Goal: Task Accomplishment & Management: Manage account settings

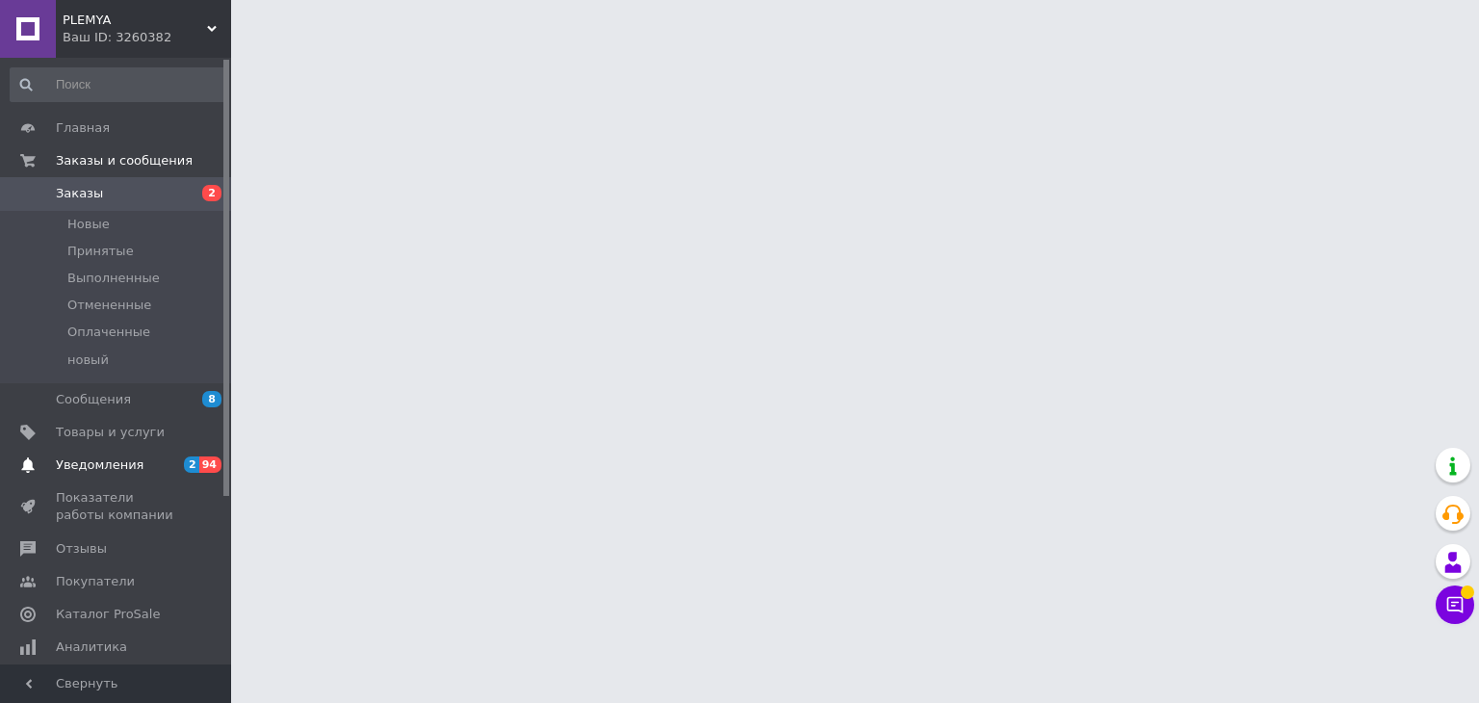
click at [179, 475] on link "Уведомления 2 94" at bounding box center [118, 465] width 237 height 33
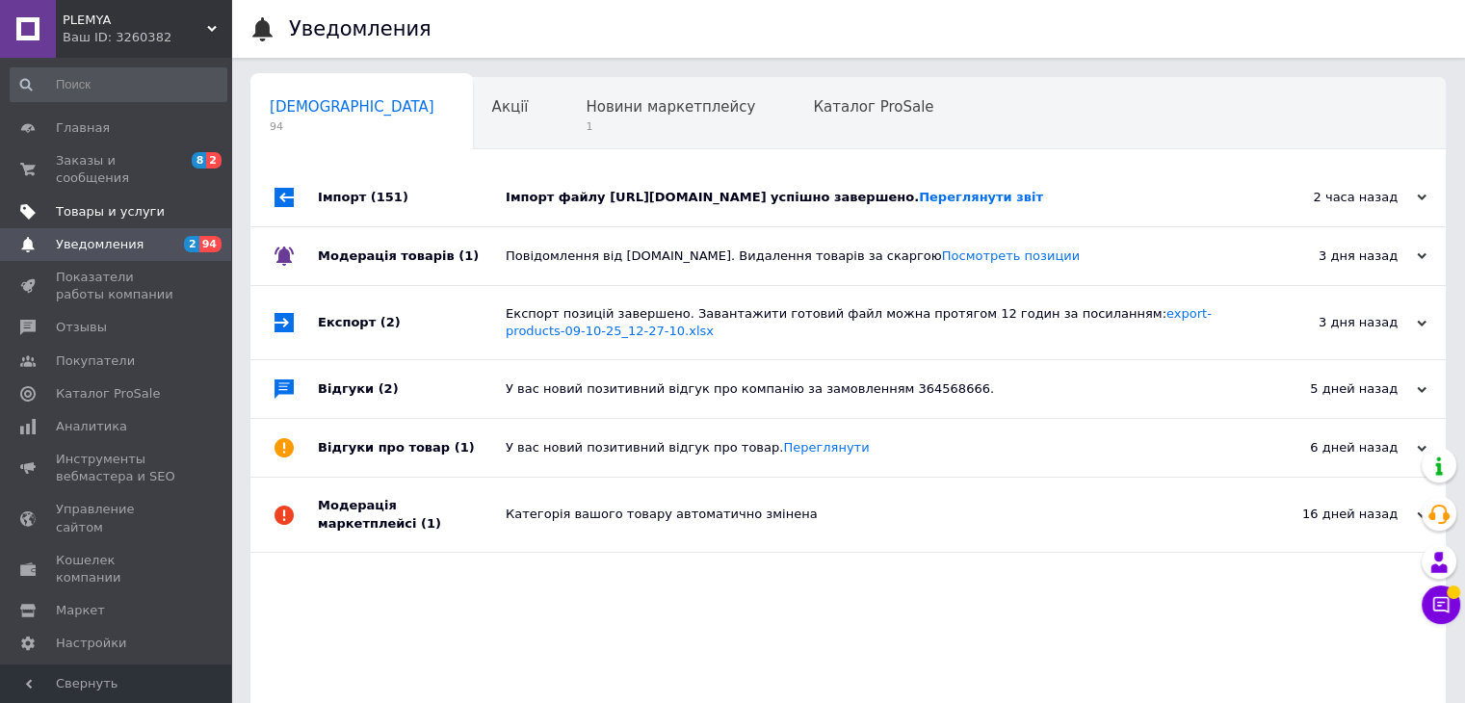
click at [141, 203] on span "Товары и услуги" at bounding box center [110, 211] width 109 height 17
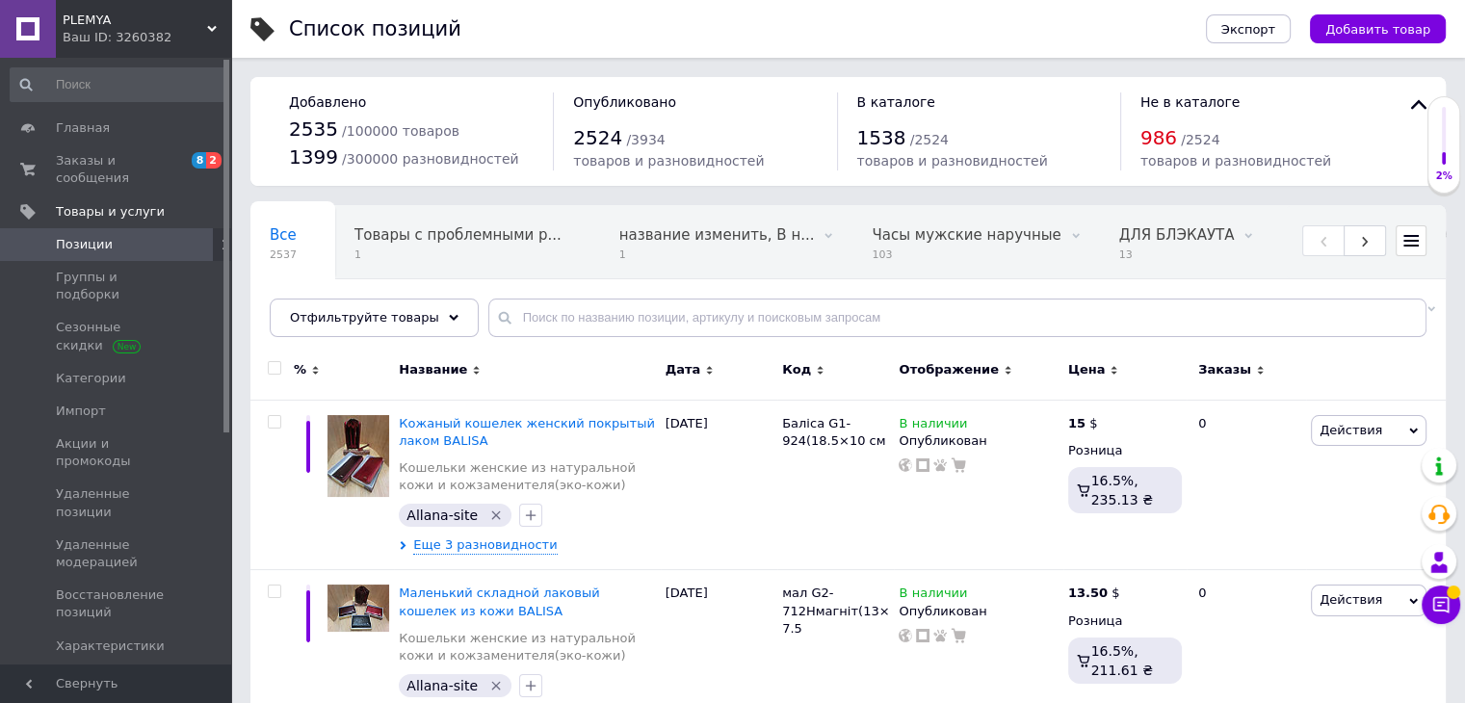
click at [1415, 243] on icon at bounding box center [1410, 240] width 15 height 15
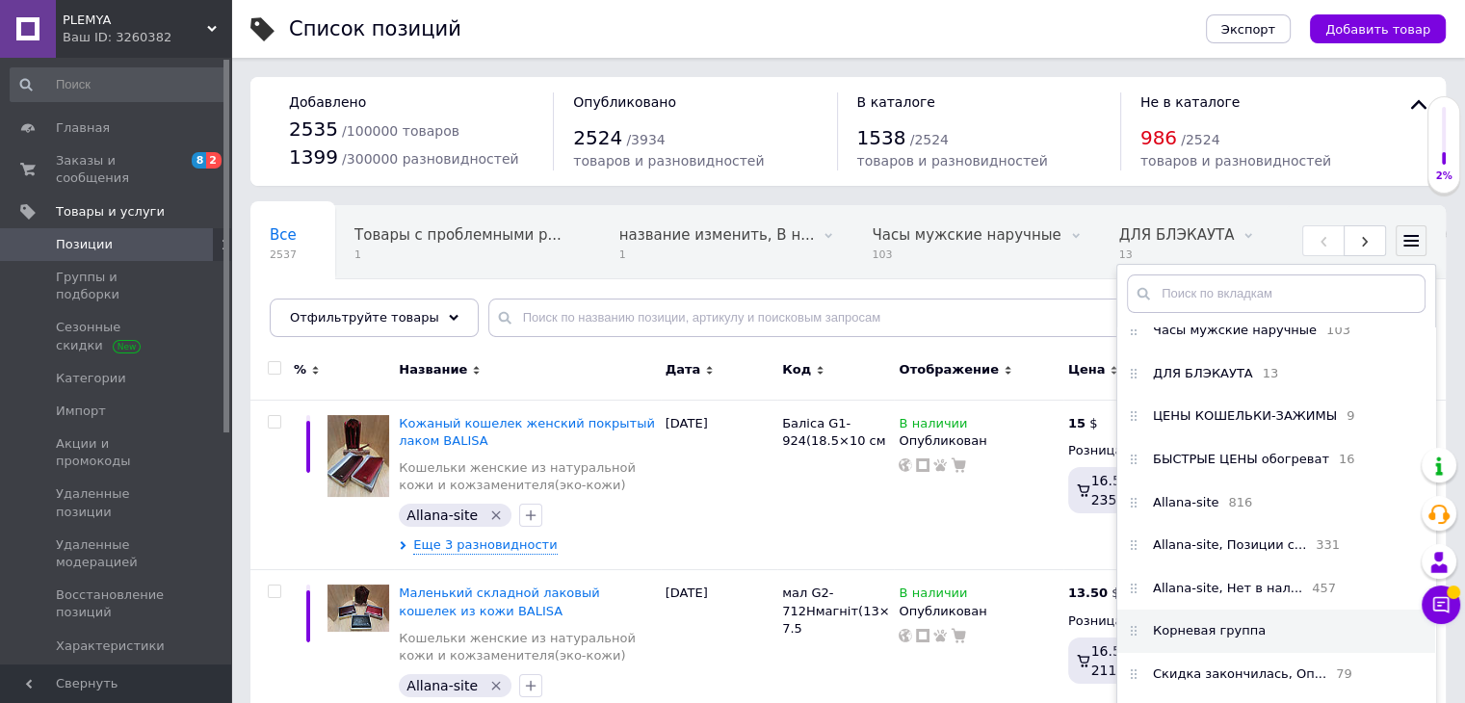
scroll to position [289, 0]
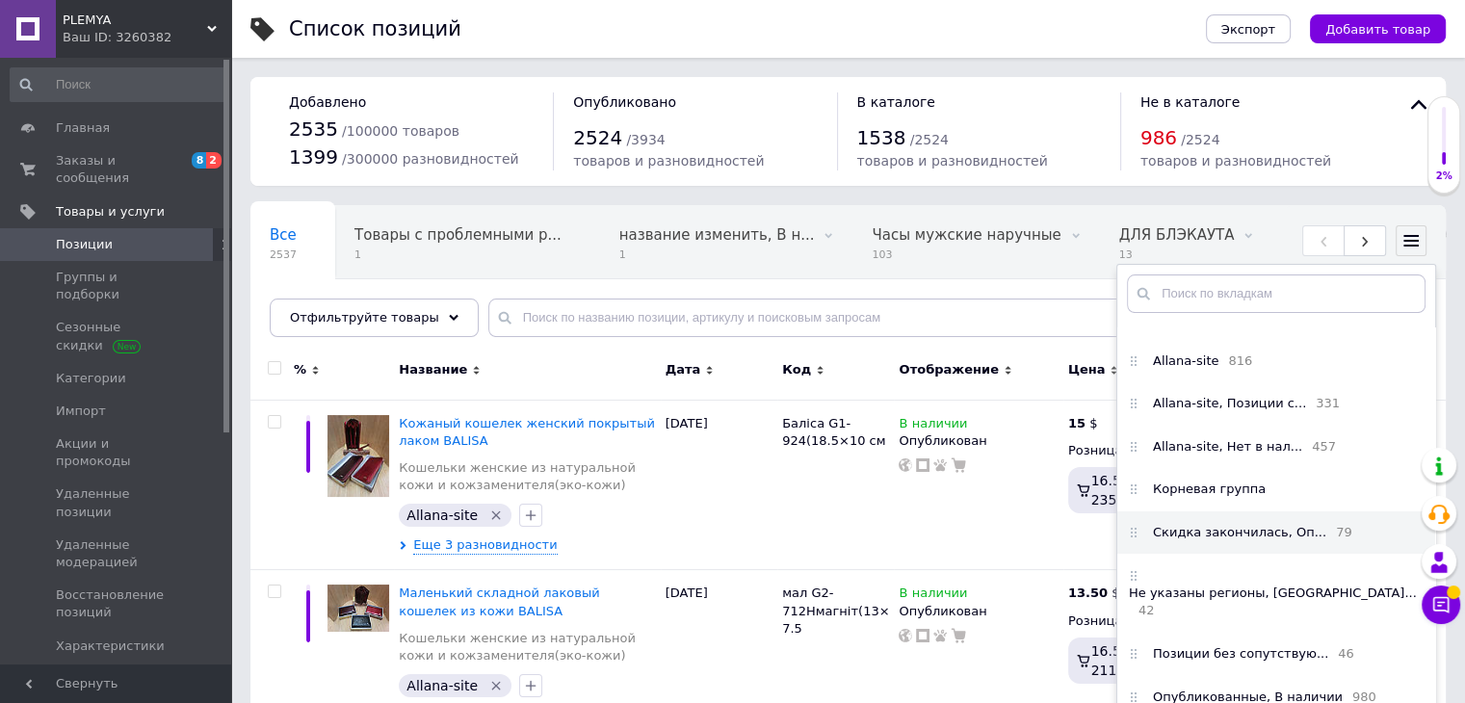
click at [1268, 541] on span "Скидка закончилась, Оп..." at bounding box center [1239, 532] width 173 height 17
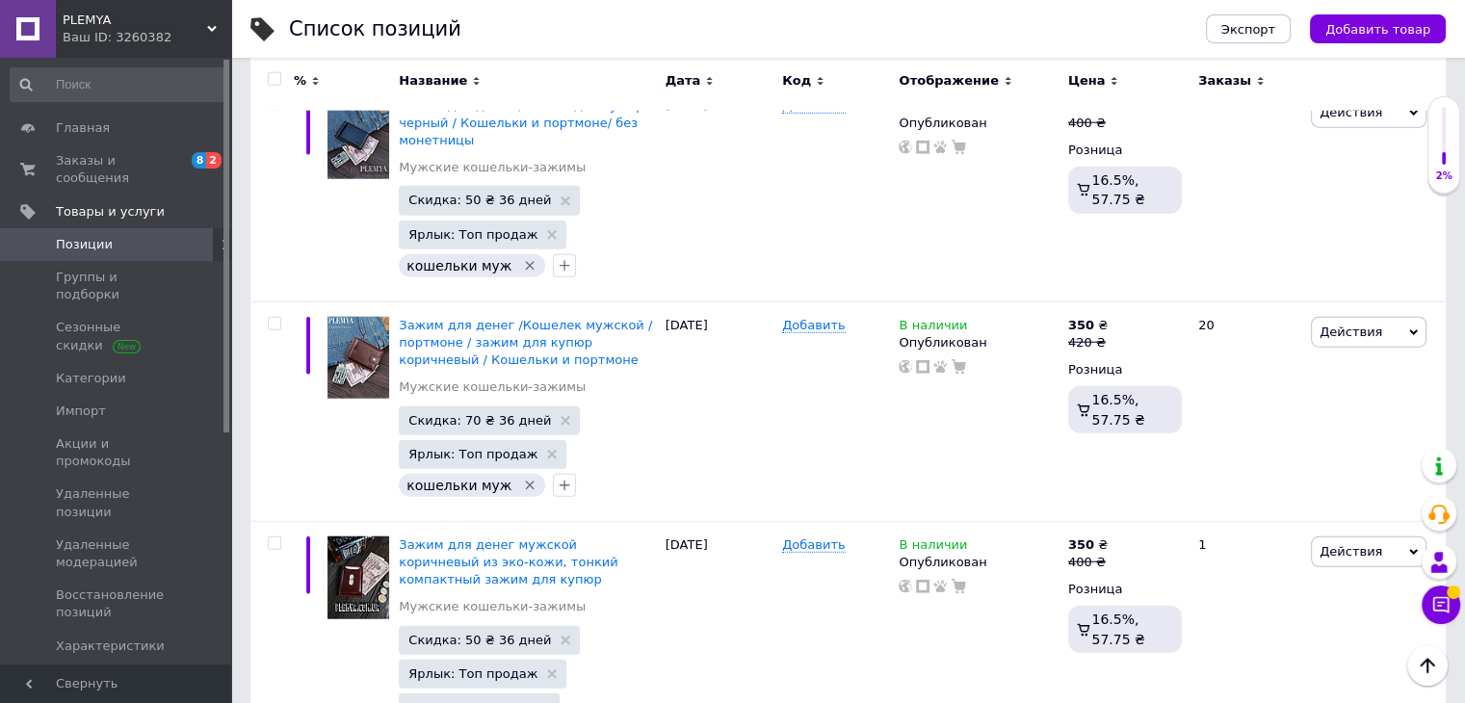
scroll to position [20065, 0]
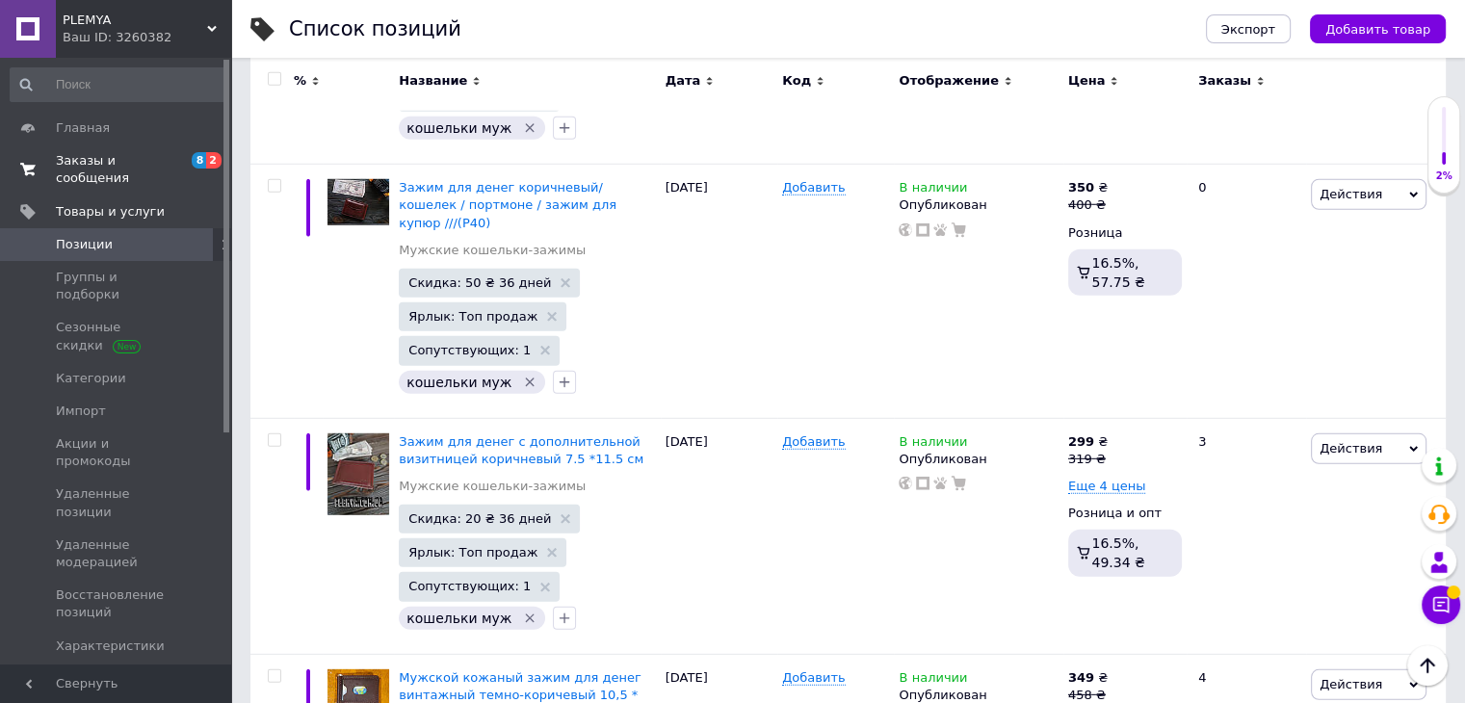
click at [107, 163] on span "Заказы и сообщения" at bounding box center [117, 169] width 122 height 35
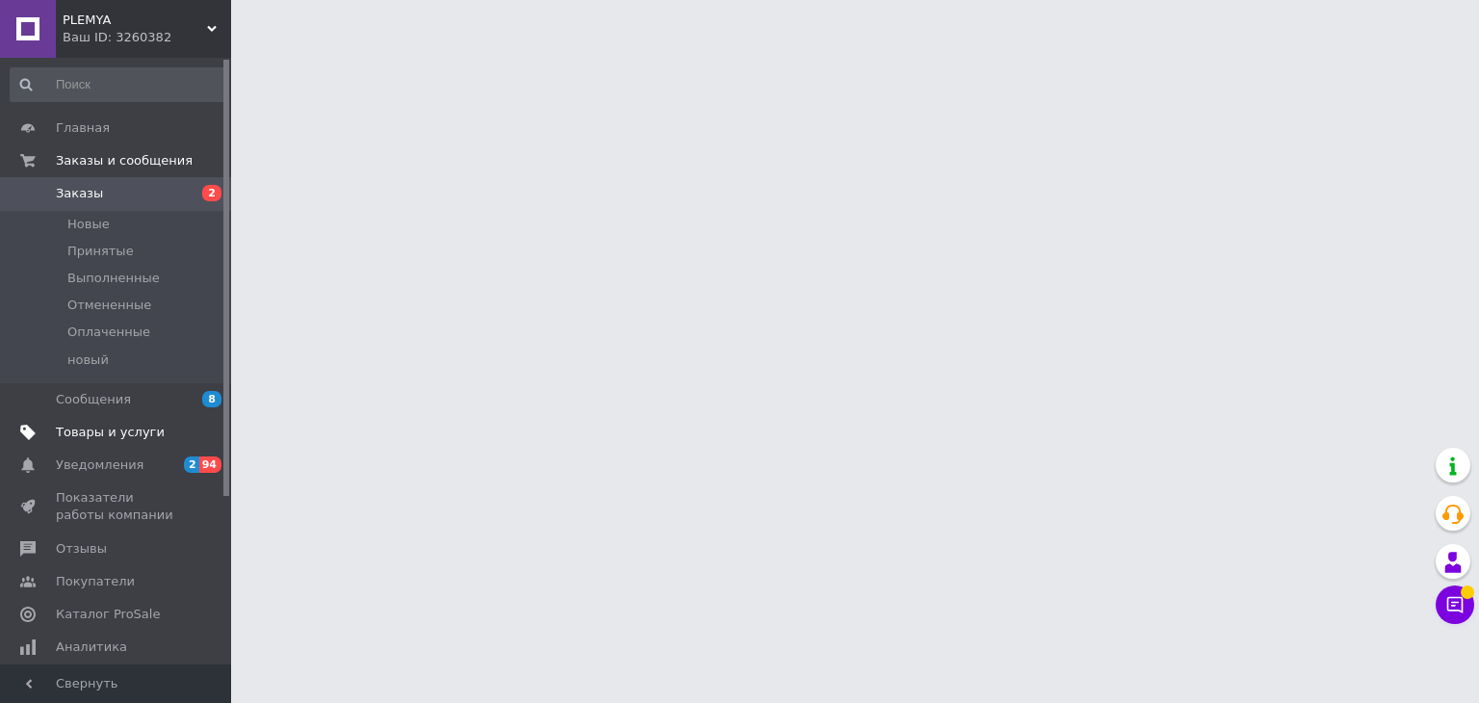
click at [163, 430] on span "Товары и услуги" at bounding box center [117, 432] width 122 height 17
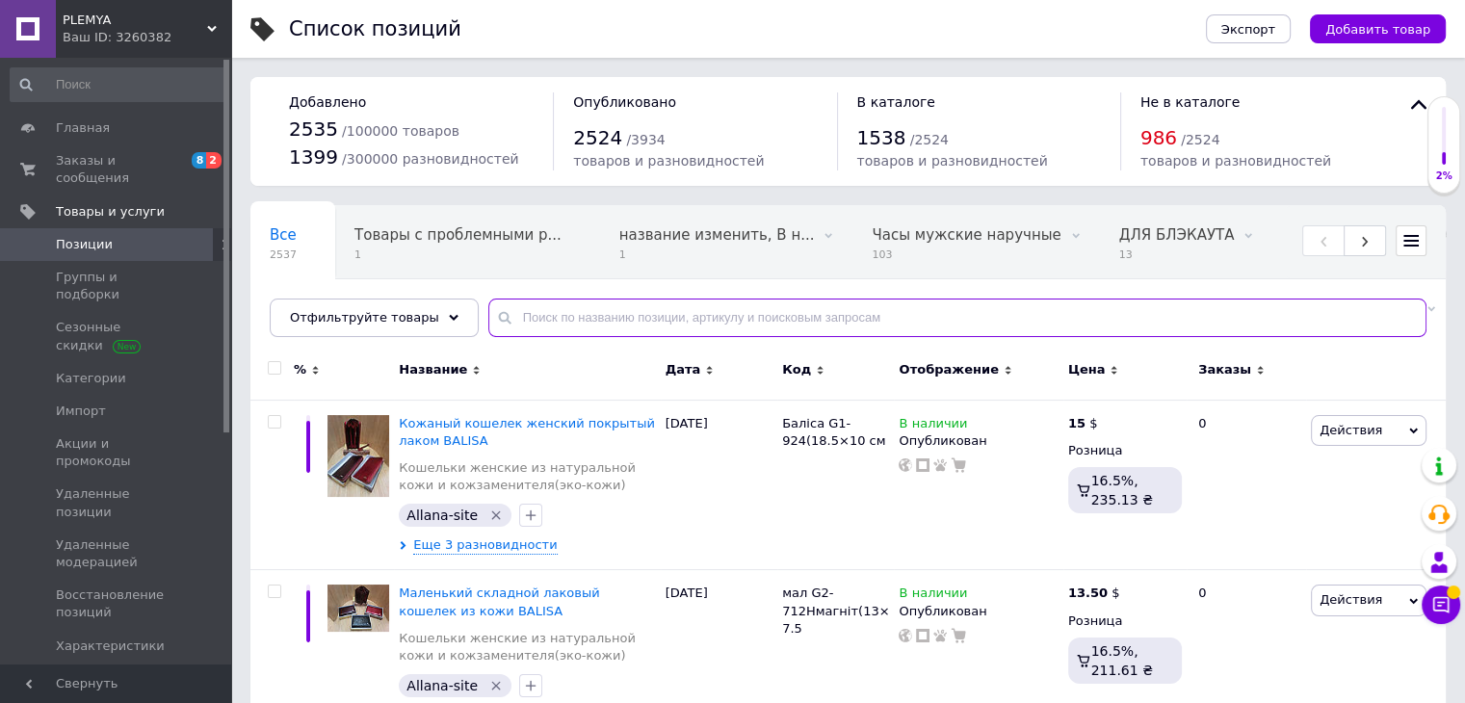
click at [561, 316] on input "text" at bounding box center [957, 318] width 938 height 39
paste input "Puma"
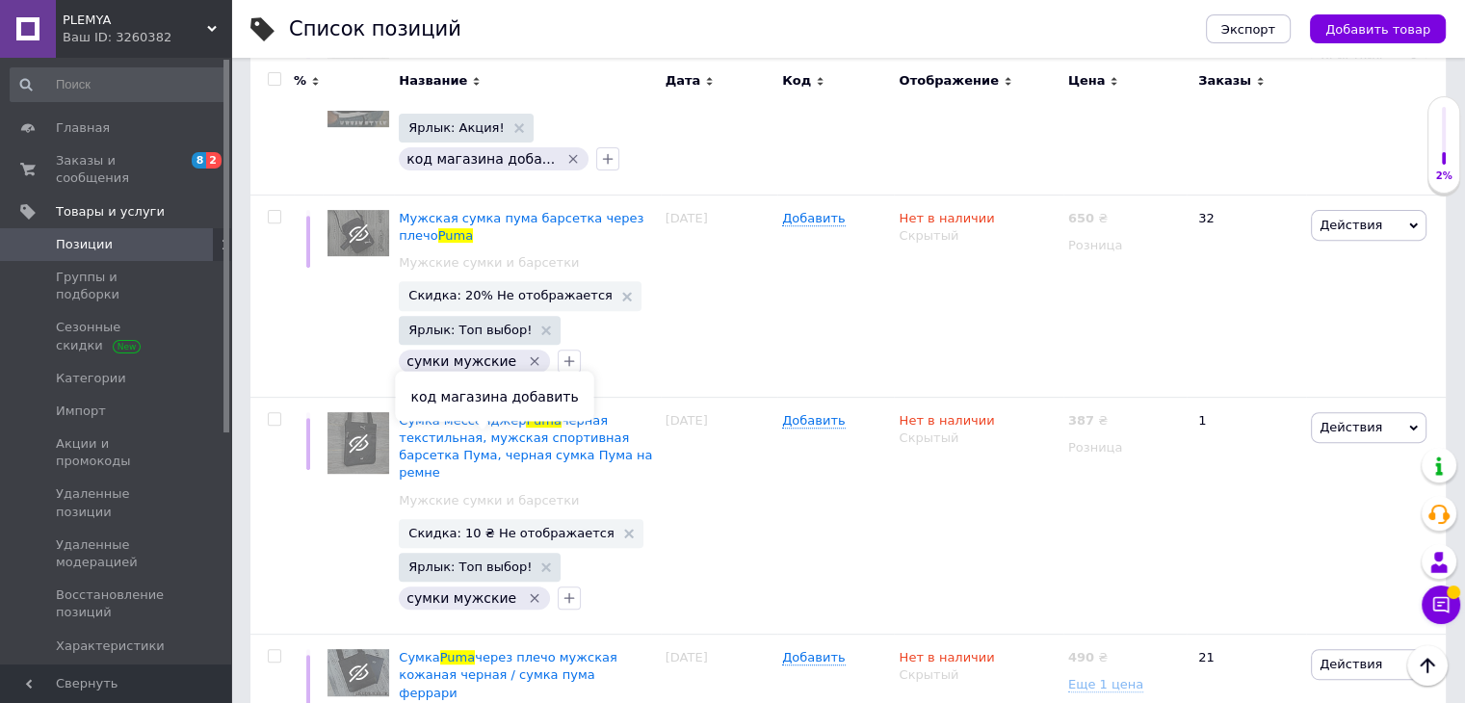
scroll to position [22746, 0]
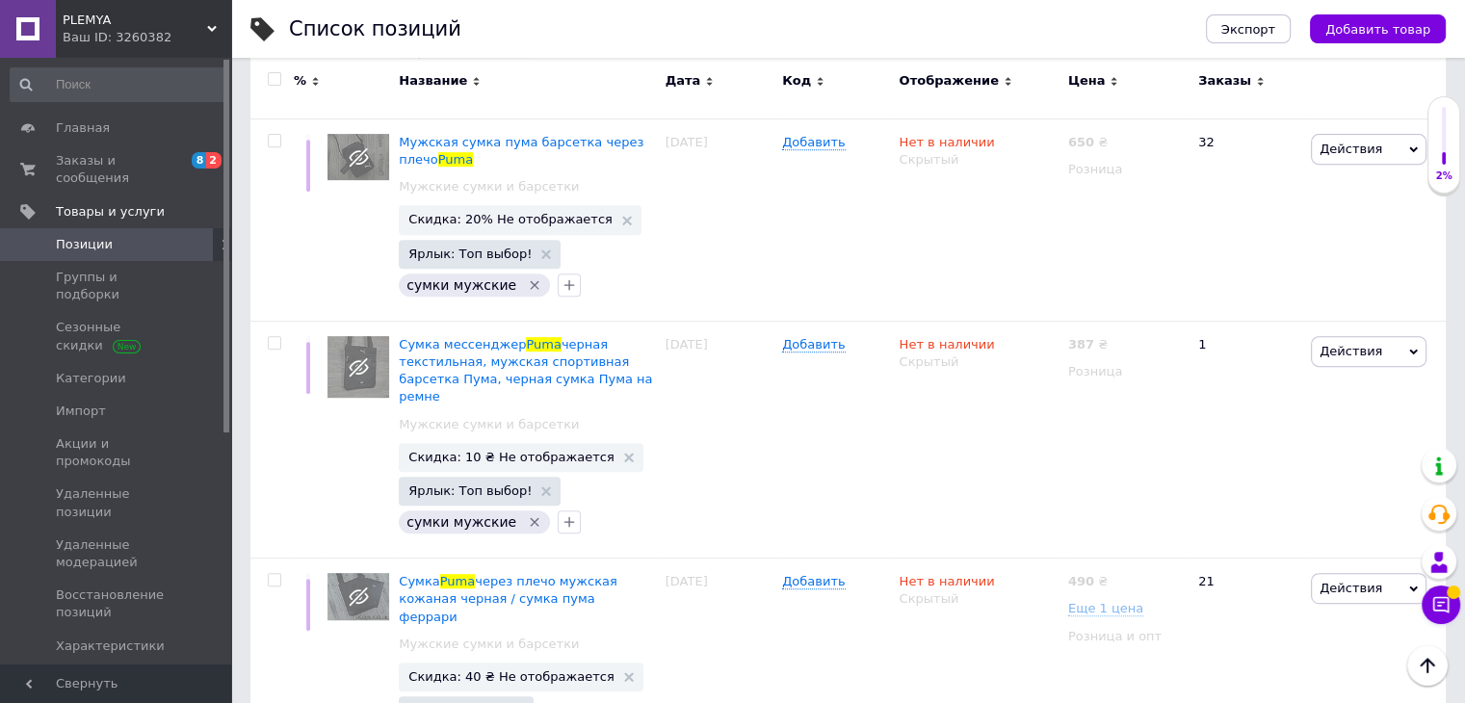
type input "Puma"
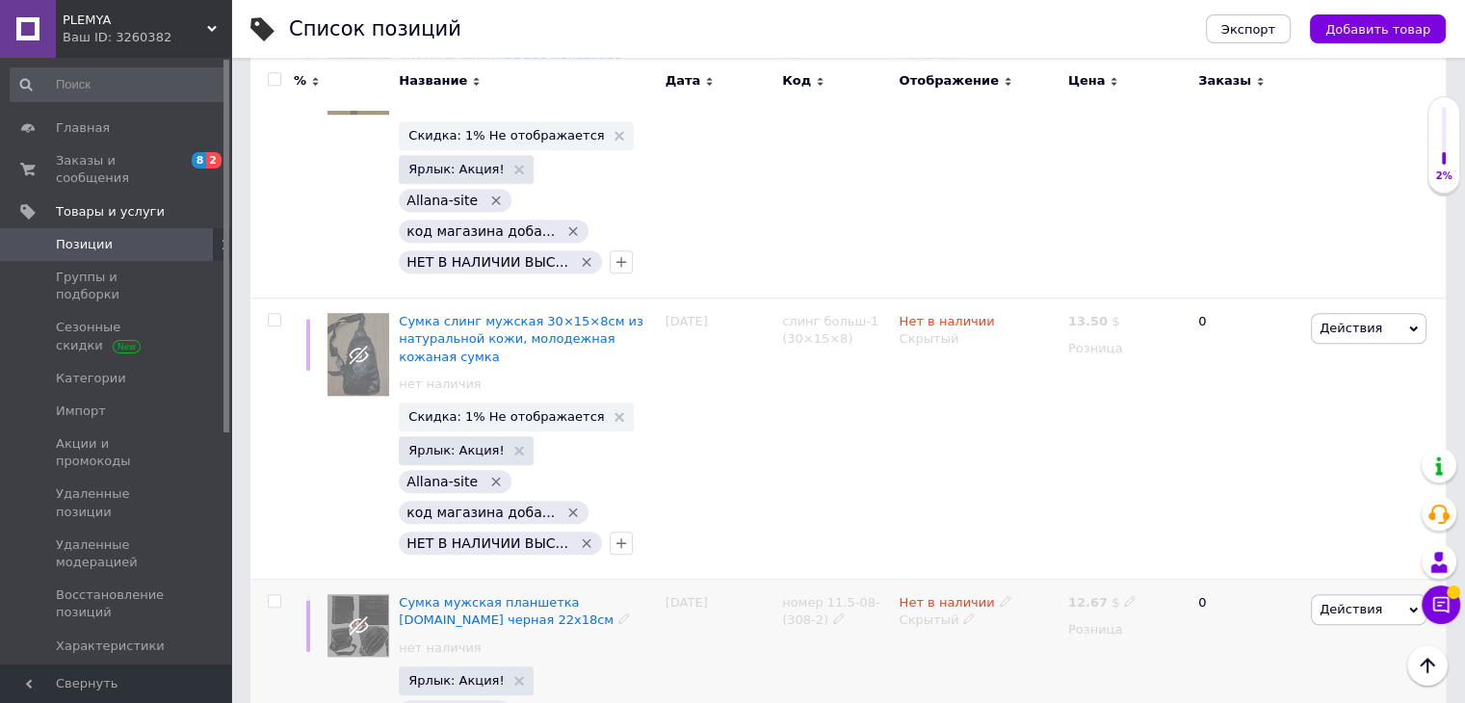
scroll to position [23492, 0]
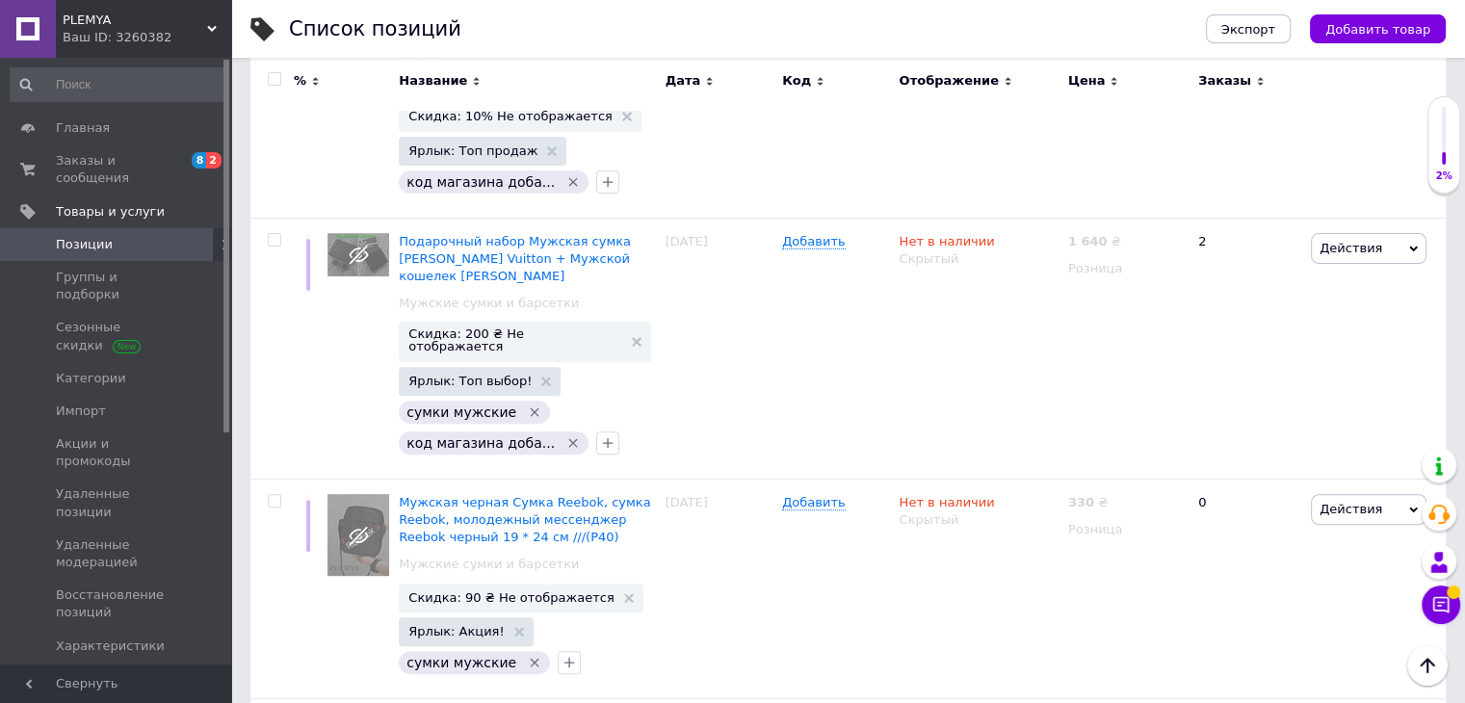
scroll to position [22652, 0]
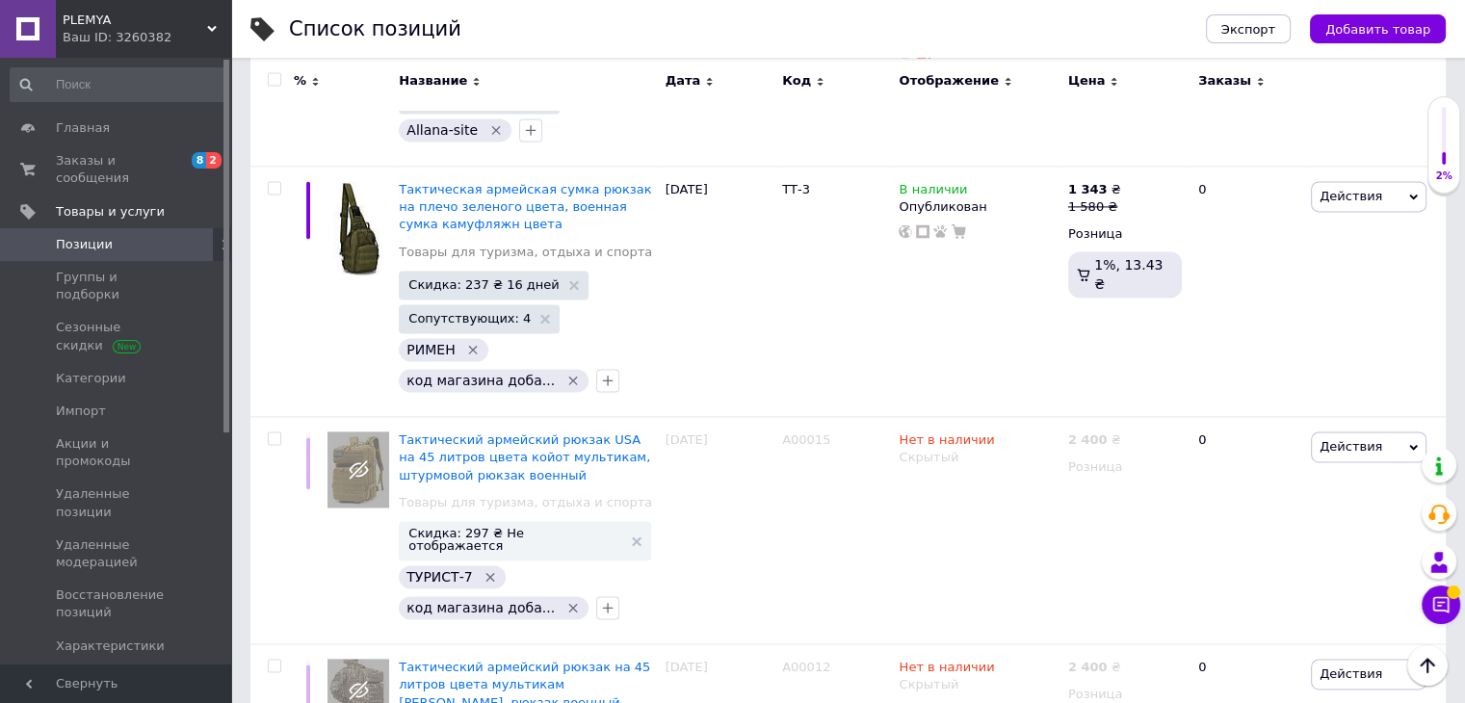
scroll to position [10101, 0]
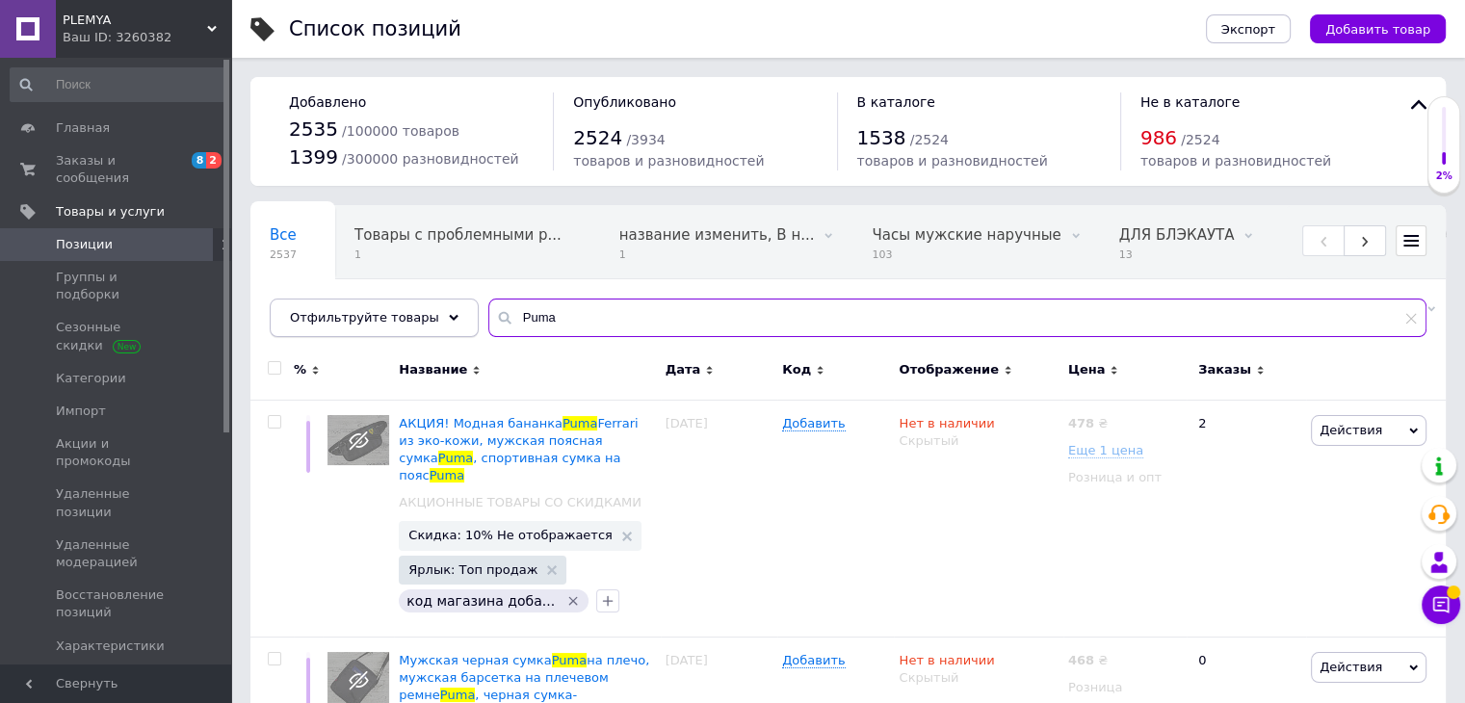
drag, startPoint x: 527, startPoint y: 325, endPoint x: 289, endPoint y: 306, distance: 238.6
click at [289, 306] on div "Отфильтруйте товары Puma" at bounding box center [848, 318] width 1157 height 39
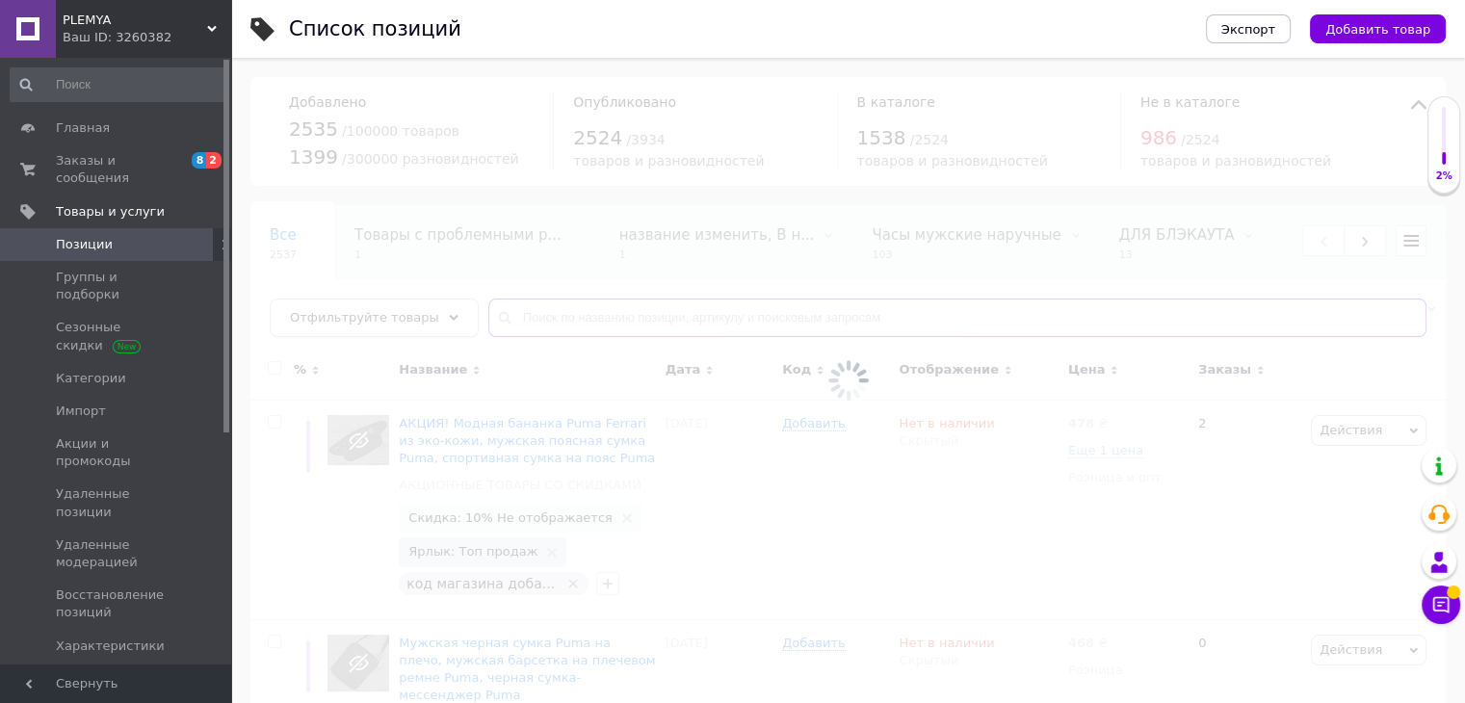
type input "Puma"
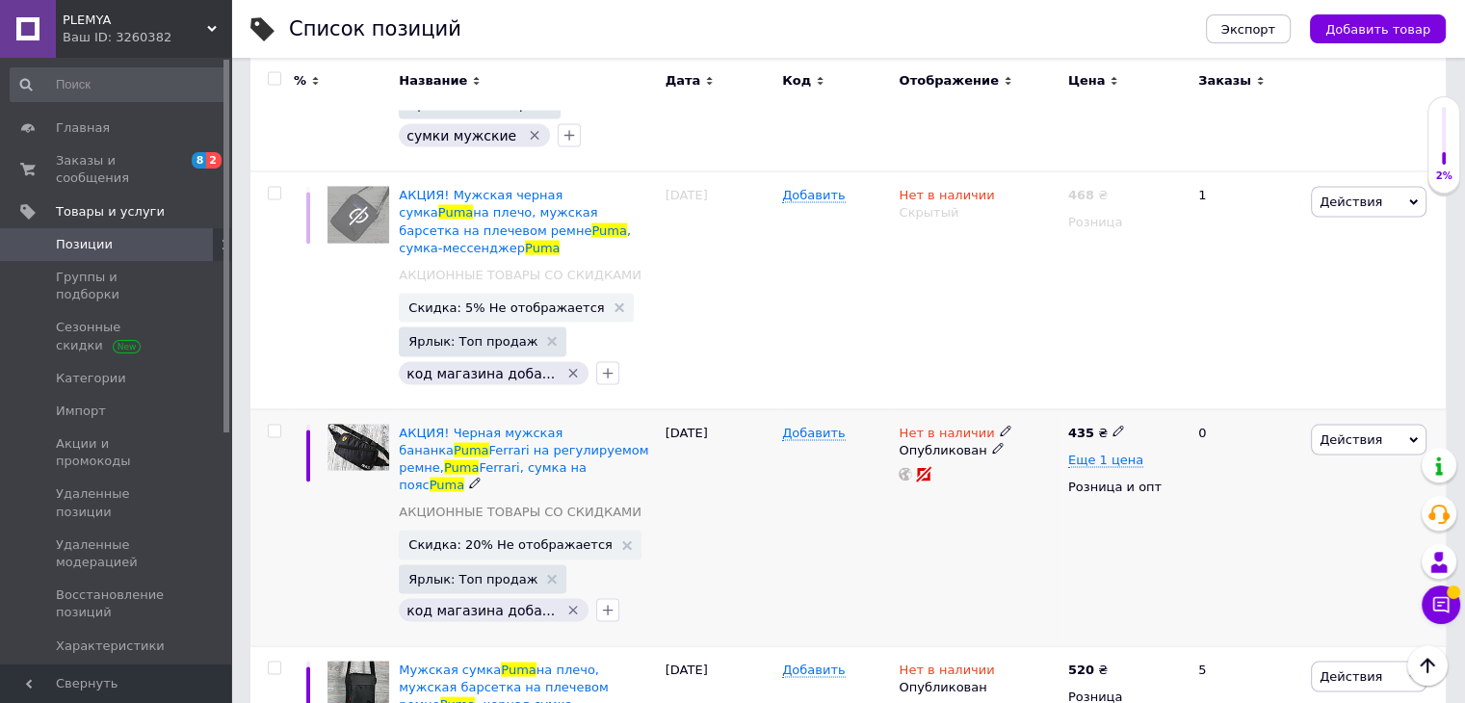
scroll to position [3660, 0]
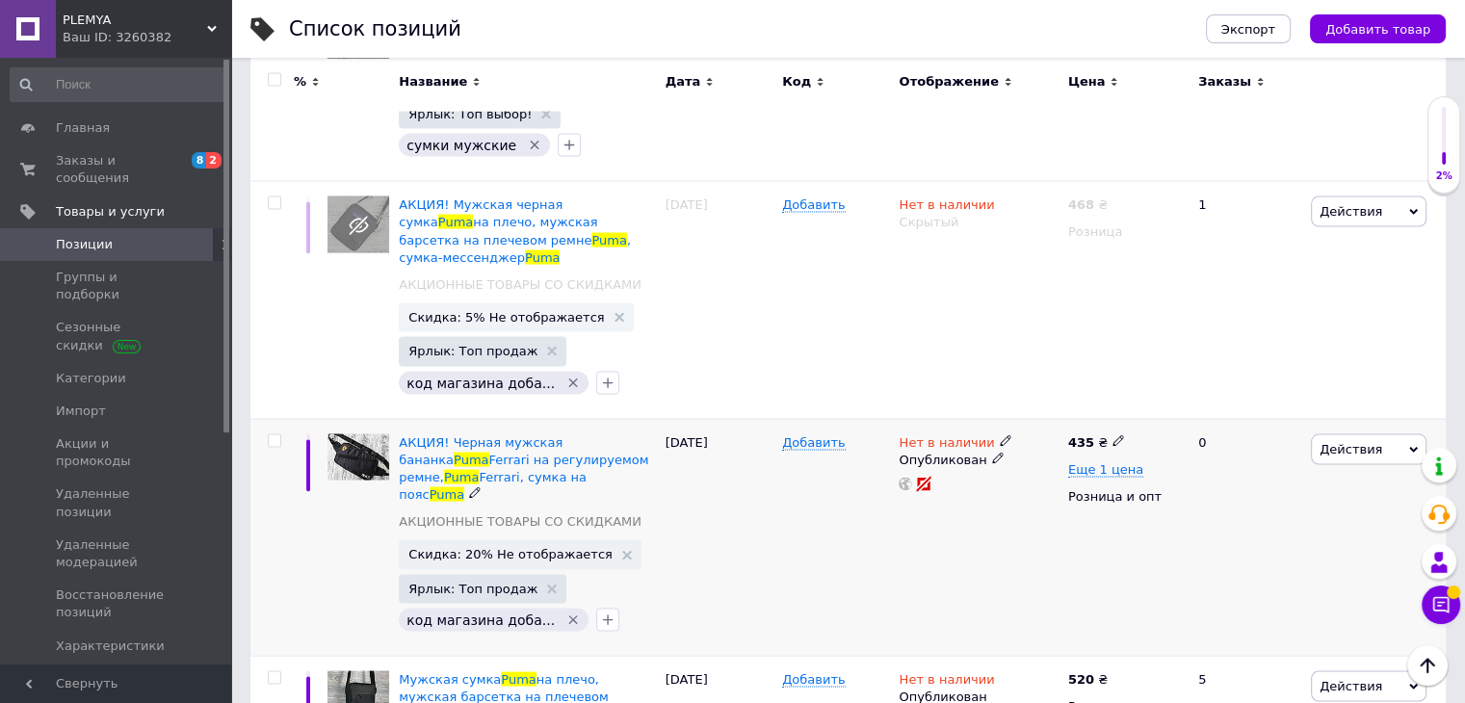
click at [277, 418] on div at bounding box center [271, 536] width 43 height 237
click at [275, 434] on input "checkbox" at bounding box center [274, 440] width 13 height 13
checkbox input "true"
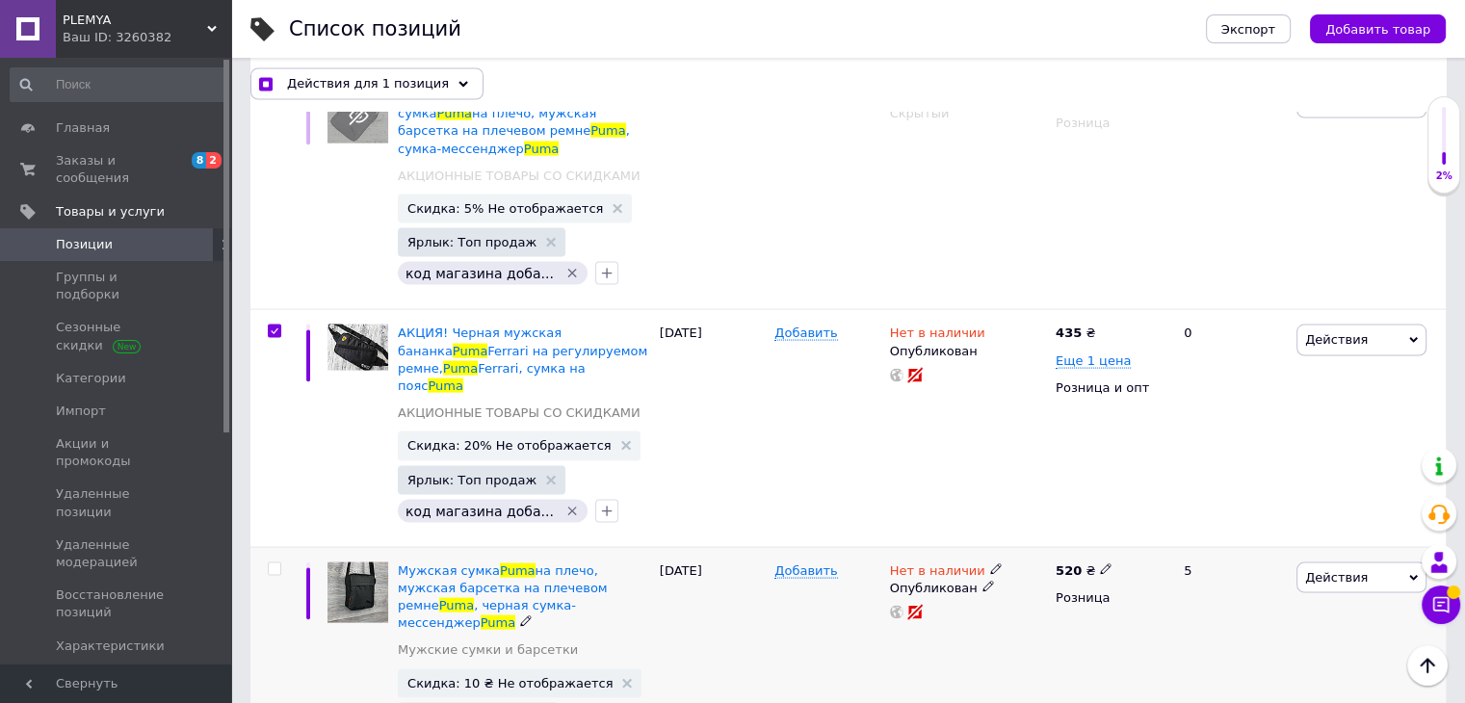
scroll to position [3948, 0]
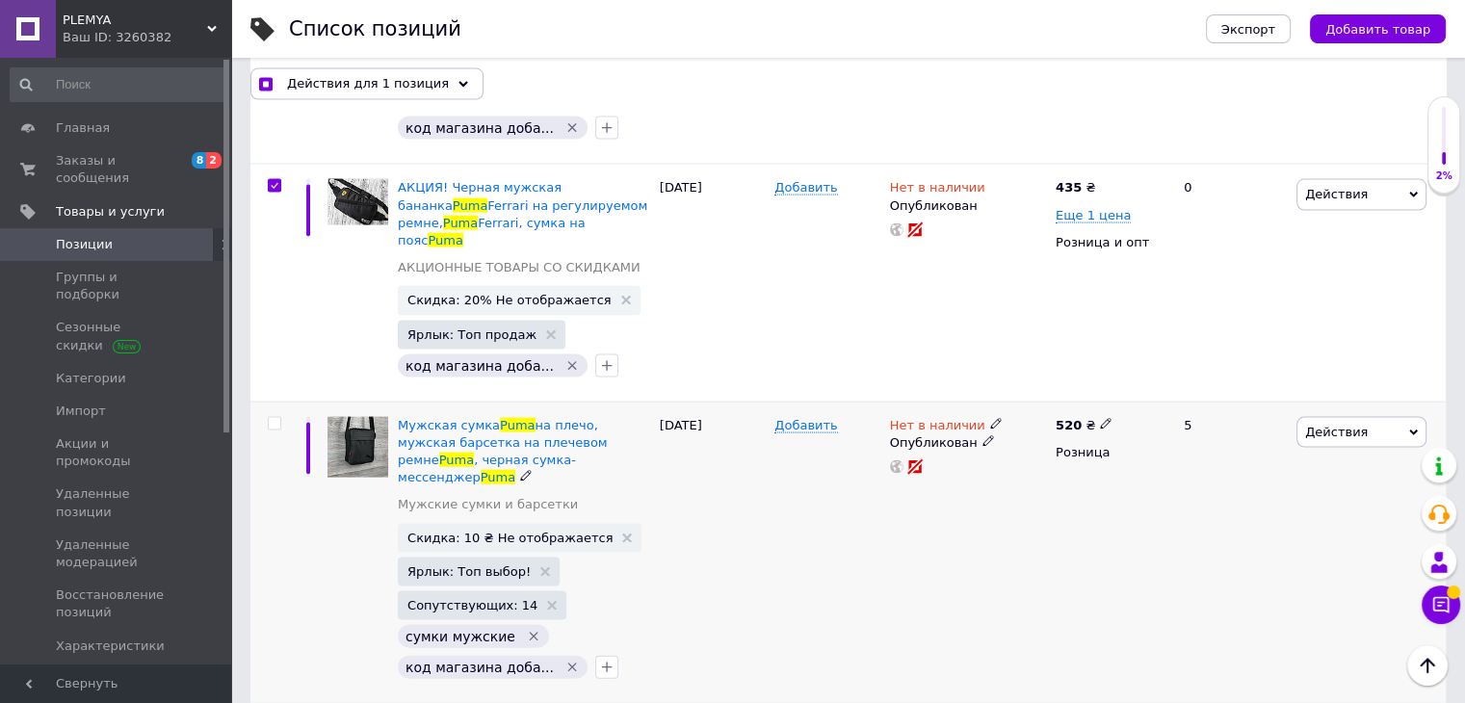
click at [274, 418] on input "checkbox" at bounding box center [274, 424] width 13 height 13
checkbox input "true"
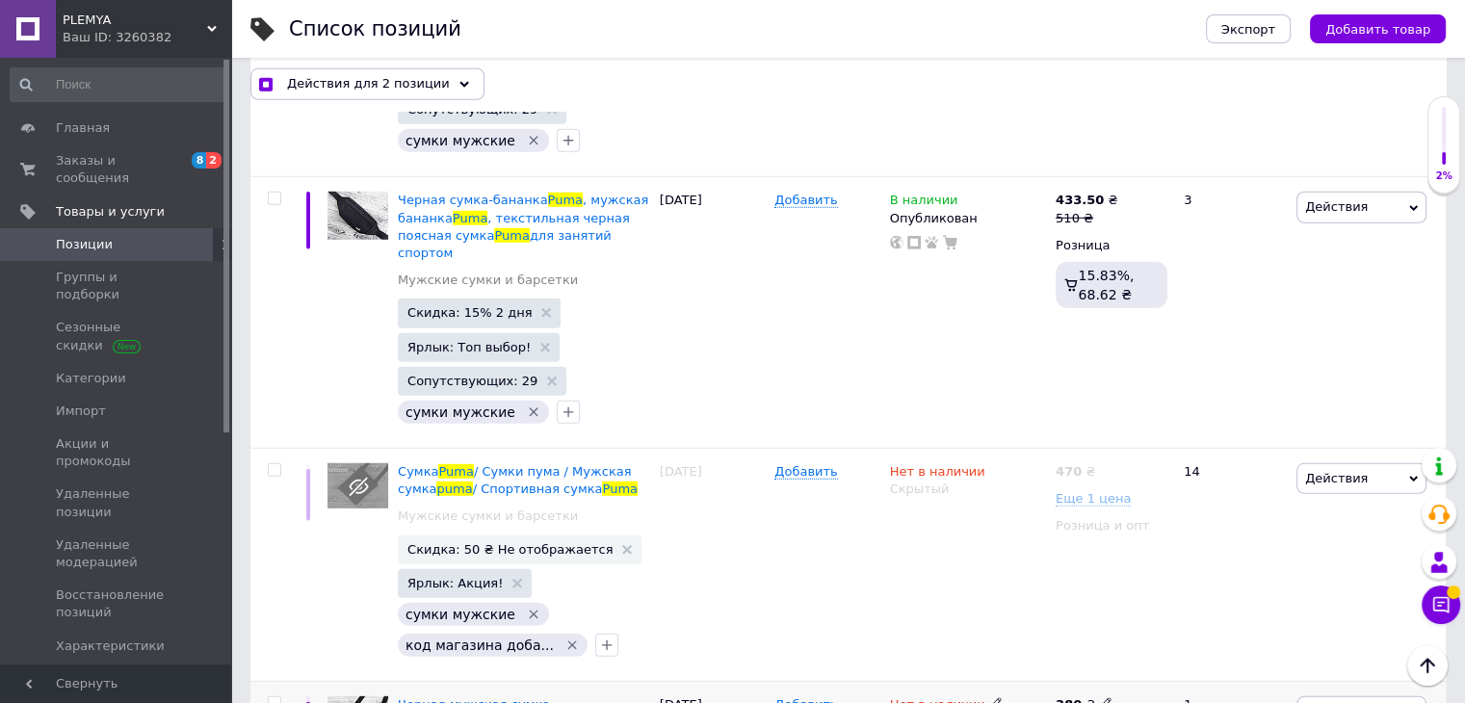
scroll to position [5585, 0]
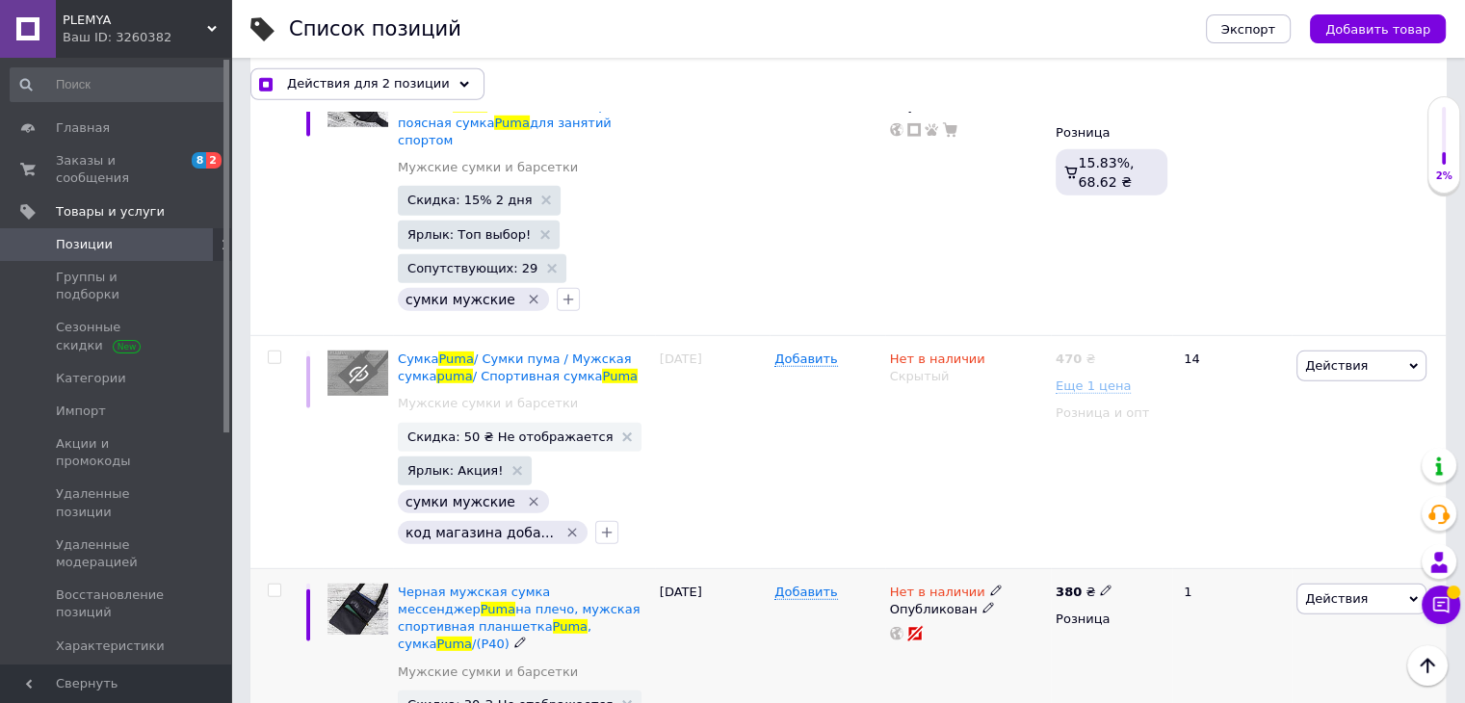
click at [271, 585] on input "checkbox" at bounding box center [274, 591] width 13 height 13
checkbox input "true"
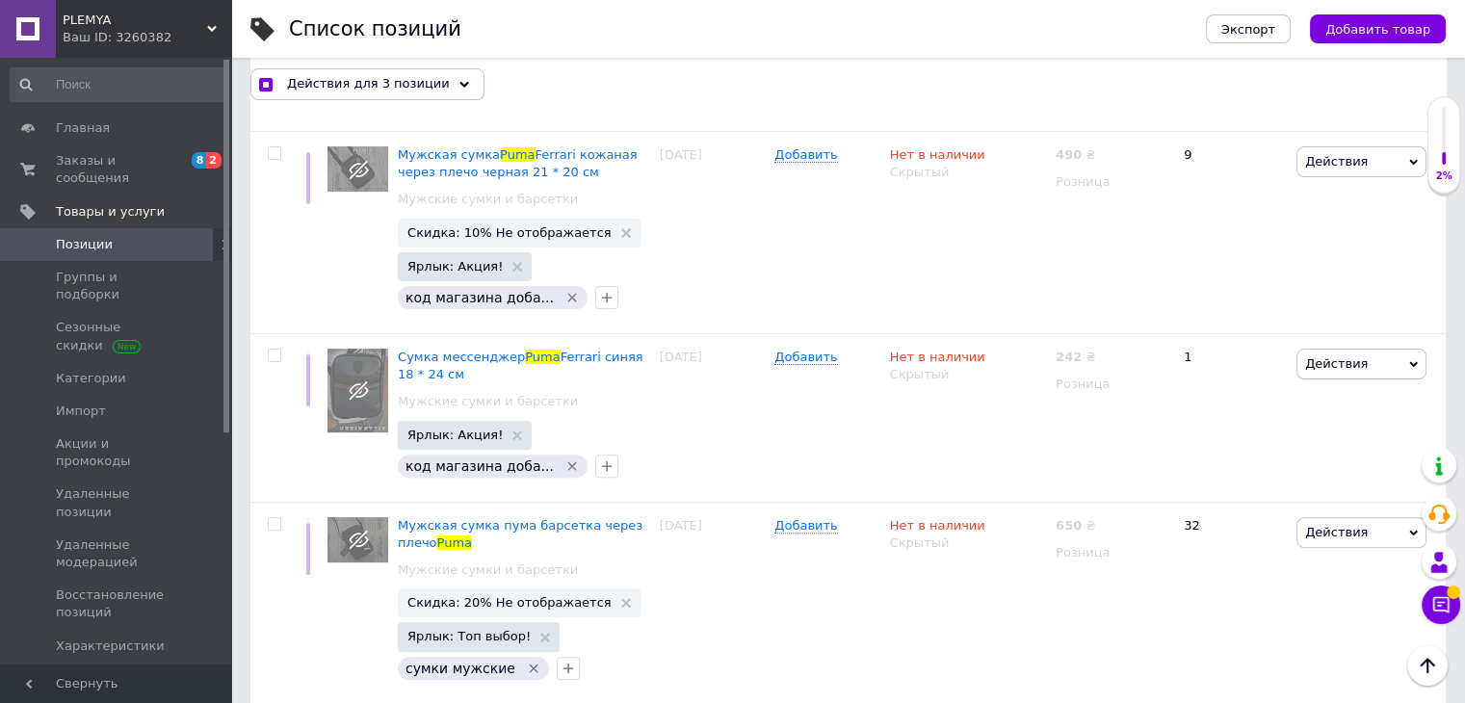
scroll to position [22317, 0]
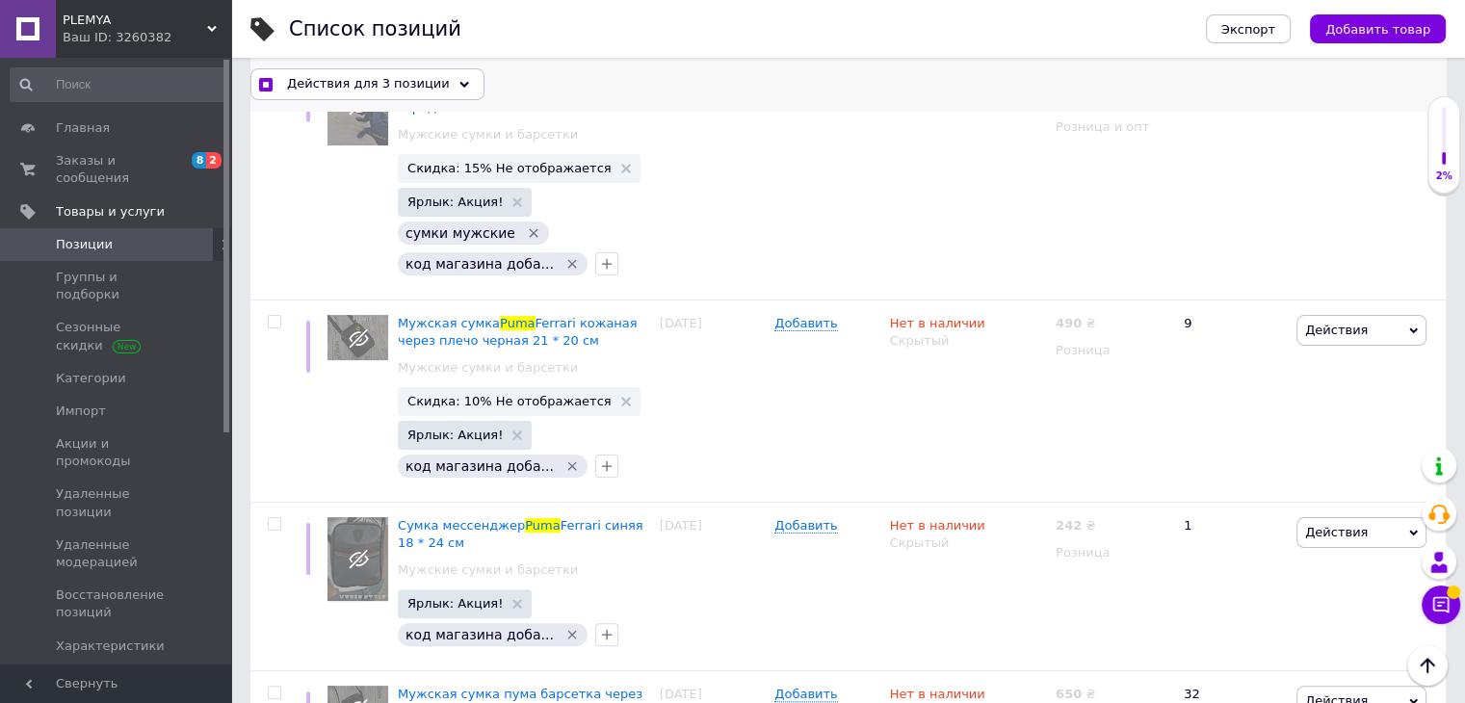
click at [385, 83] on span "Действия для 3 позиции" at bounding box center [368, 83] width 163 height 17
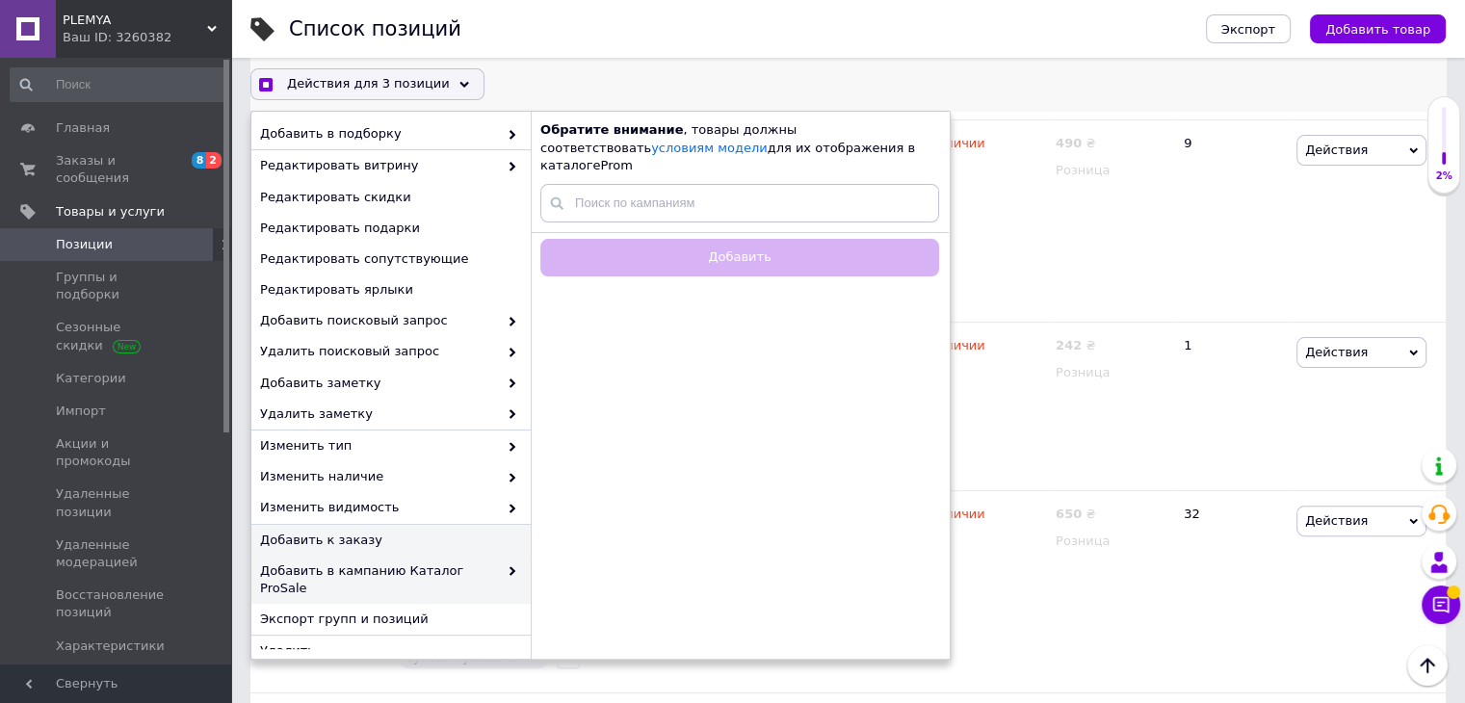
scroll to position [22509, 0]
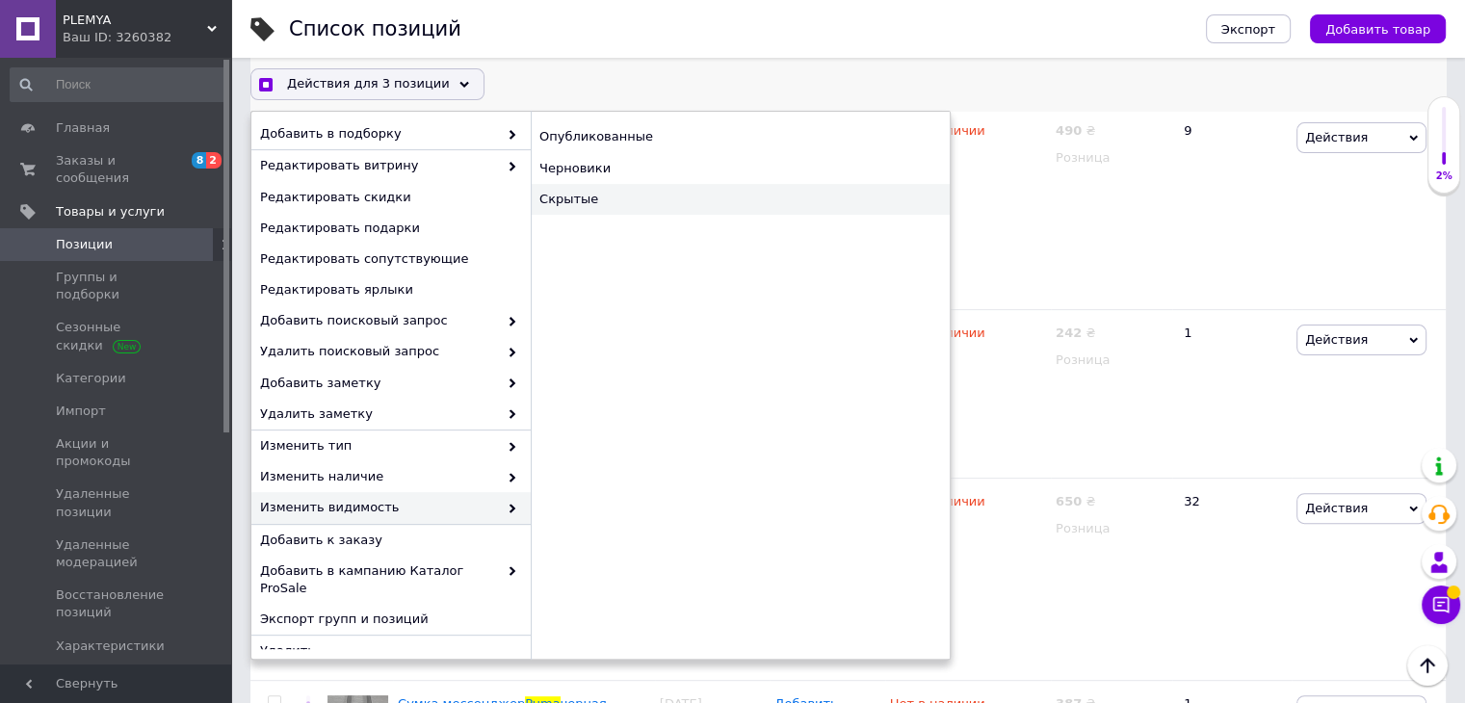
click at [571, 197] on div "Скрытые" at bounding box center [740, 199] width 419 height 31
checkbox input "true"
checkbox input "false"
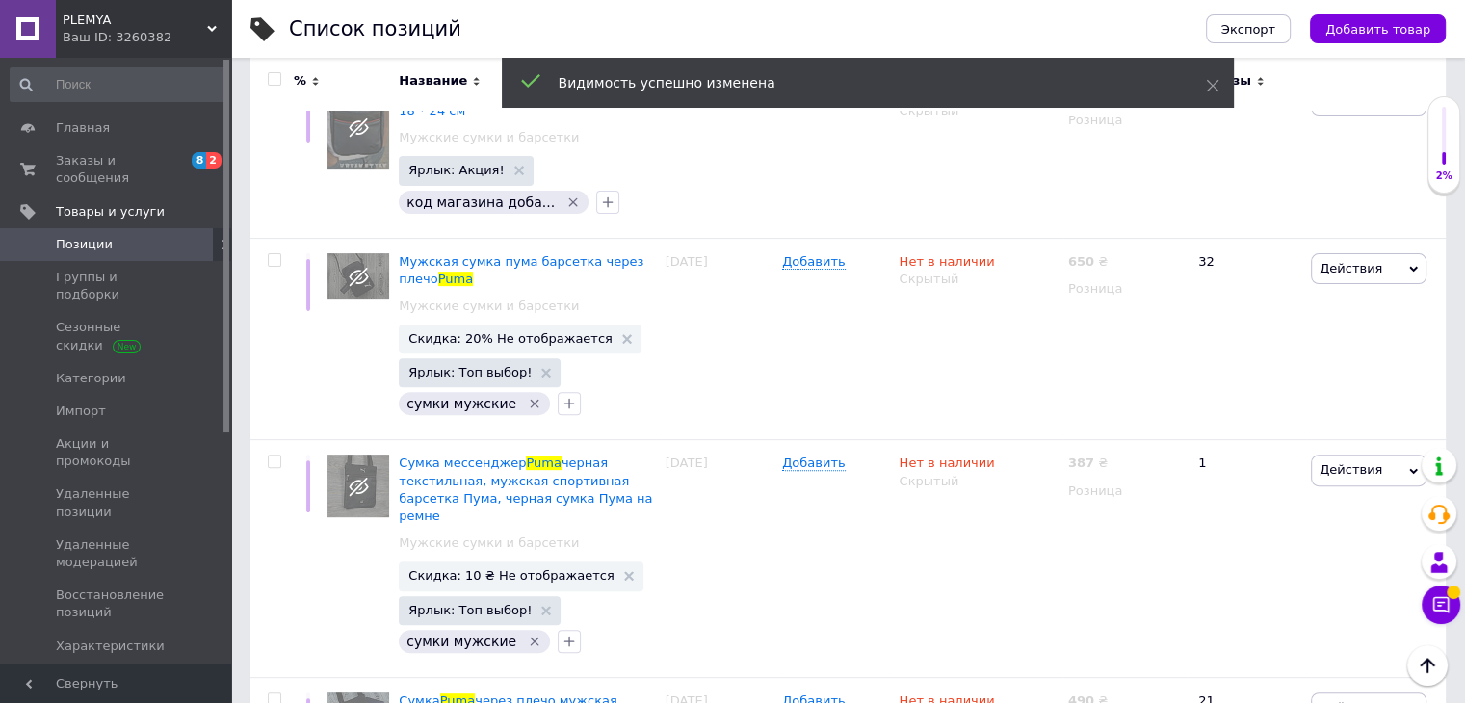
scroll to position [22679, 0]
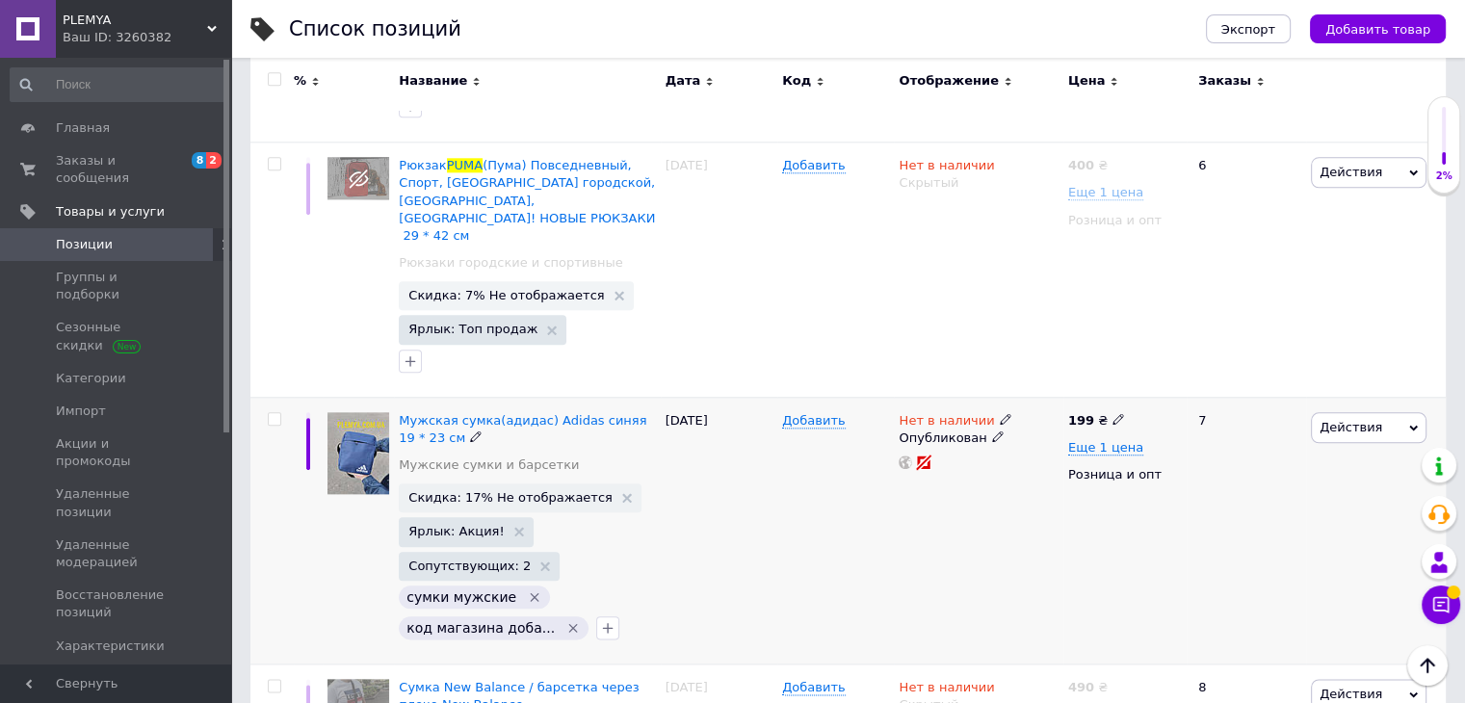
scroll to position [2215, 0]
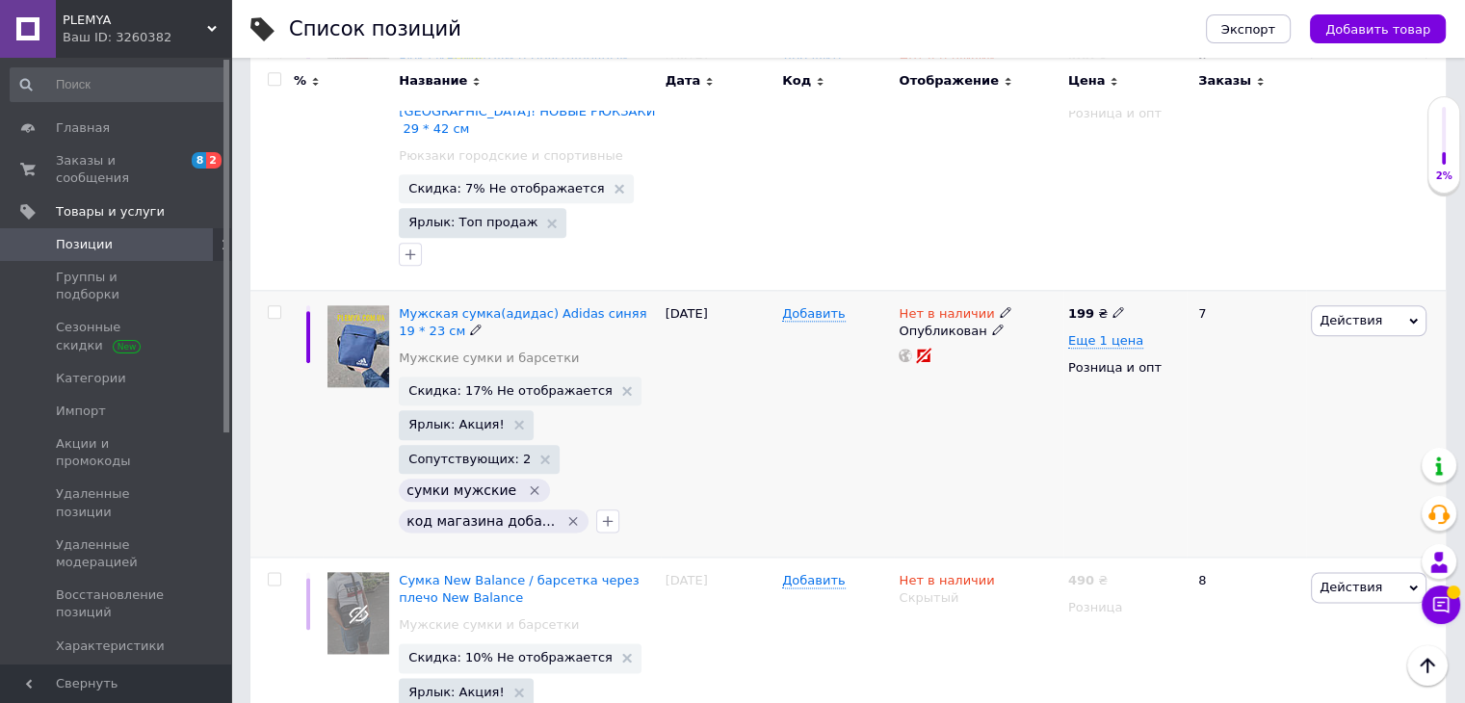
click at [277, 306] on input "checkbox" at bounding box center [274, 312] width 13 height 13
checkbox input "true"
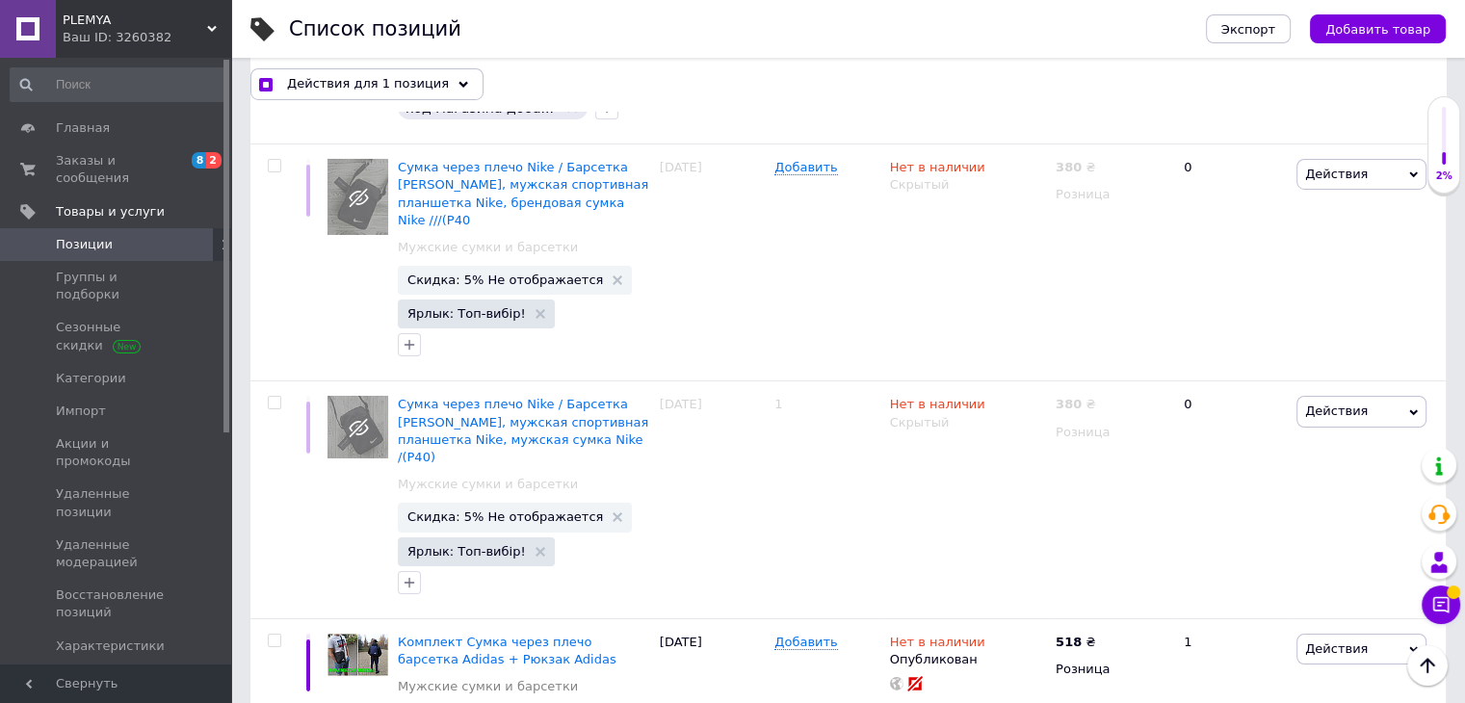
scroll to position [6837, 0]
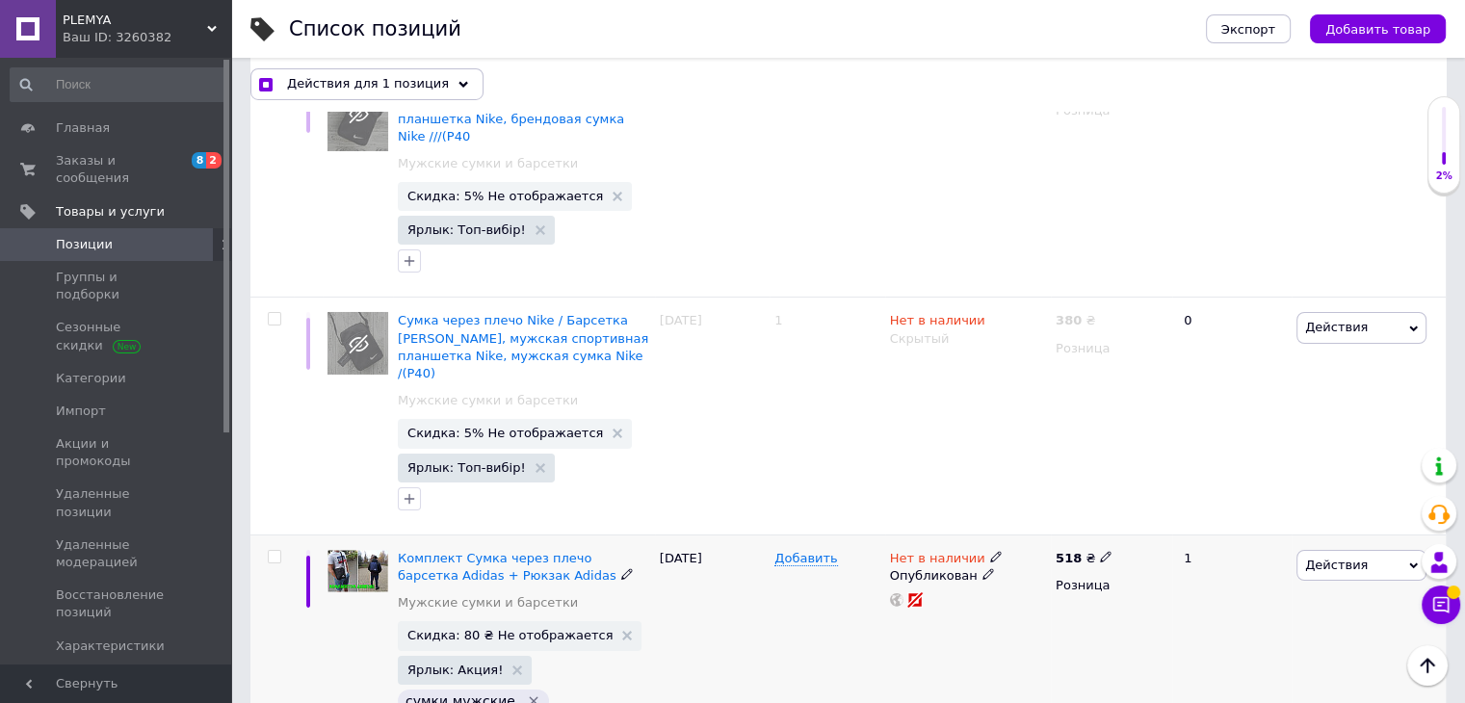
click at [273, 551] on input "checkbox" at bounding box center [274, 557] width 13 height 13
checkbox input "true"
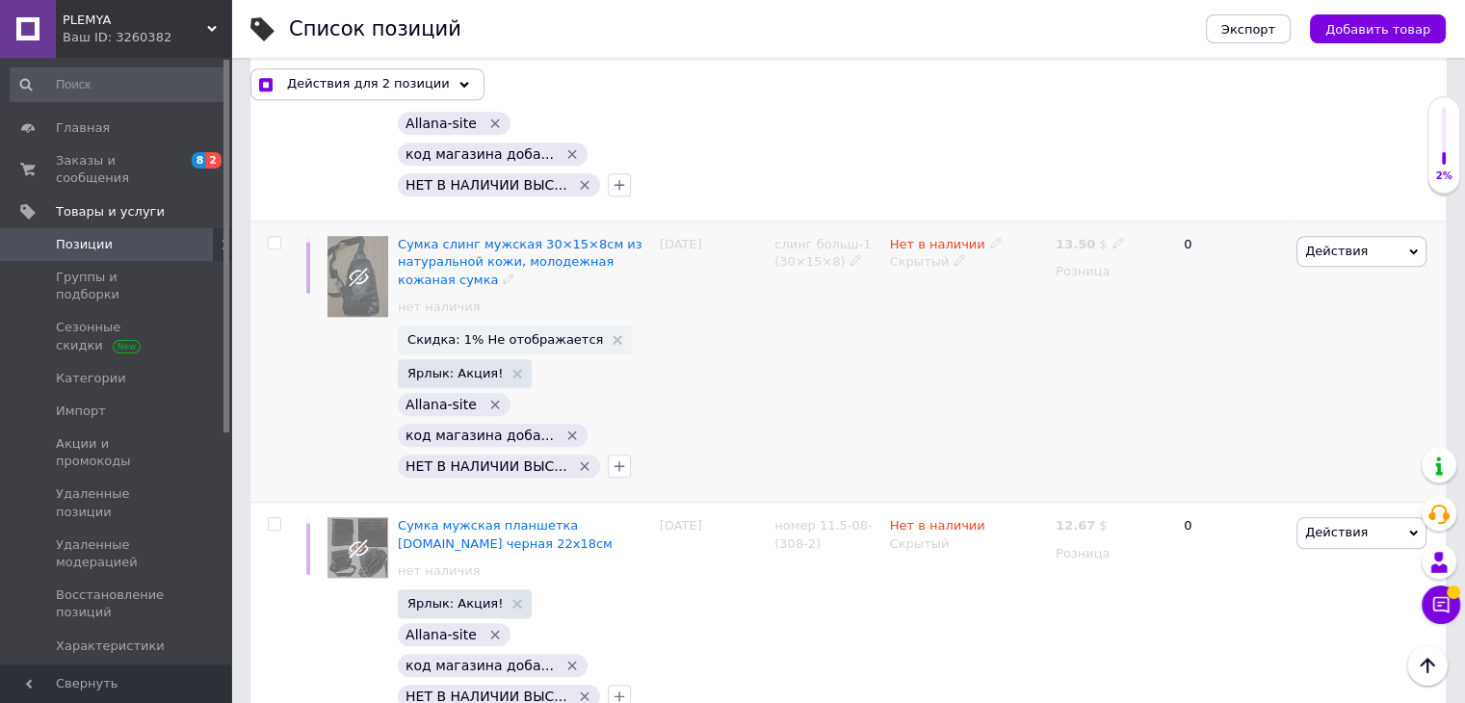
scroll to position [23561, 0]
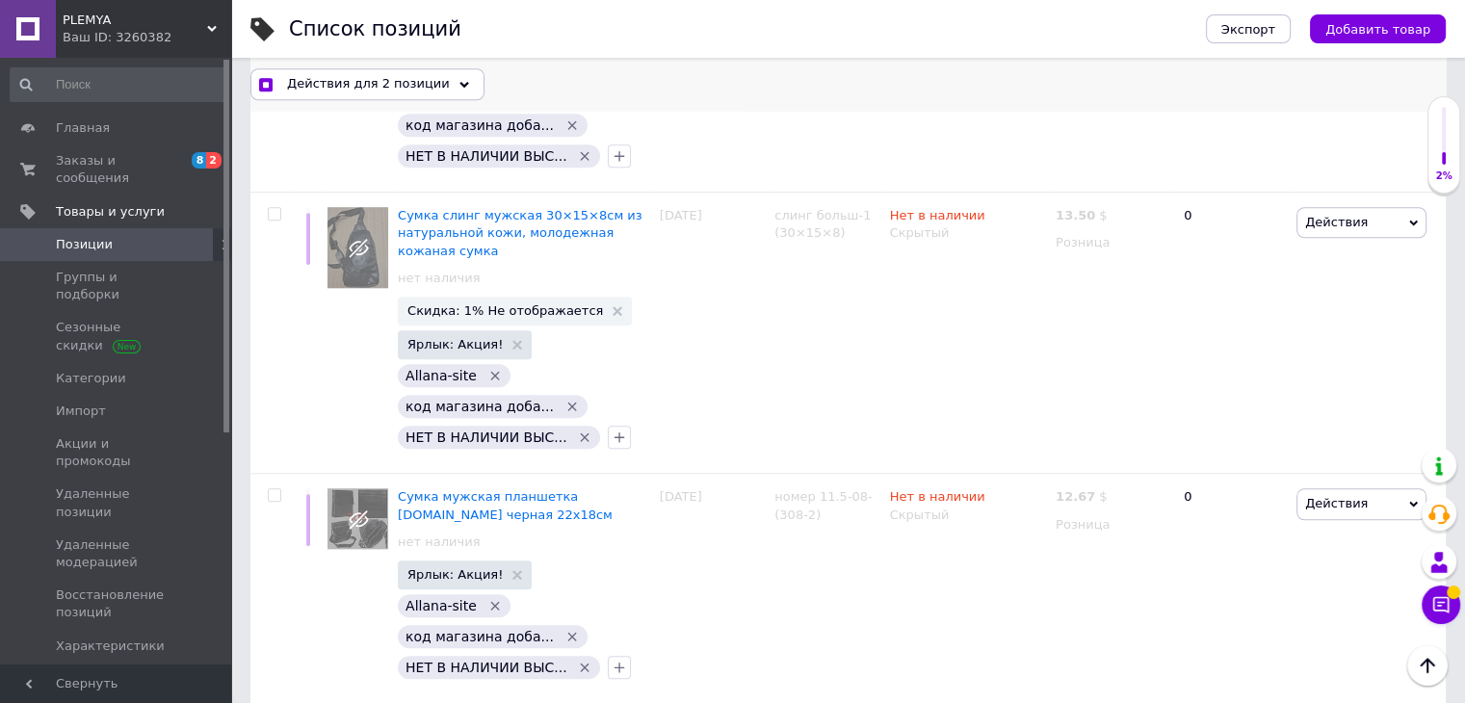
click at [351, 82] on span "Действия для 2 позиции" at bounding box center [368, 83] width 163 height 17
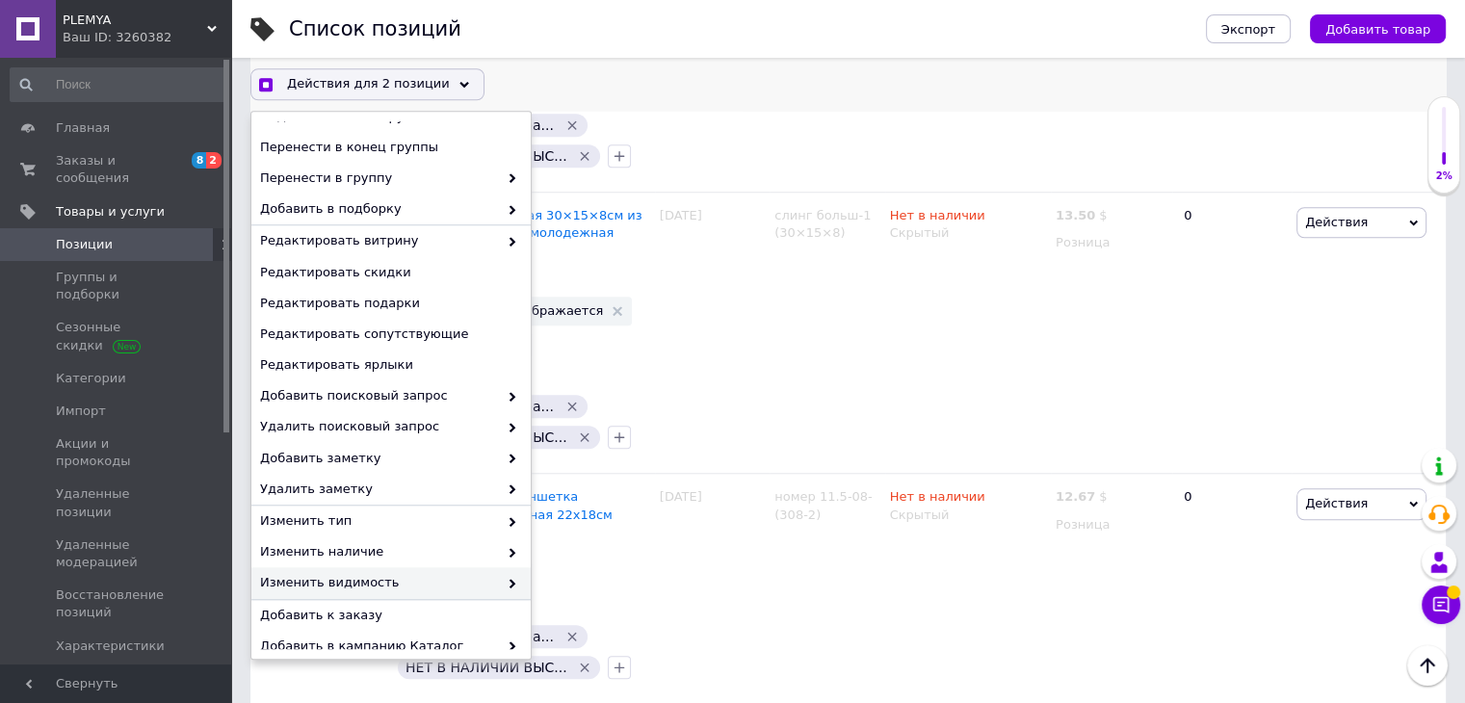
scroll to position [127, 0]
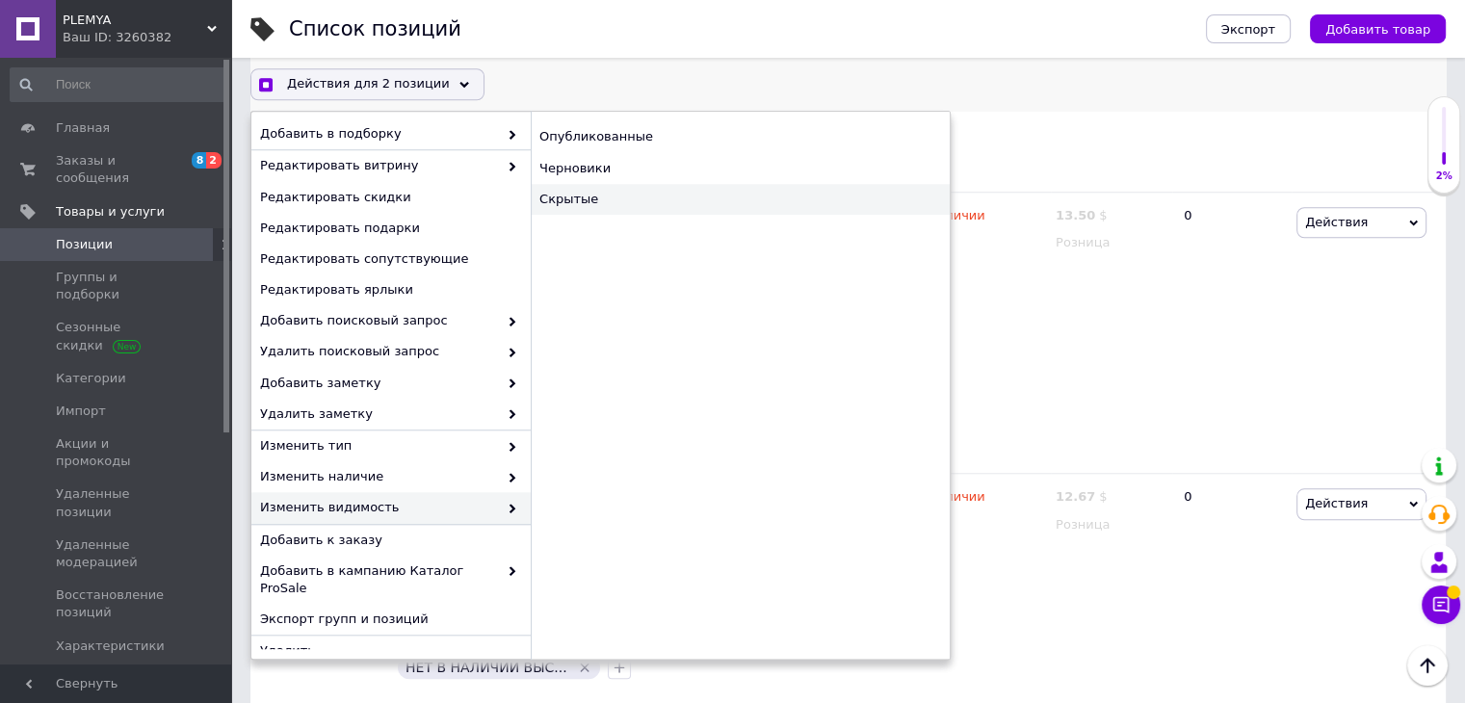
click at [615, 192] on div "Скрытые" at bounding box center [740, 199] width 419 height 31
checkbox input "true"
checkbox input "false"
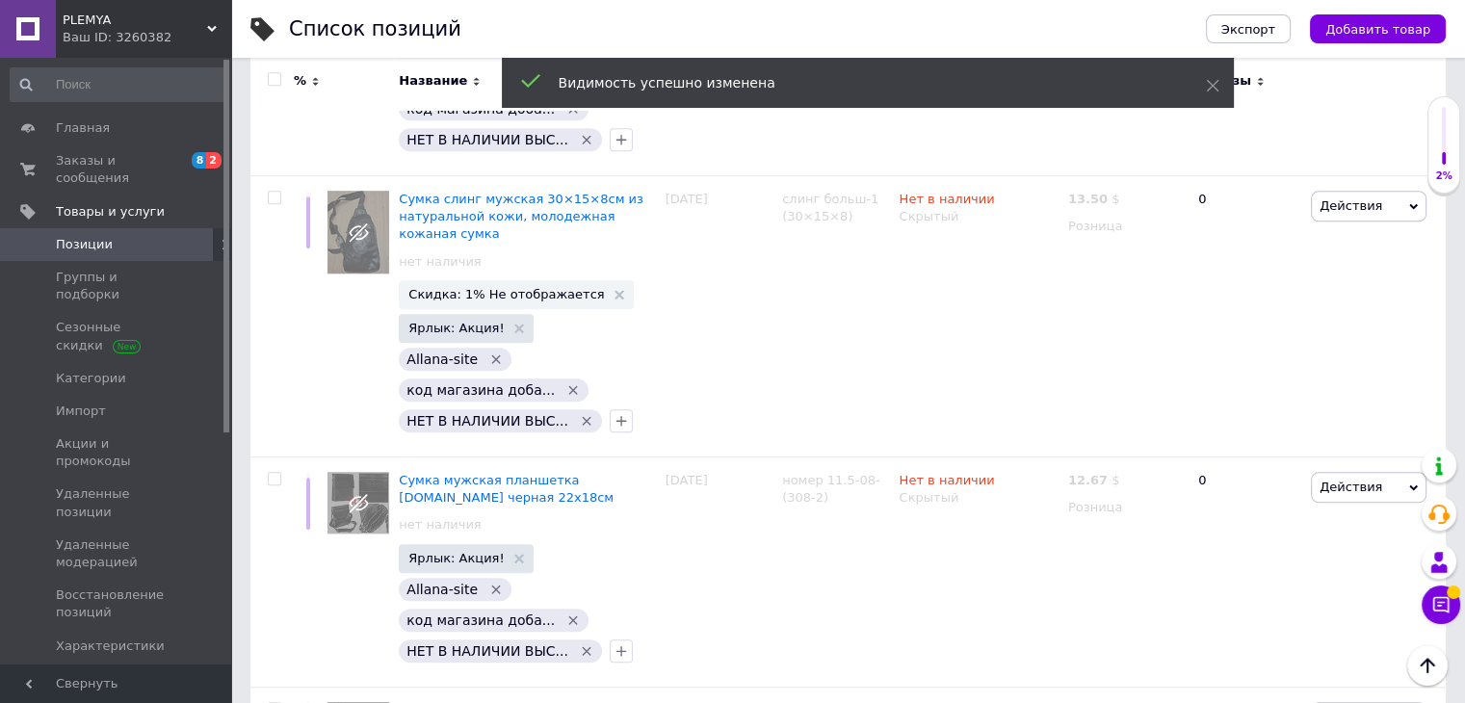
scroll to position [23457, 0]
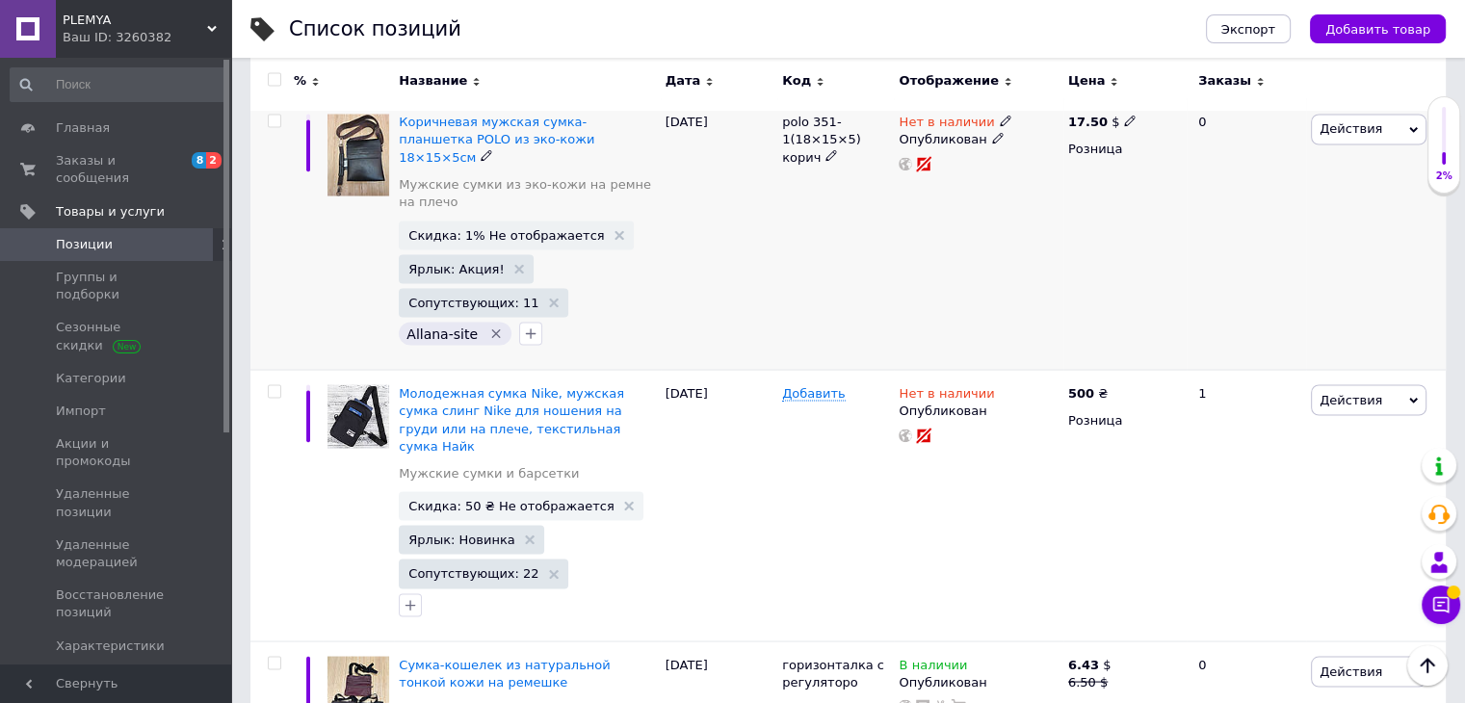
scroll to position [3371, 0]
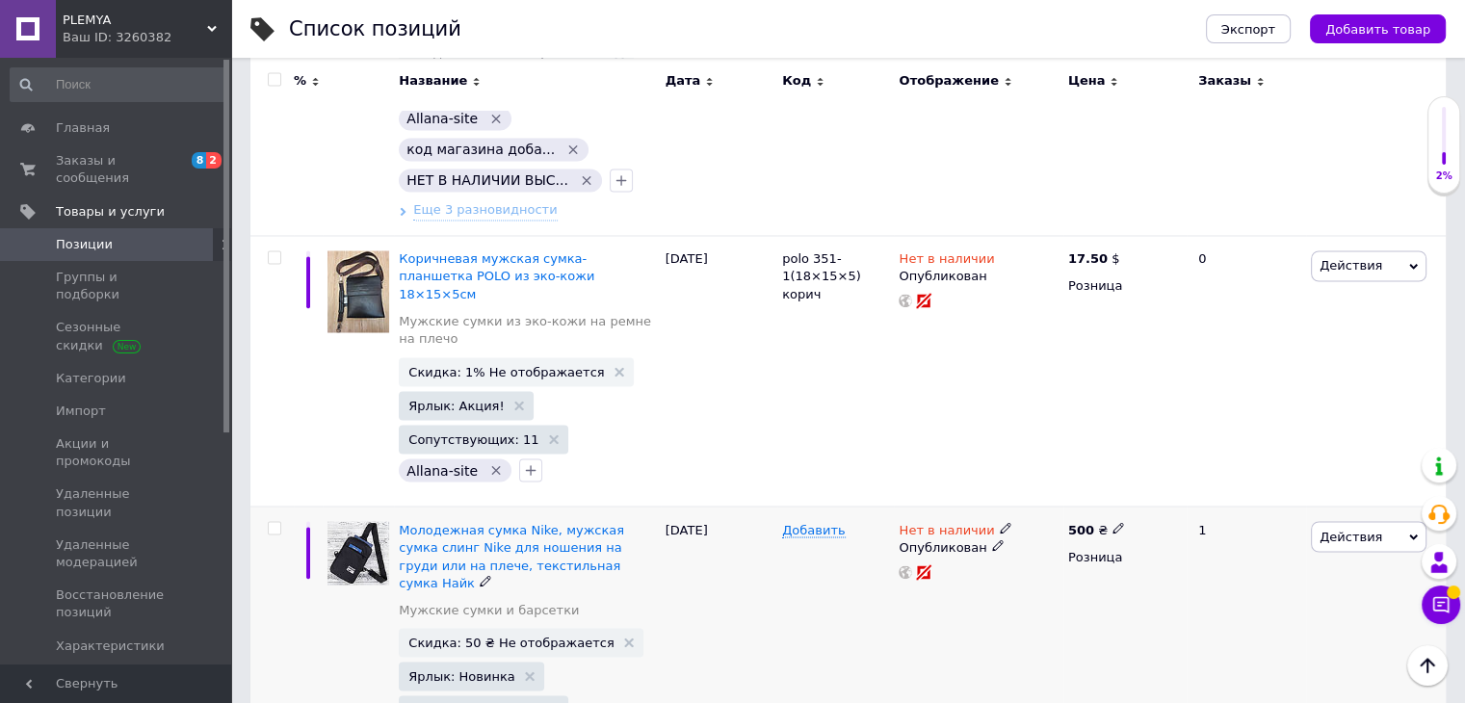
click at [274, 522] on input "checkbox" at bounding box center [274, 528] width 13 height 13
checkbox input "true"
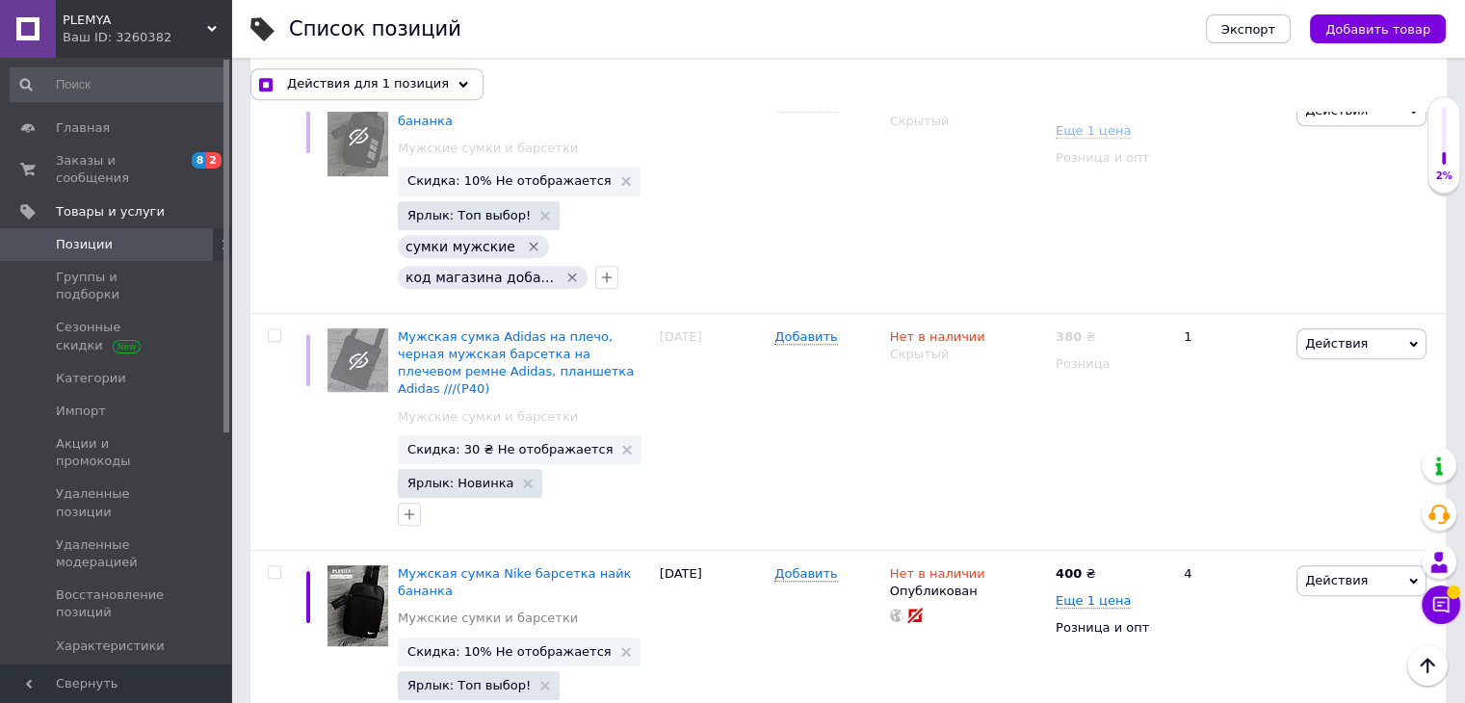
scroll to position [8203, 0]
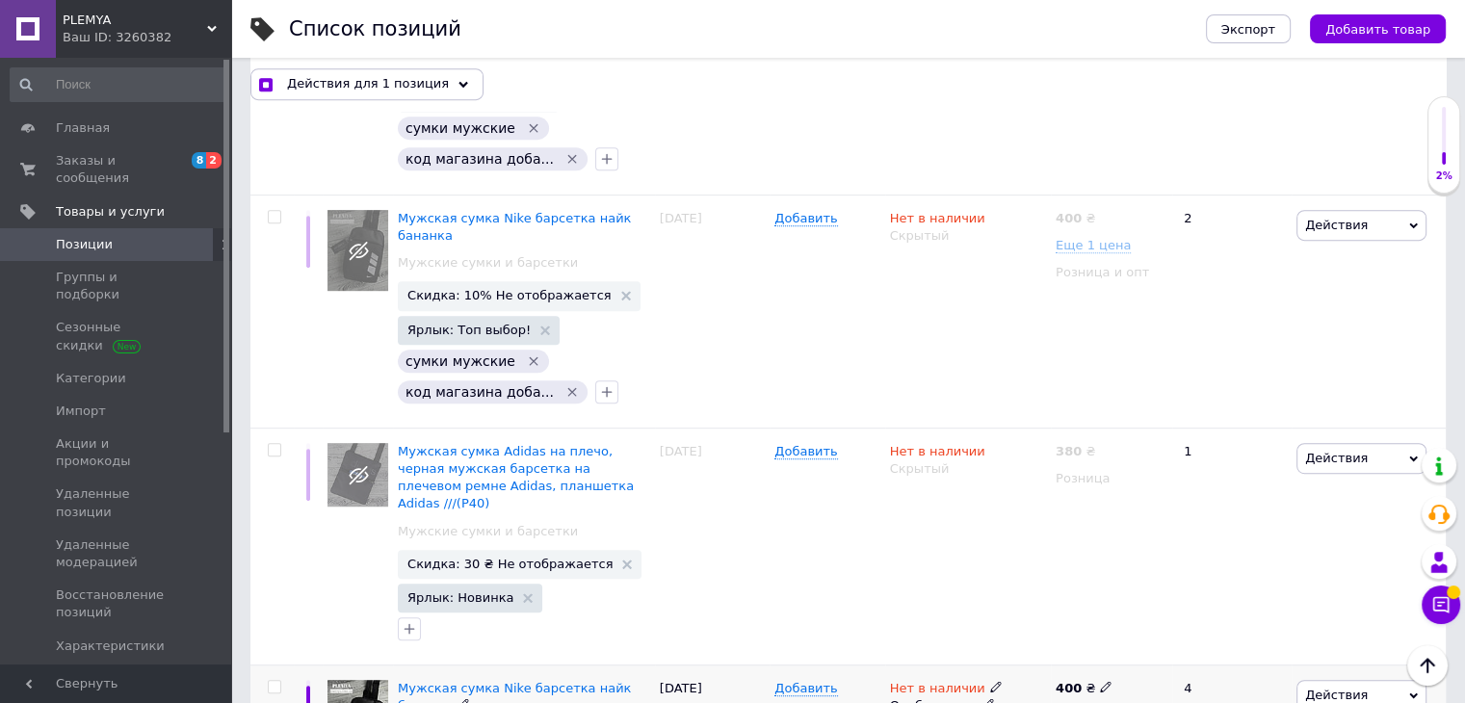
click at [275, 681] on input "checkbox" at bounding box center [274, 687] width 13 height 13
checkbox input "true"
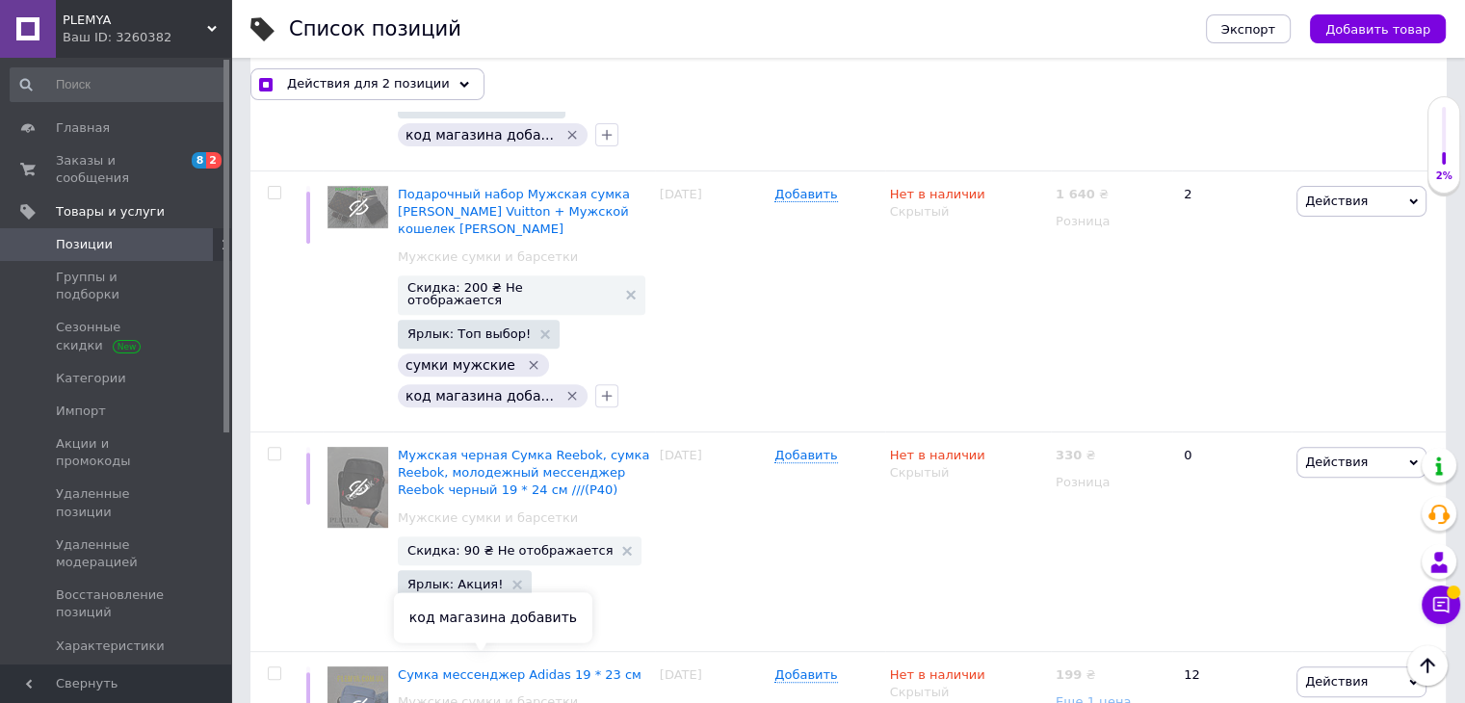
scroll to position [22739, 0]
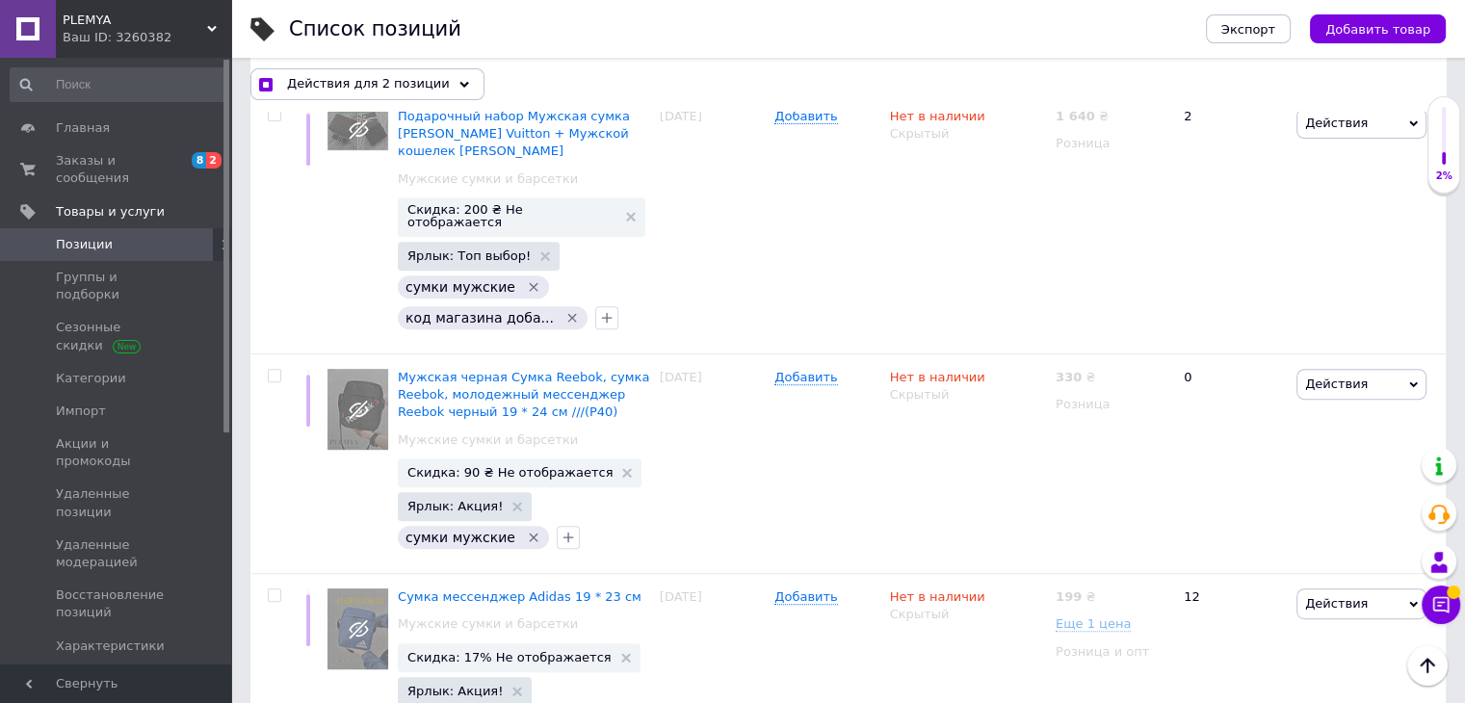
checkbox input "true"
click at [324, 85] on span "Действия для 3 позиции" at bounding box center [368, 83] width 163 height 17
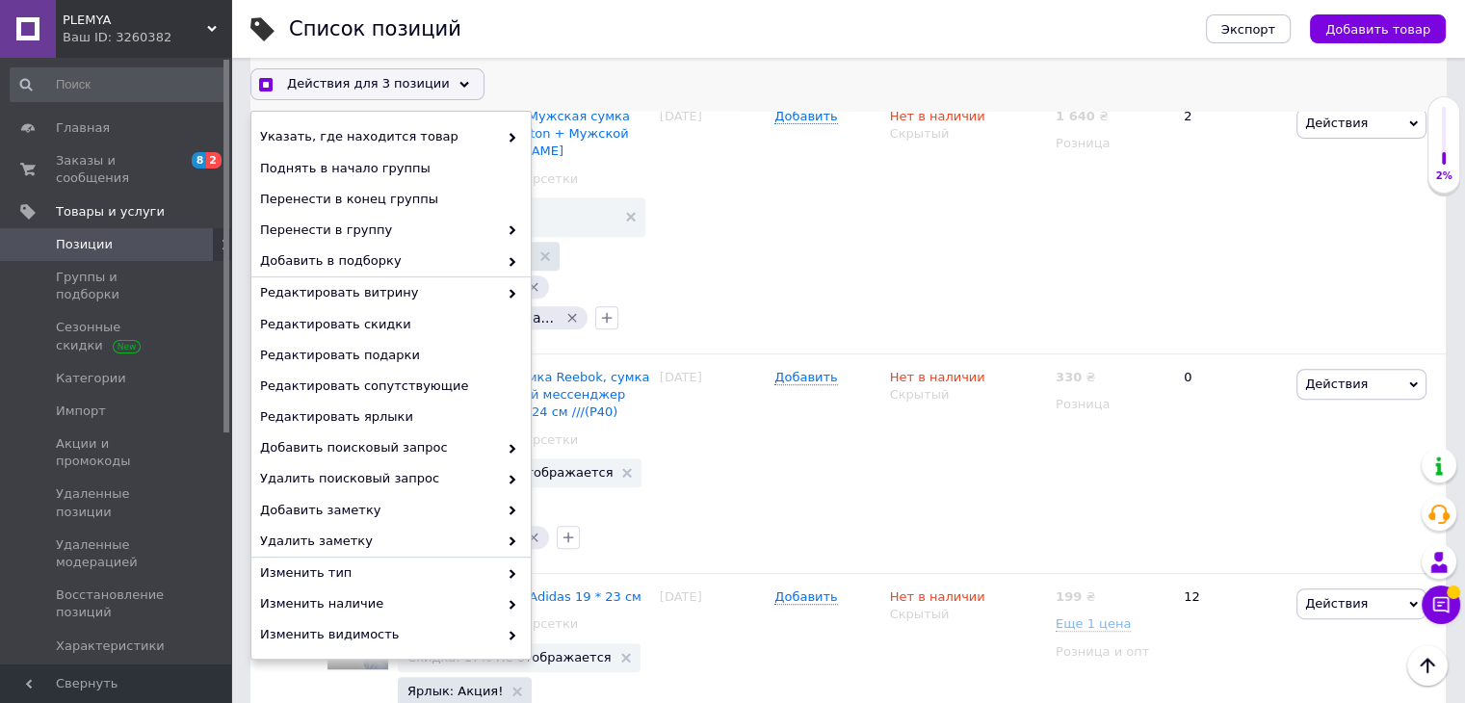
scroll to position [127, 0]
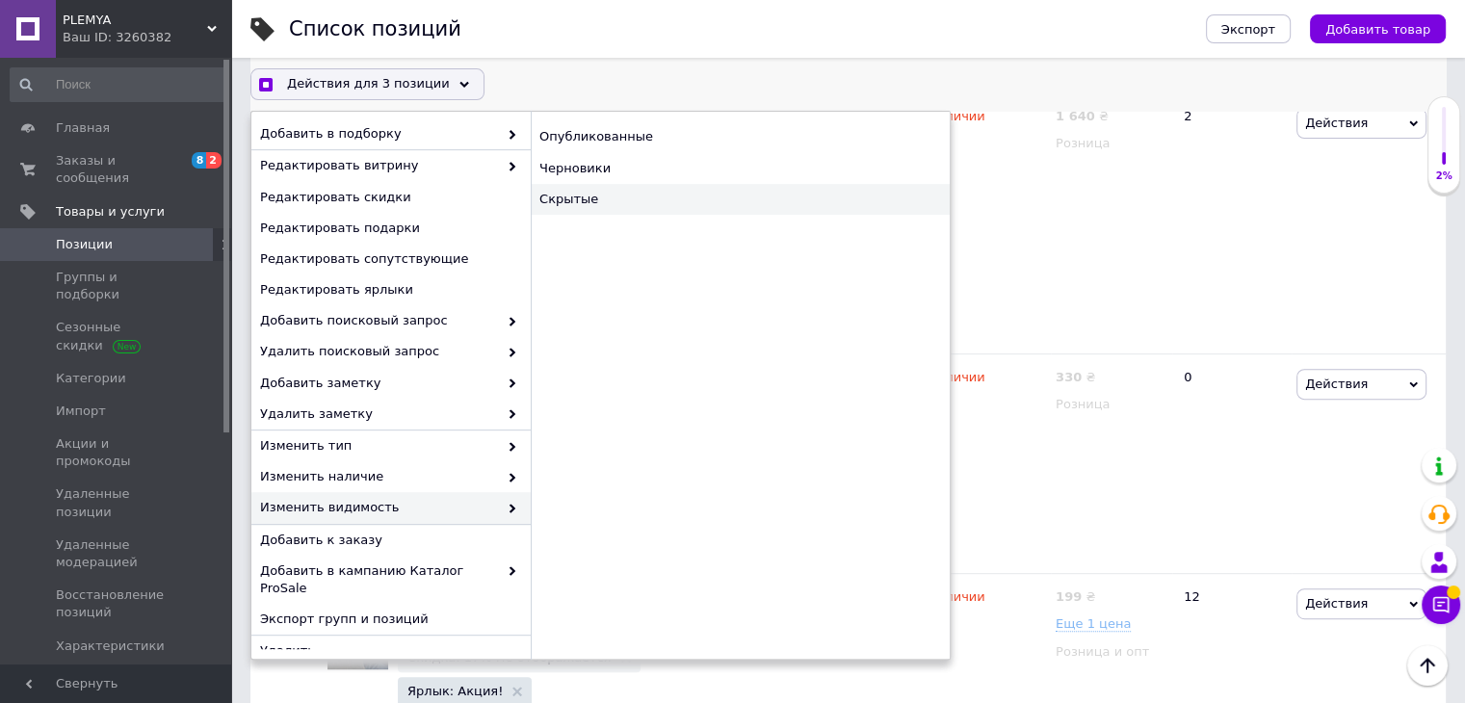
checkbox input "true"
click at [580, 190] on div "Скрытые" at bounding box center [740, 199] width 419 height 31
checkbox input "false"
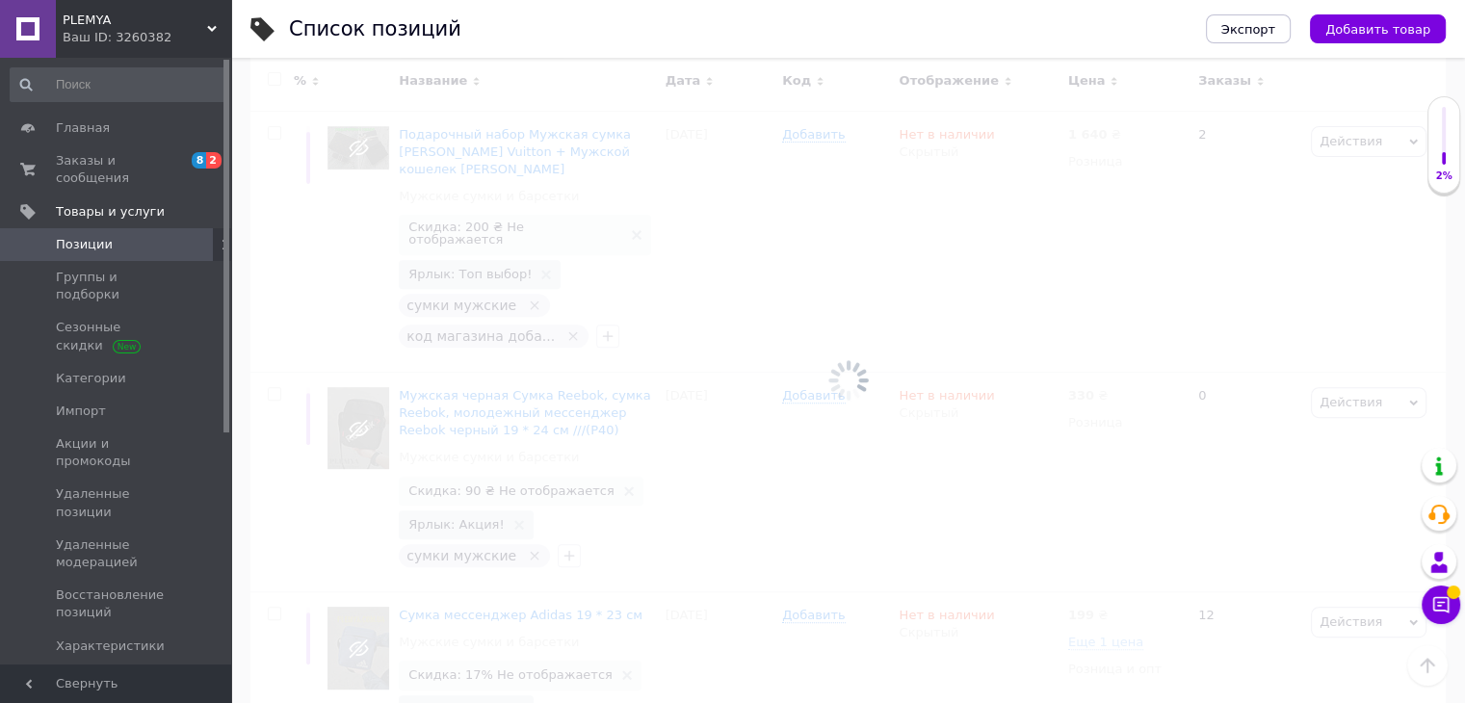
scroll to position [22539, 0]
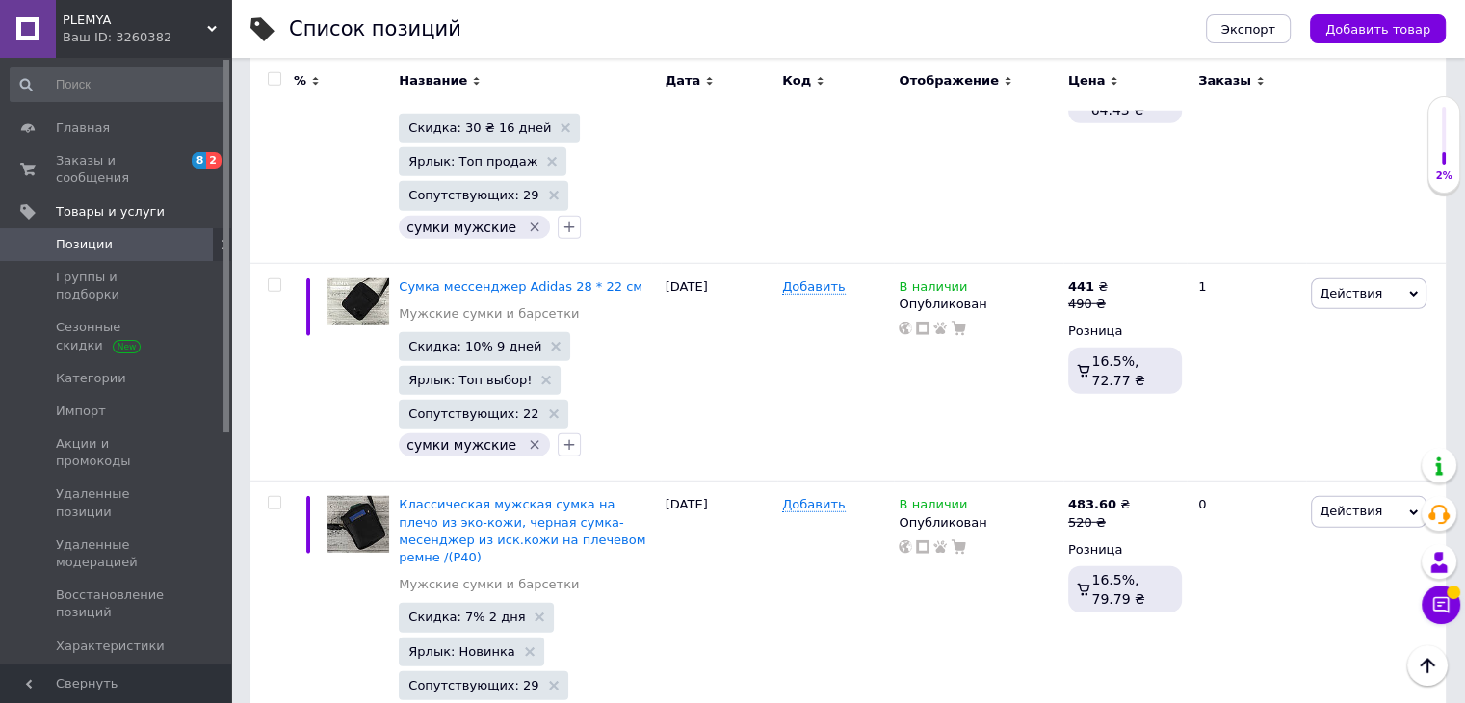
scroll to position [5104, 0]
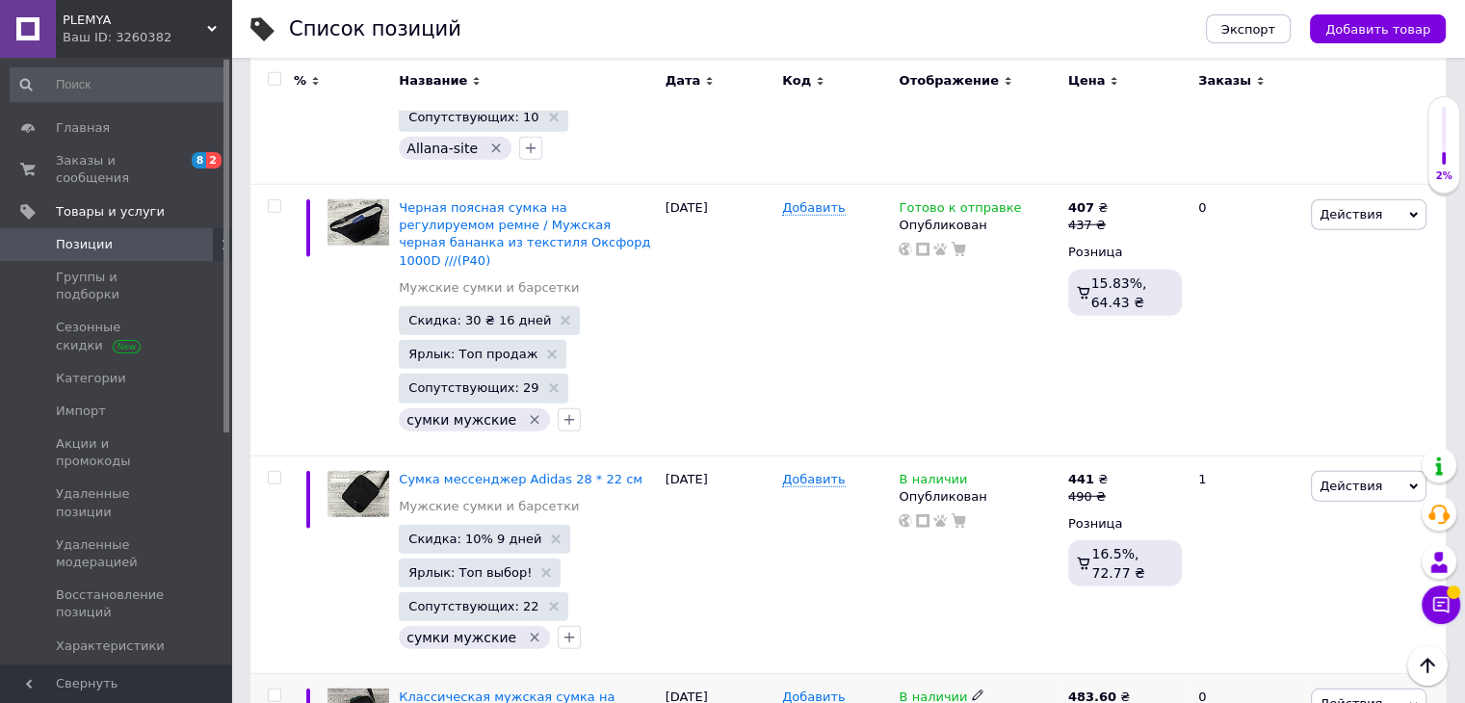
click at [972, 691] on use at bounding box center [977, 696] width 11 height 11
click at [1030, 698] on li "Нет в наличии" at bounding box center [1085, 711] width 183 height 27
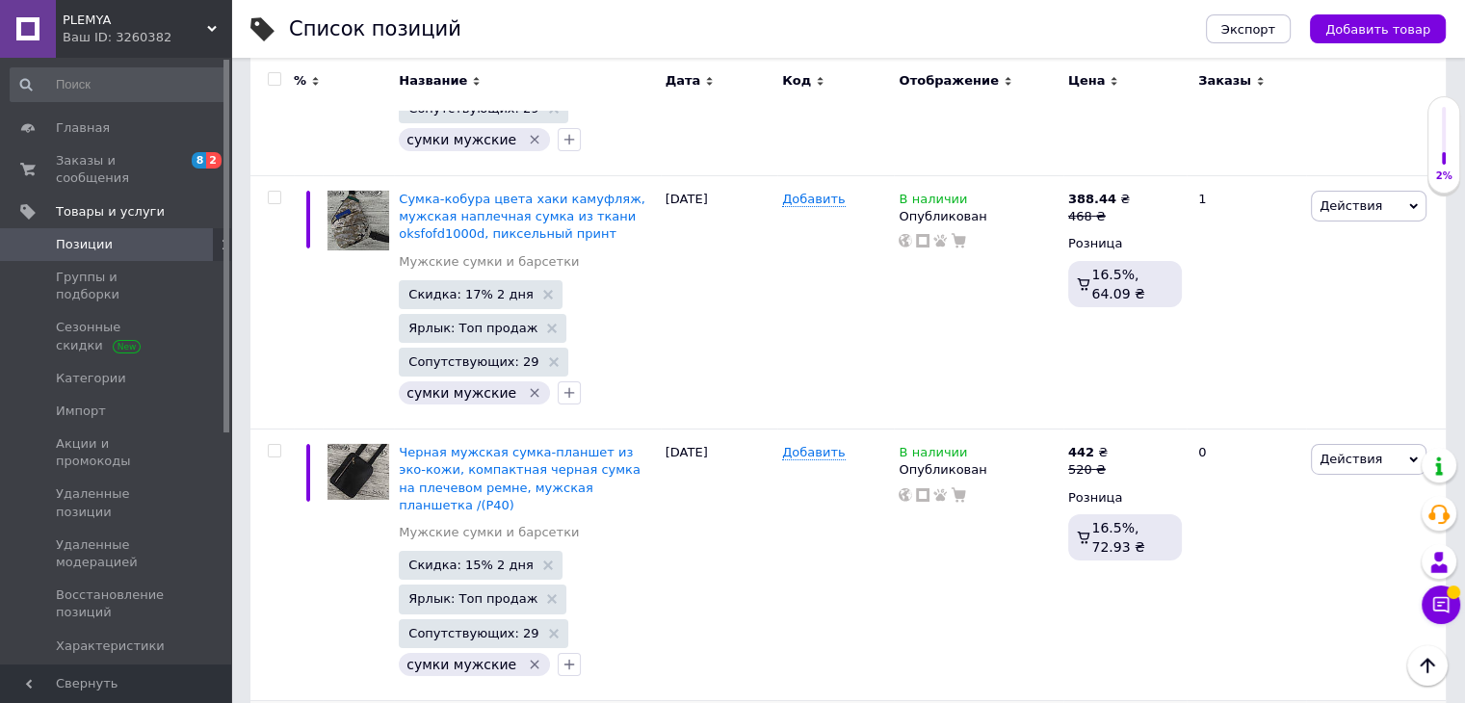
scroll to position [6453, 0]
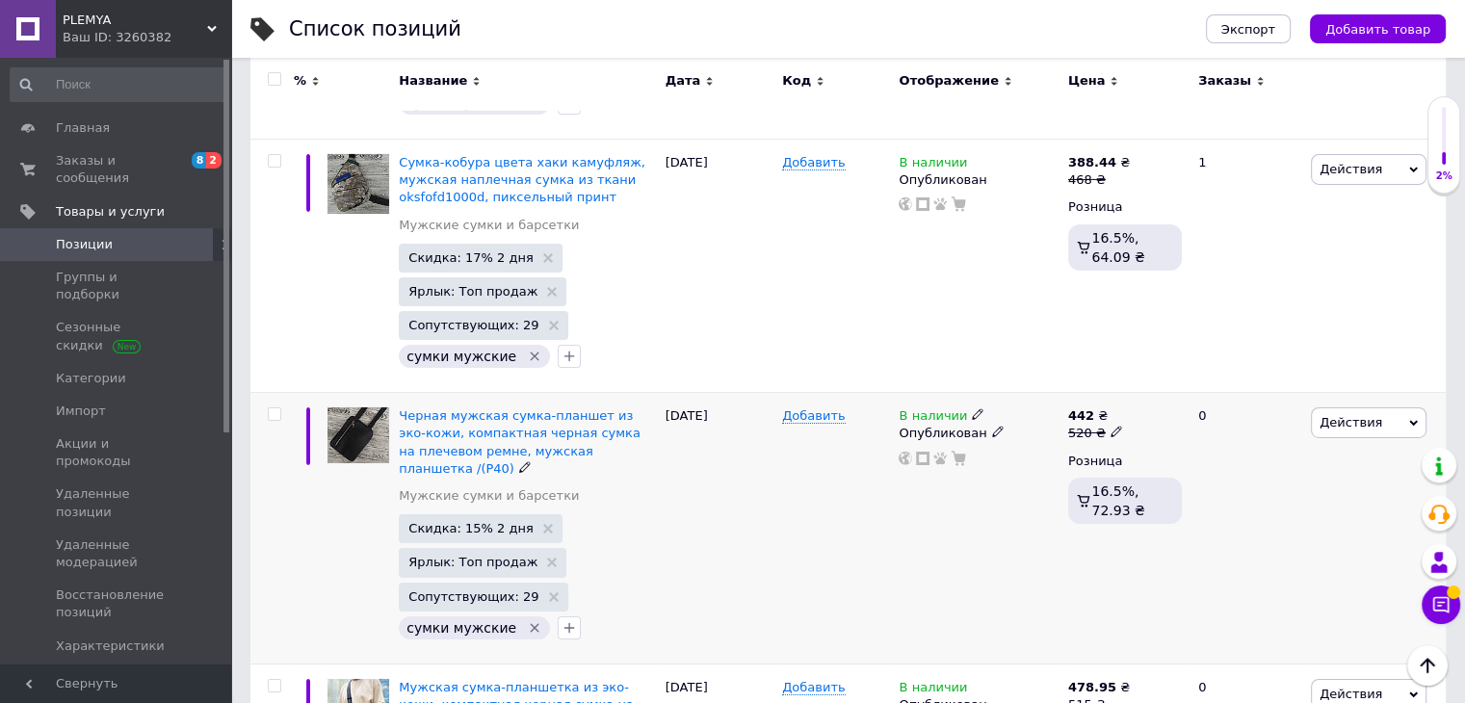
click at [972, 408] on icon at bounding box center [978, 414] width 12 height 12
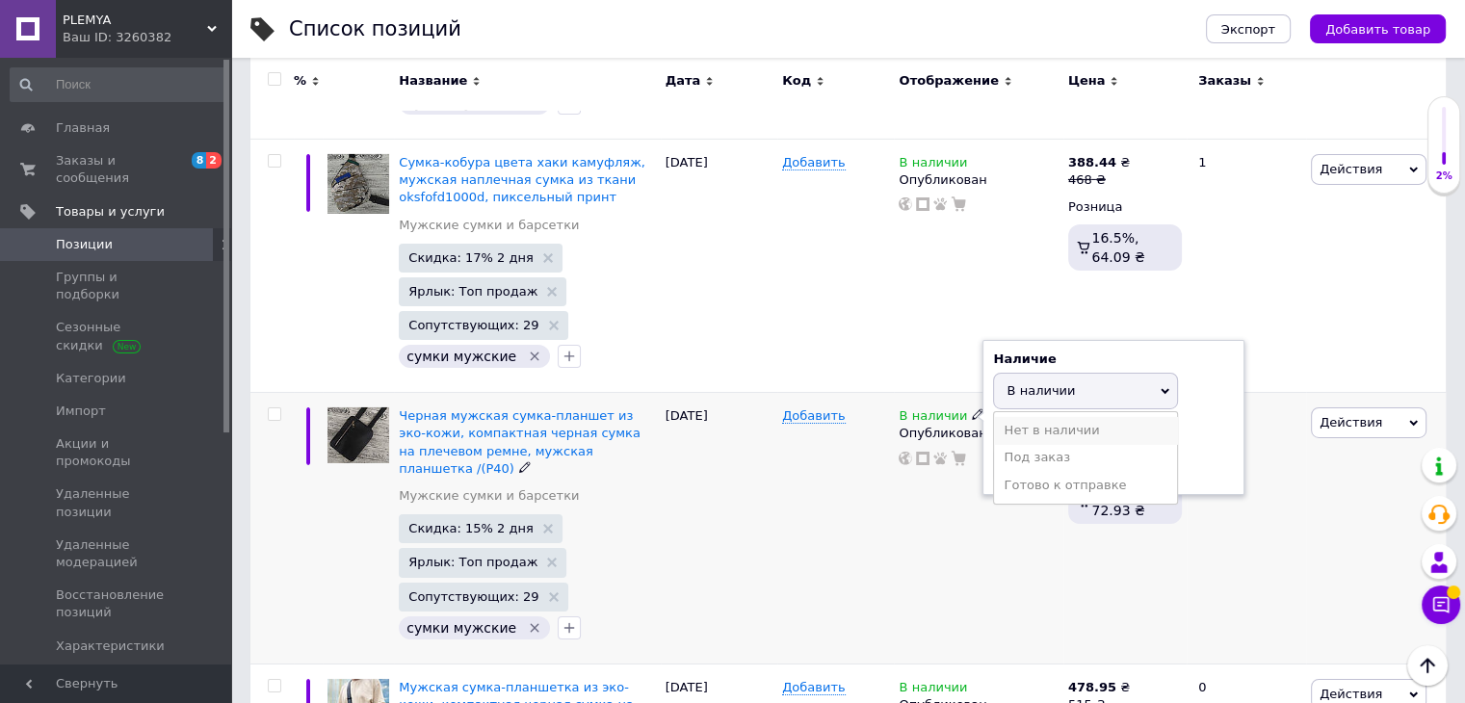
click at [1017, 417] on li "Нет в наличии" at bounding box center [1085, 430] width 183 height 27
click at [879, 393] on div "Добавить" at bounding box center [835, 529] width 117 height 272
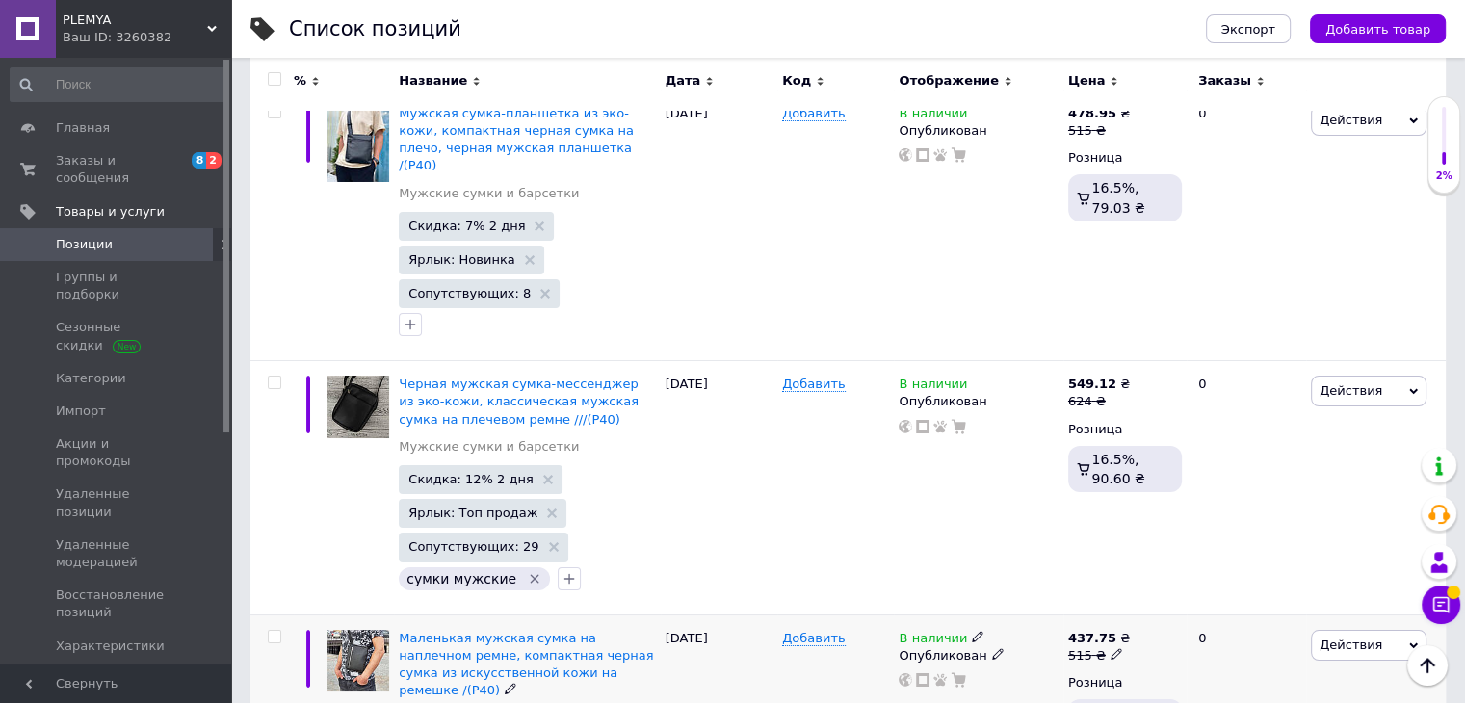
scroll to position [7031, 0]
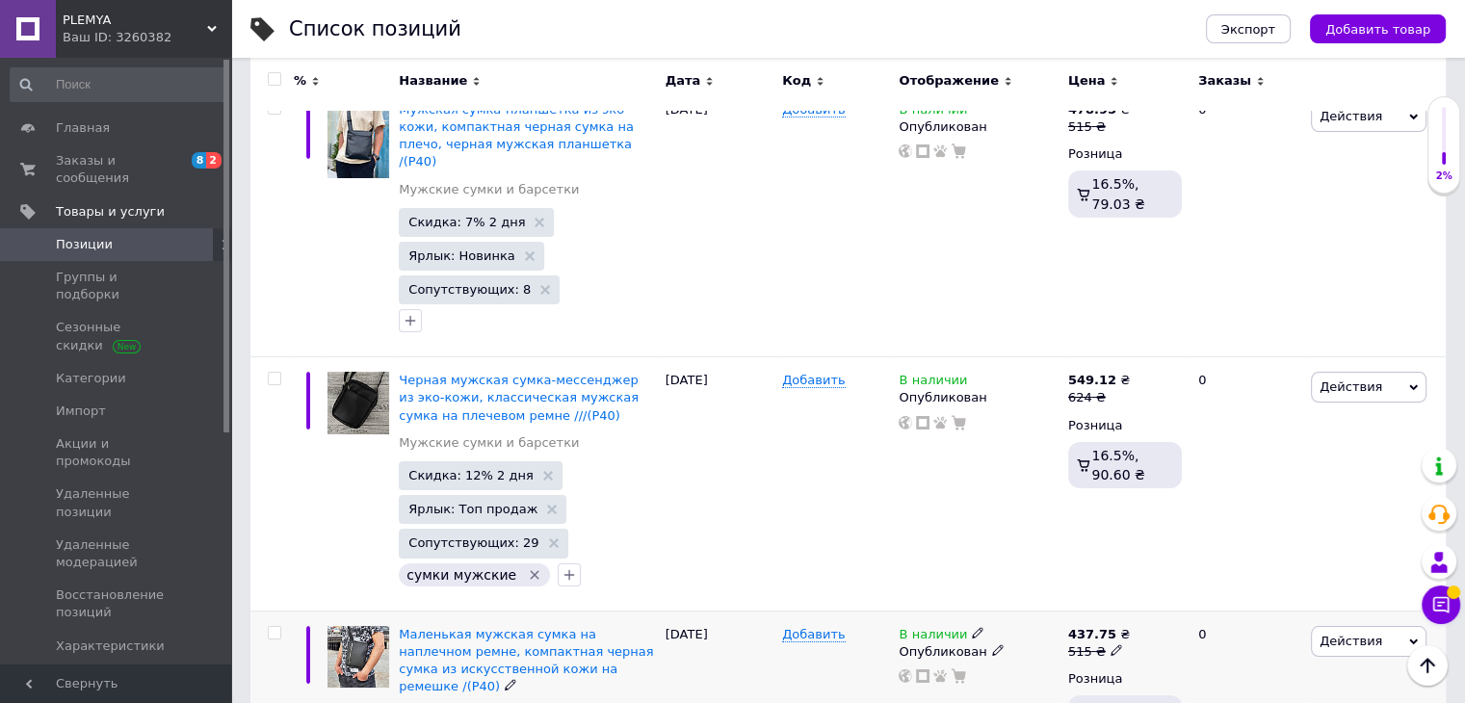
click at [972, 627] on use at bounding box center [977, 632] width 11 height 11
click at [1035, 635] on li "Нет в наличии" at bounding box center [1085, 648] width 183 height 27
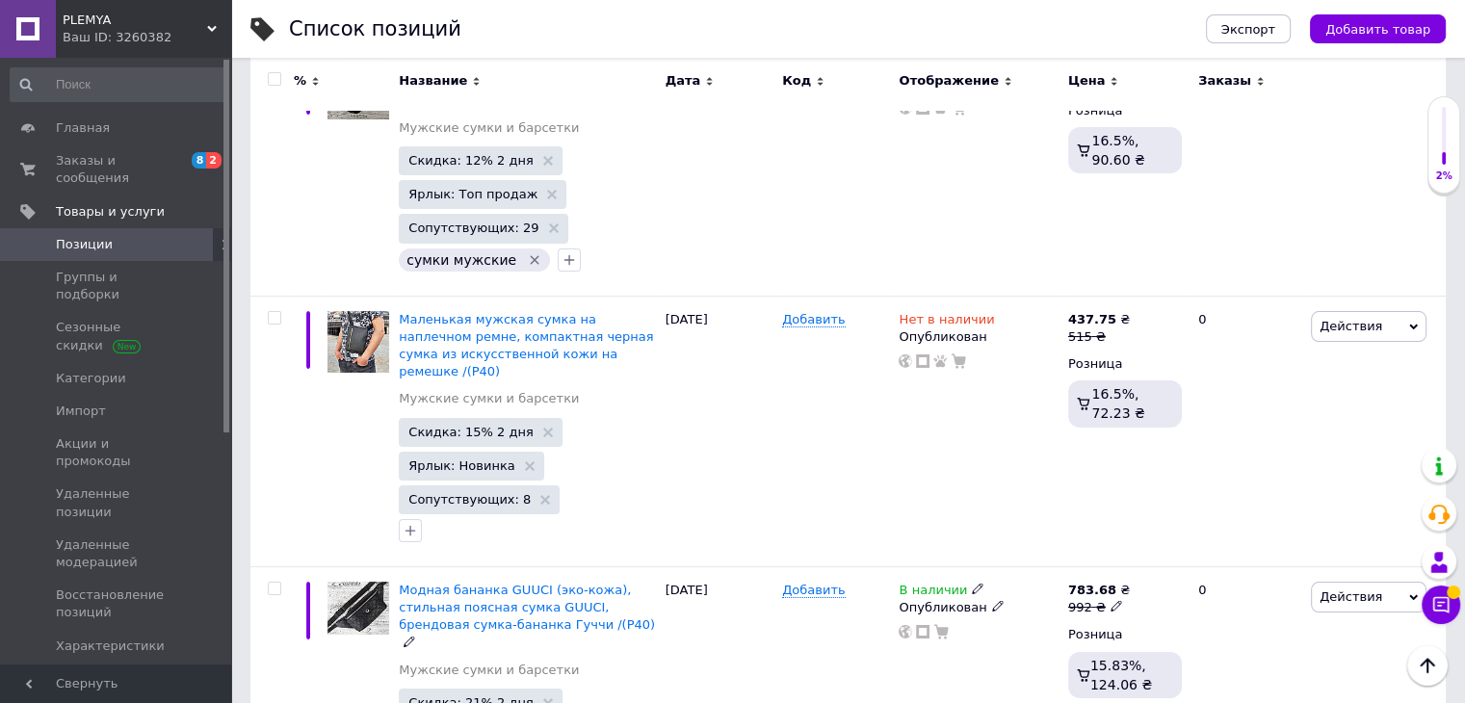
scroll to position [7608, 0]
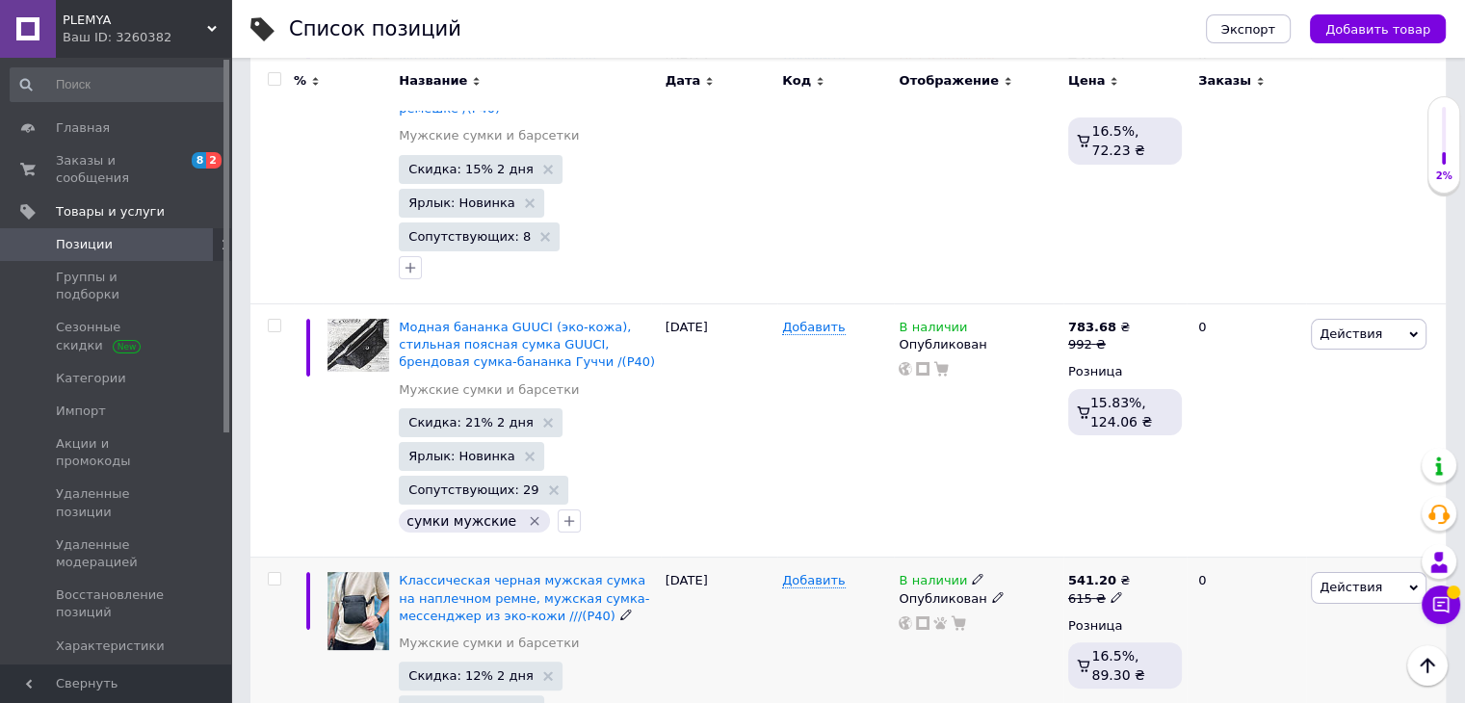
click at [975, 573] on icon at bounding box center [978, 579] width 12 height 12
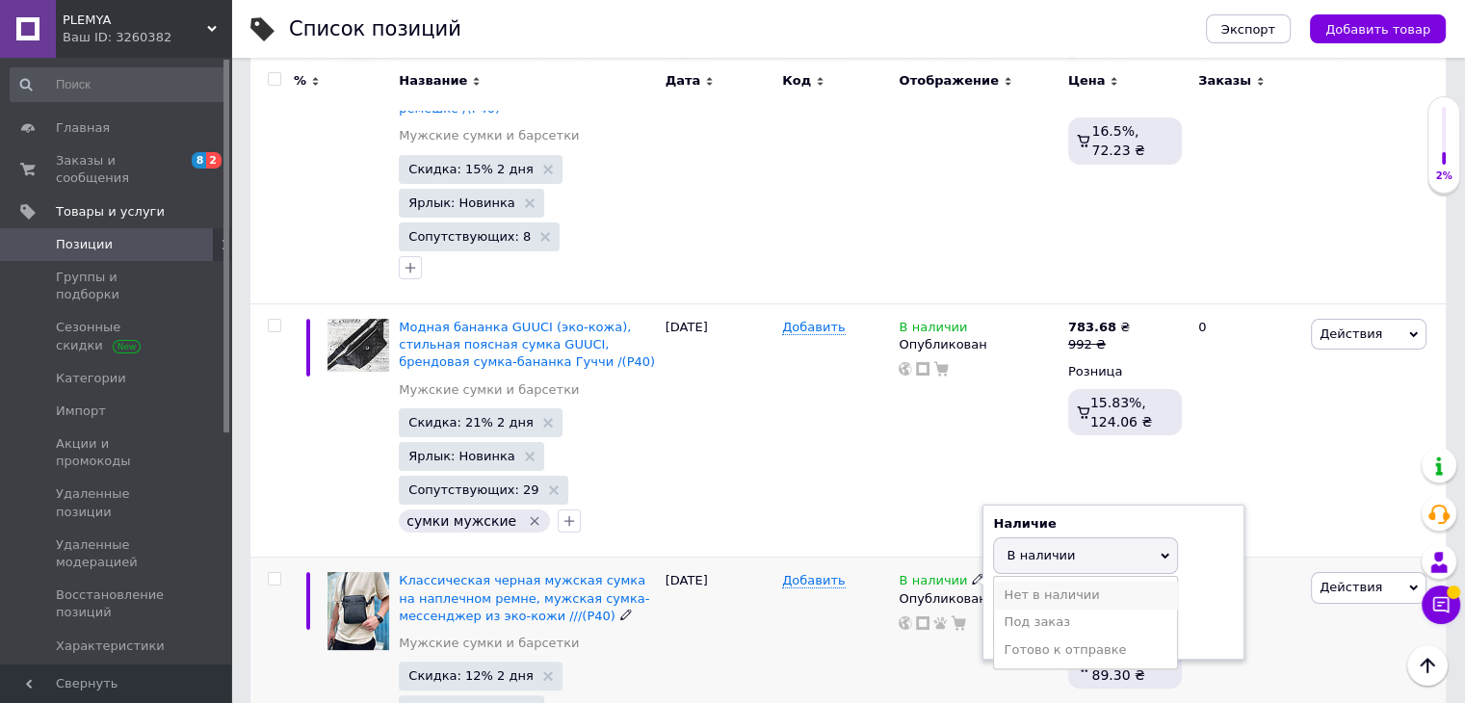
drag, startPoint x: 1029, startPoint y: 291, endPoint x: 937, endPoint y: 390, distance: 134.9
click at [1029, 582] on li "Нет в наличии" at bounding box center [1085, 595] width 183 height 27
click at [927, 558] on div "В наличии Наличие Нет в наличии В наличии Под заказ Готово к отправке Остатки ш…" at bounding box center [978, 684] width 169 height 253
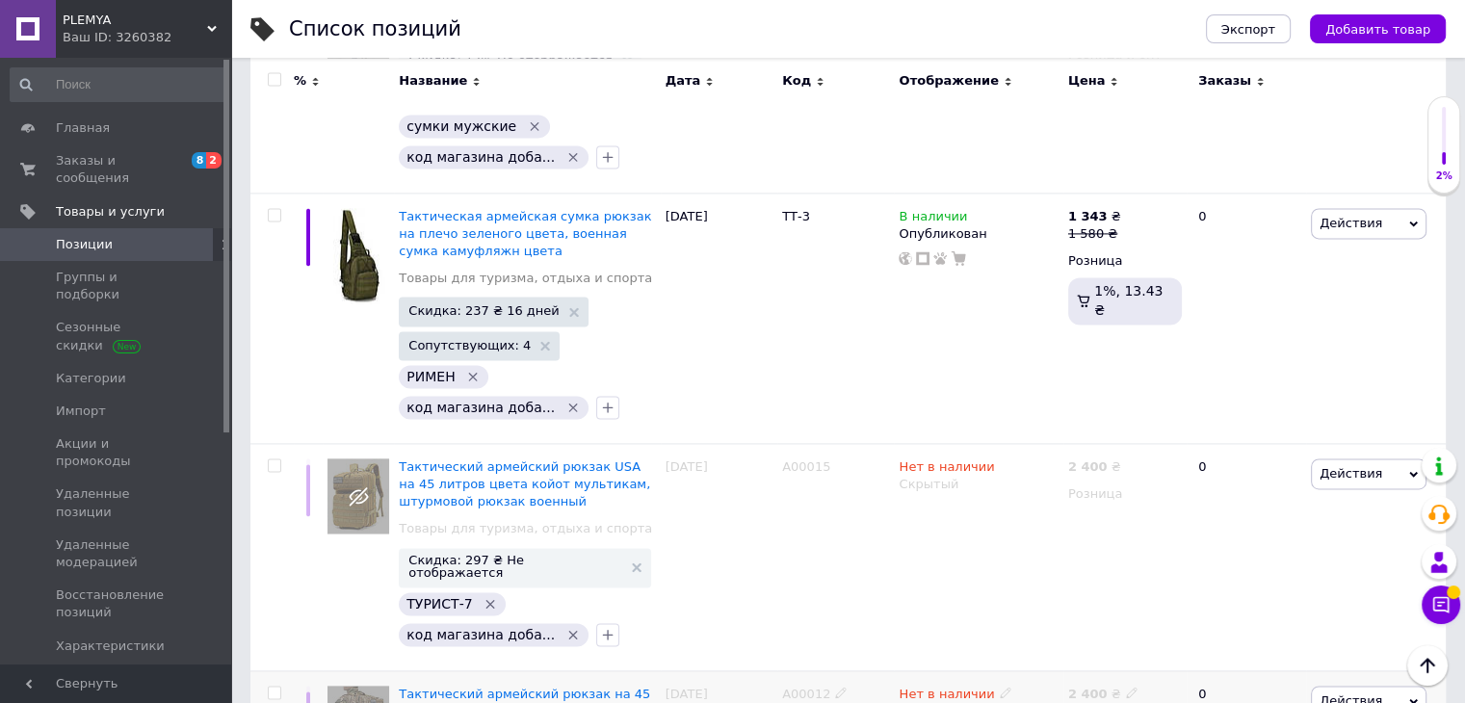
scroll to position [10112, 0]
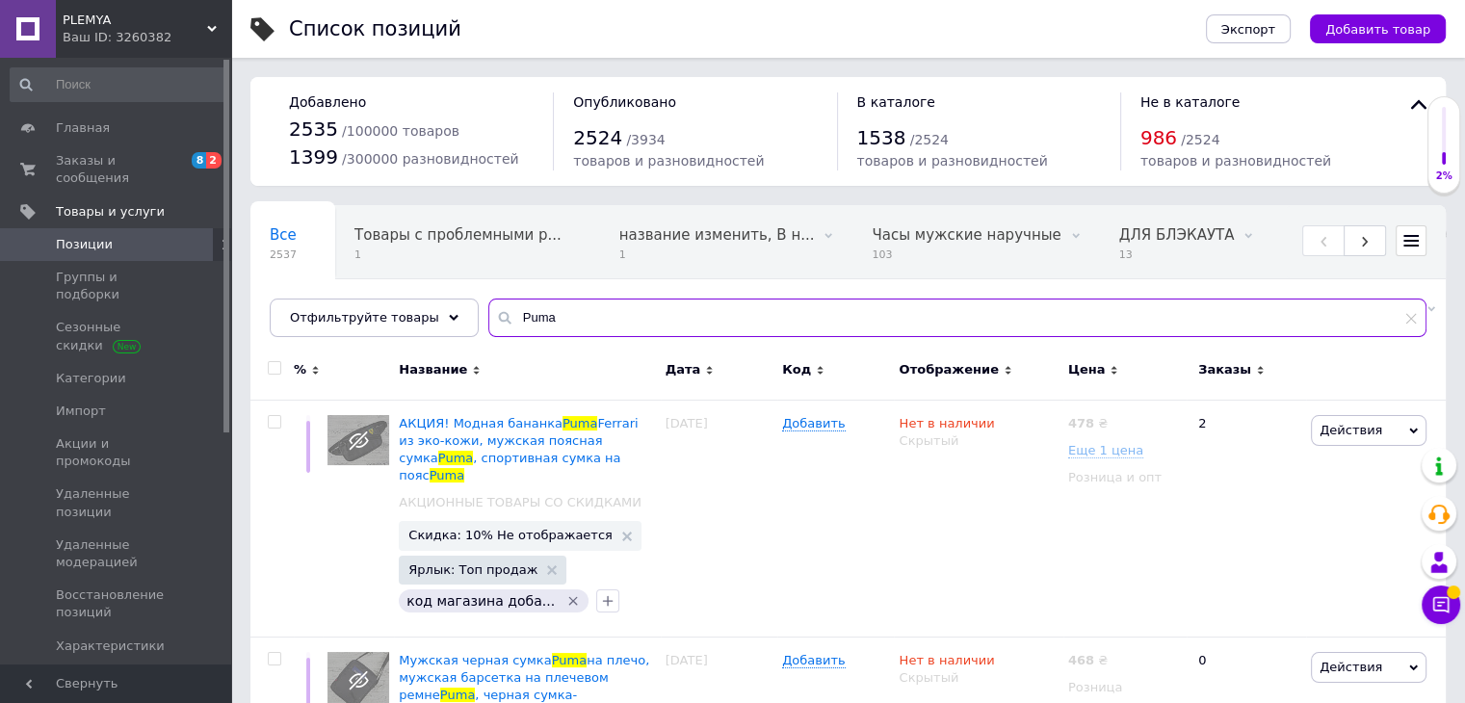
drag, startPoint x: 489, startPoint y: 328, endPoint x: 456, endPoint y: 335, distance: 34.4
click at [451, 335] on div "Отфильтруйте товары Puma" at bounding box center [848, 318] width 1157 height 39
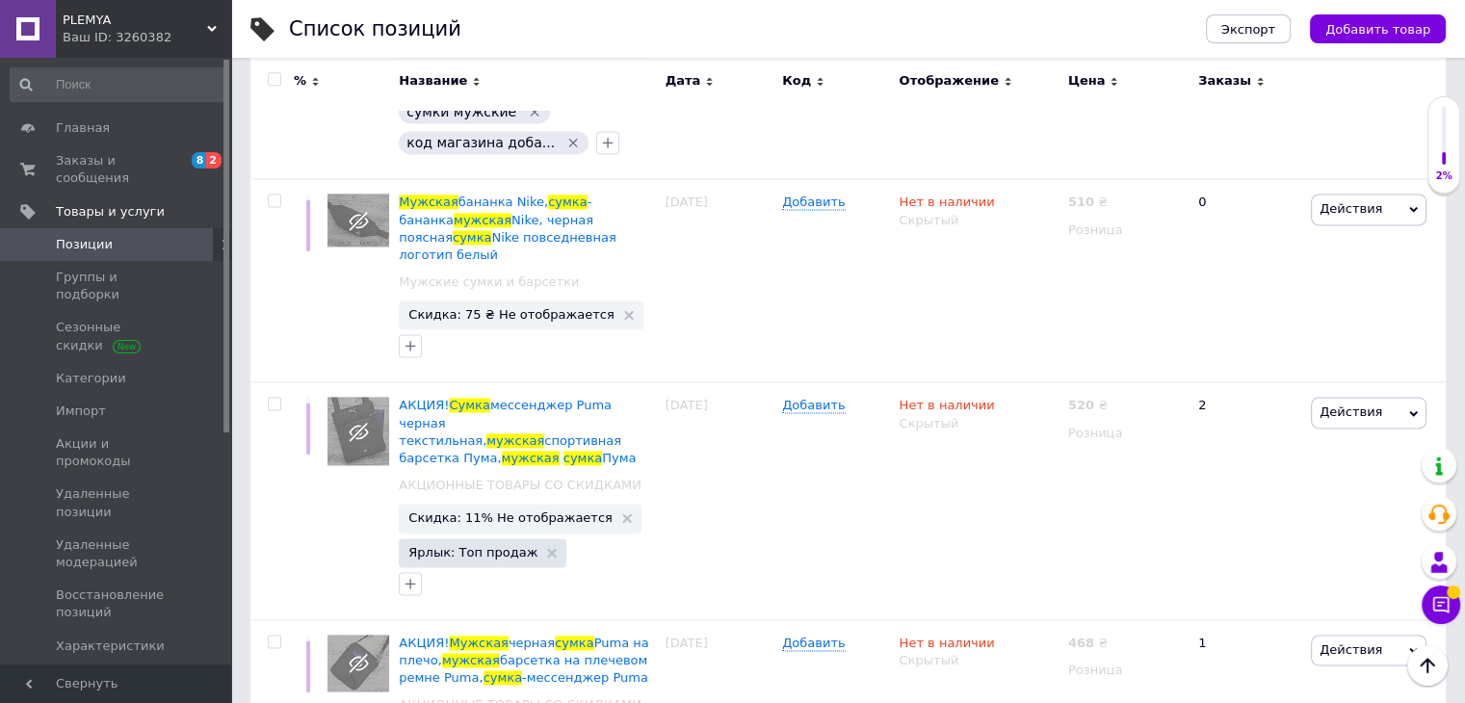
scroll to position [17432, 0]
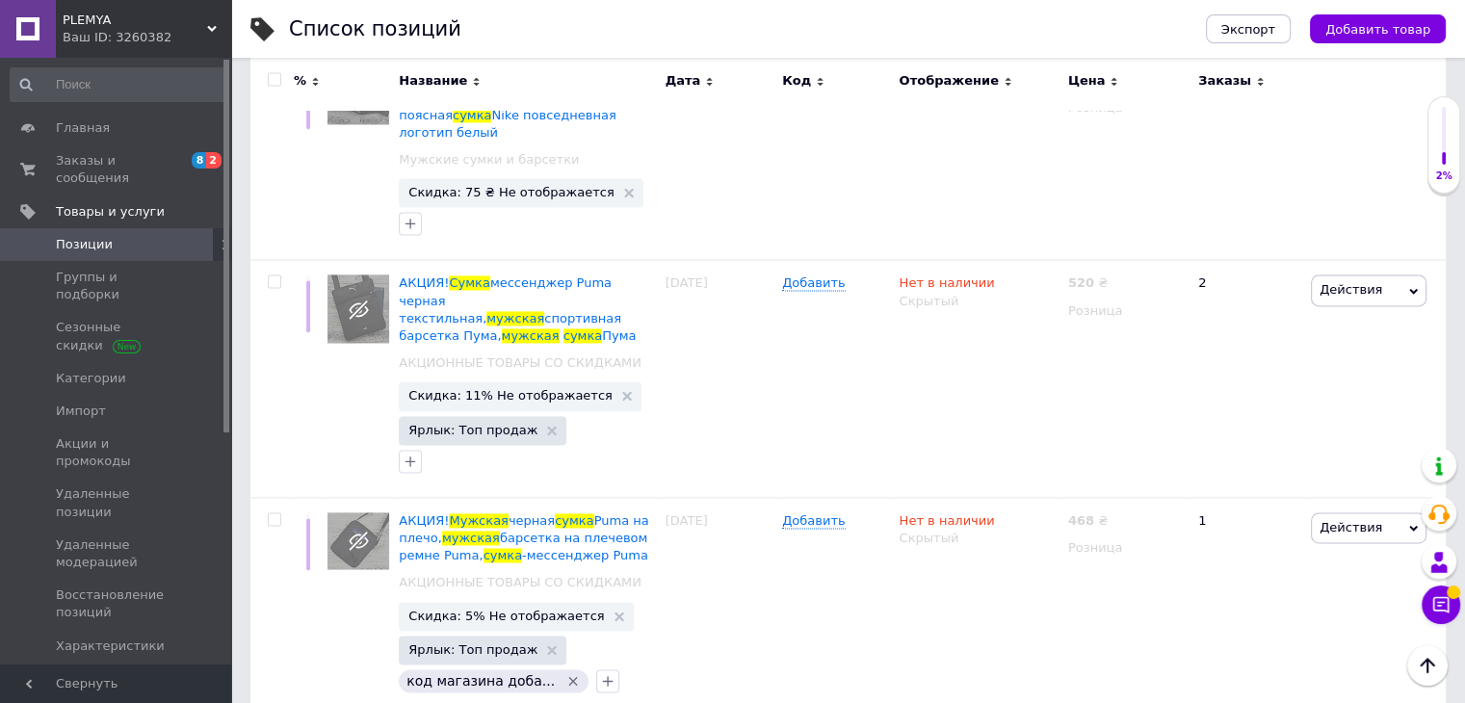
type input "мужская сумка"
checkbox input "true"
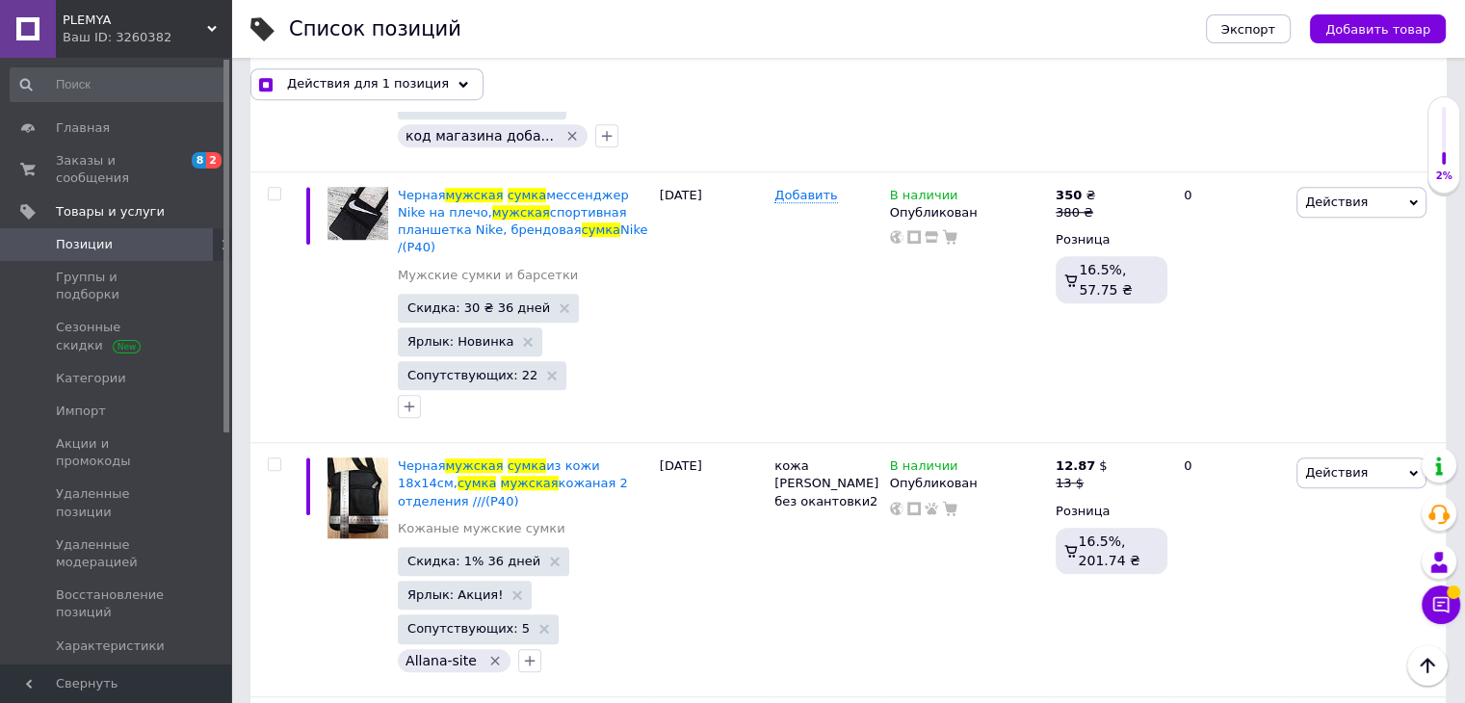
scroll to position [22991, 0]
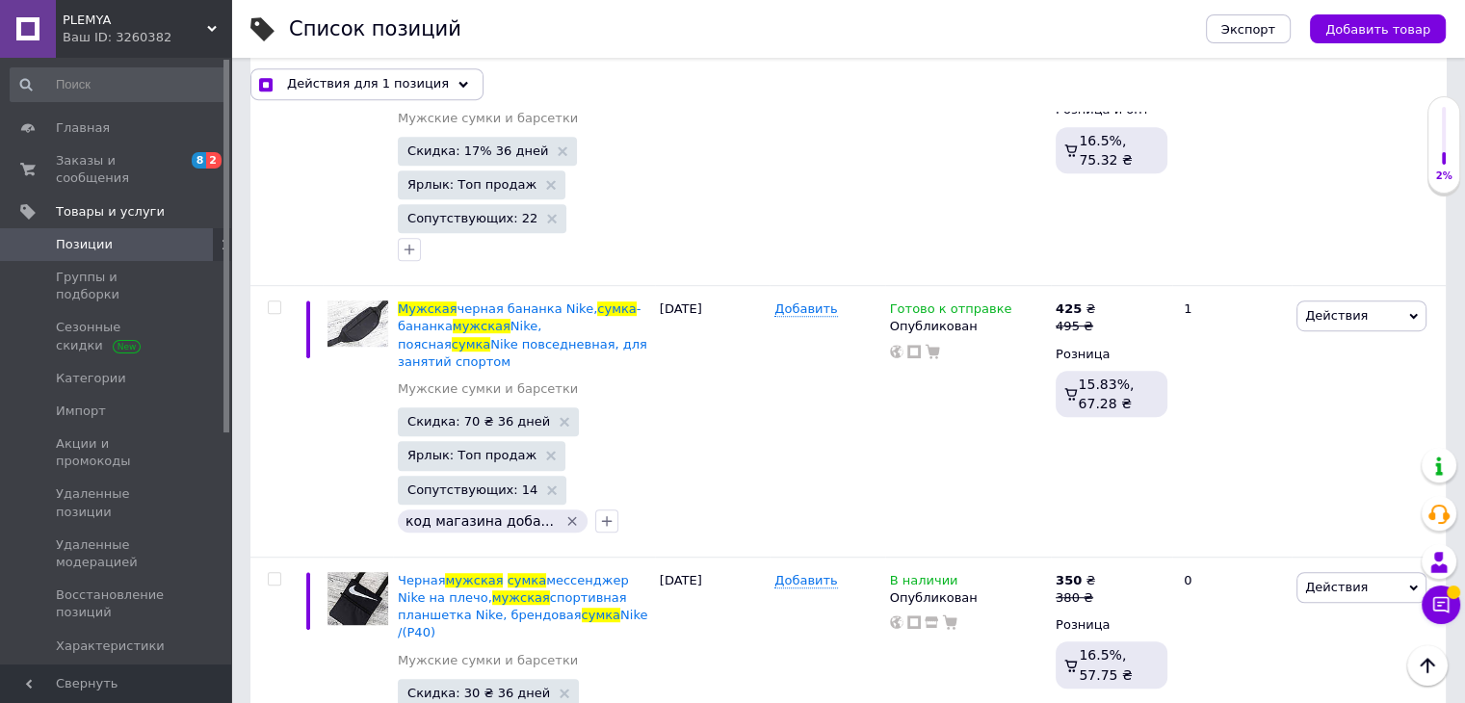
checkbox input "true"
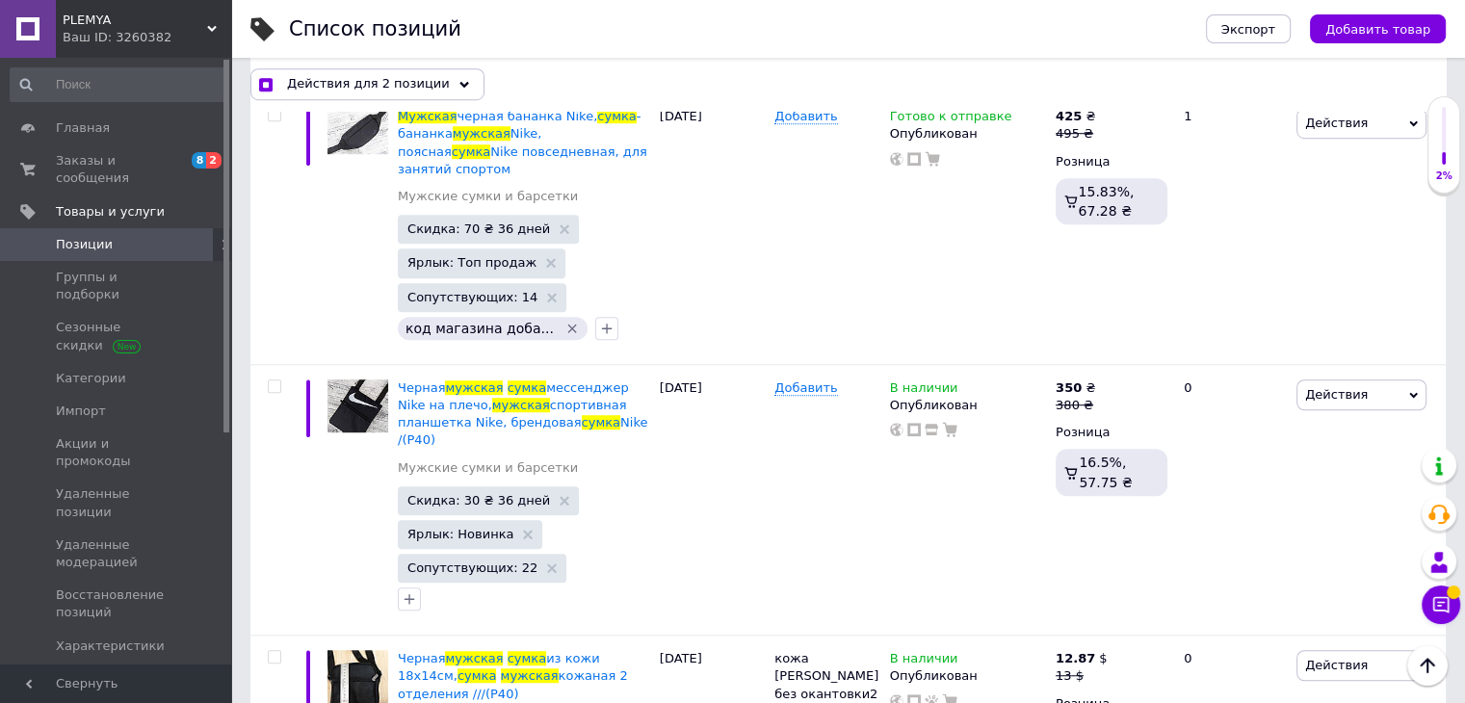
checkbox input "true"
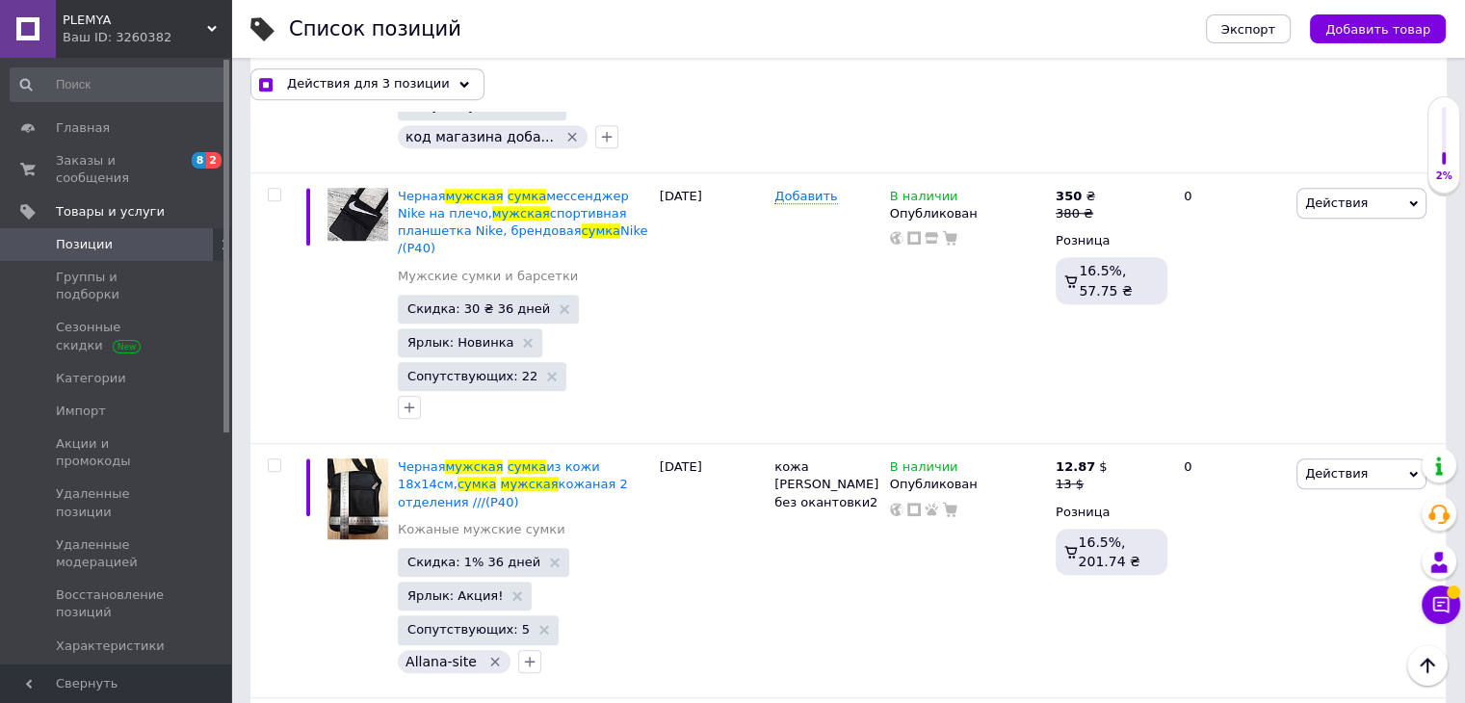
scroll to position [23496, 0]
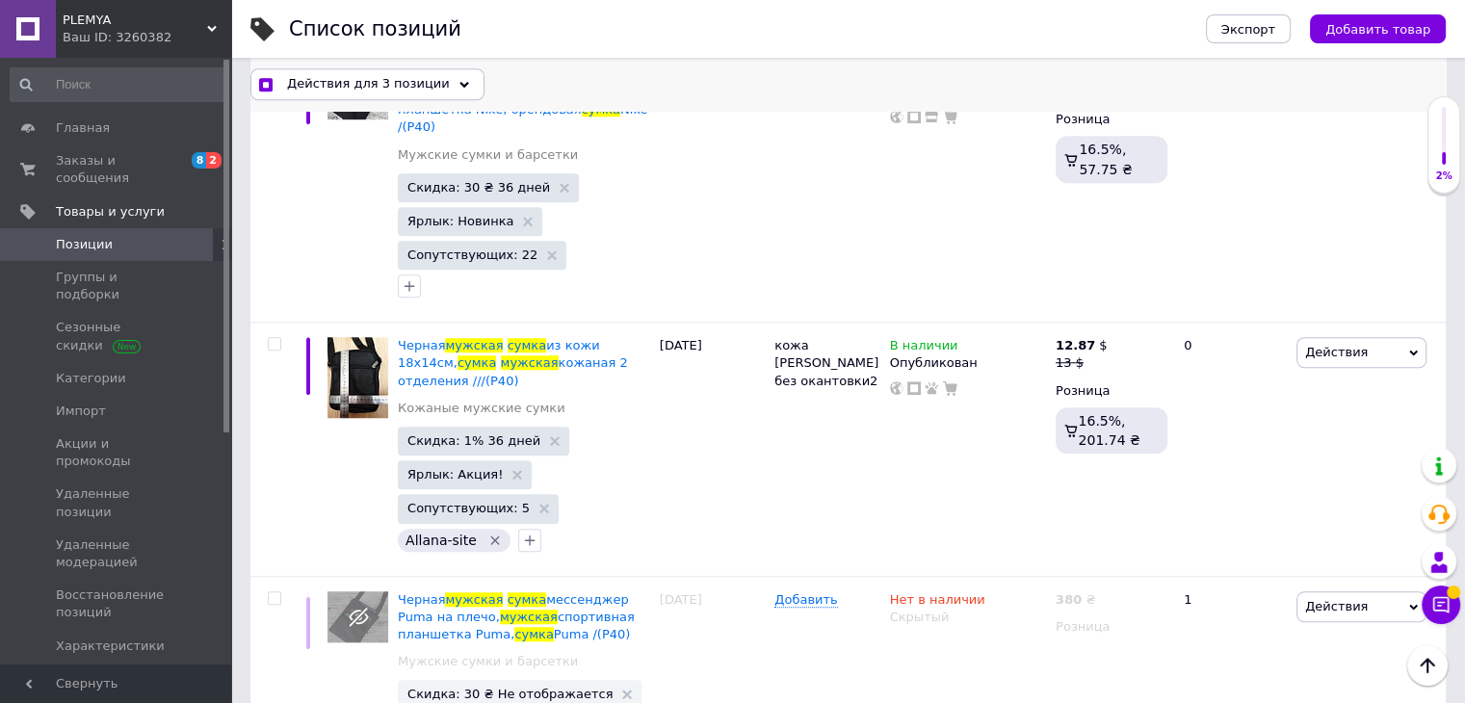
click at [417, 93] on div "Действия для 3 позиции" at bounding box center [367, 83] width 234 height 31
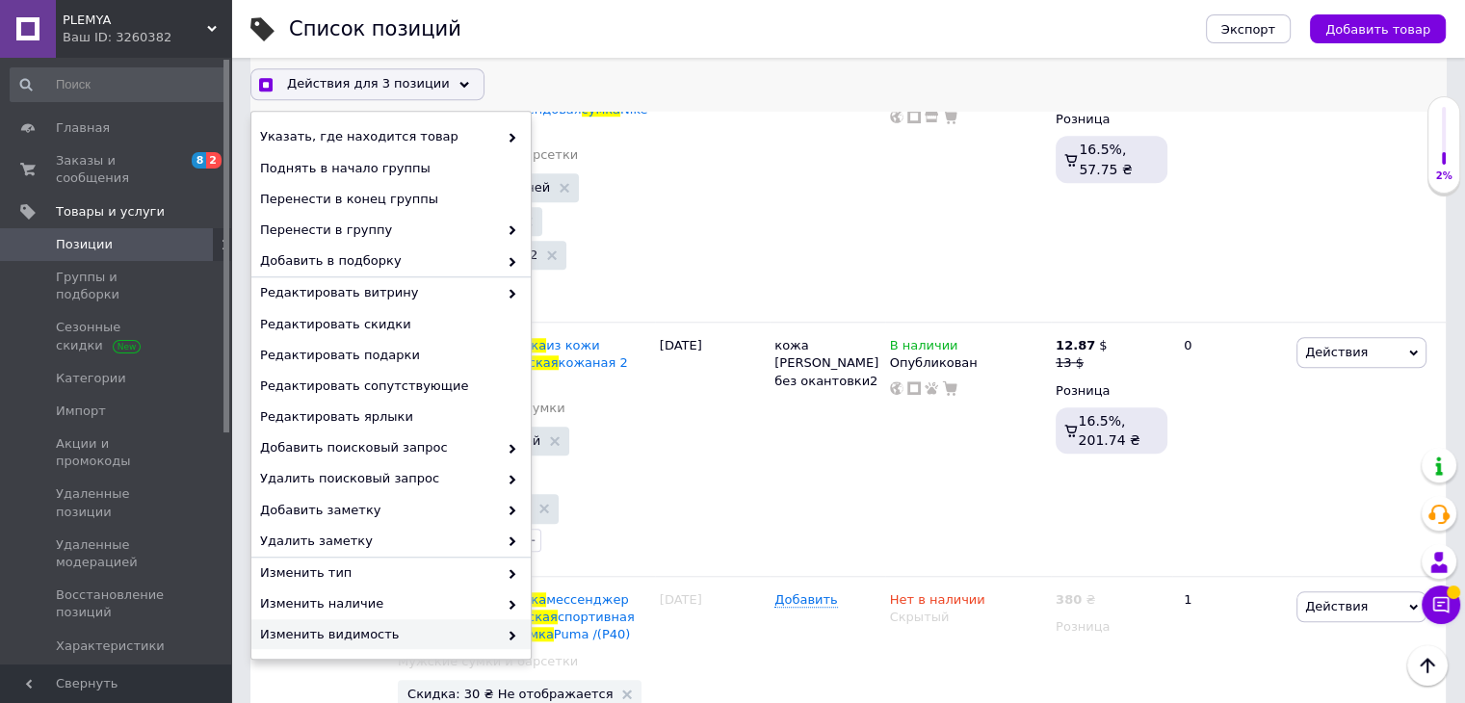
scroll to position [96, 0]
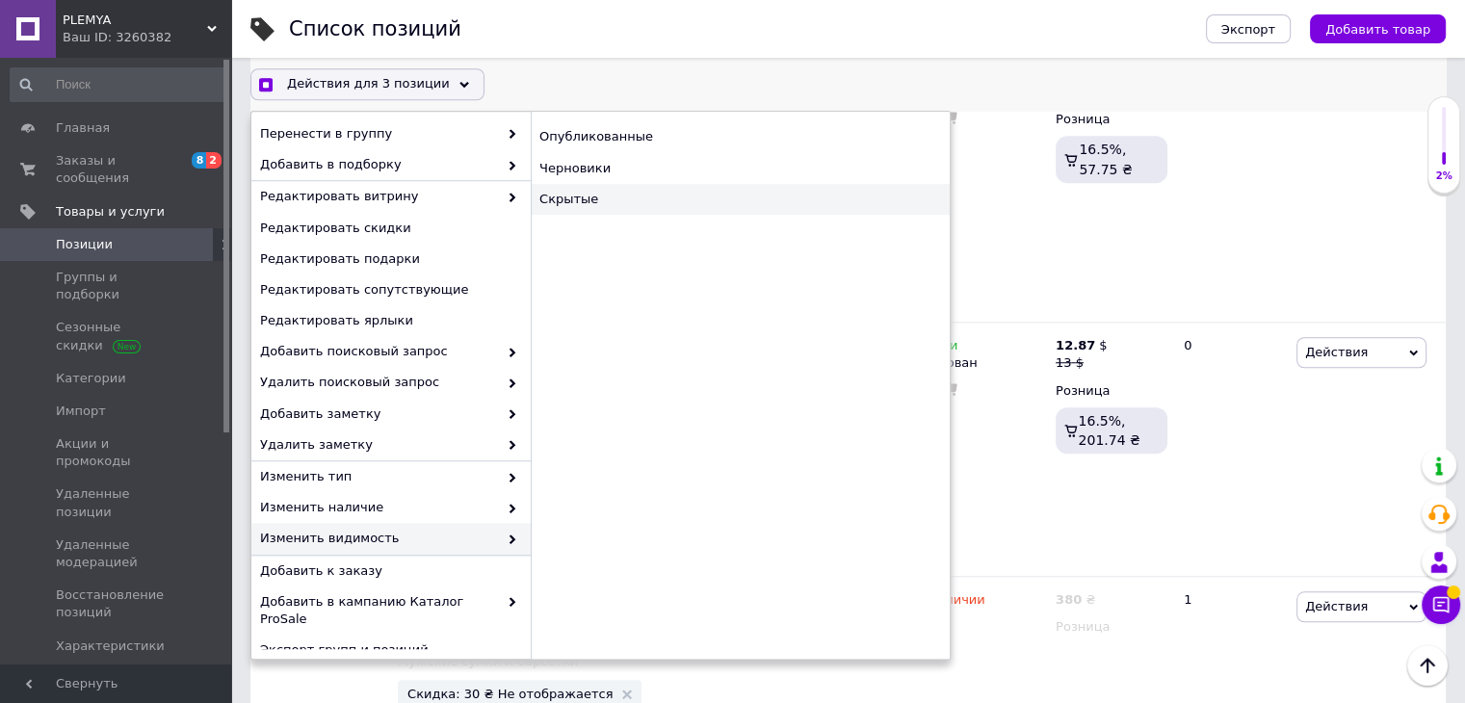
click at [603, 201] on div "Скрытые" at bounding box center [740, 199] width 419 height 31
checkbox input "true"
checkbox input "false"
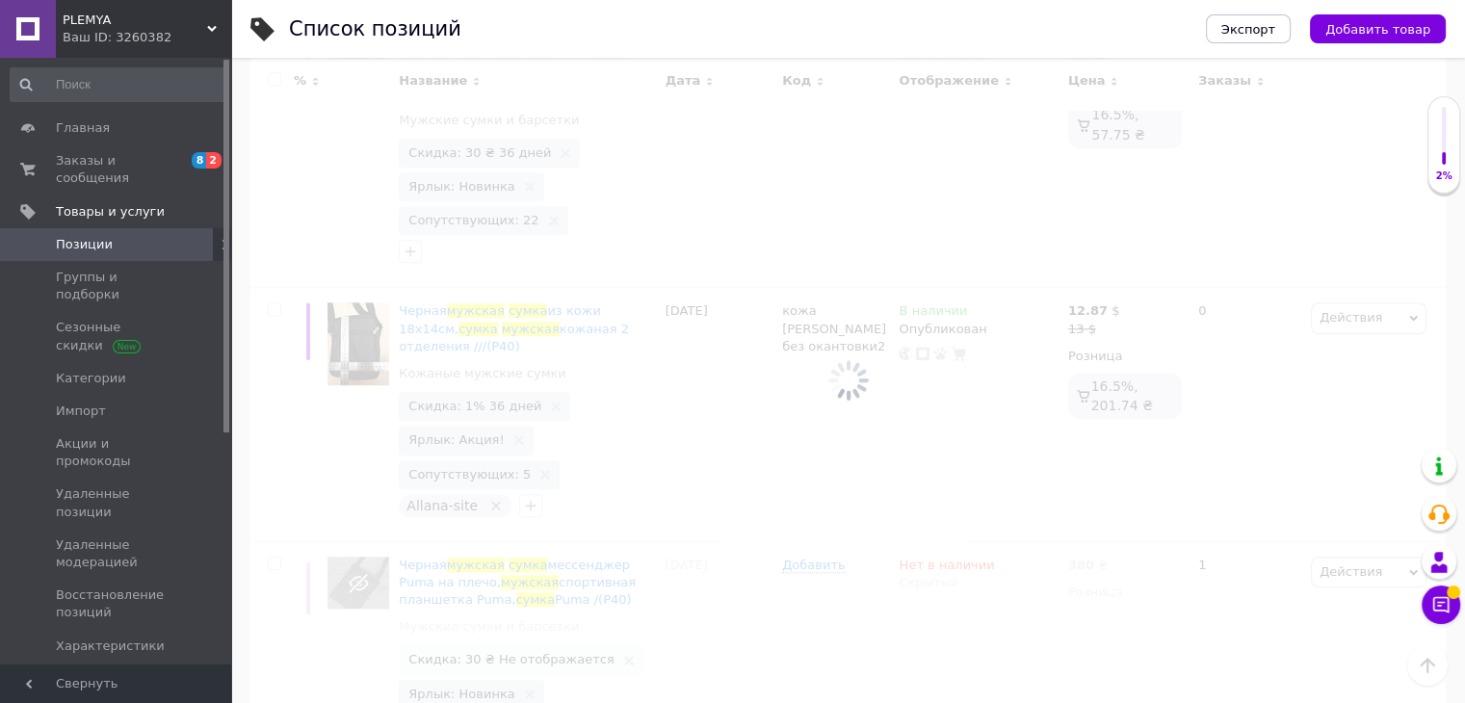
scroll to position [23410, 0]
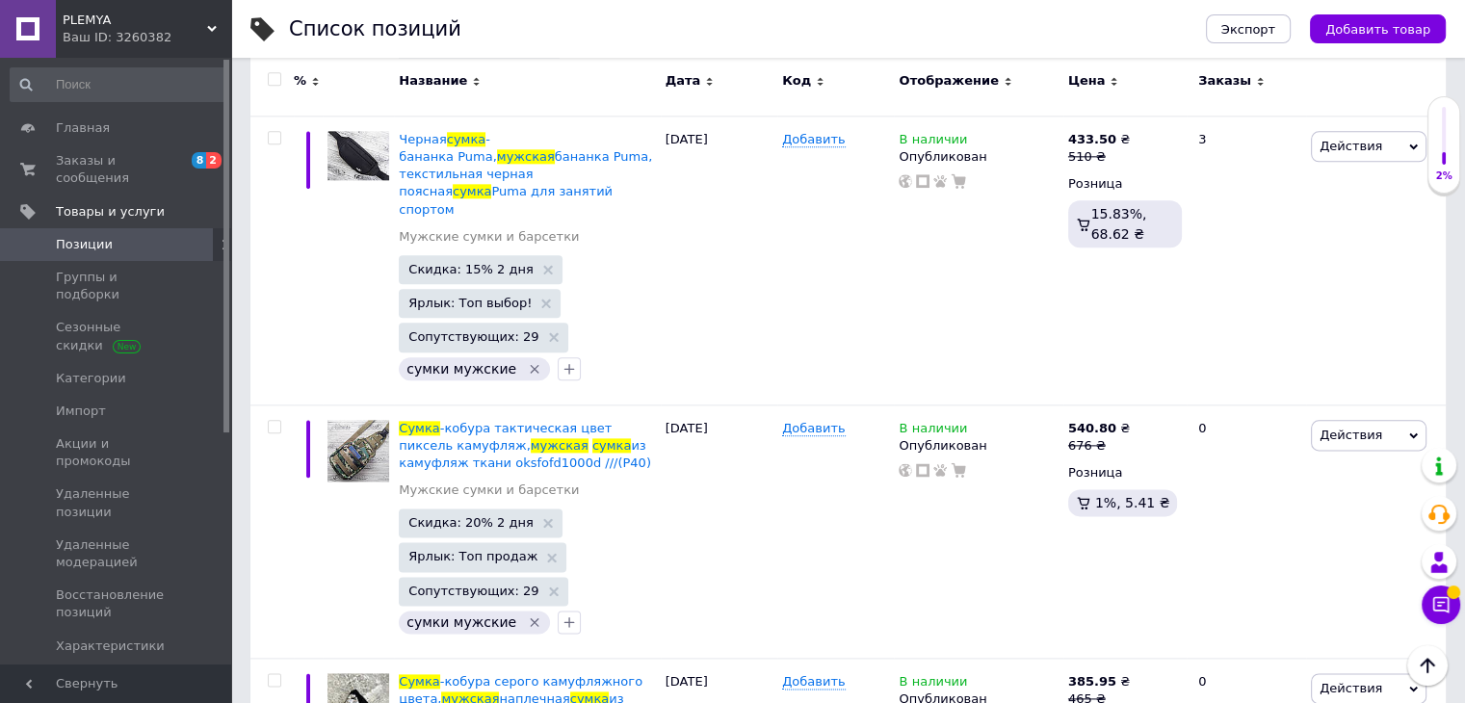
scroll to position [17432, 0]
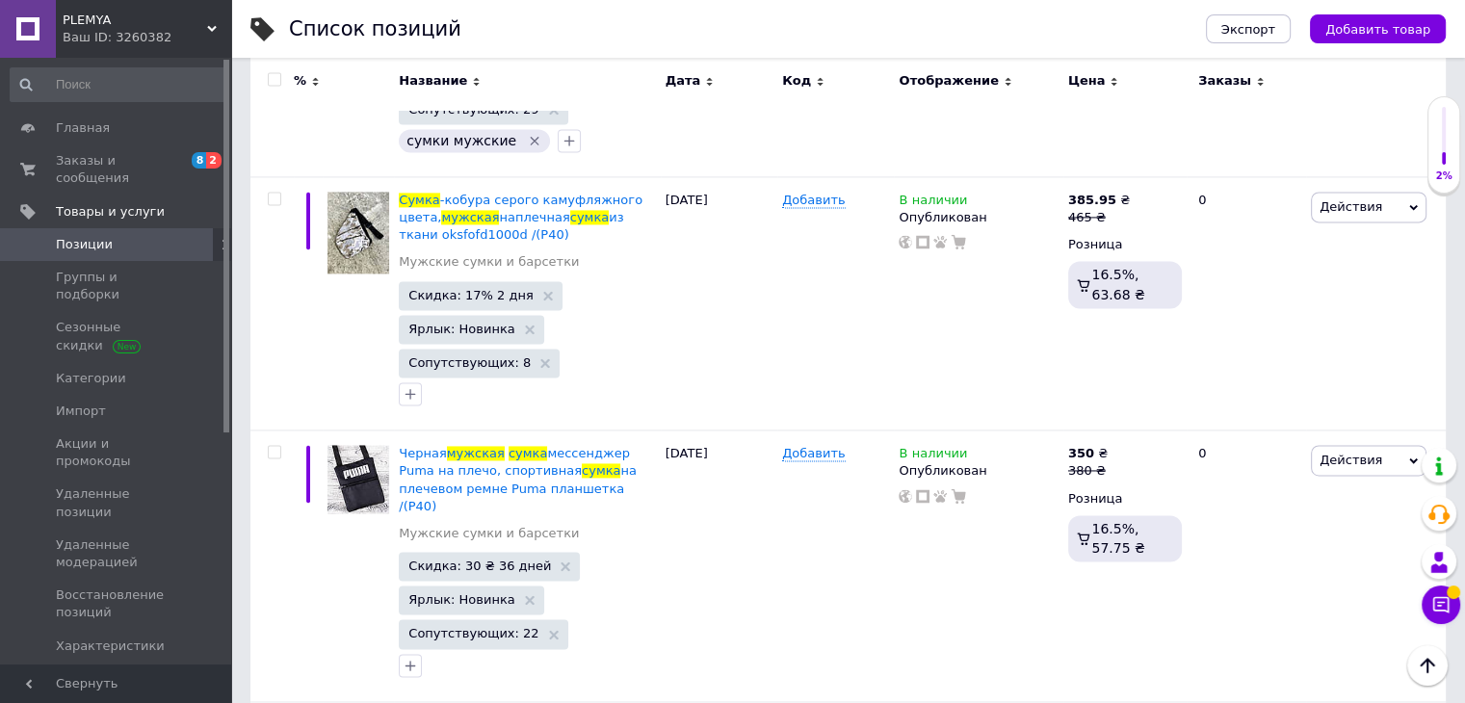
checkbox input "true"
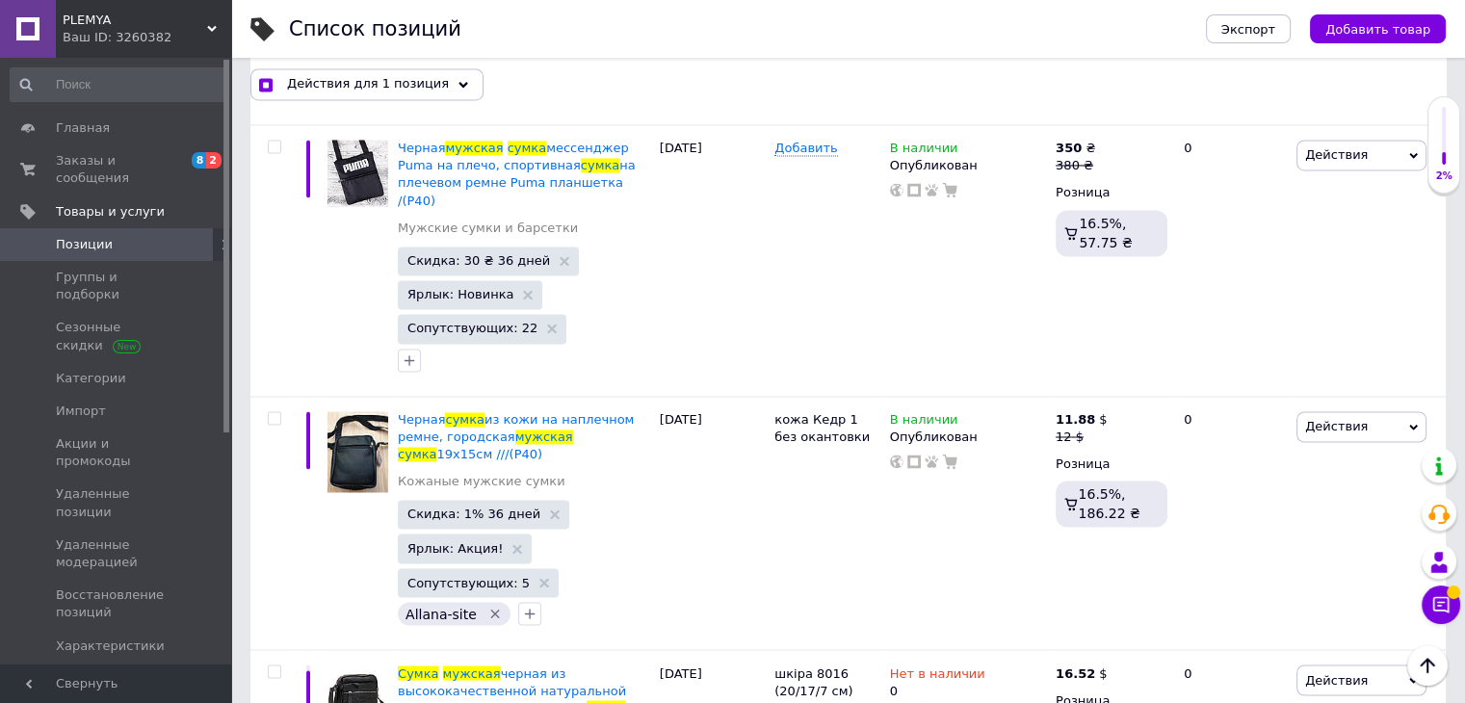
scroll to position [17964, 0]
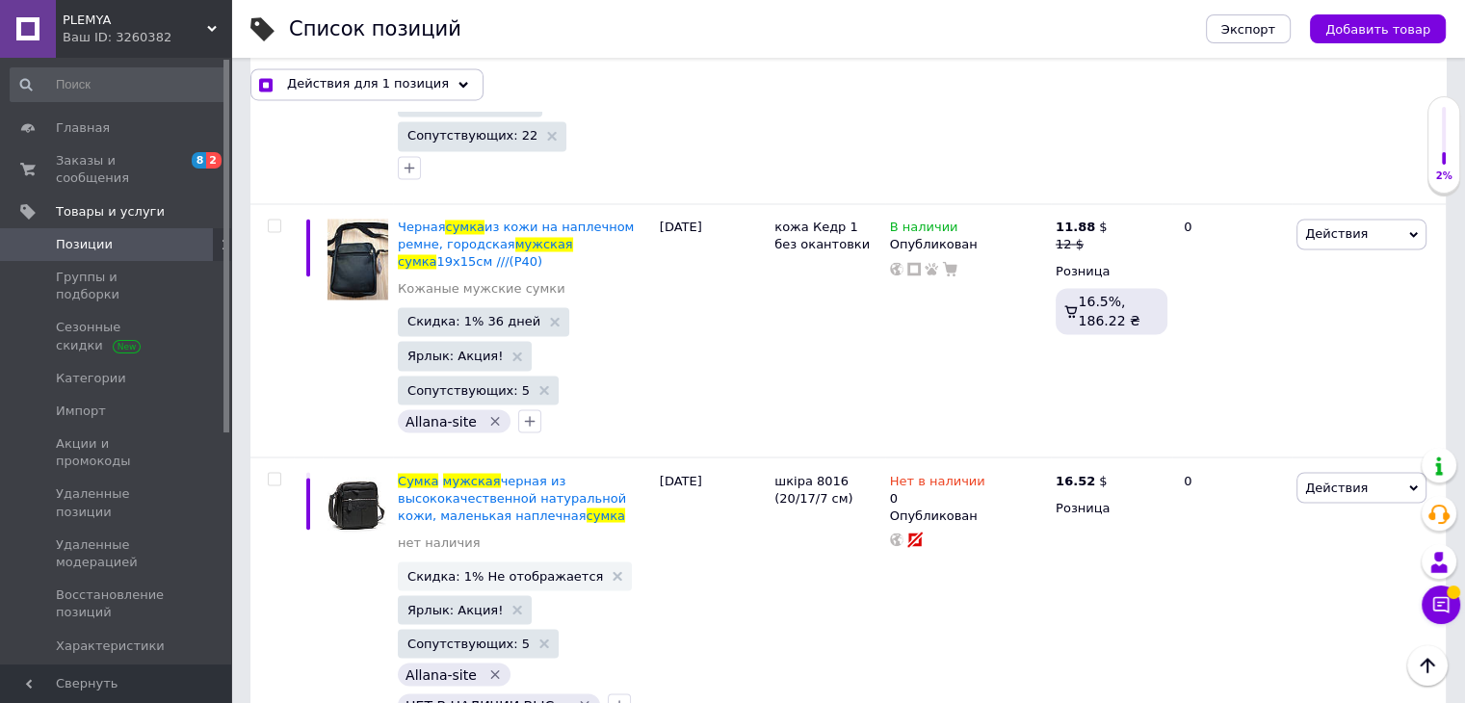
checkbox input "true"
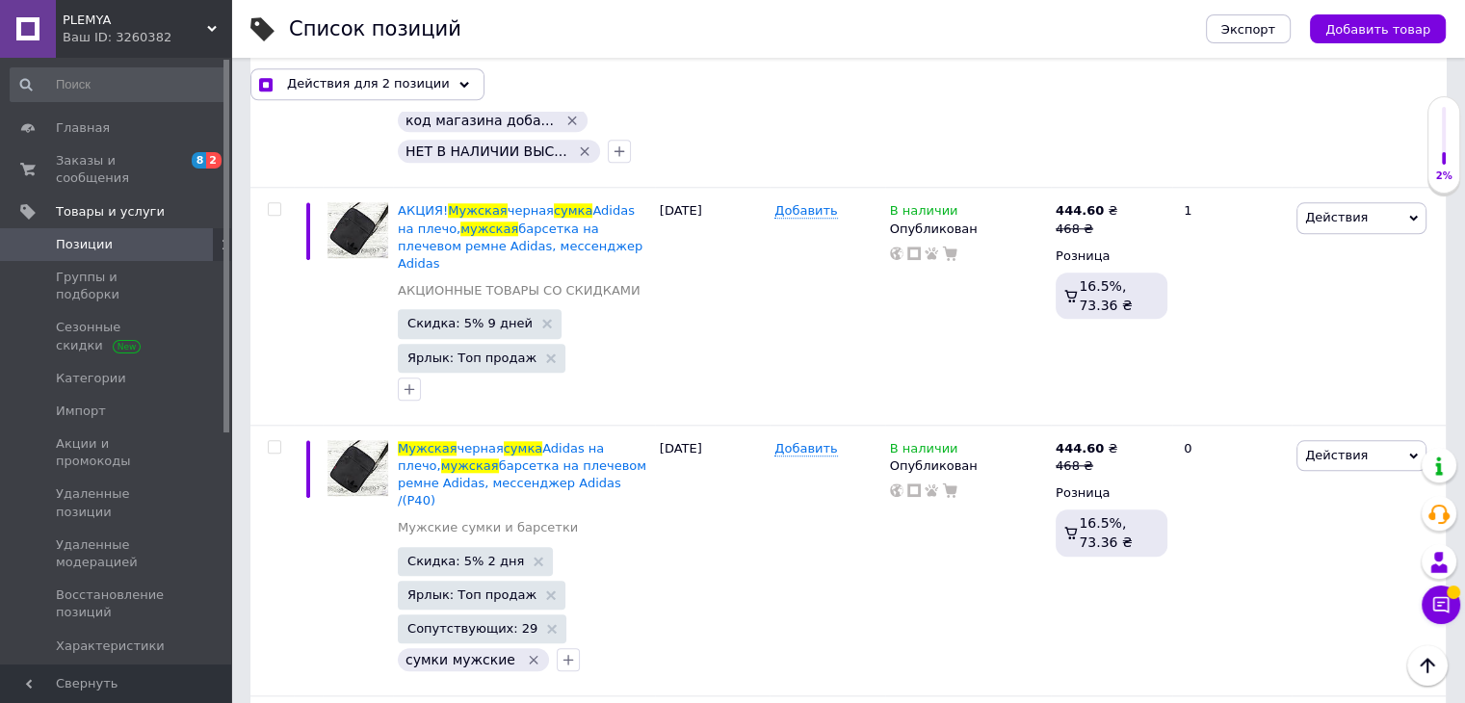
scroll to position [23905, 0]
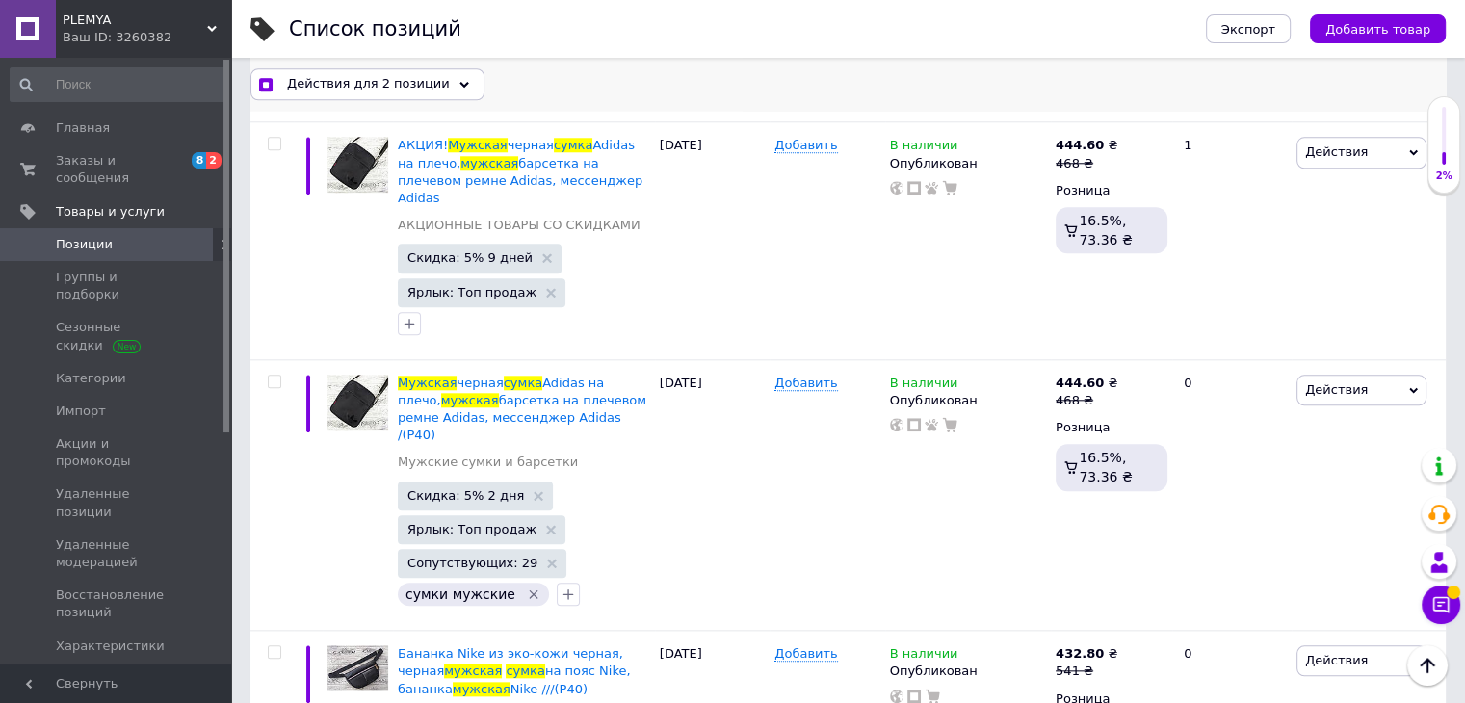
click at [410, 90] on span "Действия для 2 позиции" at bounding box center [368, 83] width 163 height 17
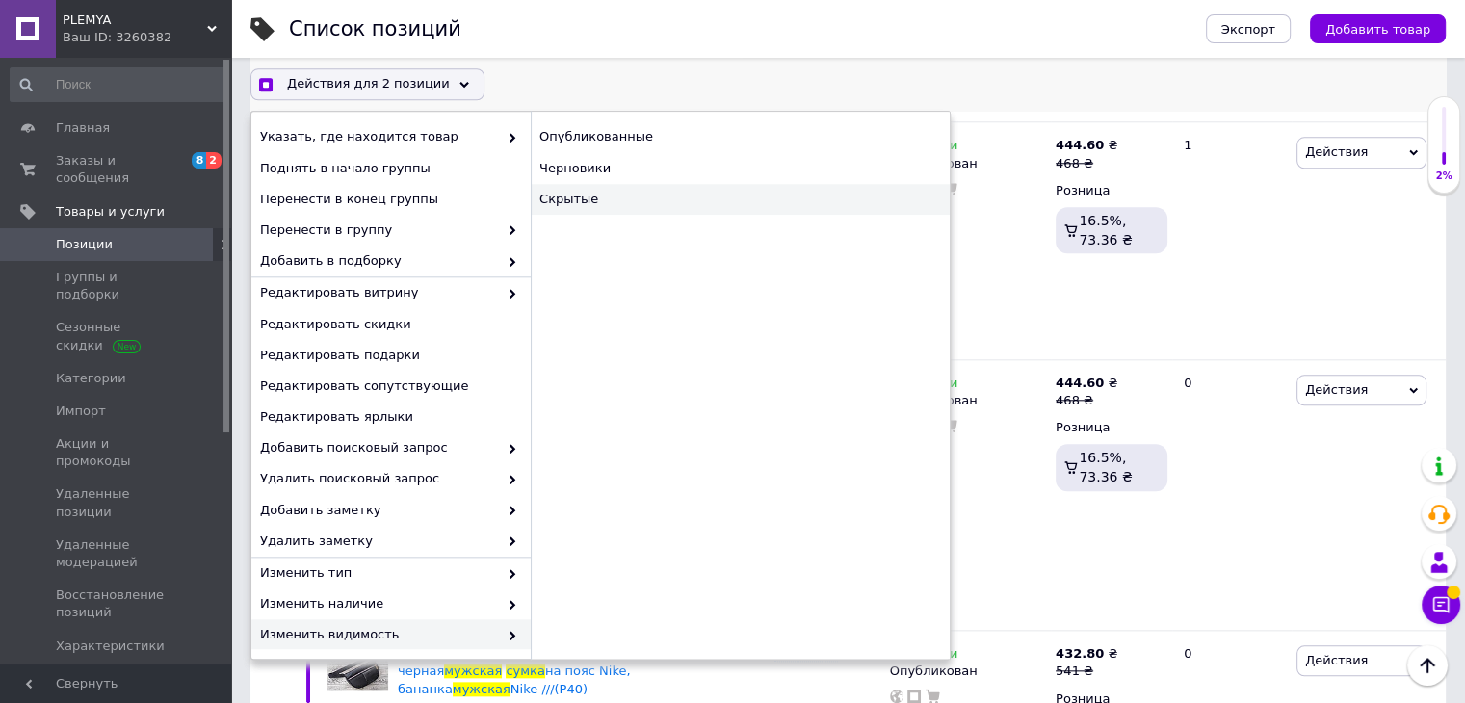
checkbox input "true"
click at [588, 207] on div "Скрытые" at bounding box center [740, 199] width 419 height 31
checkbox input "false"
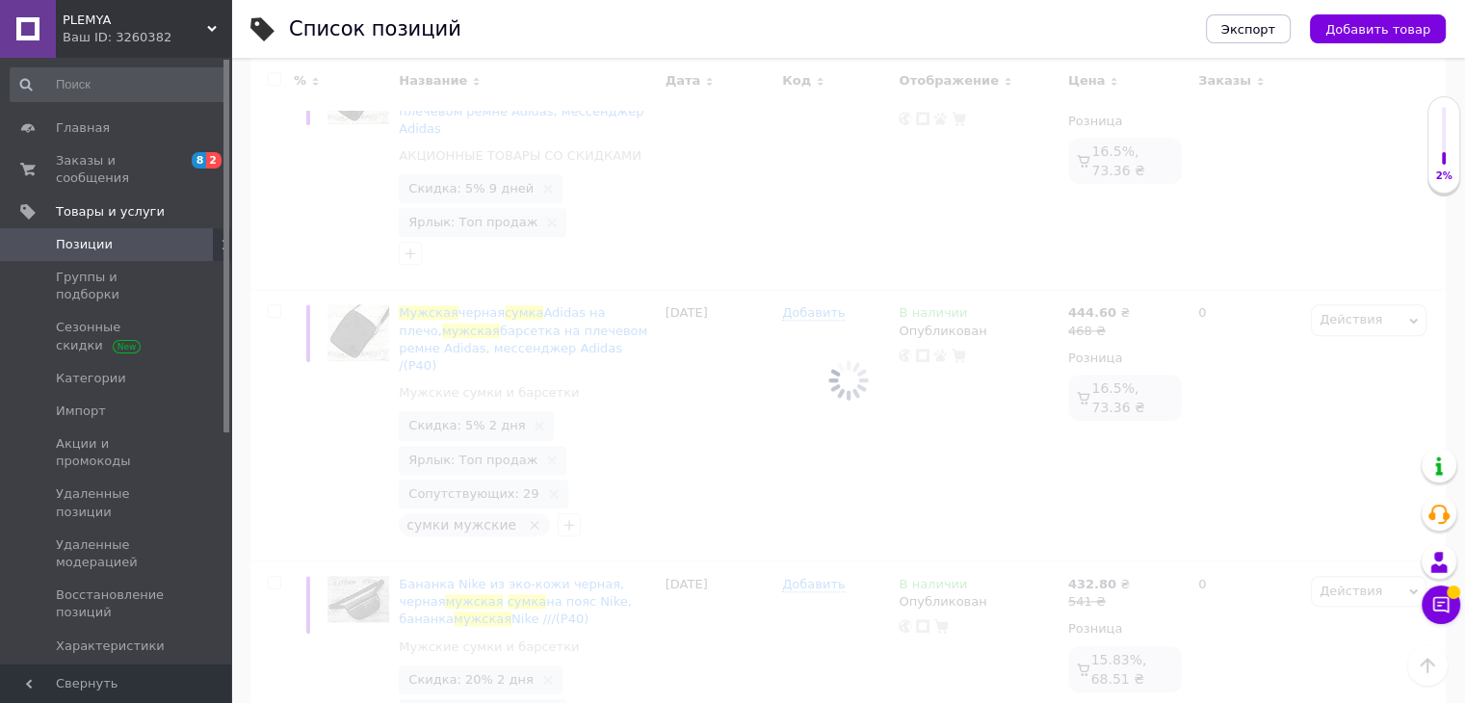
scroll to position [23801, 0]
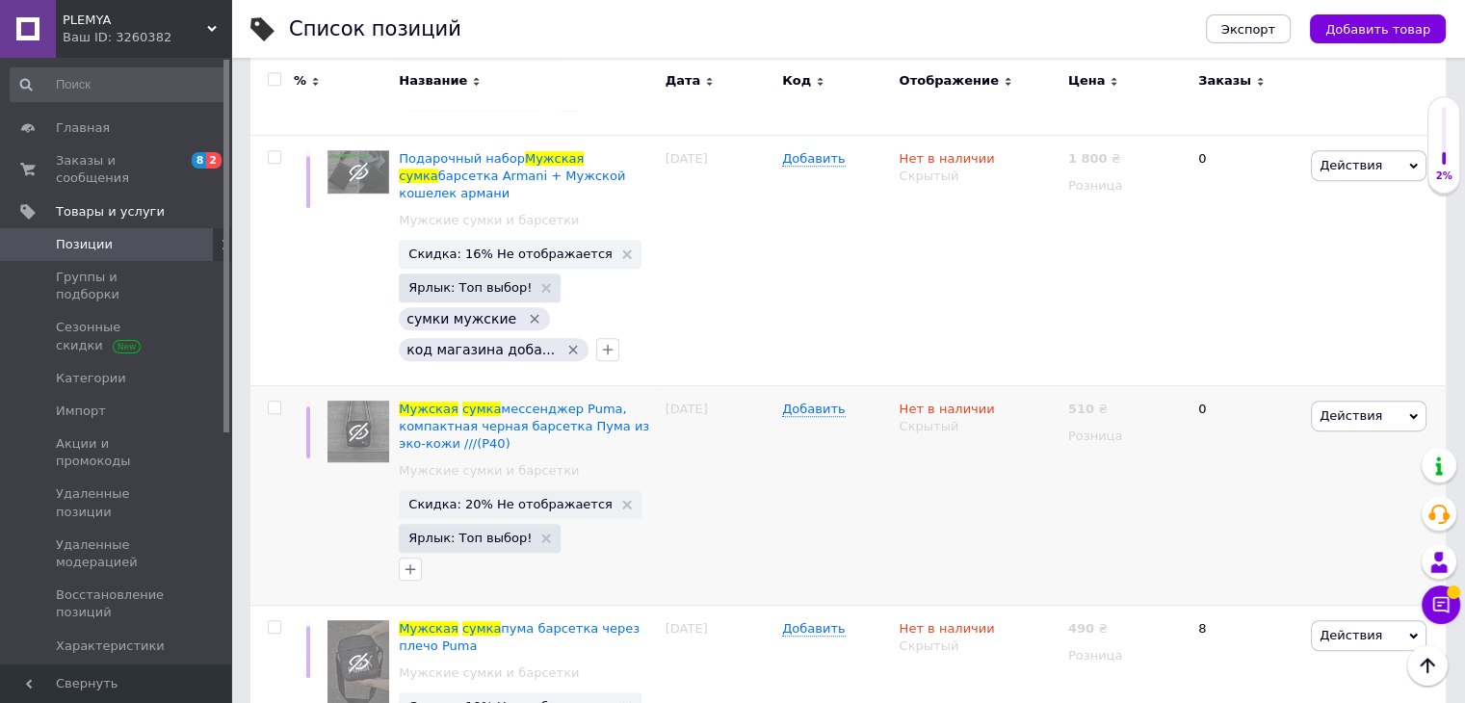
scroll to position [15584, 0]
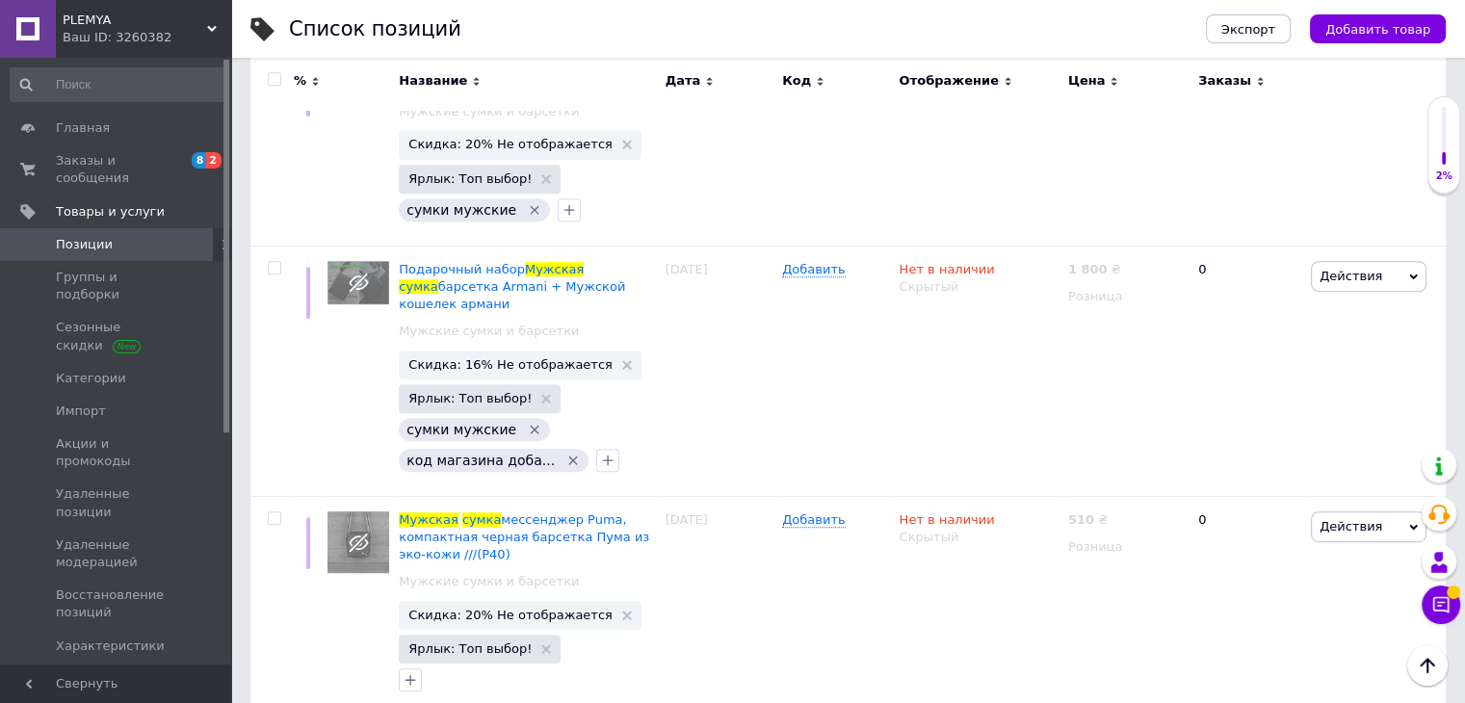
checkbox input "true"
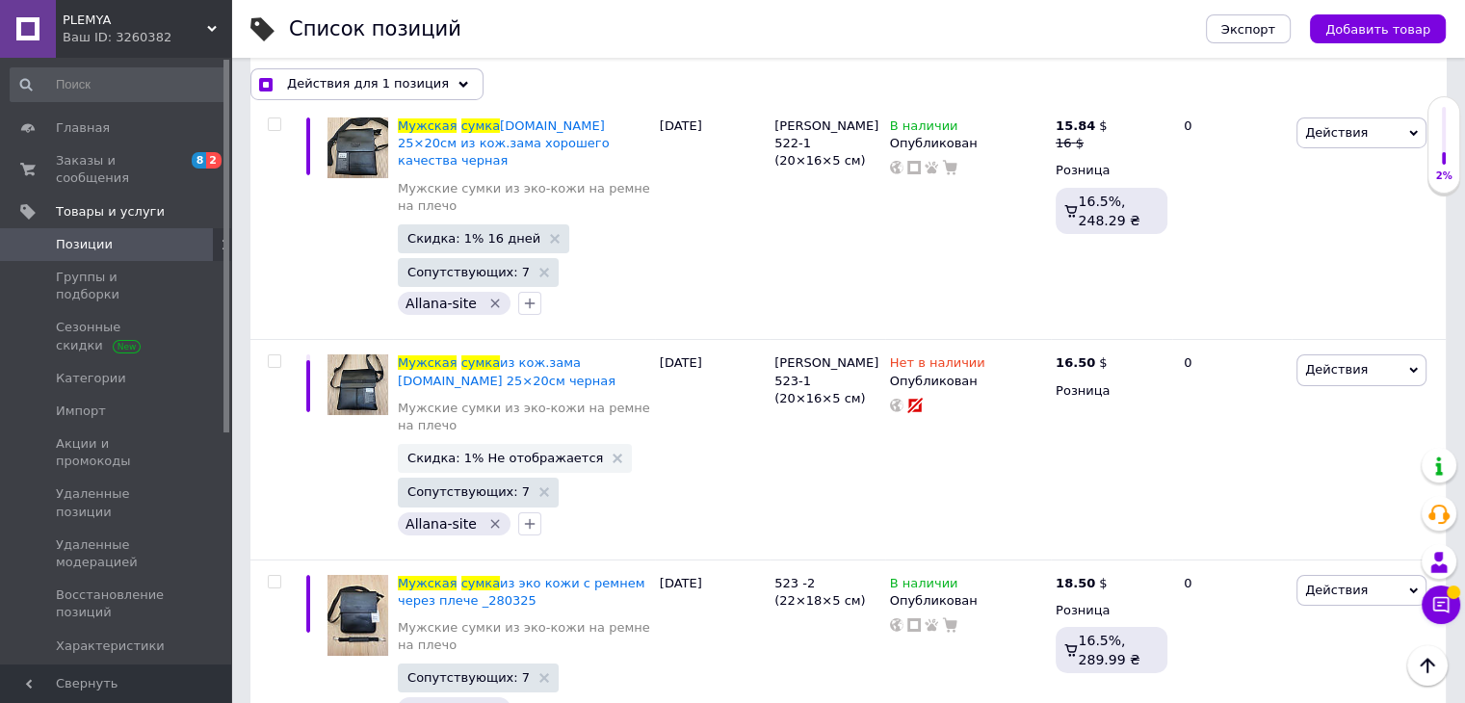
scroll to position [21623, 0]
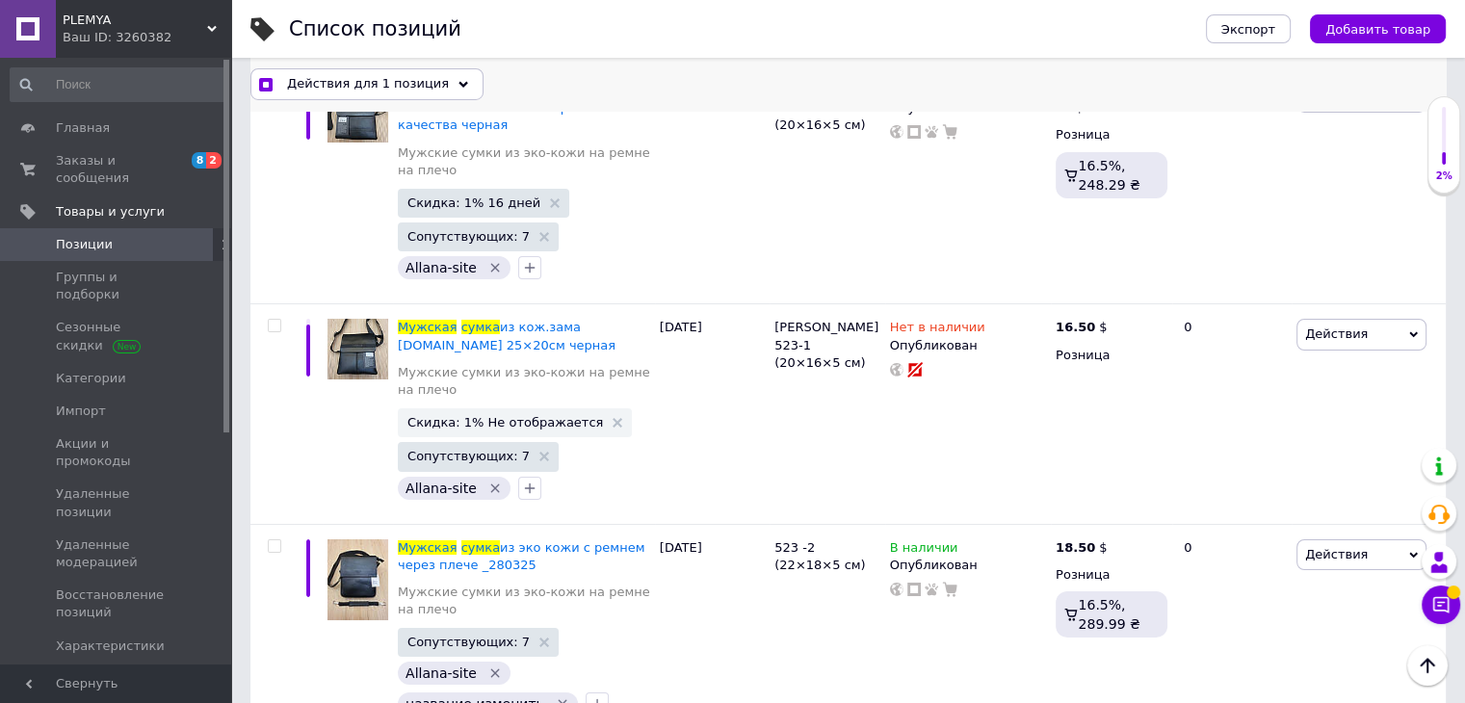
click at [352, 91] on span "Действия для 1 позиция" at bounding box center [368, 83] width 162 height 17
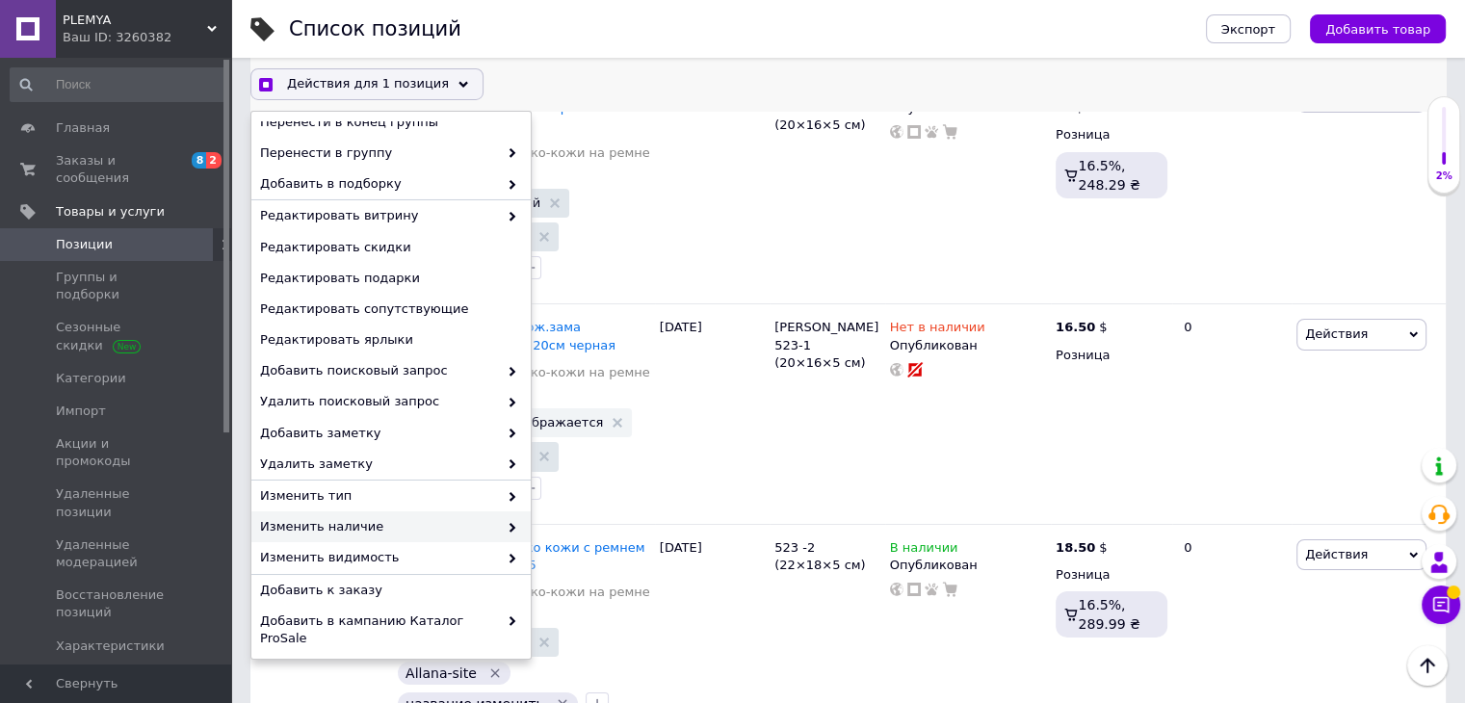
scroll to position [127, 0]
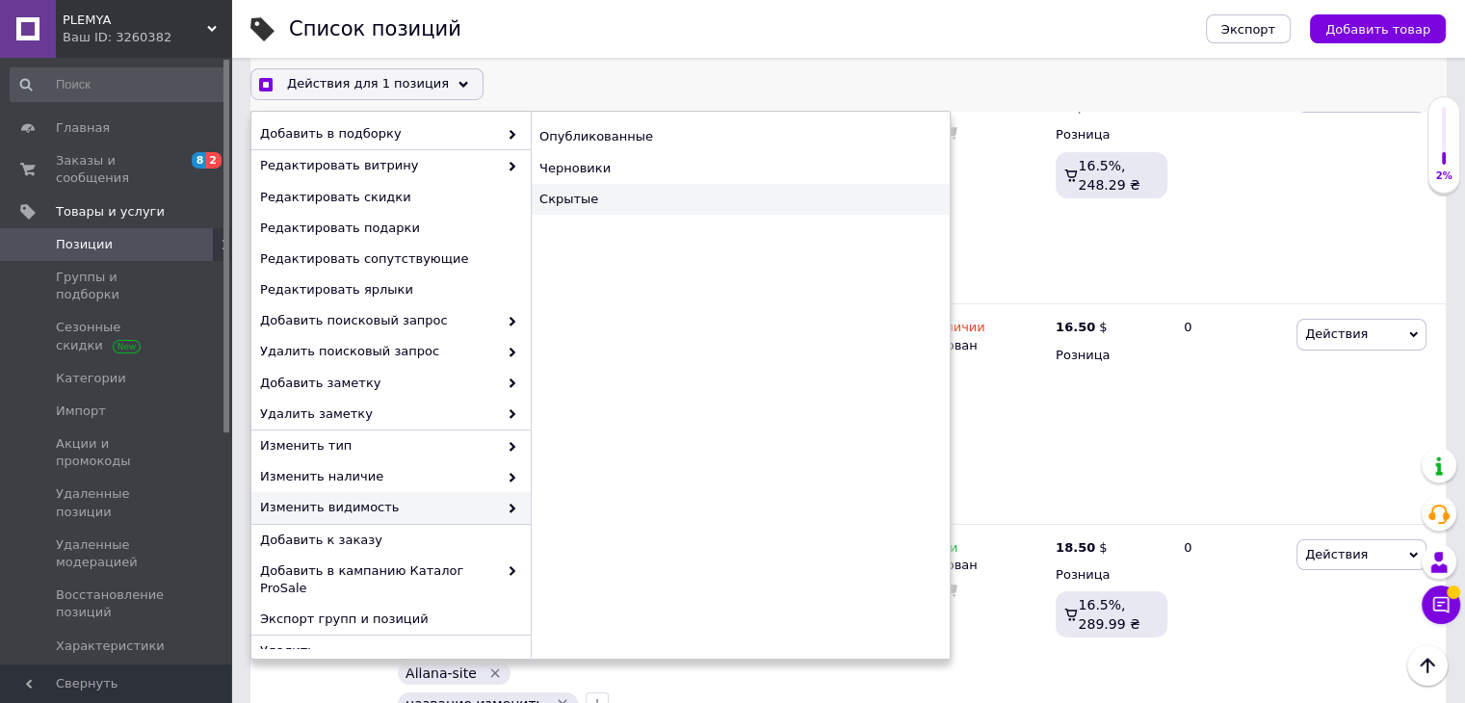
click at [573, 197] on div "Скрытые" at bounding box center [740, 199] width 419 height 31
checkbox input "true"
checkbox input "false"
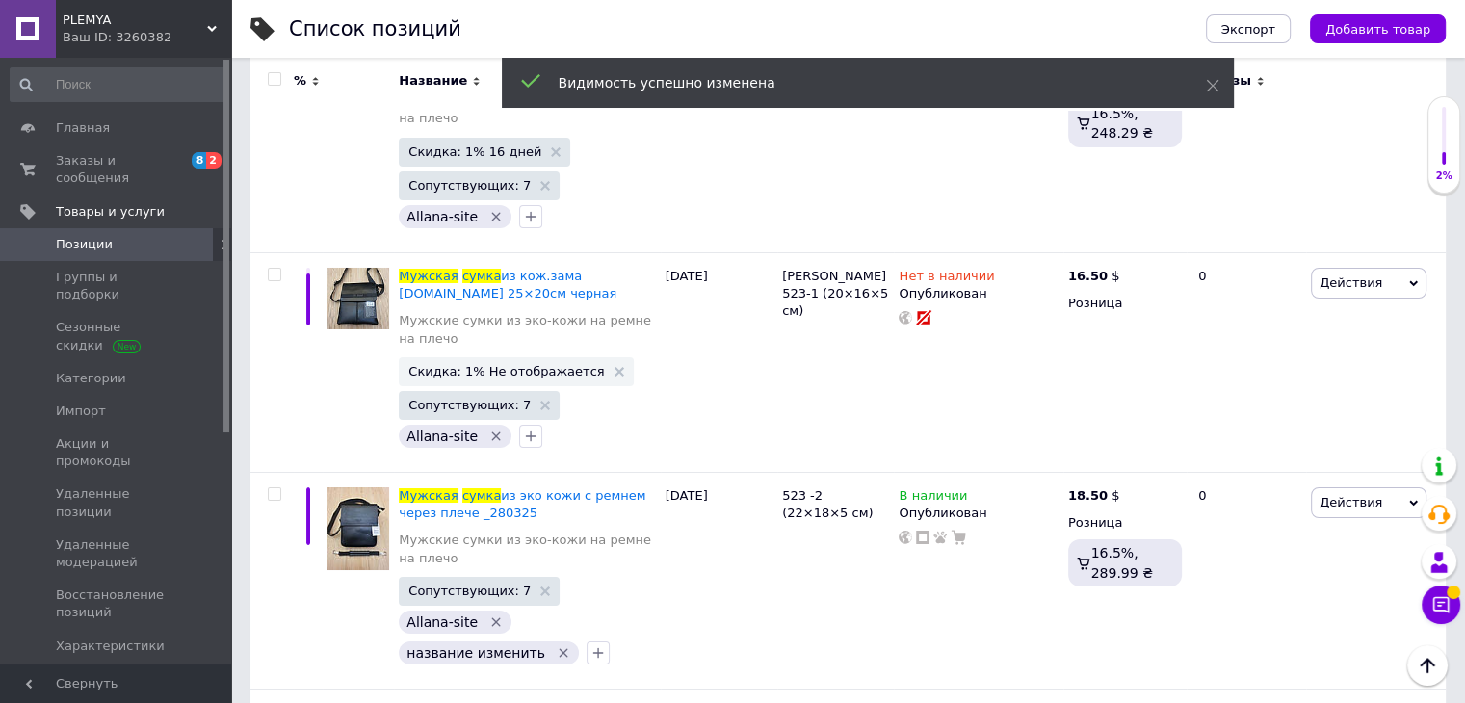
scroll to position [21538, 0]
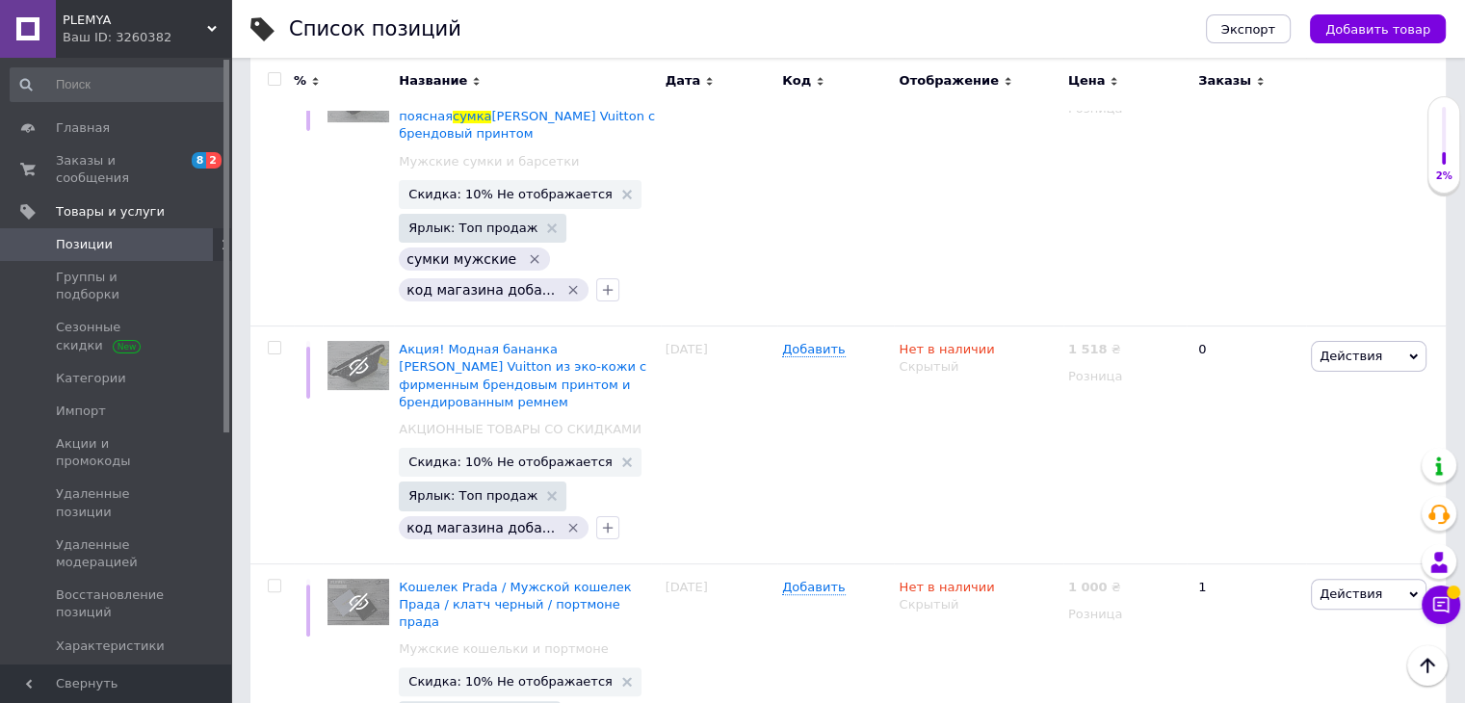
scroll to position [22311, 0]
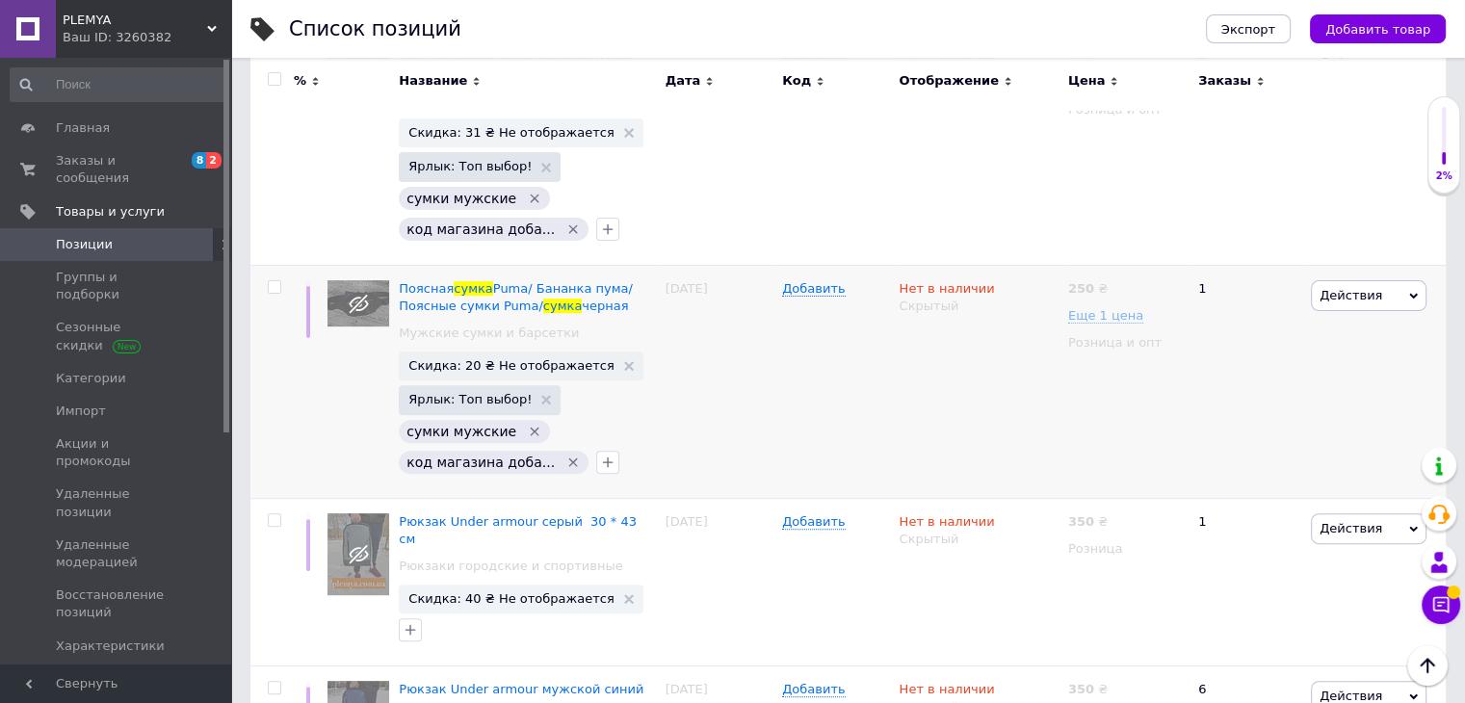
scroll to position [15506, 0]
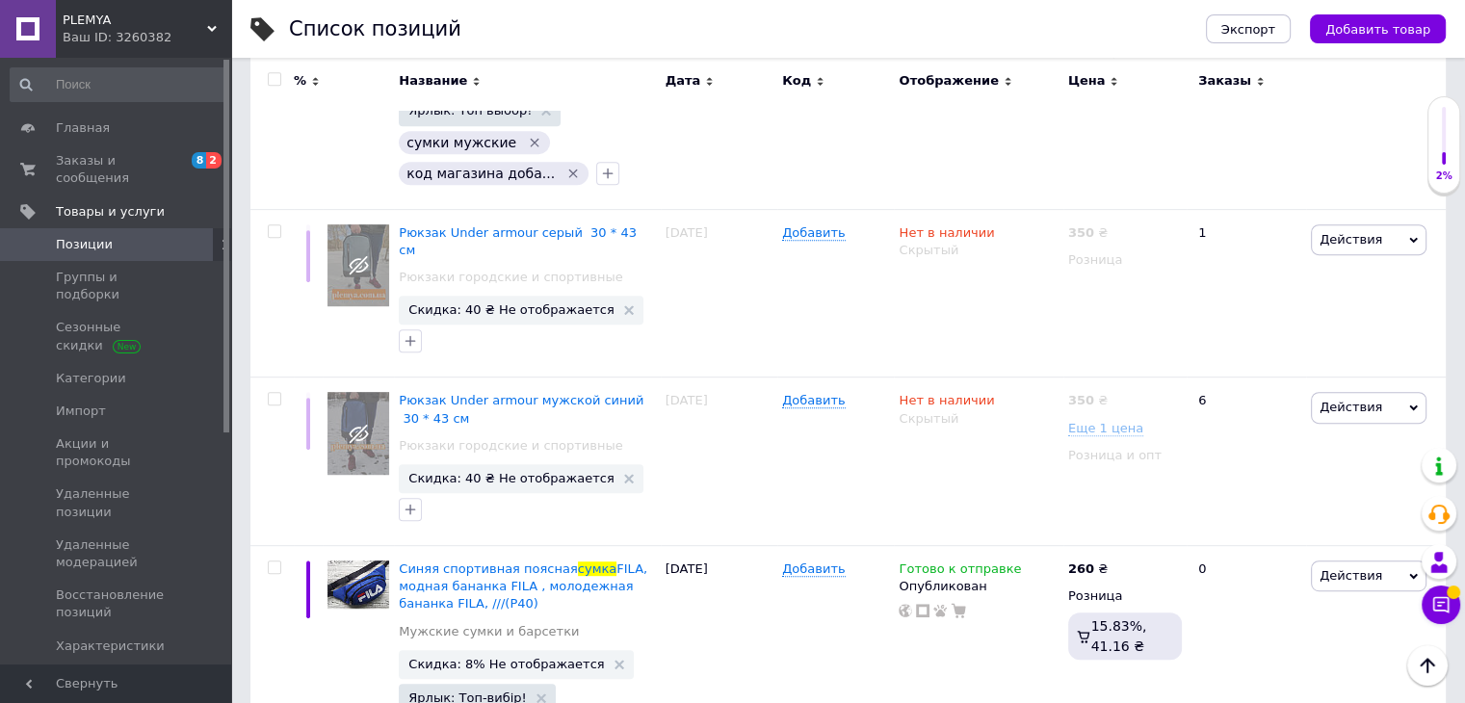
checkbox input "true"
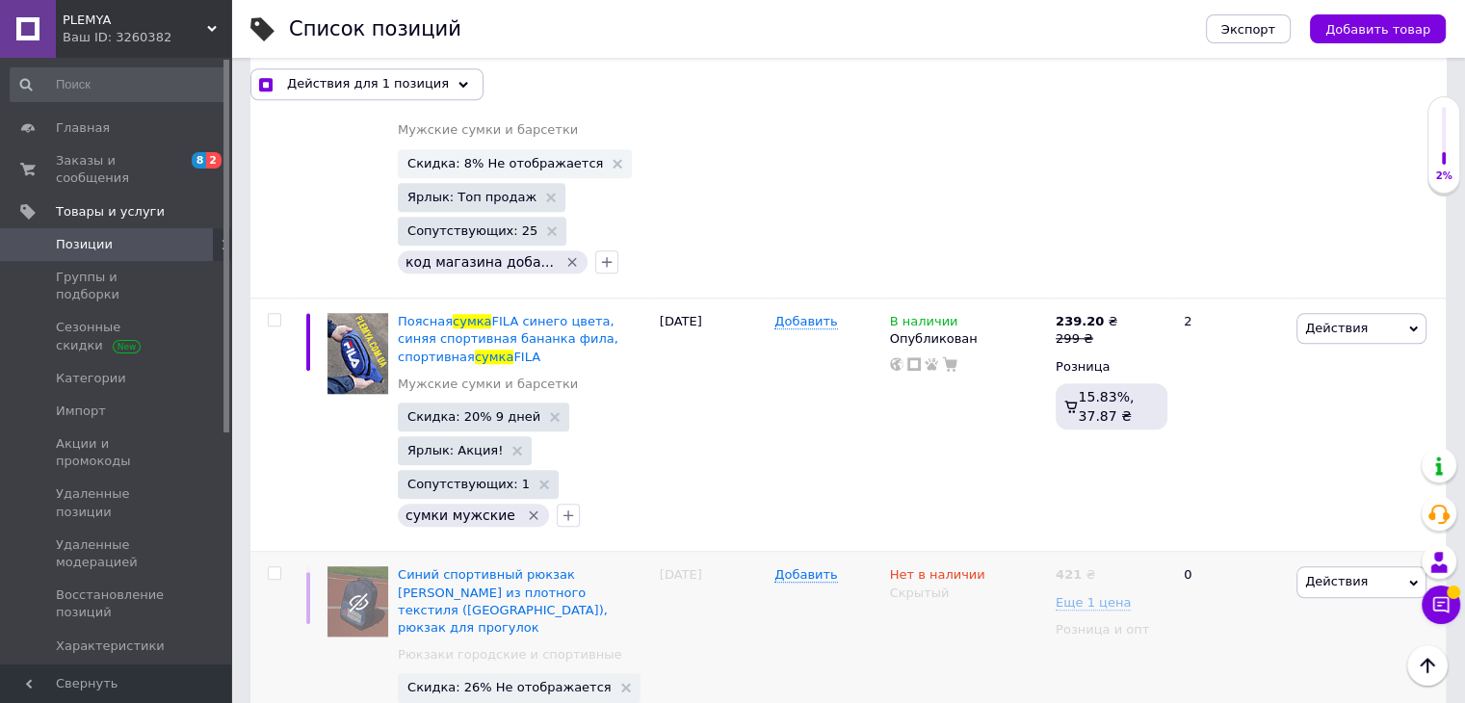
scroll to position [16232, 0]
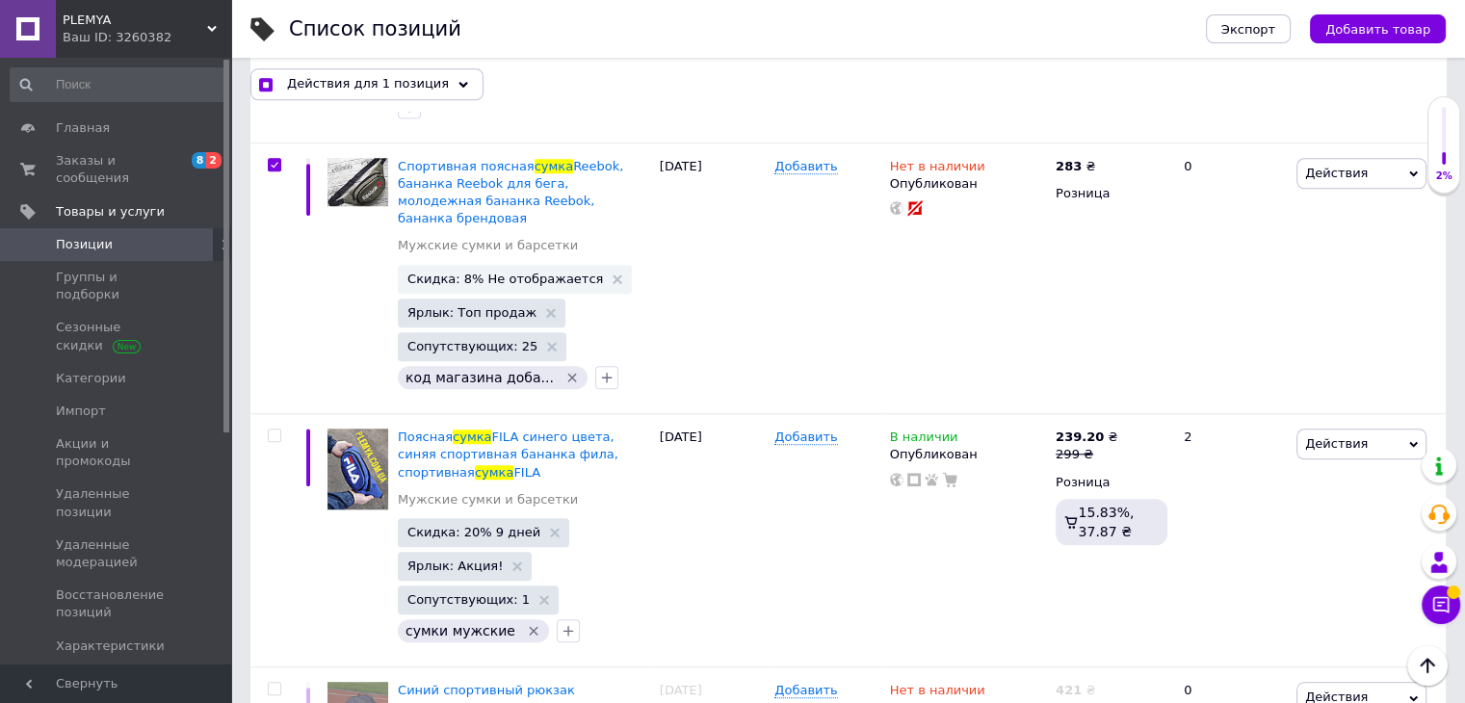
checkbox input "true"
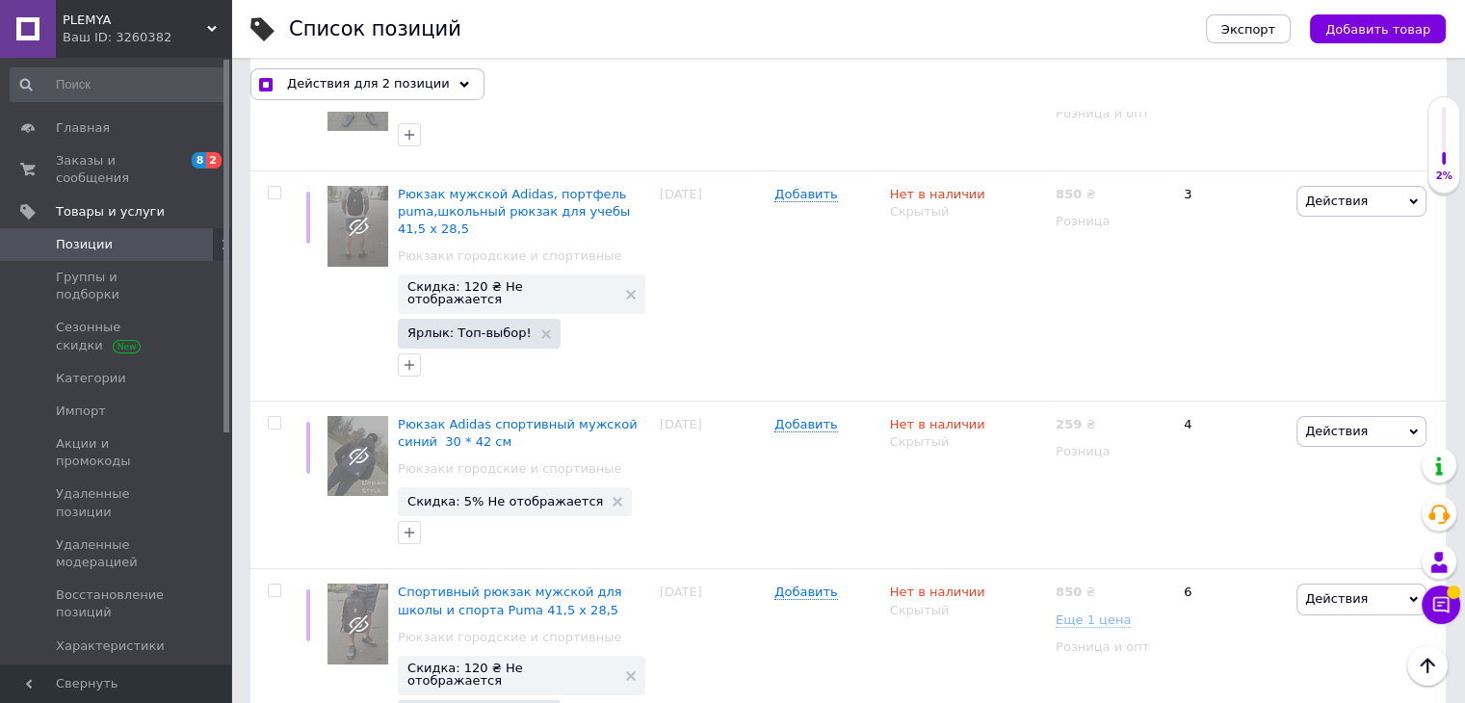
scroll to position [21530, 0]
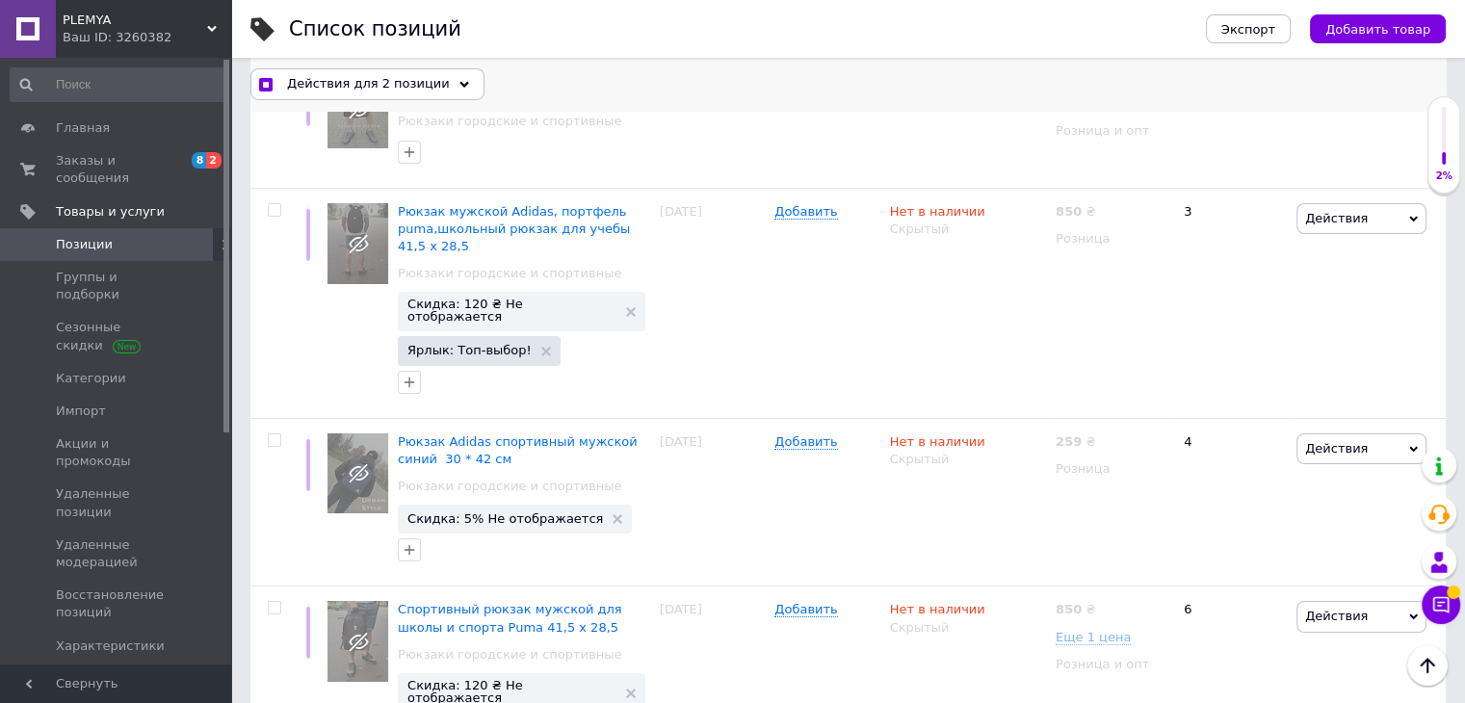
click at [364, 93] on div "Действия для 2 позиции" at bounding box center [367, 83] width 234 height 31
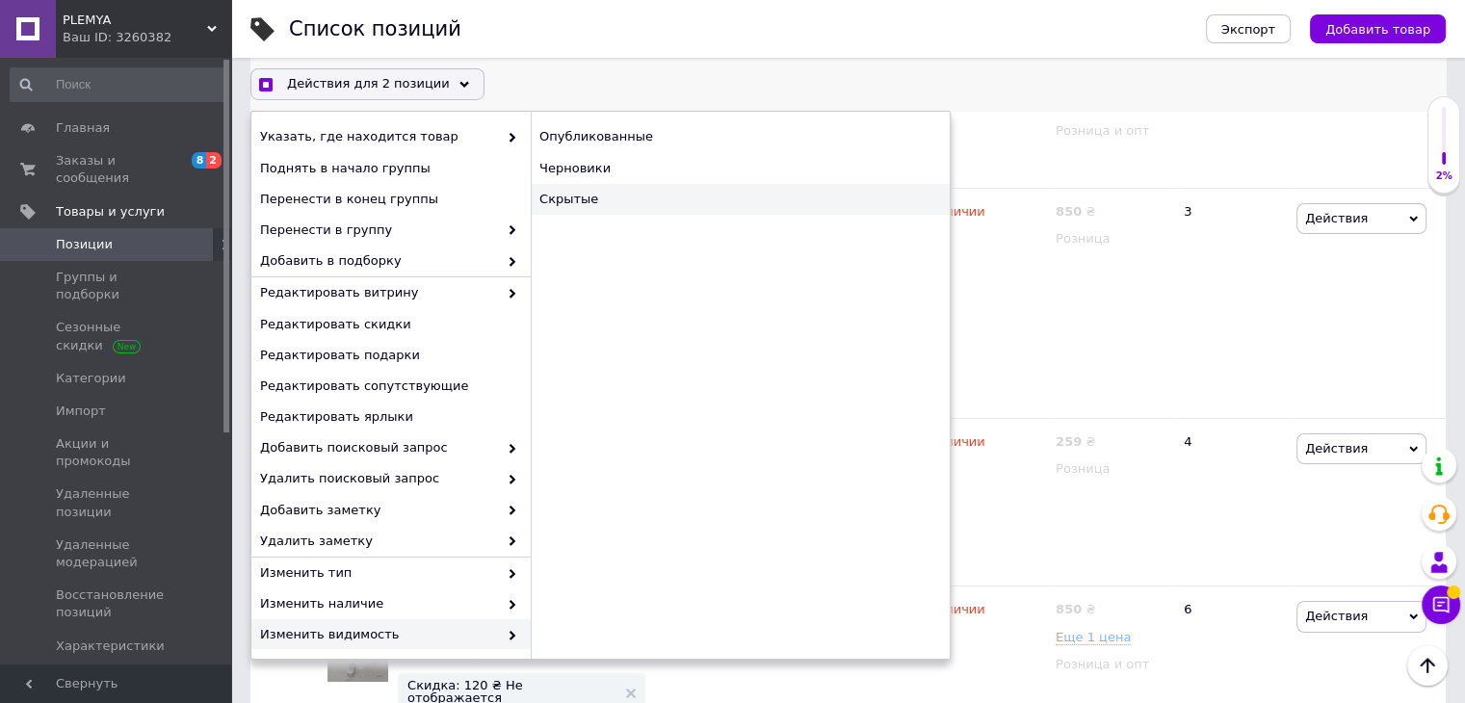
checkbox input "true"
click at [597, 194] on div "Скрытые" at bounding box center [740, 199] width 419 height 31
checkbox input "false"
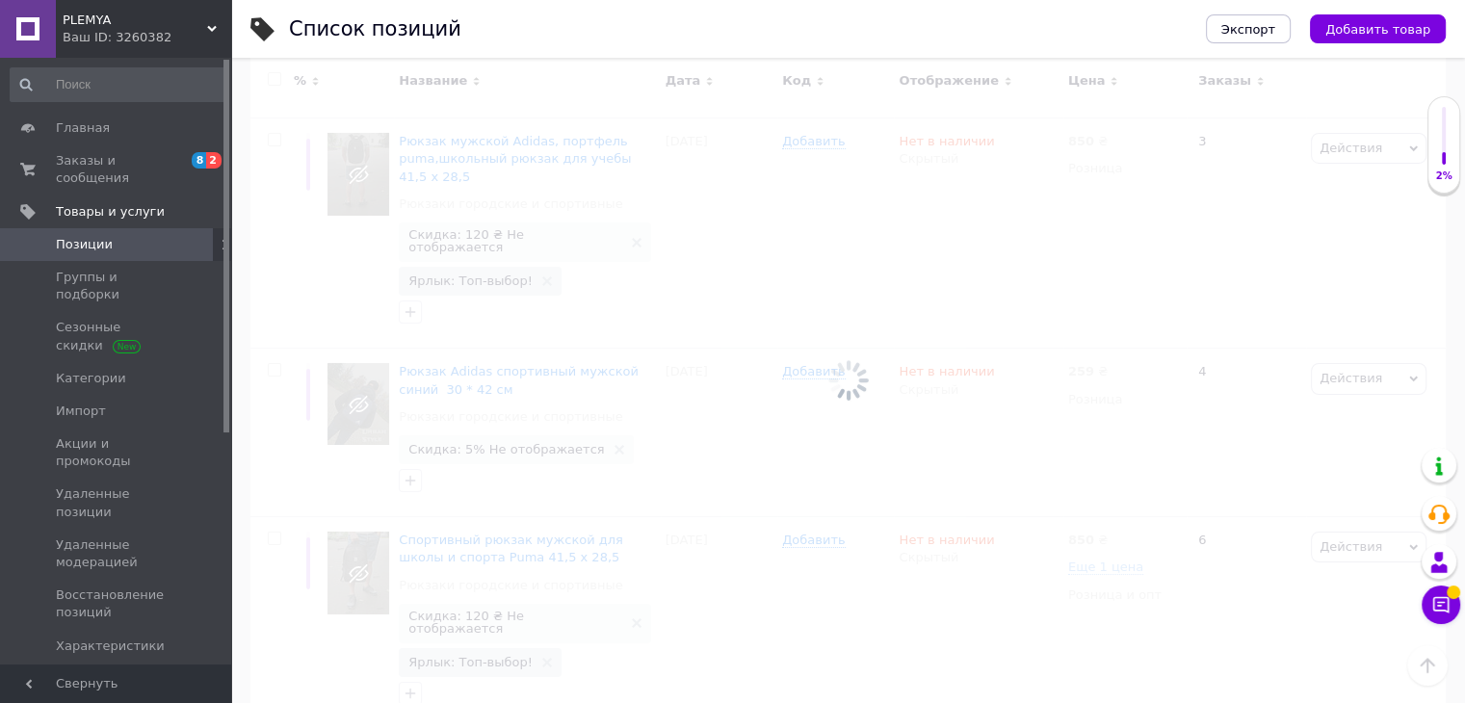
scroll to position [21460, 0]
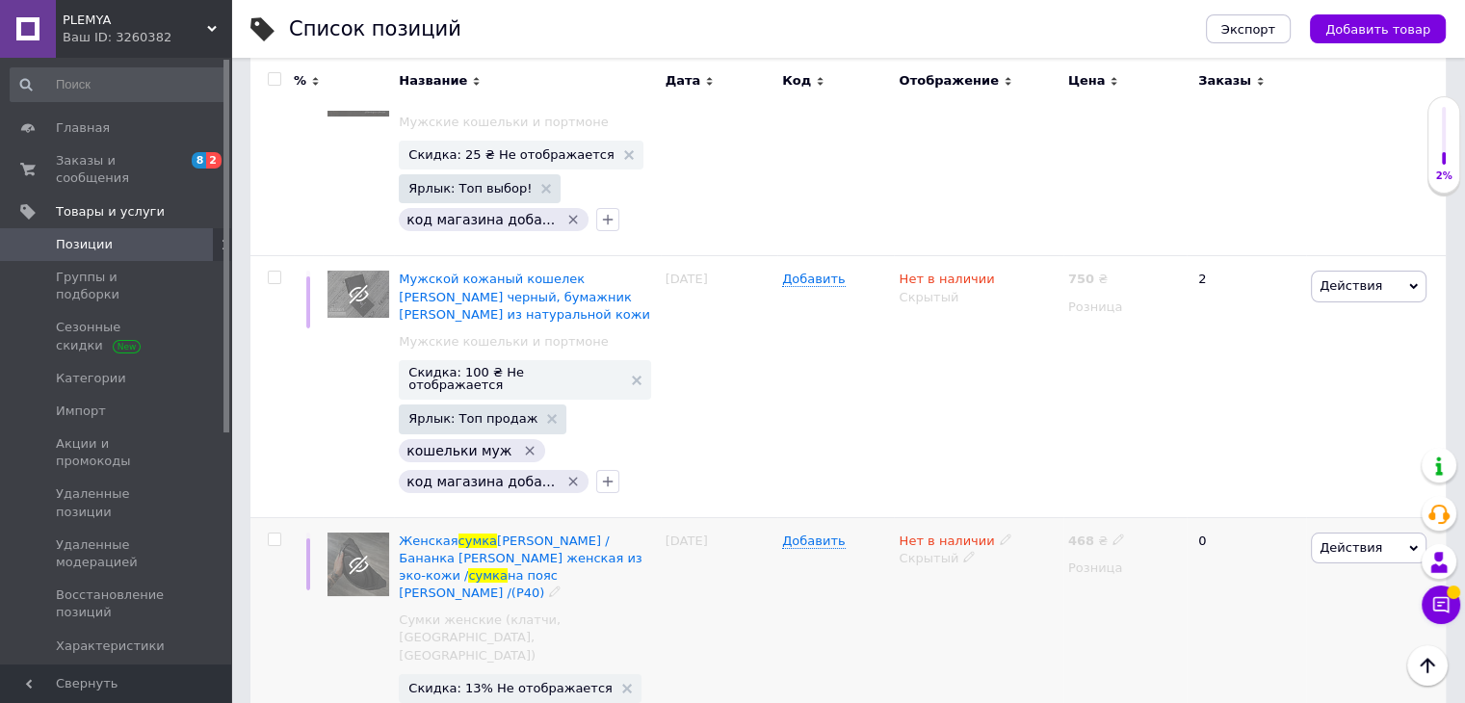
scroll to position [7397, 0]
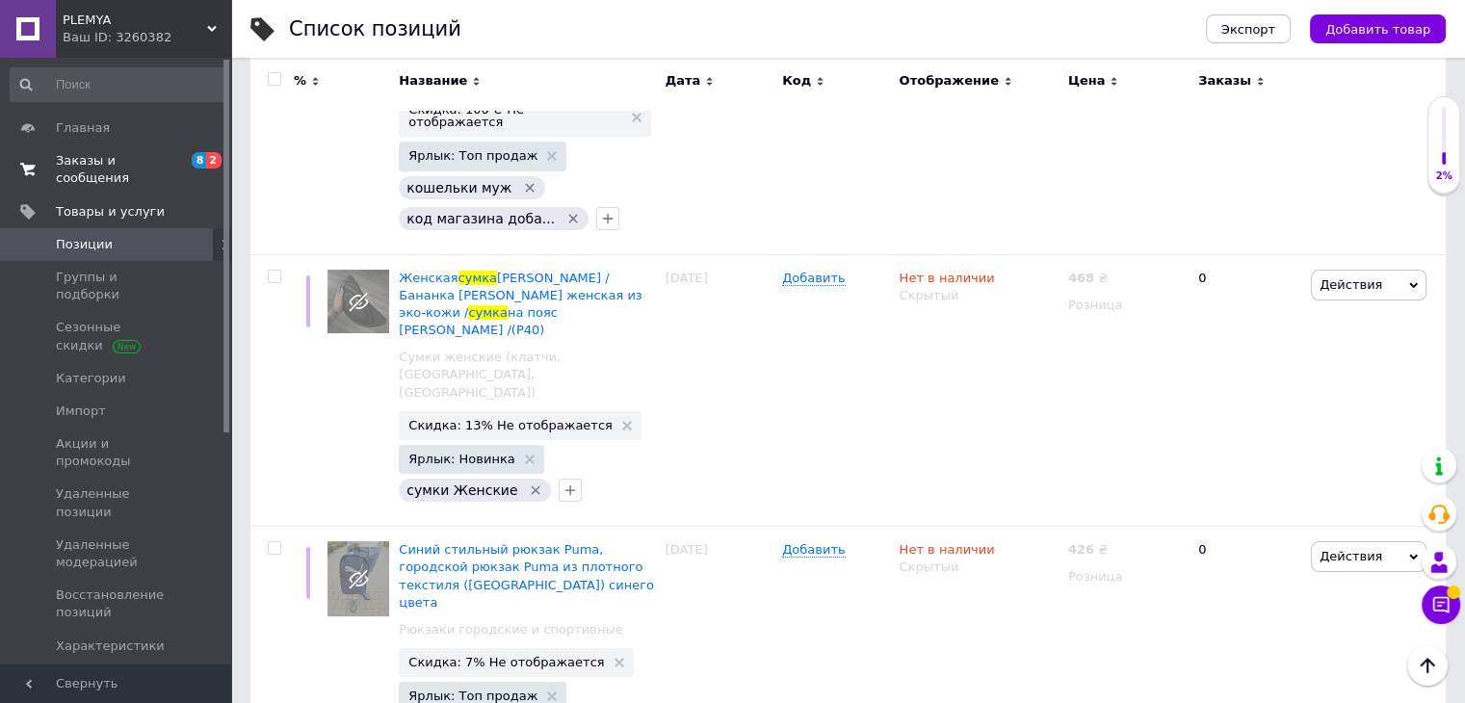
click at [143, 166] on span "Заказы и сообщения" at bounding box center [117, 169] width 122 height 35
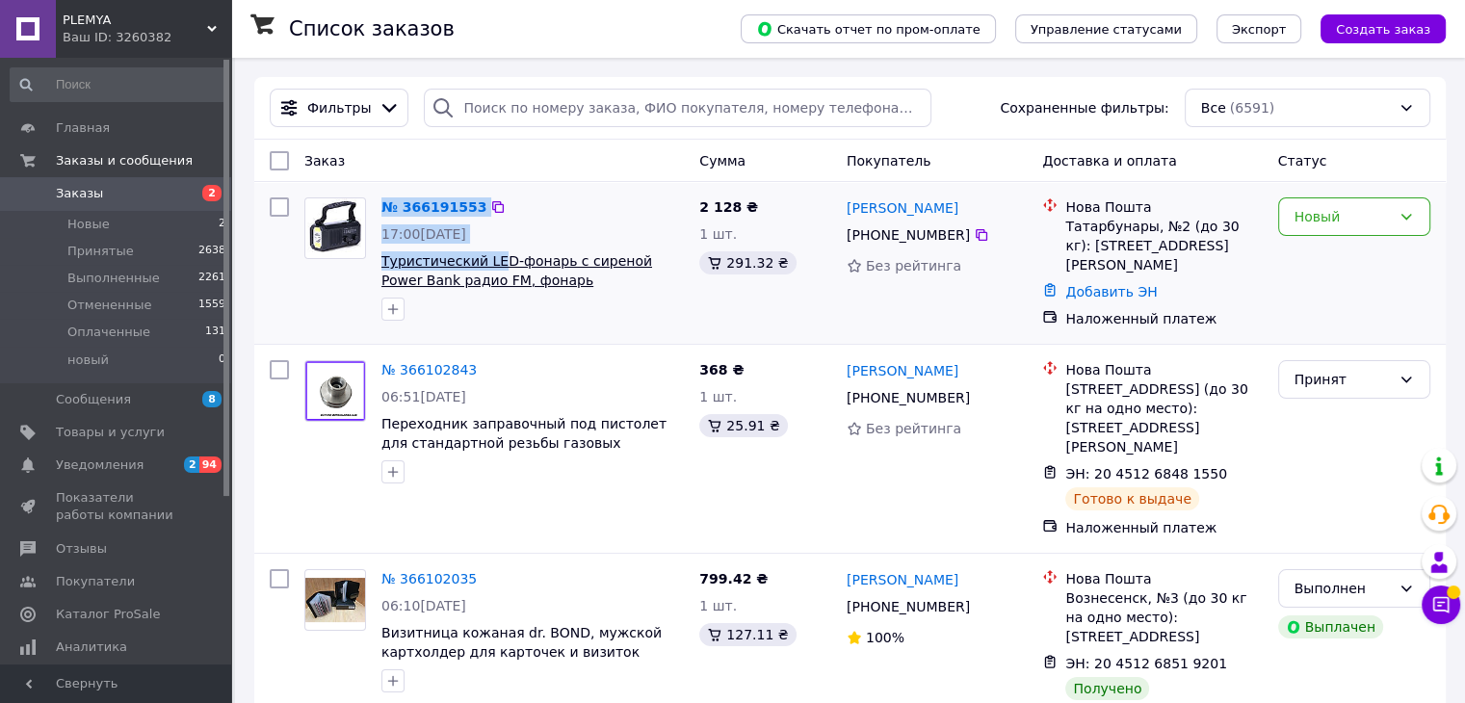
drag, startPoint x: 372, startPoint y: 260, endPoint x: 489, endPoint y: 254, distance: 117.6
click at [489, 254] on div "№ 366191553 17:00, 11.10.2025 Туристический LED-фонарь с сиреной Power Bank рад…" at bounding box center [494, 259] width 395 height 139
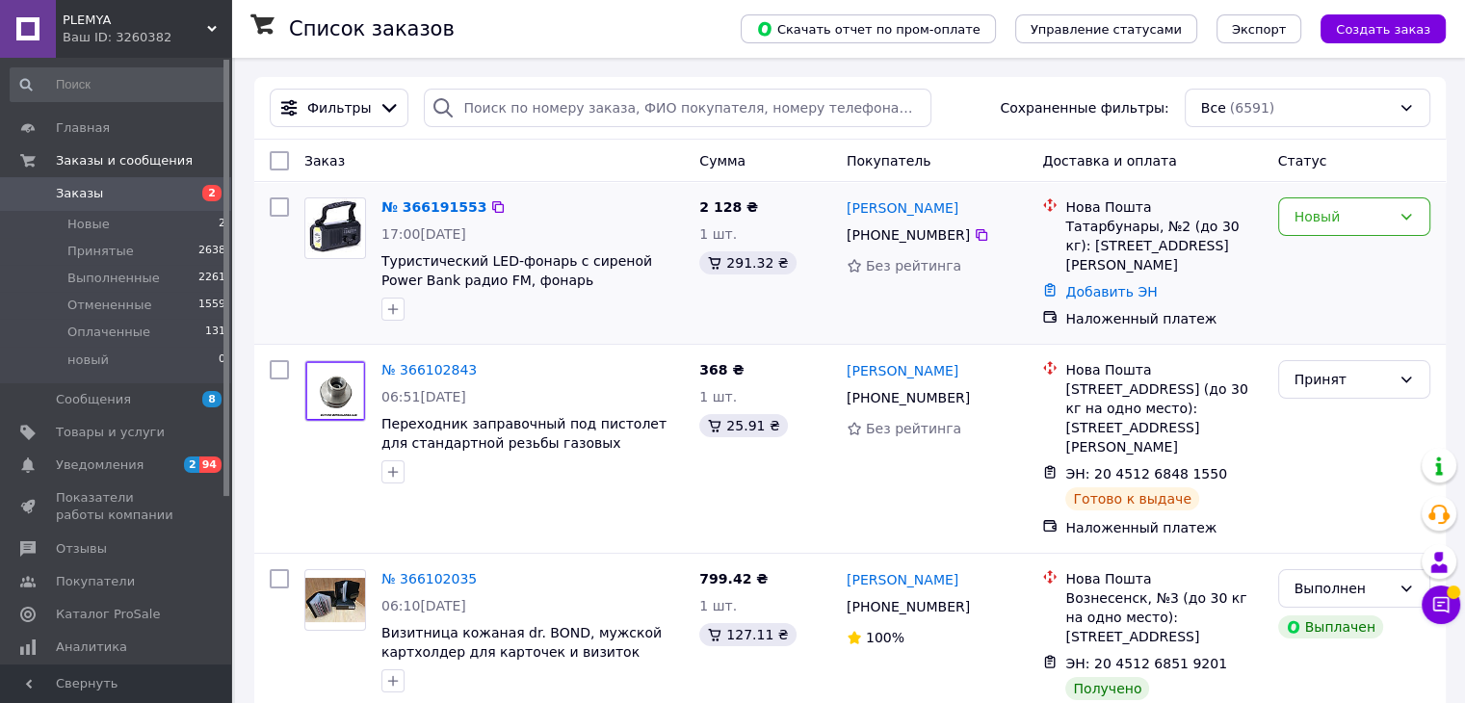
click at [581, 313] on div at bounding box center [533, 309] width 310 height 31
drag, startPoint x: 380, startPoint y: 253, endPoint x: 411, endPoint y: 274, distance: 36.9
click at [411, 274] on div "№ 366191553 17:00, 11.10.2025 Туристический LED-фонарь с сиреной Power Bank рад…" at bounding box center [533, 259] width 318 height 139
copy span "Туристический LED-фонарь с сиреной Power Bank"
click at [167, 447] on link "Товары и услуги" at bounding box center [118, 432] width 237 height 33
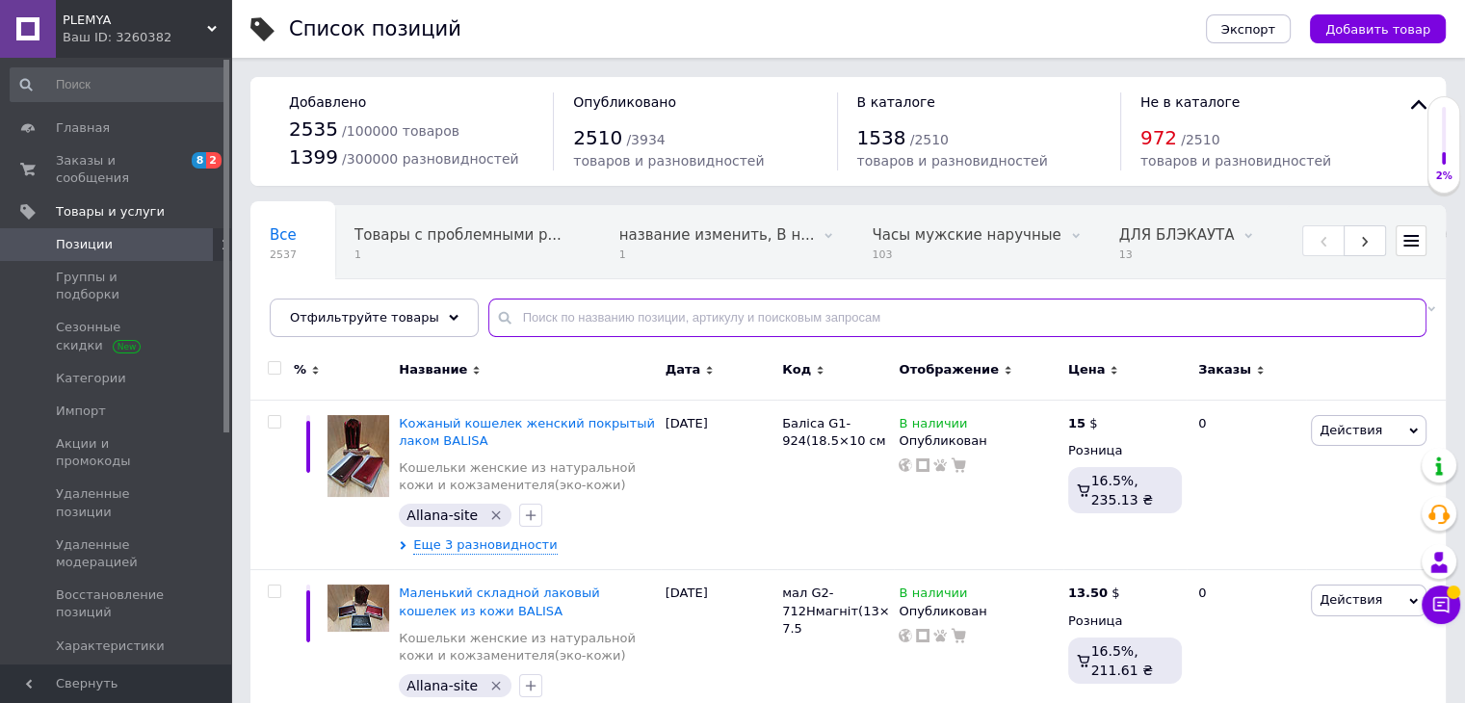
click at [564, 318] on input "text" at bounding box center [957, 318] width 938 height 39
paste input "Туристический LED-фонарь с сиреной Power Bank"
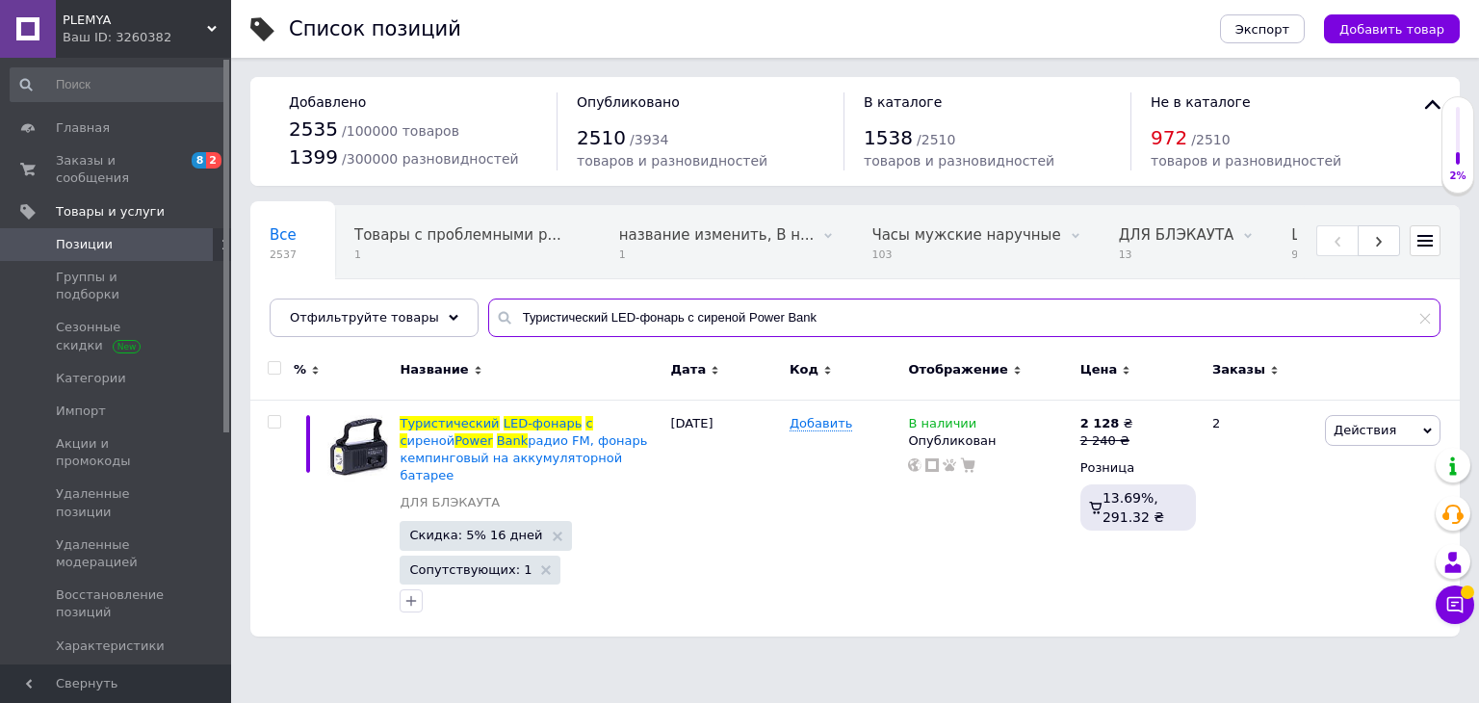
drag, startPoint x: 589, startPoint y: 317, endPoint x: 1093, endPoint y: 328, distance: 503.8
click at [1093, 328] on input "Туристический LED-фонарь с сиреной Power Bank" at bounding box center [964, 318] width 952 height 39
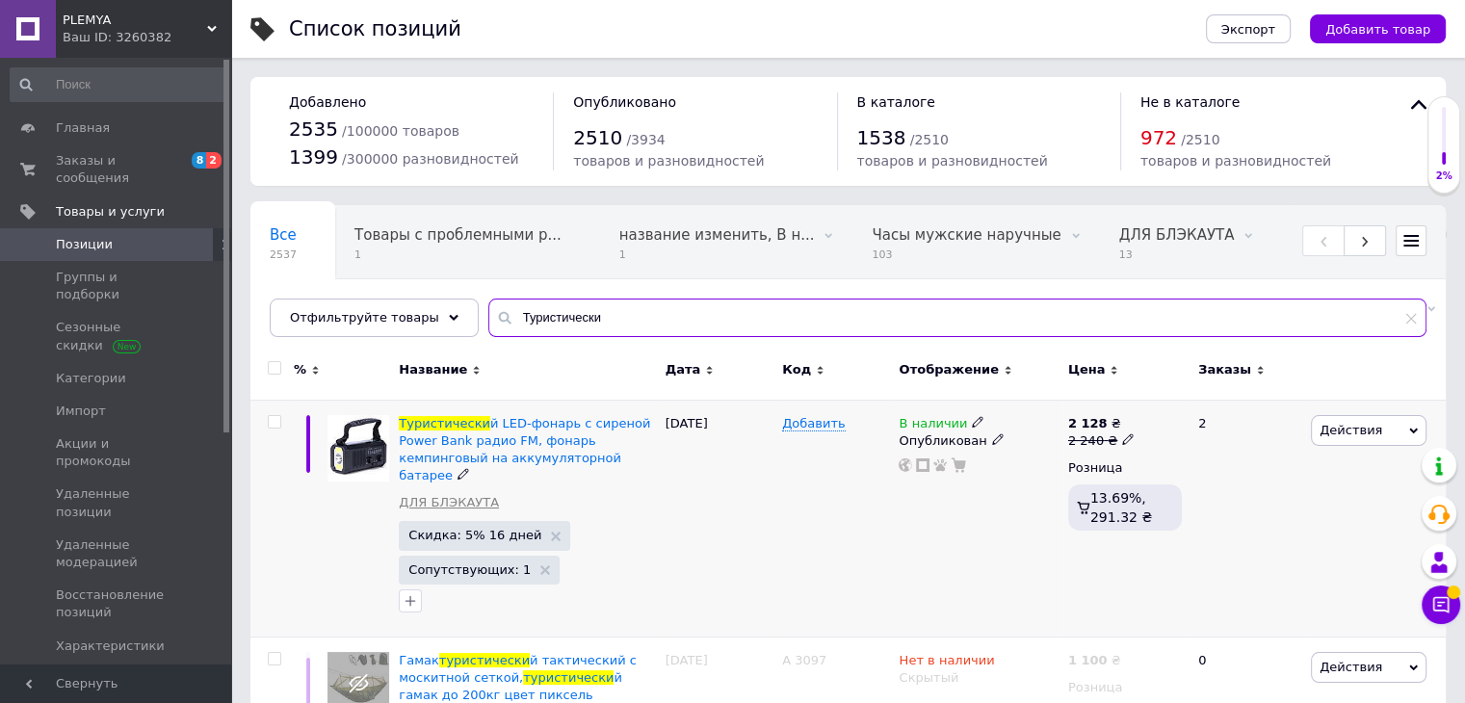
type input "Туристически"
click at [431, 494] on link "ДЛЯ БЛЭКАУТА" at bounding box center [449, 502] width 100 height 17
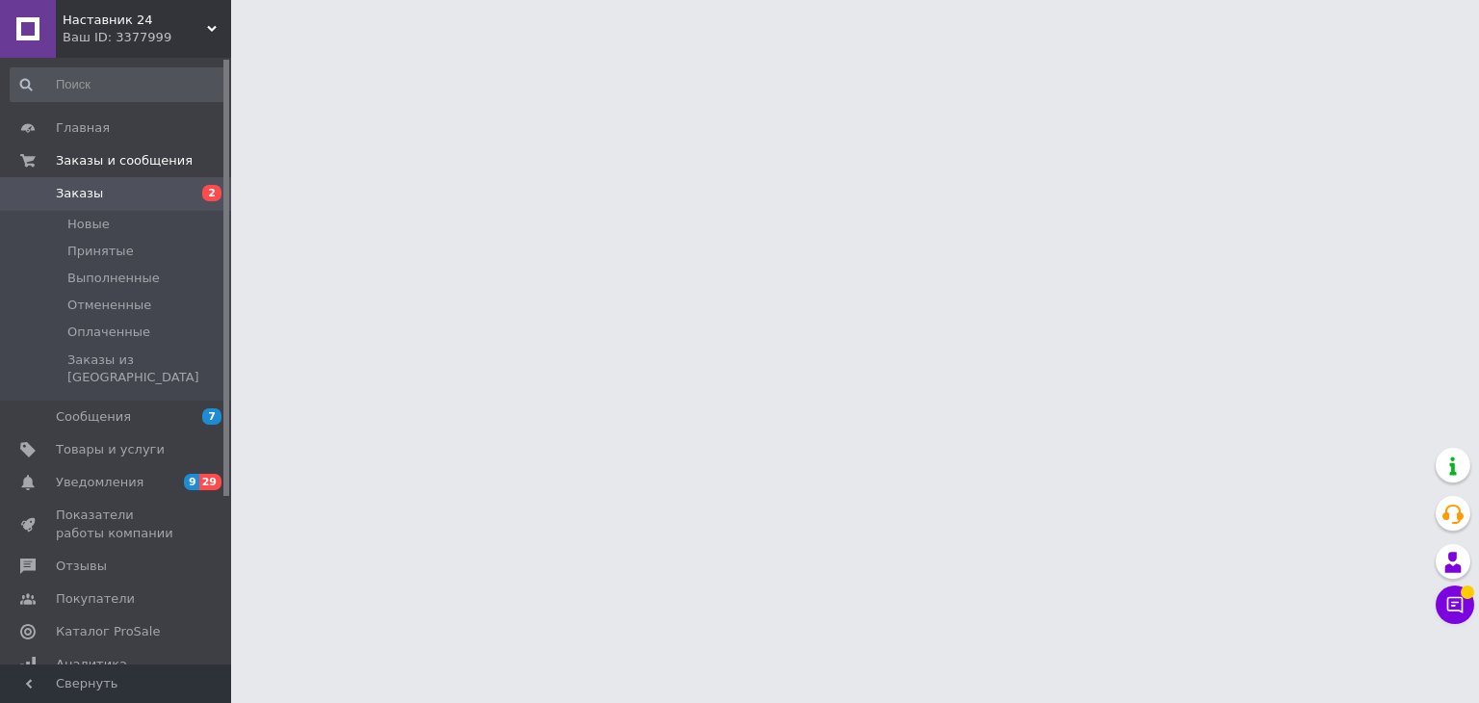
click at [183, 474] on span "9 29" at bounding box center [204, 482] width 53 height 17
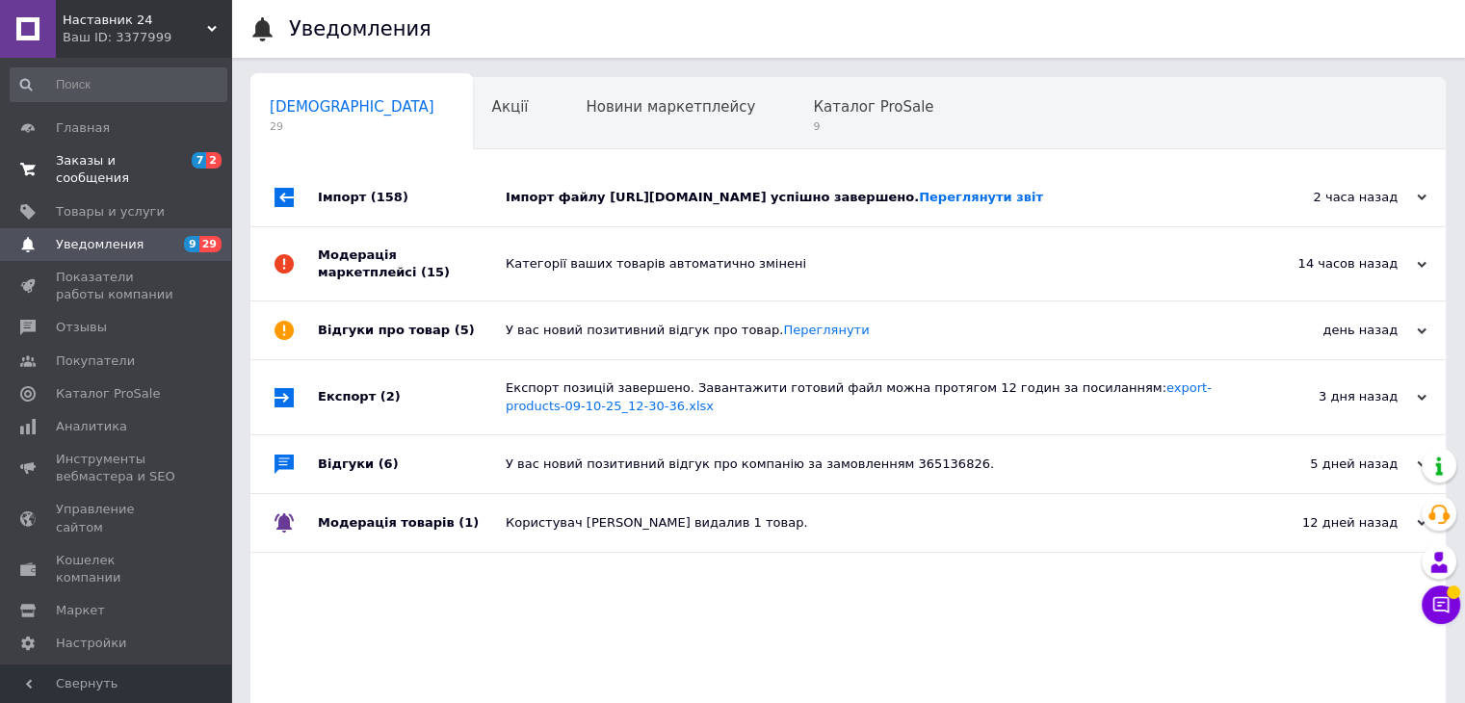
click at [170, 168] on span "Заказы и сообщения" at bounding box center [117, 169] width 122 height 35
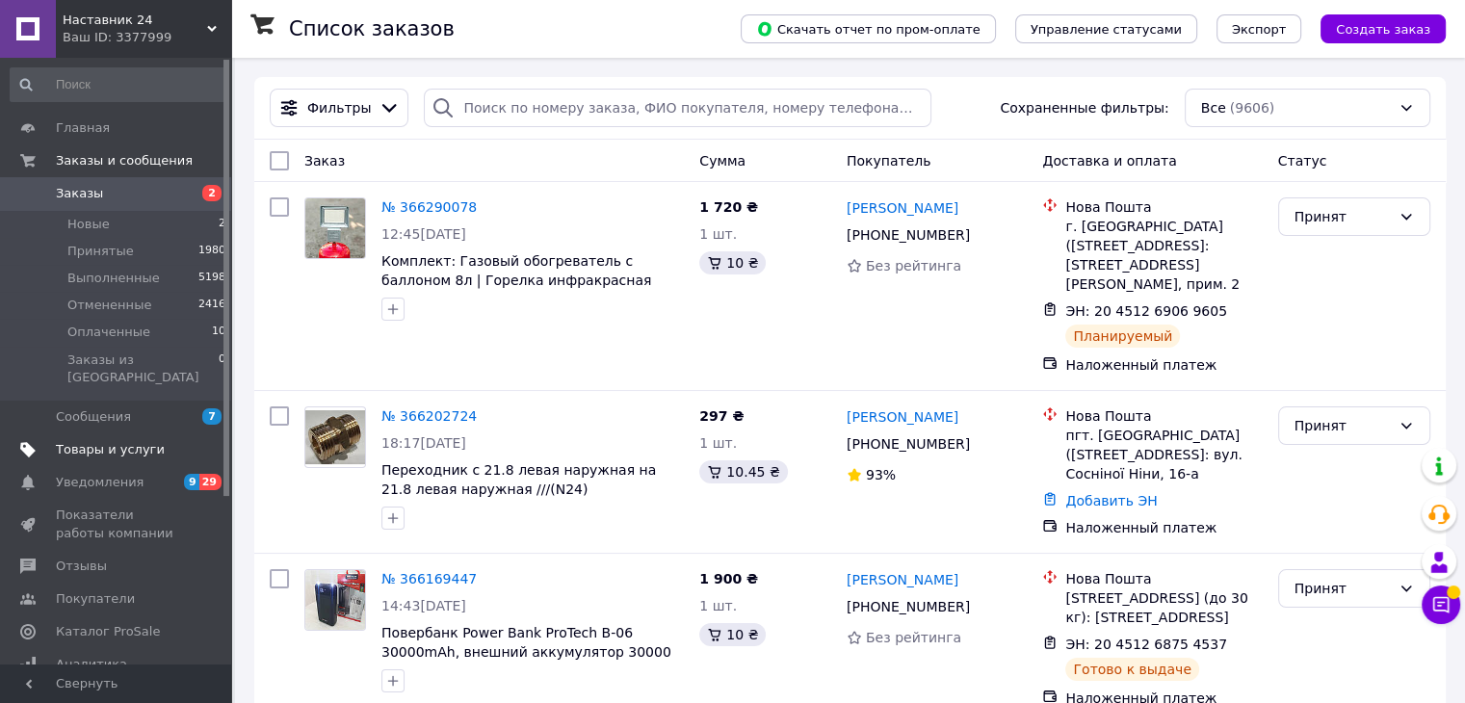
click at [140, 441] on span "Товары и услуги" at bounding box center [110, 449] width 109 height 17
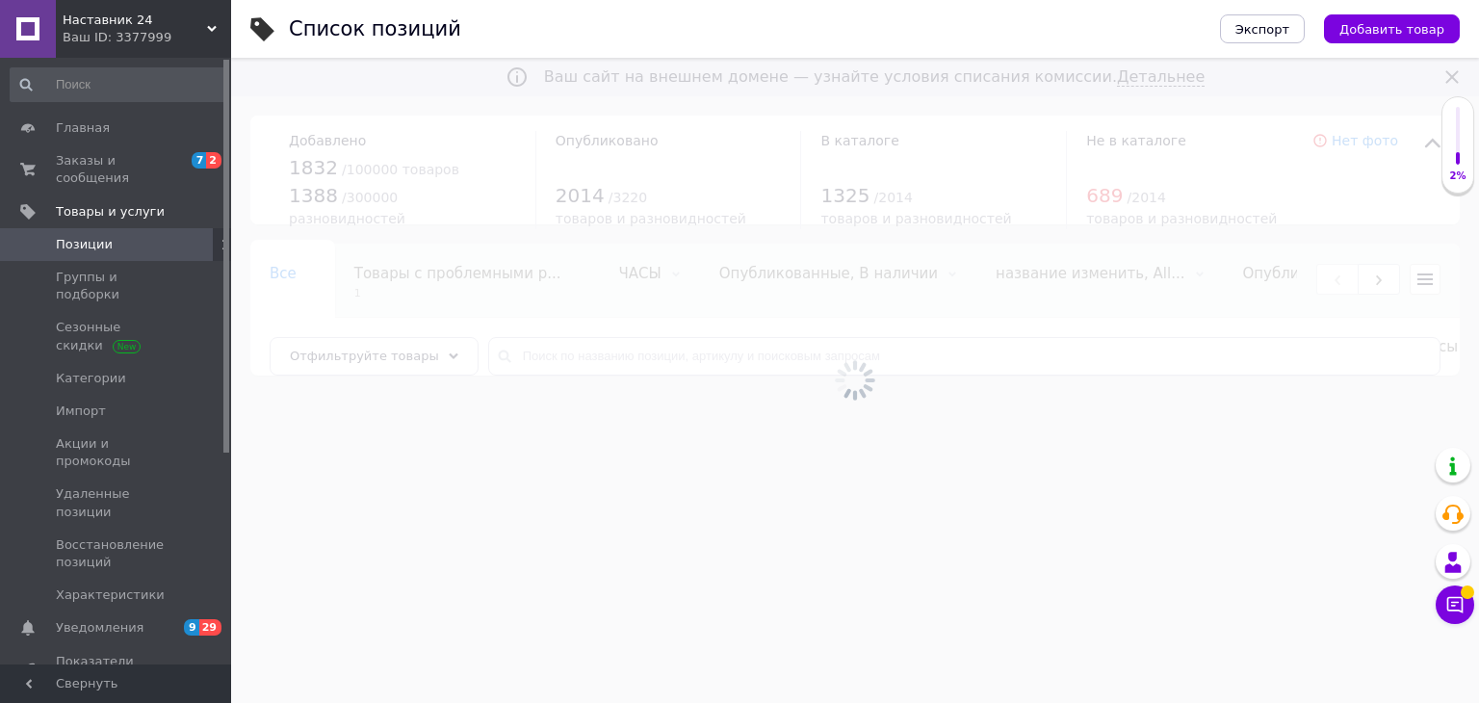
click at [600, 364] on div at bounding box center [855, 380] width 1248 height 645
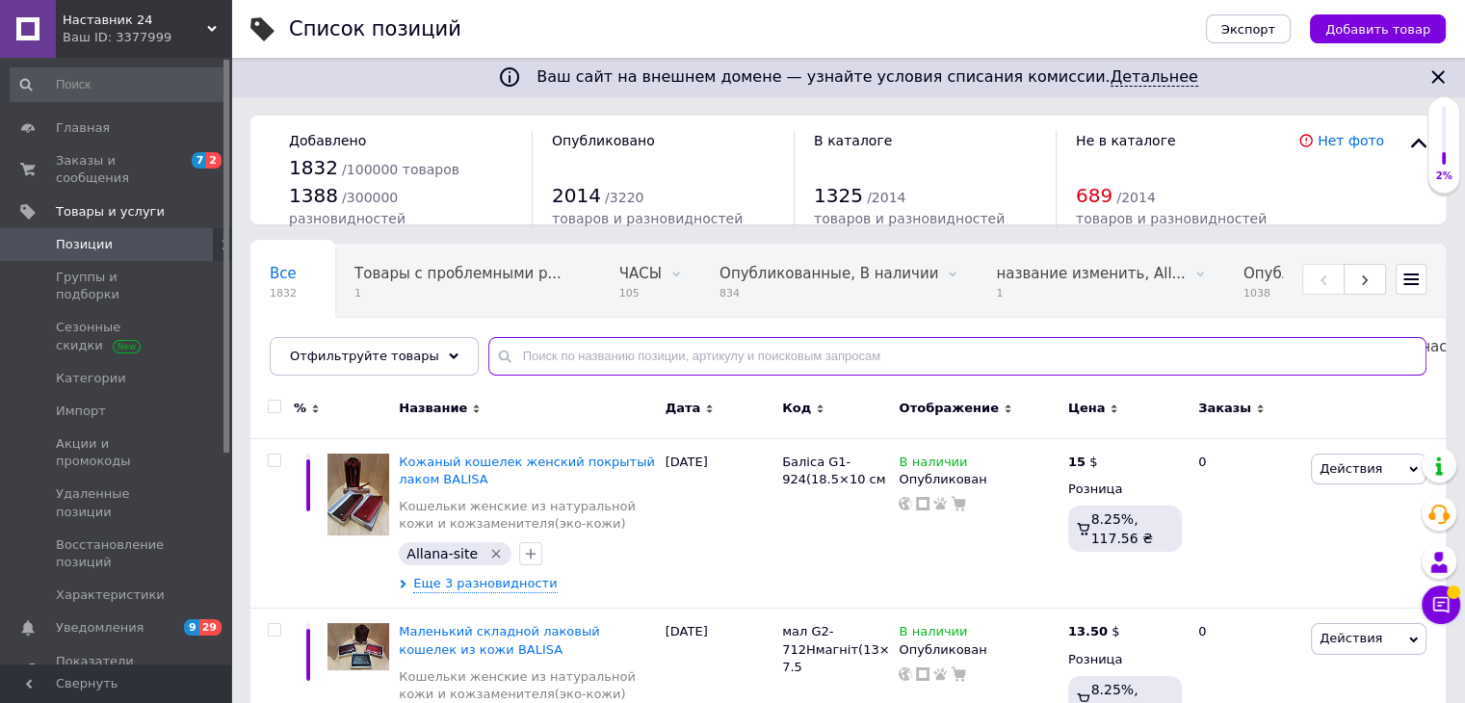
click at [639, 348] on input "text" at bounding box center [957, 356] width 938 height 39
paste input "Туристический LED-фонарь с сиреной Power Bank радио FM, фонарь кемпинговый на"
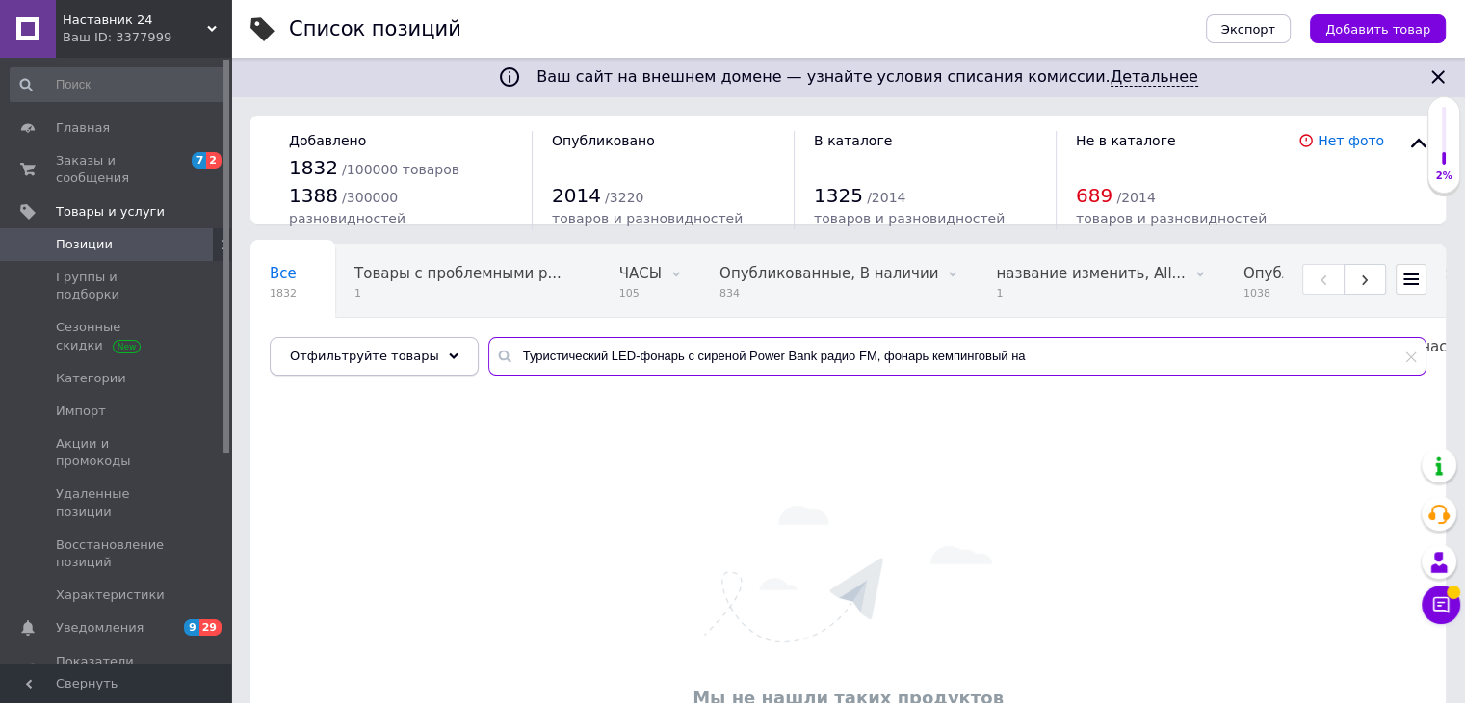
drag, startPoint x: 616, startPoint y: 352, endPoint x: 376, endPoint y: 361, distance: 241.0
click at [376, 361] on div "Отфильтруйте товары Туристический LED-фонарь с сиреной Power Bank радио FM, фон…" at bounding box center [848, 356] width 1157 height 39
drag, startPoint x: 542, startPoint y: 358, endPoint x: 1146, endPoint y: 402, distance: 605.4
click at [1146, 402] on div "Все 1832 Товары с проблемными р... 1 ЧАСЫ 105 Удалить Редактировать Опубликован…" at bounding box center [847, 548] width 1195 height 609
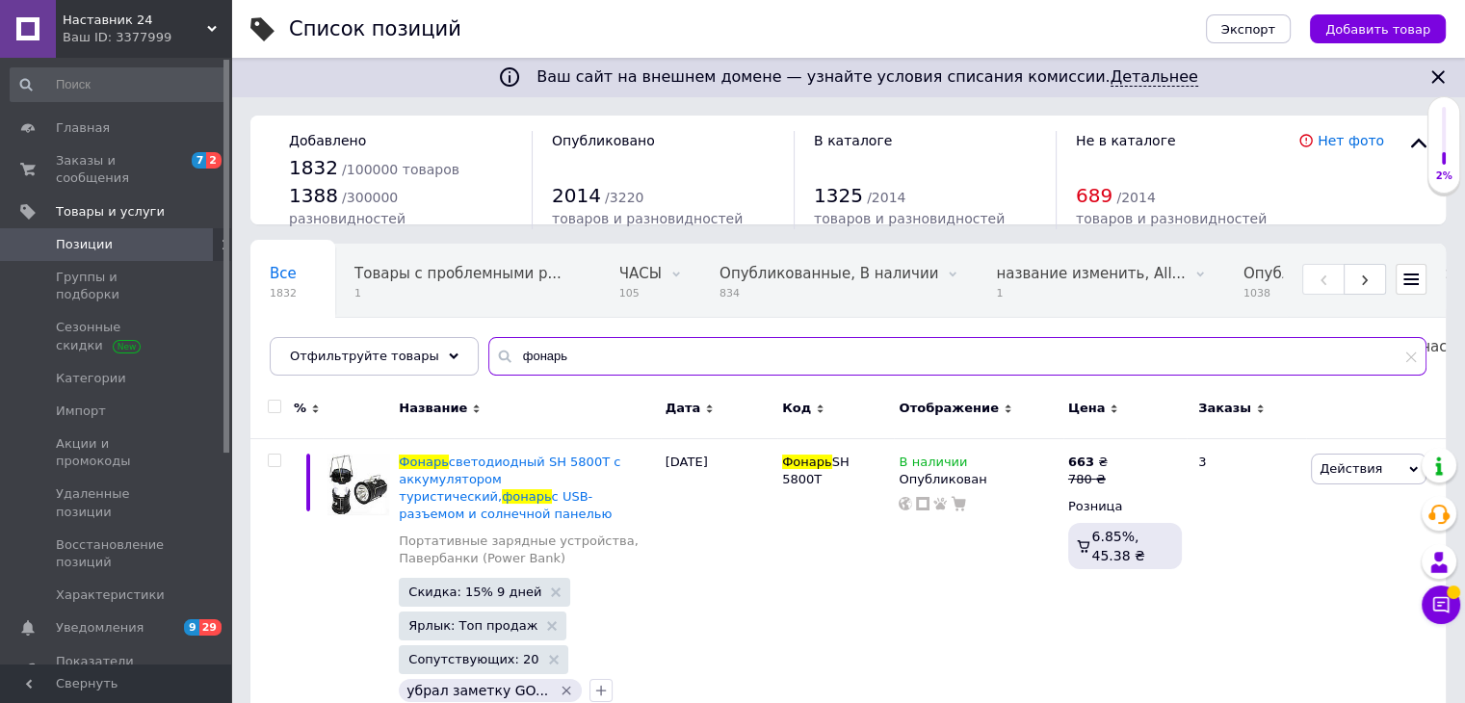
click at [581, 357] on input "фонарь" at bounding box center [957, 356] width 938 height 39
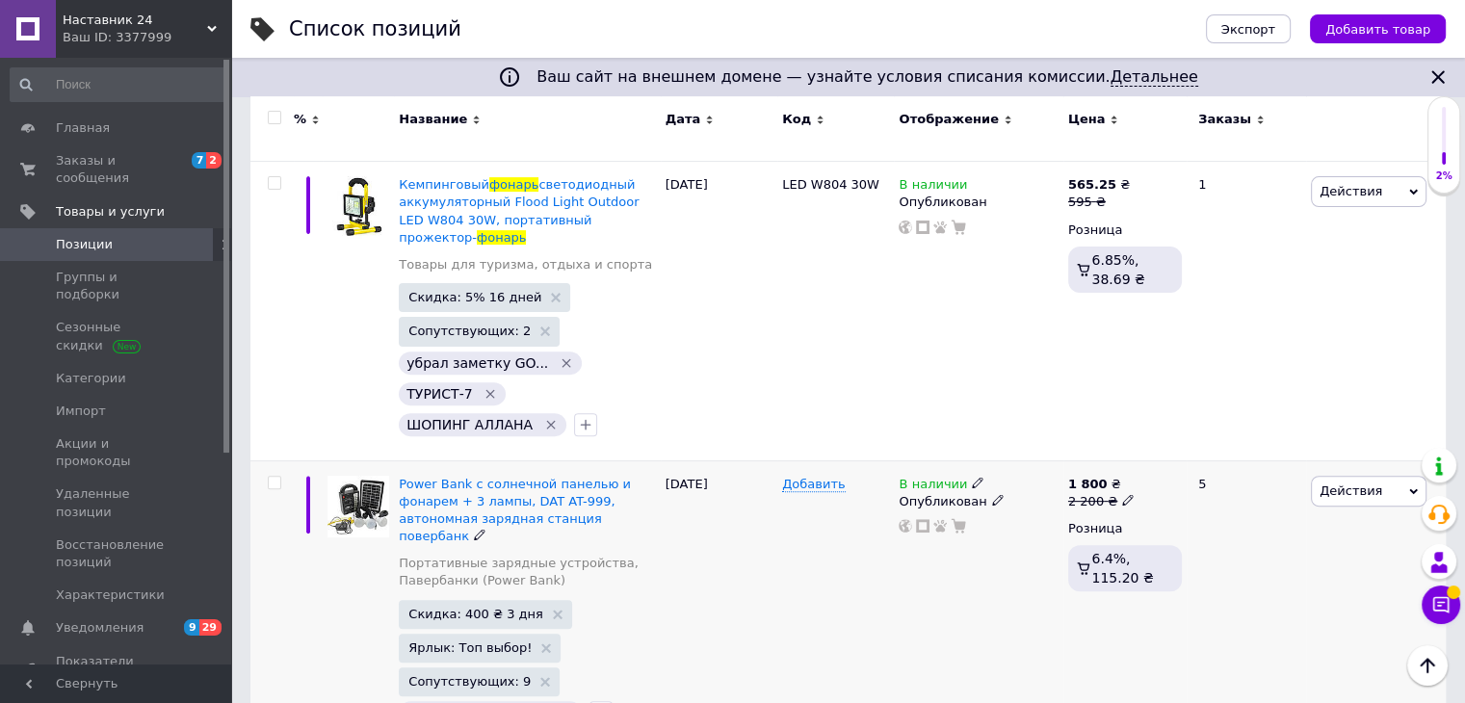
scroll to position [385, 0]
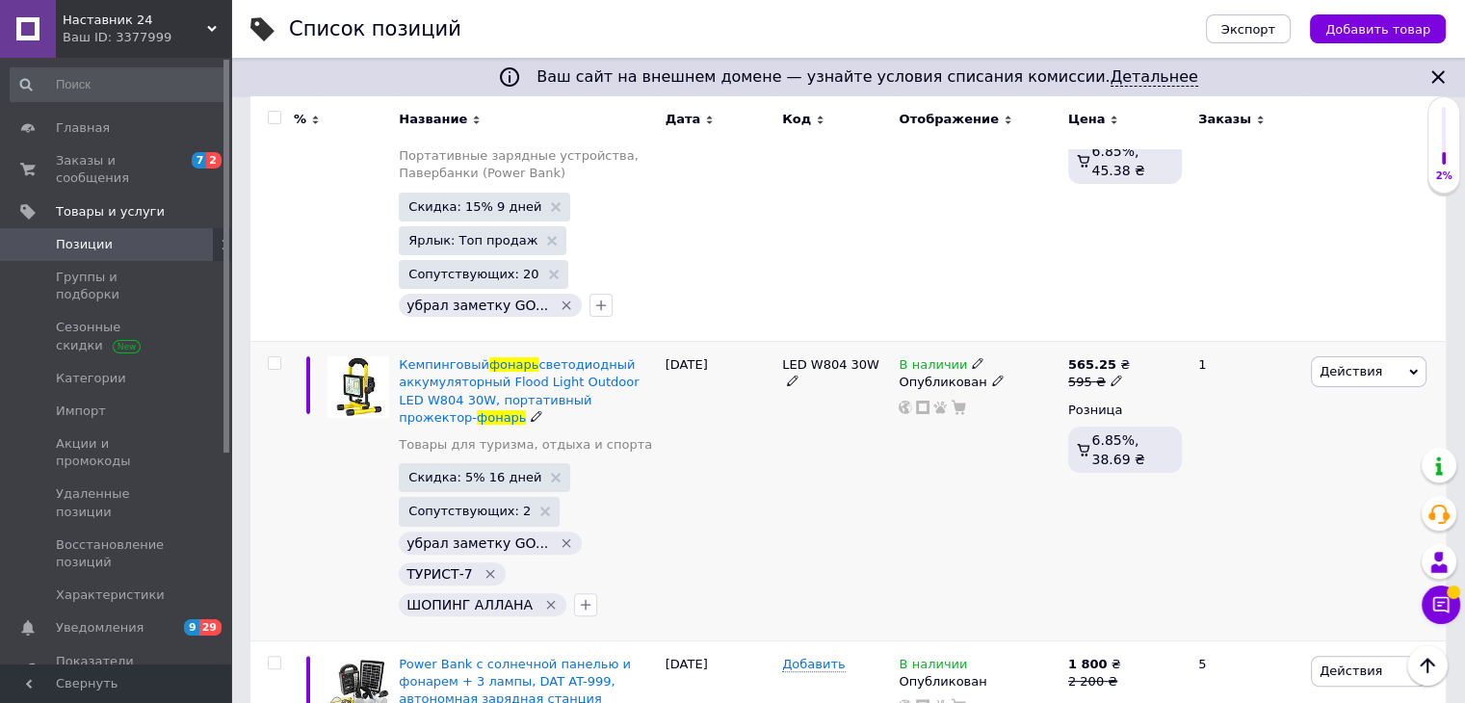
type input "фонарь"
click at [972, 357] on icon at bounding box center [978, 363] width 12 height 12
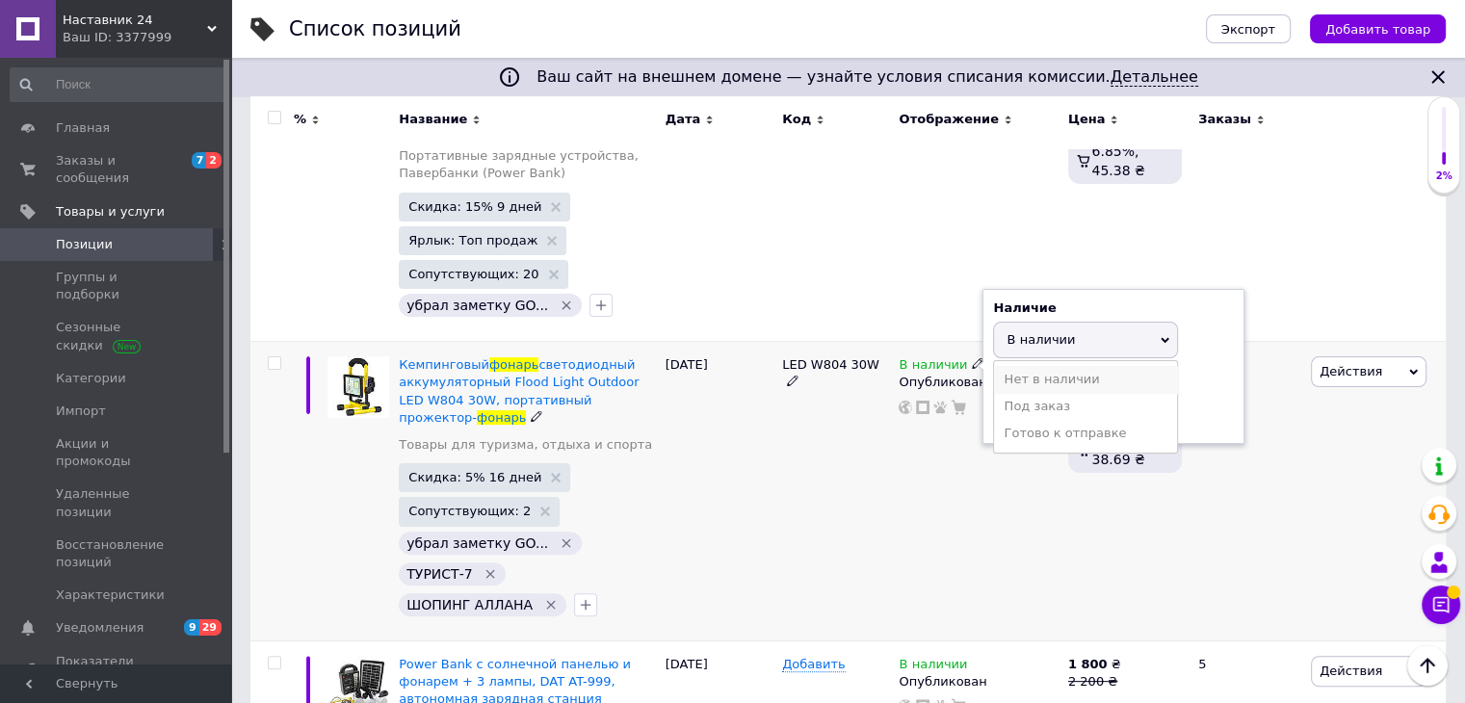
click at [1028, 367] on li "Нет в наличии" at bounding box center [1085, 379] width 183 height 27
click at [826, 544] on div "LED W804 30W" at bounding box center [835, 491] width 117 height 299
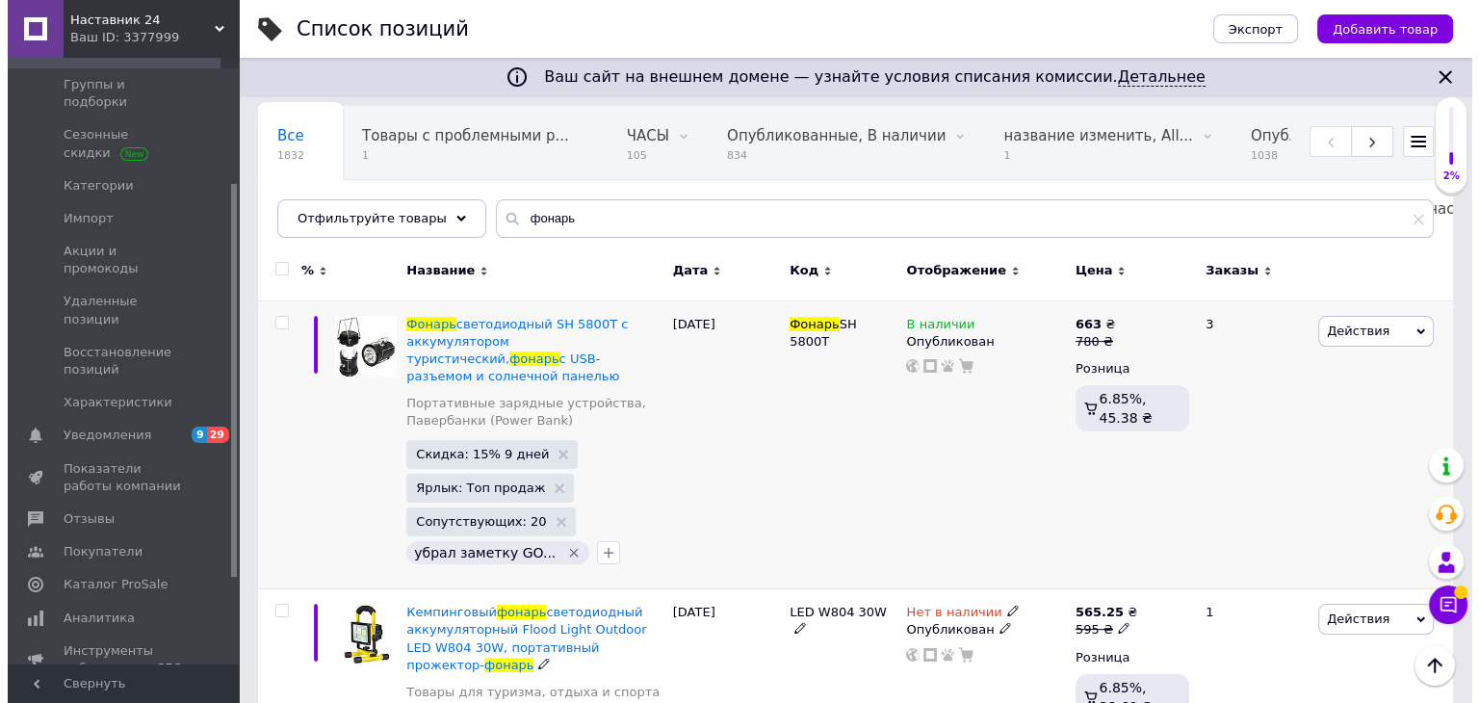
scroll to position [0, 0]
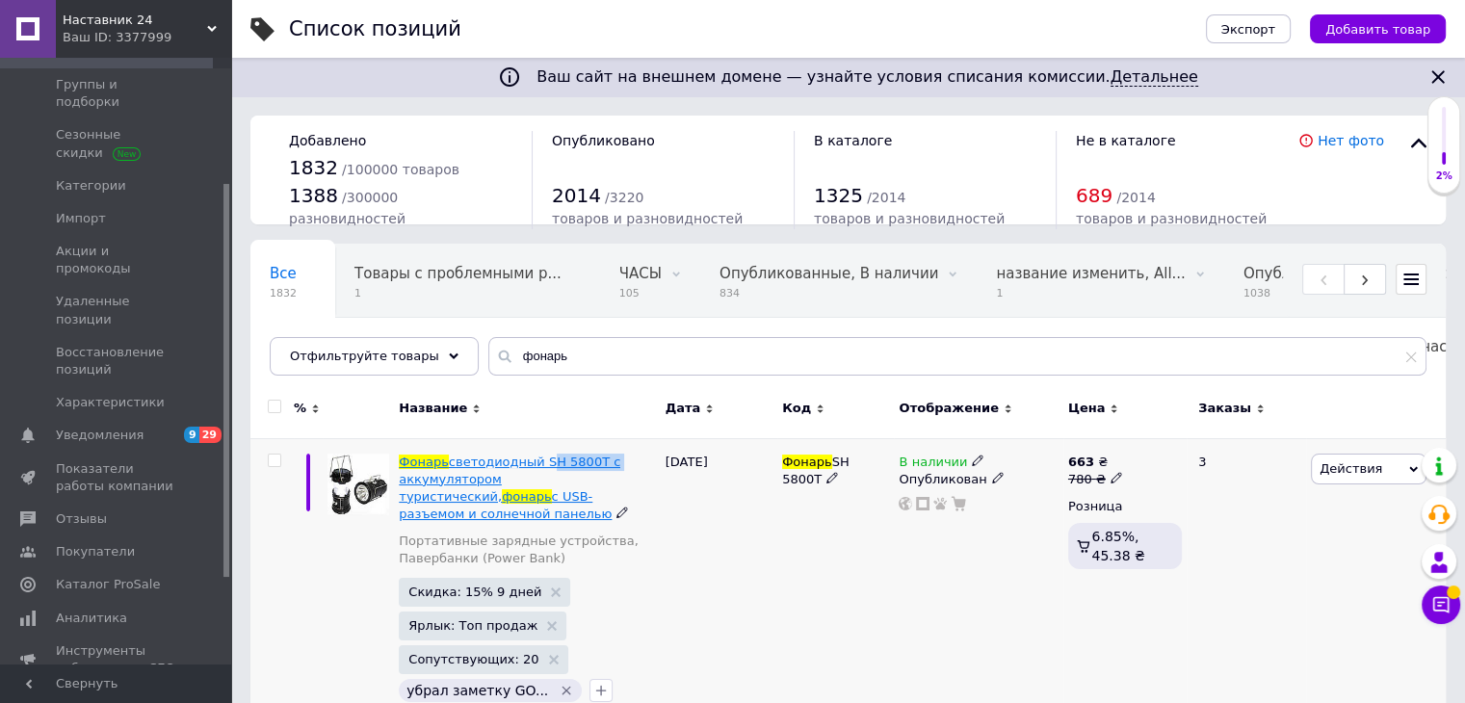
drag, startPoint x: 613, startPoint y: 462, endPoint x: 543, endPoint y: 463, distance: 69.3
click at [536, 463] on div "Фонарь светодиодный SH 5800T с аккумулятором туристический, фонарь с USB-разъем…" at bounding box center [527, 489] width 256 height 70
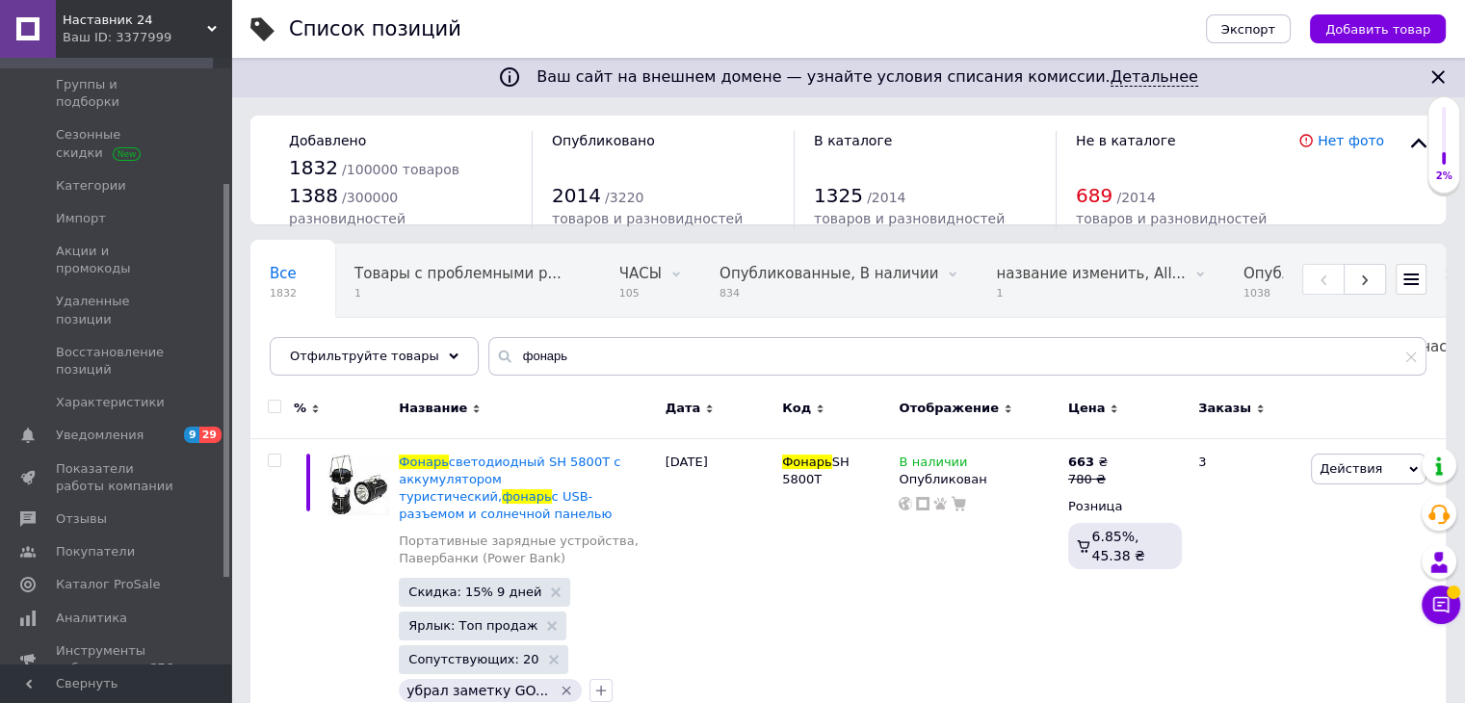
drag, startPoint x: 551, startPoint y: 463, endPoint x: 517, endPoint y: 430, distance: 47.7
click at [517, 430] on div "Название" at bounding box center [527, 411] width 266 height 53
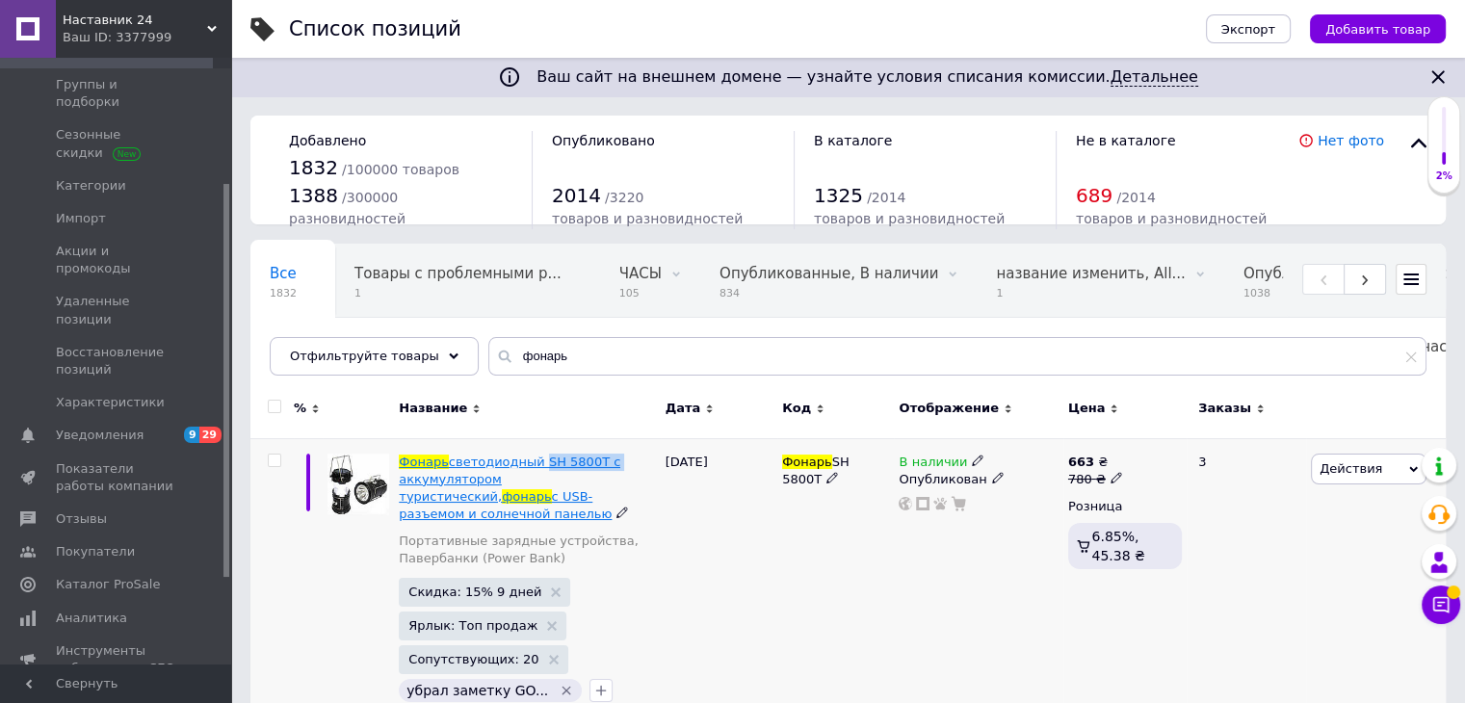
drag, startPoint x: 589, startPoint y: 462, endPoint x: 561, endPoint y: 466, distance: 29.1
click at [529, 463] on div "Фонарь светодиодный SH 5800T с аккумулятором туристический, фонарь с USB-разъем…" at bounding box center [527, 489] width 256 height 70
copy span "SH 5800T с"
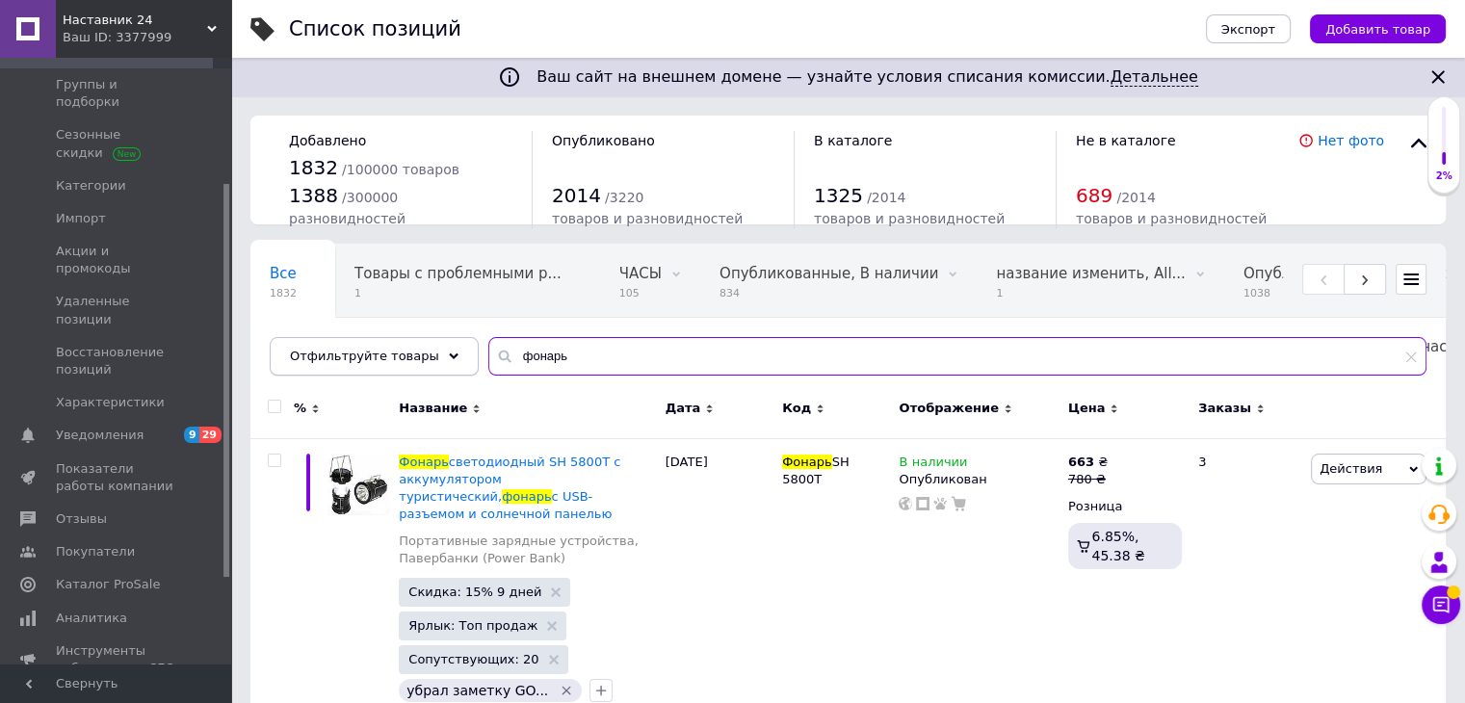
drag, startPoint x: 551, startPoint y: 356, endPoint x: 450, endPoint y: 365, distance: 101.5
click at [450, 365] on div "Отфильтруйте товары фонарь" at bounding box center [848, 356] width 1157 height 39
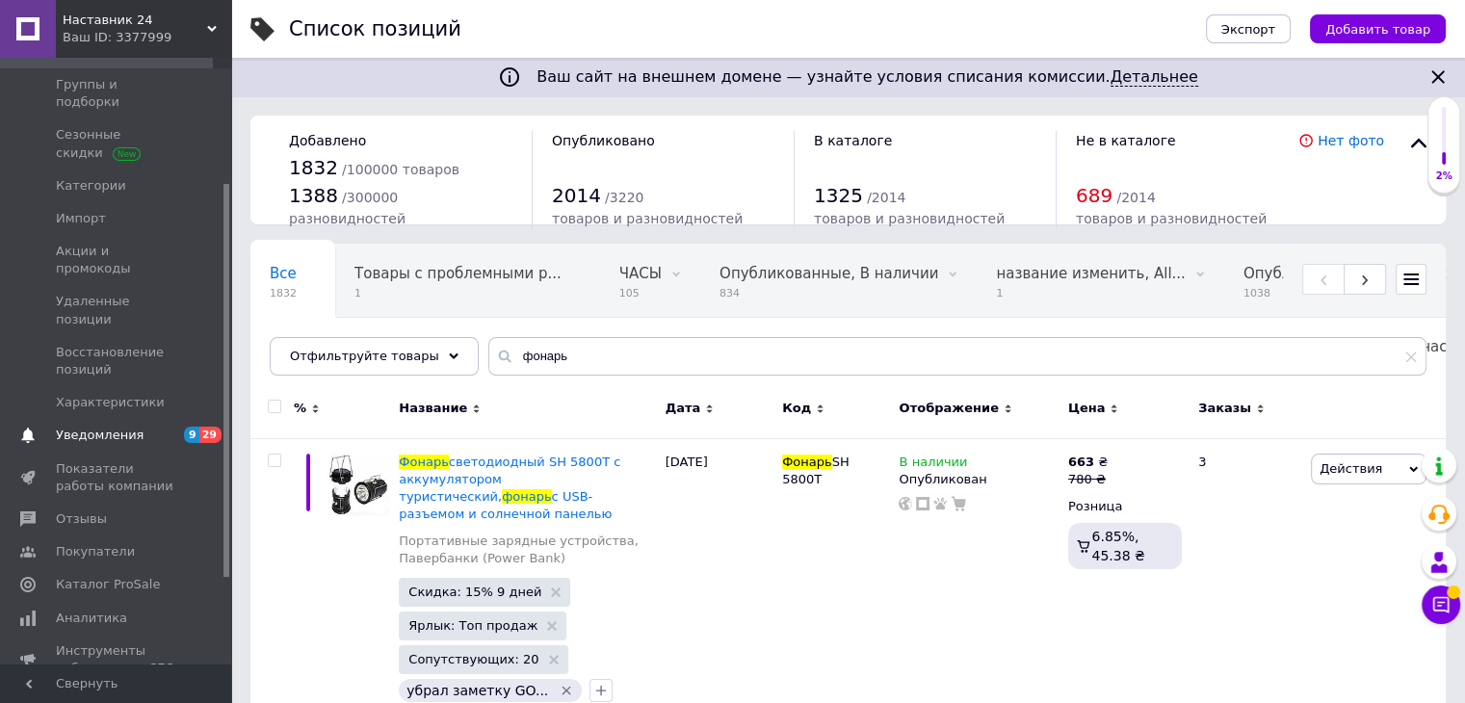
click at [146, 427] on span "Уведомления" at bounding box center [117, 435] width 122 height 17
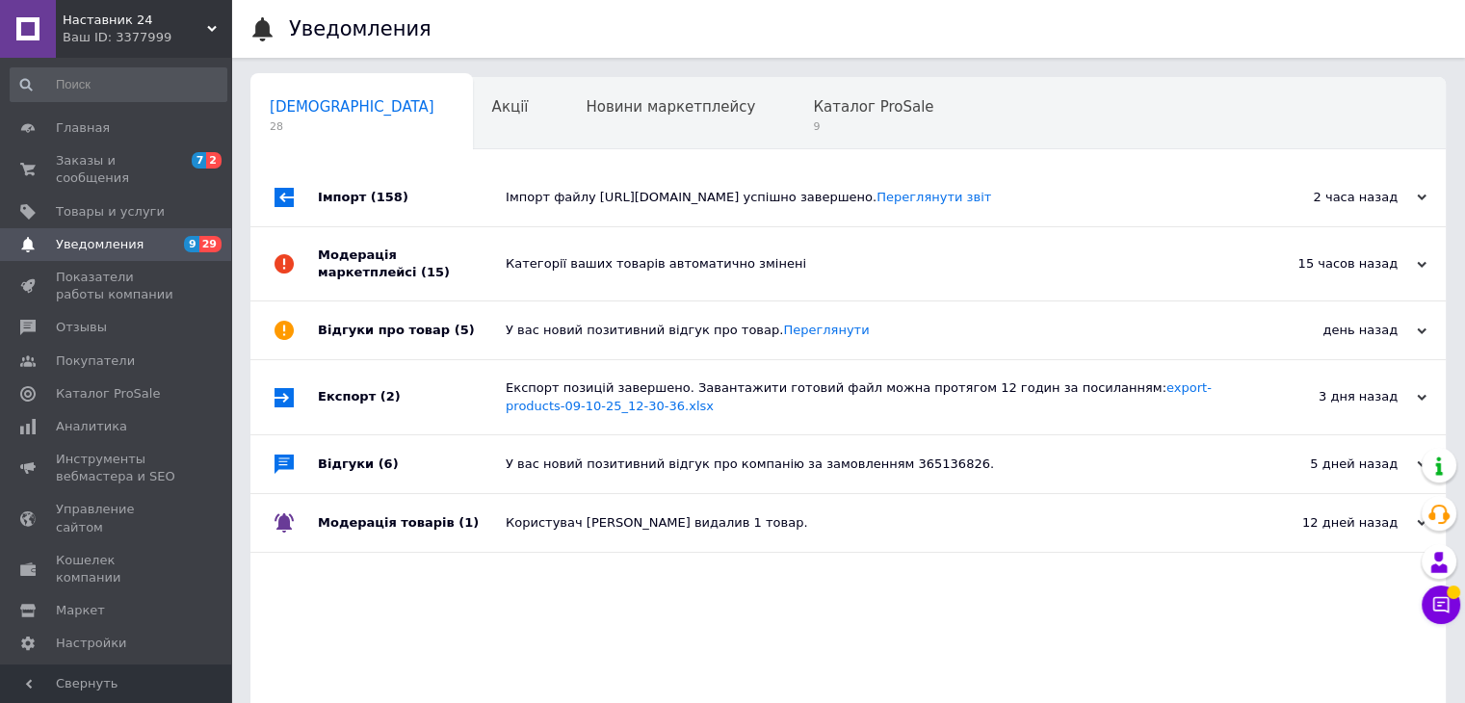
click at [211, 25] on icon at bounding box center [212, 29] width 10 height 10
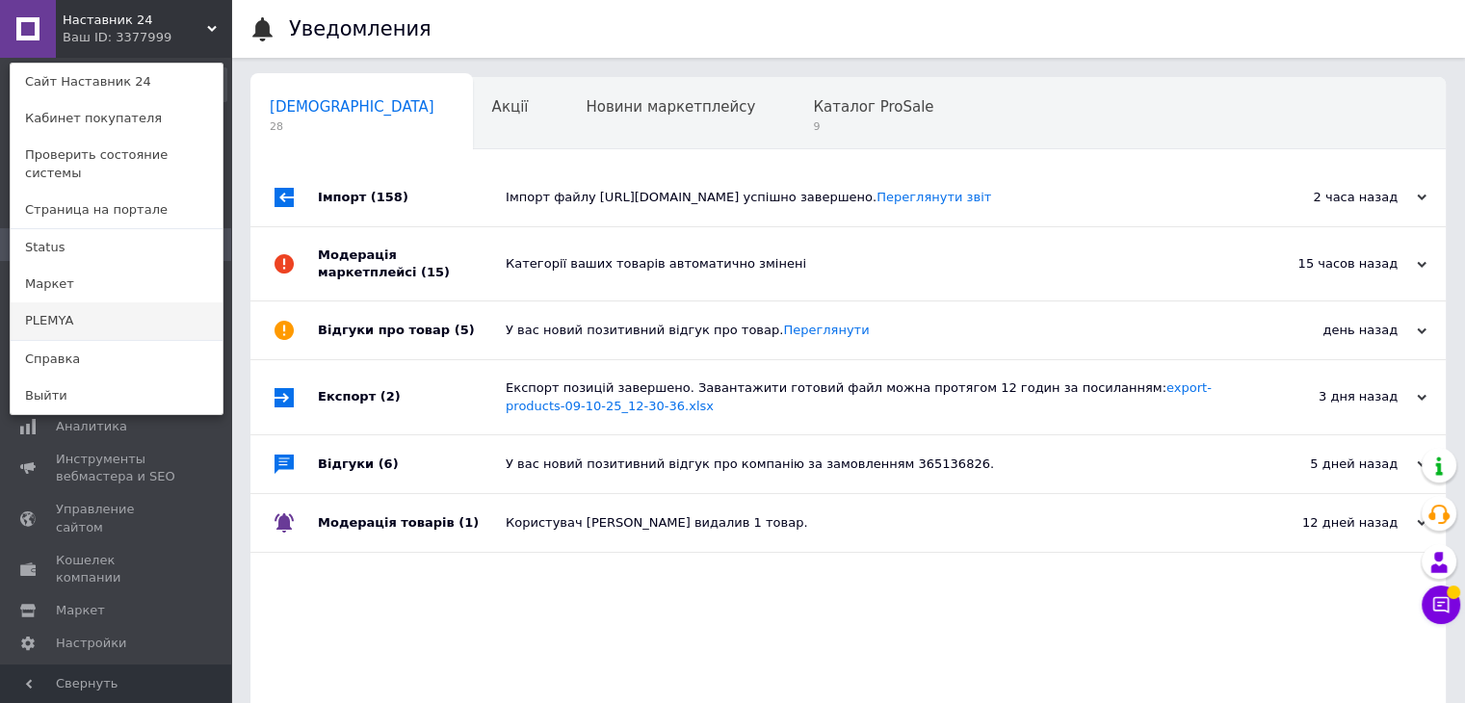
click at [75, 302] on link "PLEMYA" at bounding box center [117, 320] width 212 height 37
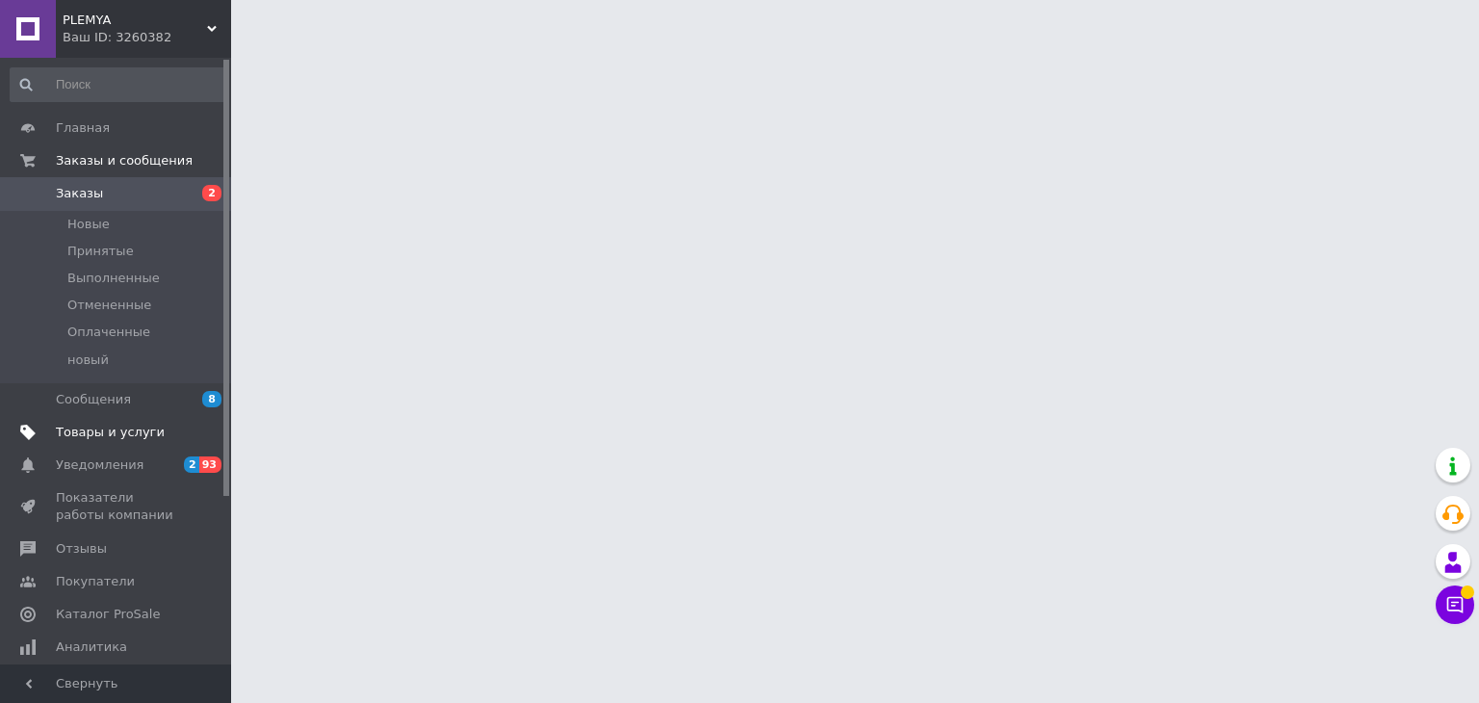
click at [145, 430] on span "Товары и услуги" at bounding box center [110, 432] width 109 height 17
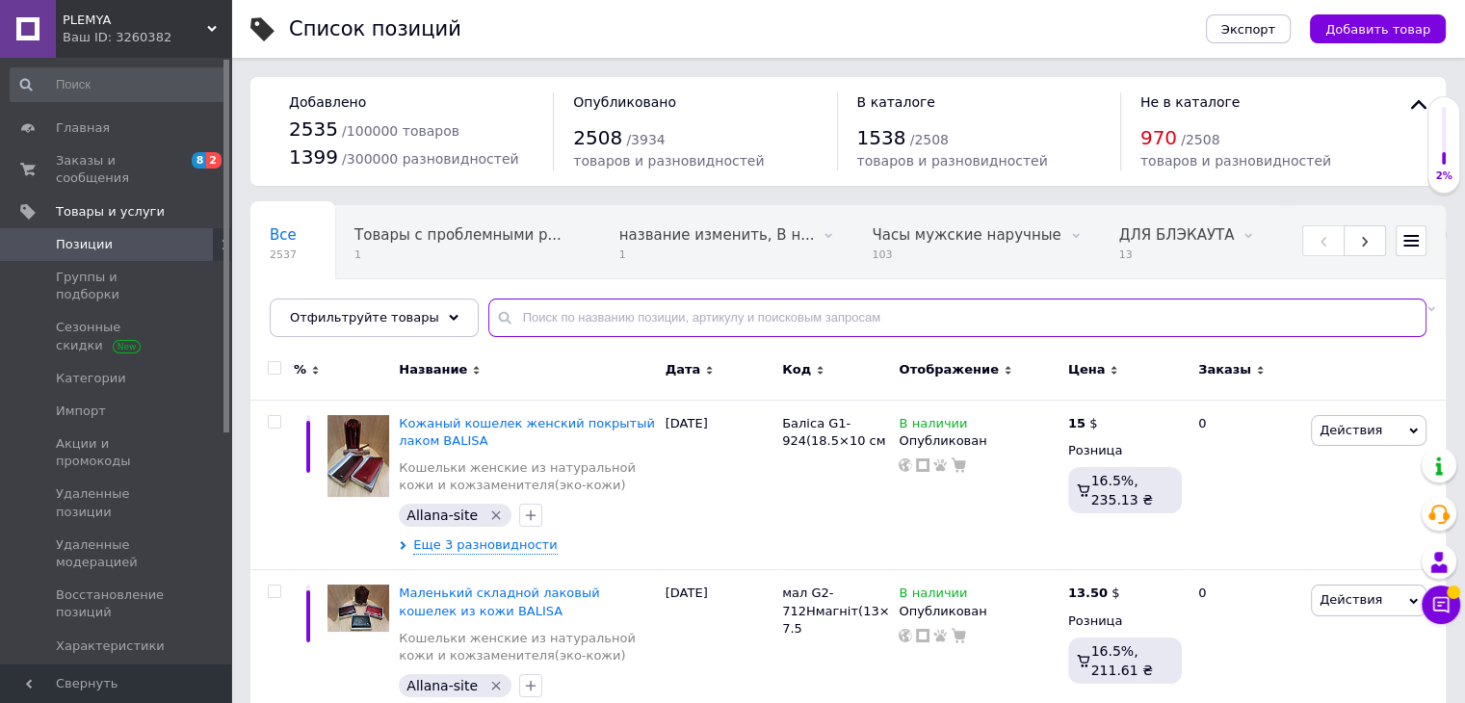
click at [750, 325] on input "text" at bounding box center [957, 318] width 938 height 39
paste input "фонарь"
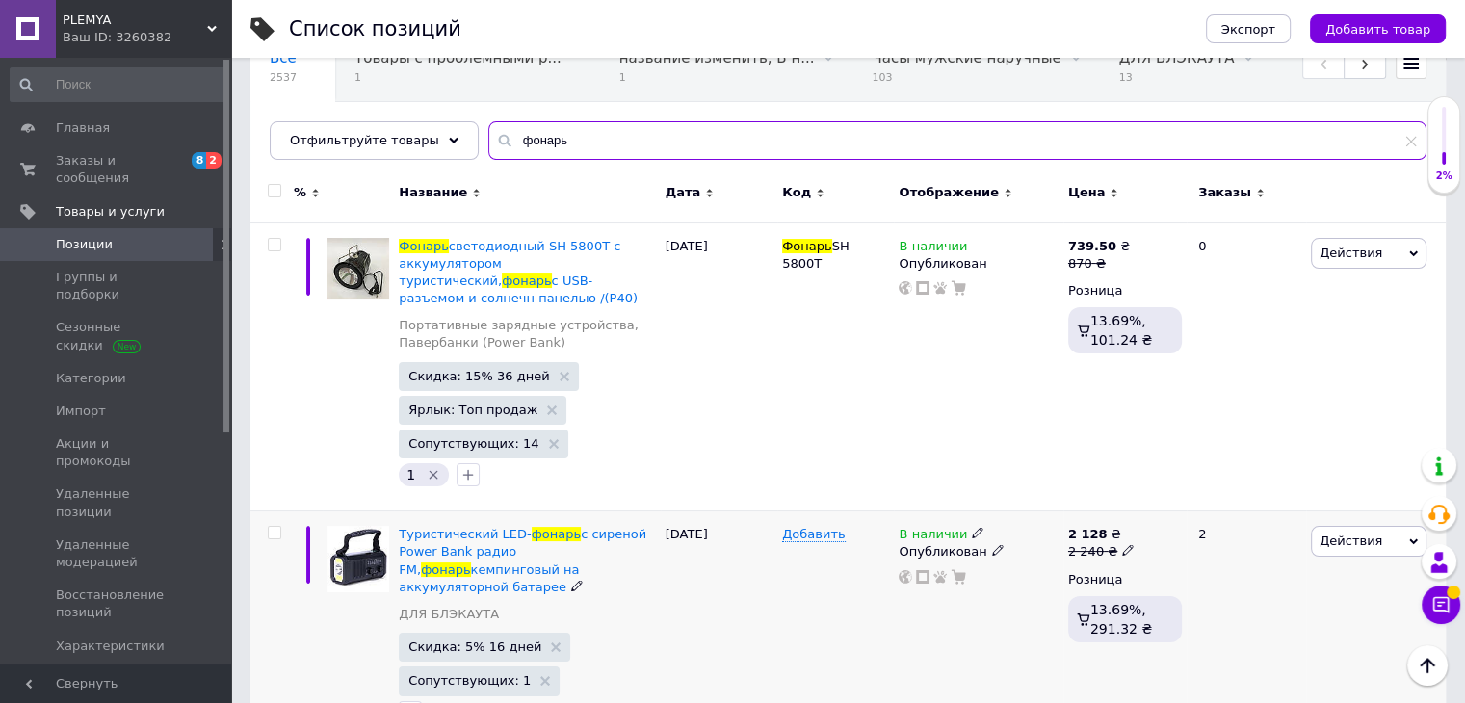
scroll to position [96, 0]
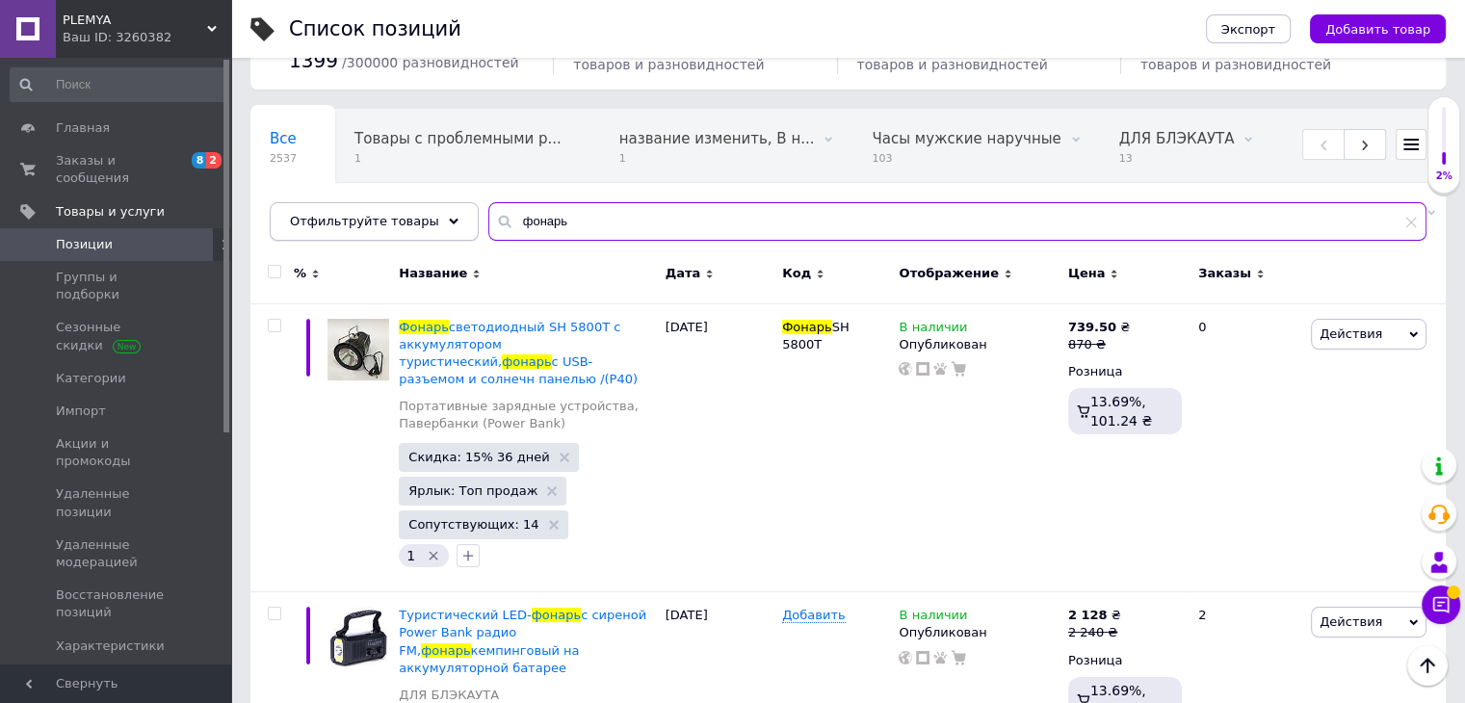
drag, startPoint x: 520, startPoint y: 217, endPoint x: 423, endPoint y: 221, distance: 97.3
click at [422, 221] on div "Отфильтруйте товары фонарь" at bounding box center [848, 221] width 1157 height 39
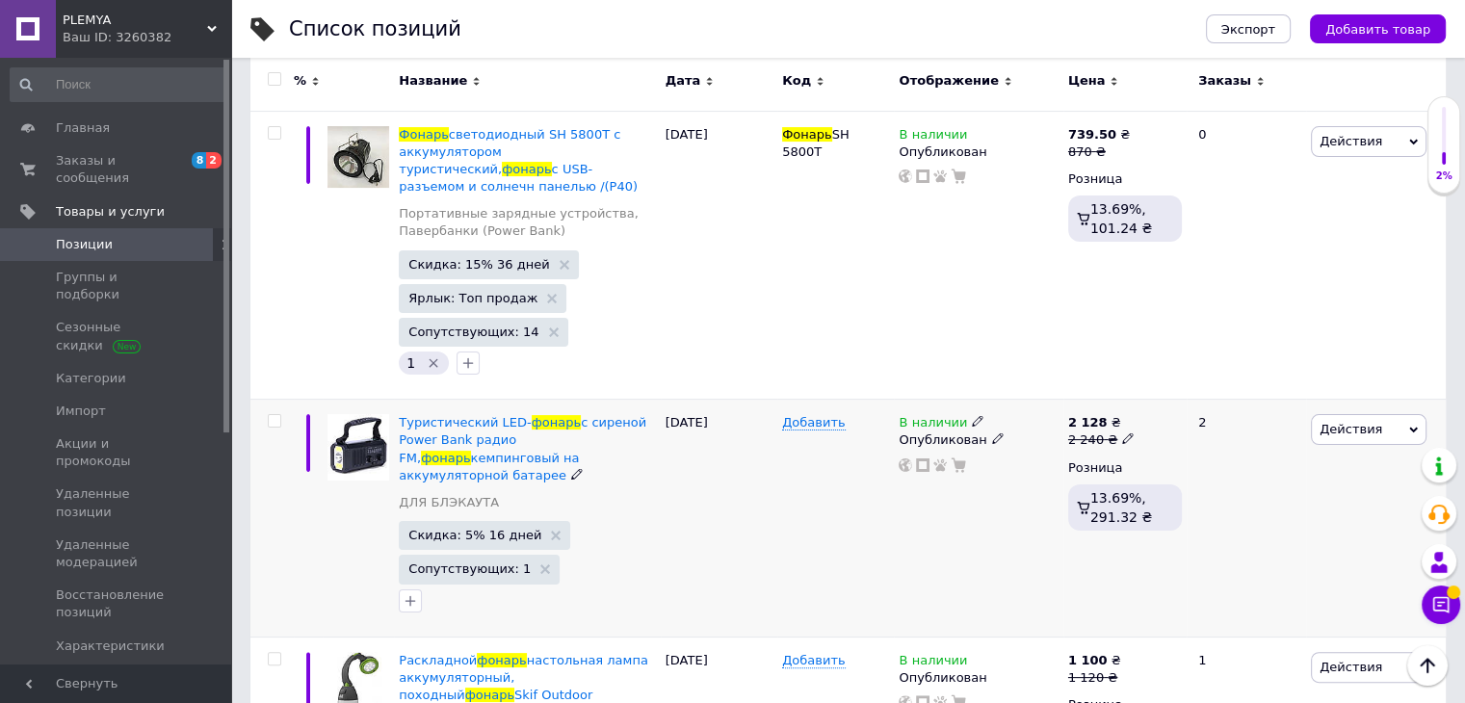
scroll to position [770, 0]
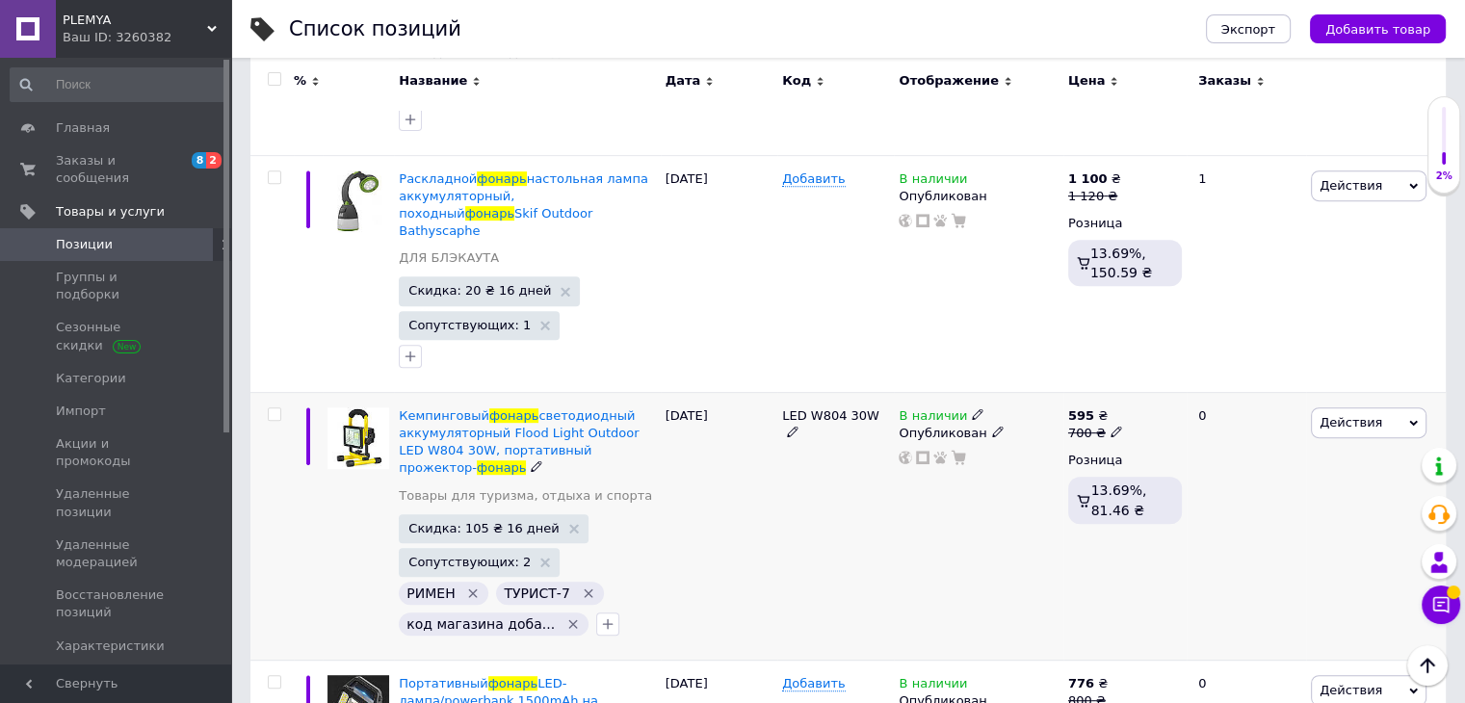
type input "фонарь"
click at [972, 408] on icon at bounding box center [978, 414] width 12 height 12
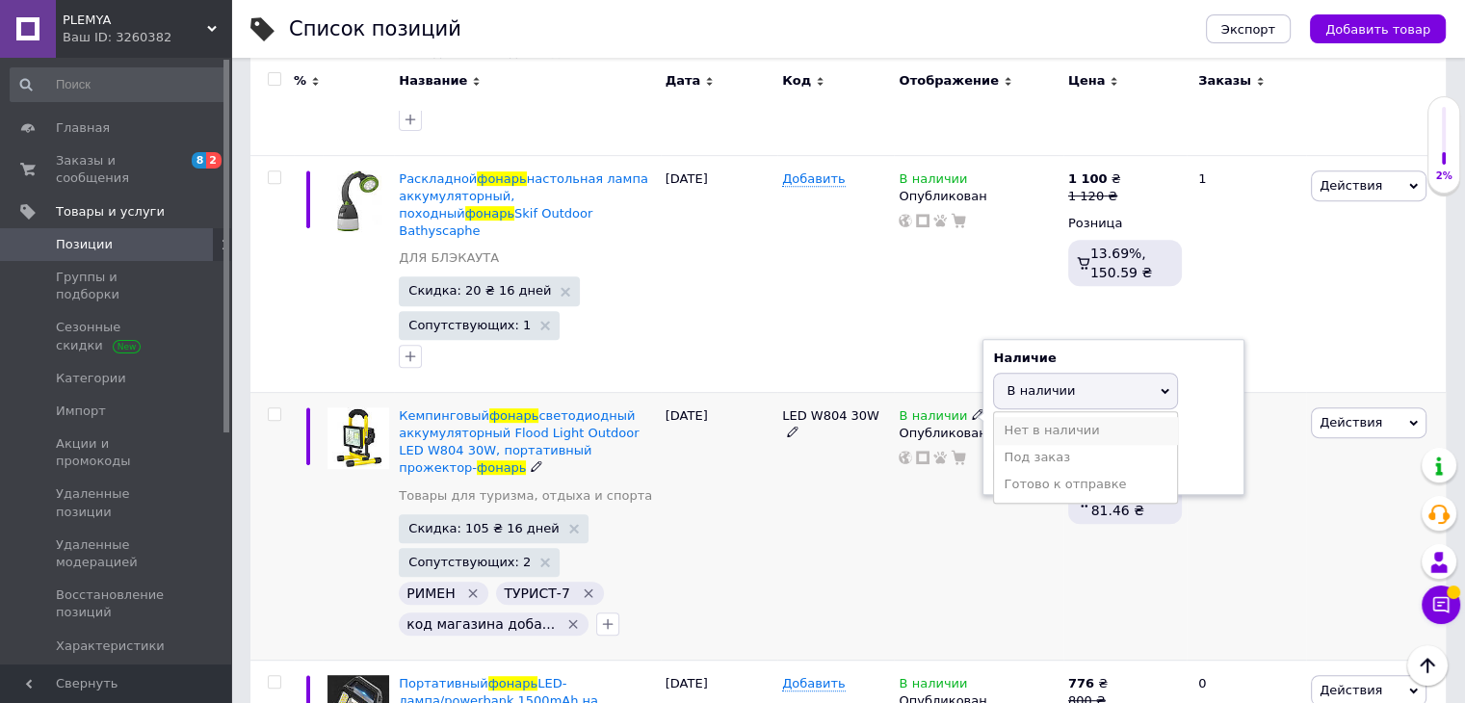
click at [1029, 417] on li "Нет в наличии" at bounding box center [1085, 430] width 183 height 27
click at [913, 483] on div "В наличии Наличие Нет в наличии В наличии Под заказ Готово к отправке Остатки ш…" at bounding box center [978, 526] width 169 height 268
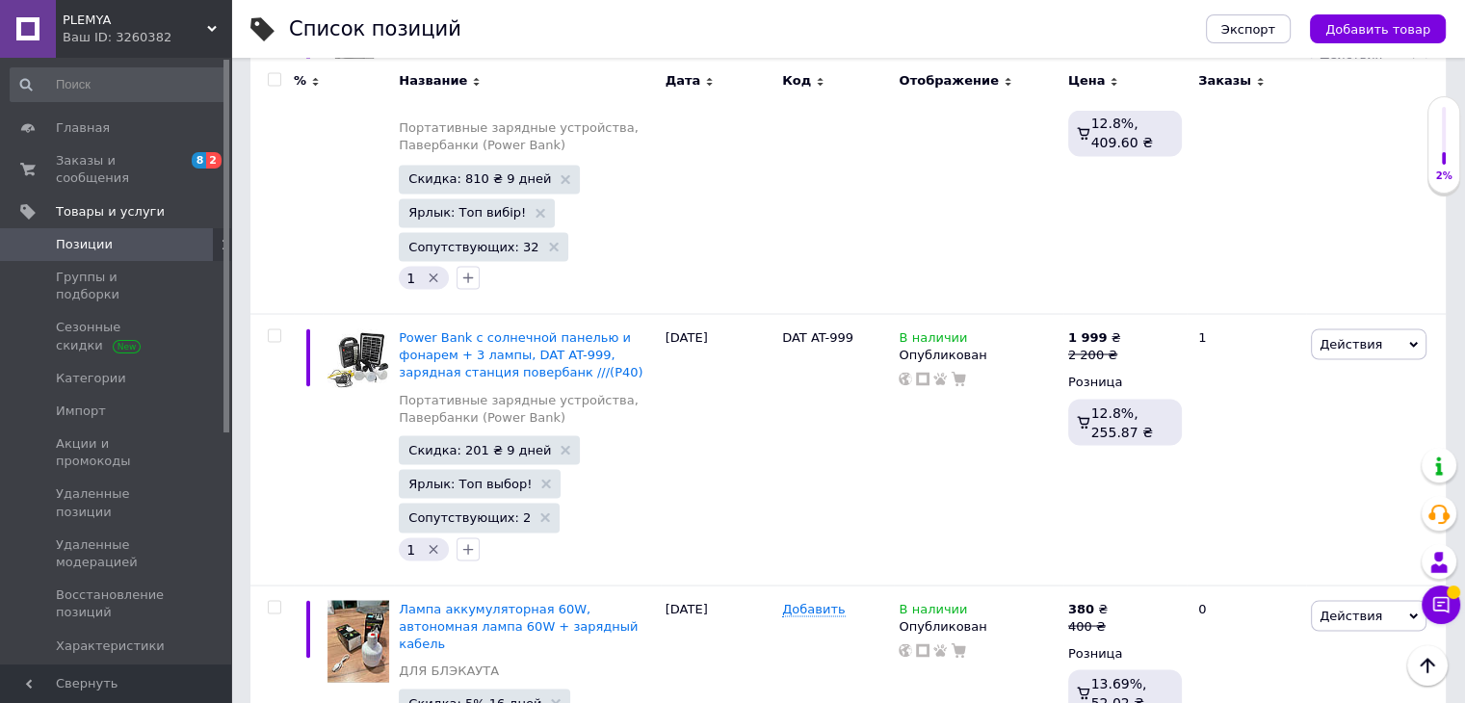
scroll to position [3660, 0]
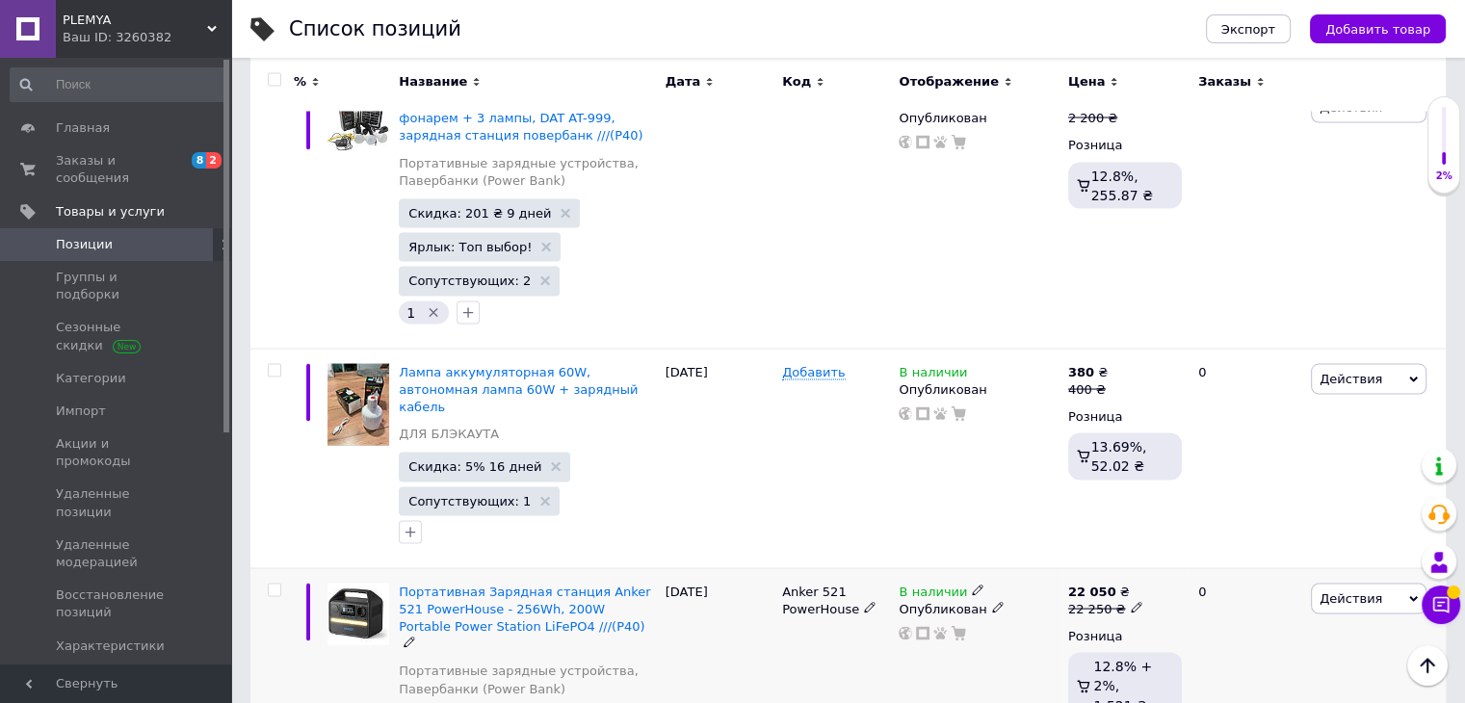
click at [975, 584] on icon at bounding box center [978, 590] width 12 height 12
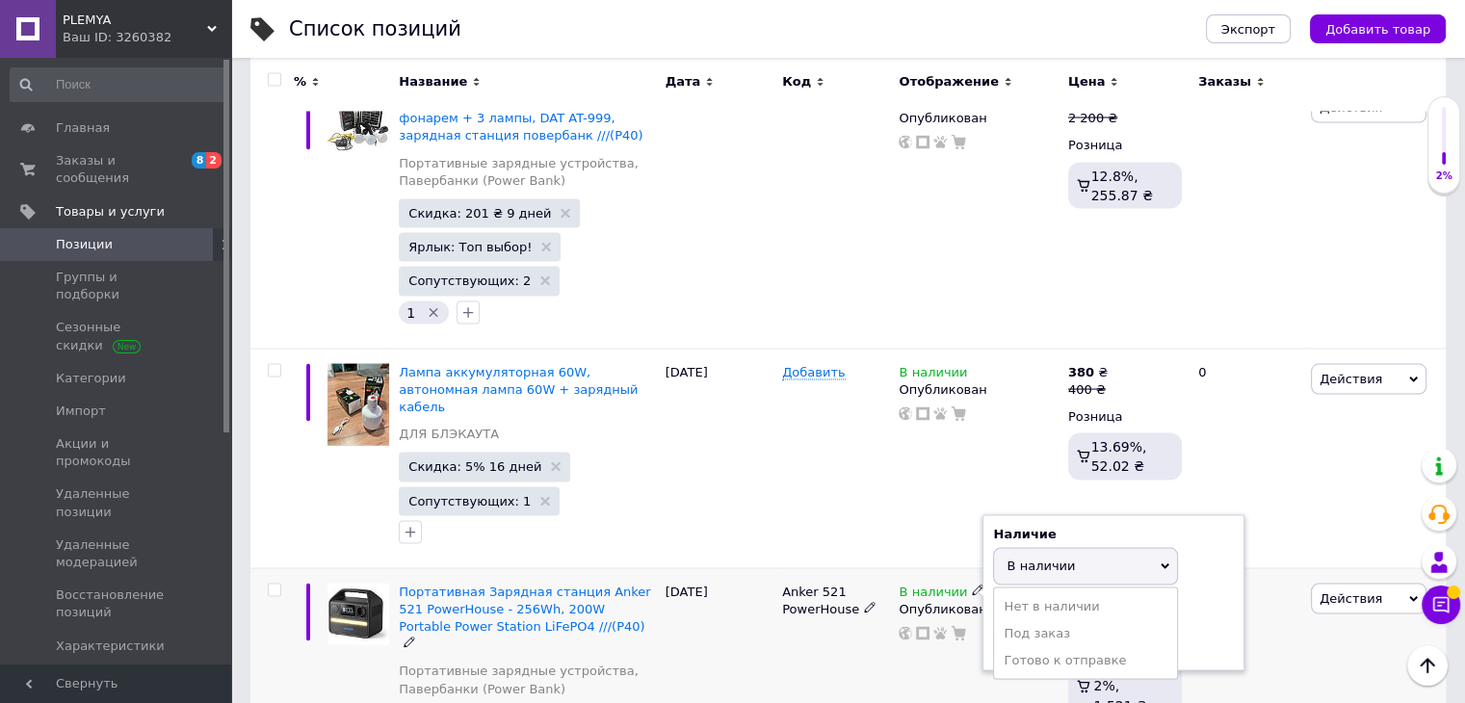
click at [1010, 592] on li "Нет в наличии" at bounding box center [1085, 605] width 183 height 27
click at [823, 567] on div "Anker 521 PowerHouse" at bounding box center [835, 711] width 117 height 289
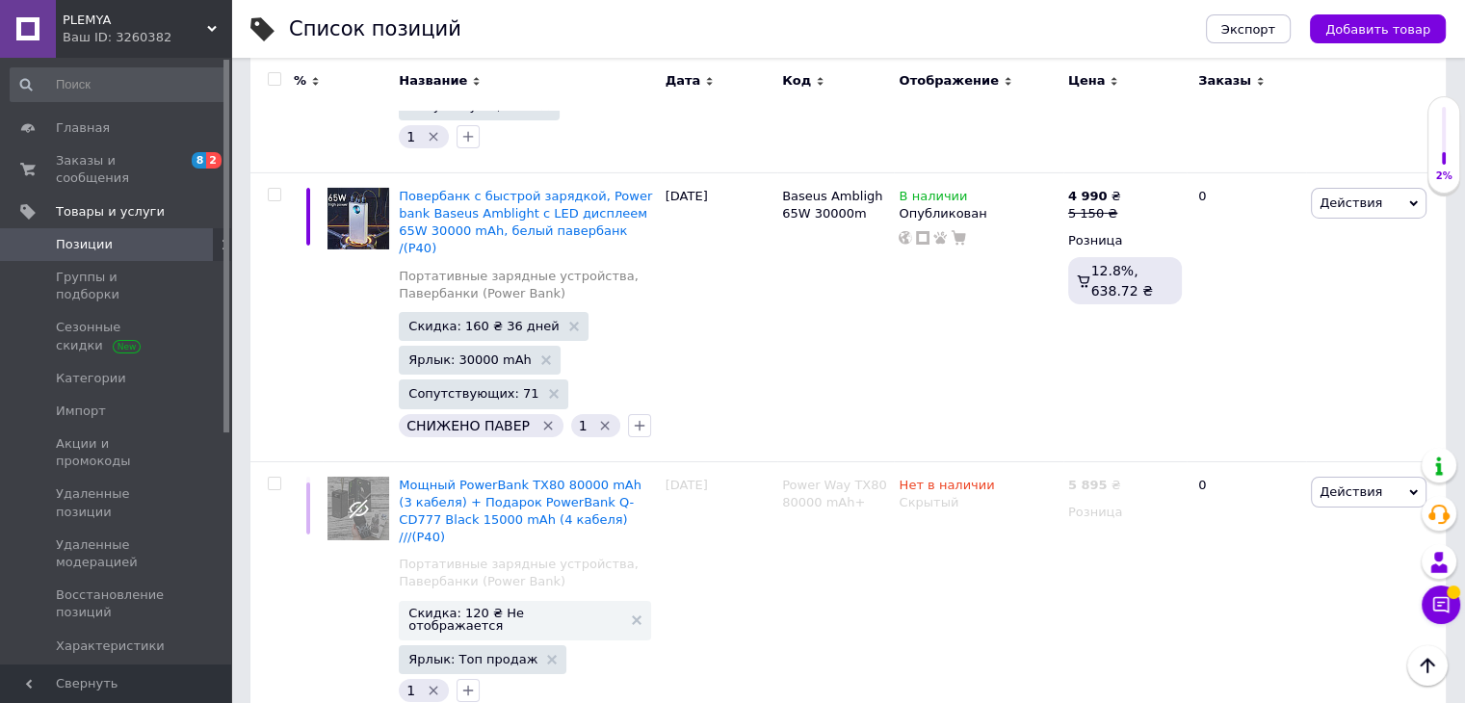
scroll to position [21230, 0]
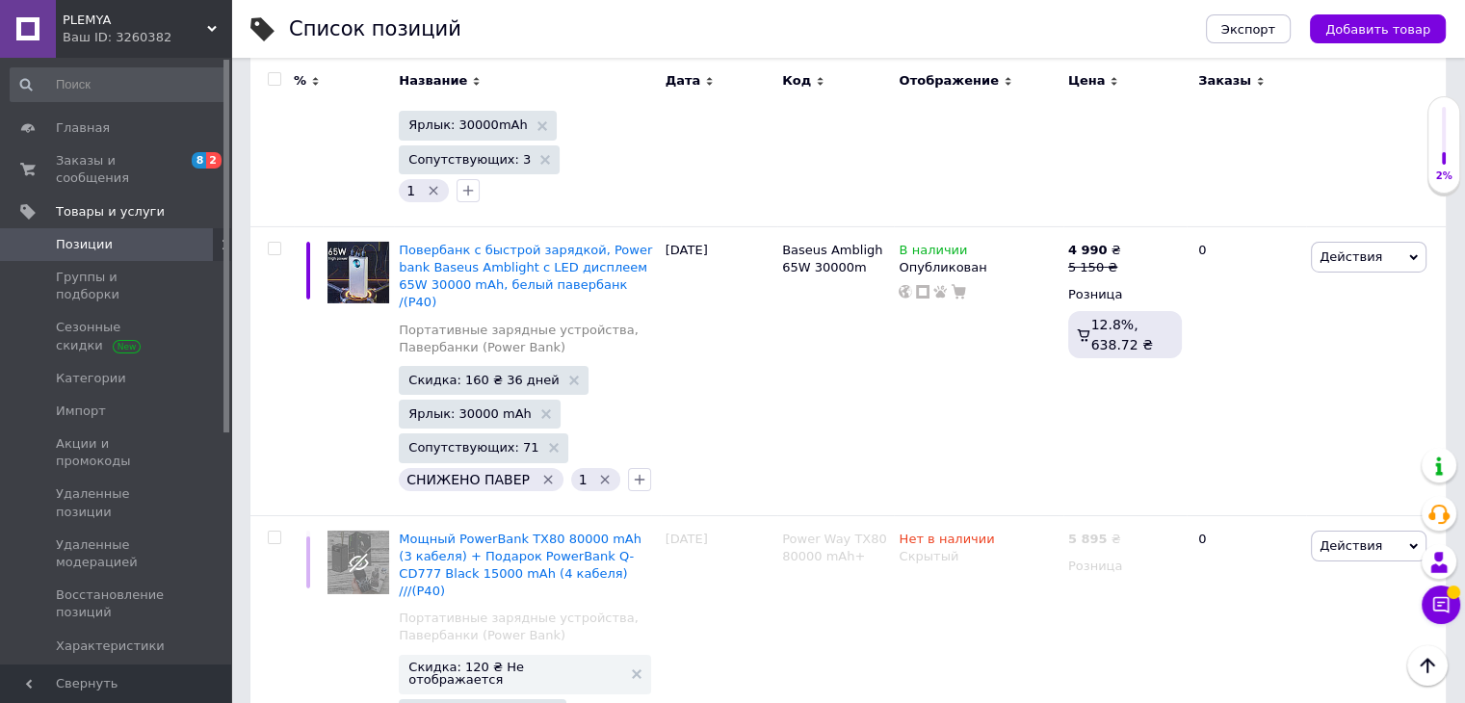
click at [220, 22] on div "PLEMYA Ваш ID: 3260382" at bounding box center [143, 29] width 175 height 58
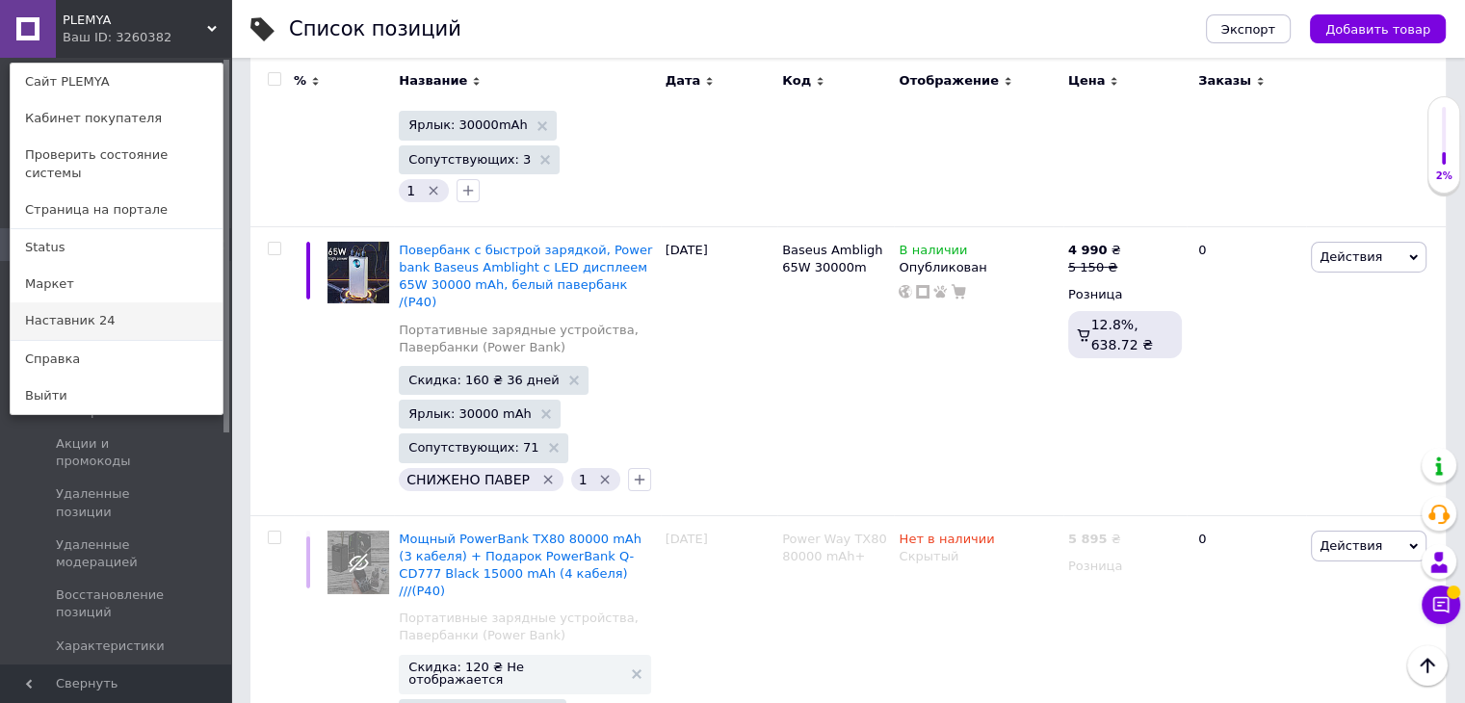
click at [145, 302] on link "Наставник 24" at bounding box center [117, 320] width 212 height 37
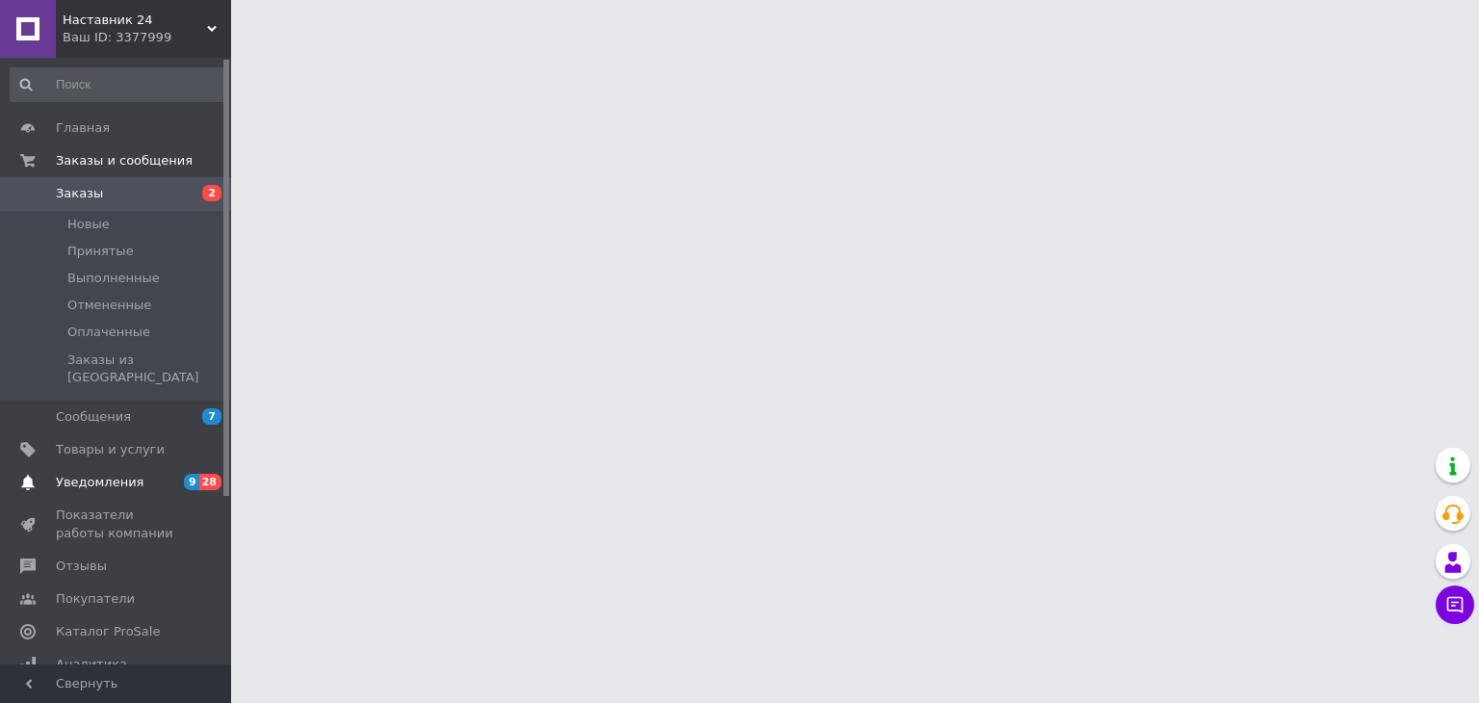
click at [193, 474] on span "9" at bounding box center [191, 482] width 15 height 16
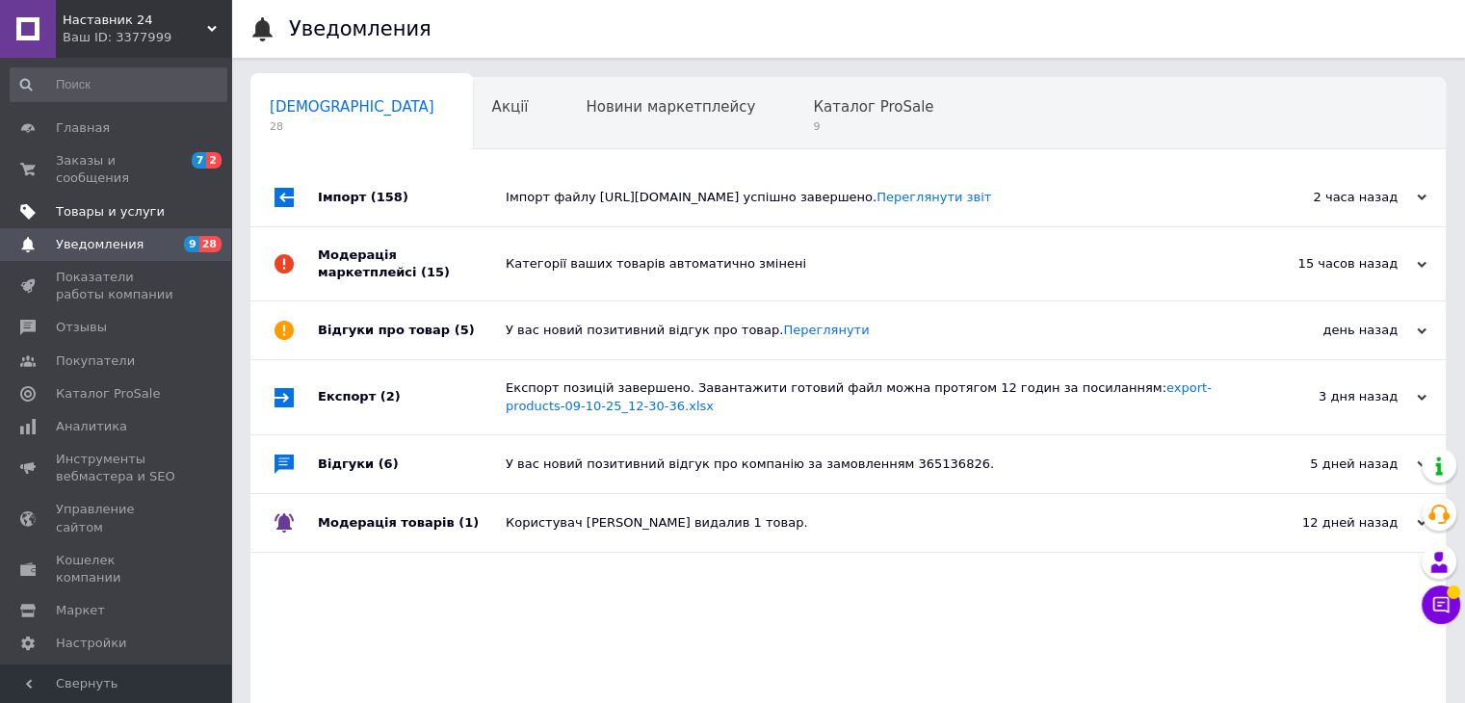
click at [113, 207] on link "Товары и услуги" at bounding box center [118, 212] width 237 height 33
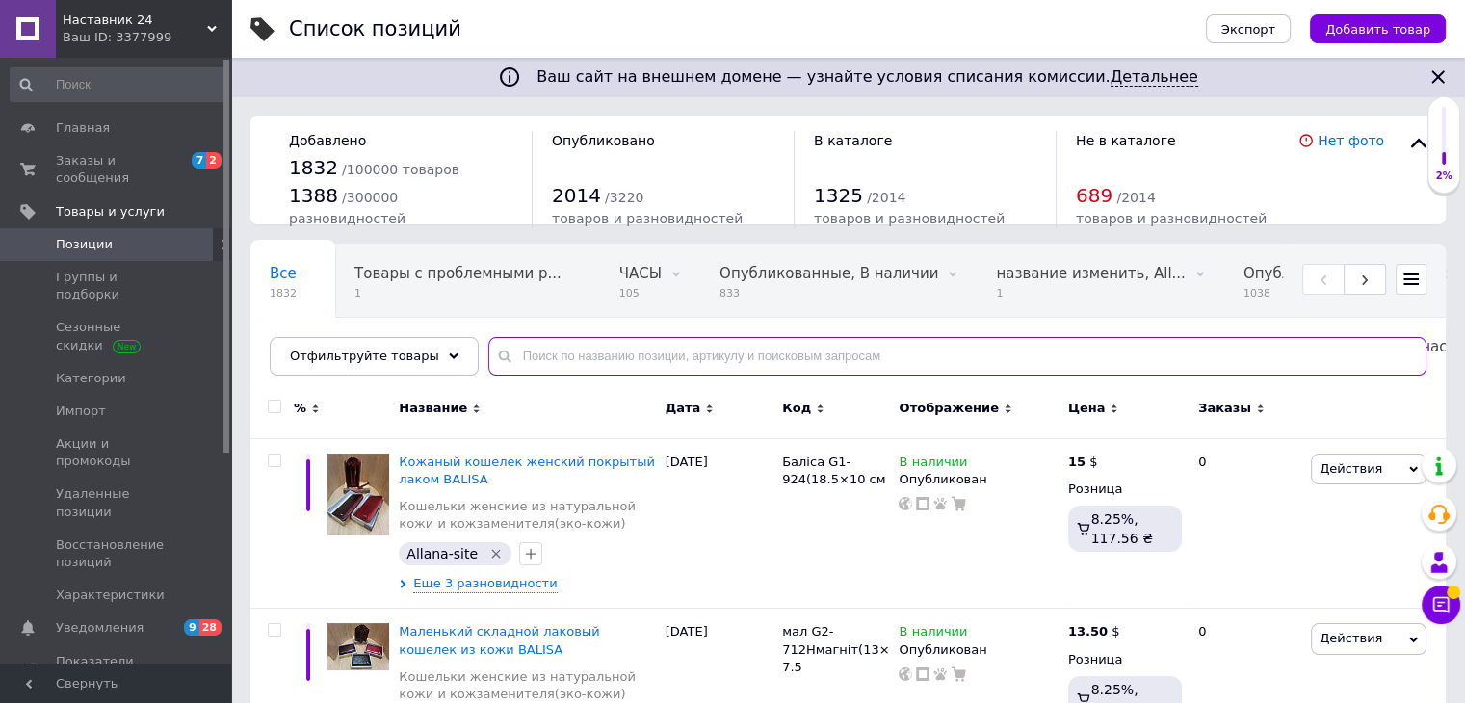
click at [535, 352] on input "text" at bounding box center [957, 356] width 938 height 39
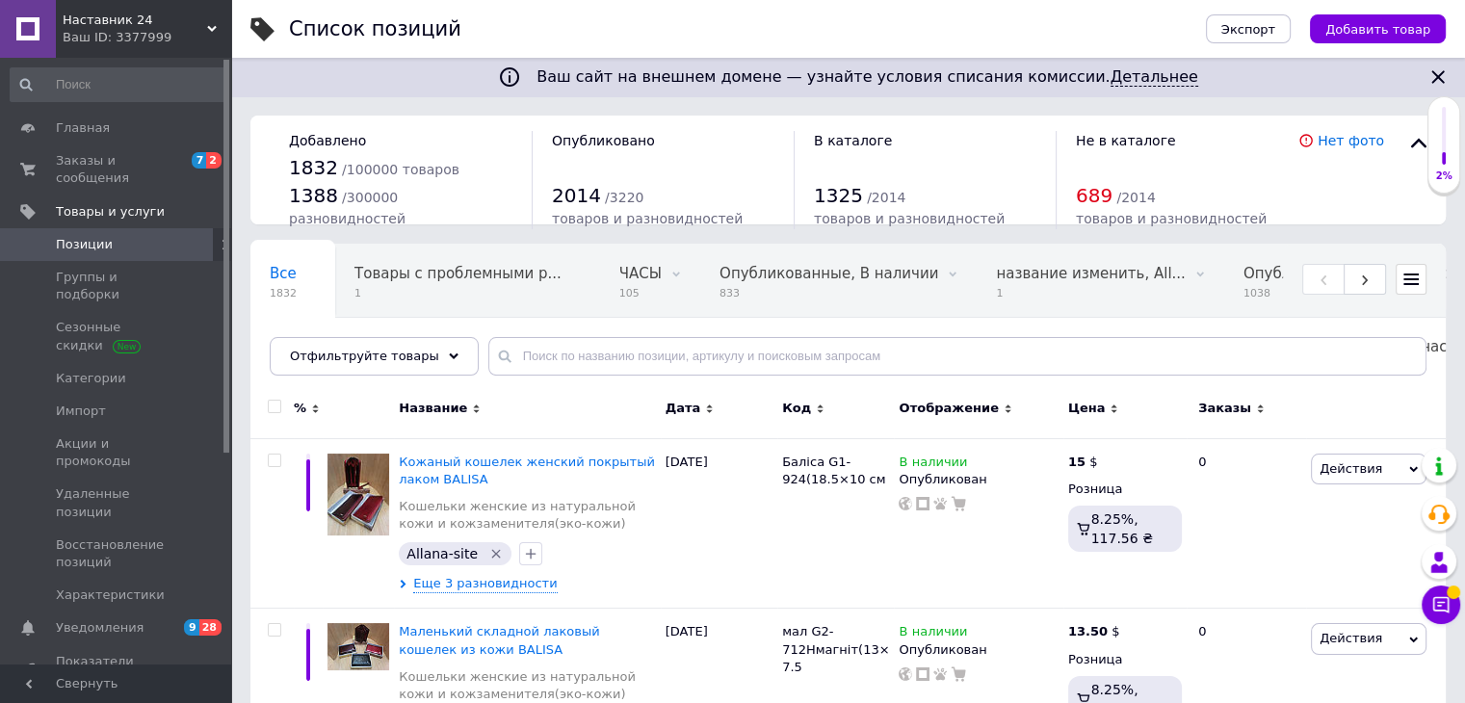
click at [1418, 286] on icon at bounding box center [1410, 279] width 15 height 15
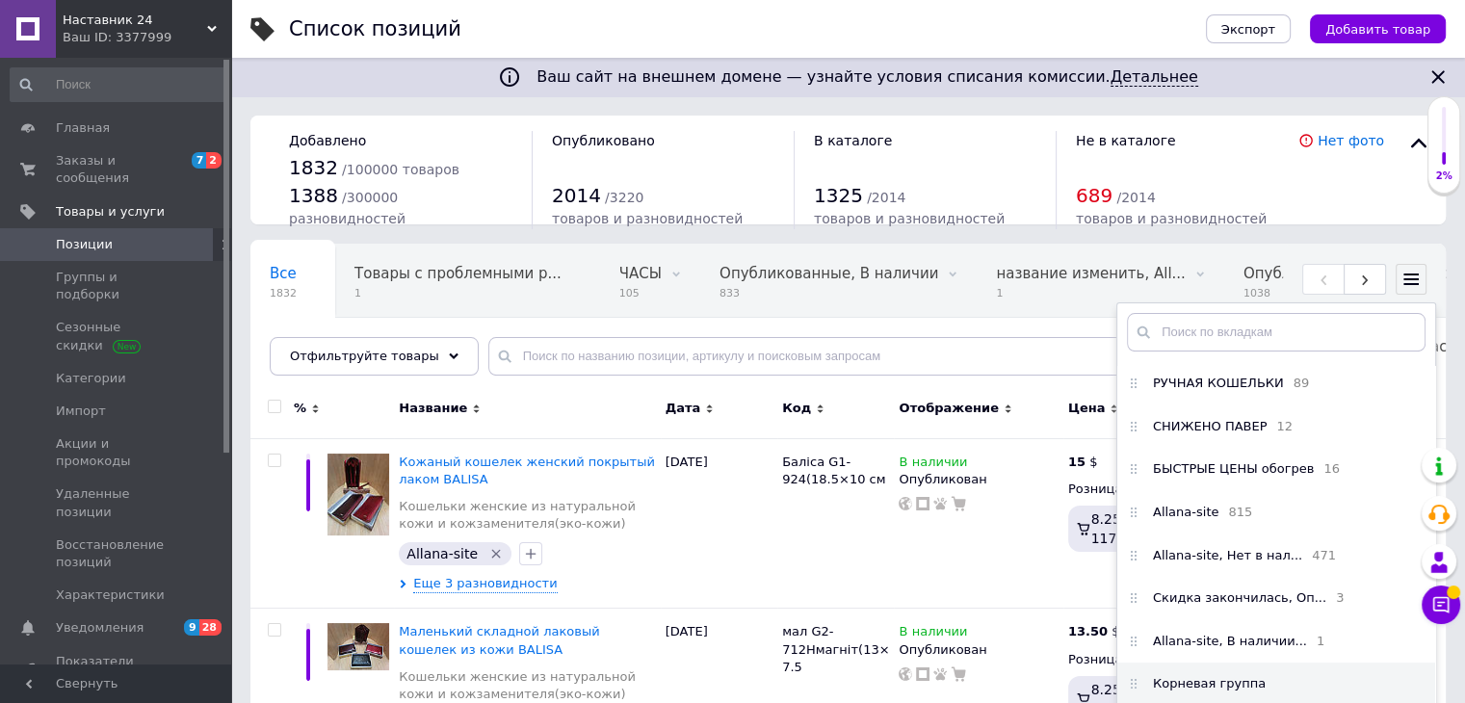
scroll to position [674, 0]
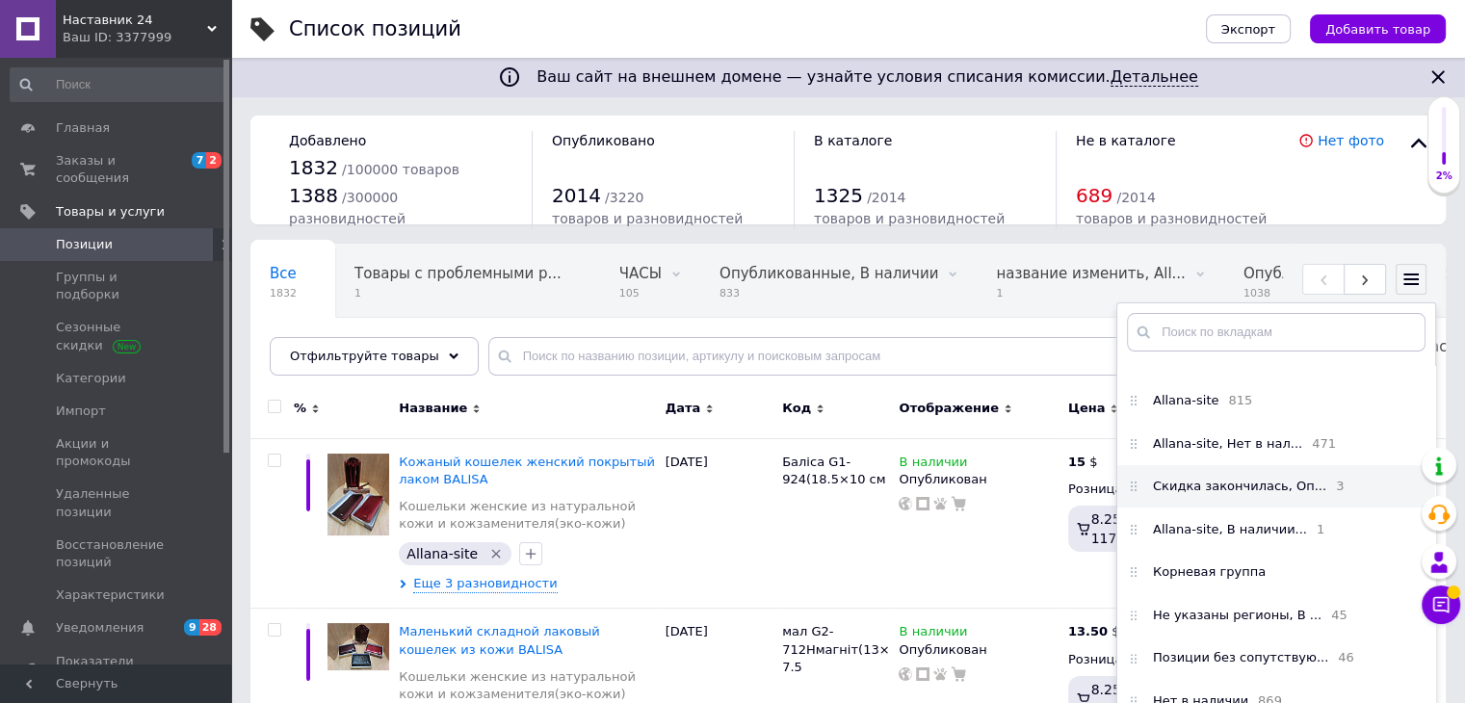
click at [1224, 495] on span "Скидка закончилась, Оп..." at bounding box center [1239, 486] width 173 height 17
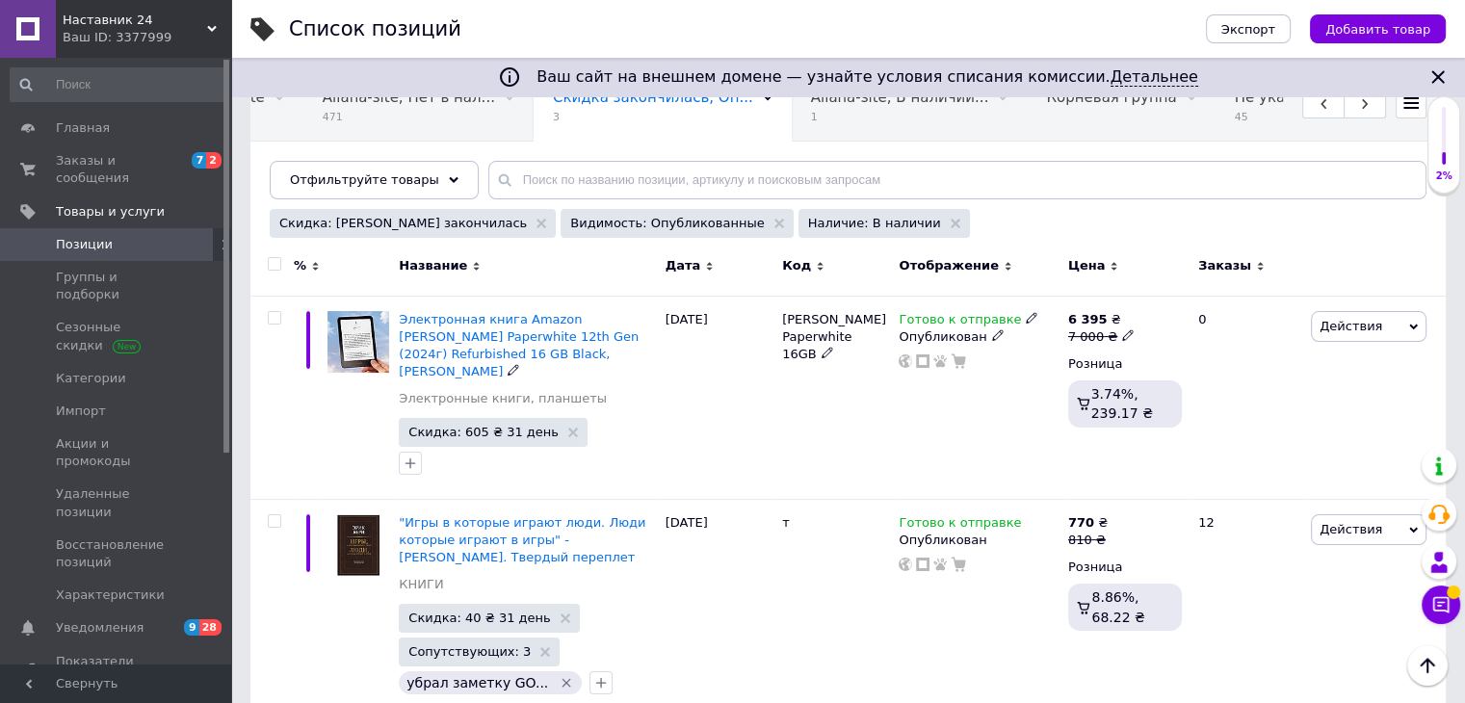
scroll to position [96, 0]
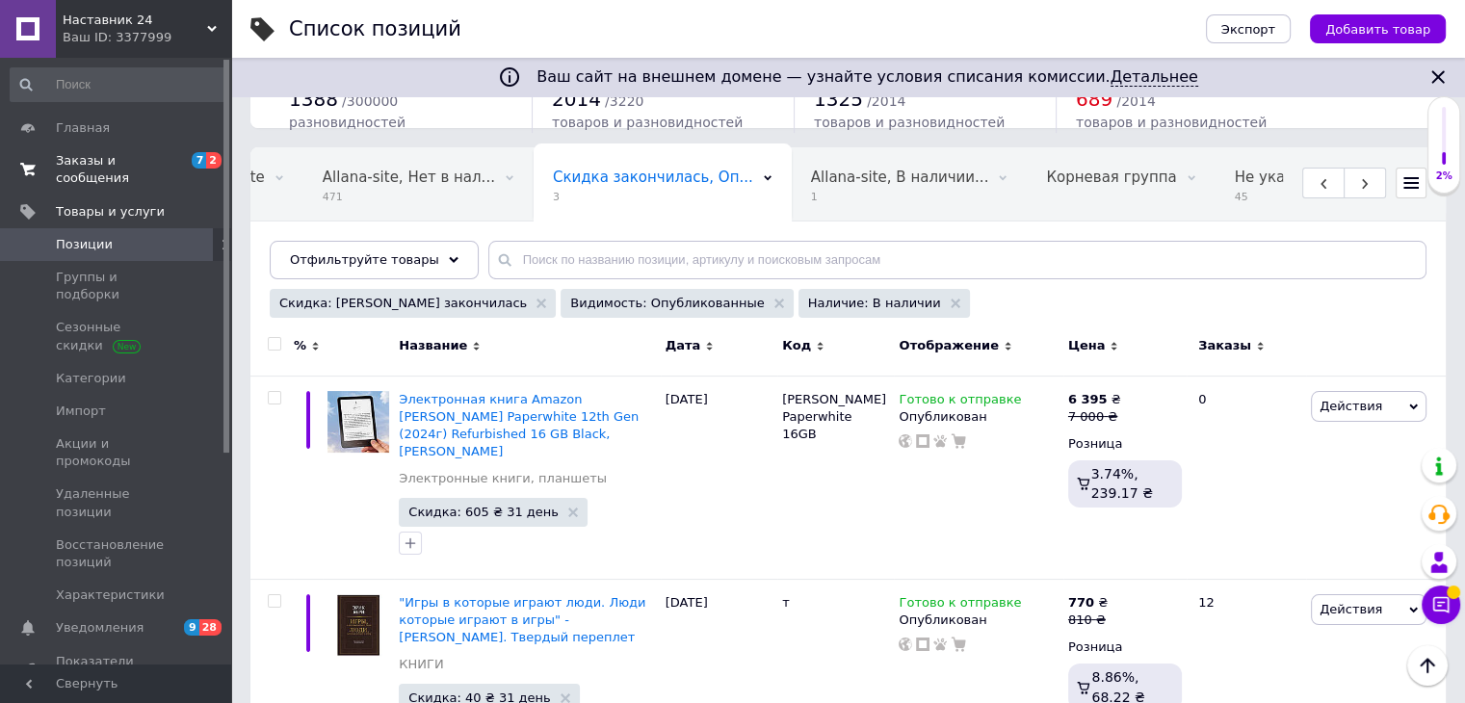
click at [143, 147] on link "Заказы и сообщения 7 2" at bounding box center [118, 169] width 237 height 50
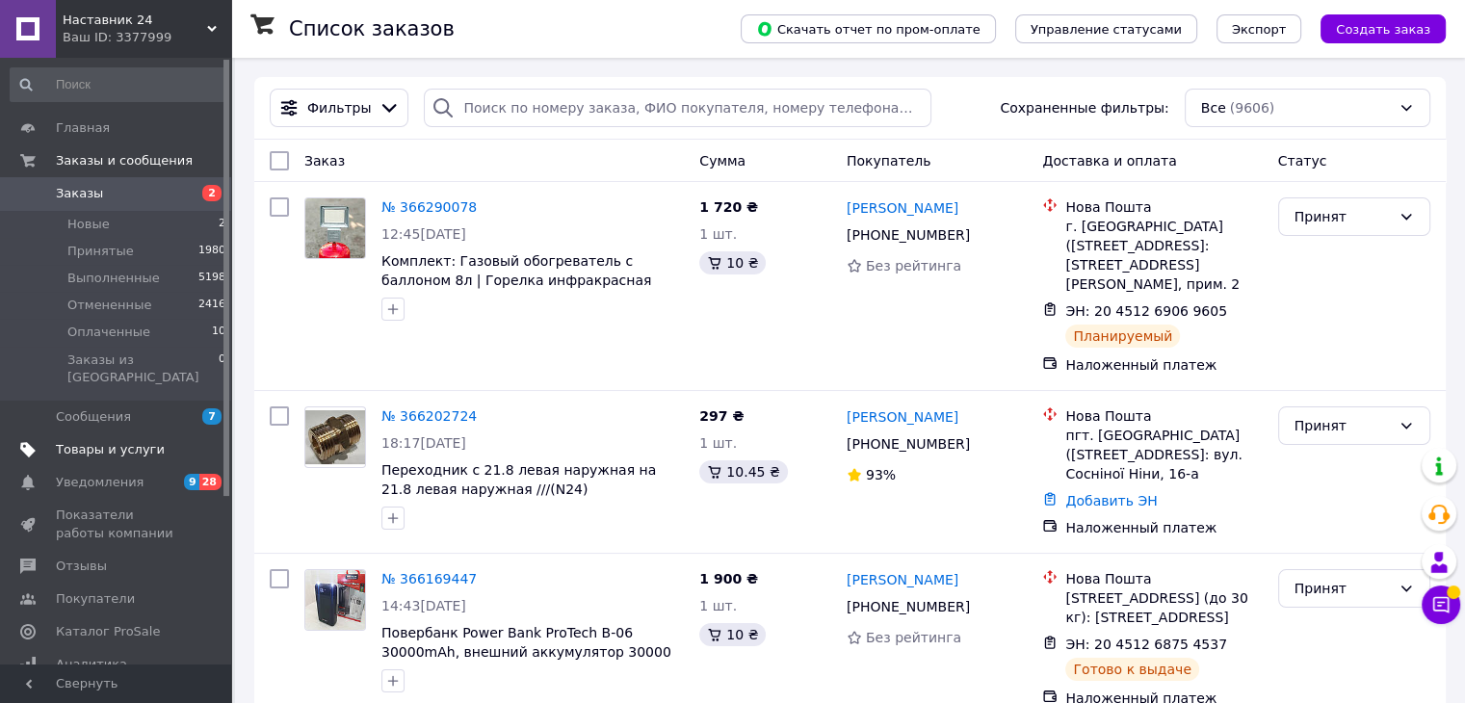
click at [156, 441] on span "Товары и услуги" at bounding box center [117, 449] width 122 height 17
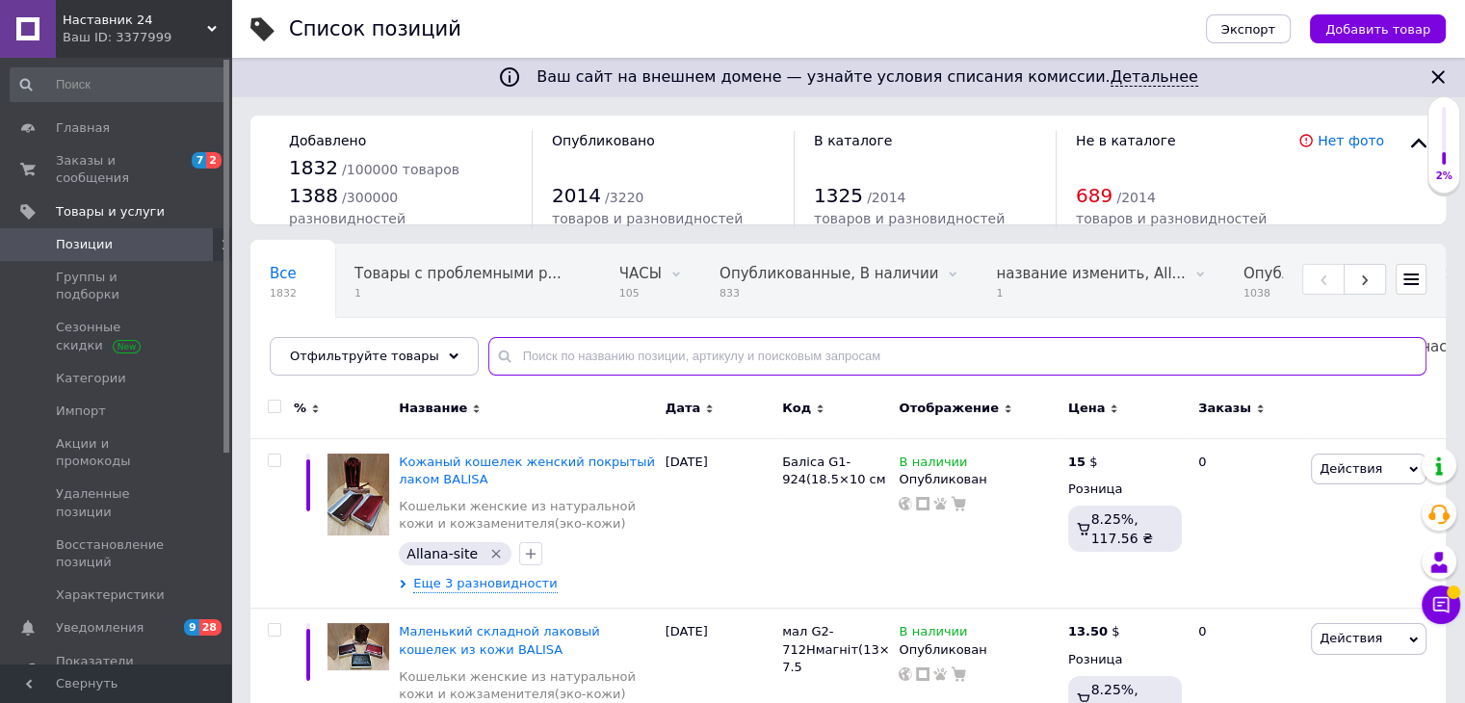
click at [701, 367] on input "text" at bounding box center [957, 356] width 938 height 39
paste input "фонарь"
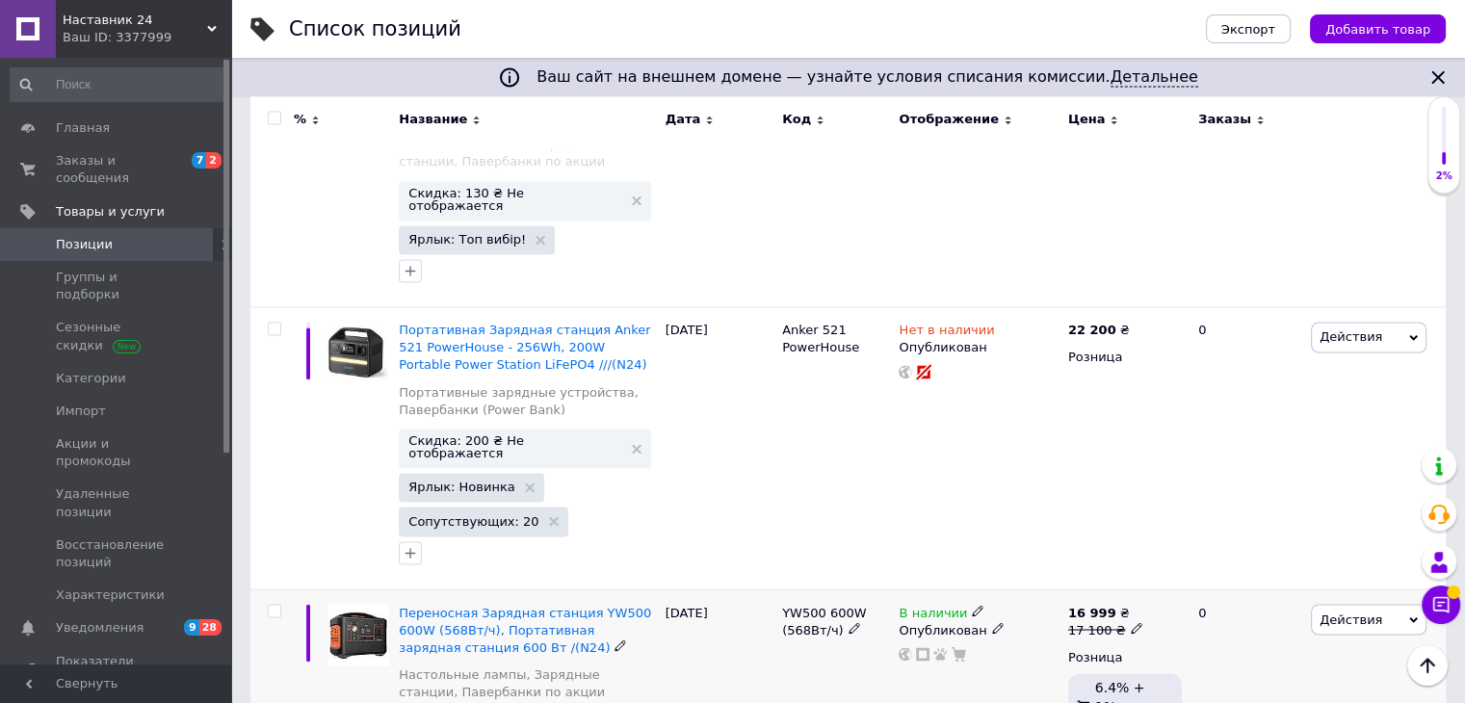
scroll to position [3178, 0]
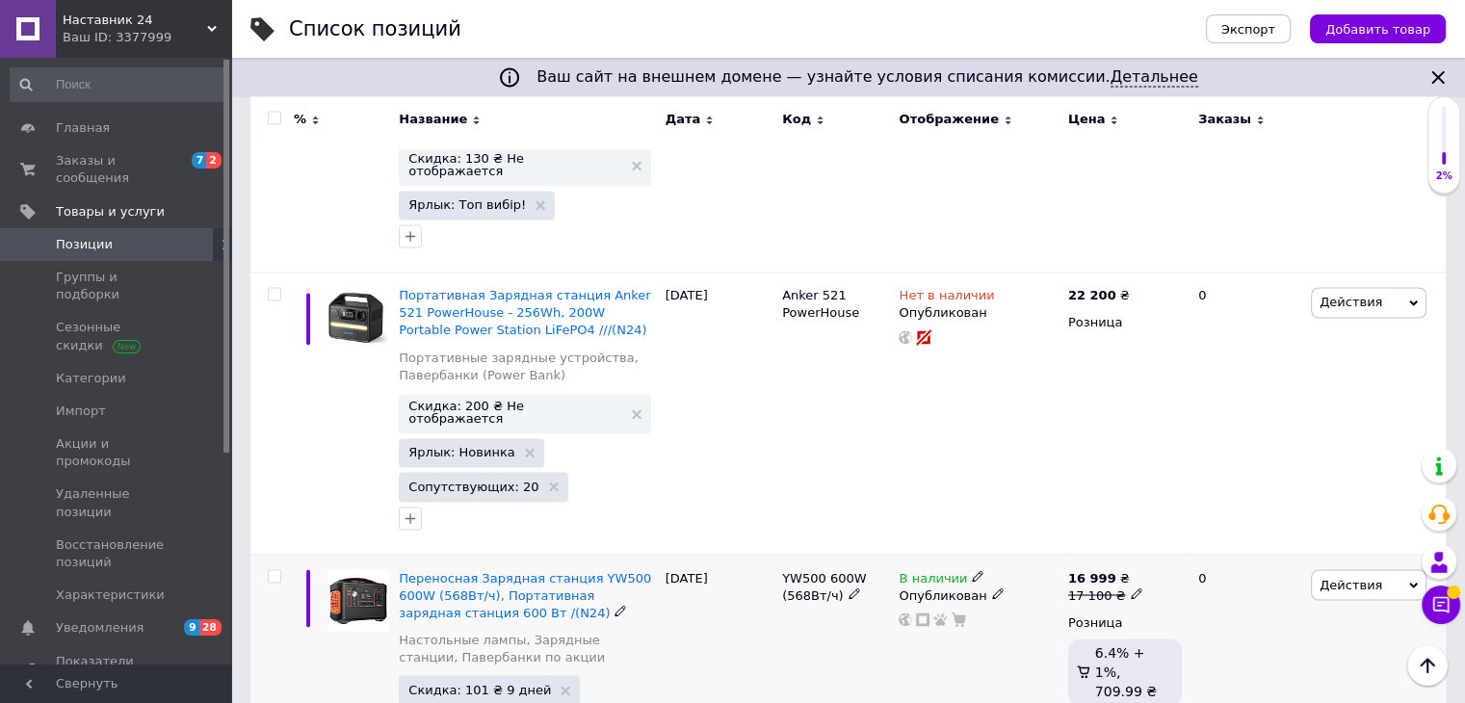
type input "фонарь"
click at [972, 570] on icon at bounding box center [978, 576] width 12 height 12
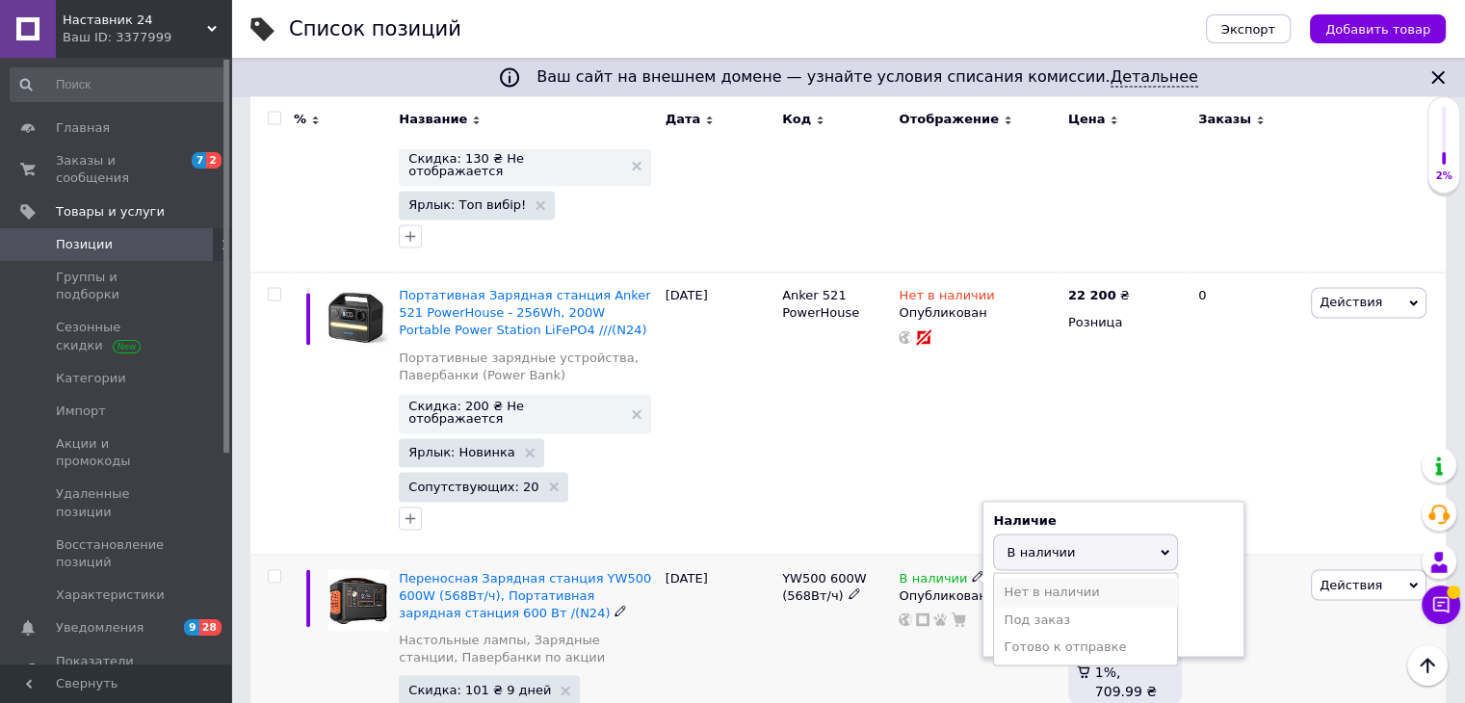
click at [1017, 578] on li "Нет в наличии" at bounding box center [1085, 591] width 183 height 27
click at [963, 554] on div "В наличии Наличие Нет в наличии В наличии Под заказ Готово к отправке Остатки ш…" at bounding box center [978, 672] width 169 height 237
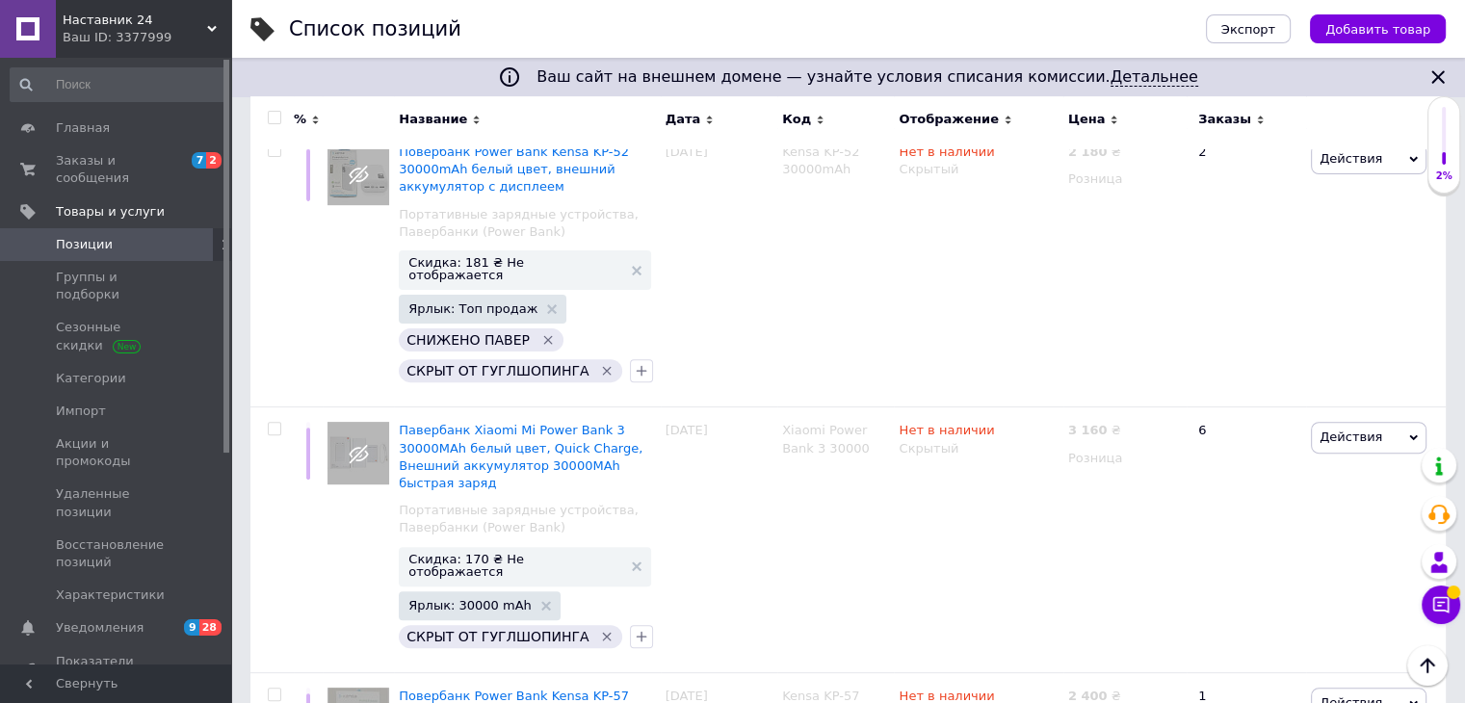
scroll to position [22732, 0]
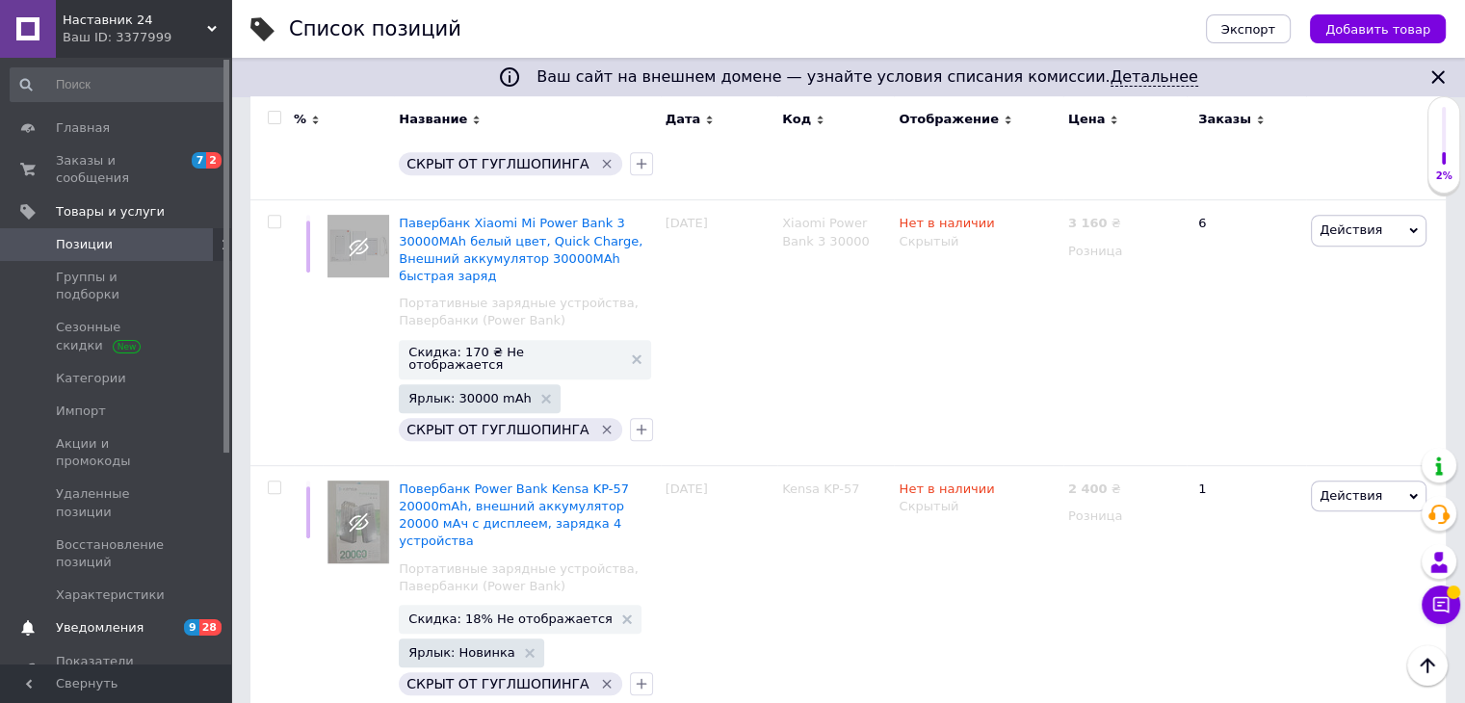
click at [154, 619] on span "Уведомления" at bounding box center [117, 627] width 122 height 17
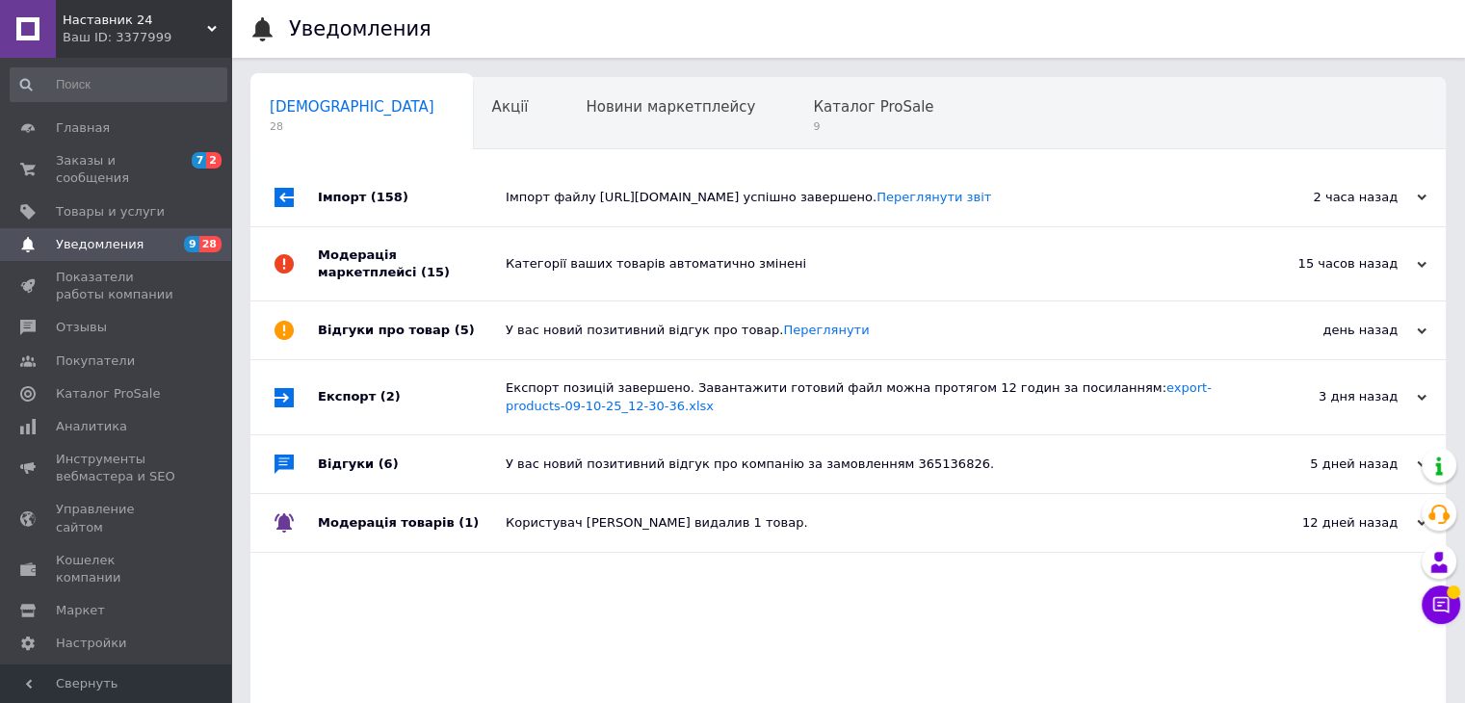
click at [212, 29] on use at bounding box center [212, 29] width 10 height 6
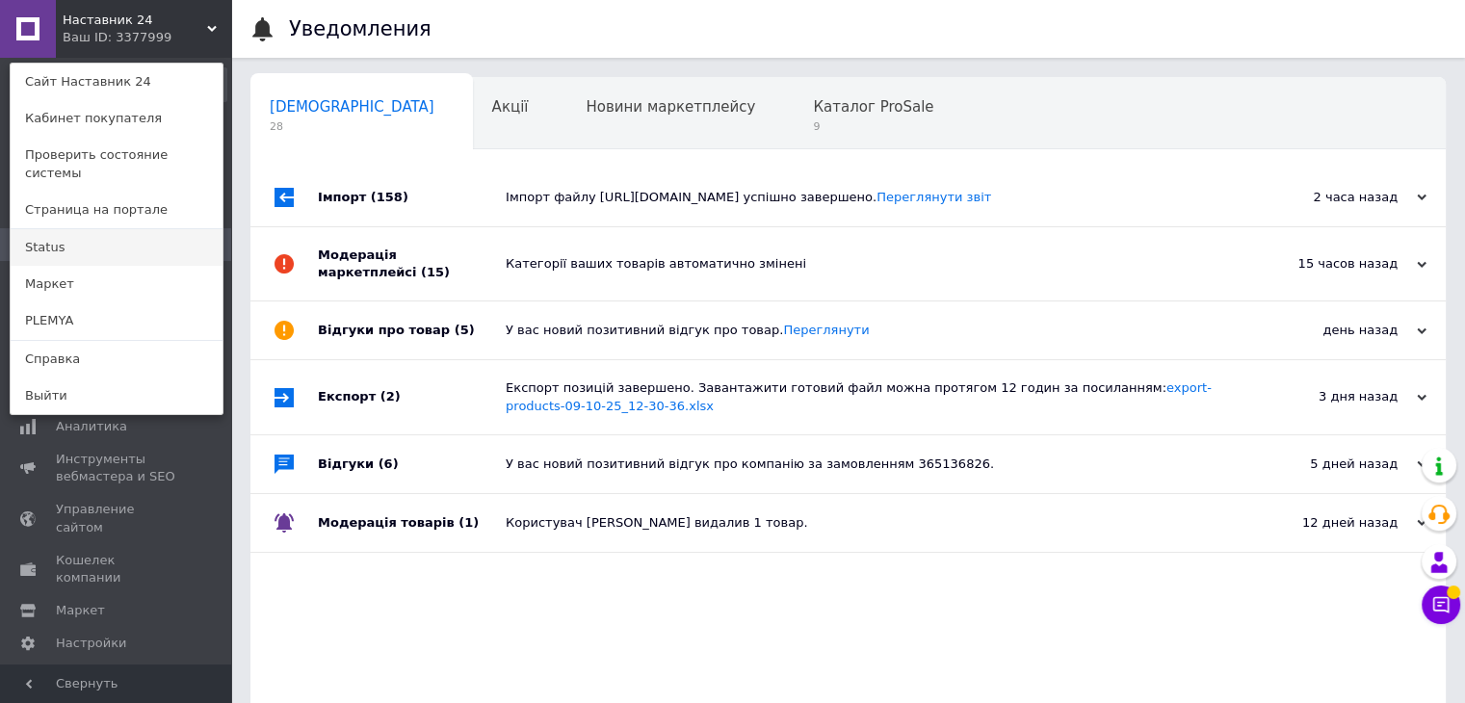
click at [90, 235] on link "Status" at bounding box center [117, 247] width 212 height 37
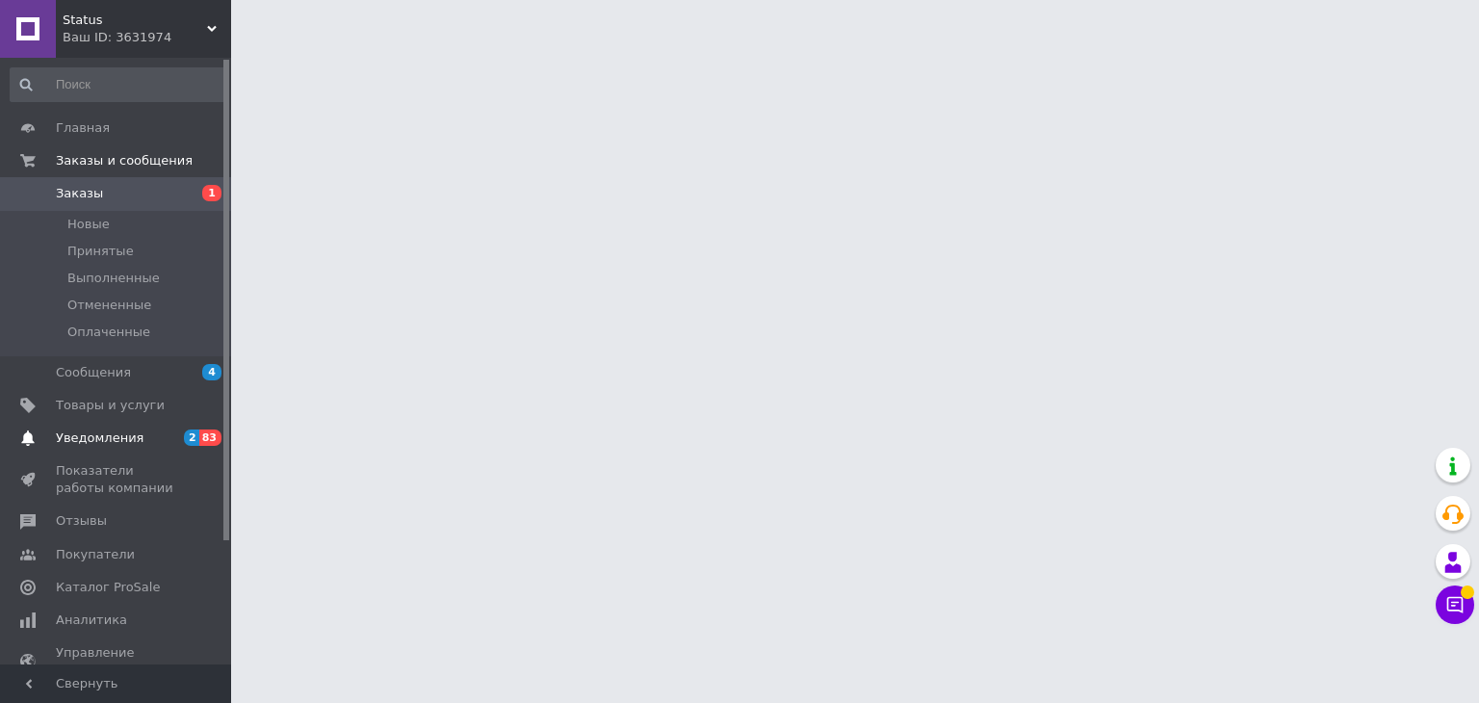
click at [173, 439] on span "Уведомления" at bounding box center [117, 438] width 122 height 17
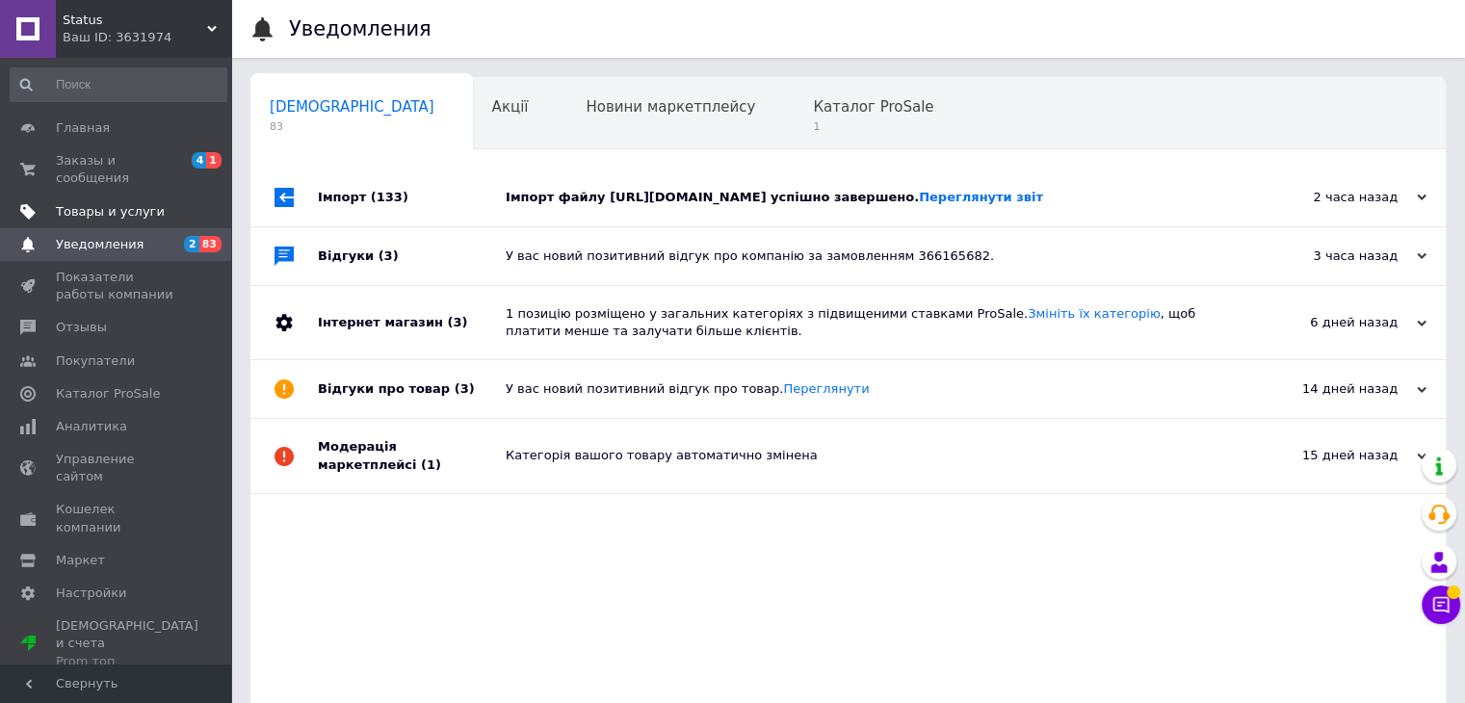
click at [125, 203] on span "Товары и услуги" at bounding box center [110, 211] width 109 height 17
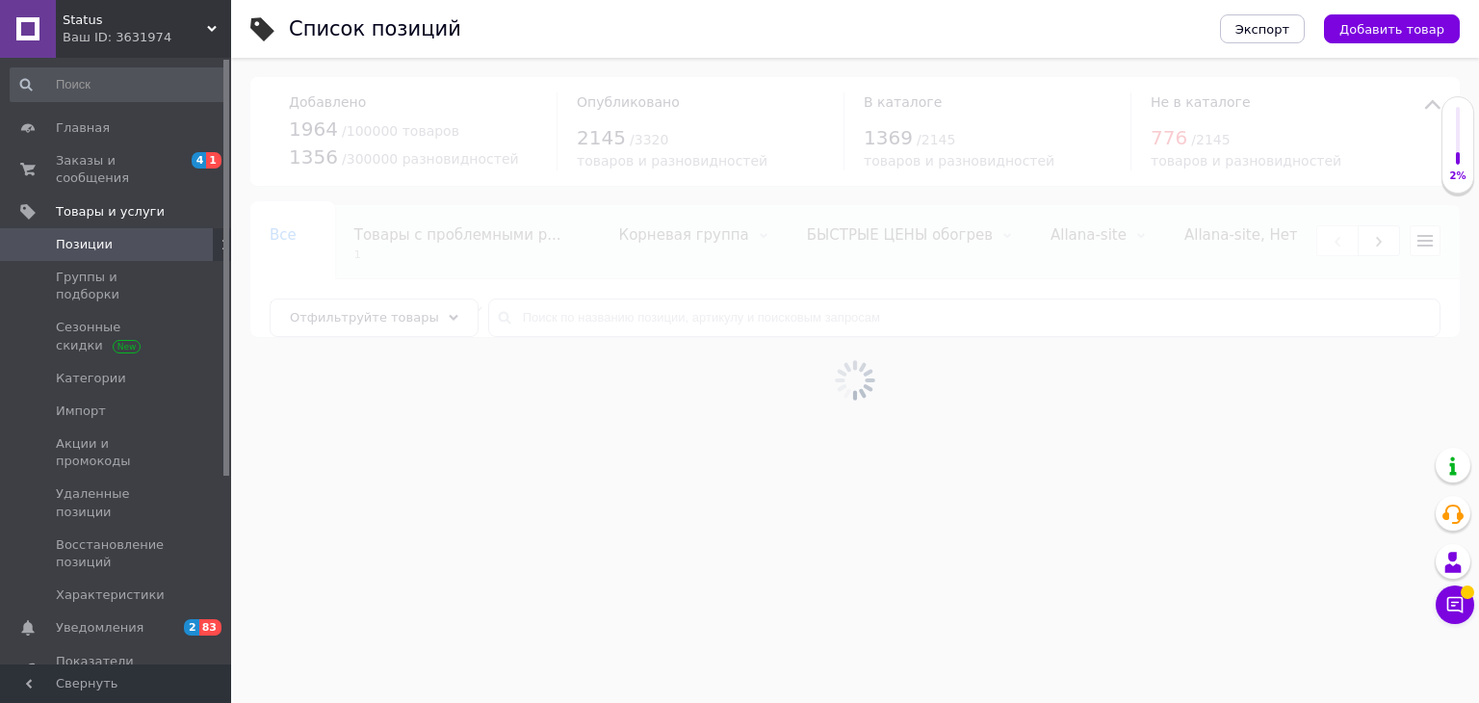
click at [637, 302] on div at bounding box center [855, 380] width 1248 height 645
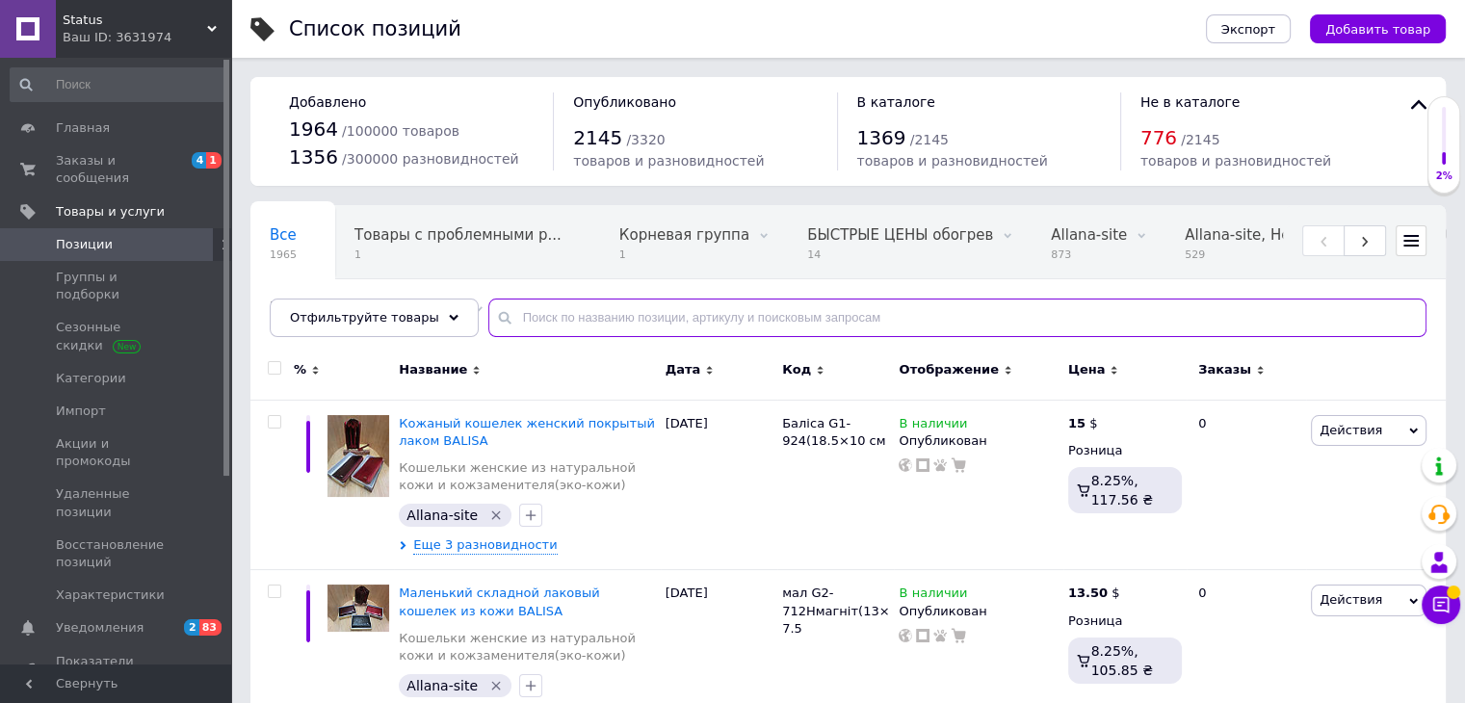
click at [639, 314] on input "text" at bounding box center [957, 318] width 938 height 39
paste input "фонарь"
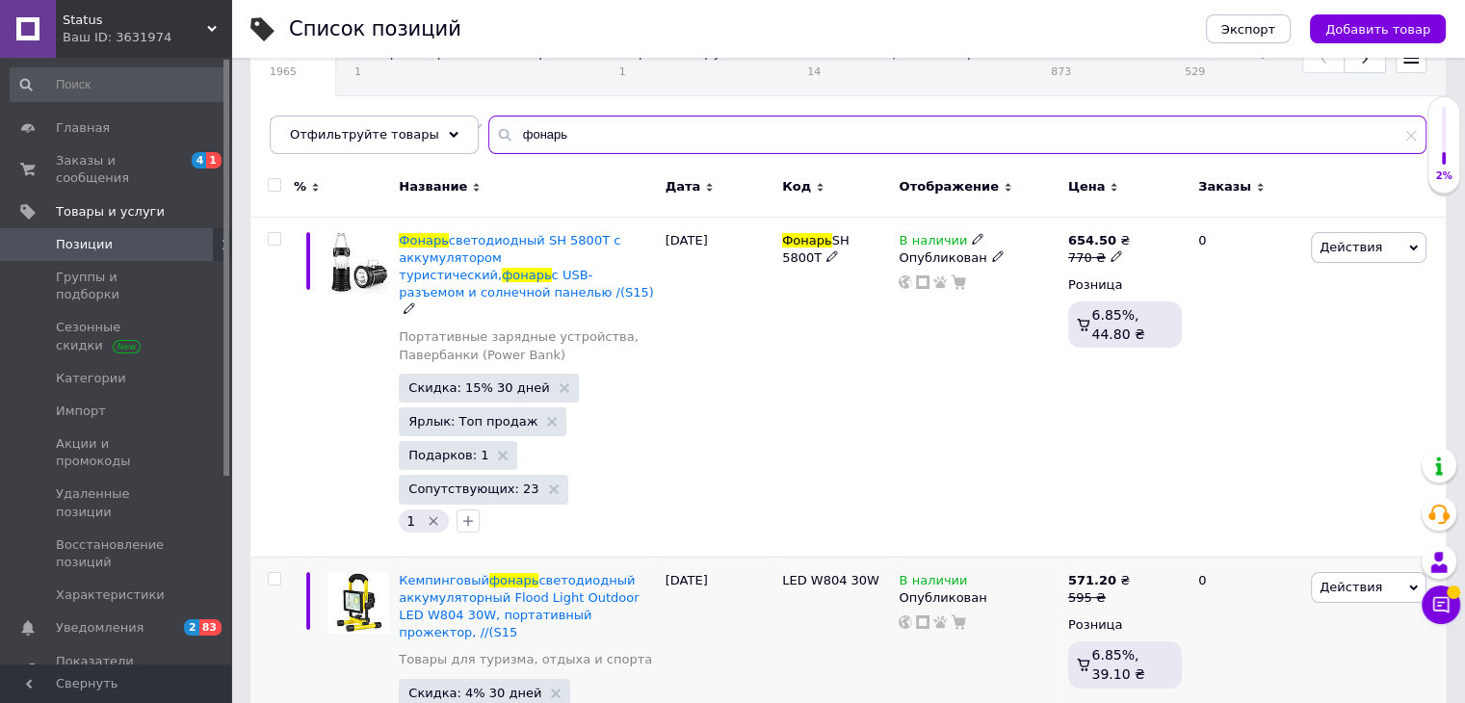
scroll to position [385, 0]
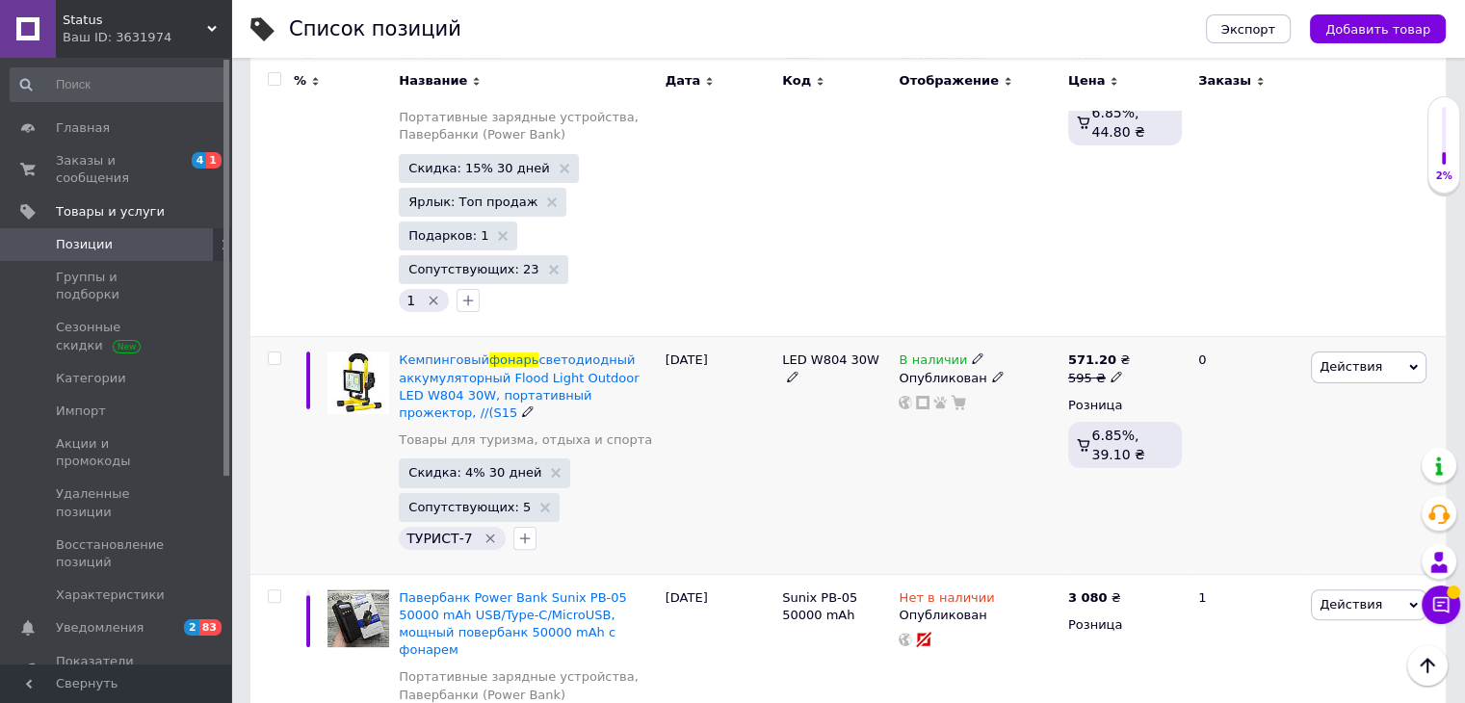
type input "фонарь"
click at [973, 352] on icon at bounding box center [978, 358] width 12 height 12
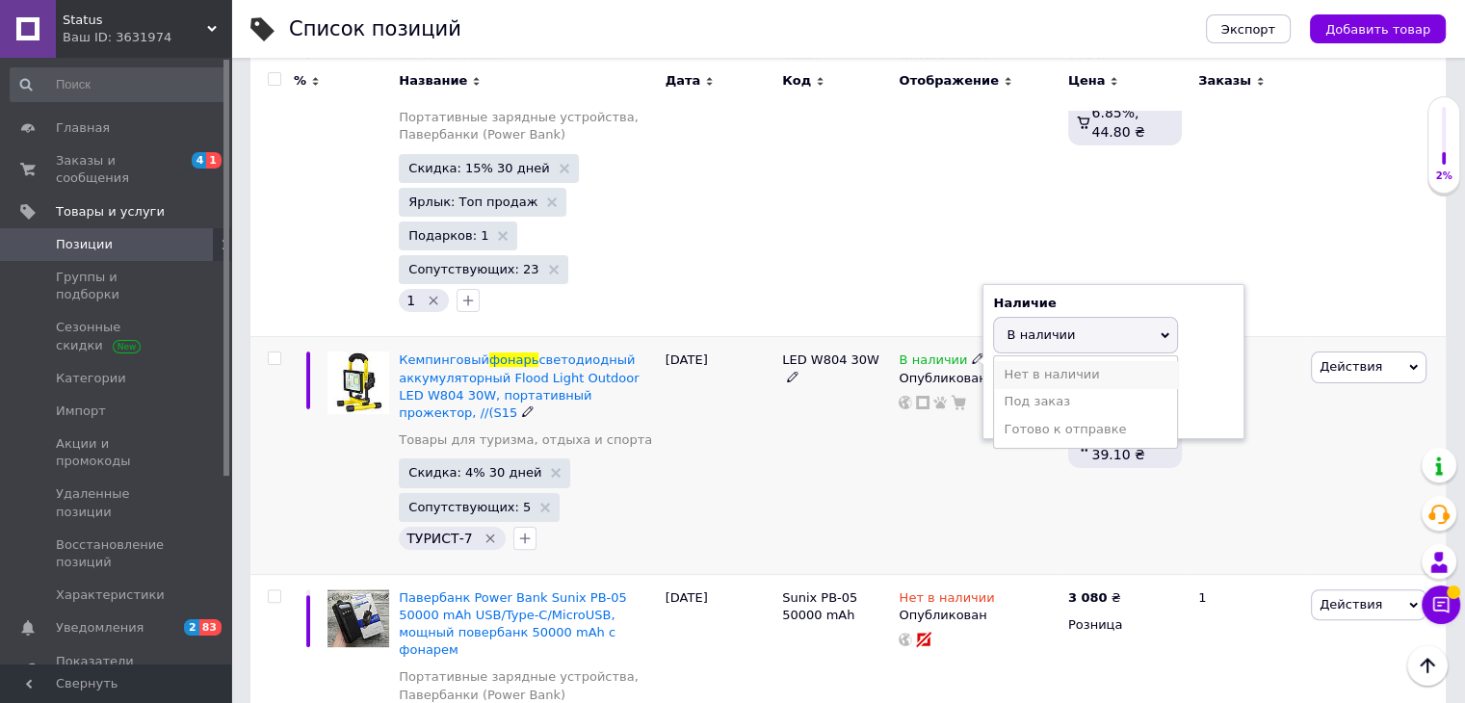
click at [1031, 361] on li "Нет в наличии" at bounding box center [1085, 374] width 183 height 27
click at [778, 545] on div "LED W804 30W" at bounding box center [835, 455] width 117 height 237
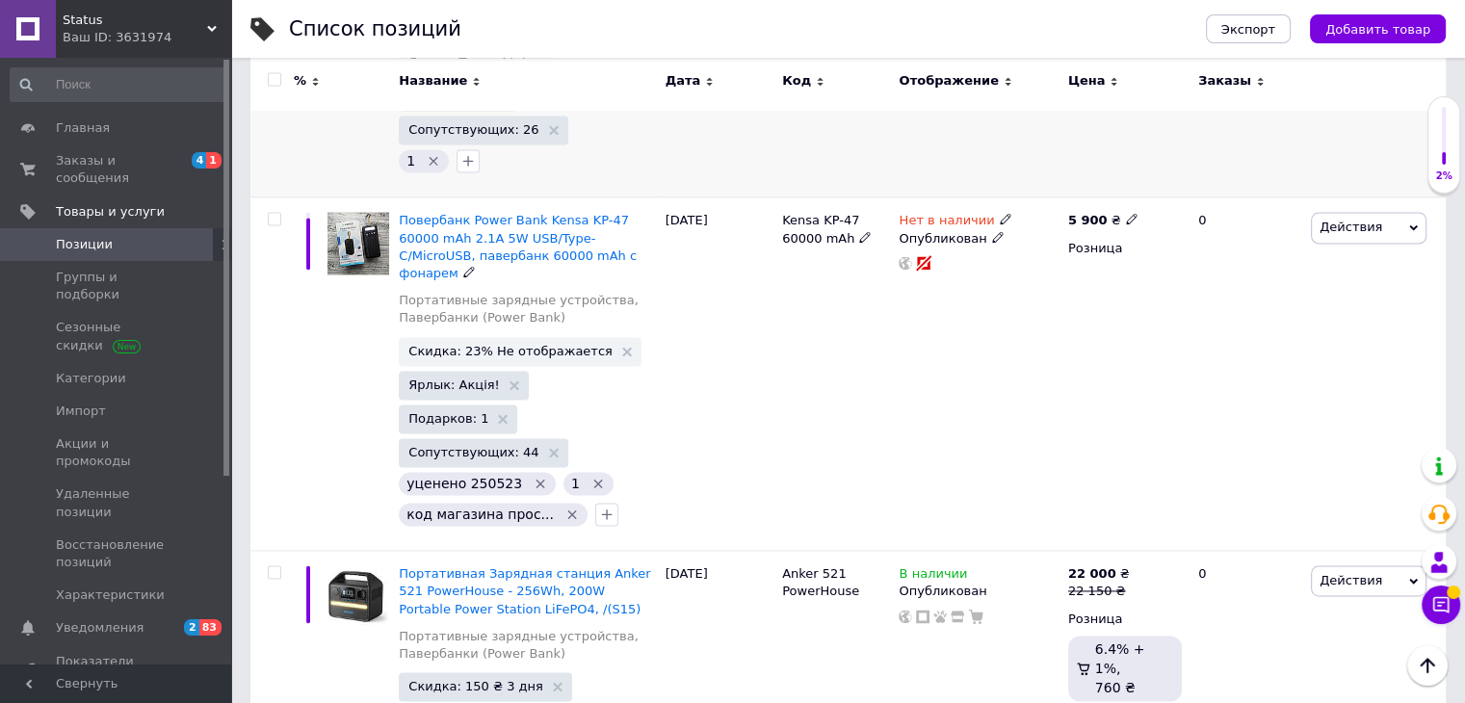
scroll to position [2889, 0]
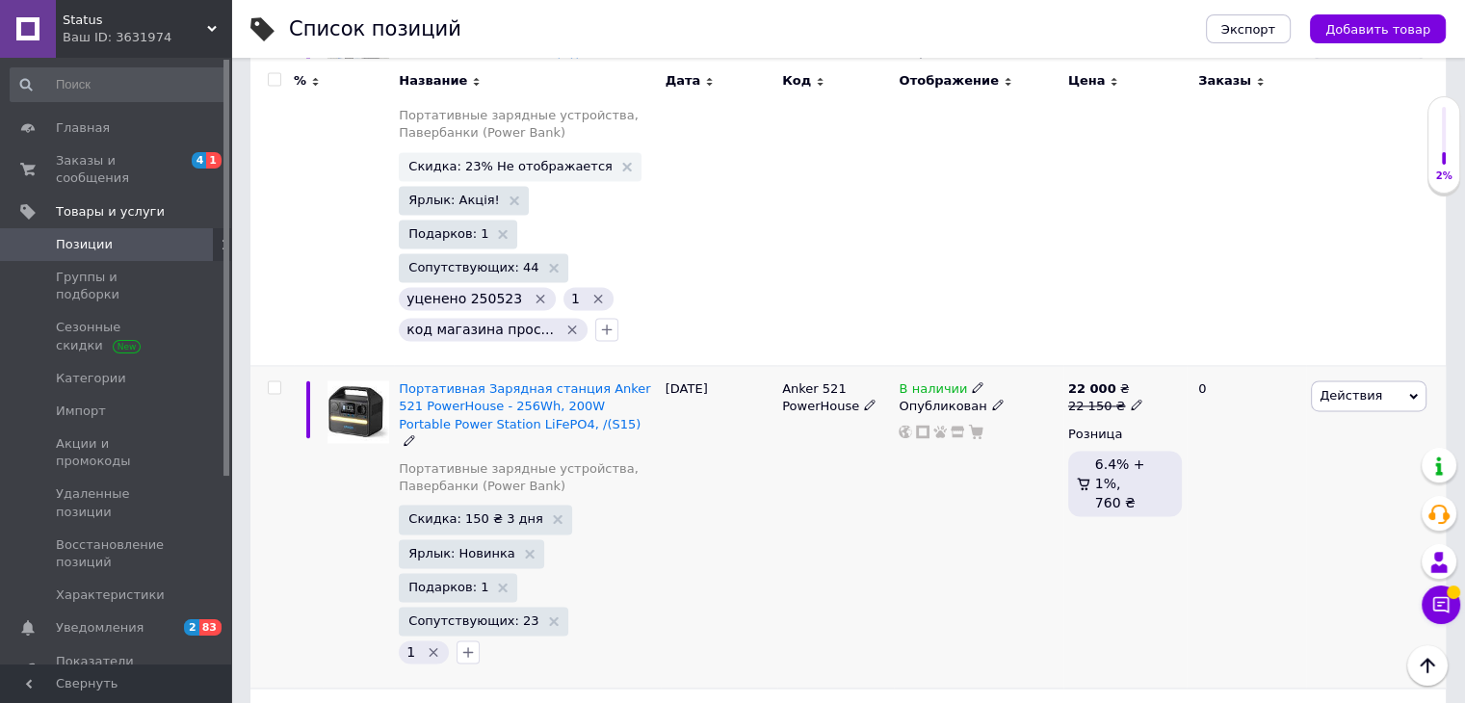
click at [972, 382] on use at bounding box center [977, 387] width 11 height 11
click at [1017, 390] on li "Нет в наличии" at bounding box center [1085, 403] width 183 height 27
click at [848, 366] on div "Anker 521 PowerHouse" at bounding box center [835, 527] width 117 height 323
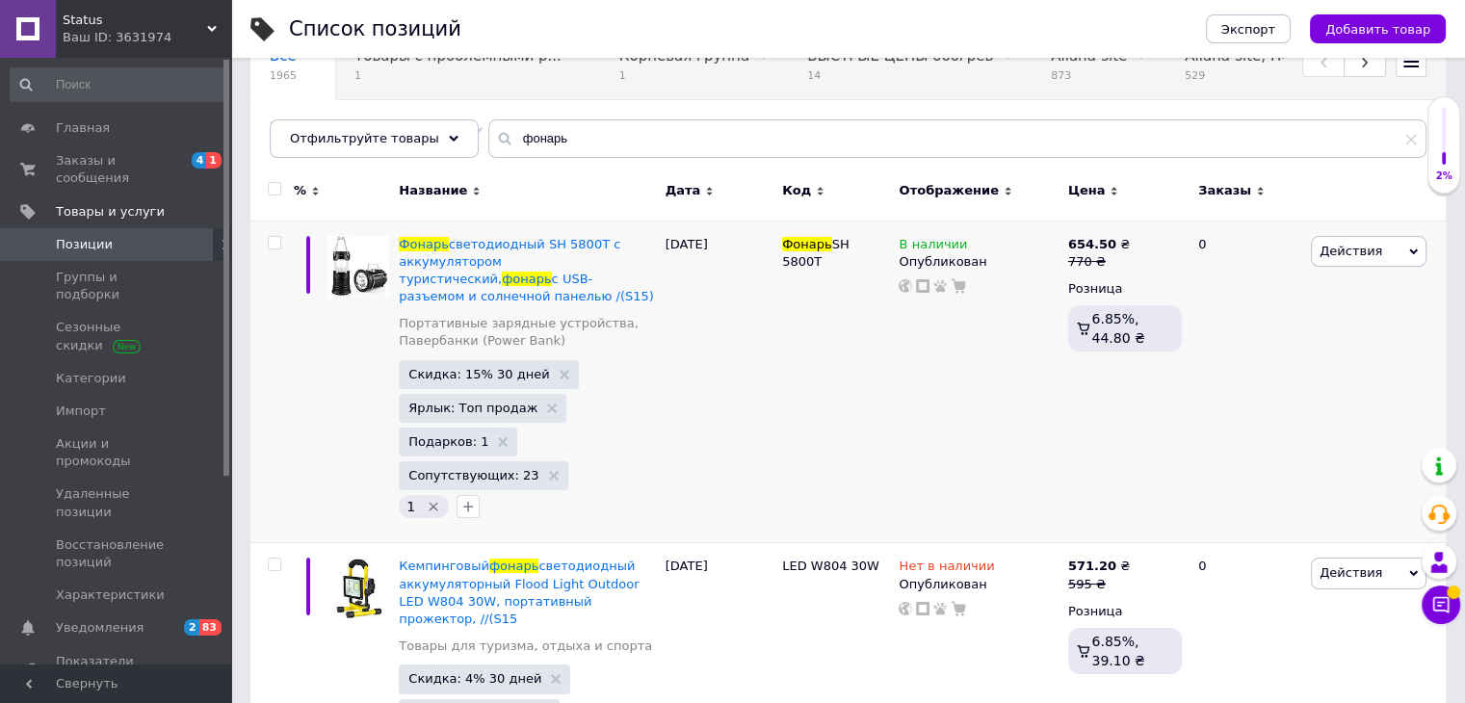
scroll to position [289, 0]
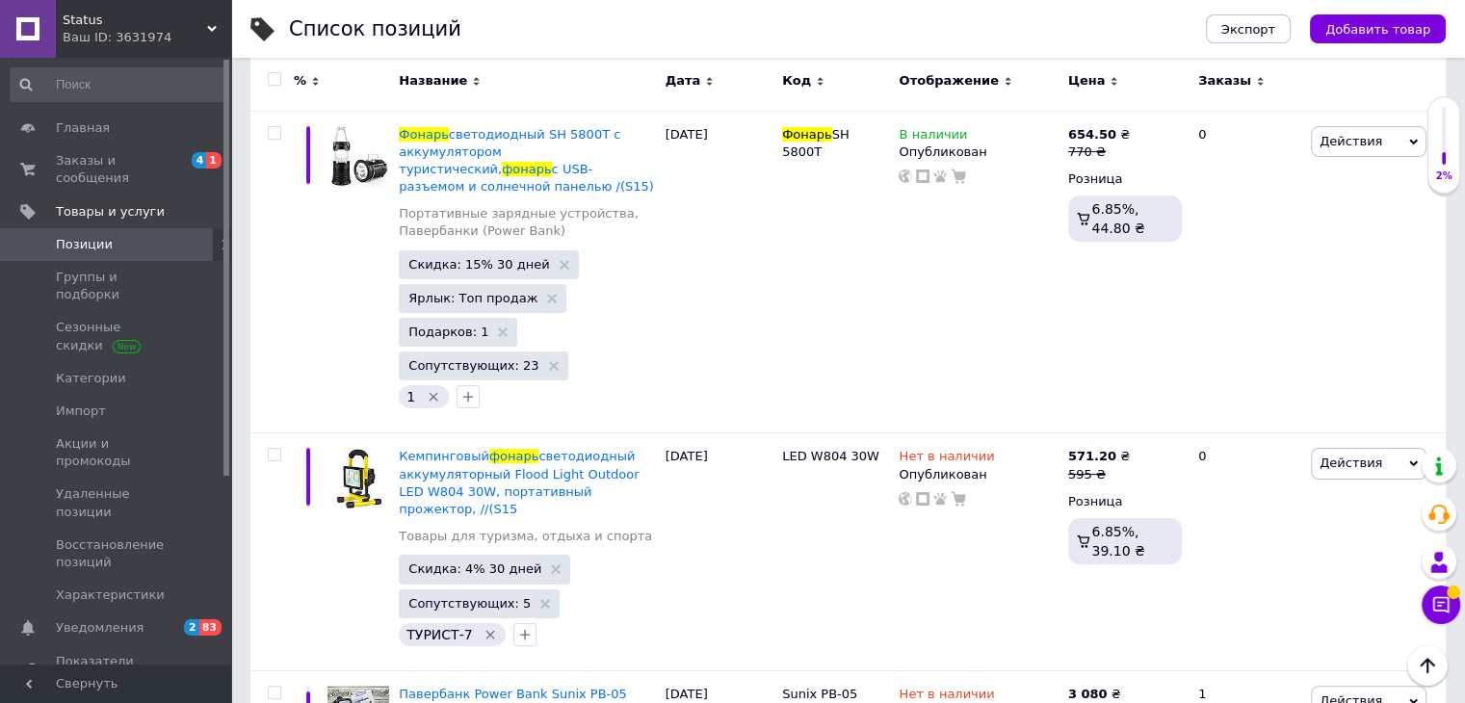
click at [212, 27] on icon at bounding box center [212, 29] width 10 height 10
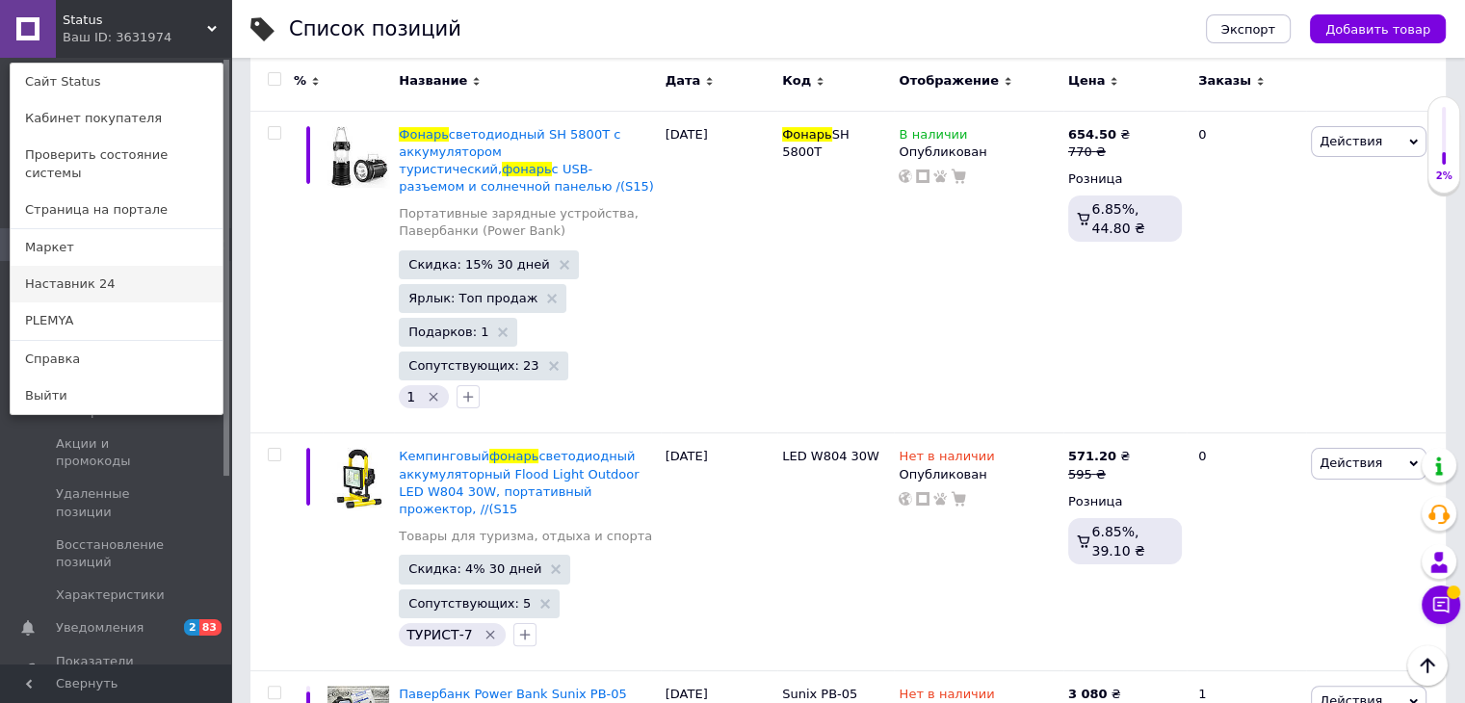
click at [147, 266] on link "Наставник 24" at bounding box center [117, 284] width 212 height 37
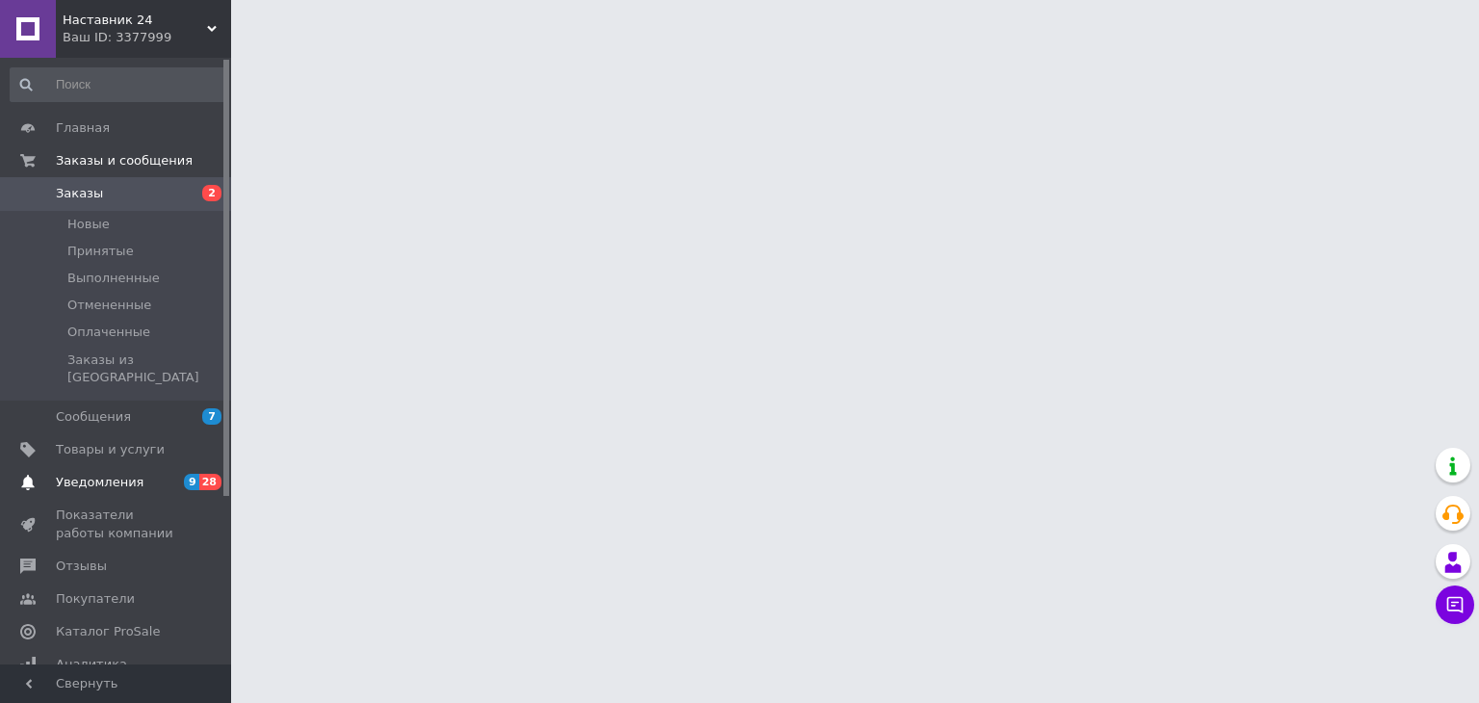
click at [168, 474] on span "Уведомления" at bounding box center [117, 482] width 122 height 17
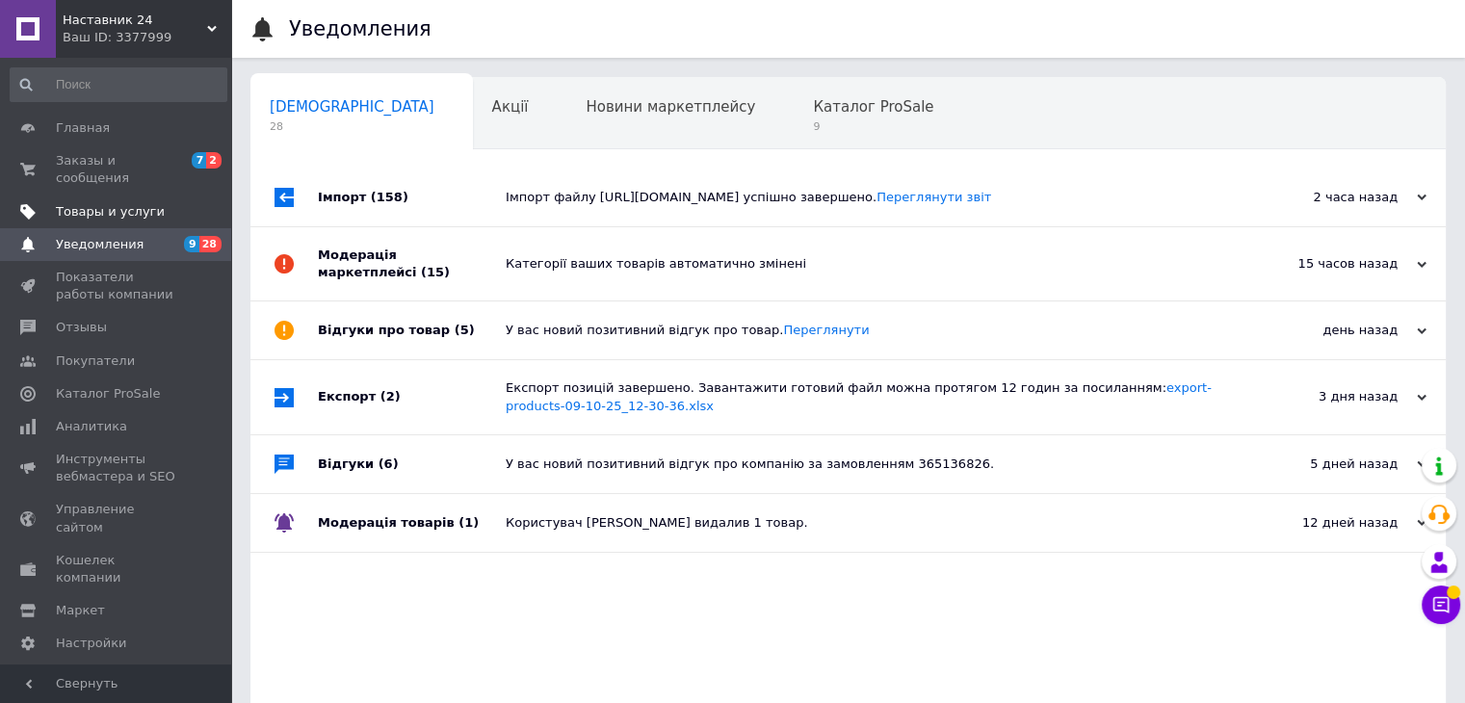
click at [135, 203] on span "Товары и услуги" at bounding box center [110, 211] width 109 height 17
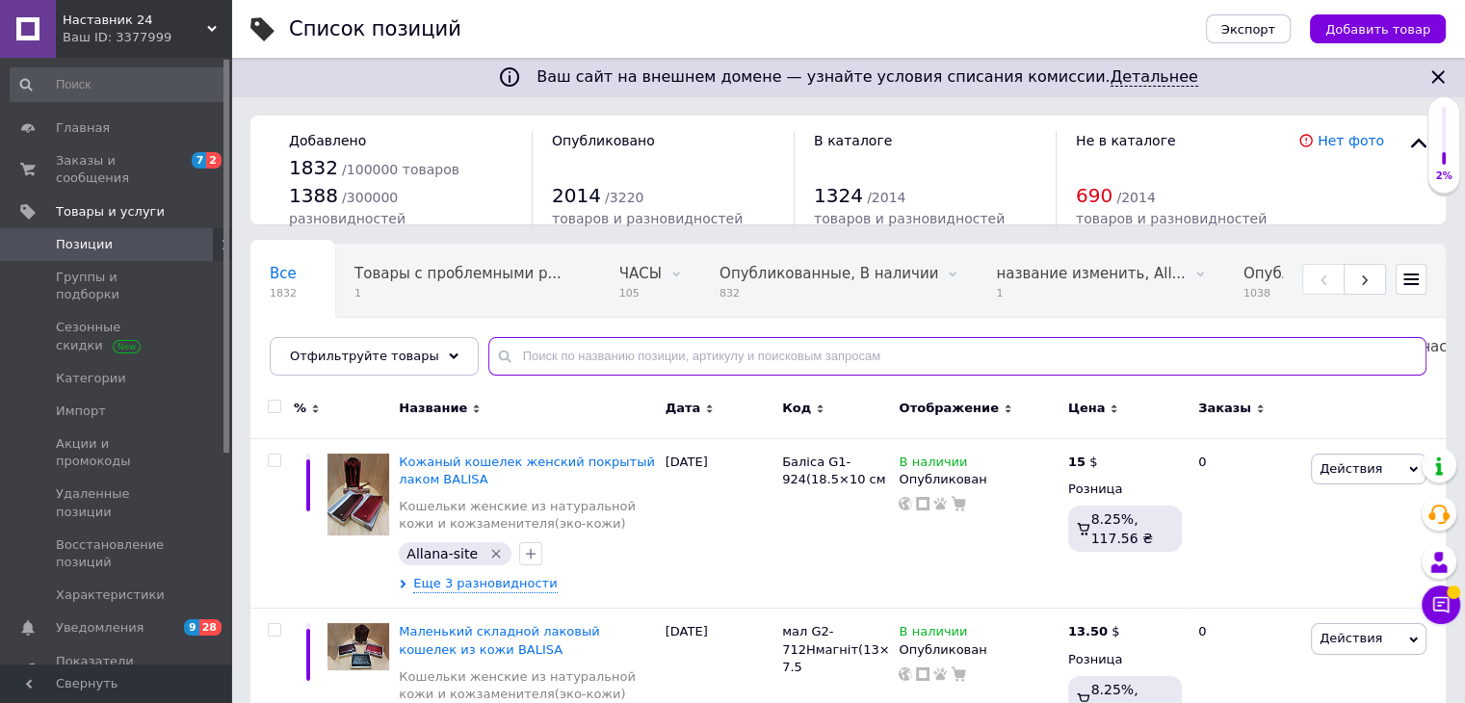
click at [605, 352] on input "text" at bounding box center [957, 356] width 938 height 39
type input "с"
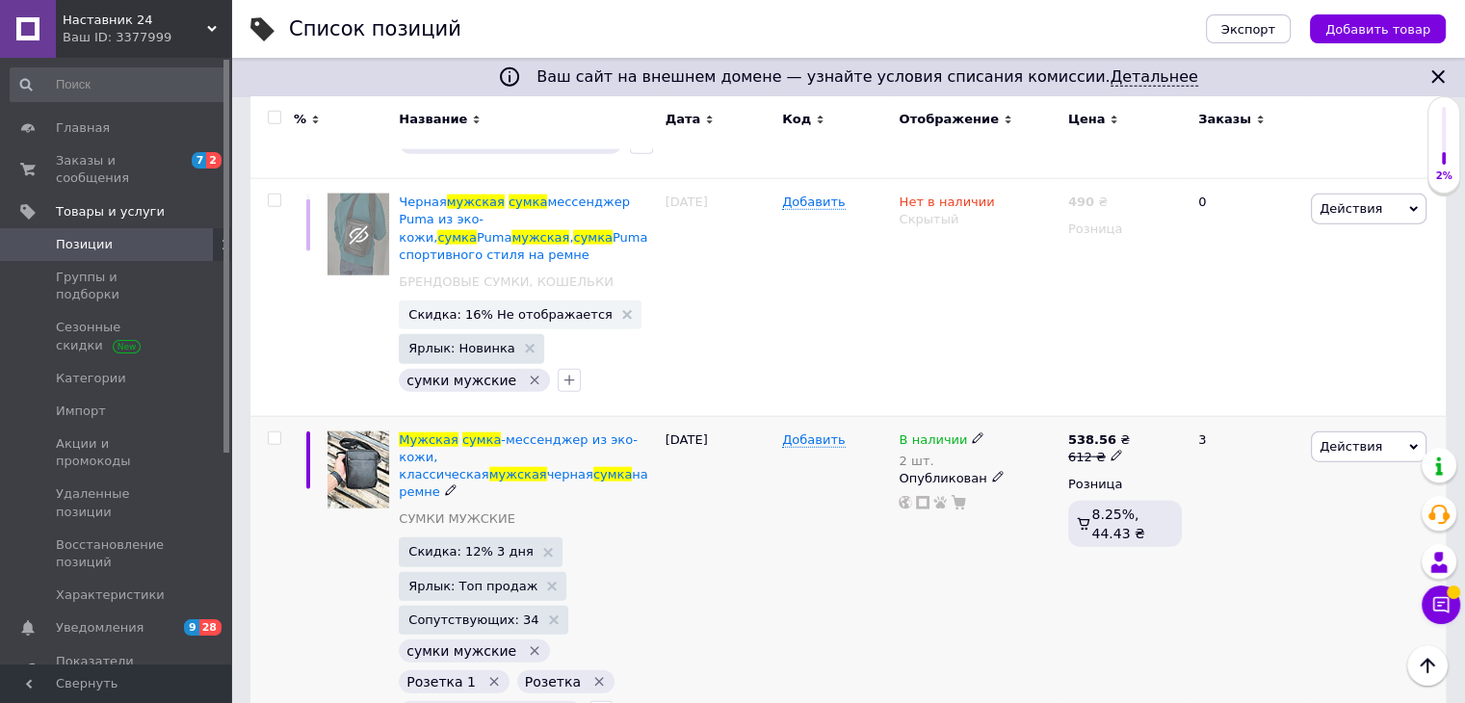
scroll to position [4527, 0]
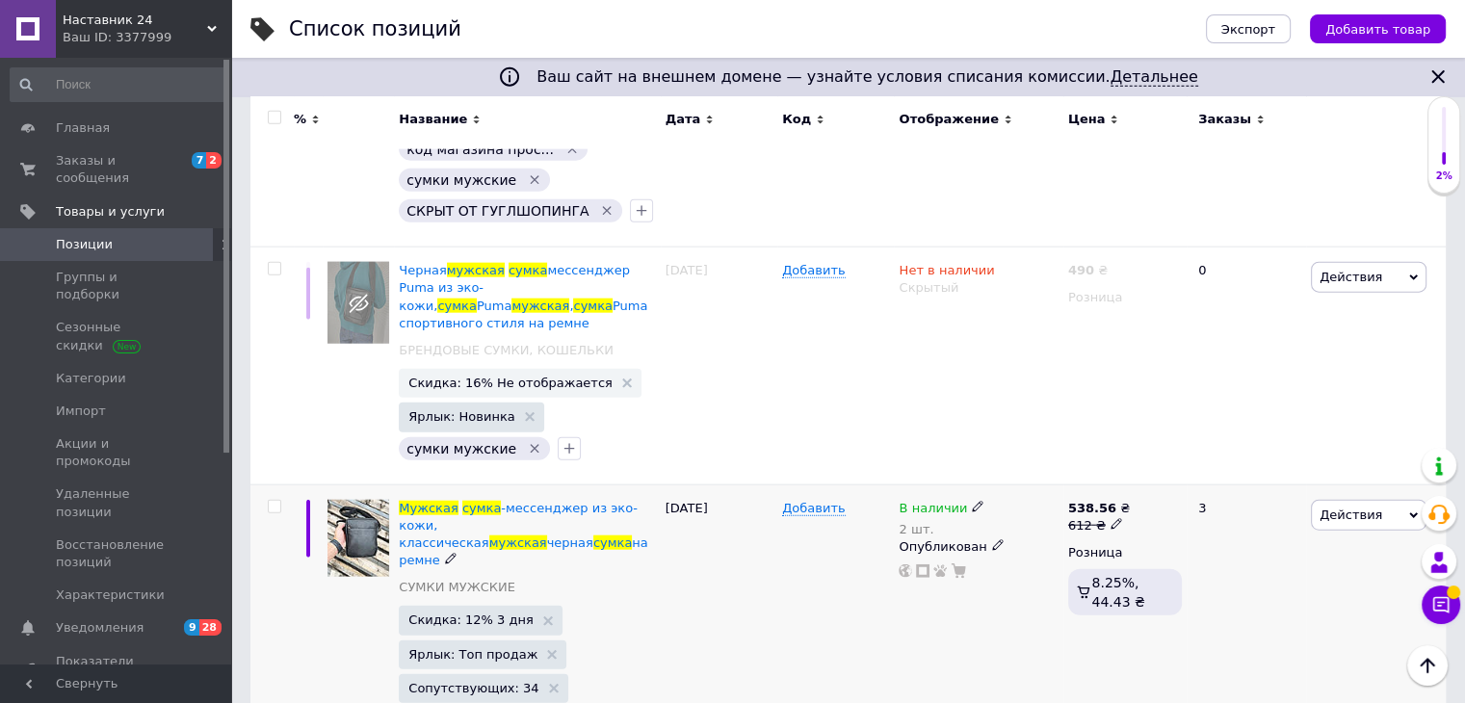
type input "мужская сумка"
click at [972, 501] on use at bounding box center [977, 506] width 11 height 11
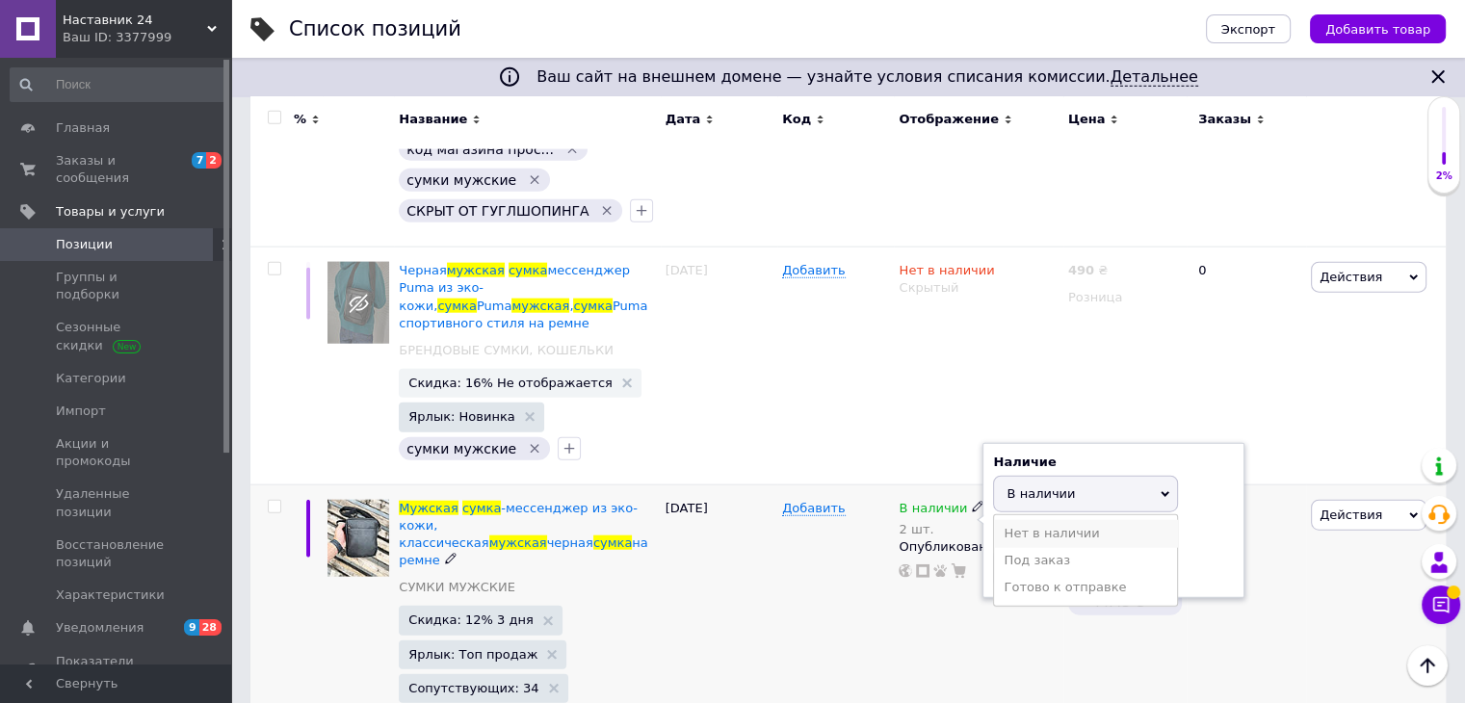
click at [1014, 520] on li "Нет в наличии" at bounding box center [1085, 533] width 183 height 27
click at [920, 484] on div "В наличии 2 шт. Наличие Нет в наличии В наличии Под заказ Готово к отправке Ост…" at bounding box center [978, 650] width 169 height 333
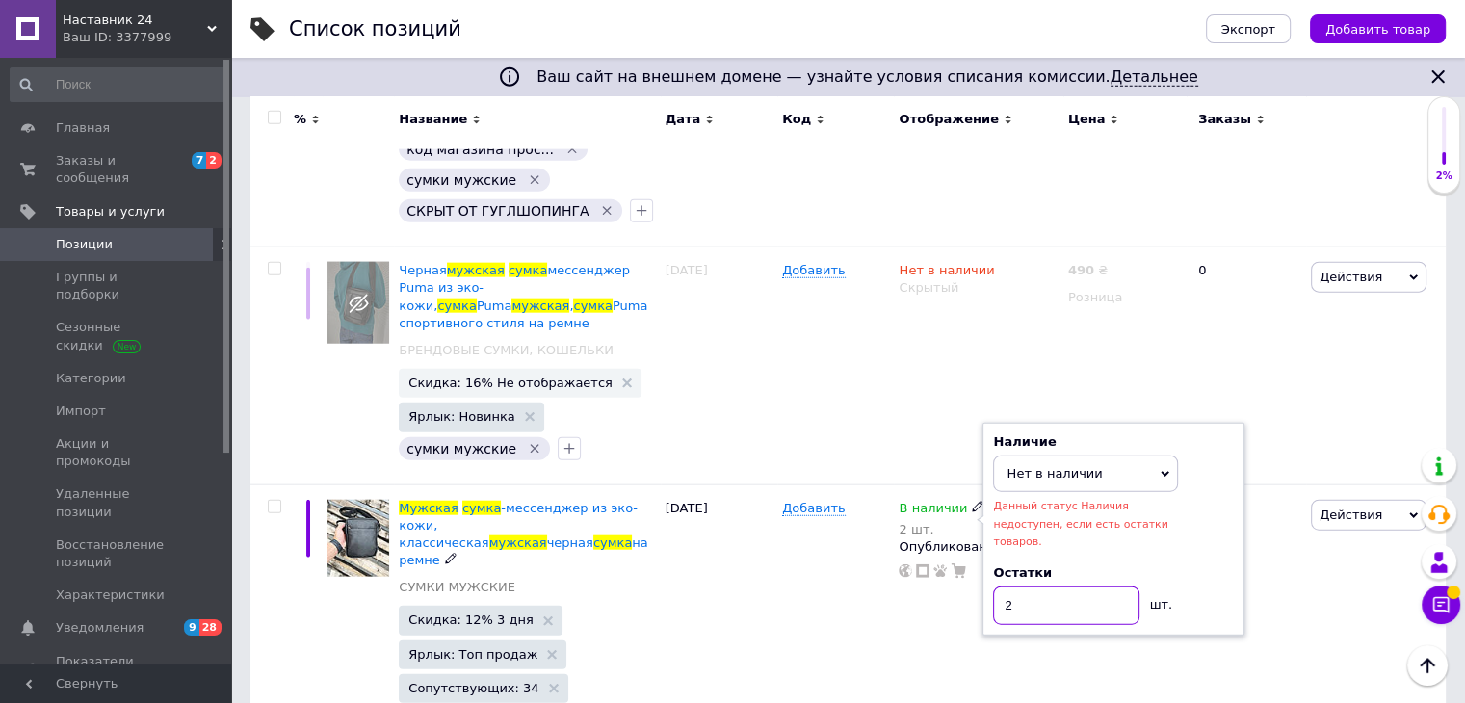
click at [1025, 587] on input "2" at bounding box center [1066, 606] width 146 height 39
click at [1008, 499] on div "В наличии 2 шт. Наличие Нет в наличии В наличии Под заказ Готово к отправке Дан…" at bounding box center [978, 650] width 169 height 333
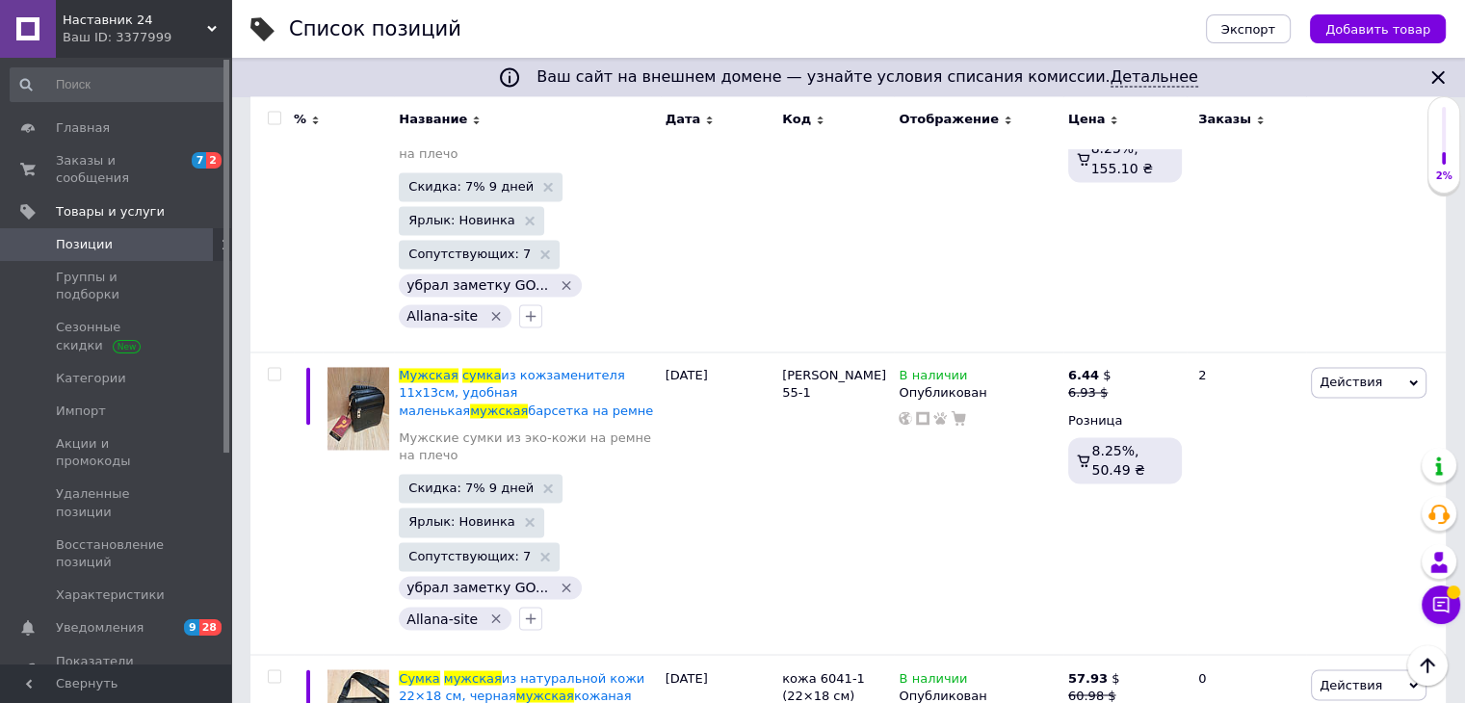
scroll to position [17624, 0]
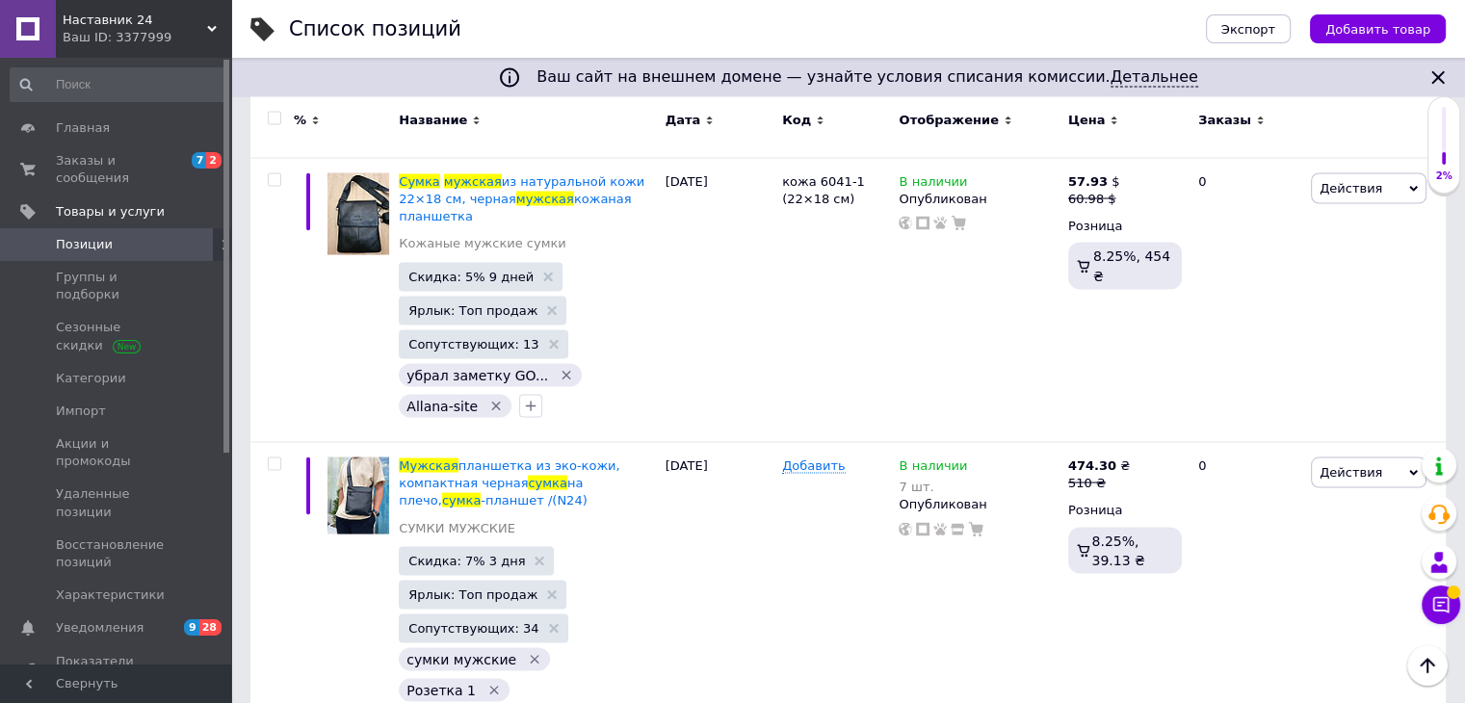
scroll to position [18299, 0]
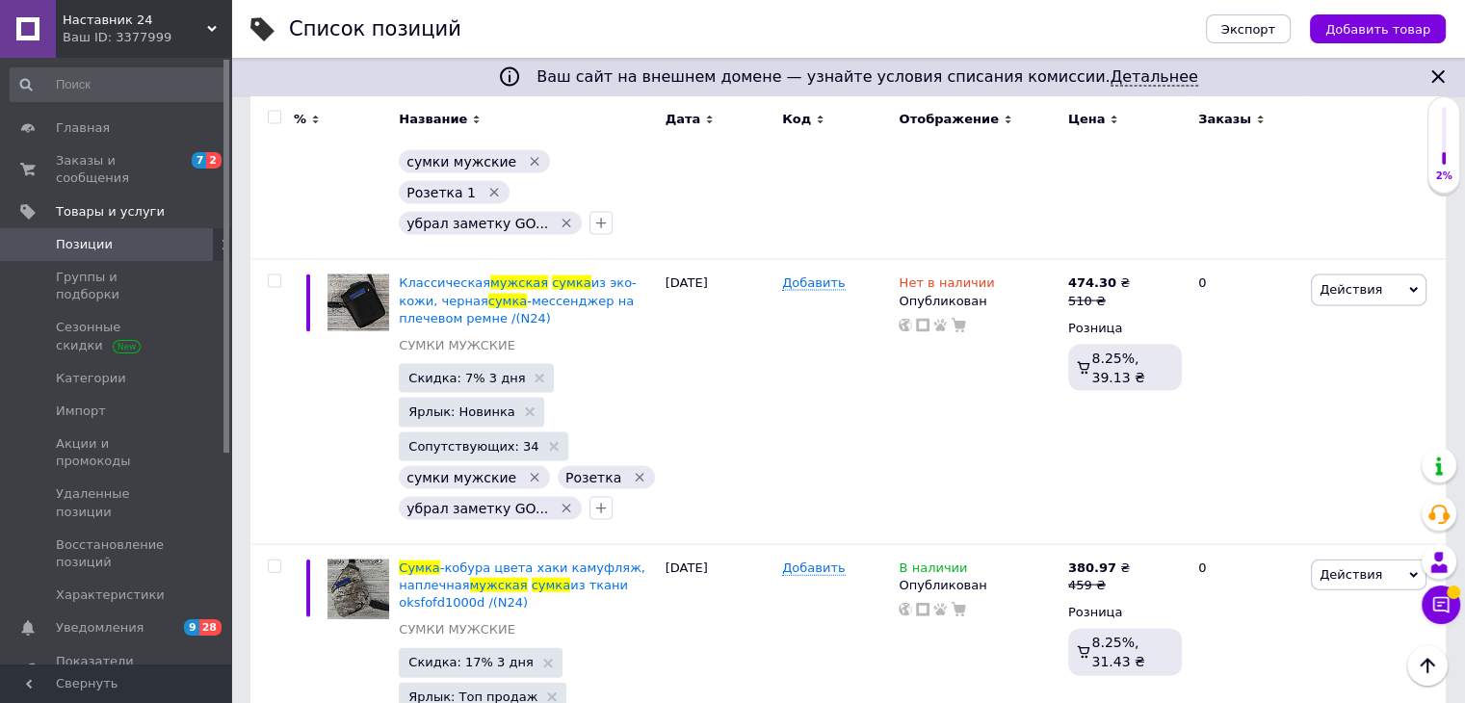
scroll to position [18876, 0]
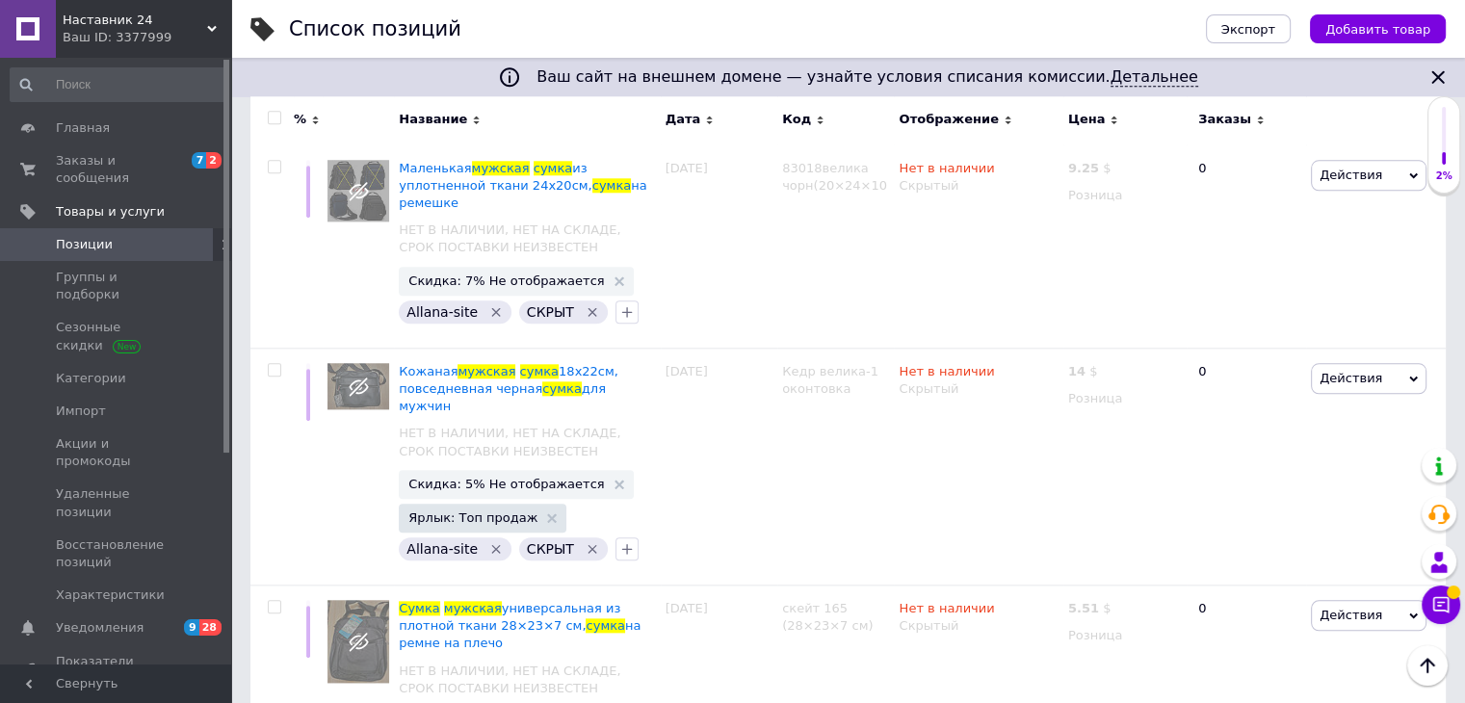
scroll to position [24028, 0]
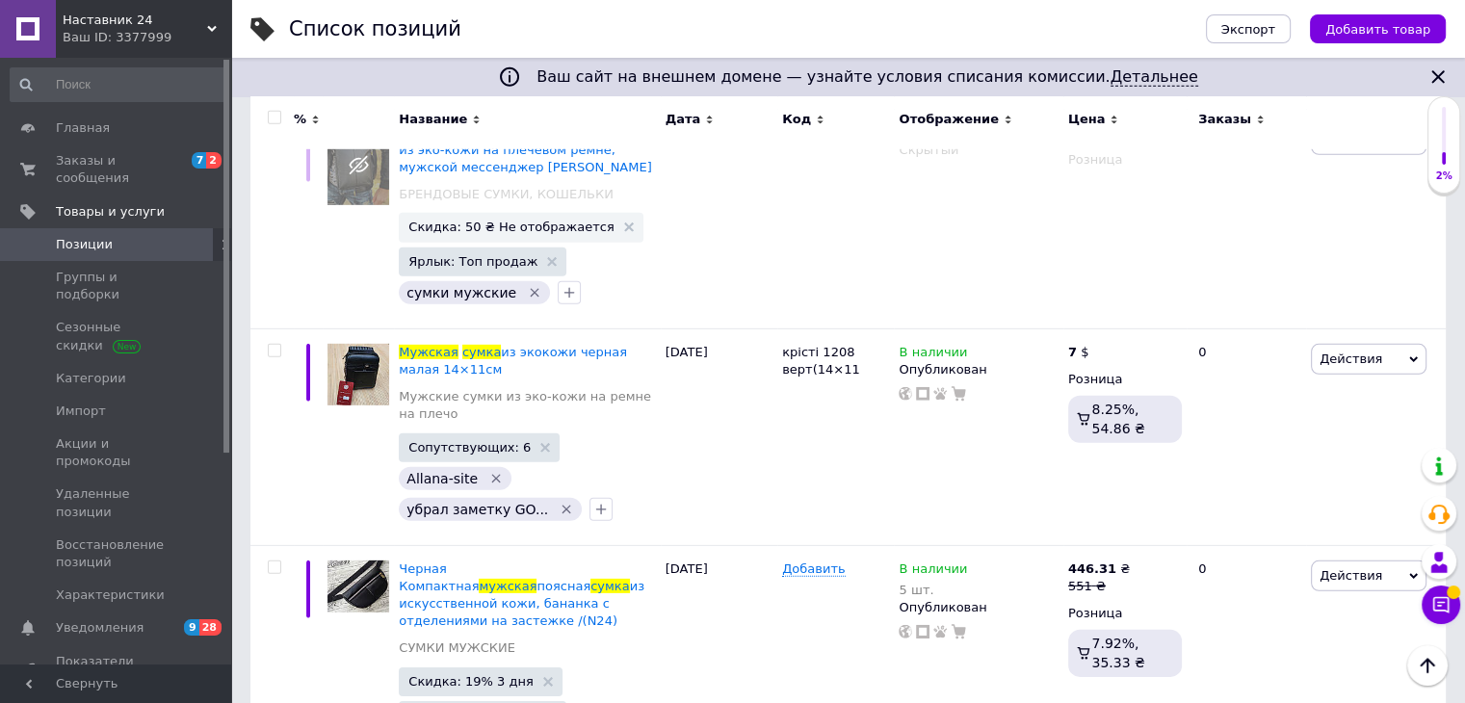
scroll to position [12905, 0]
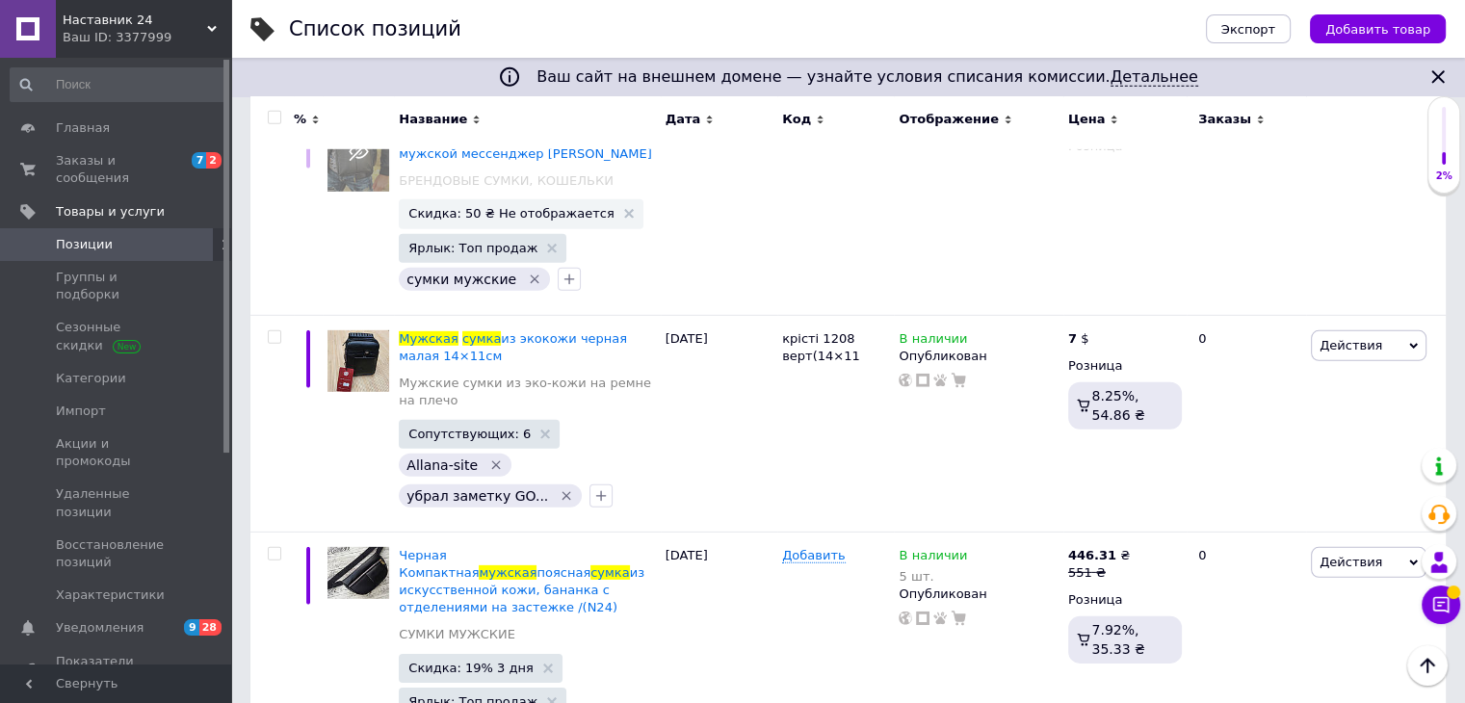
scroll to position [13194, 0]
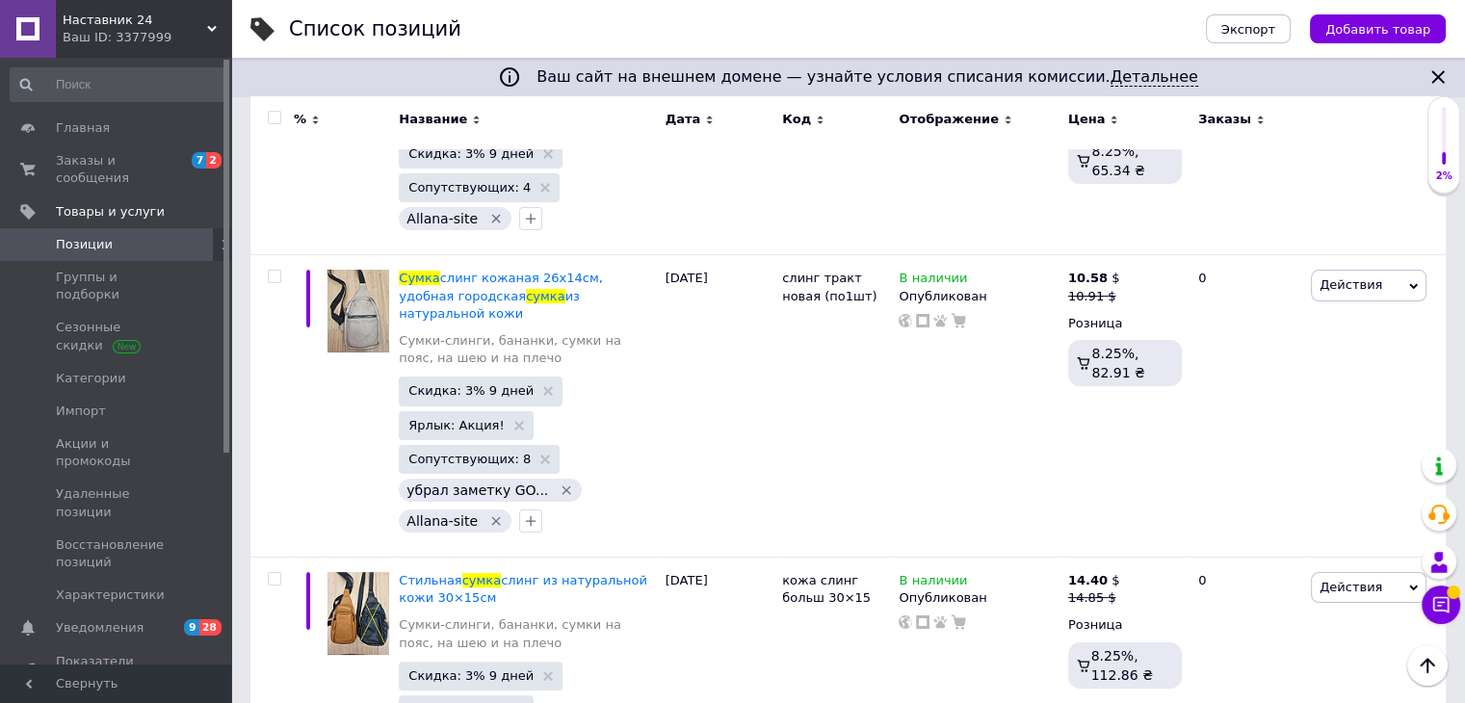
scroll to position [22277, 0]
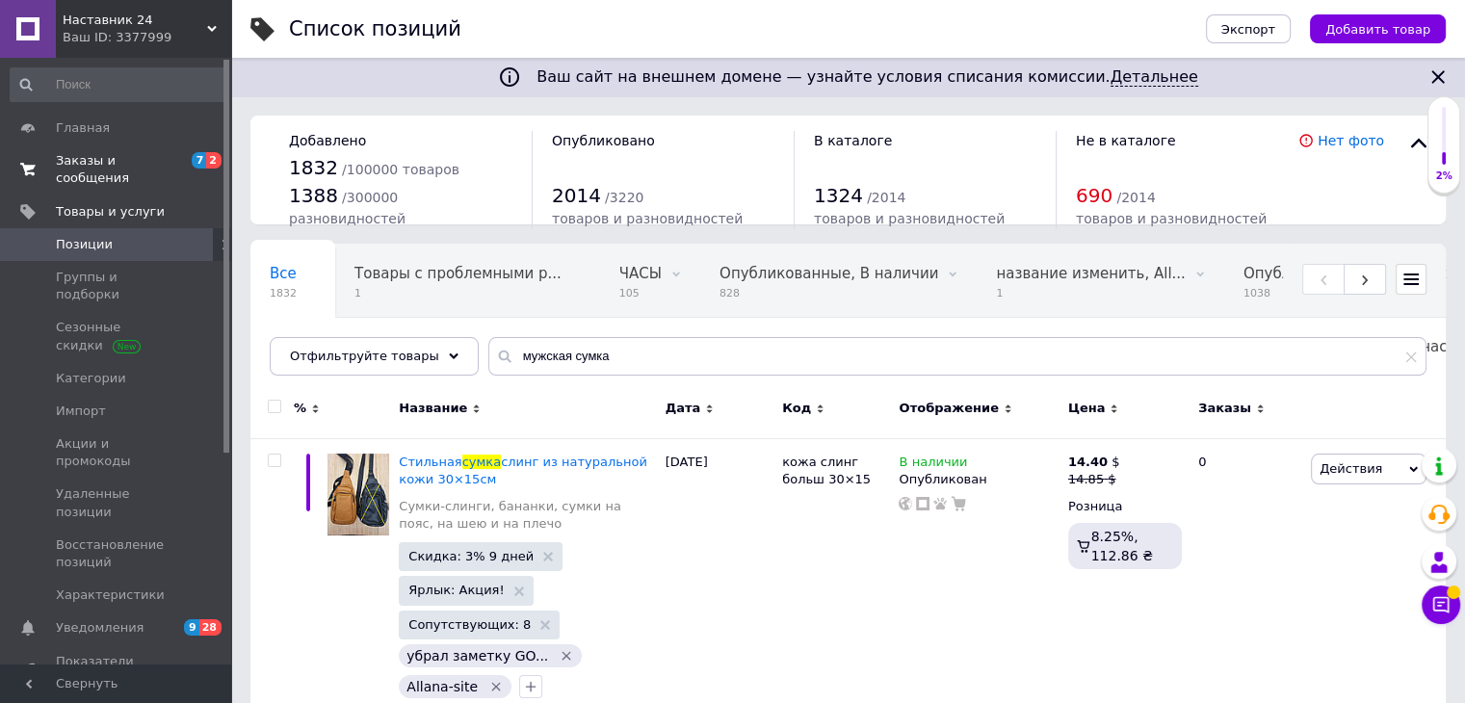
click at [165, 165] on span "Заказы и сообщения" at bounding box center [117, 169] width 122 height 35
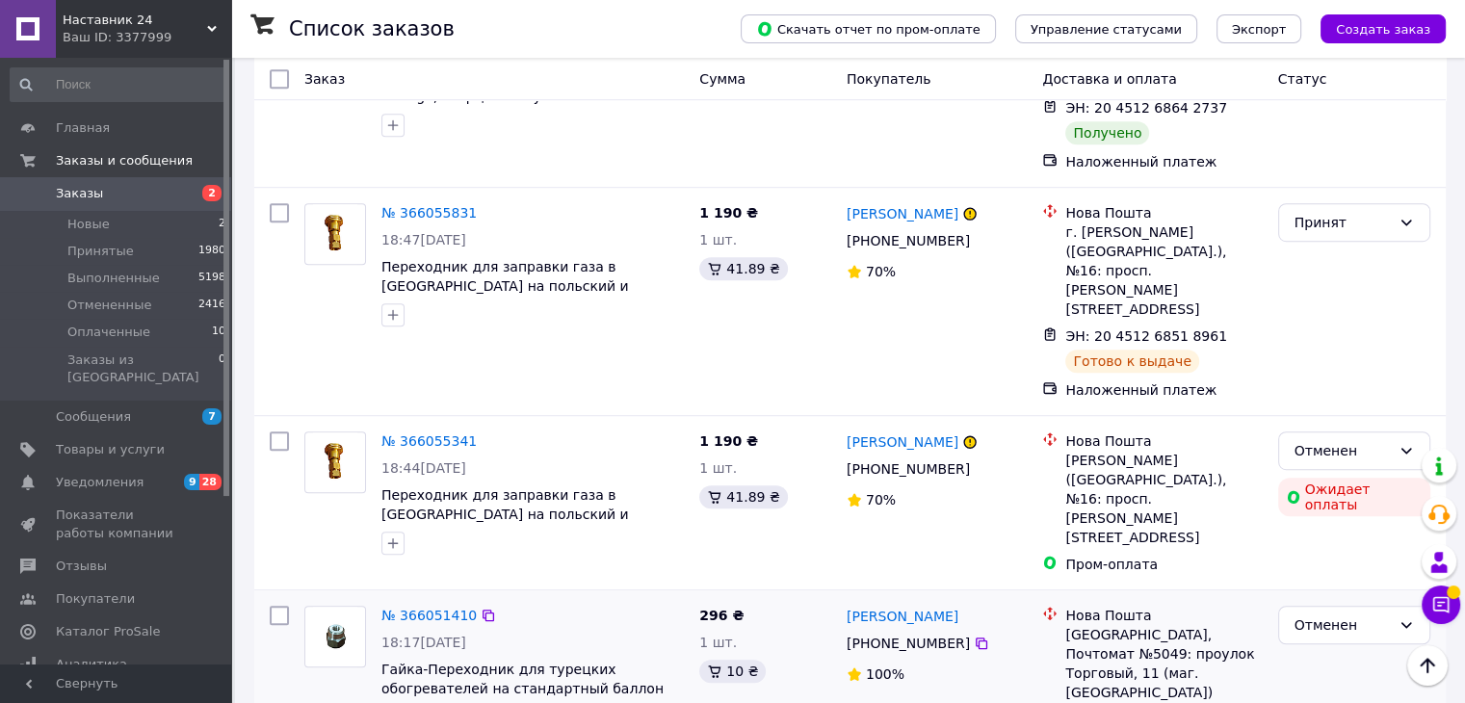
scroll to position [1348, 0]
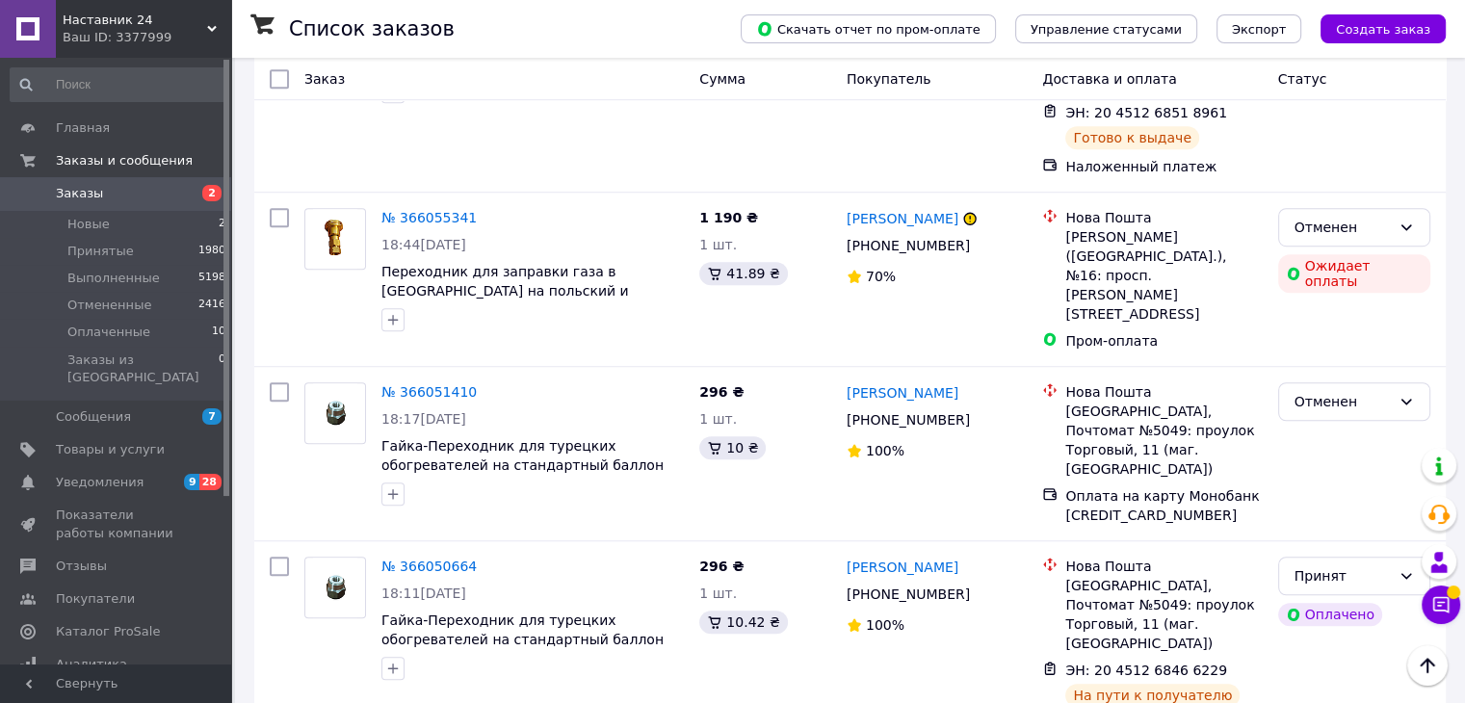
click at [189, 29] on div "Ваш ID: 3377999" at bounding box center [147, 37] width 169 height 17
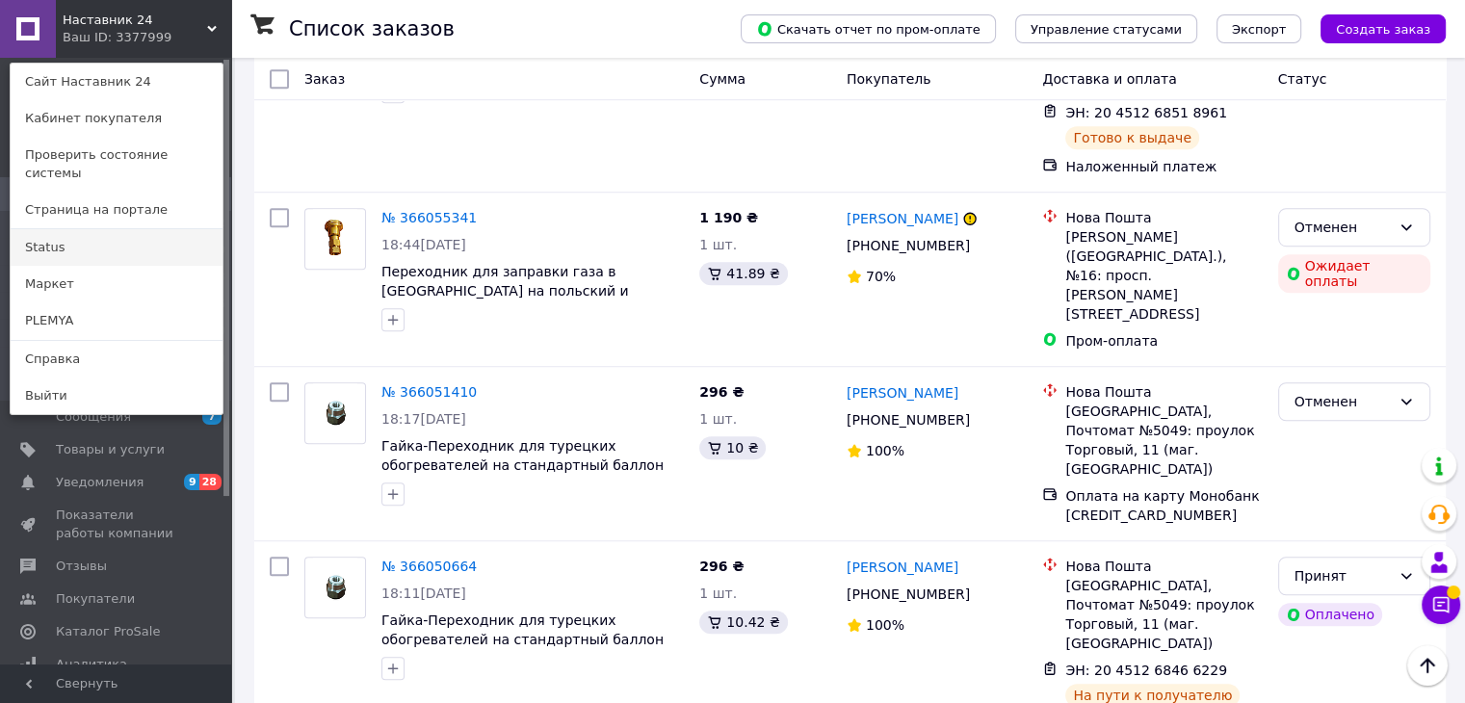
click at [40, 231] on link "Status" at bounding box center [117, 247] width 212 height 37
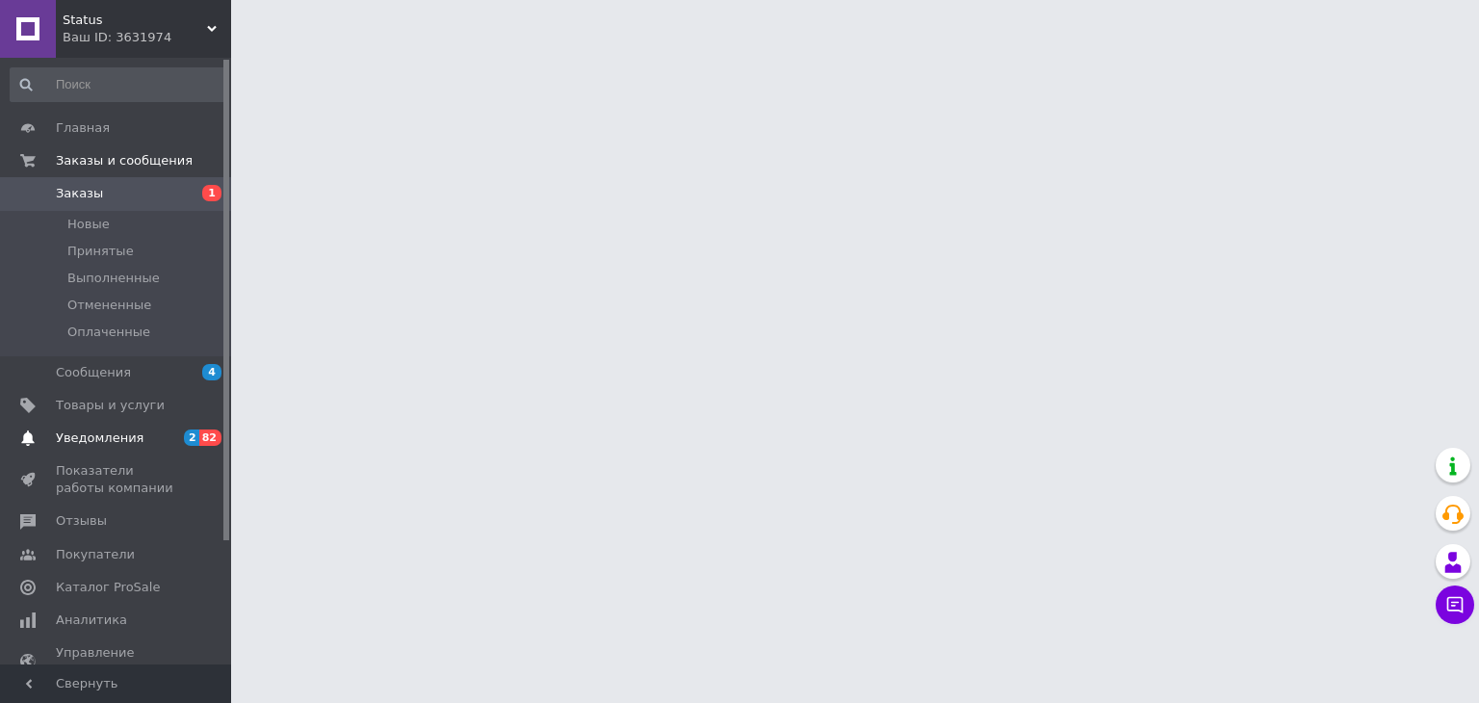
click at [184, 434] on span "2 82" at bounding box center [204, 438] width 53 height 17
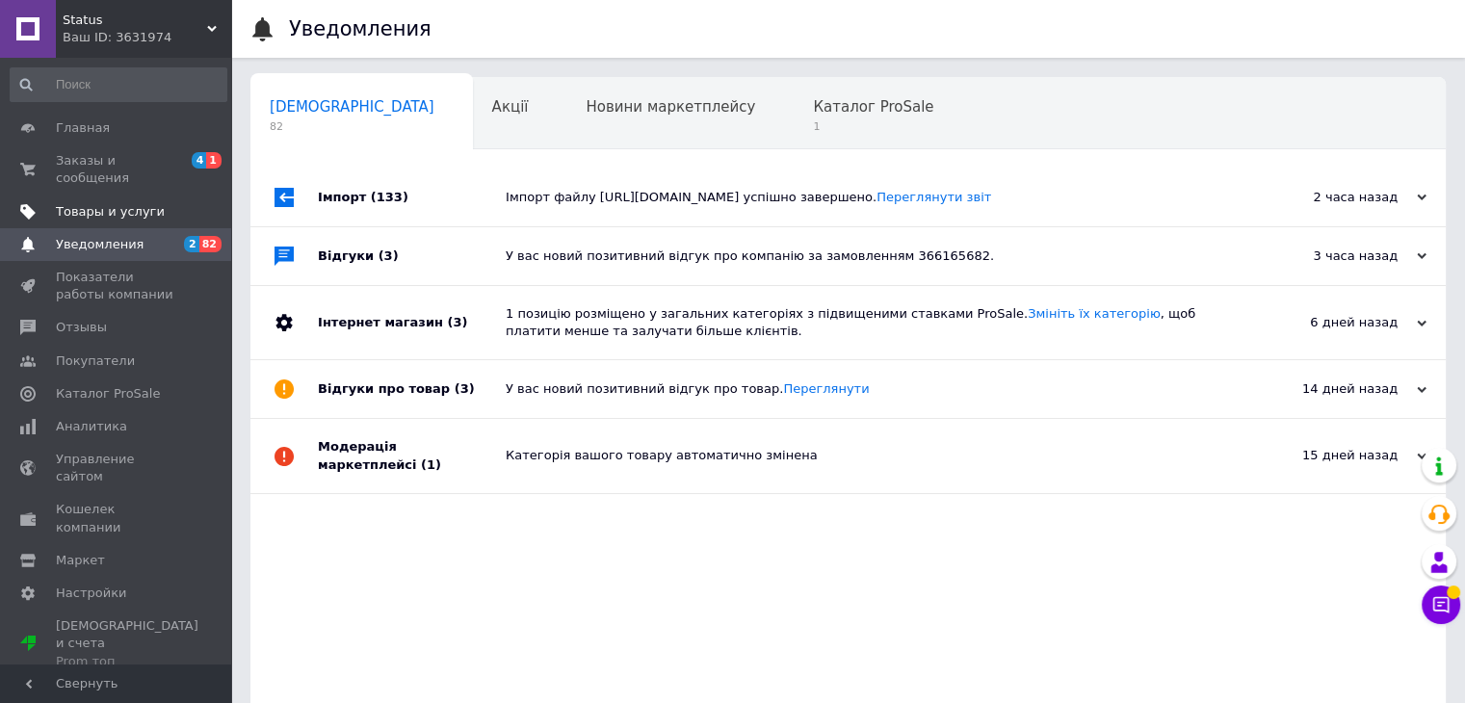
click at [136, 205] on link "Товары и услуги" at bounding box center [118, 212] width 237 height 33
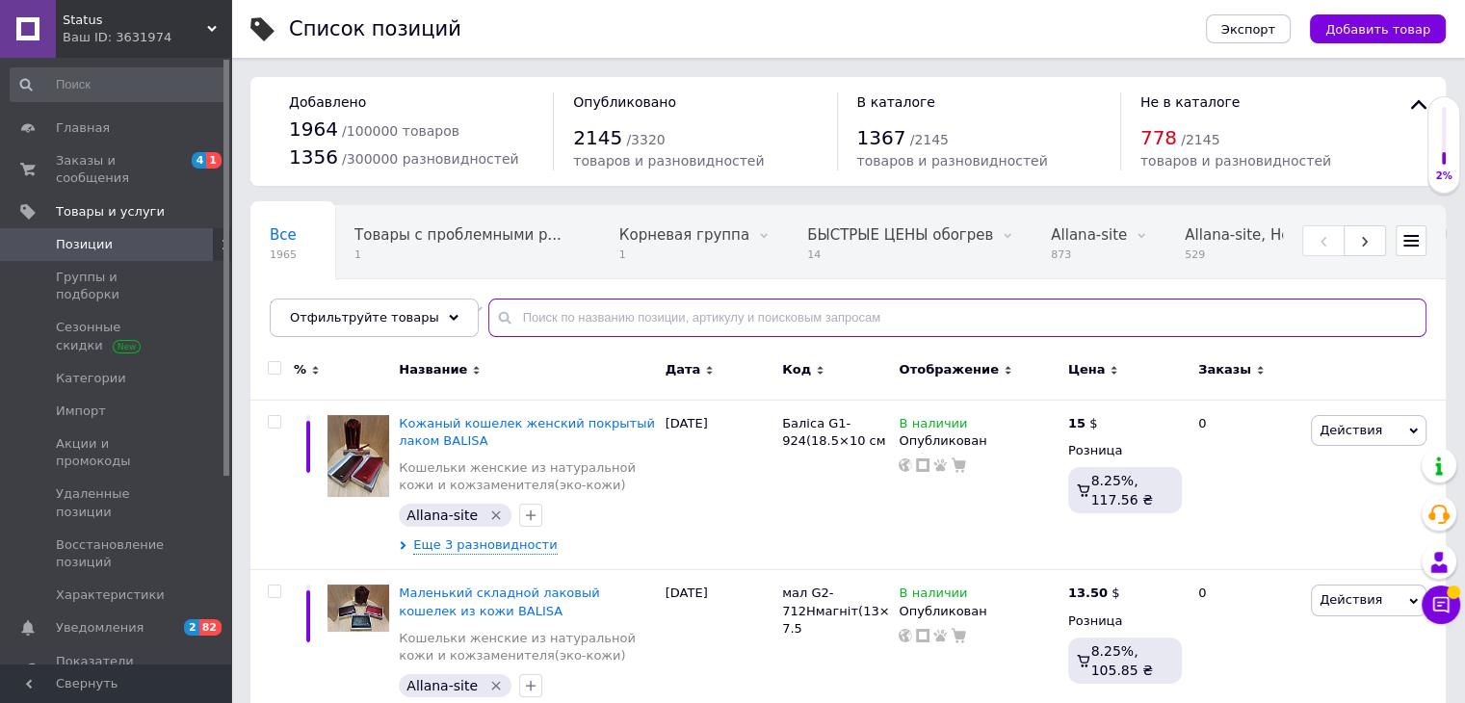
click at [646, 329] on input "text" at bounding box center [957, 318] width 938 height 39
type input "фонар"
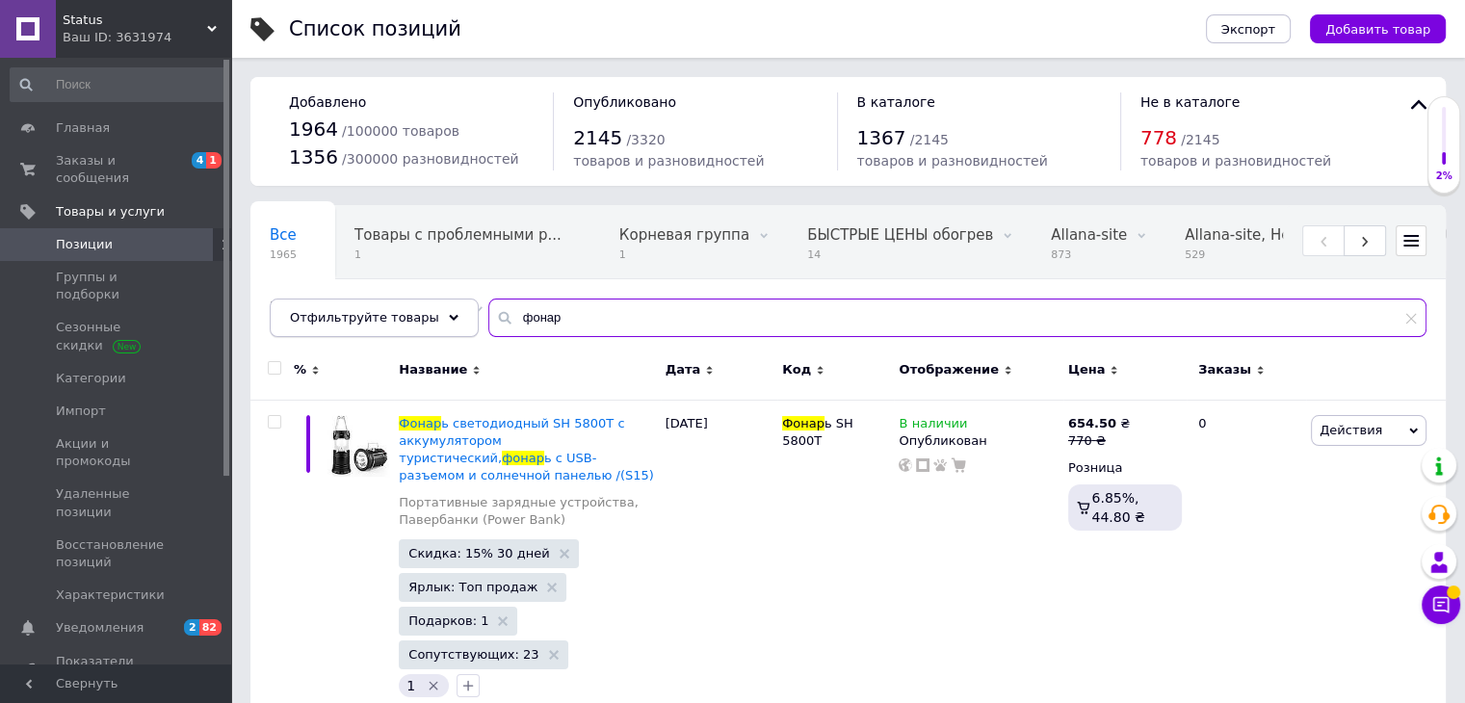
drag, startPoint x: 587, startPoint y: 318, endPoint x: 453, endPoint y: 307, distance: 135.2
click at [403, 309] on div "Отфильтруйте товары фонар" at bounding box center [848, 318] width 1157 height 39
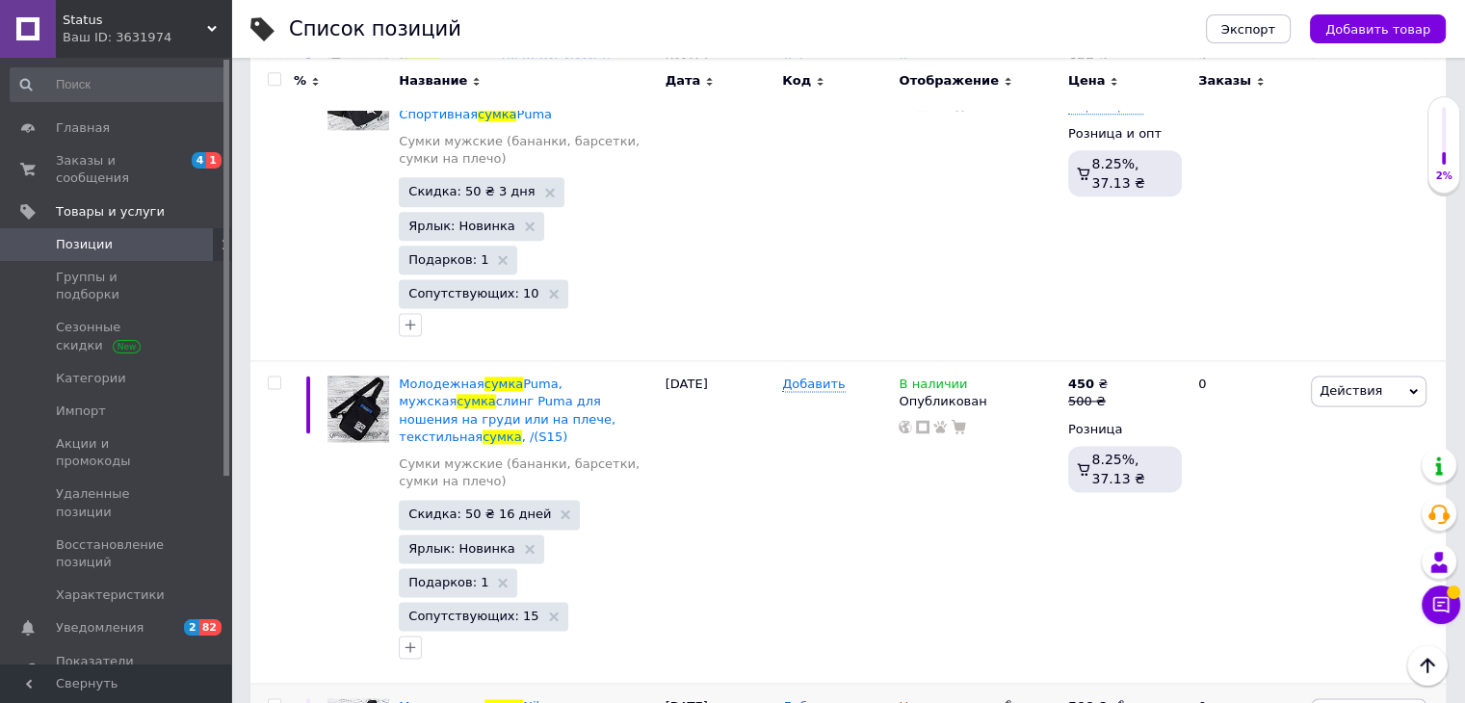
scroll to position [2504, 0]
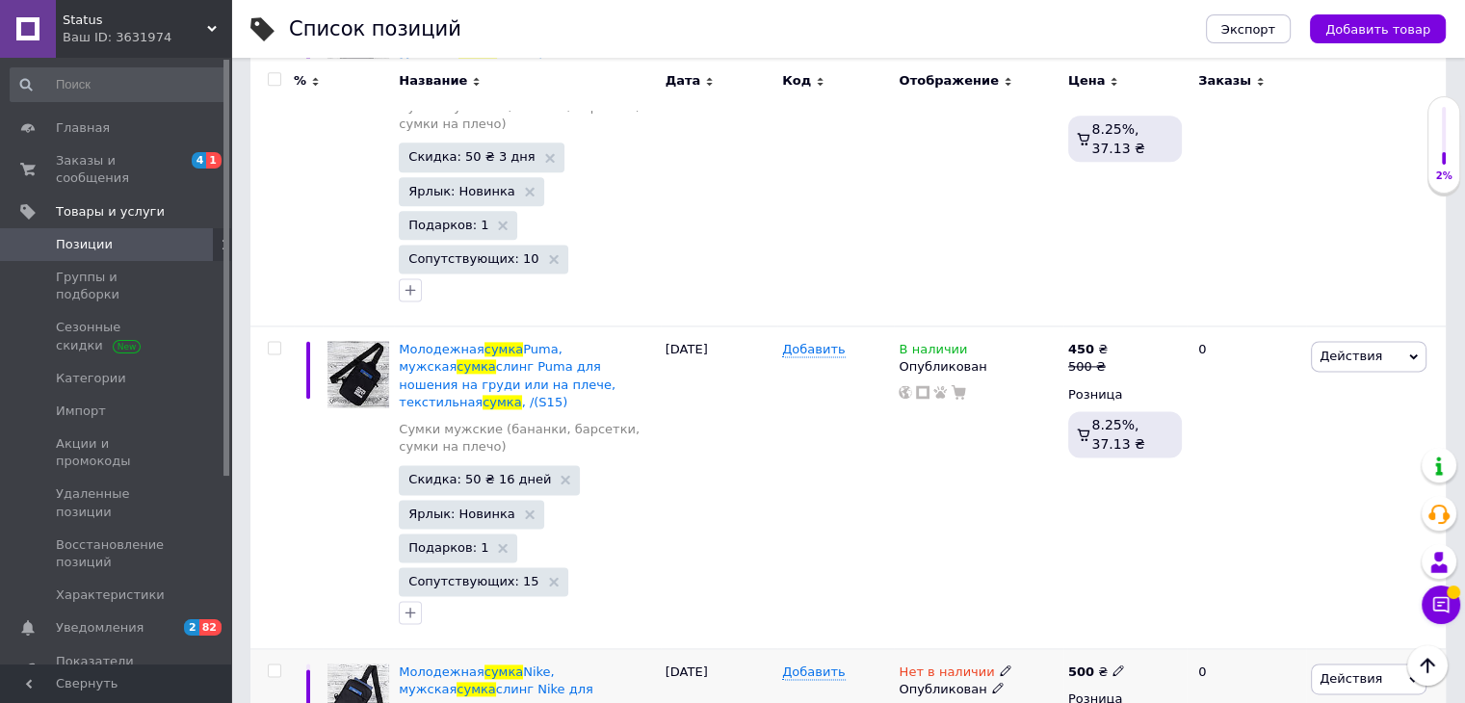
type input "сумка"
click at [270, 665] on input "checkbox" at bounding box center [274, 671] width 13 height 13
checkbox input "true"
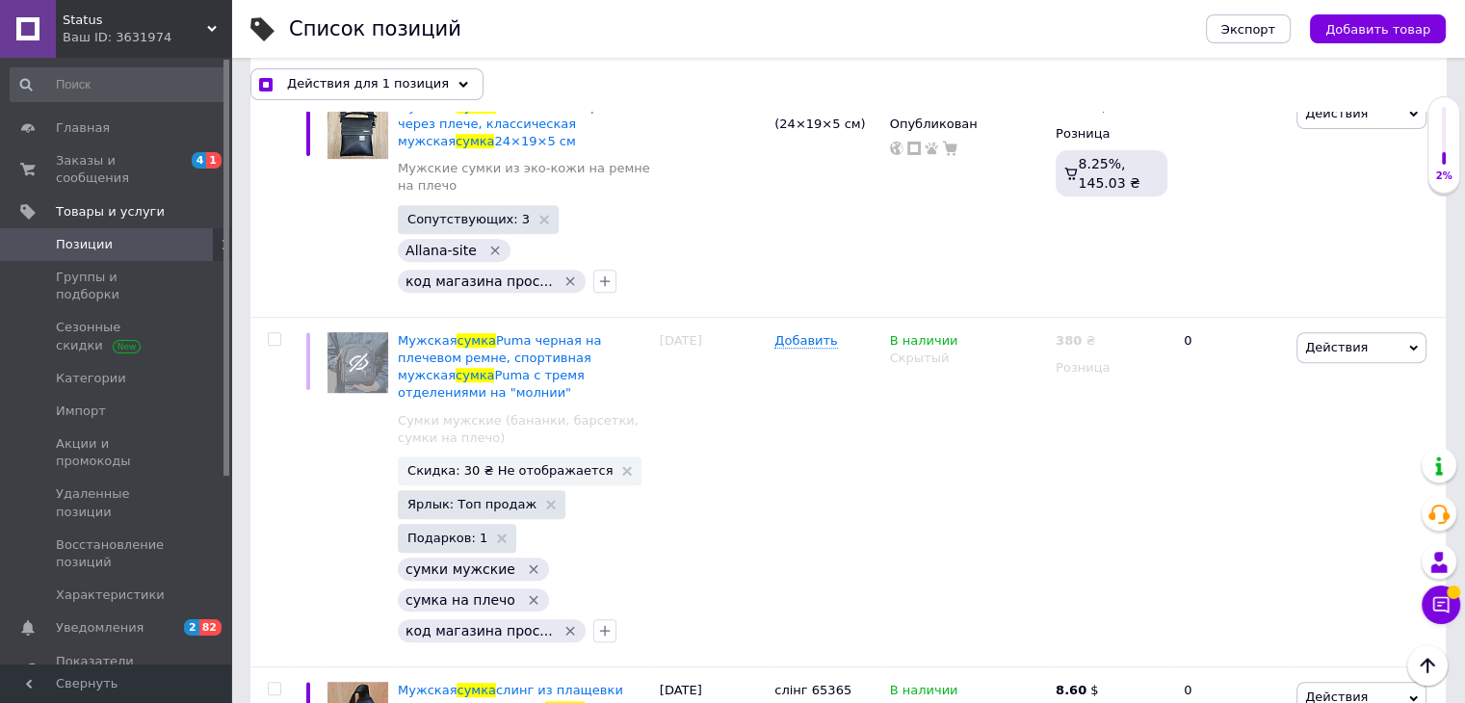
scroll to position [15795, 0]
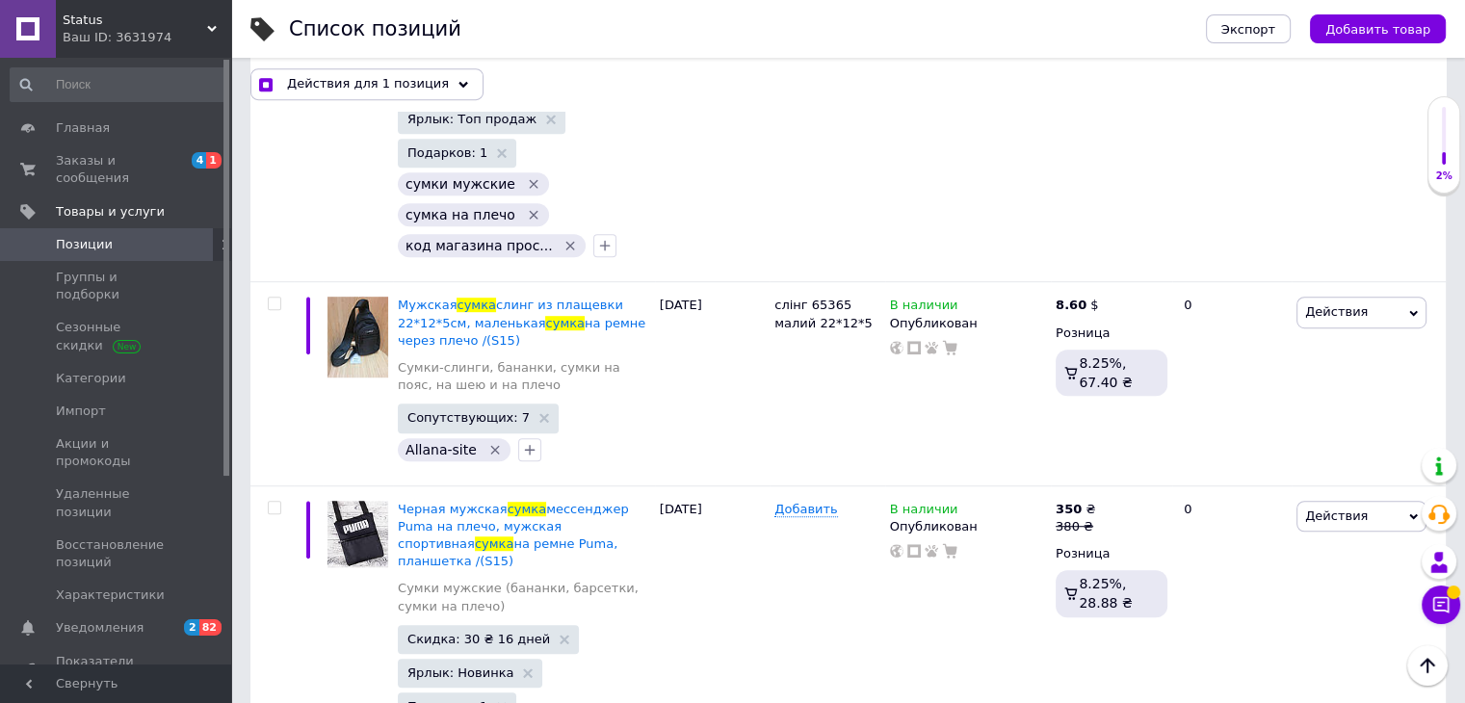
checkbox input "true"
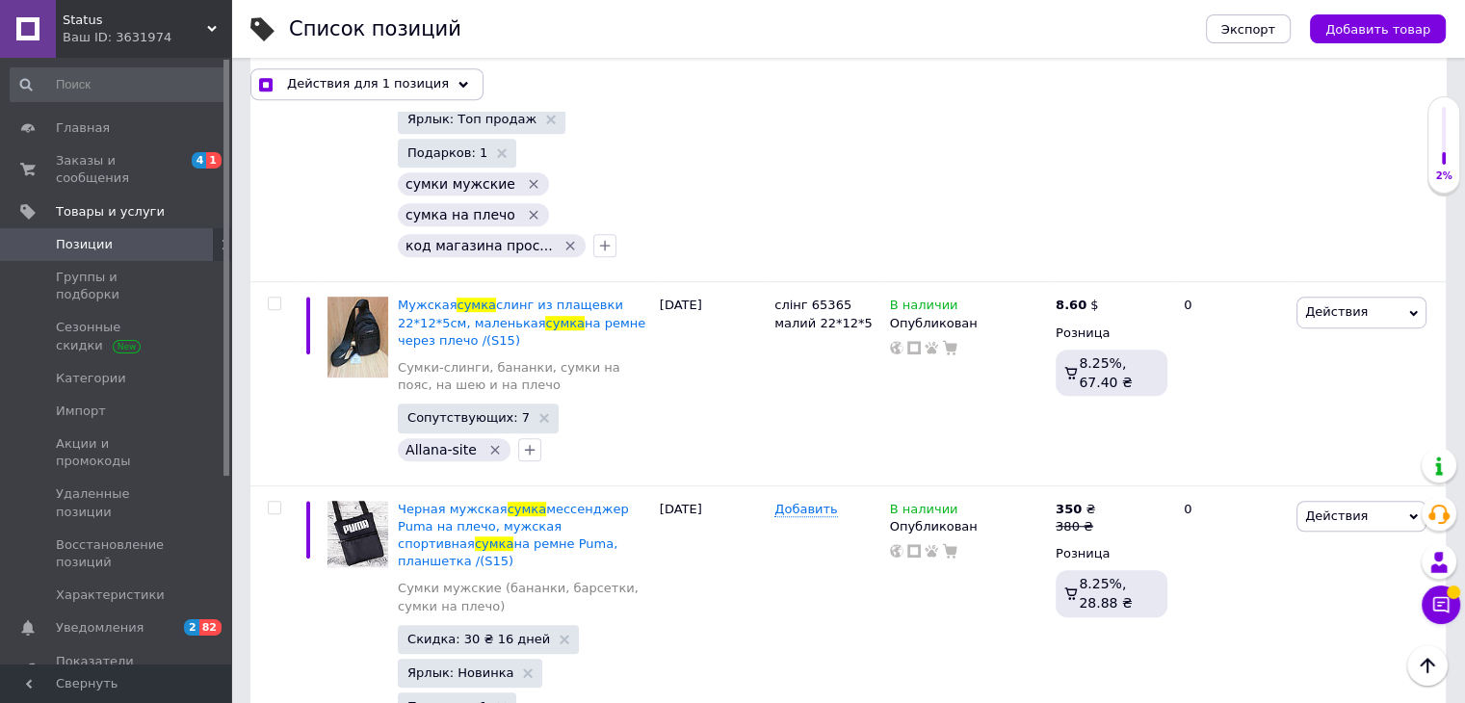
checkbox input "true"
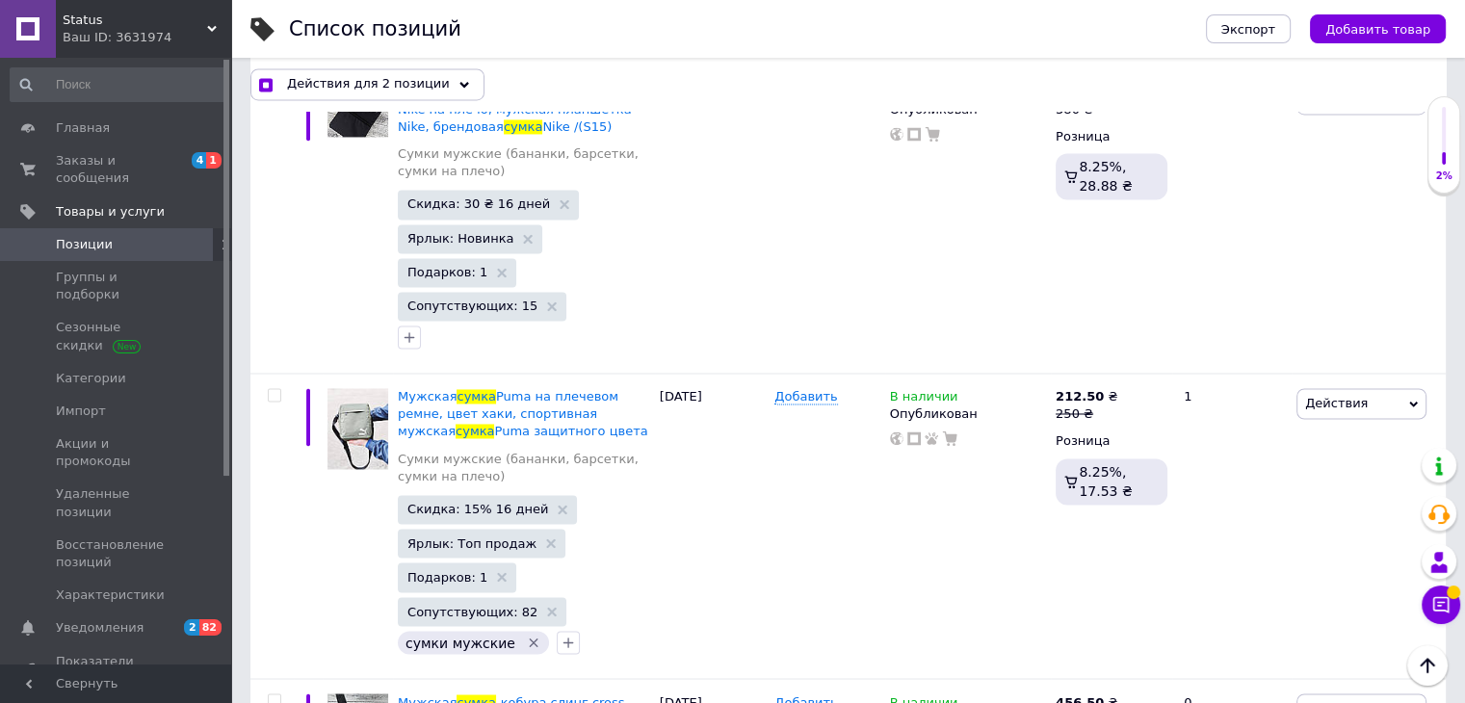
scroll to position [17913, 0]
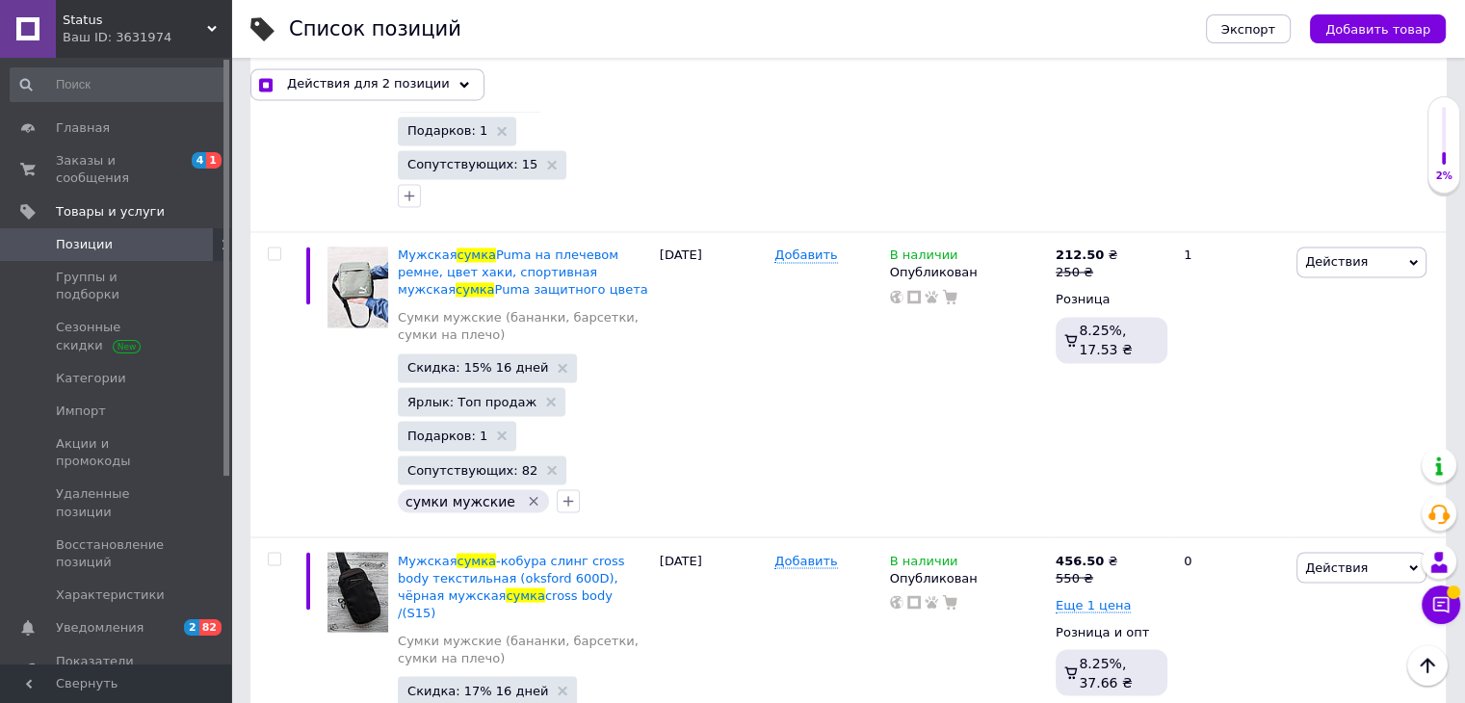
checkbox input "true"
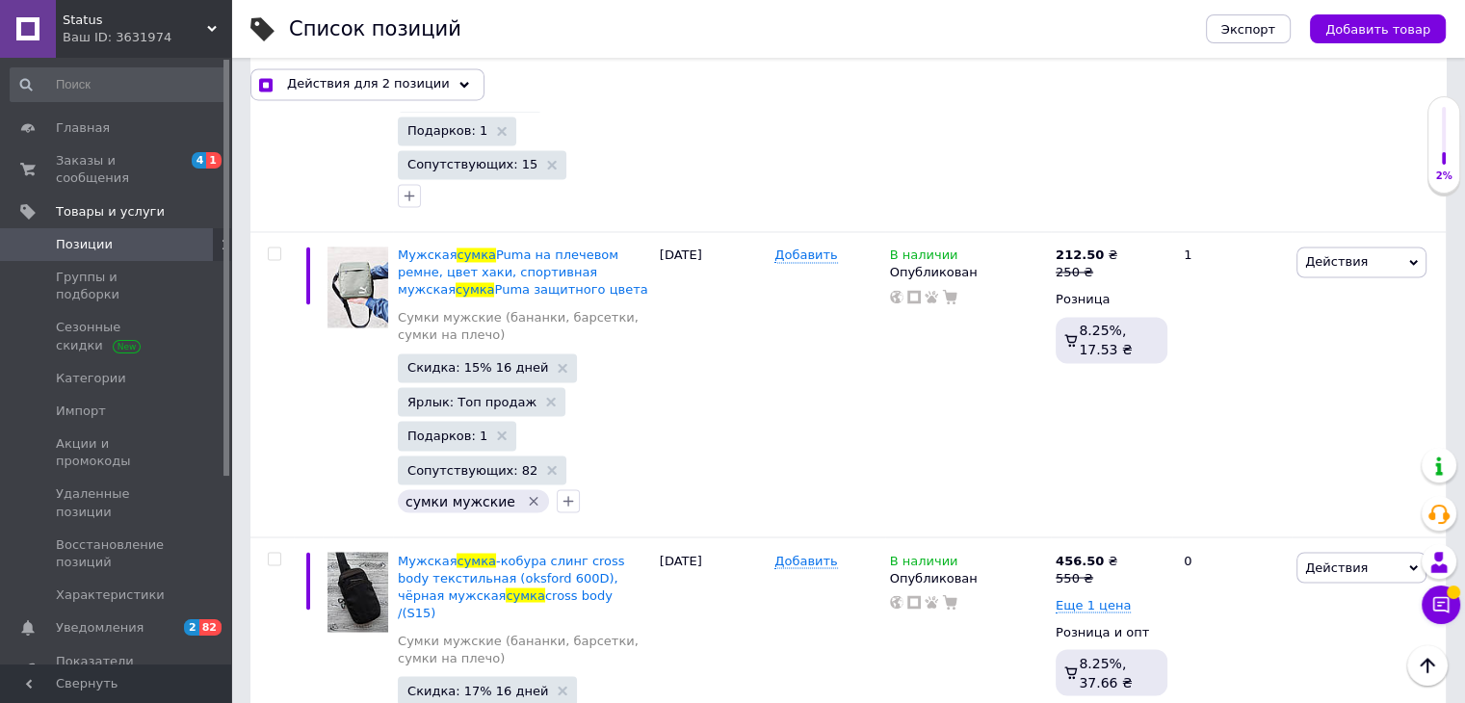
checkbox input "true"
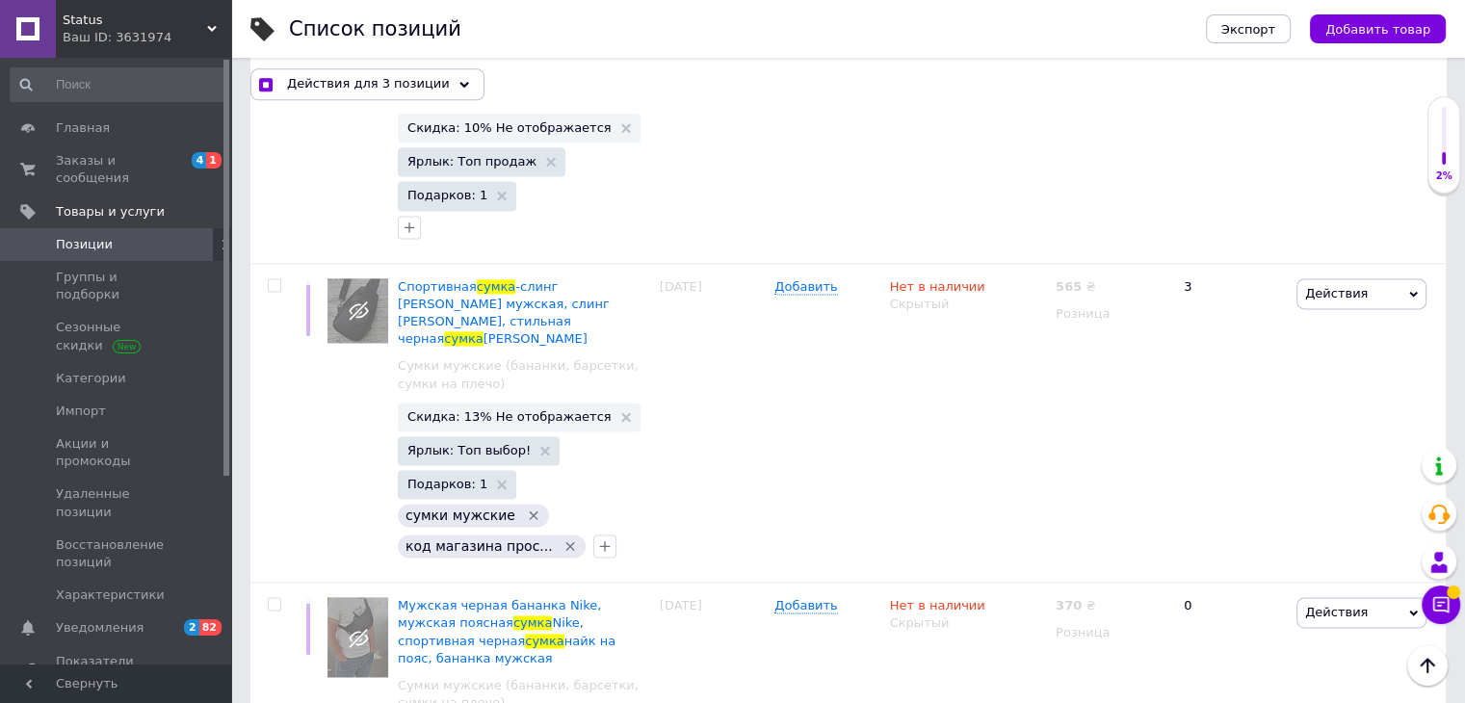
scroll to position [24531, 0]
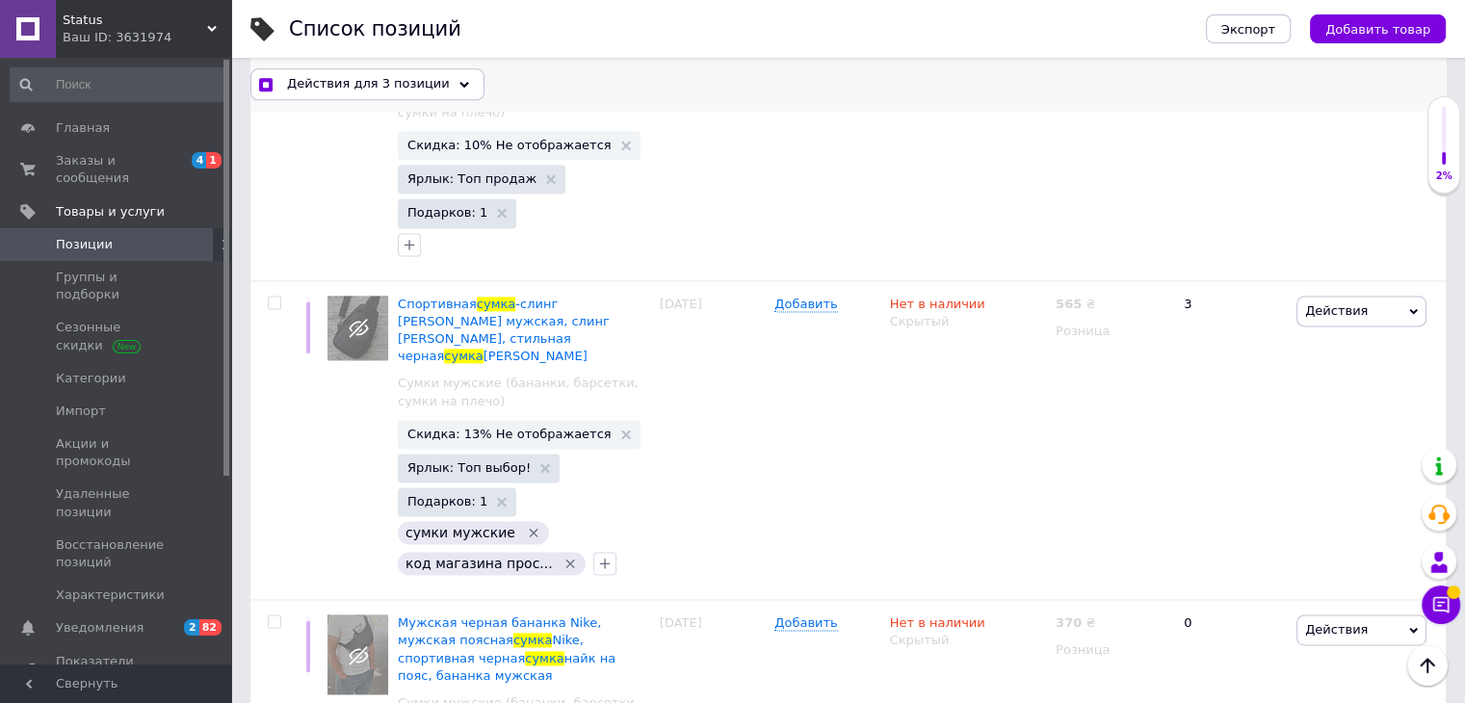
click at [381, 88] on span "Действия для 3 позиции" at bounding box center [368, 83] width 163 height 17
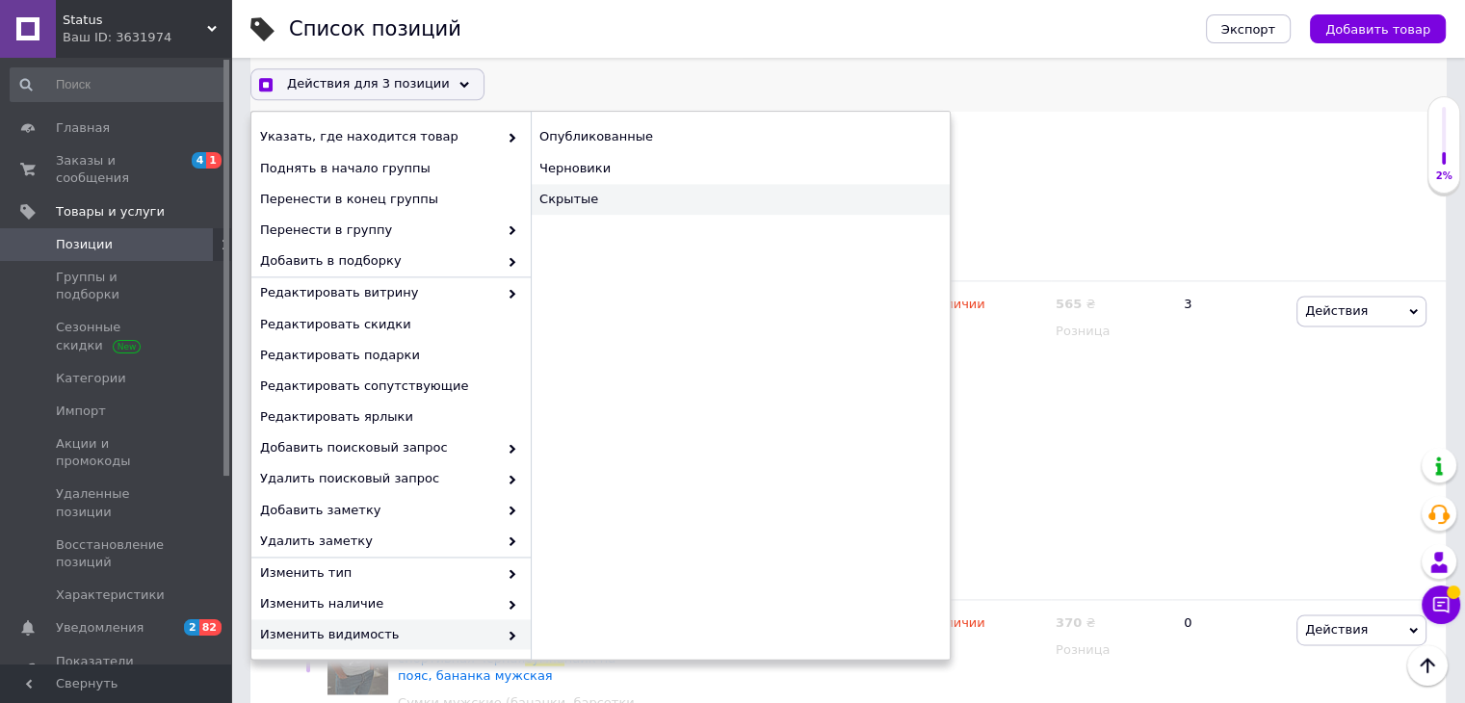
click at [580, 203] on div "Скрытые" at bounding box center [740, 199] width 419 height 31
checkbox input "true"
checkbox input "false"
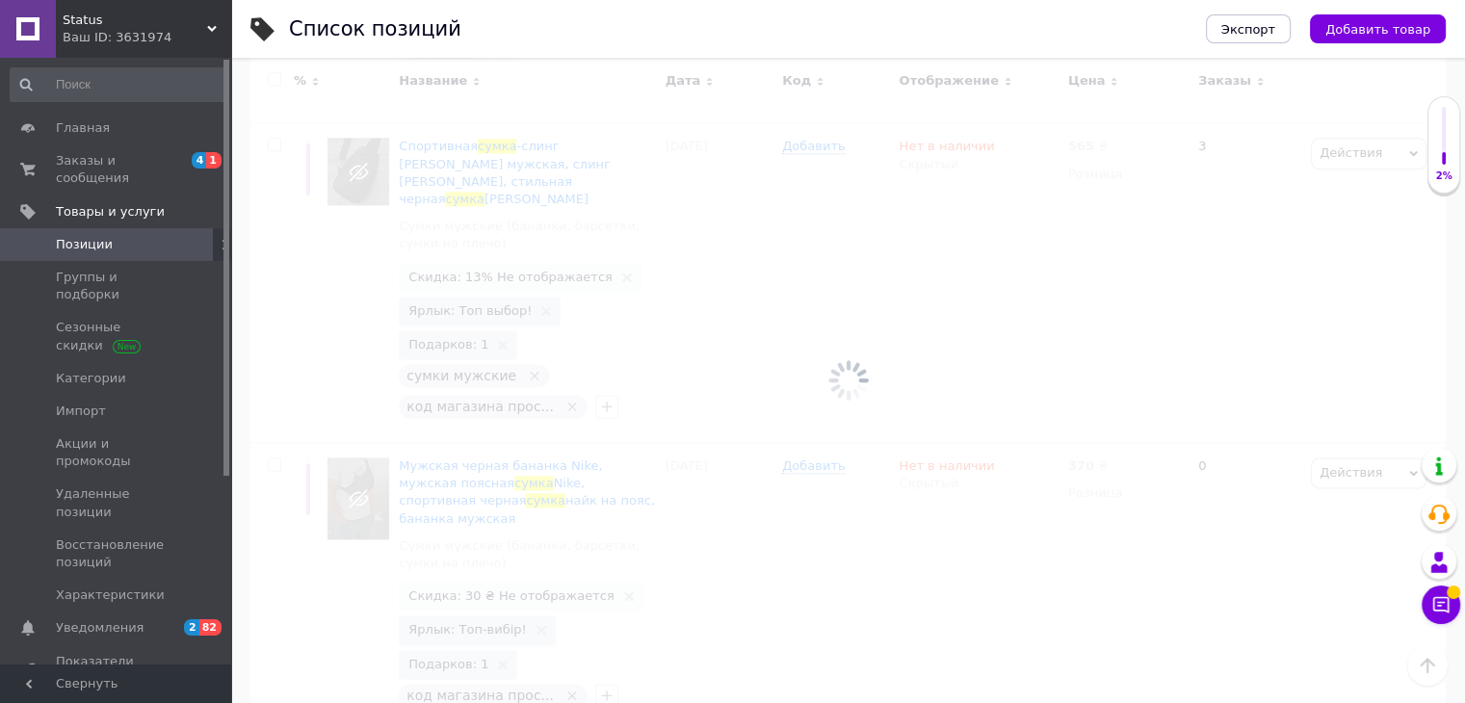
scroll to position [24461, 0]
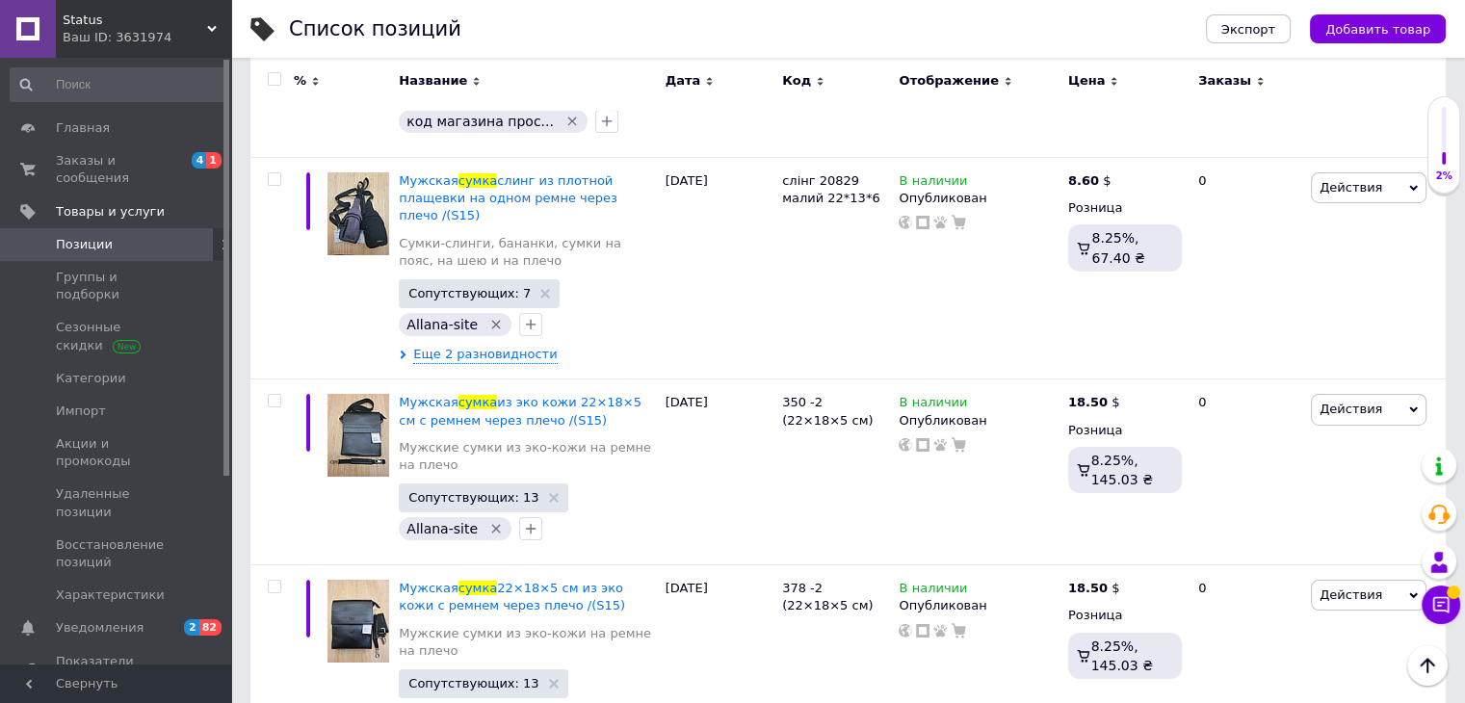
scroll to position [21318, 0]
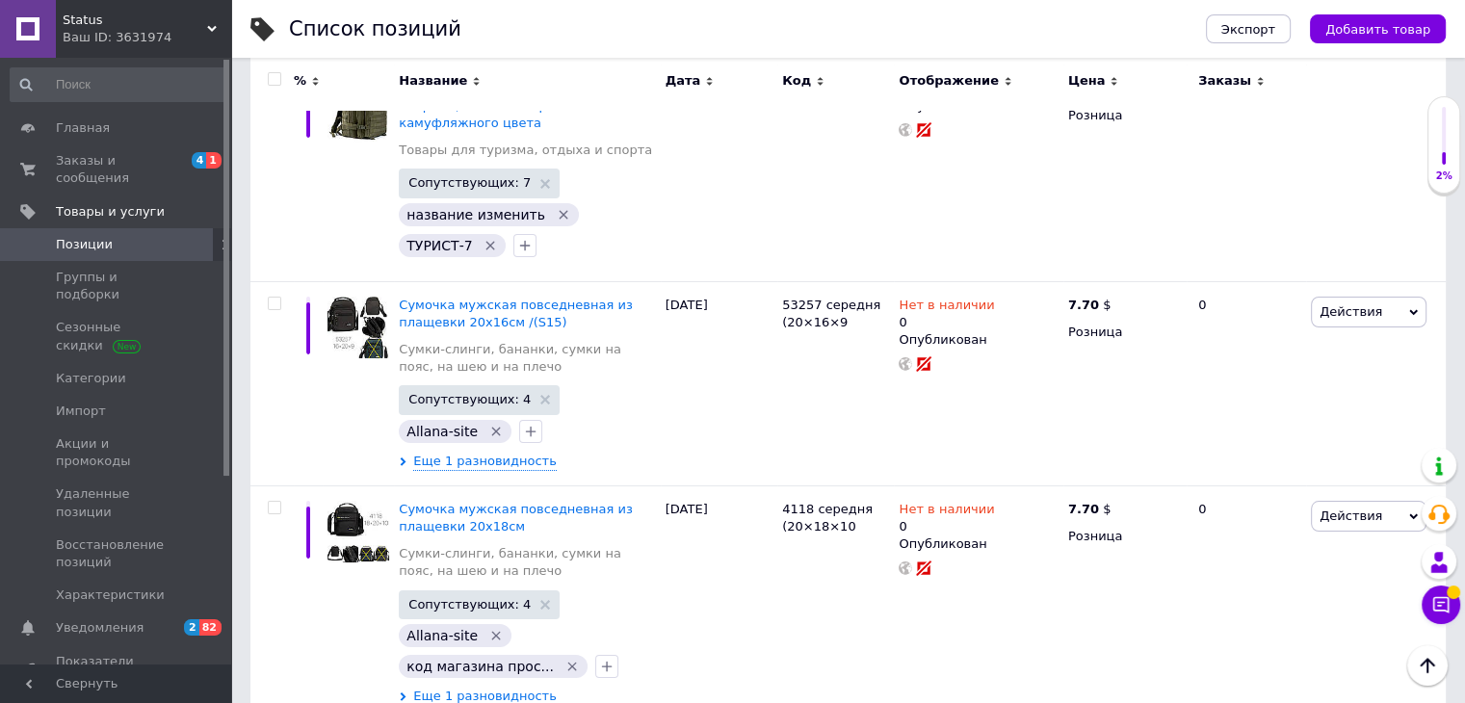
scroll to position [21879, 0]
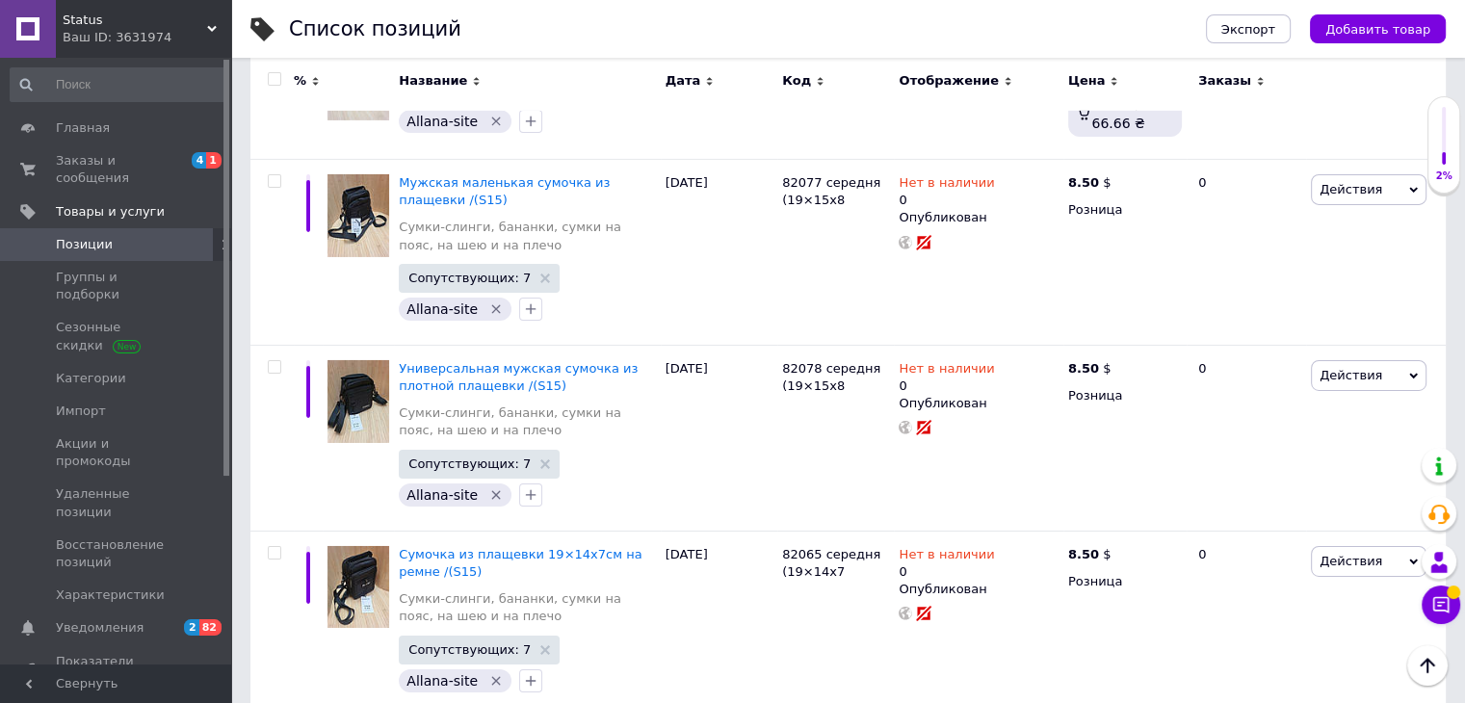
scroll to position [6526, 0]
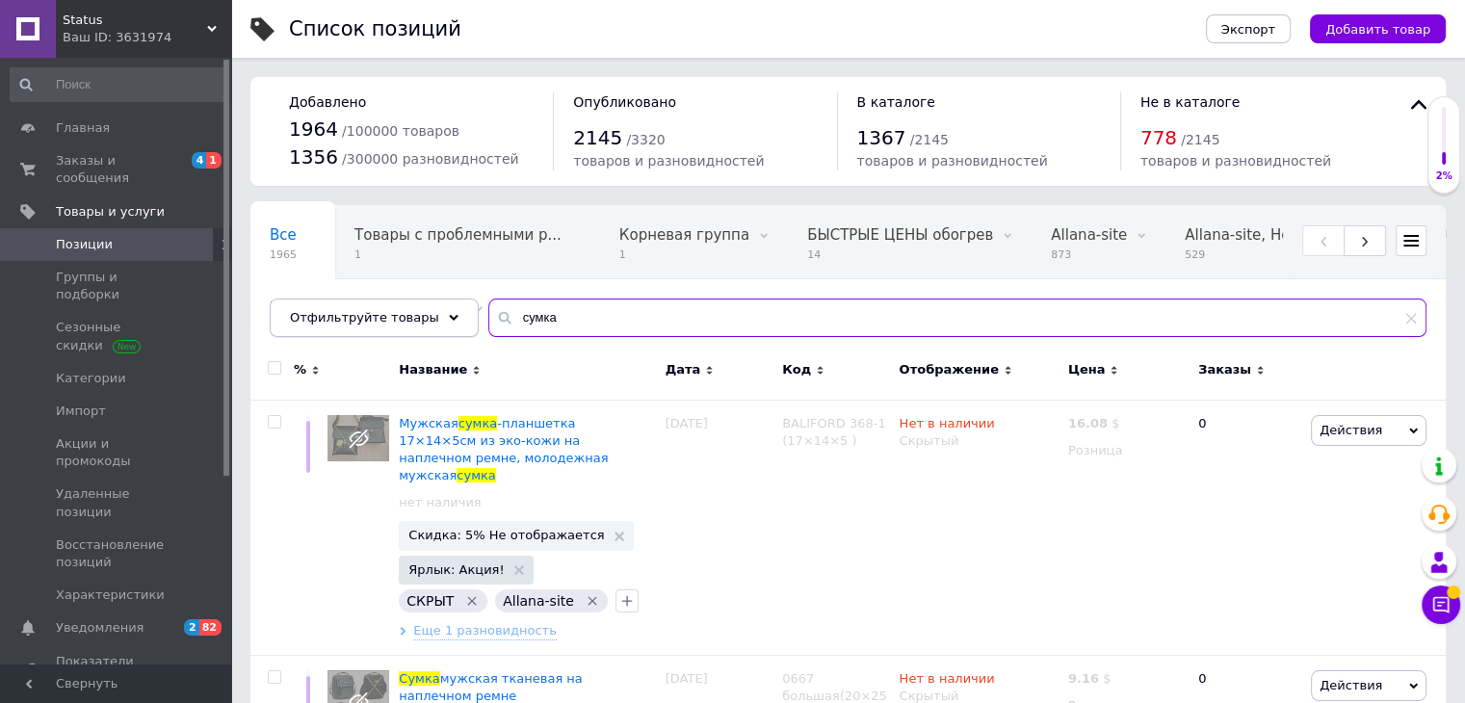
drag, startPoint x: 535, startPoint y: 310, endPoint x: 359, endPoint y: 314, distance: 176.3
click at [358, 313] on div "Отфильтруйте товары сумка" at bounding box center [848, 318] width 1157 height 39
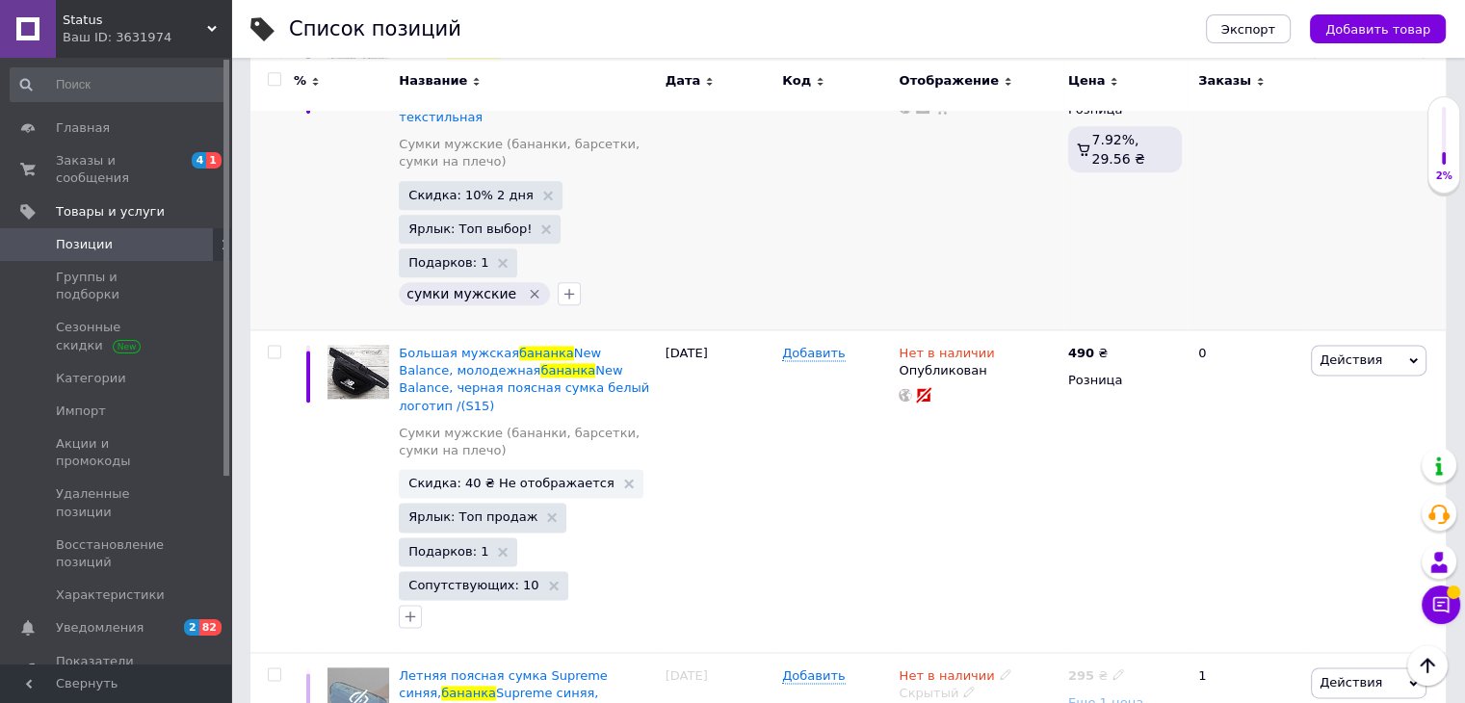
scroll to position [2119, 0]
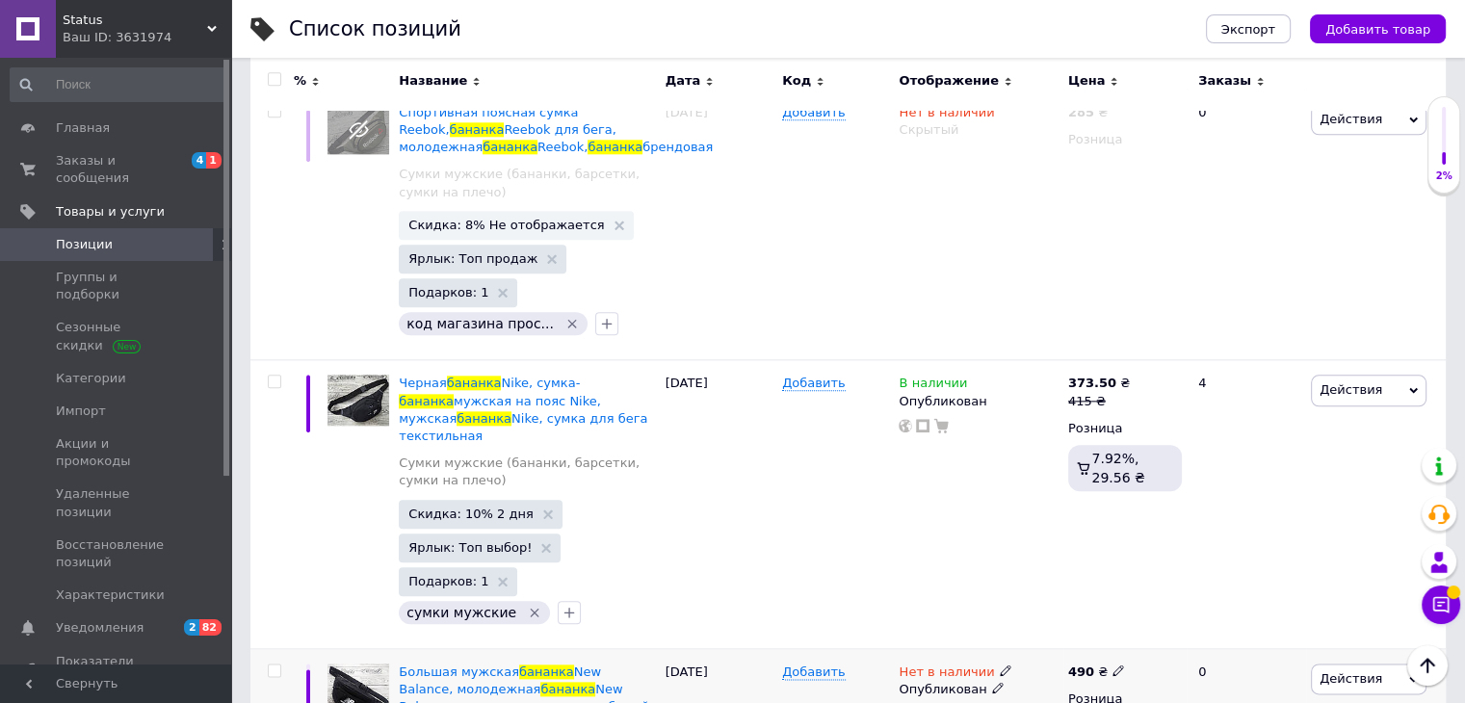
type input "бананка"
click at [275, 665] on input "checkbox" at bounding box center [274, 671] width 13 height 13
checkbox input "true"
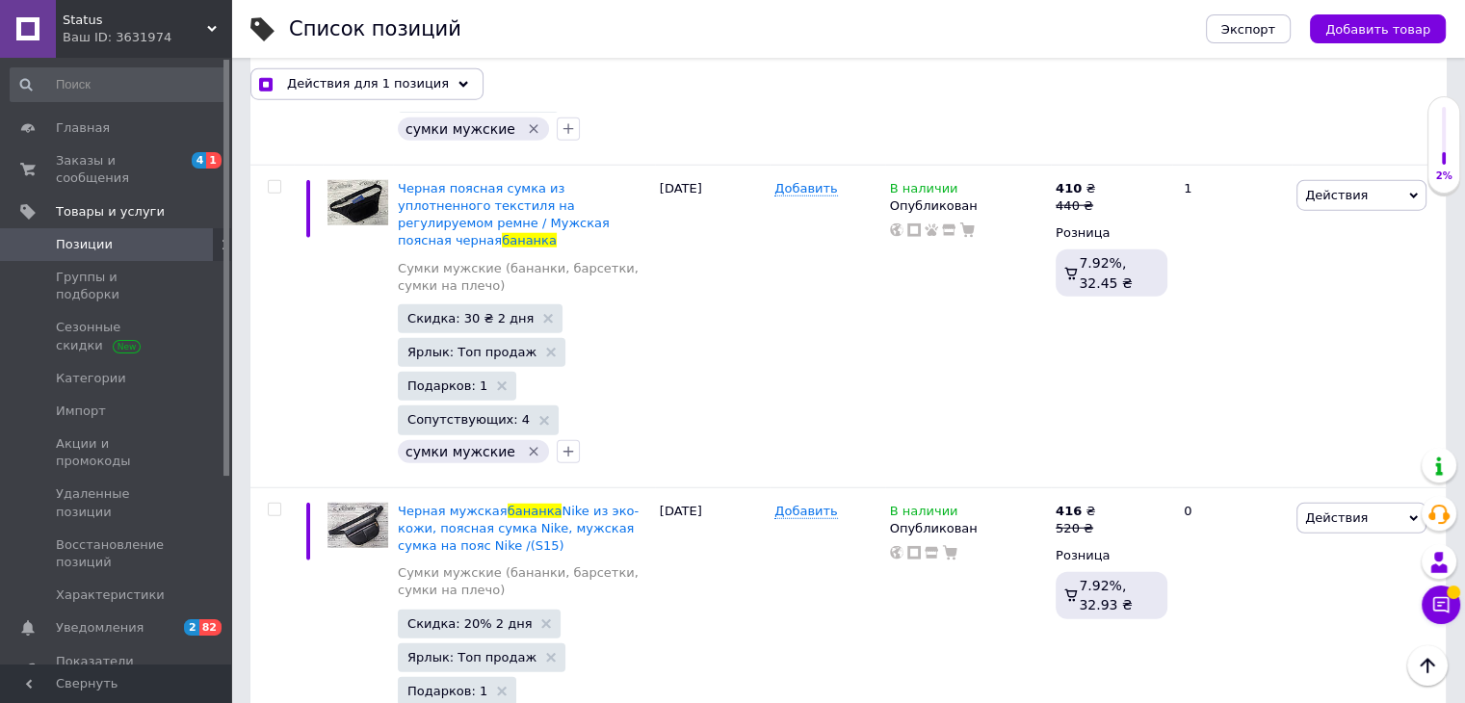
scroll to position [12712, 0]
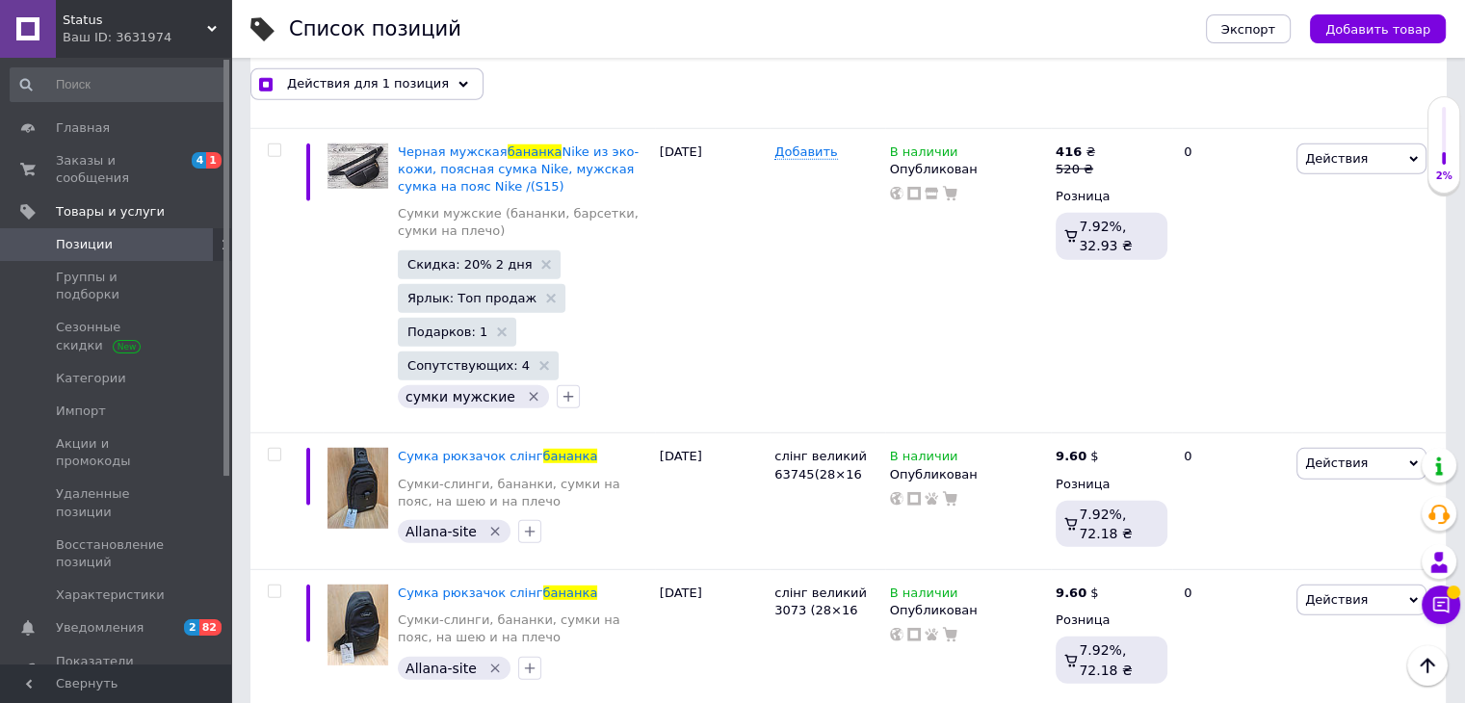
checkbox input "true"
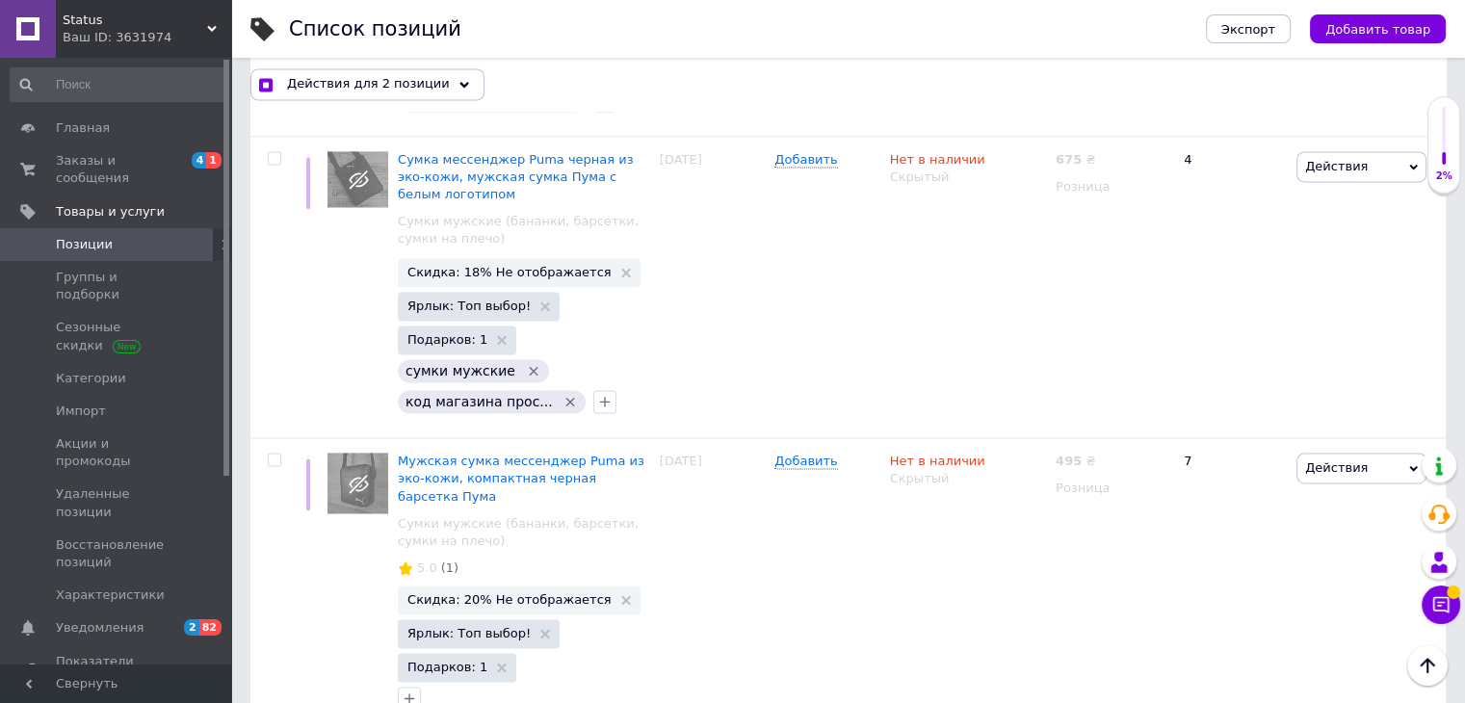
scroll to position [24986, 0]
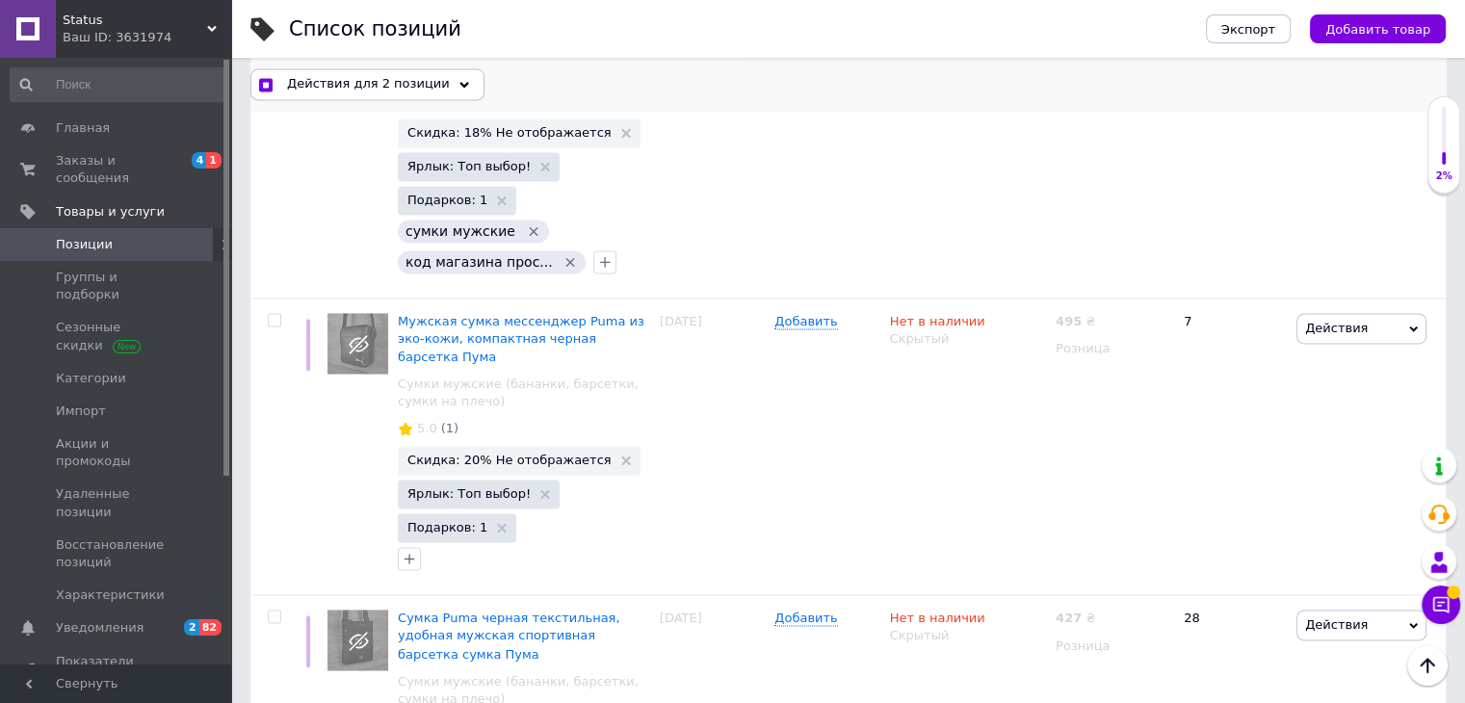
click at [385, 84] on span "Действия для 2 позиции" at bounding box center [368, 83] width 163 height 17
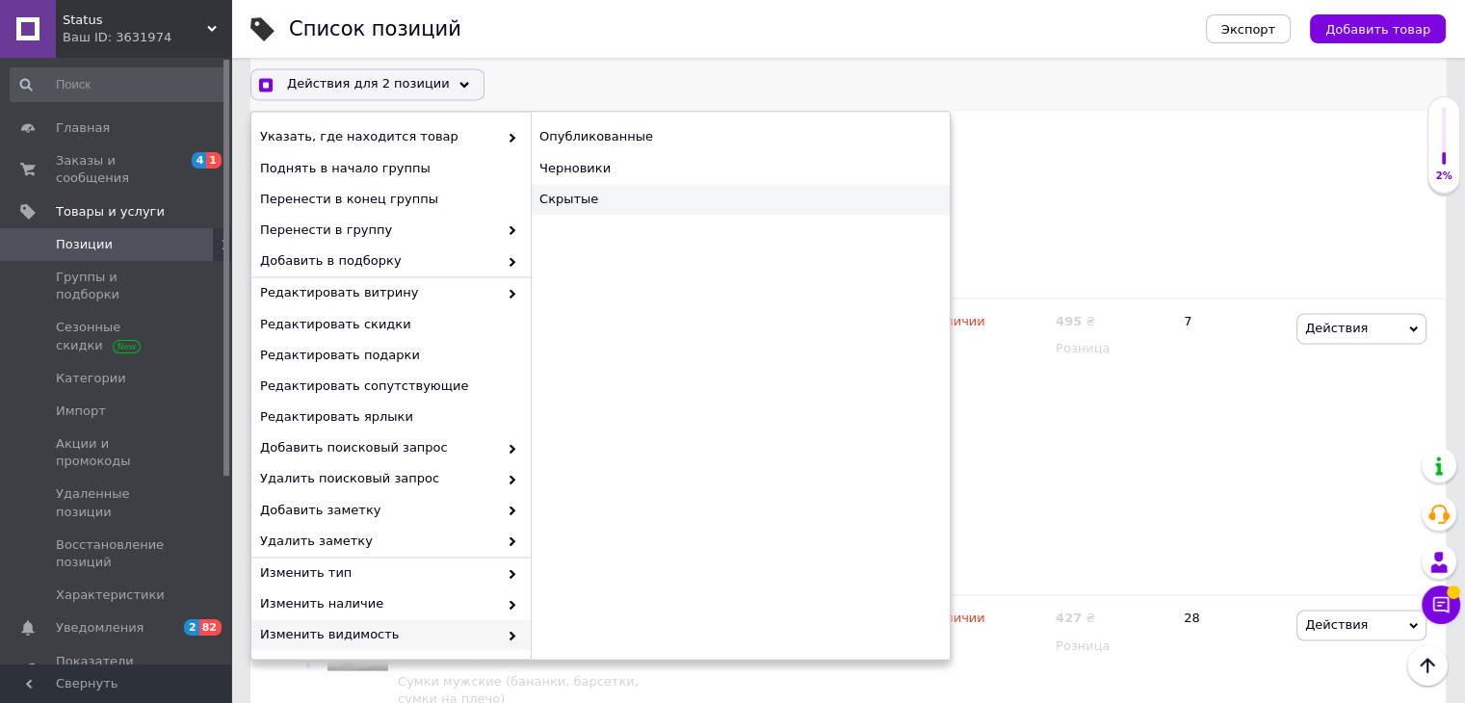
click at [603, 205] on div "Скрытые" at bounding box center [740, 199] width 419 height 31
checkbox input "true"
checkbox input "false"
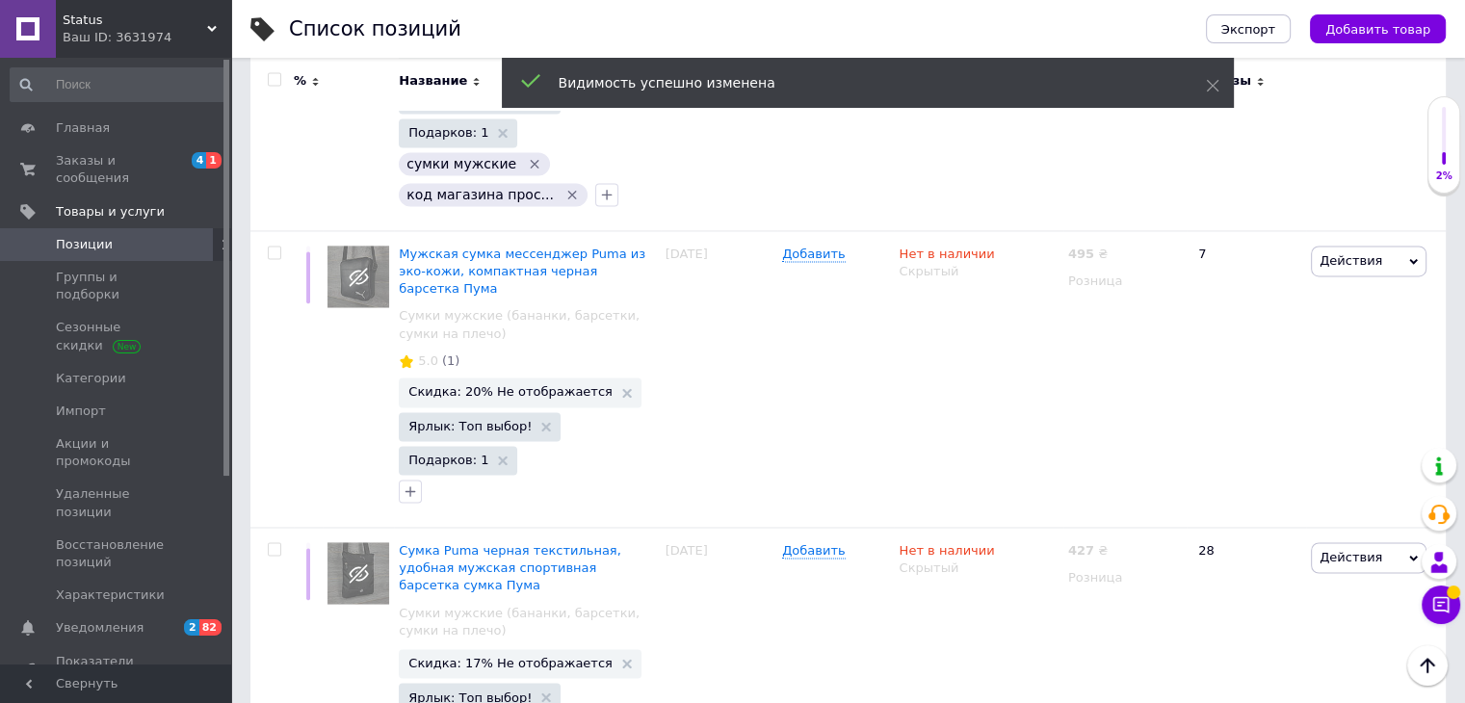
scroll to position [24884, 0]
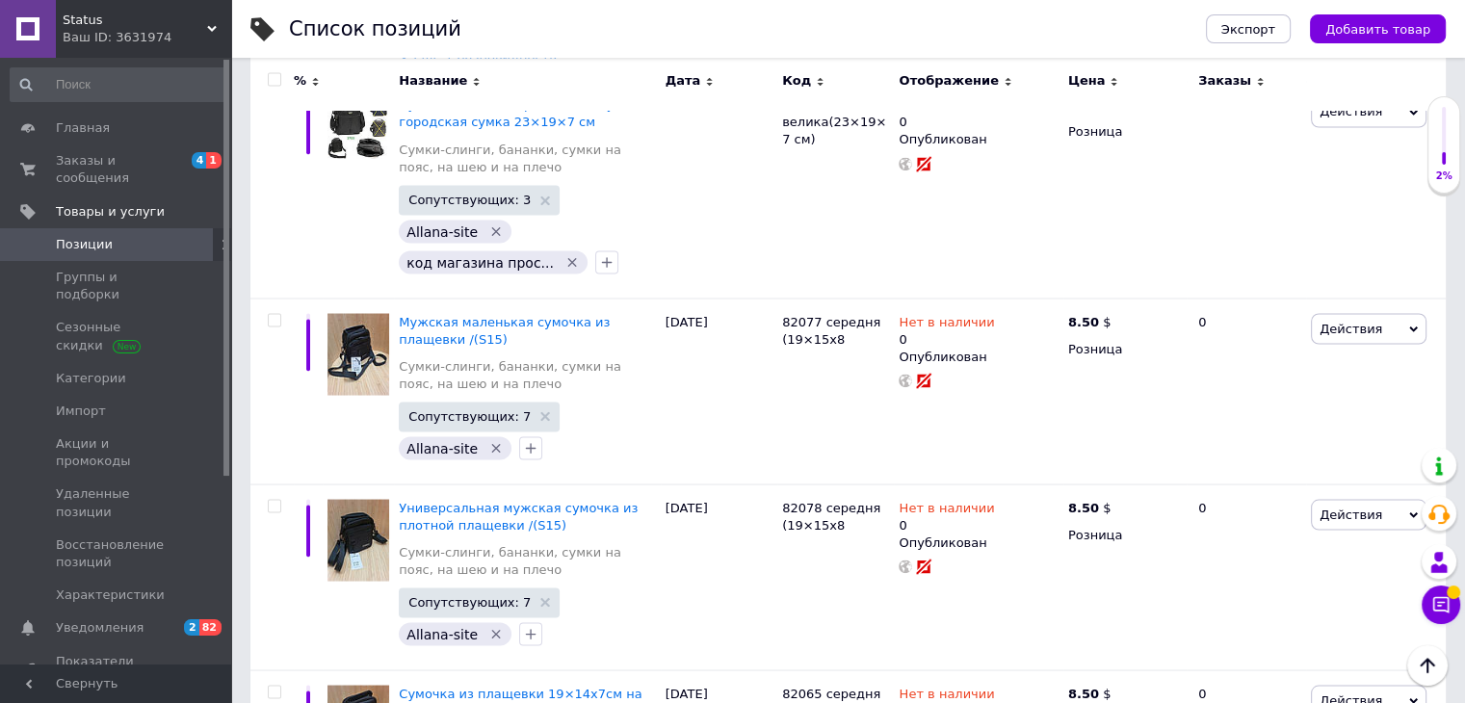
scroll to position [10742, 0]
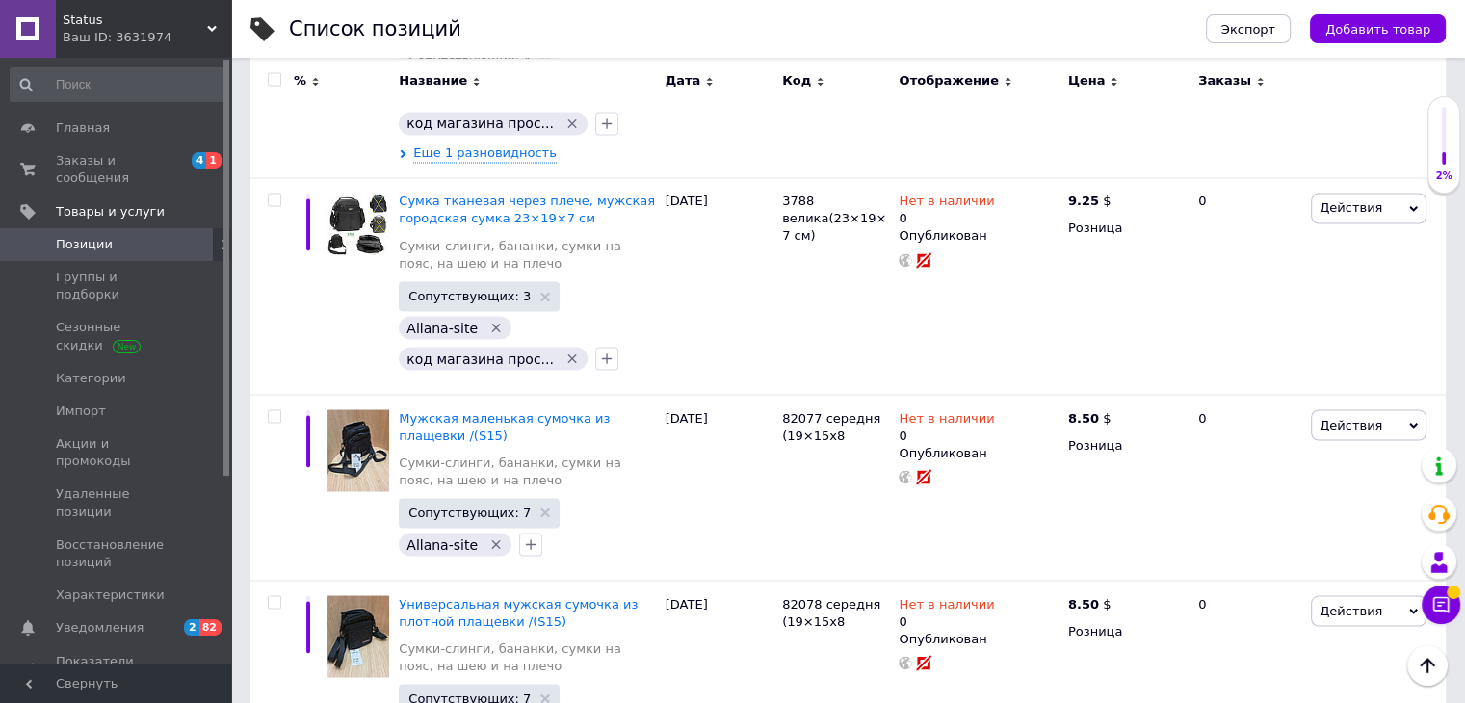
click at [210, 26] on icon at bounding box center [212, 29] width 10 height 10
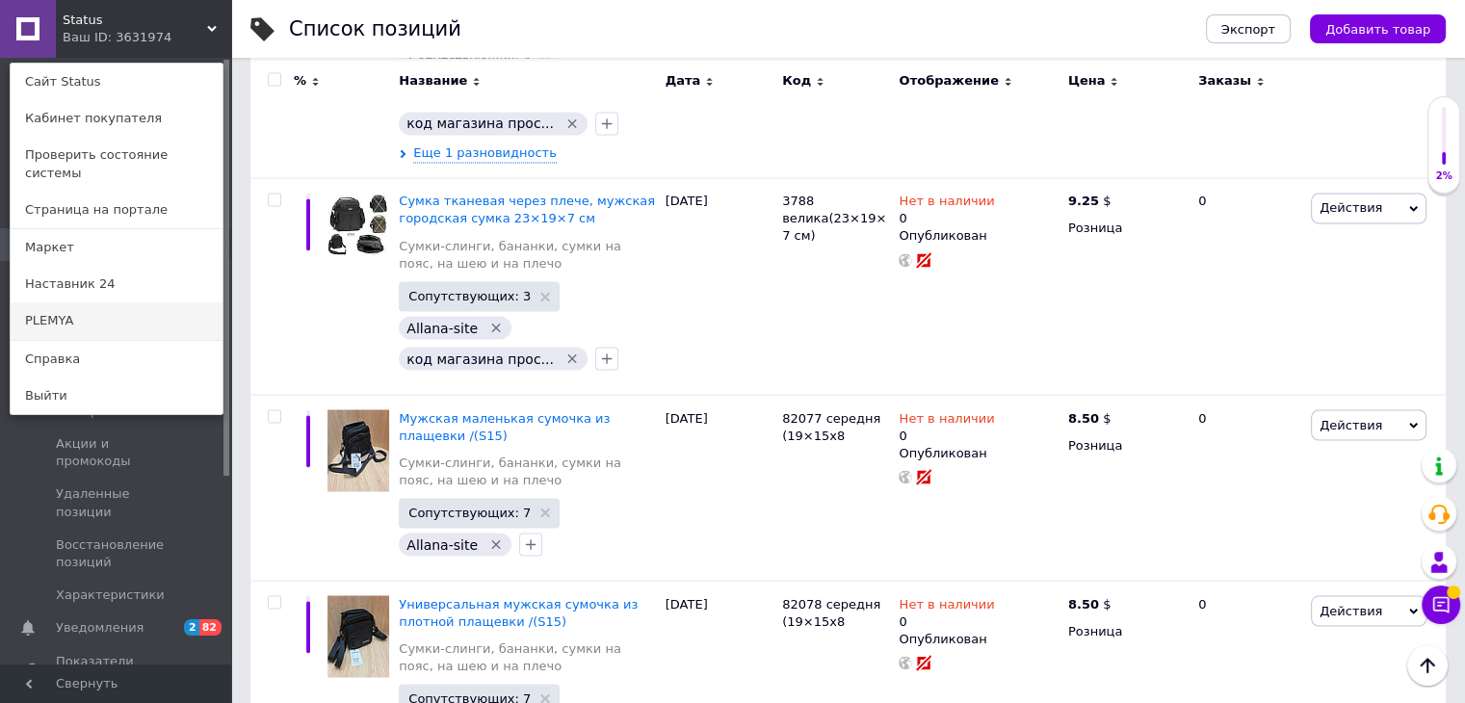
click at [104, 306] on link "PLEMYA" at bounding box center [117, 320] width 212 height 37
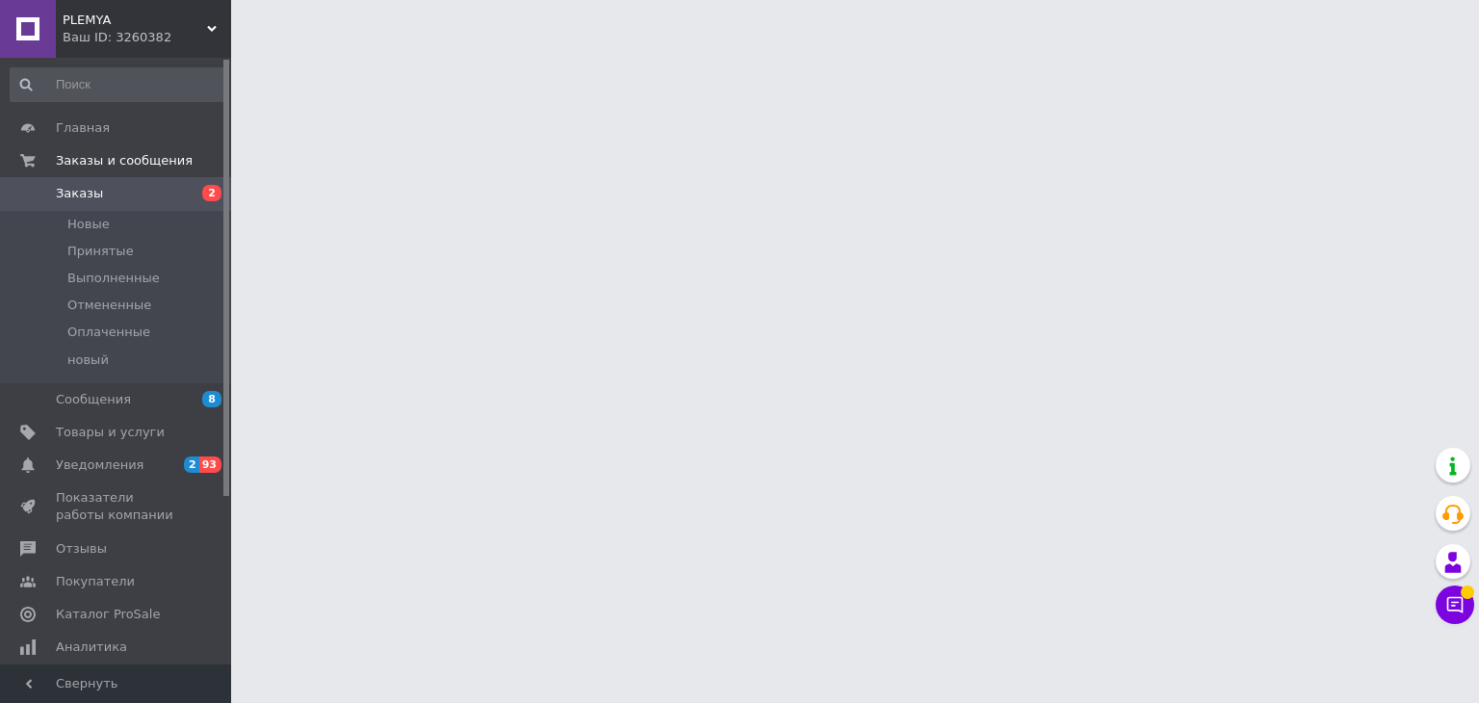
click at [196, 461] on span "2" at bounding box center [191, 465] width 15 height 16
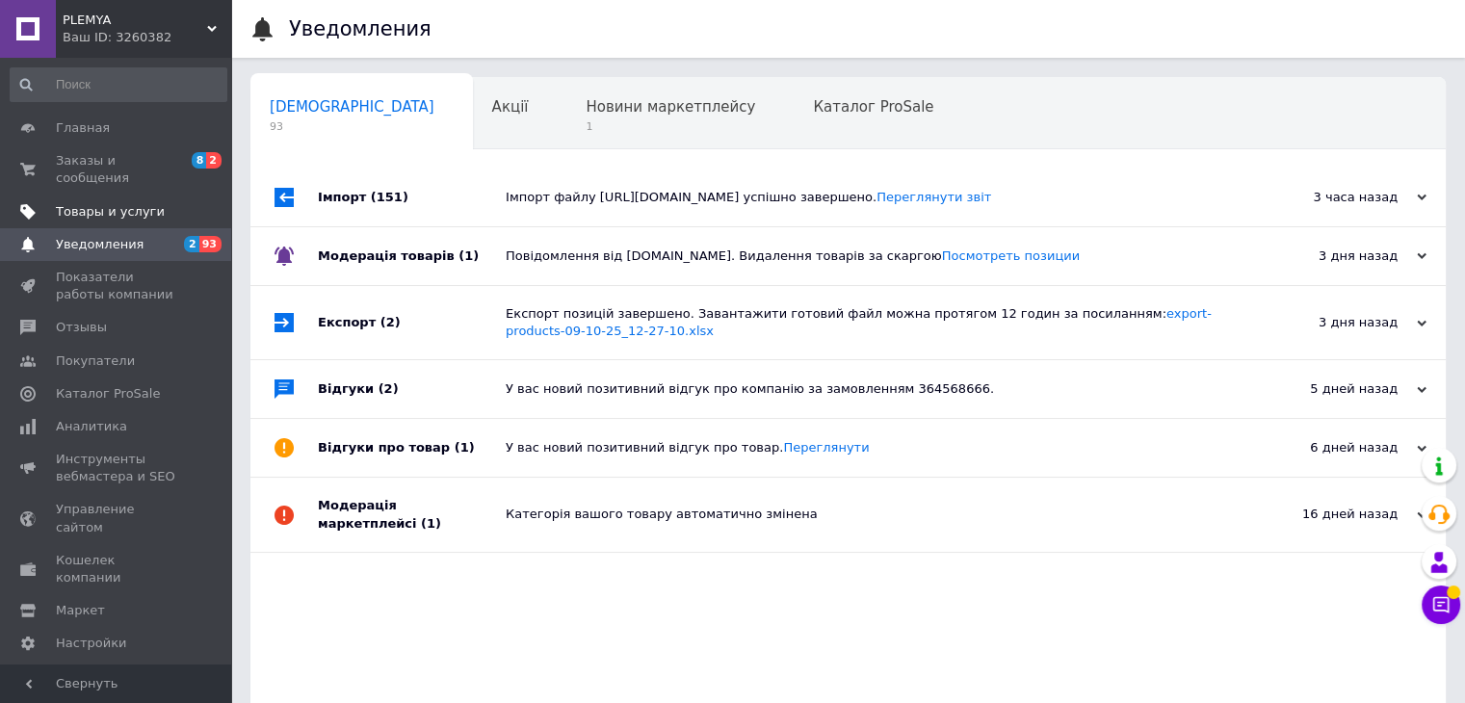
click at [128, 203] on span "Товары и услуги" at bounding box center [110, 211] width 109 height 17
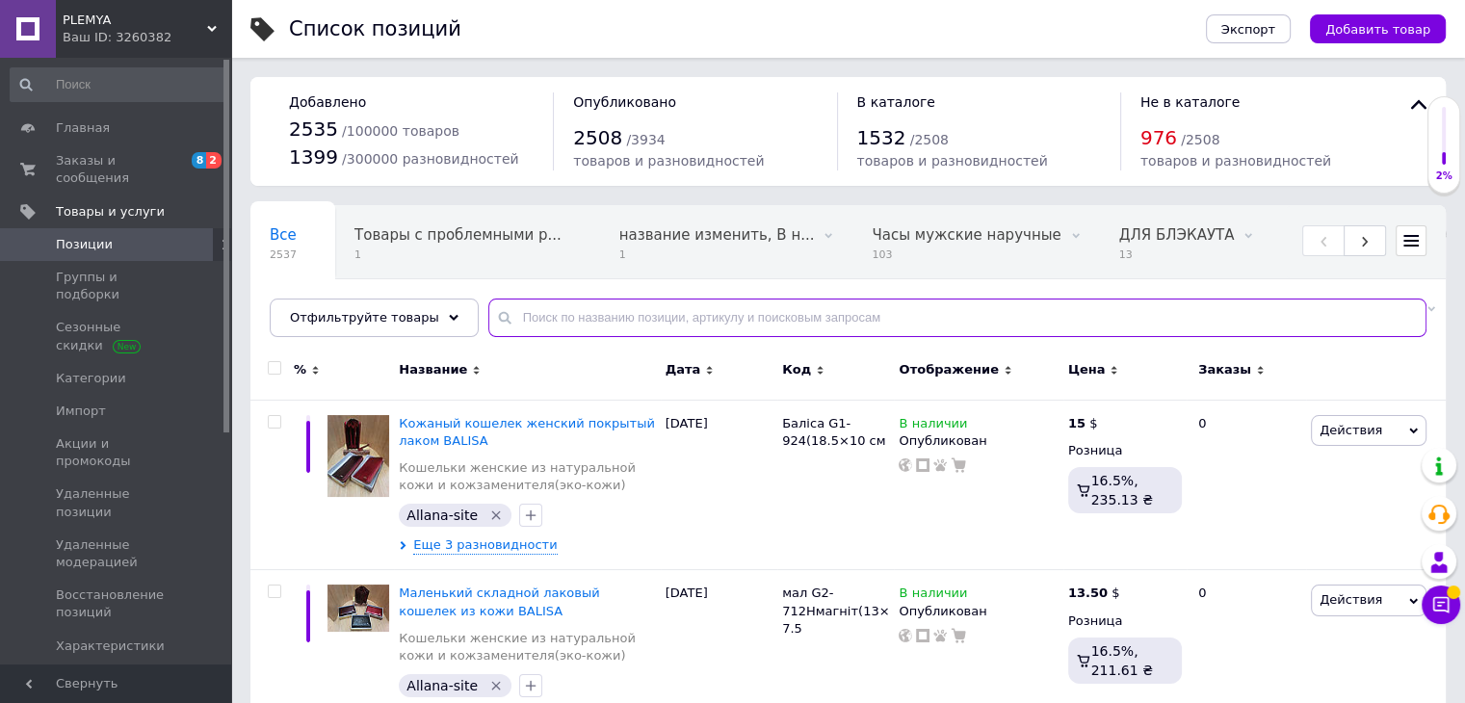
click at [672, 328] on input "text" at bounding box center [957, 318] width 938 height 39
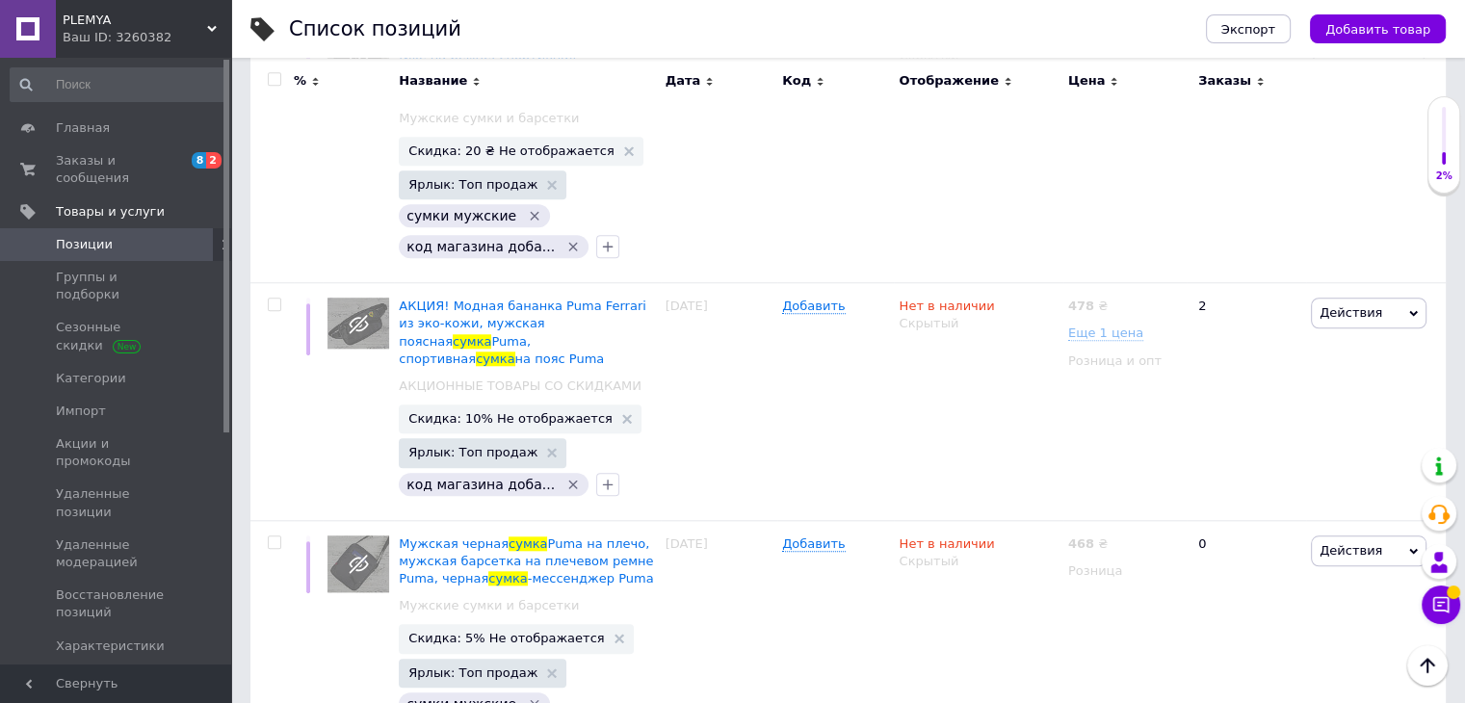
scroll to position [23777, 0]
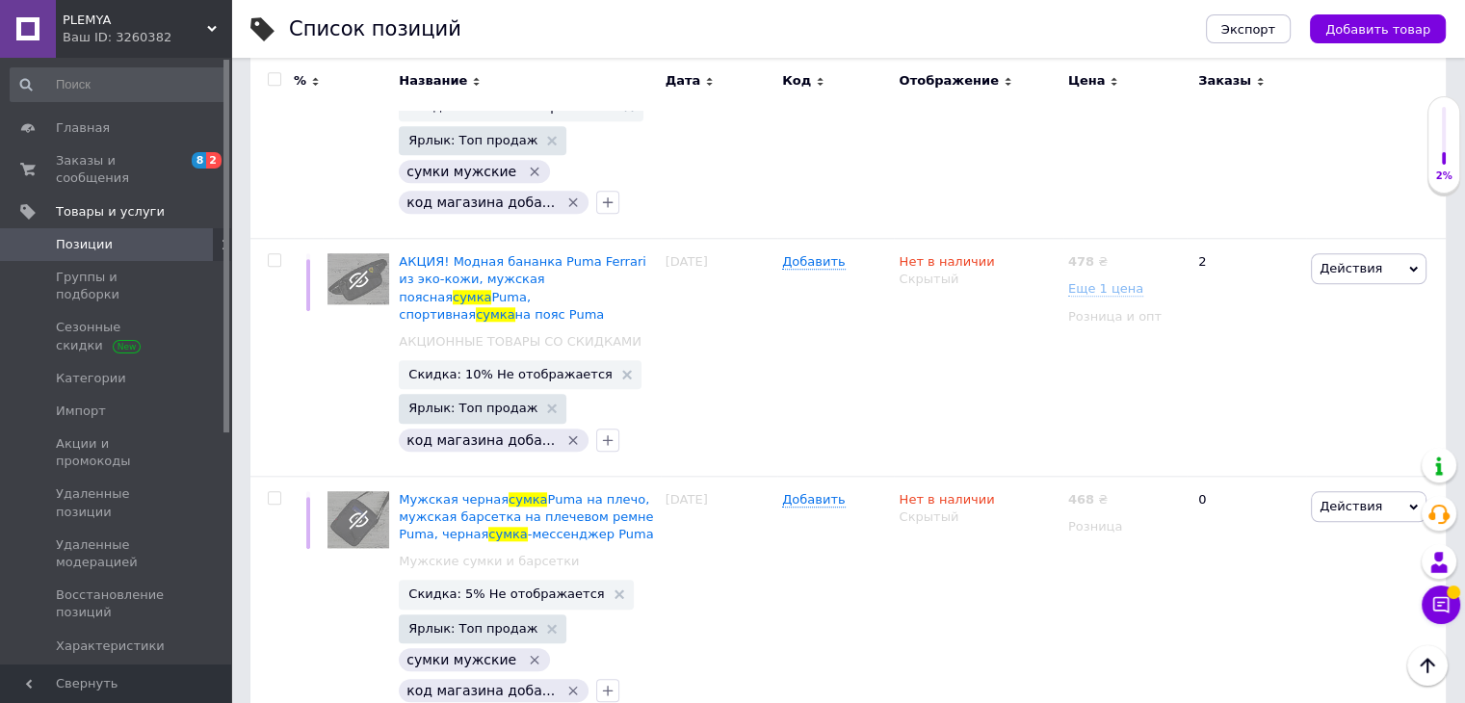
type input "сумка"
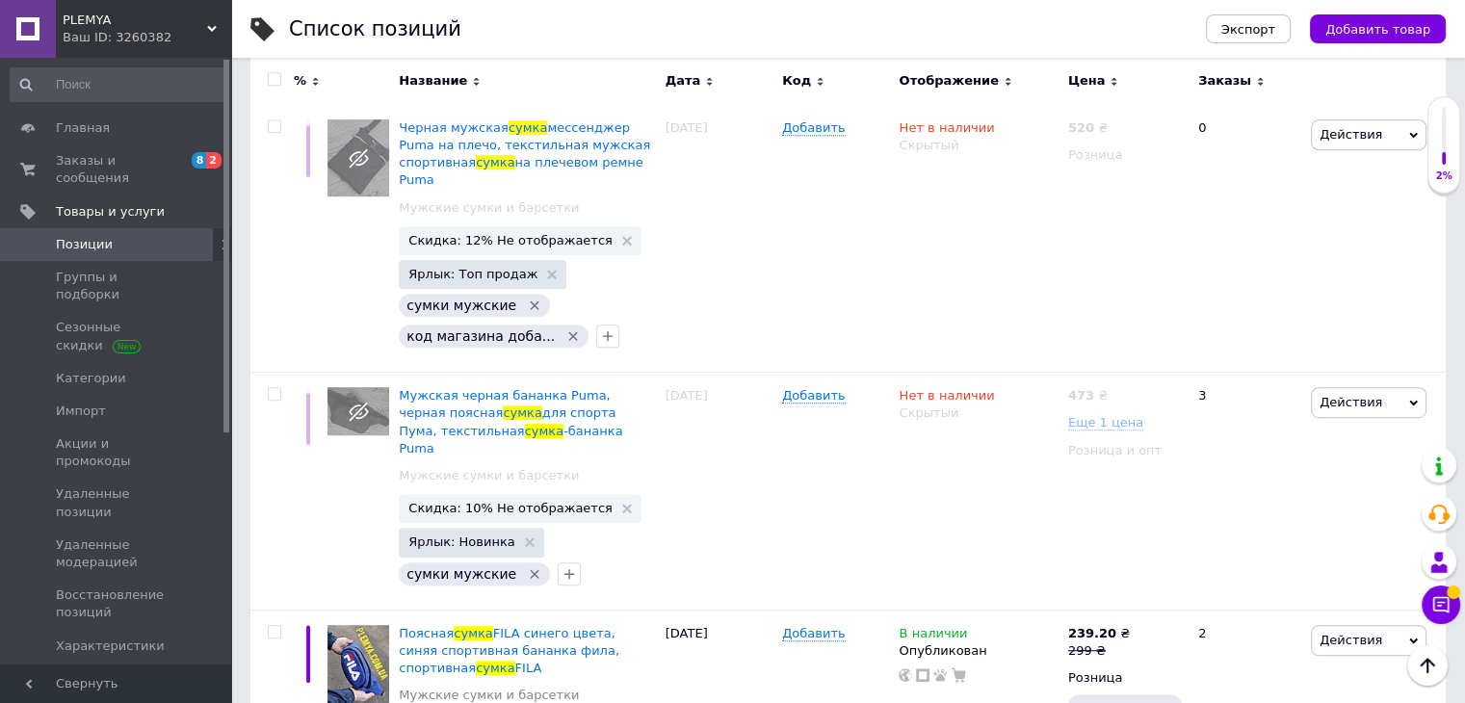
scroll to position [8379, 0]
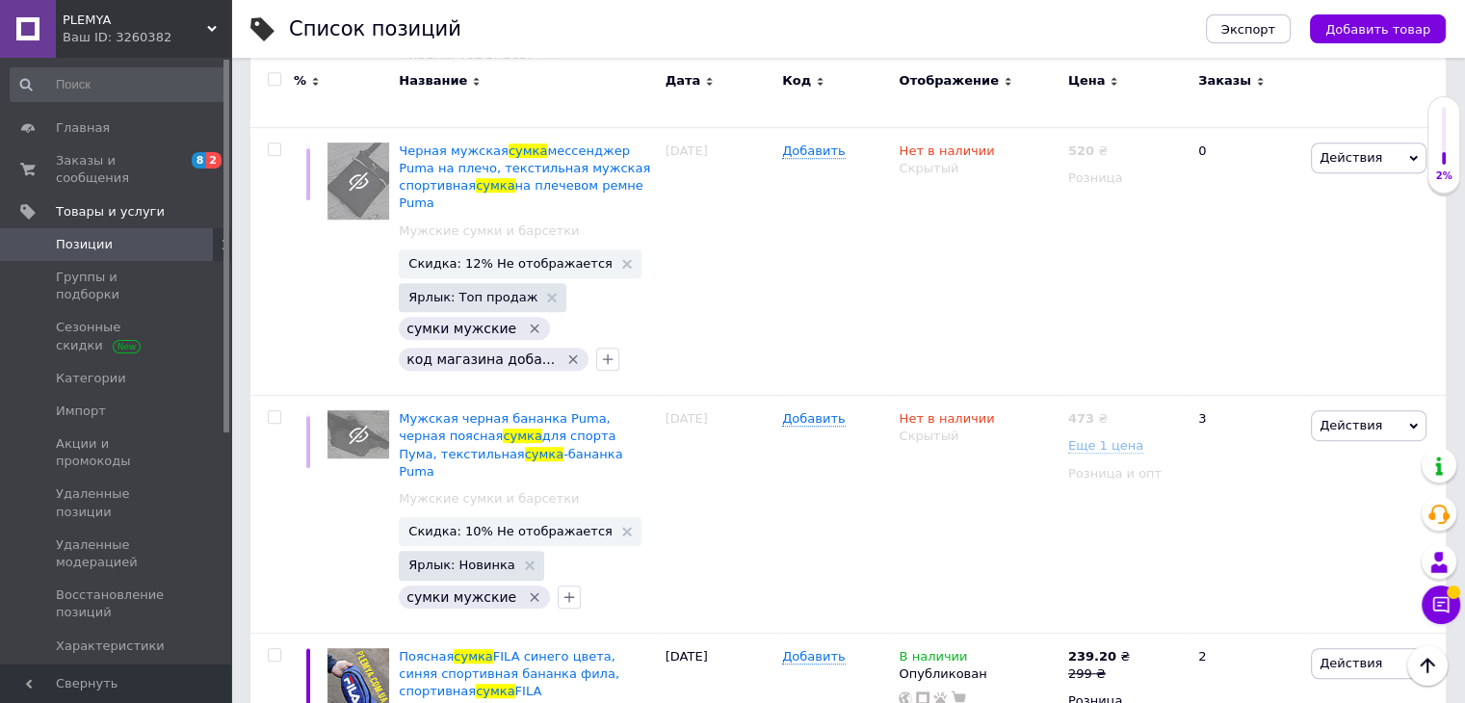
checkbox input "true"
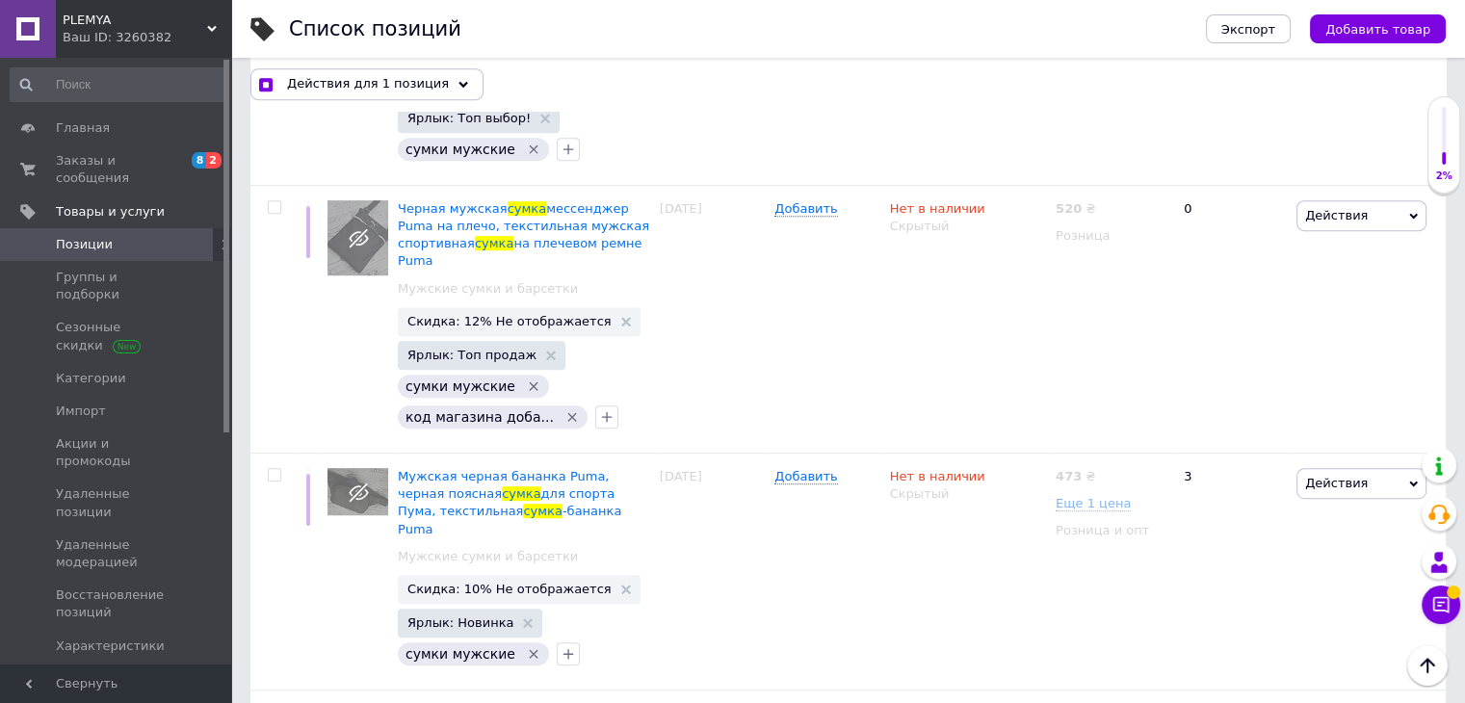
scroll to position [8431, 0]
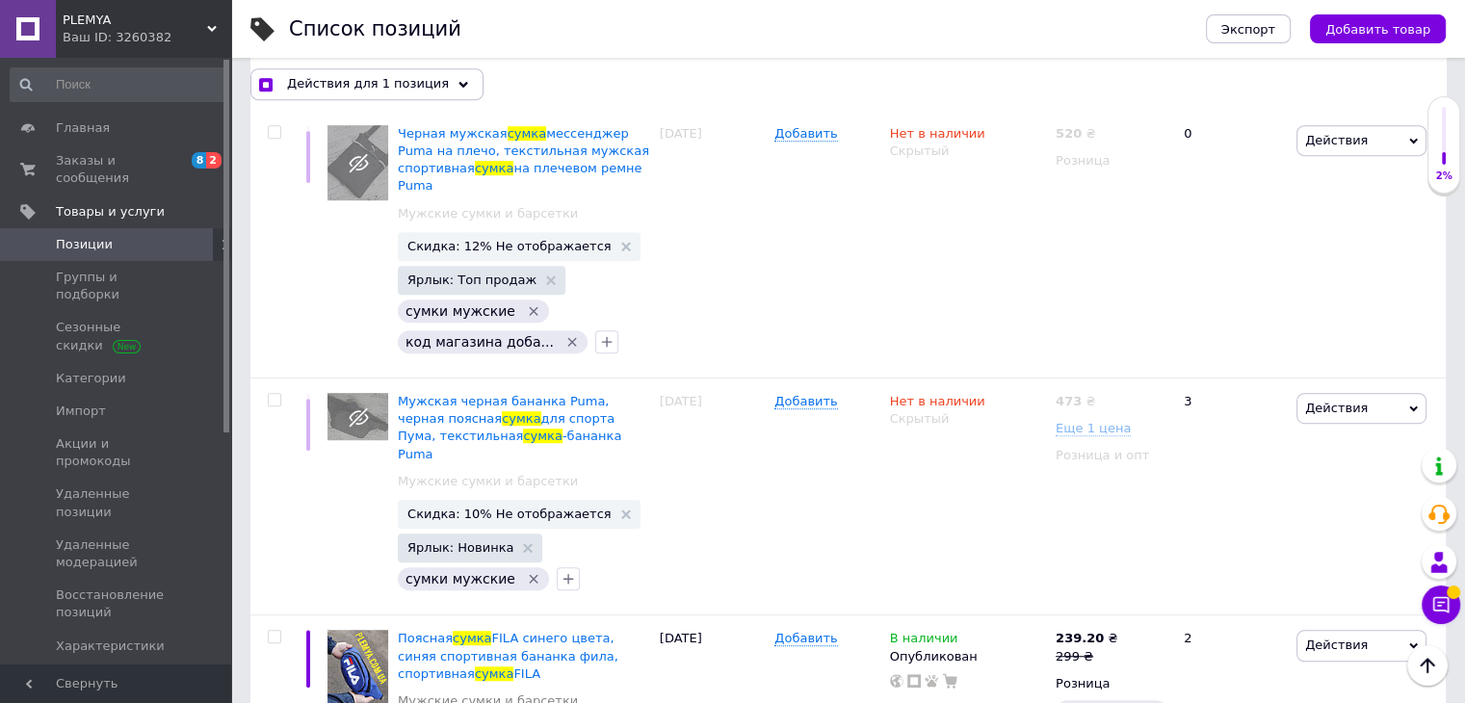
checkbox input "true"
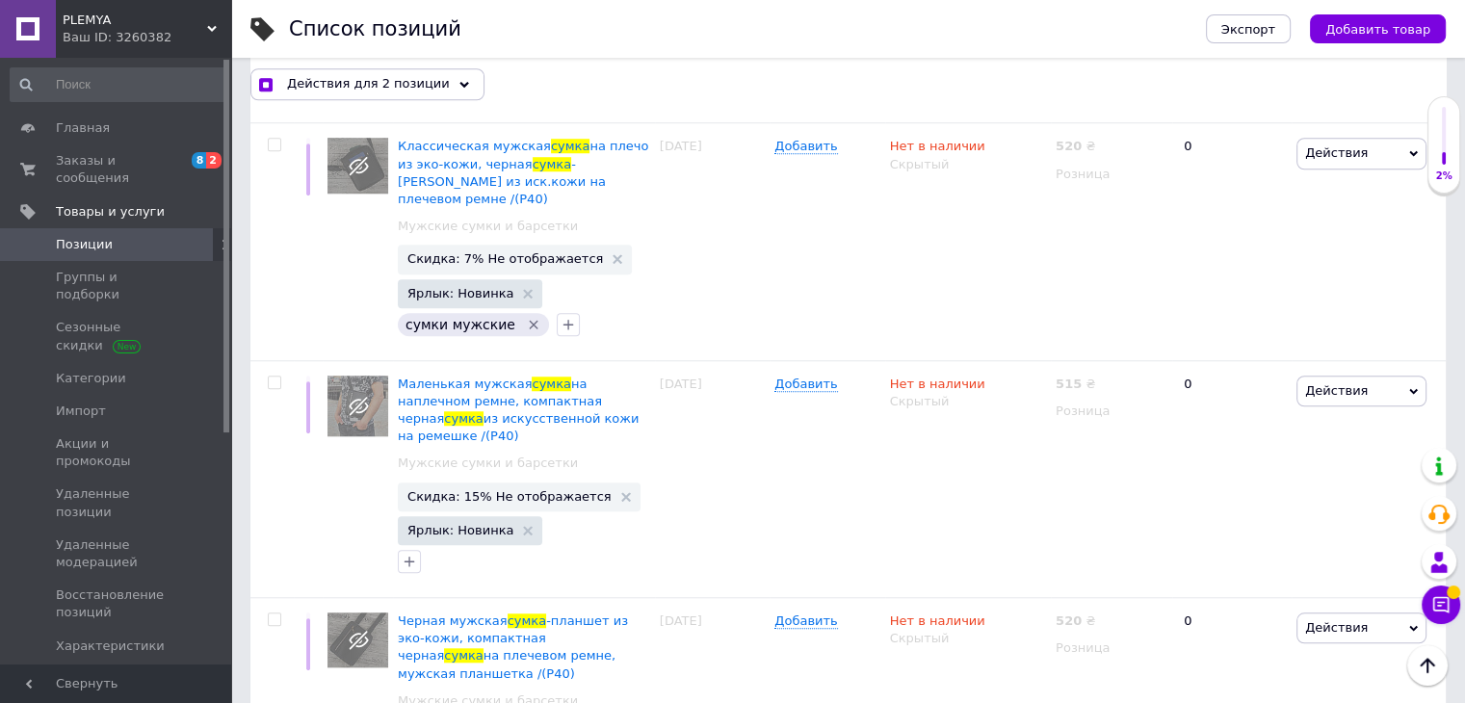
scroll to position [23599, 0]
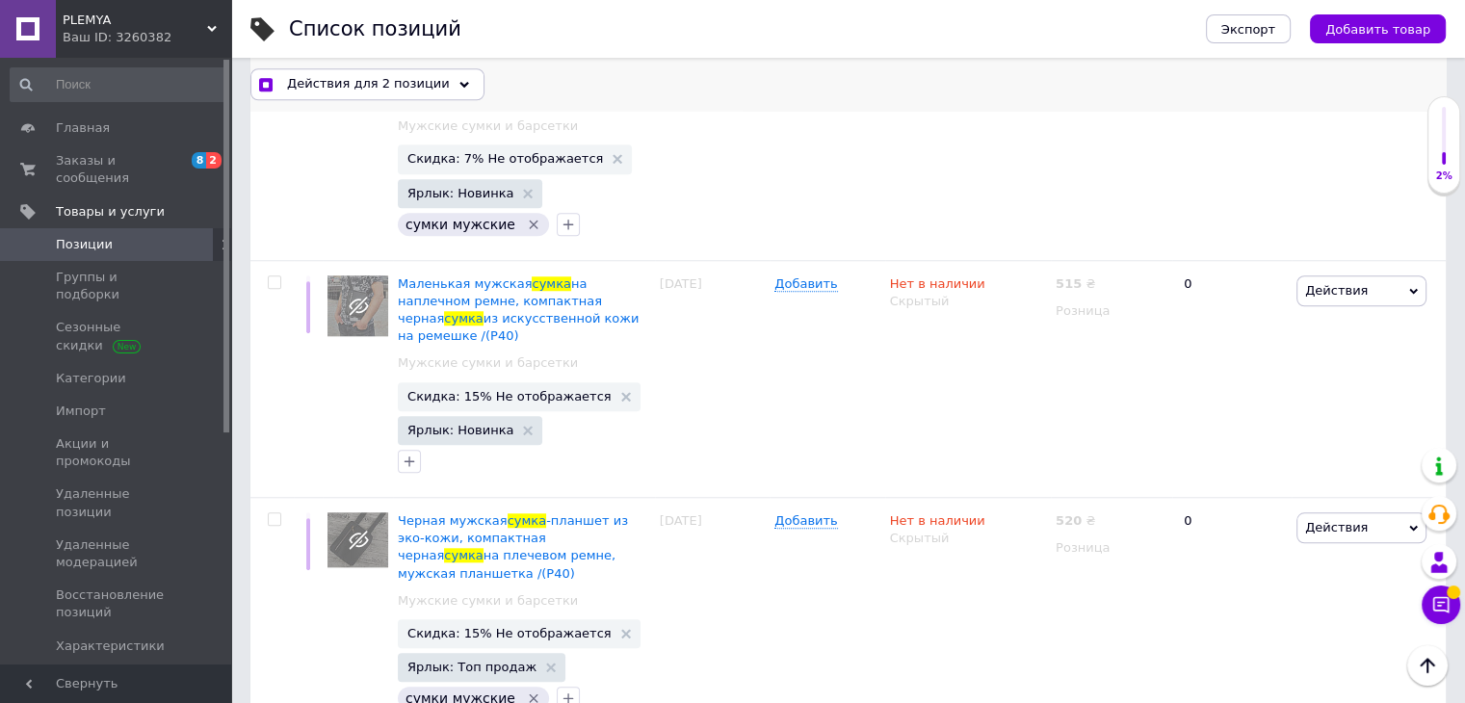
click at [412, 83] on span "Действия для 2 позиции" at bounding box center [368, 83] width 163 height 17
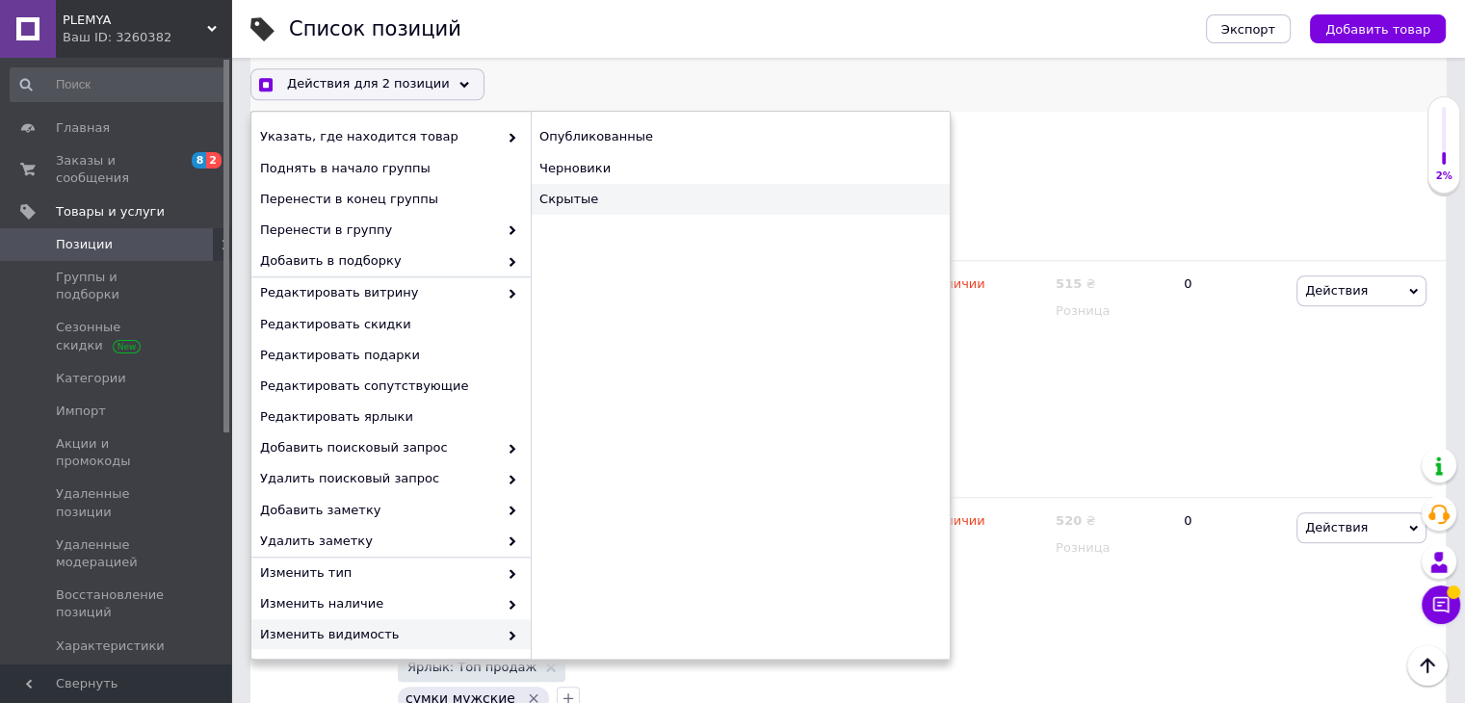
checkbox input "true"
click at [570, 197] on div "Скрытые" at bounding box center [740, 199] width 419 height 31
checkbox input "false"
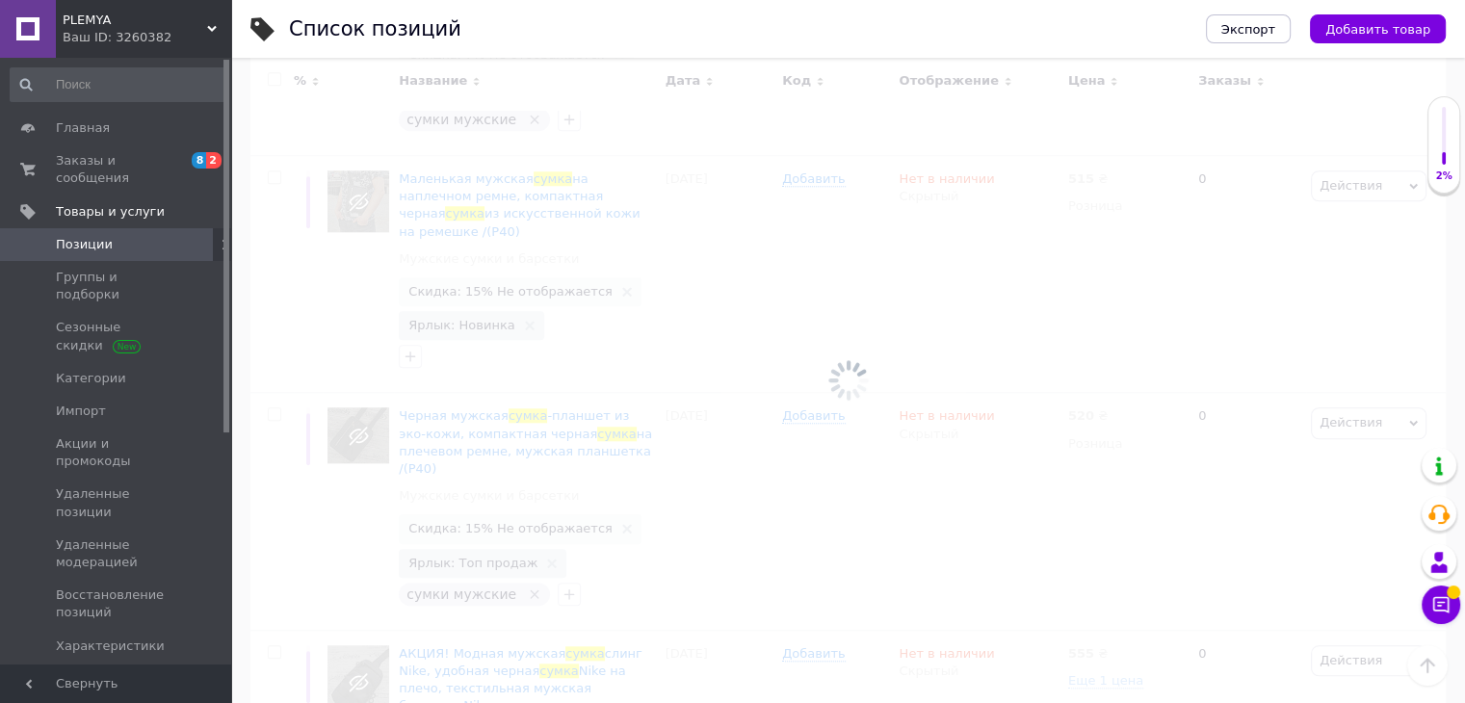
scroll to position [23460, 0]
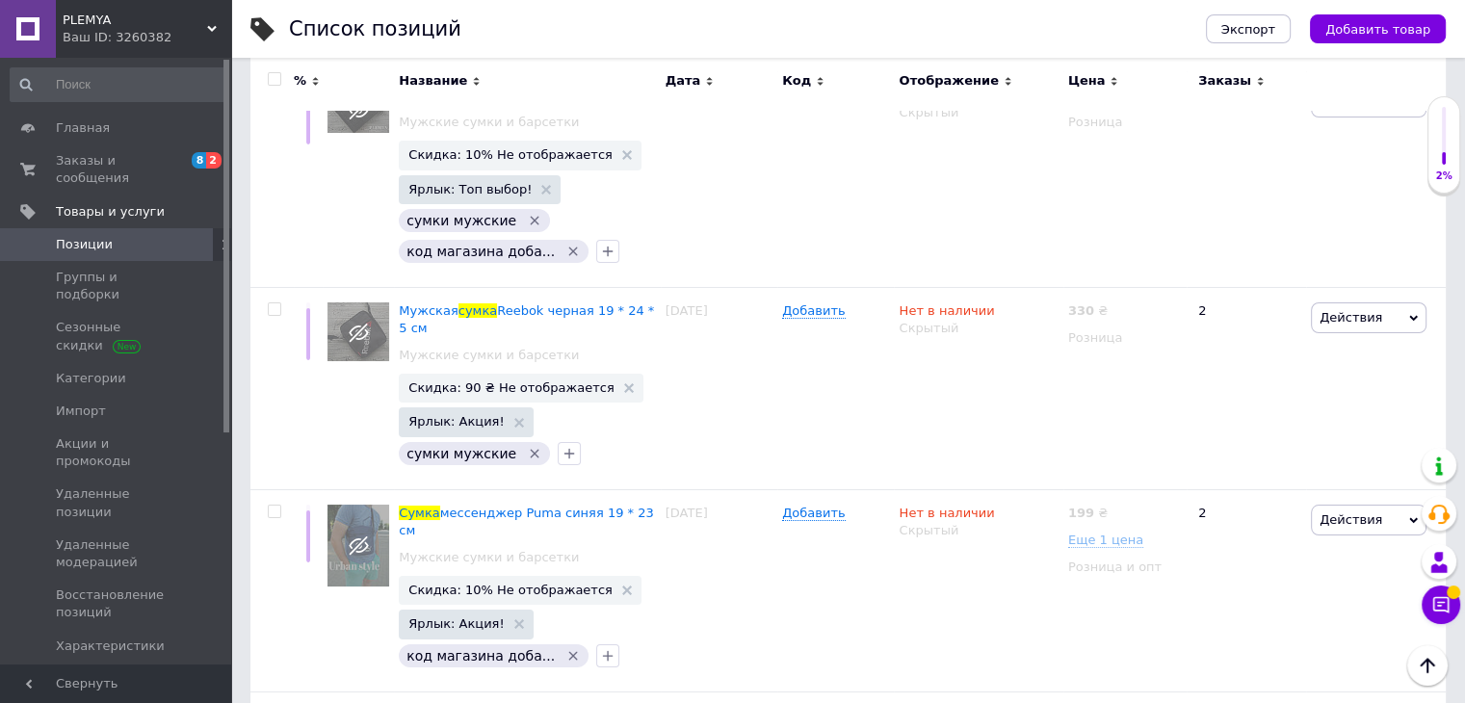
scroll to position [22003, 0]
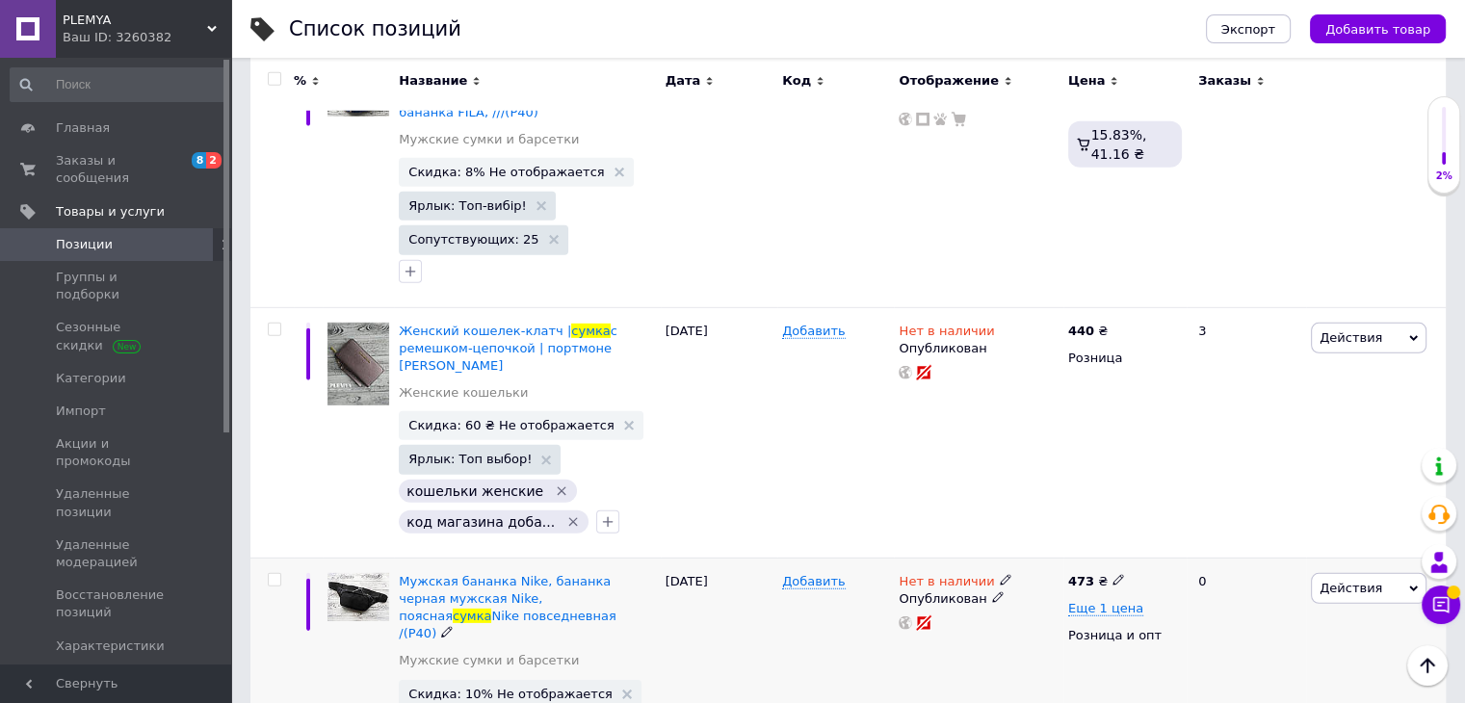
scroll to position [5586, 0]
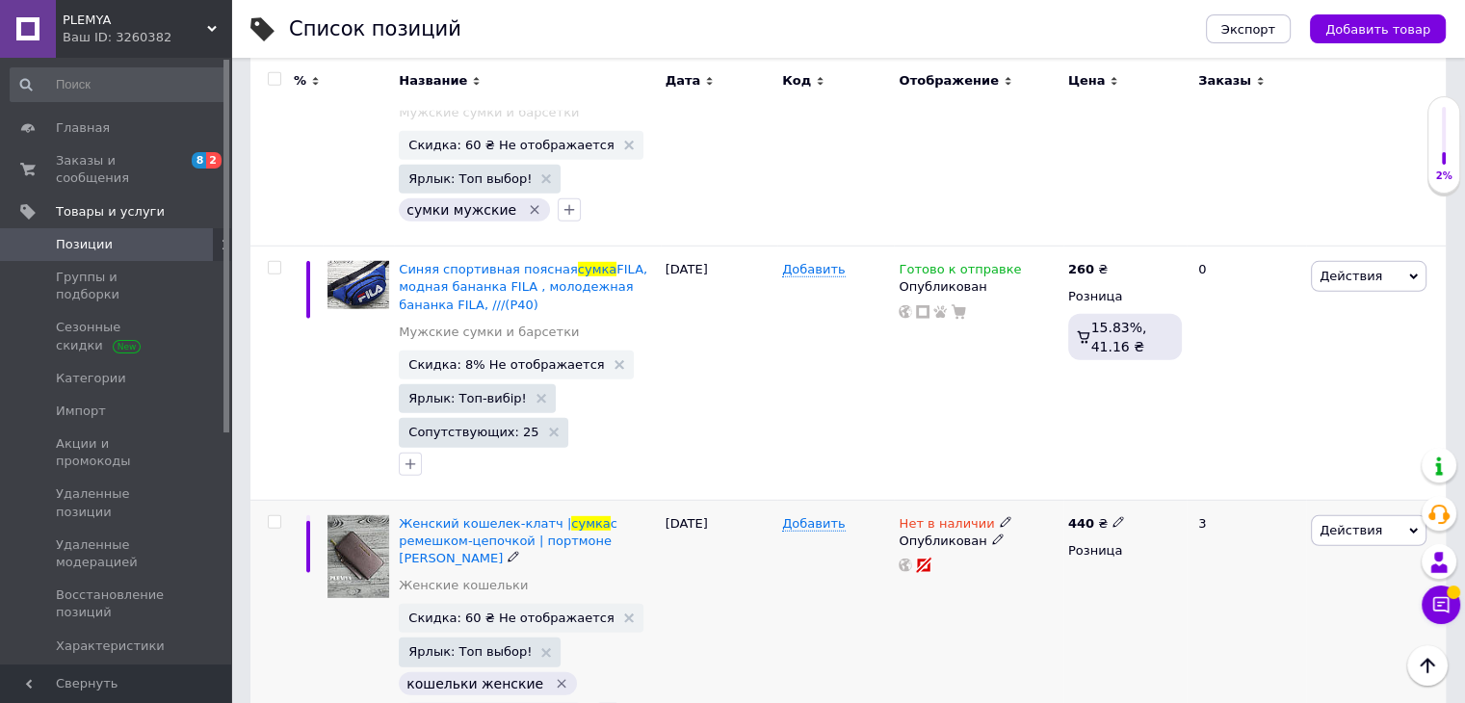
click at [274, 516] on input "checkbox" at bounding box center [274, 522] width 13 height 13
checkbox input "true"
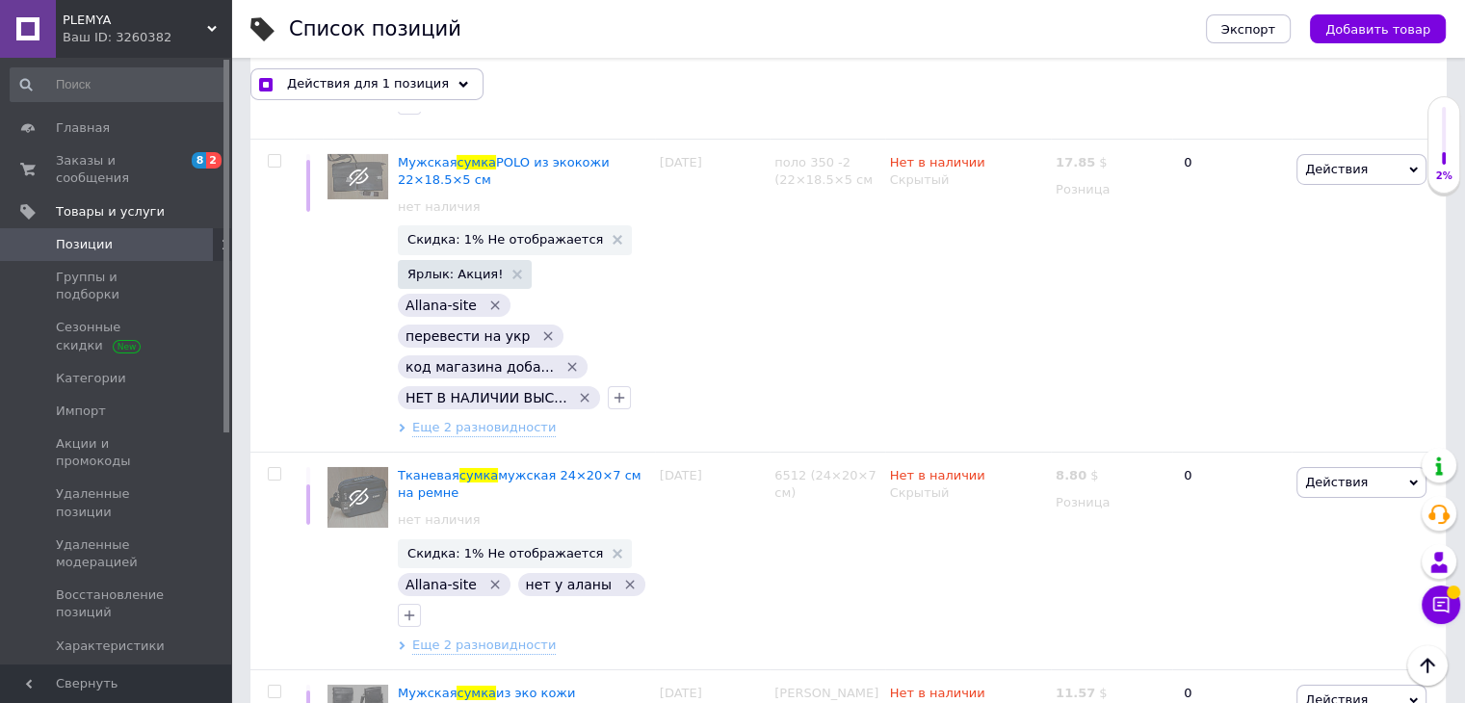
scroll to position [21277, 0]
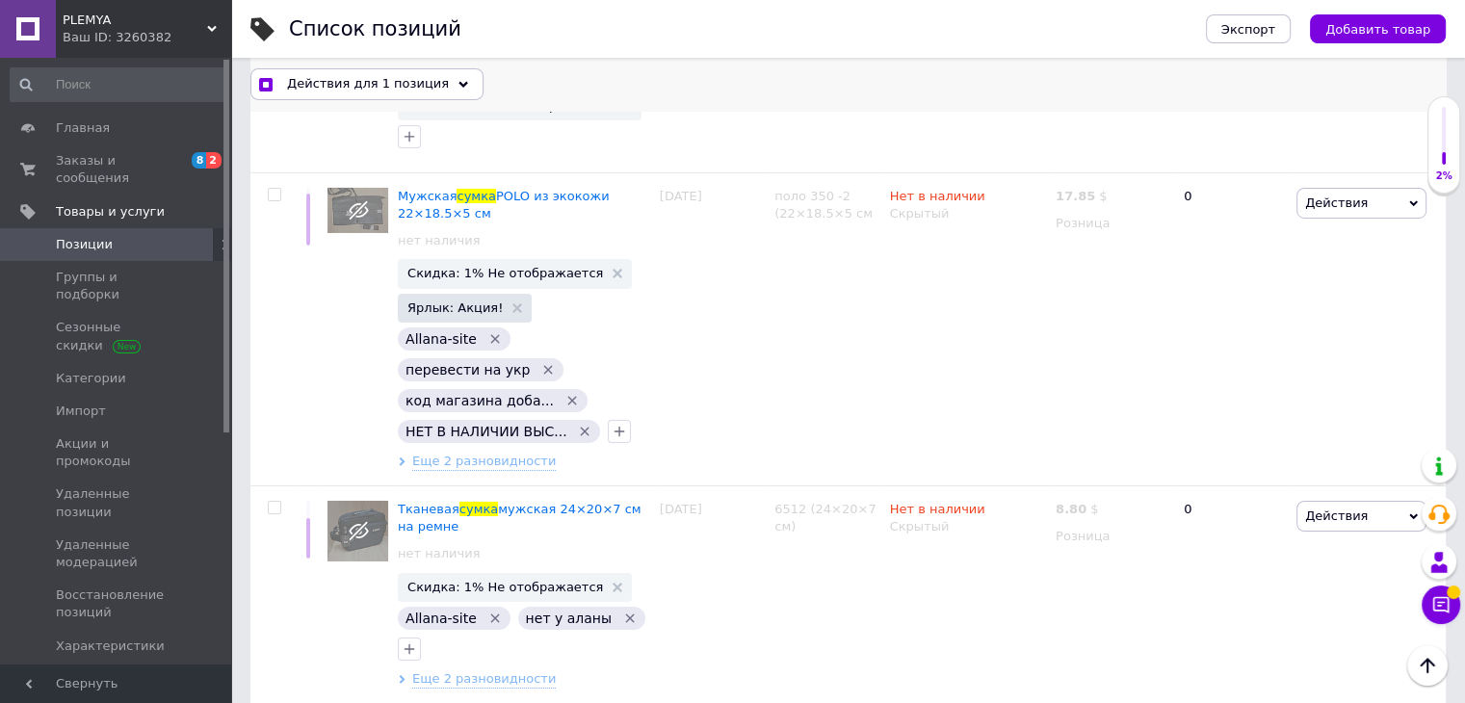
click at [384, 87] on span "Действия для 1 позиция" at bounding box center [368, 83] width 162 height 17
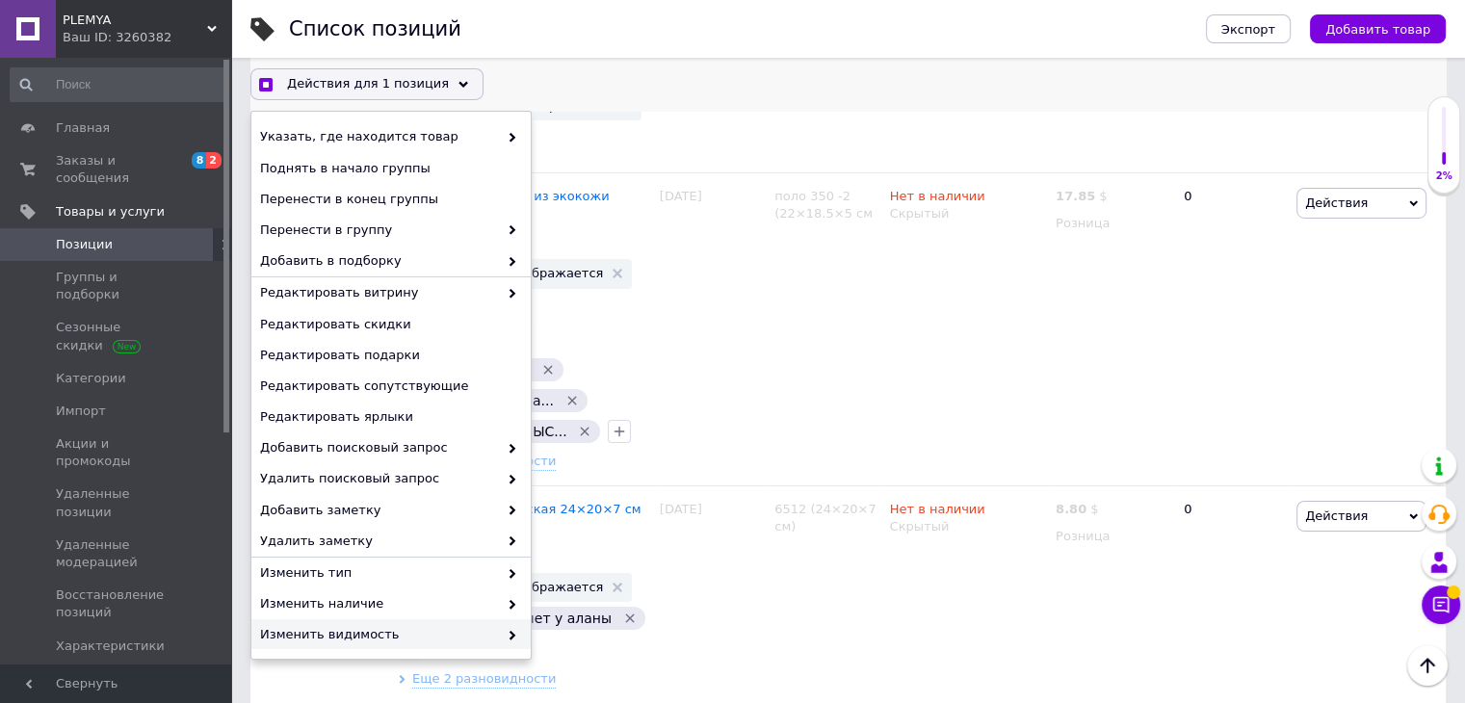
click at [420, 631] on span "Изменить видимость" at bounding box center [379, 634] width 238 height 17
click at [498, 633] on span at bounding box center [507, 634] width 19 height 17
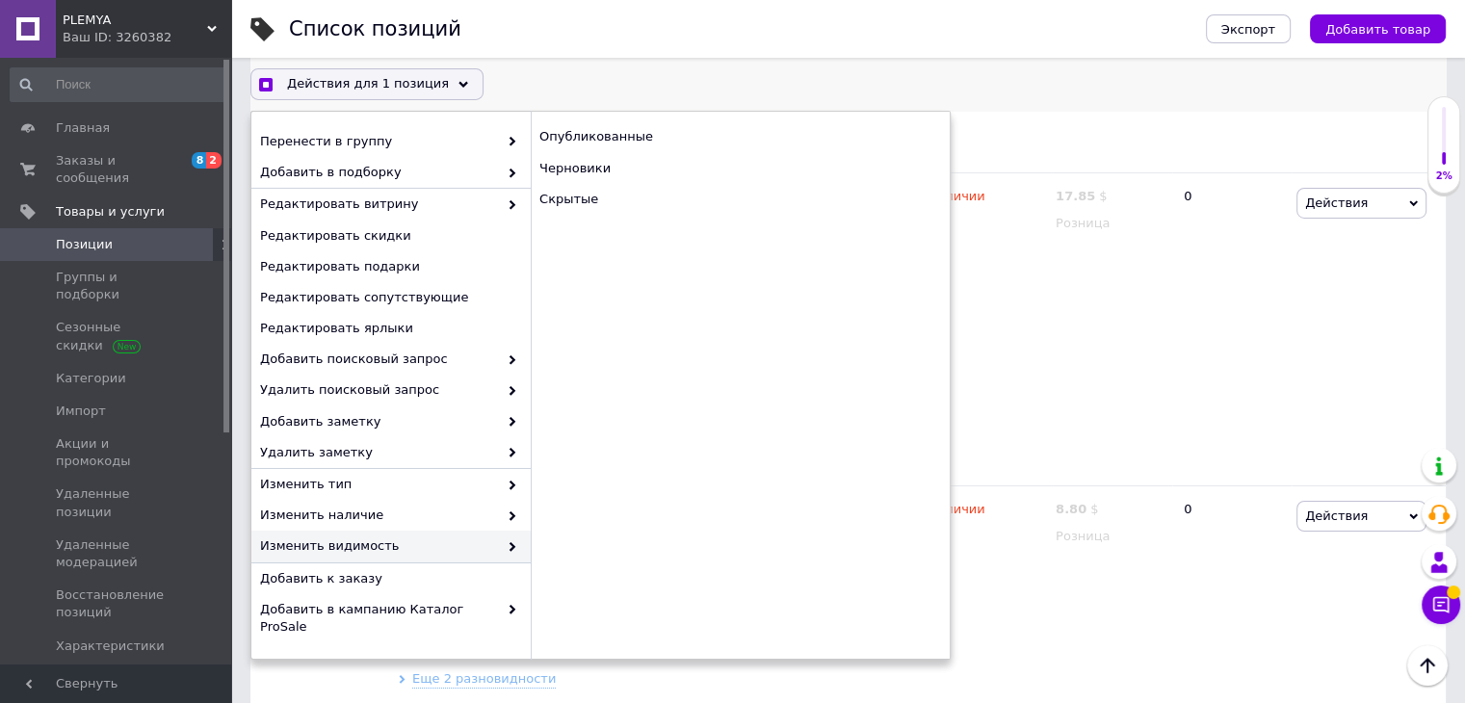
scroll to position [127, 0]
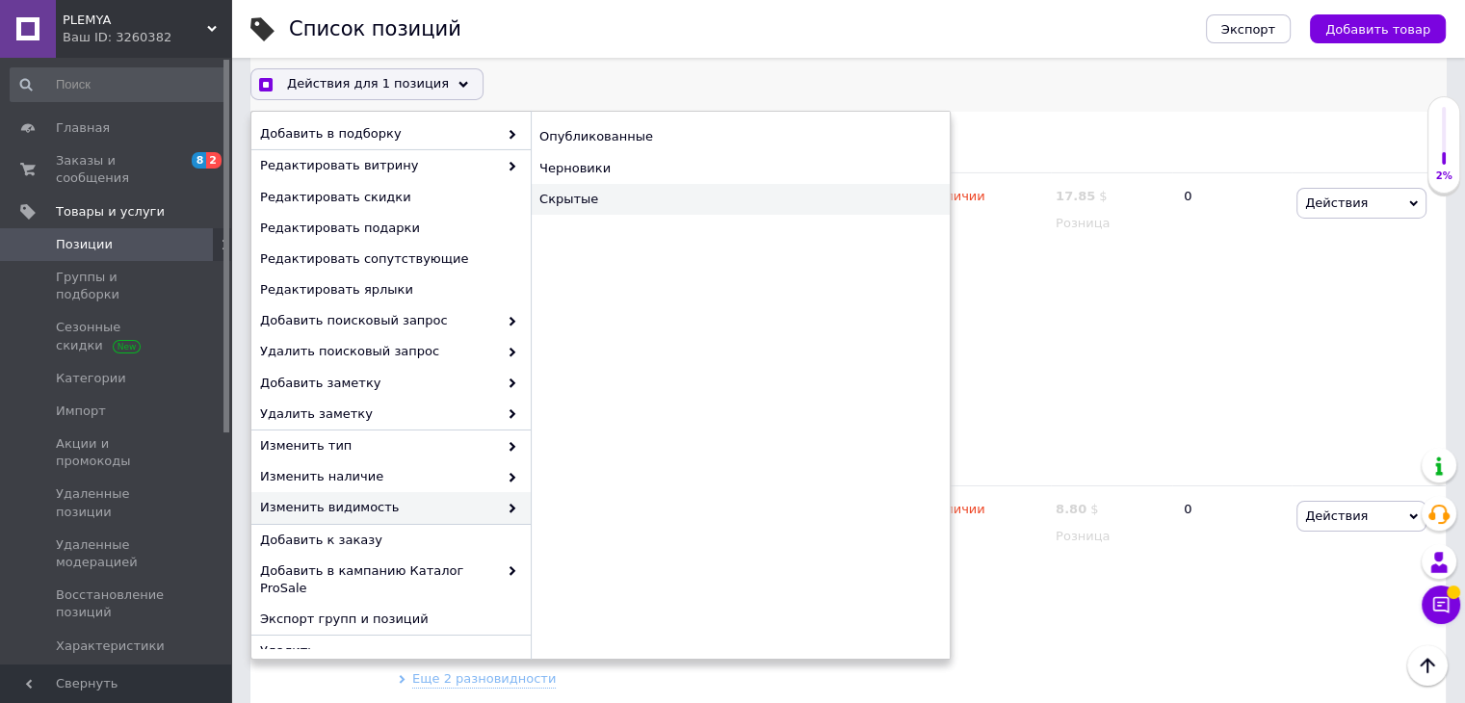
click at [579, 202] on div "Скрытые" at bounding box center [740, 199] width 419 height 31
checkbox input "true"
checkbox input "false"
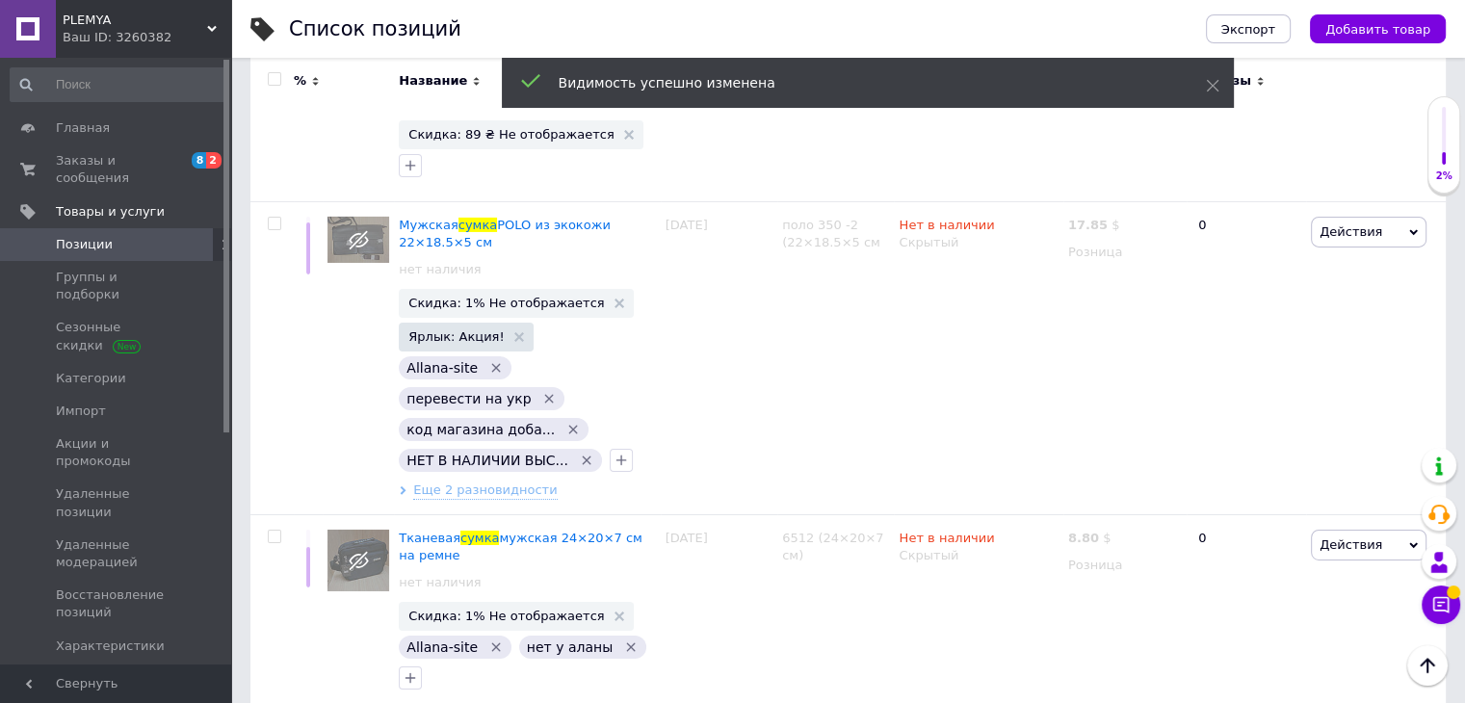
scroll to position [21190, 0]
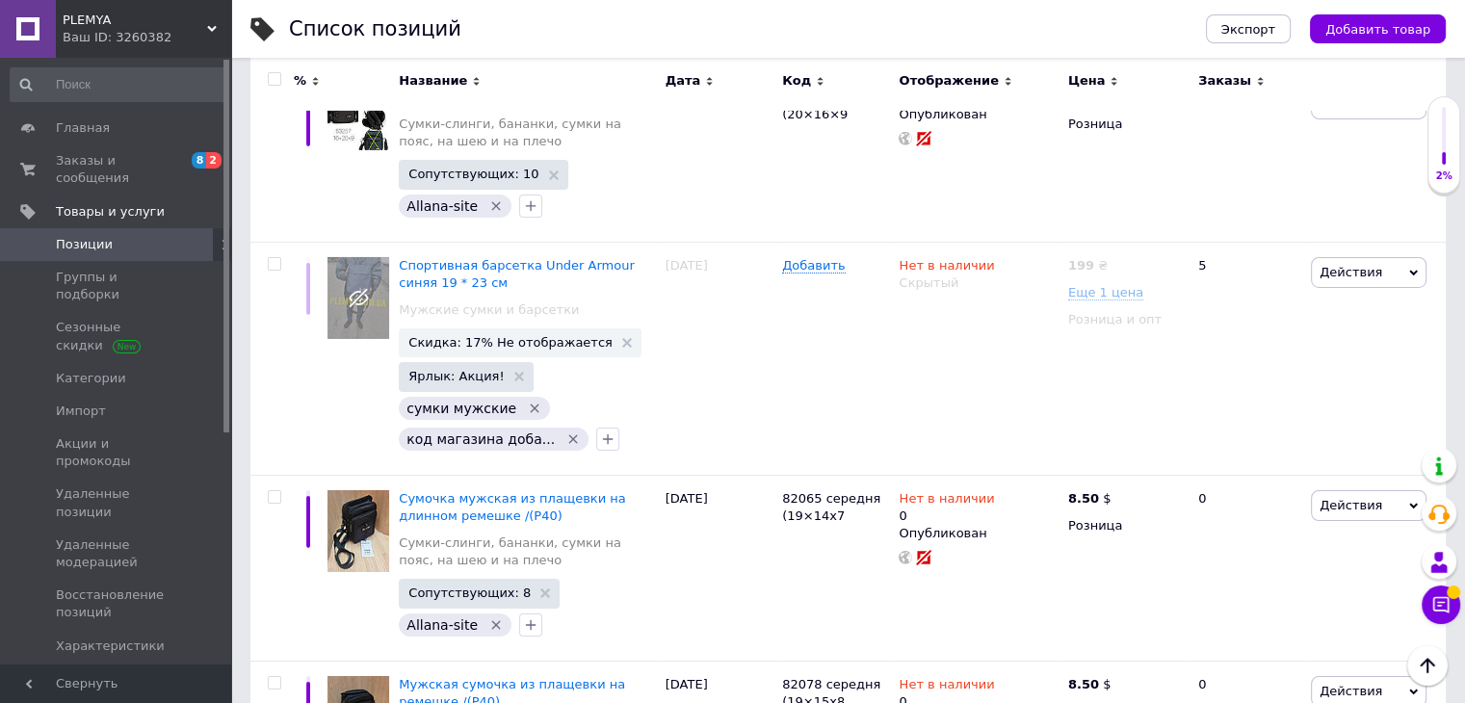
scroll to position [21588, 0]
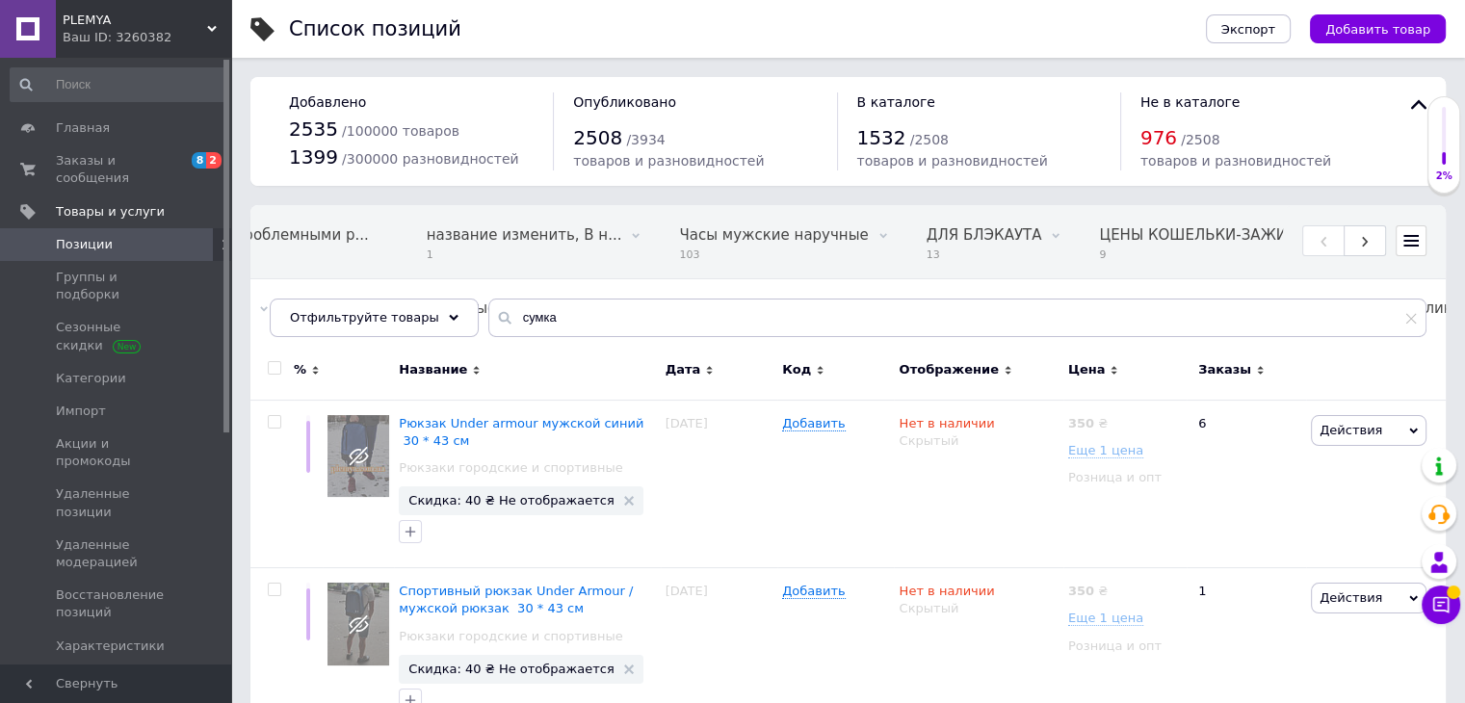
click at [211, 28] on icon at bounding box center [212, 29] width 10 height 10
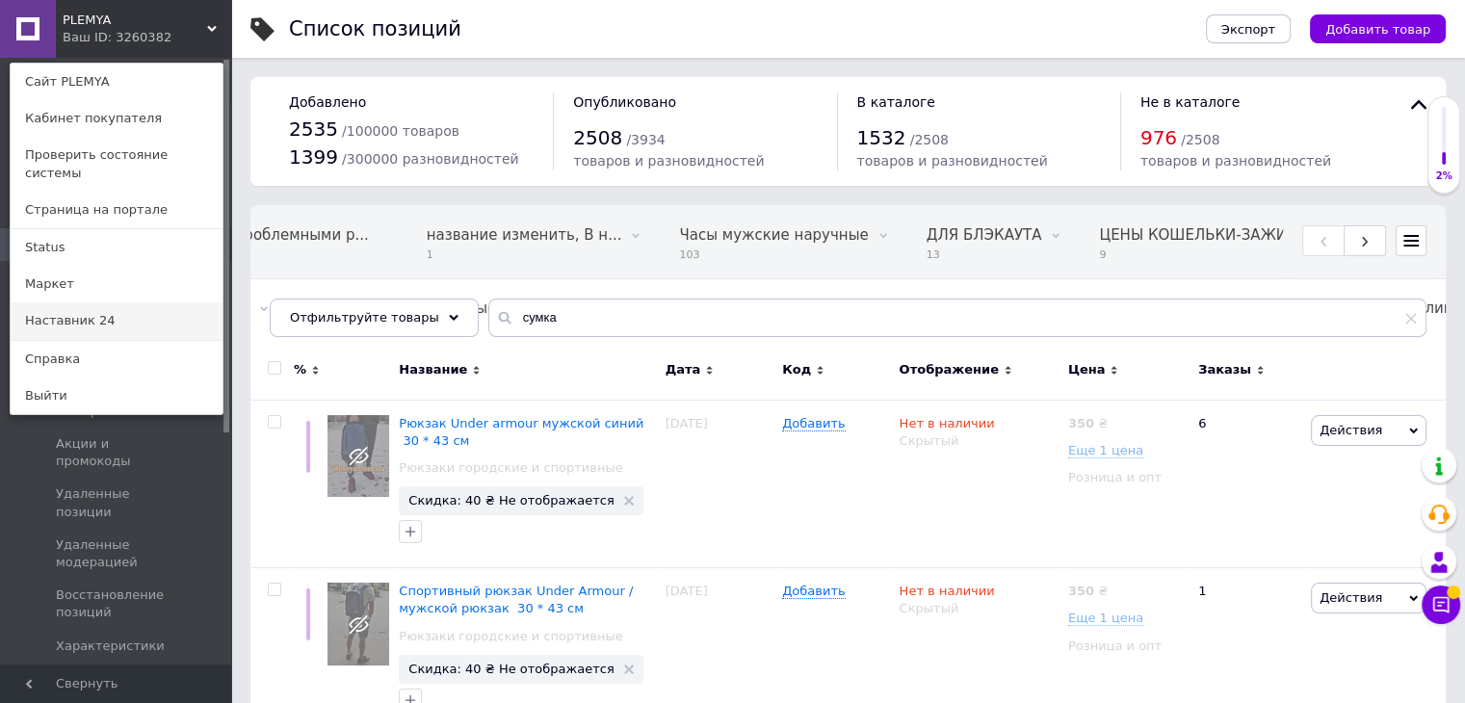
click at [79, 305] on link "Наставник 24" at bounding box center [117, 320] width 212 height 37
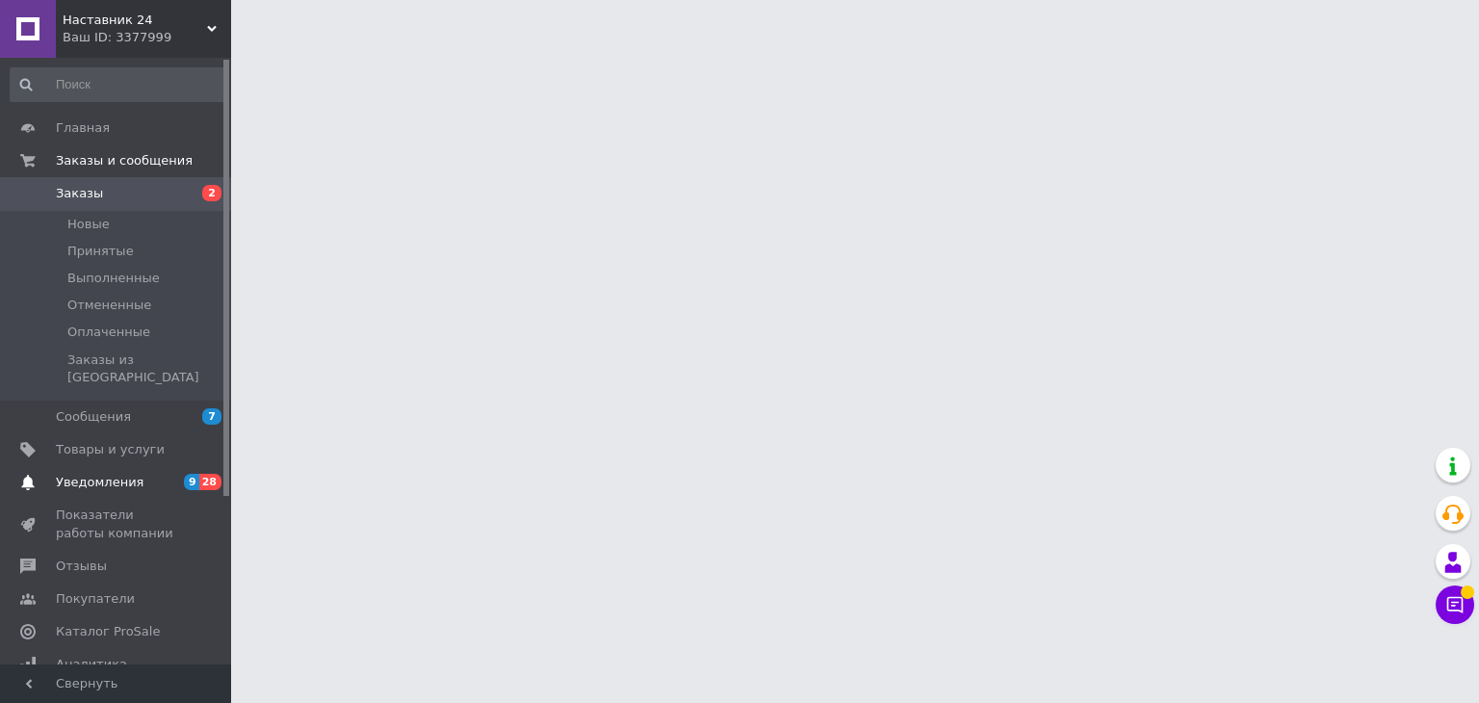
click at [123, 474] on span "Уведомления" at bounding box center [100, 482] width 88 height 17
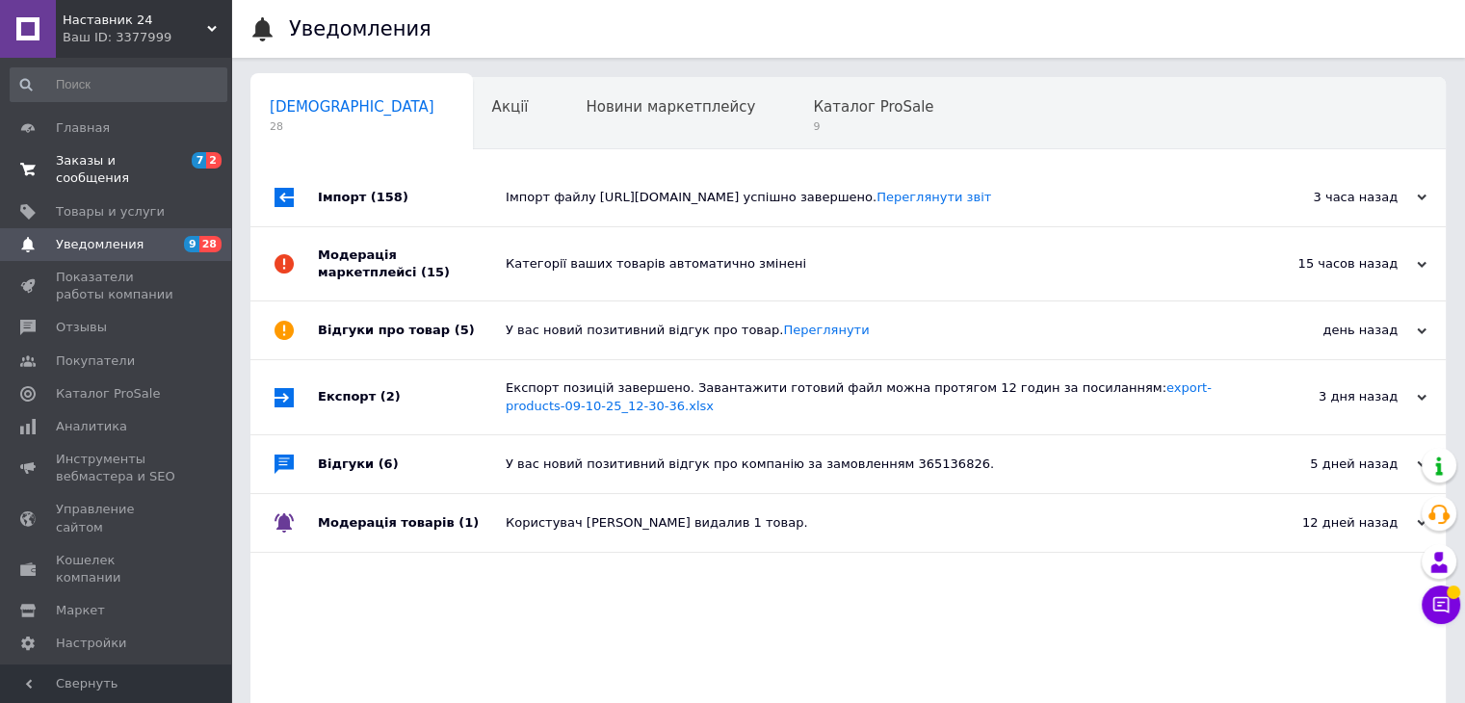
click at [131, 164] on span "Заказы и сообщения" at bounding box center [117, 169] width 122 height 35
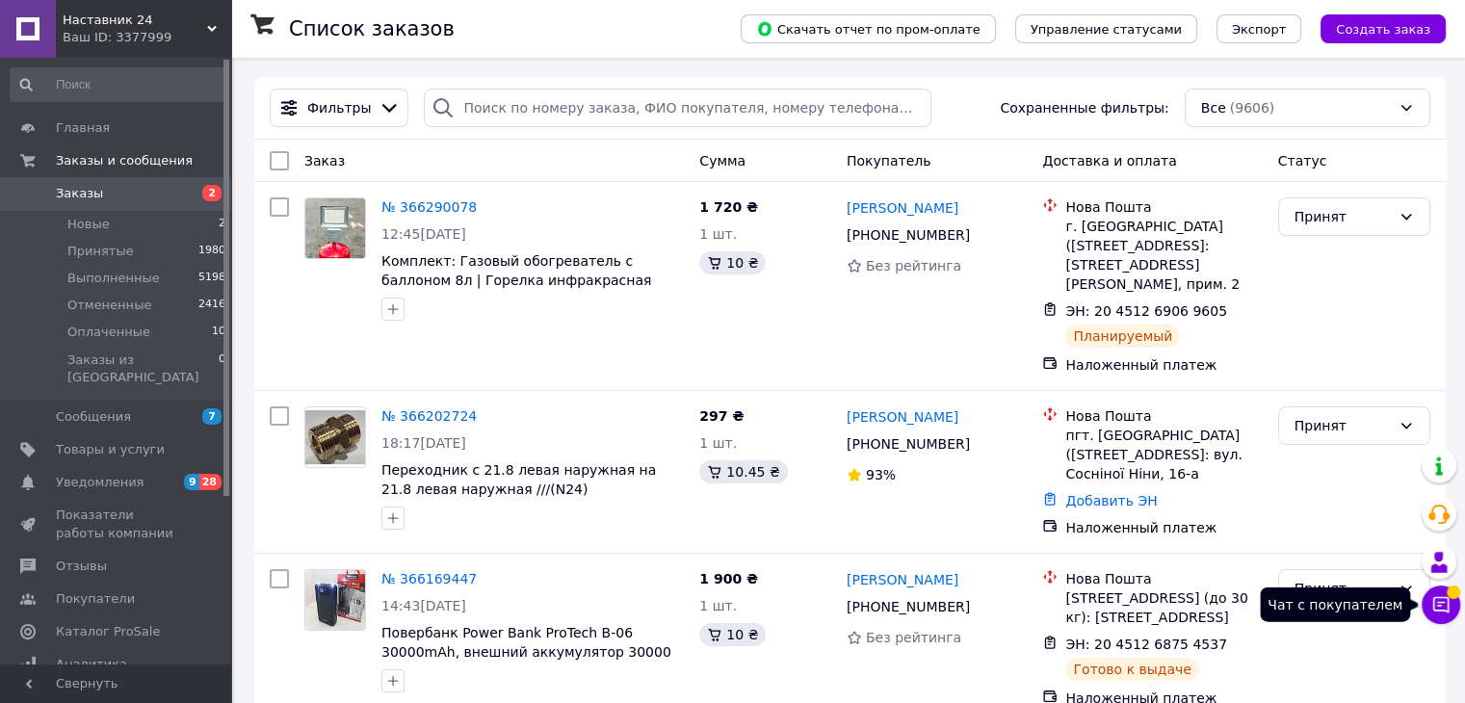
click at [1448, 604] on icon at bounding box center [1441, 605] width 16 height 16
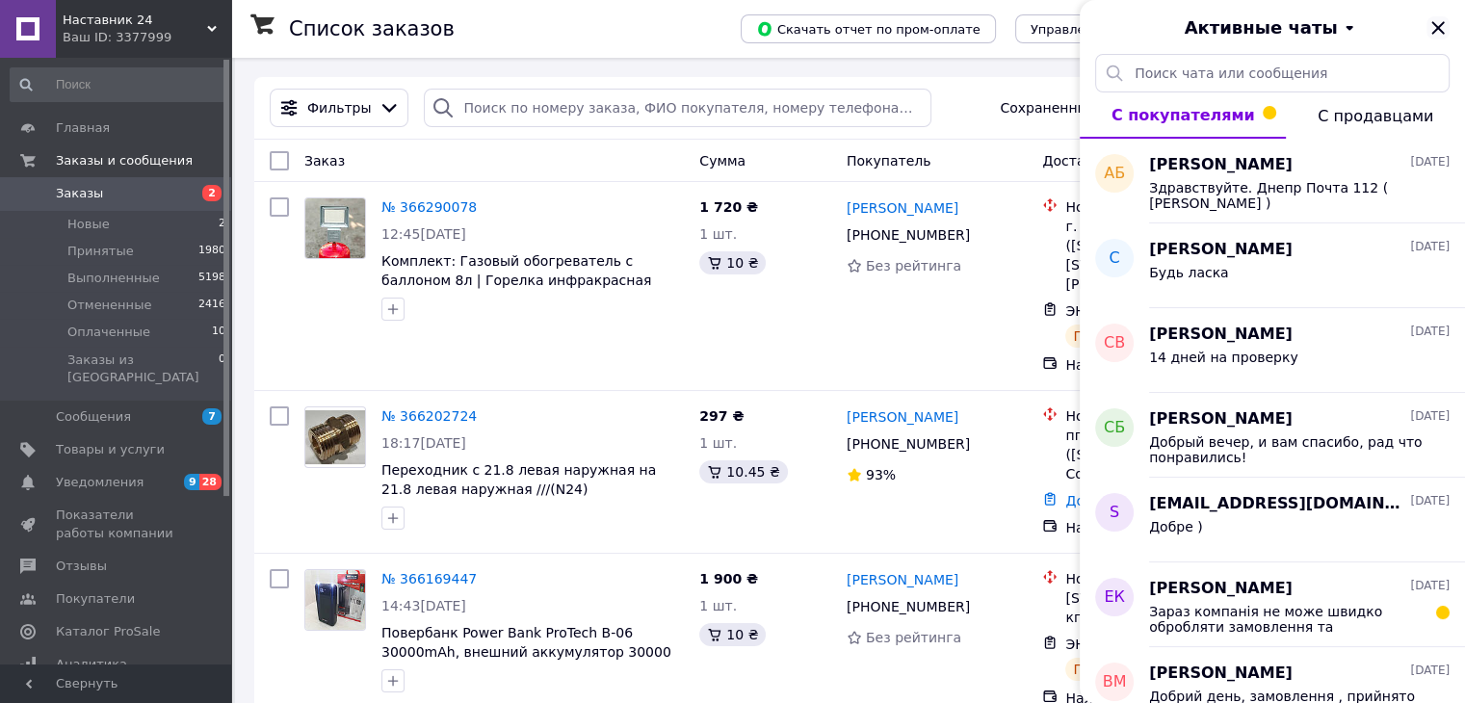
click at [1447, 19] on icon "Закрыть" at bounding box center [1437, 27] width 23 height 23
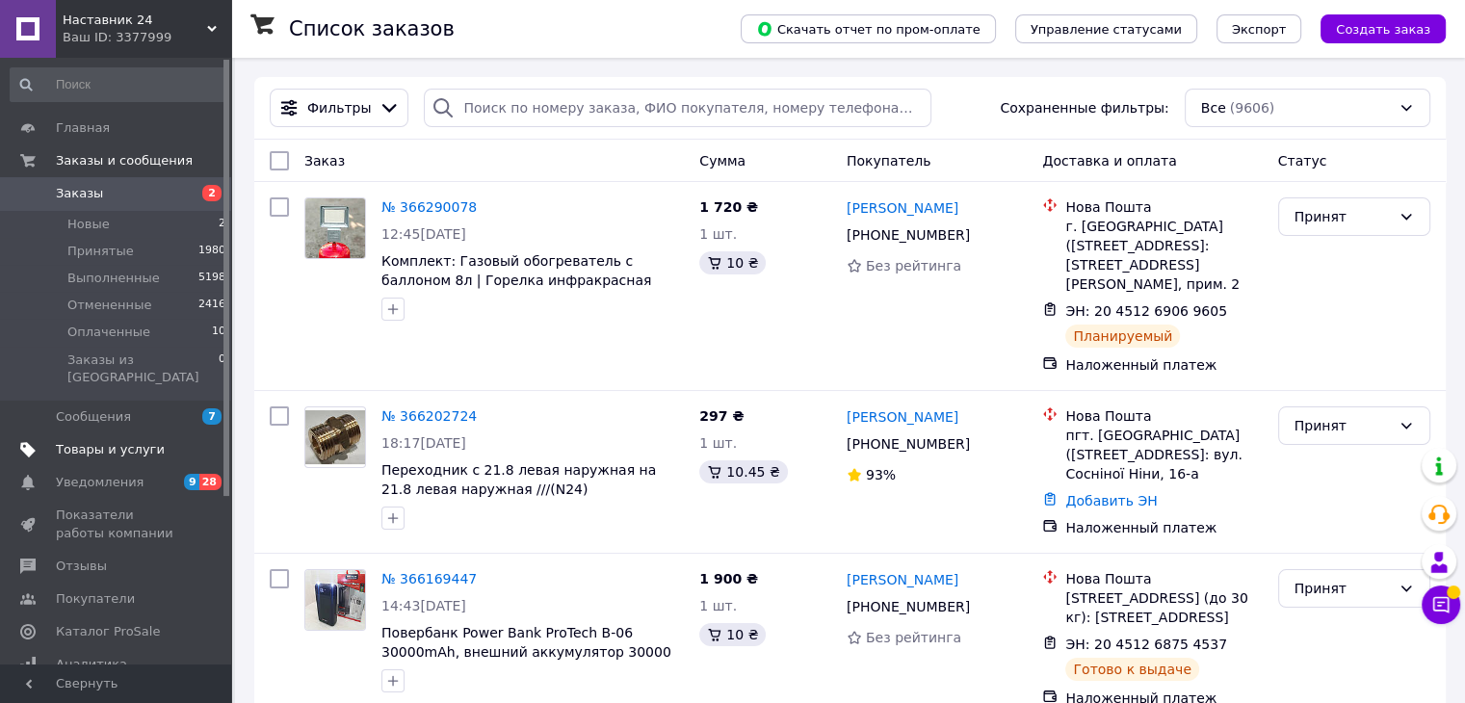
click at [138, 441] on span "Товары и услуги" at bounding box center [110, 449] width 109 height 17
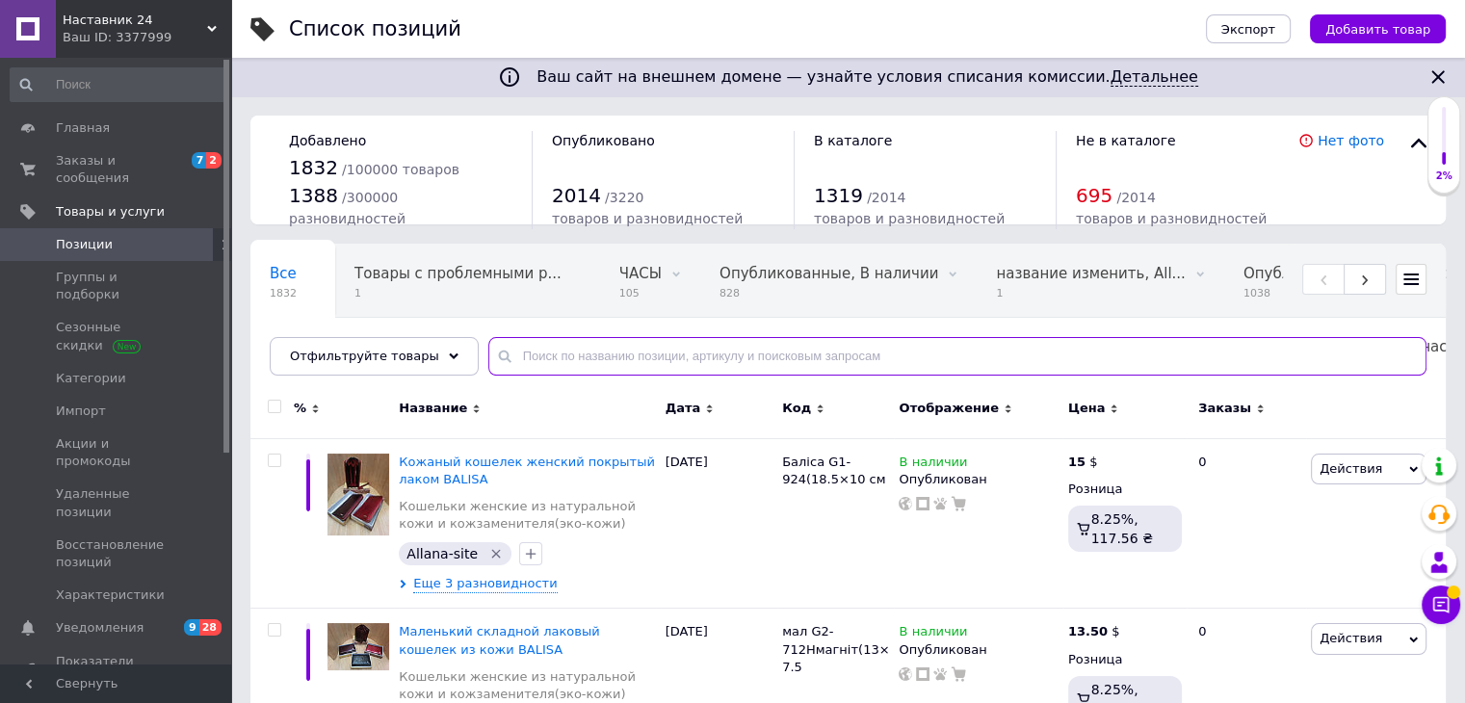
drag, startPoint x: 557, startPoint y: 348, endPoint x: 587, endPoint y: 363, distance: 34.5
click at [557, 345] on input "text" at bounding box center [957, 356] width 938 height 39
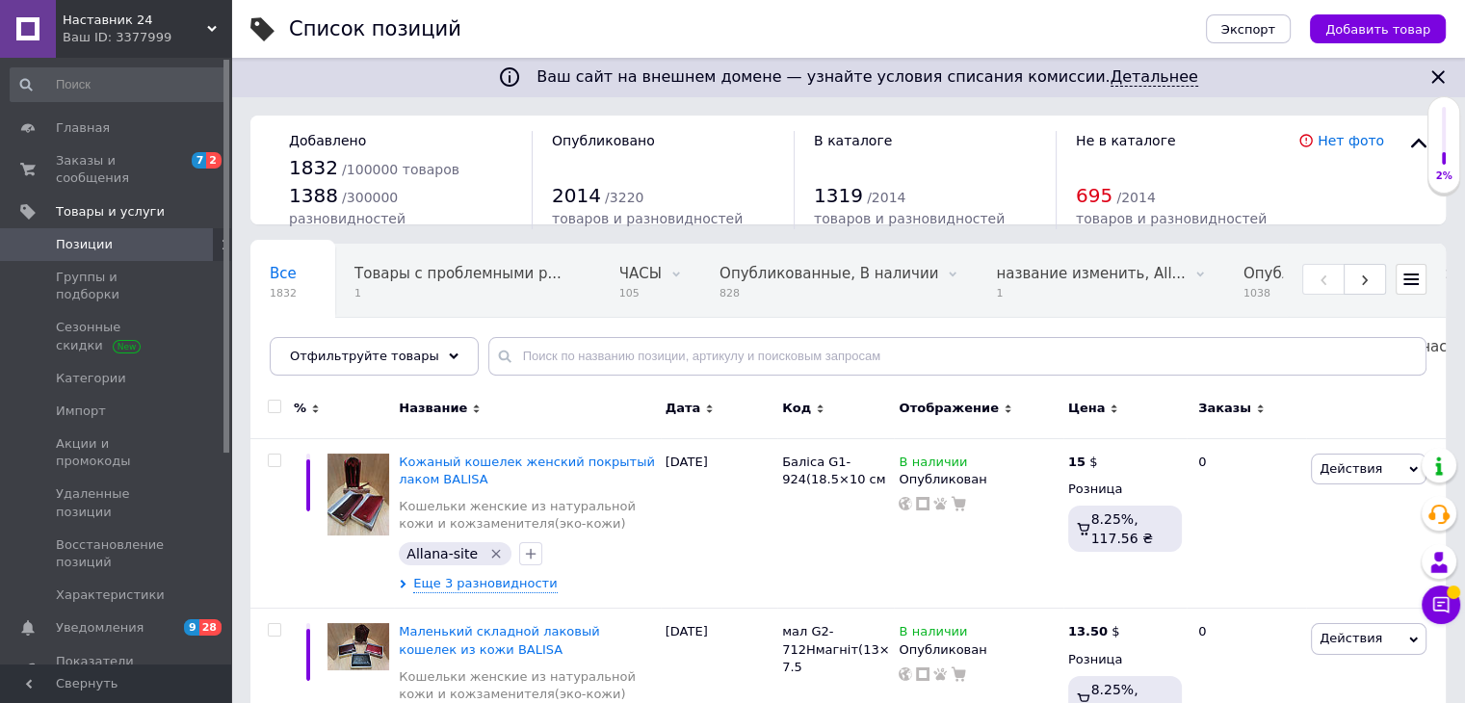
click at [1414, 278] on use at bounding box center [1410, 280] width 15 height 12
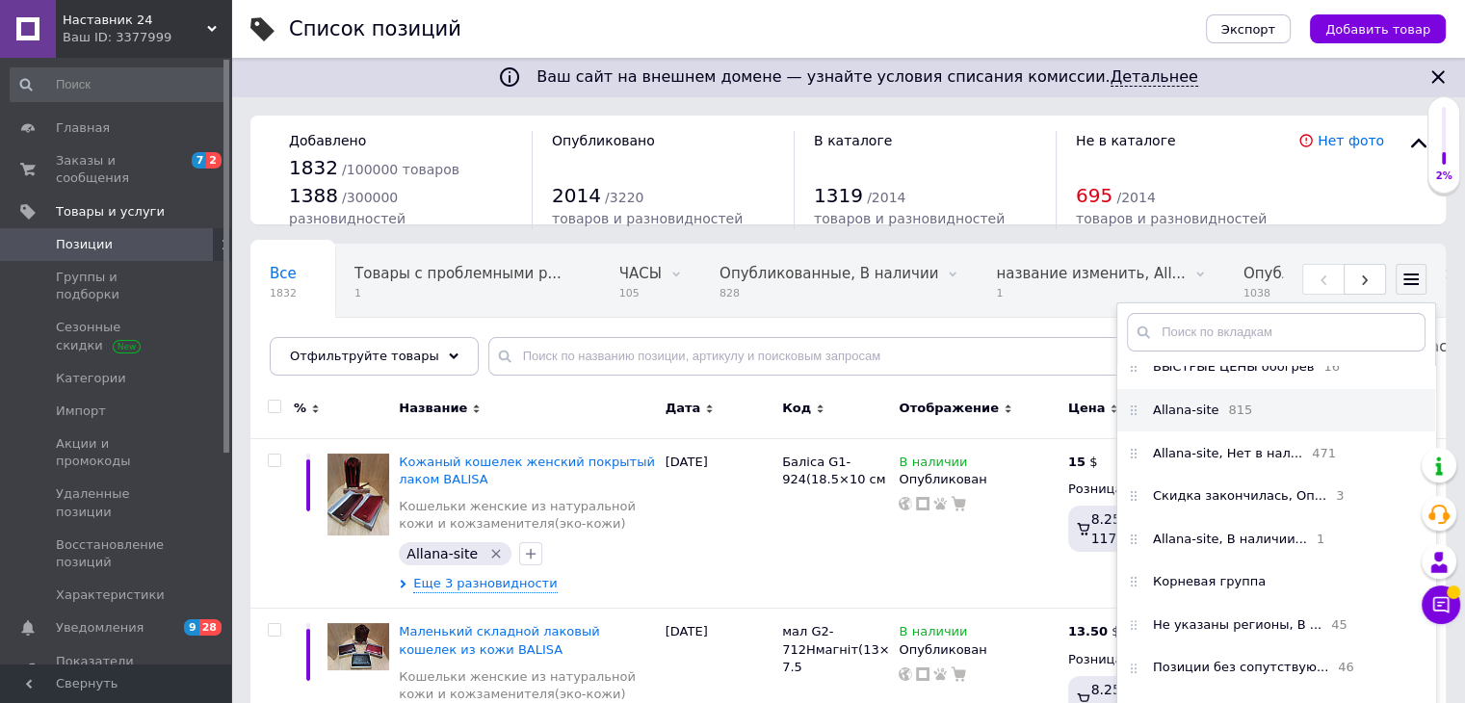
scroll to position [674, 0]
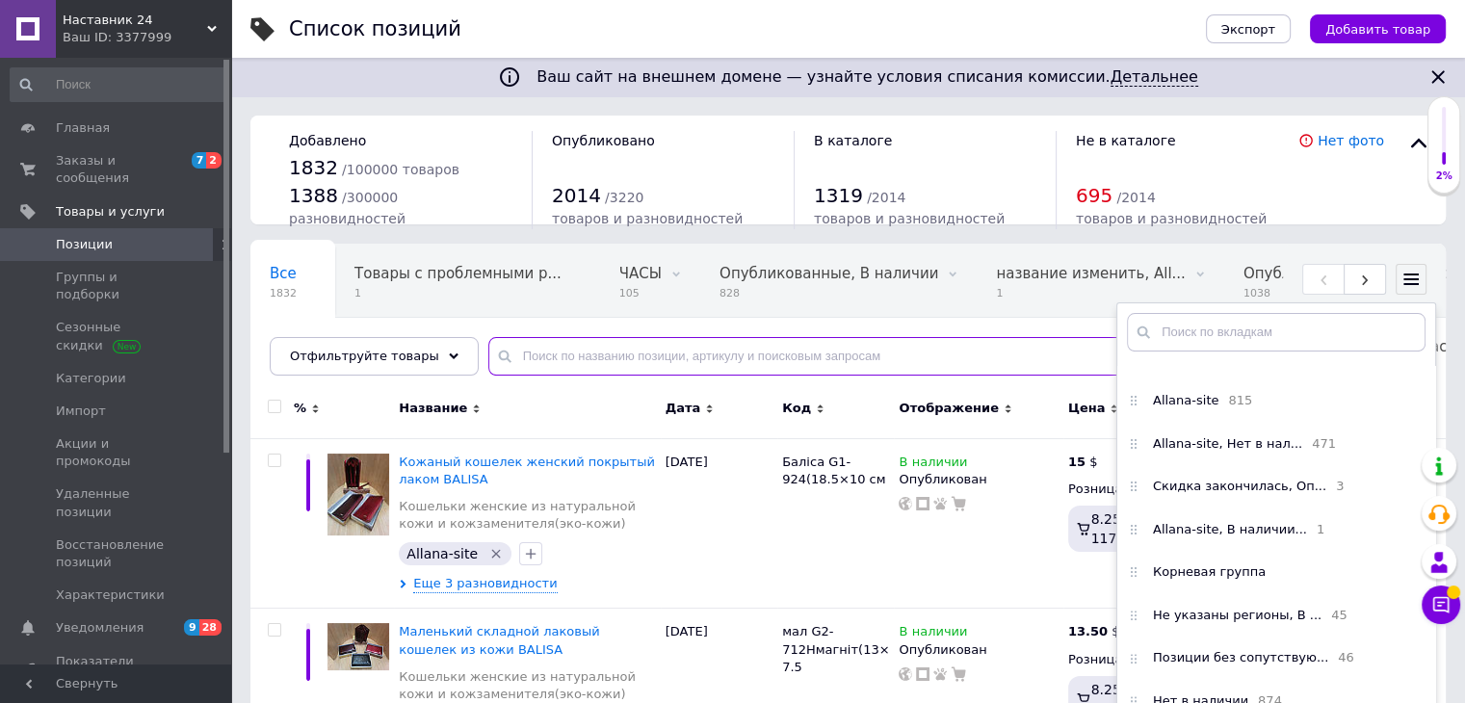
click at [503, 340] on input "text" at bounding box center [957, 356] width 938 height 39
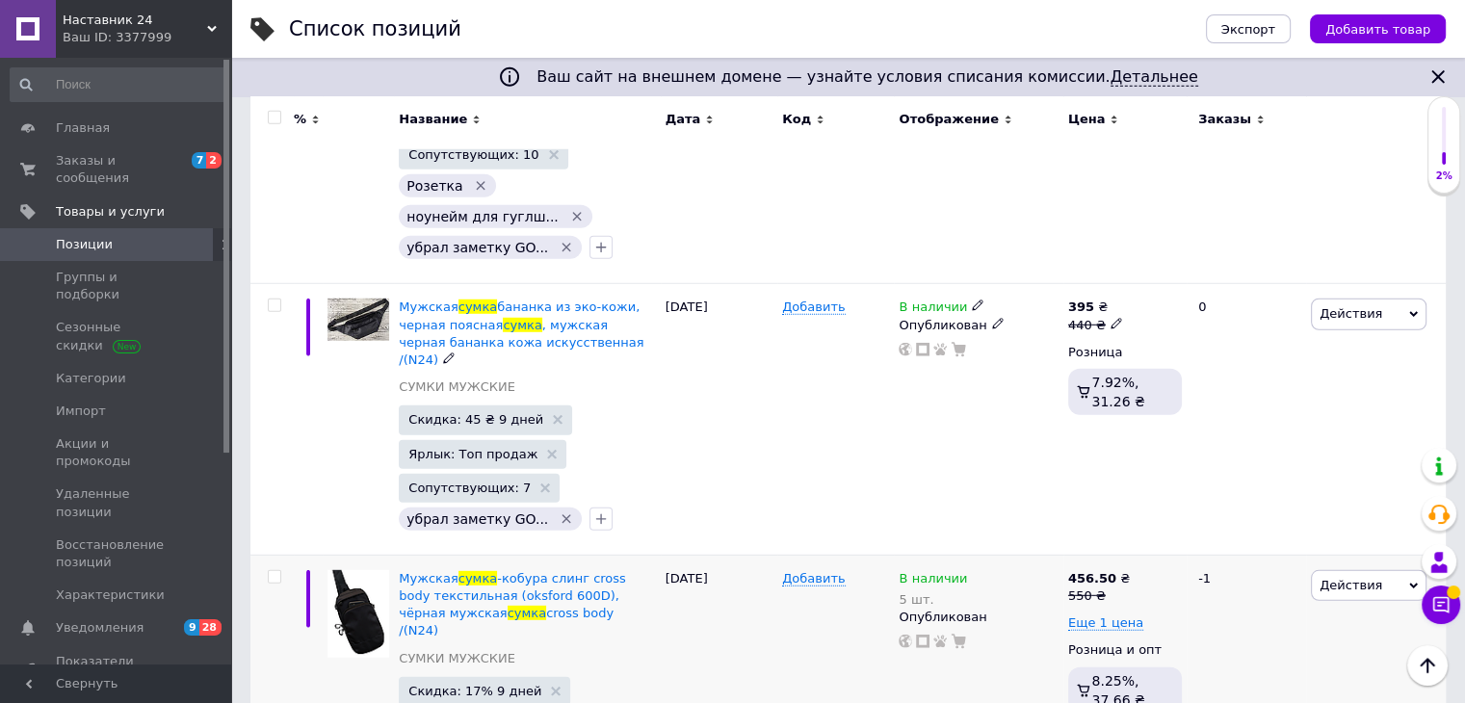
scroll to position [5682, 0]
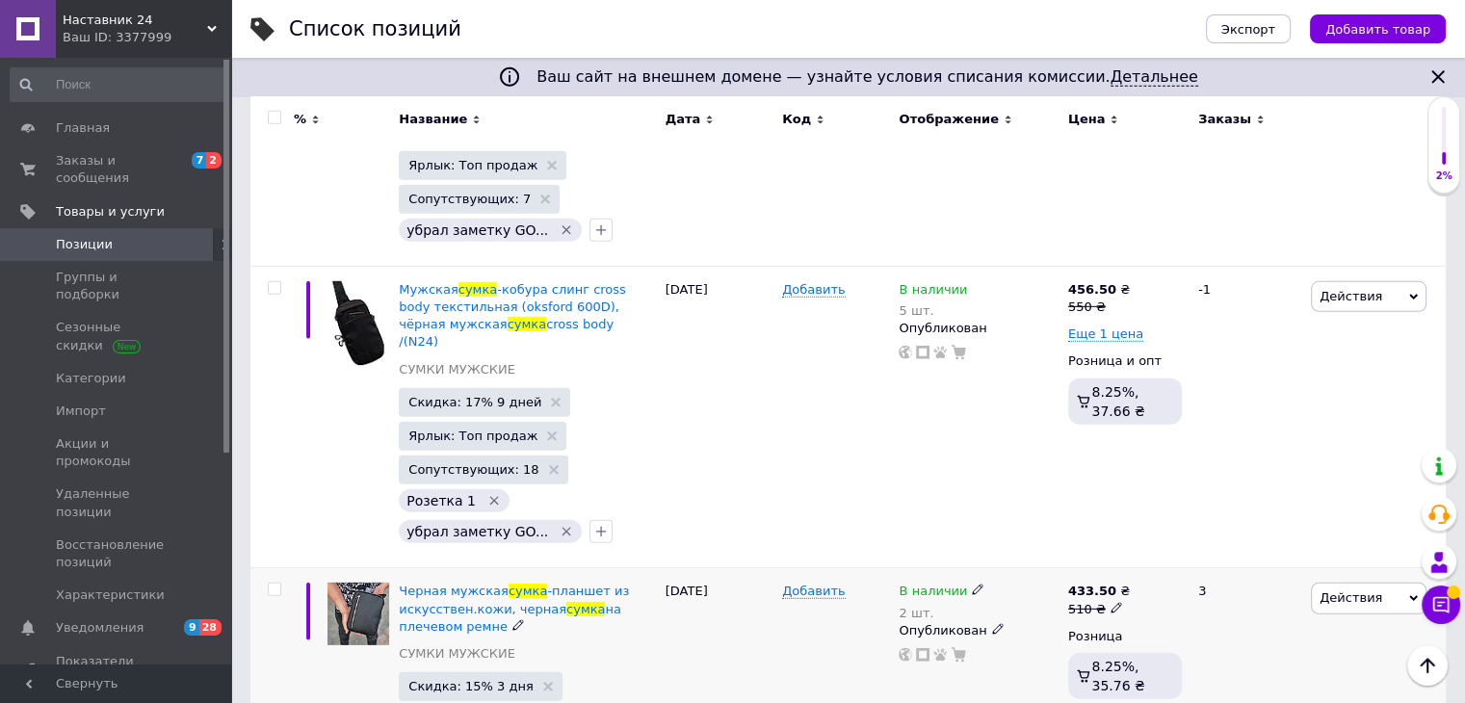
type input "сумка"
click at [972, 584] on icon at bounding box center [978, 590] width 12 height 12
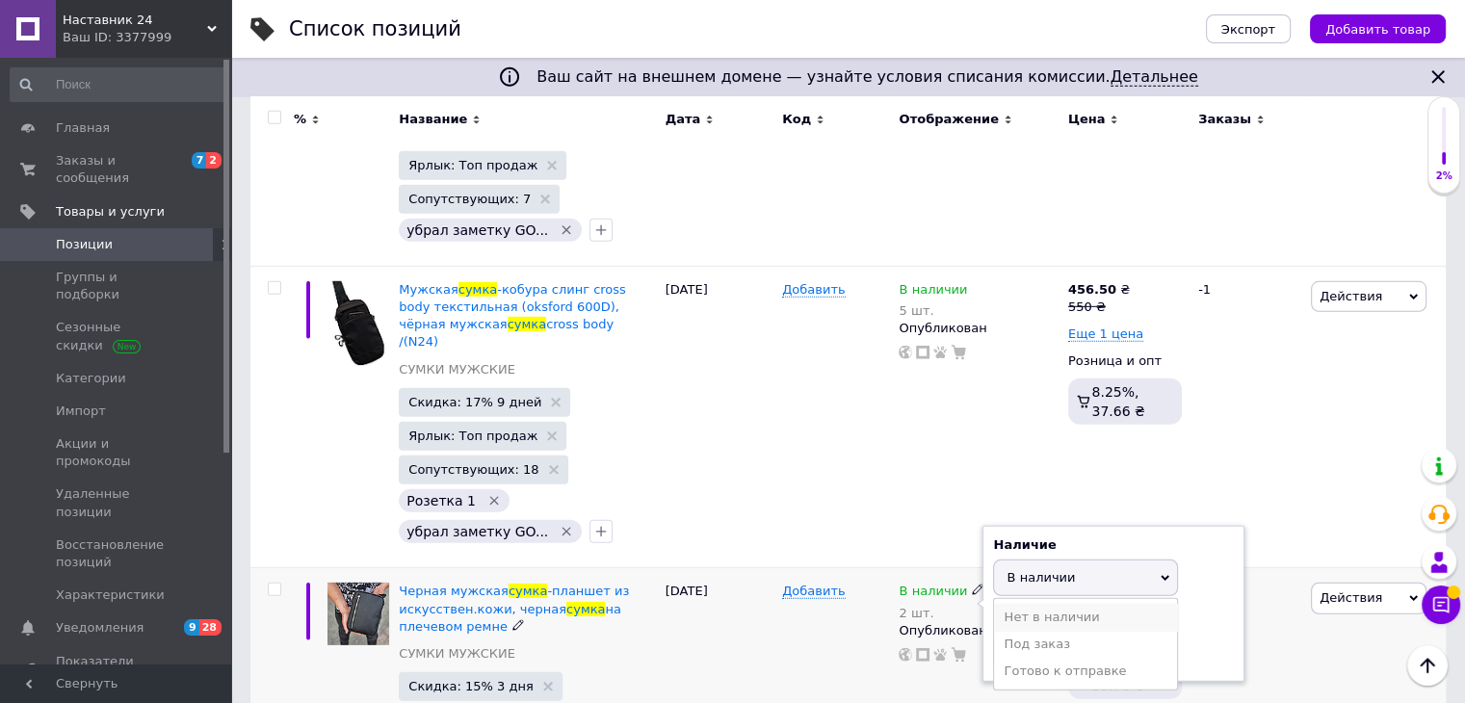
click at [1028, 604] on li "Нет в наличии" at bounding box center [1085, 617] width 183 height 27
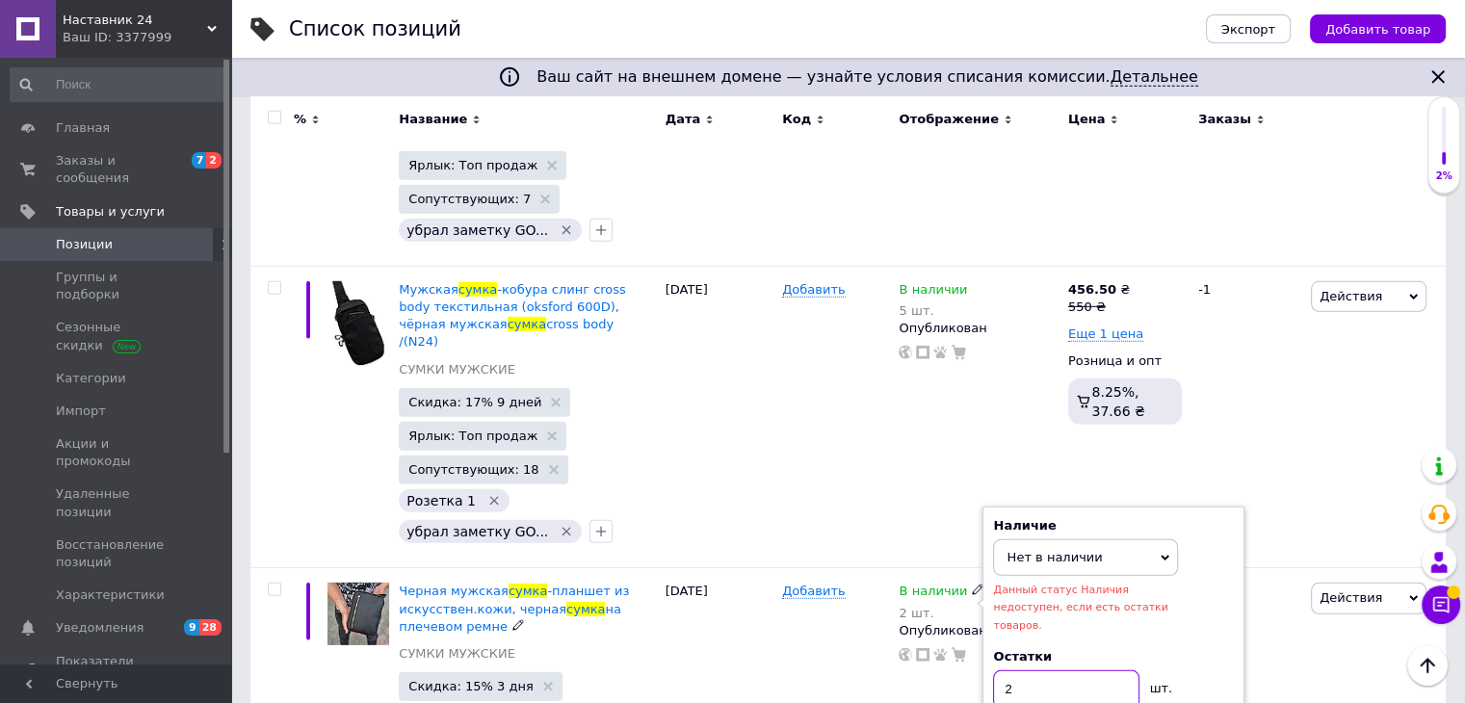
click at [1029, 670] on input "2" at bounding box center [1066, 689] width 146 height 39
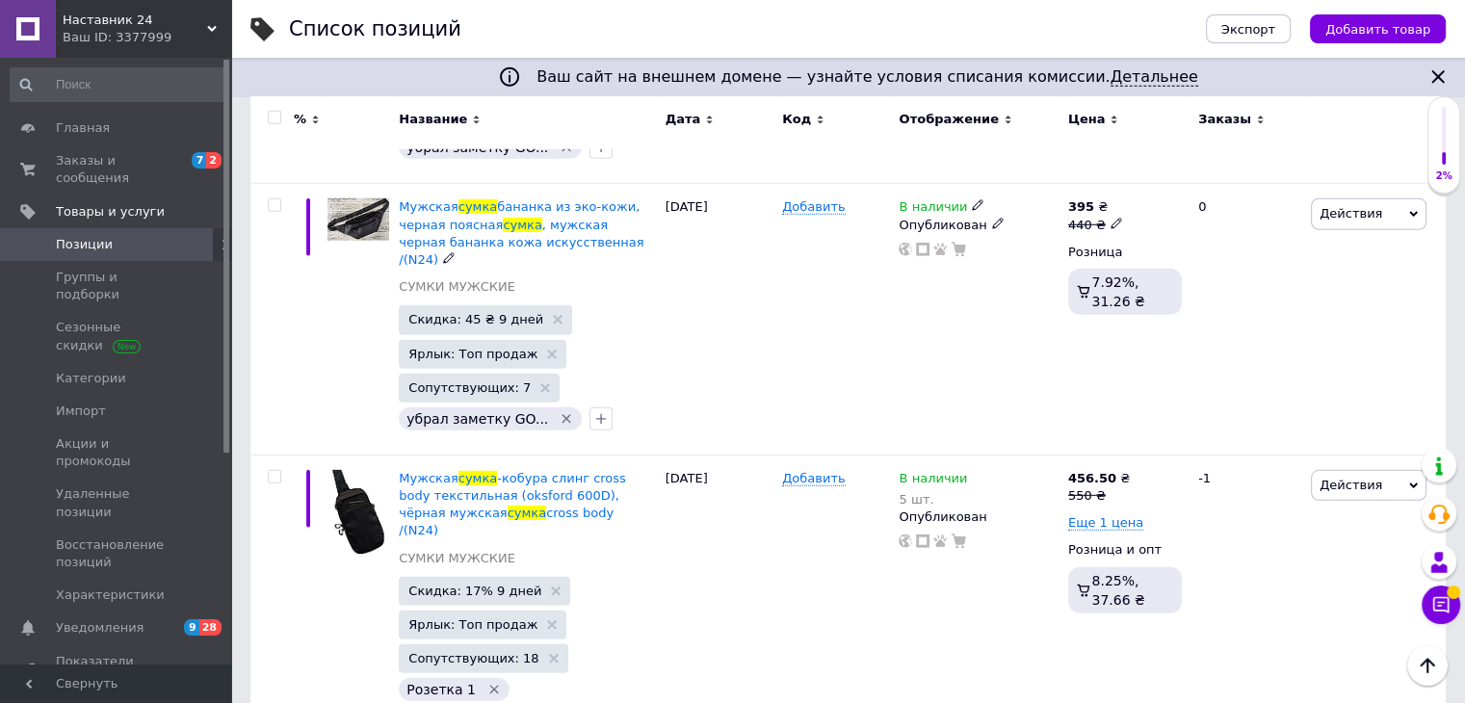
scroll to position [5586, 0]
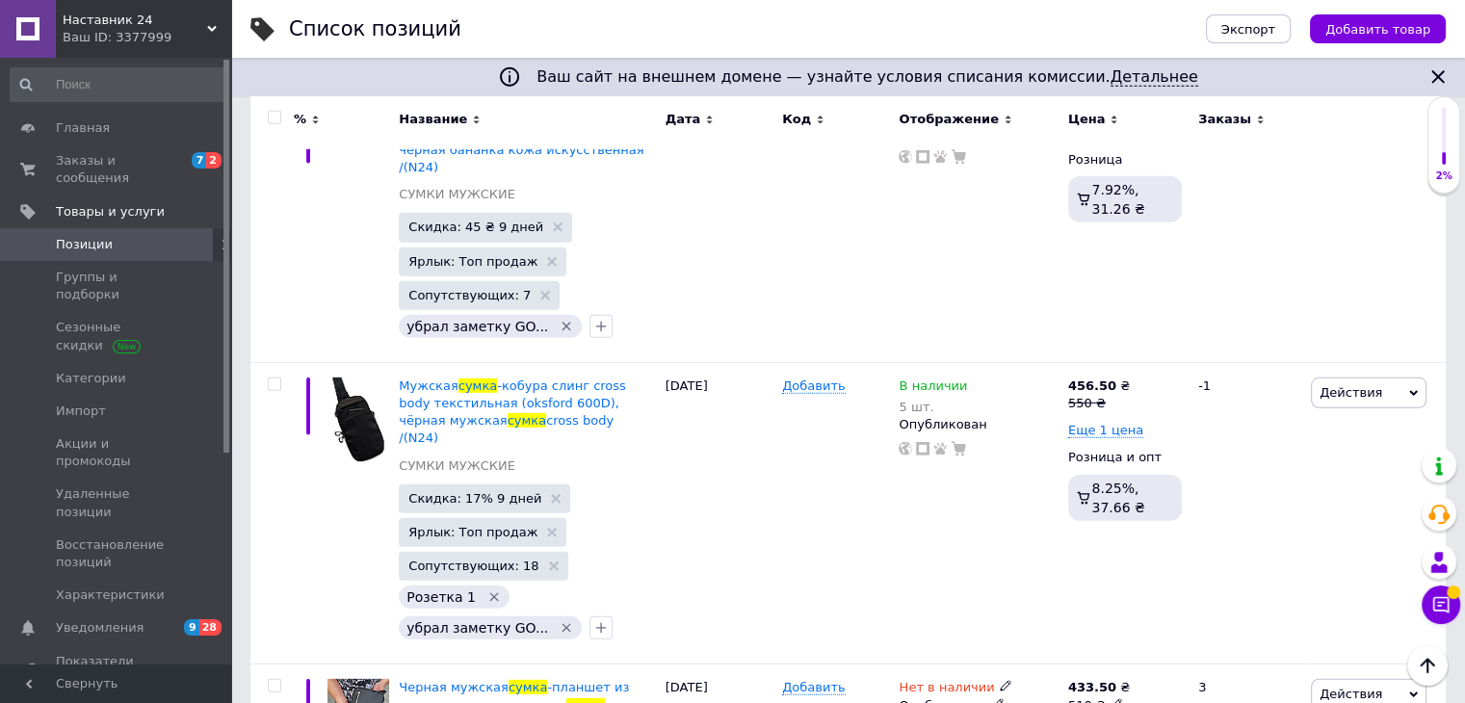
click at [275, 680] on input "checkbox" at bounding box center [274, 686] width 13 height 13
checkbox input "true"
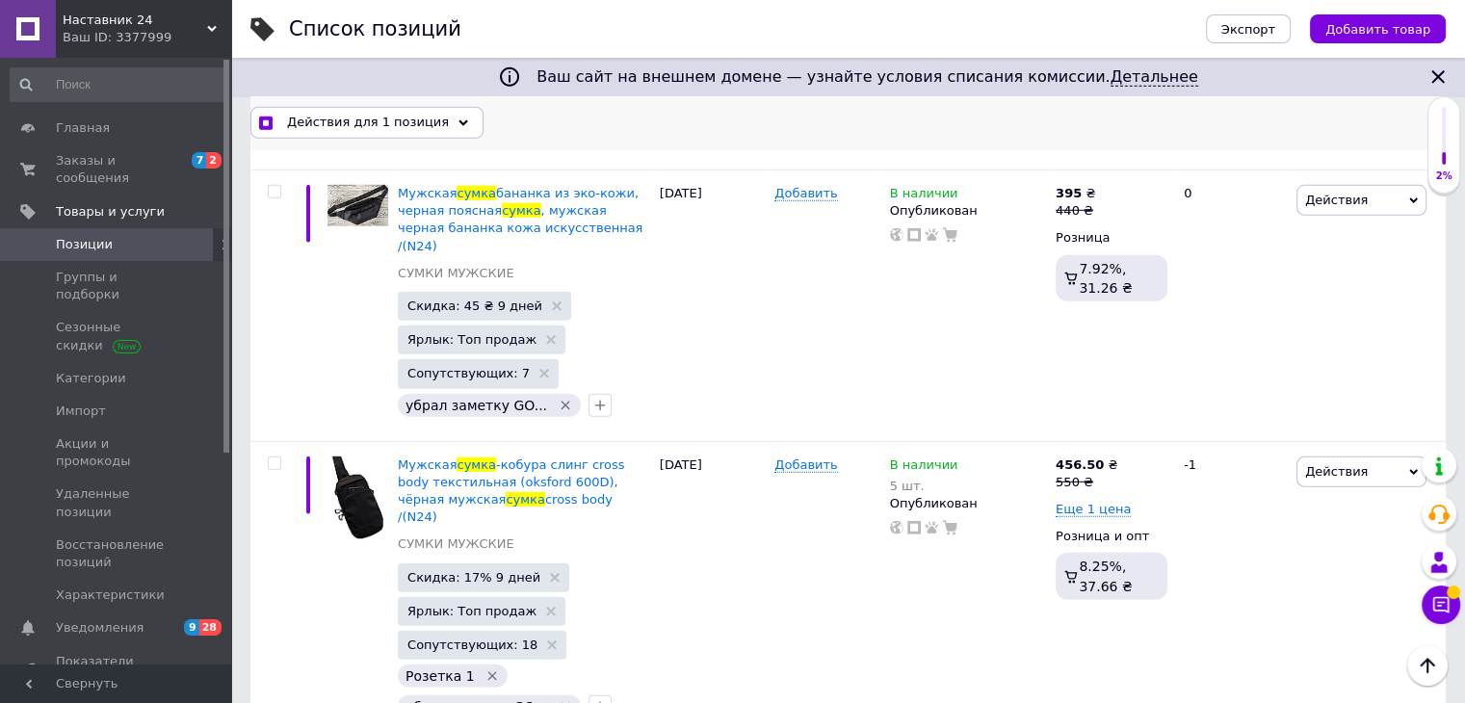
click at [375, 116] on span "Действия для 1 позиция" at bounding box center [368, 122] width 162 height 17
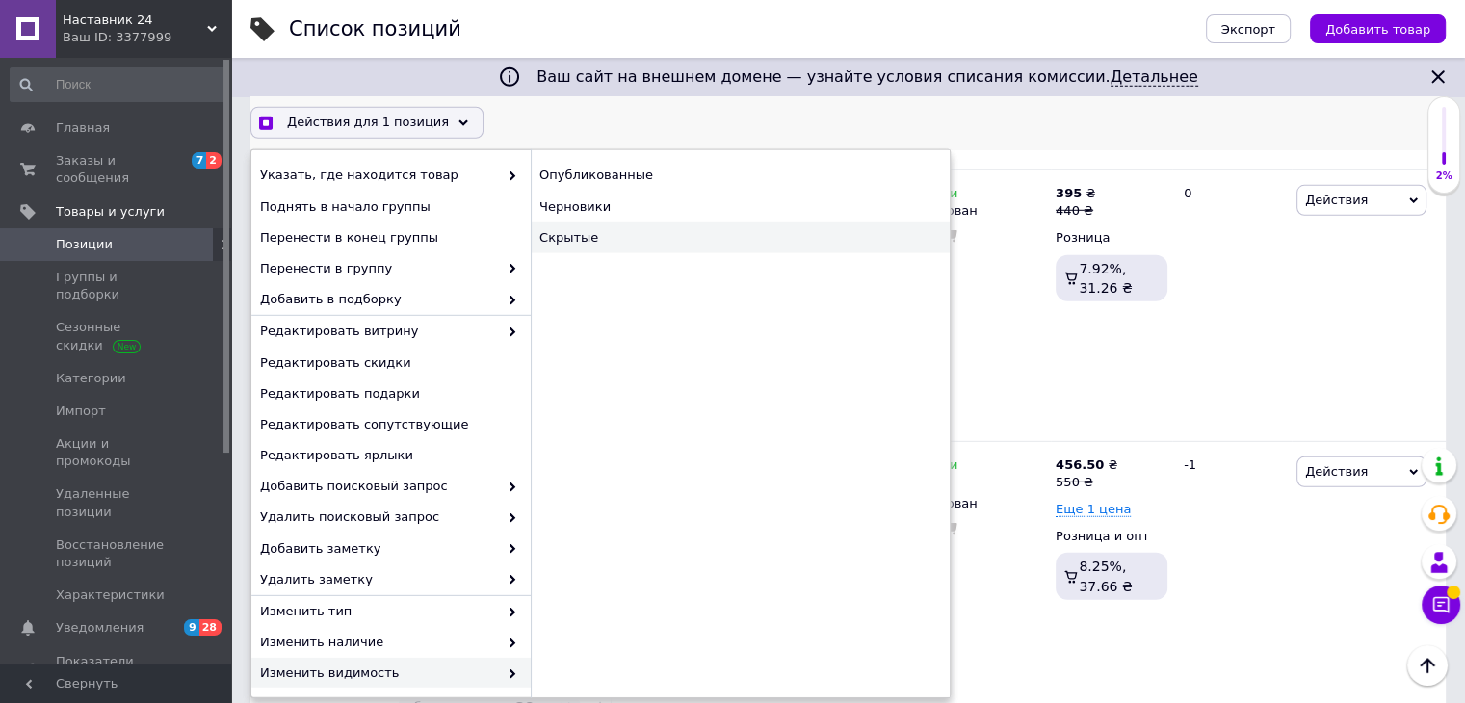
click at [577, 223] on div "Скрытые" at bounding box center [740, 237] width 419 height 31
checkbox input "true"
checkbox input "false"
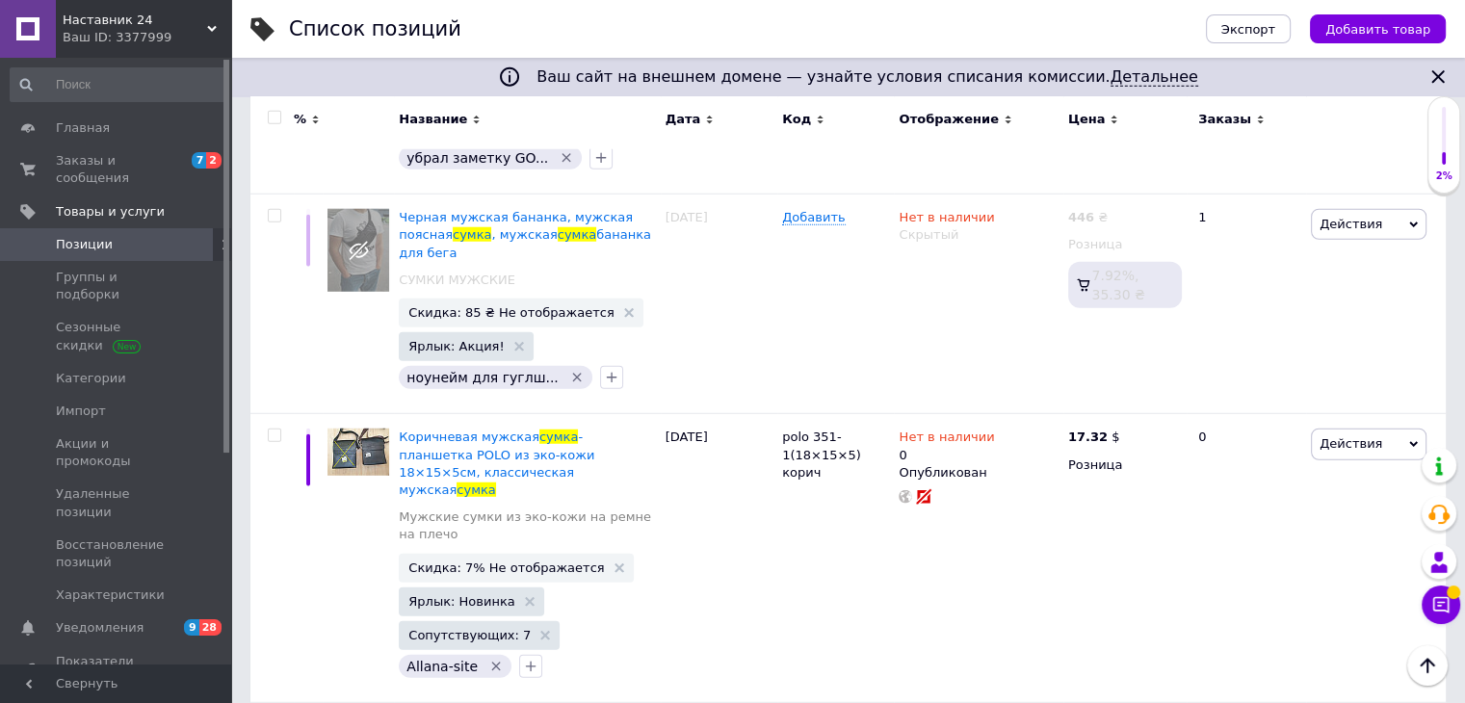
scroll to position [19840, 0]
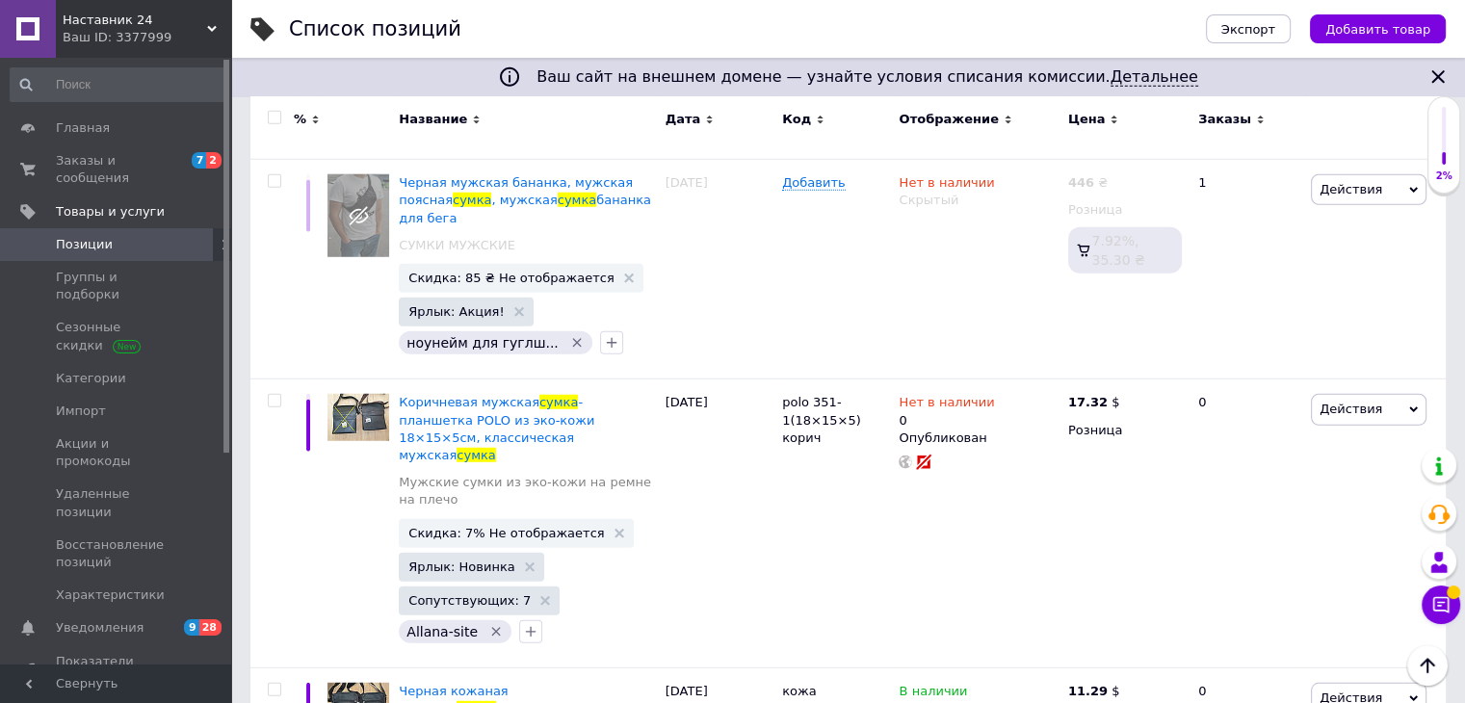
drag, startPoint x: 271, startPoint y: 488, endPoint x: 274, endPoint y: 501, distance: 12.8
checkbox input "true"
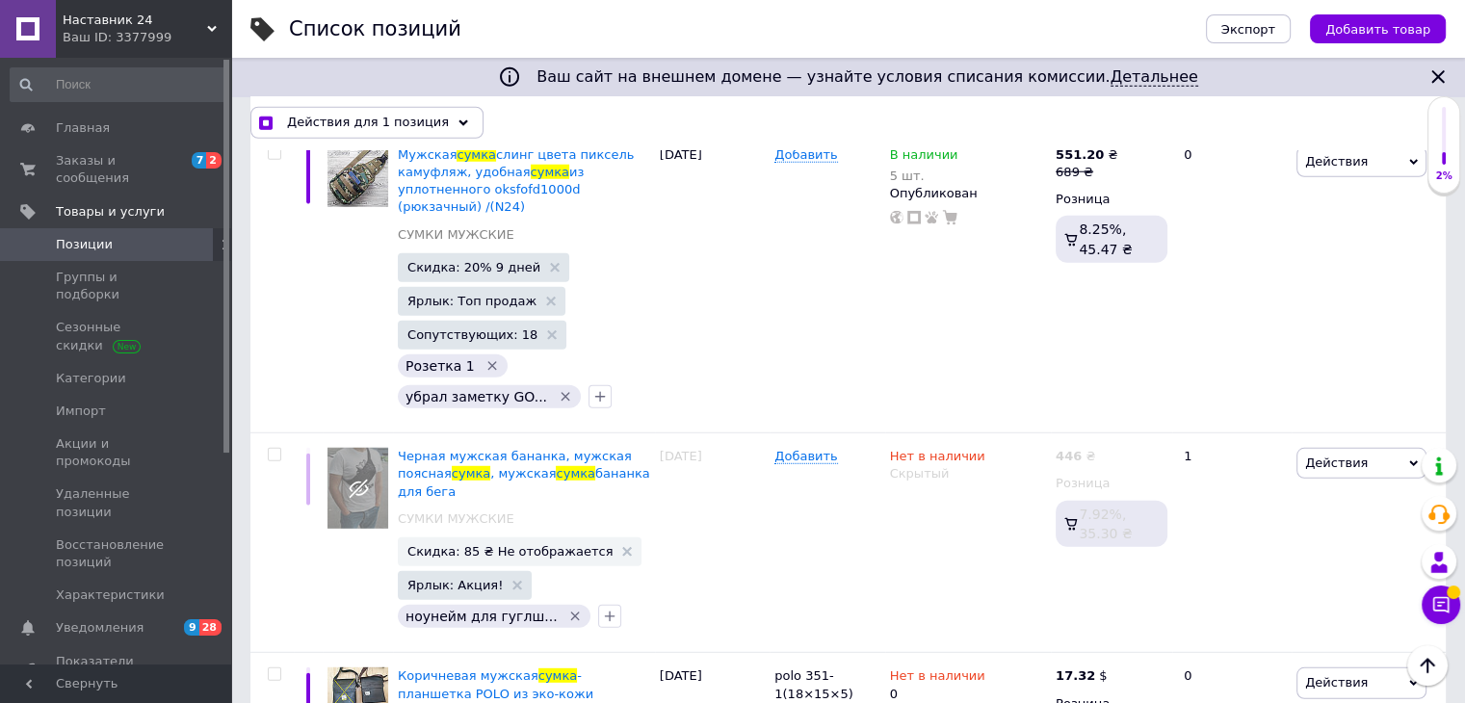
scroll to position [20307, 0]
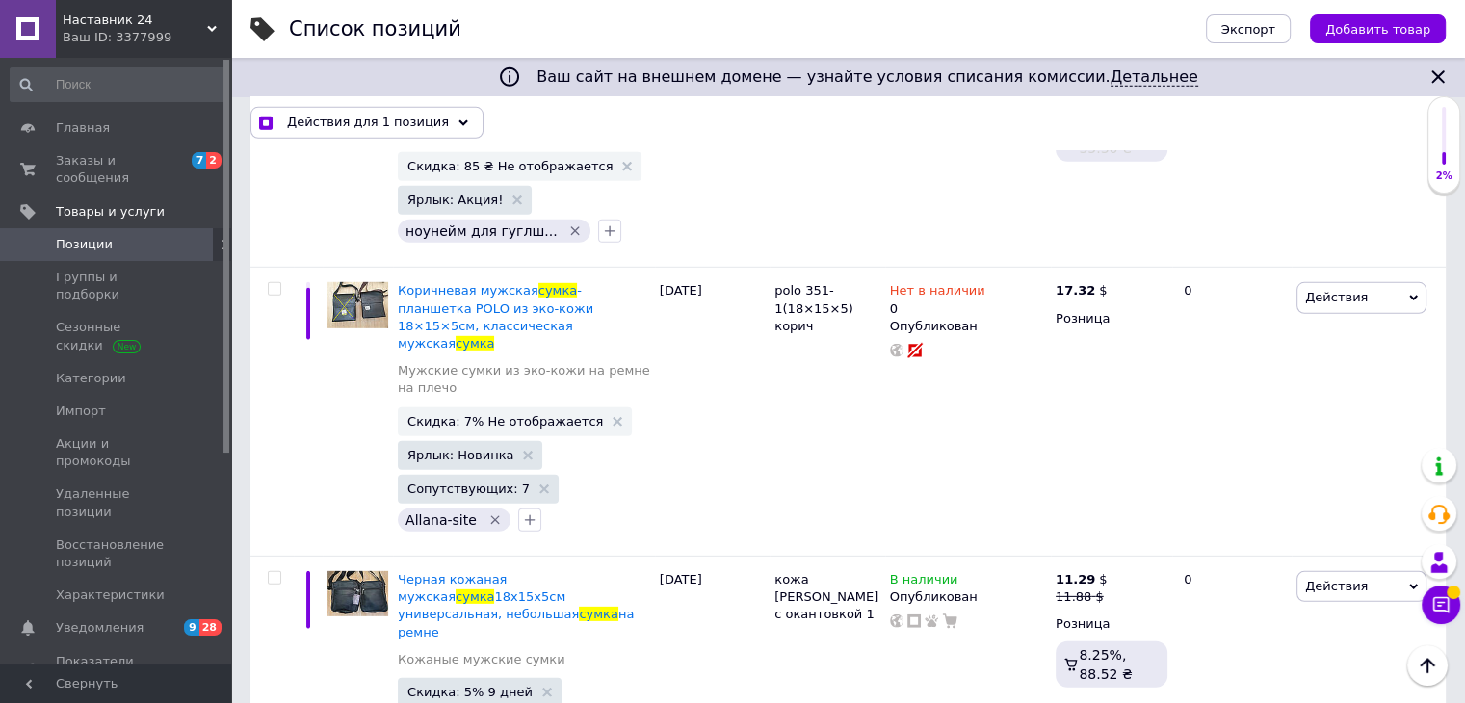
drag, startPoint x: 270, startPoint y: 420, endPoint x: 274, endPoint y: 431, distance: 12.5
checkbox input "true"
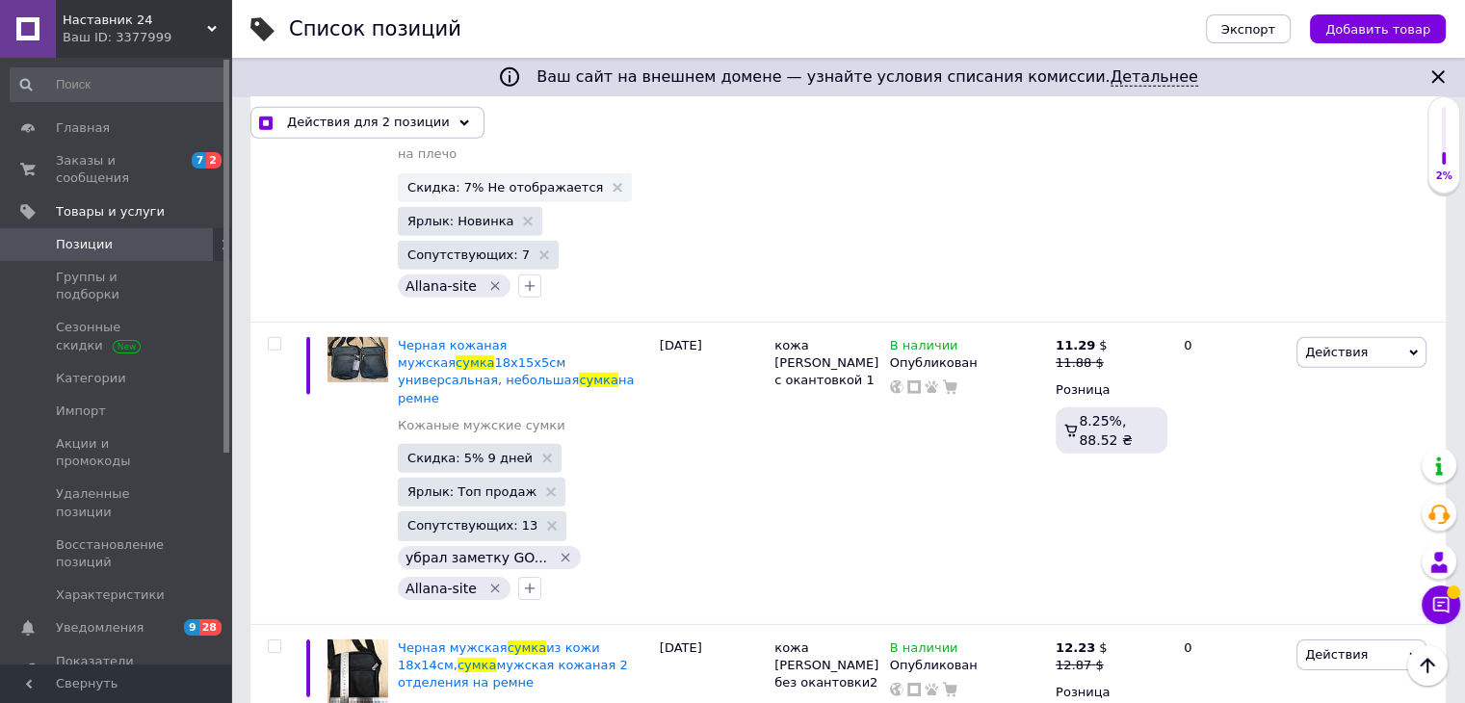
scroll to position [20596, 0]
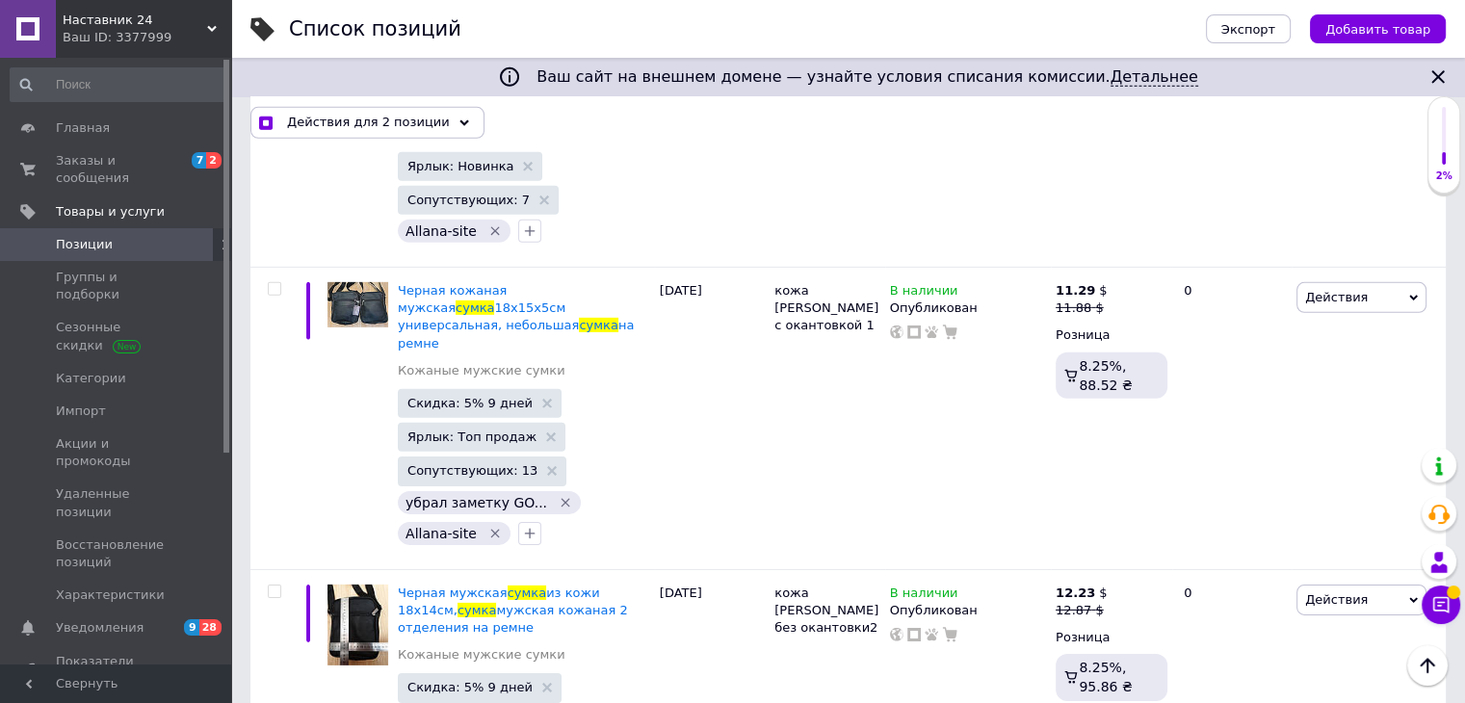
checkbox input "true"
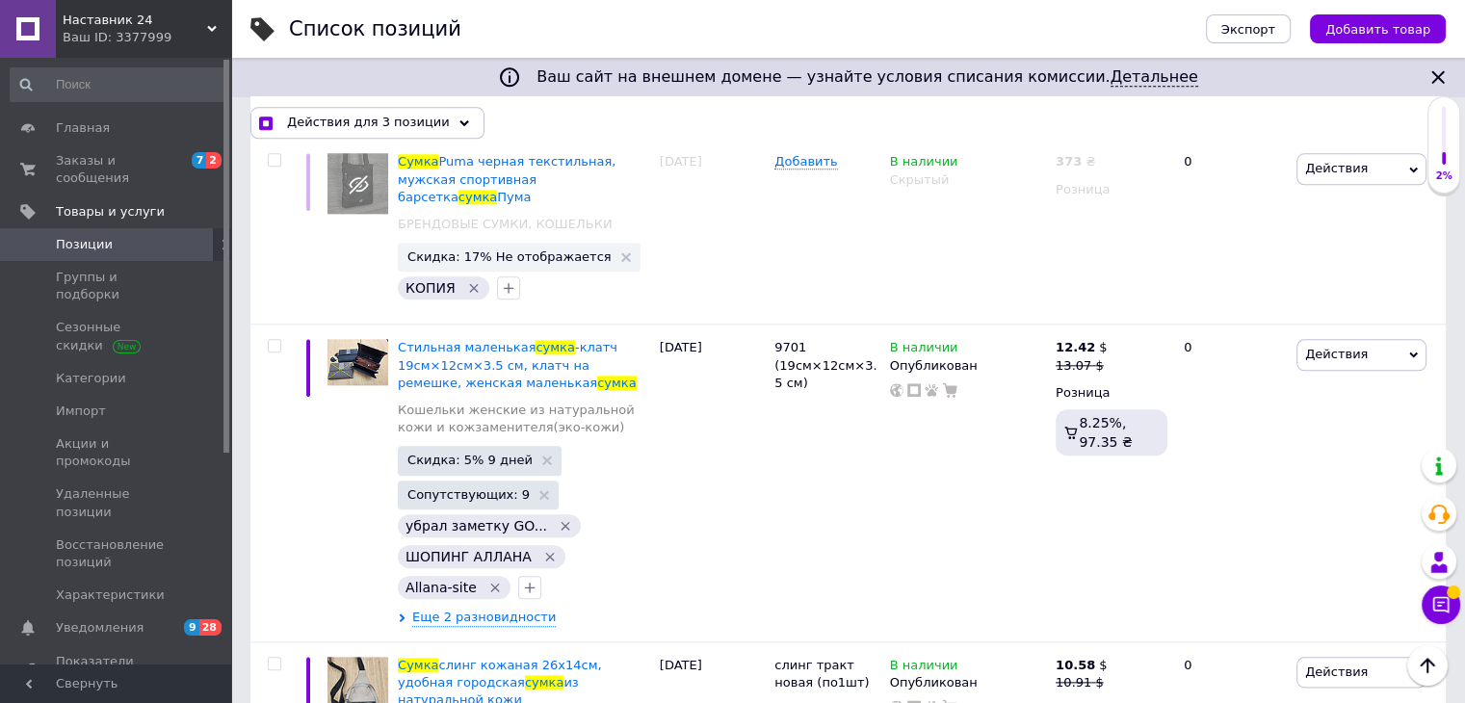
scroll to position [24091, 0]
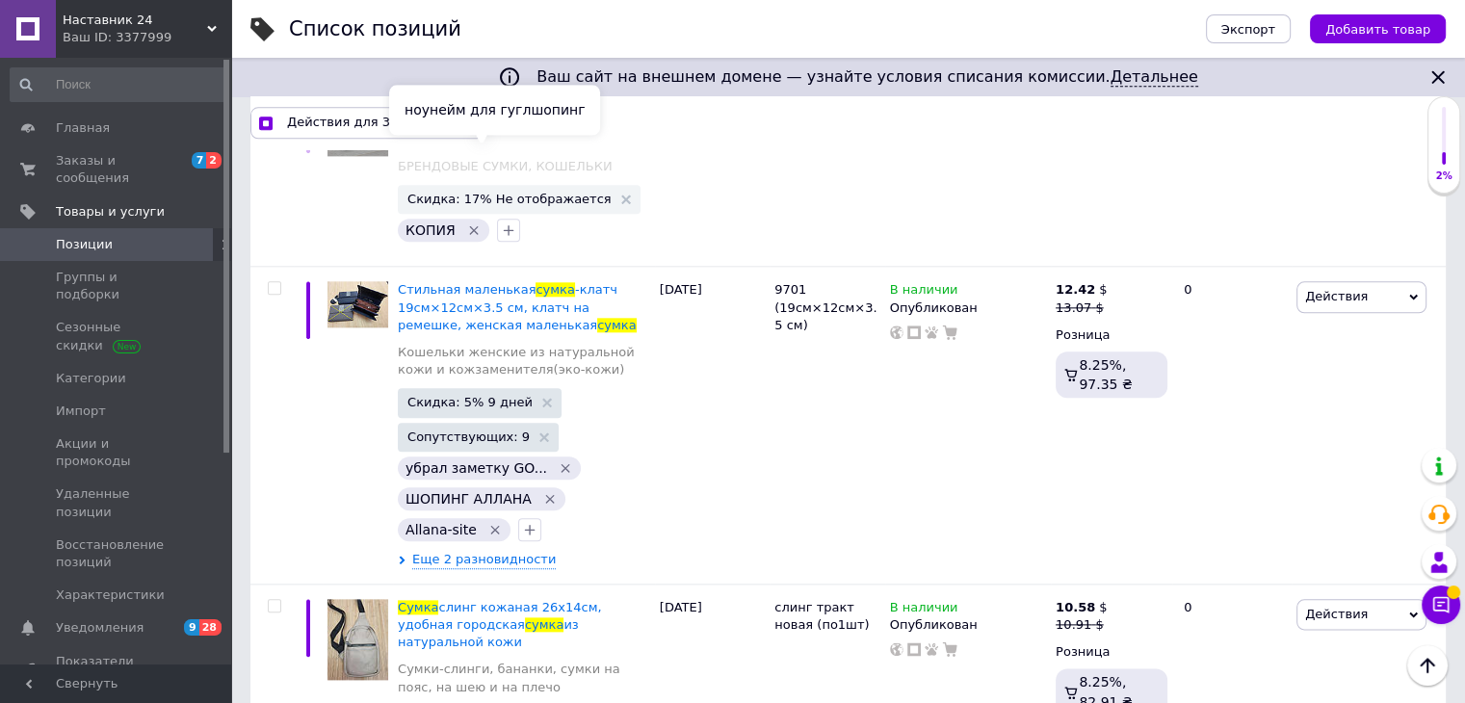
click at [401, 111] on div "ноунейм для гуглшопинг" at bounding box center [494, 110] width 211 height 50
click at [376, 120] on span "Действия для 3 позиции" at bounding box center [368, 122] width 163 height 17
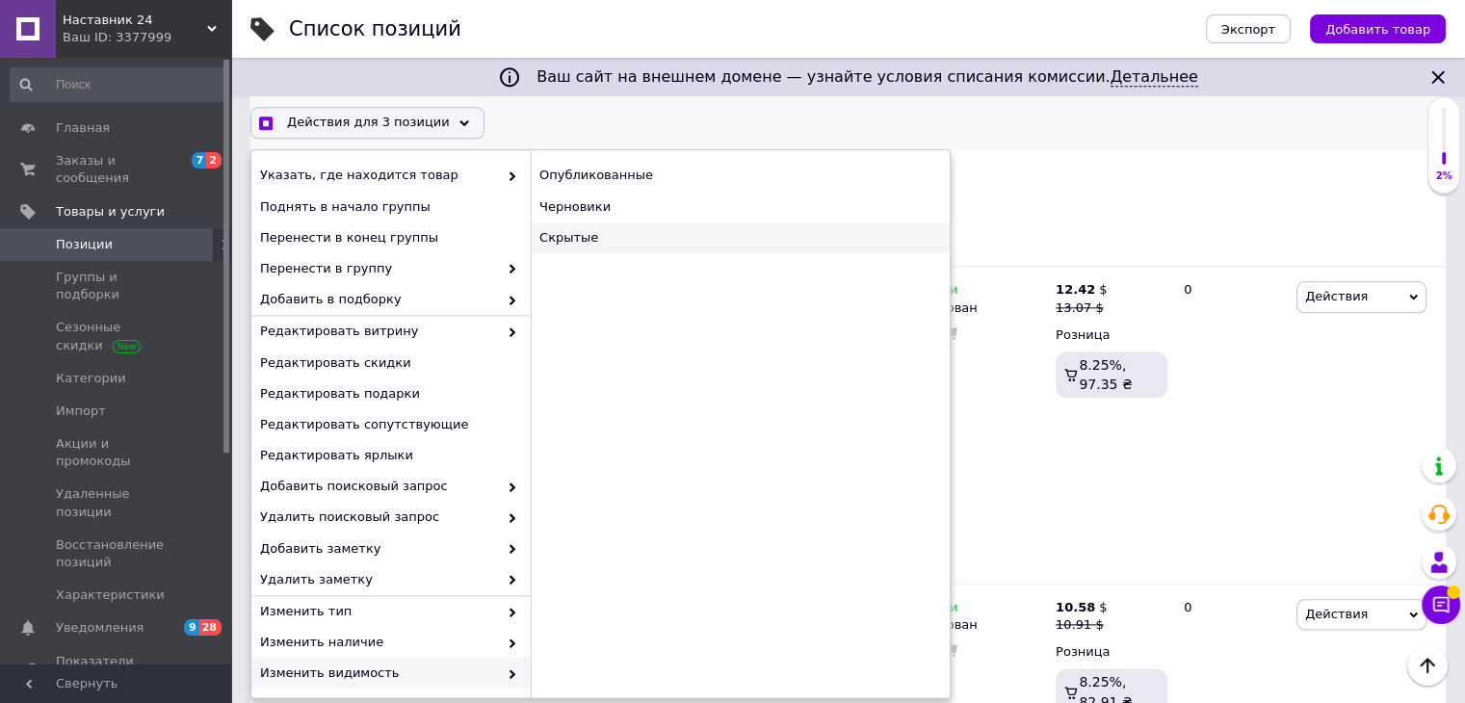
click at [597, 241] on div "Скрытые" at bounding box center [740, 237] width 419 height 31
checkbox input "true"
checkbox input "false"
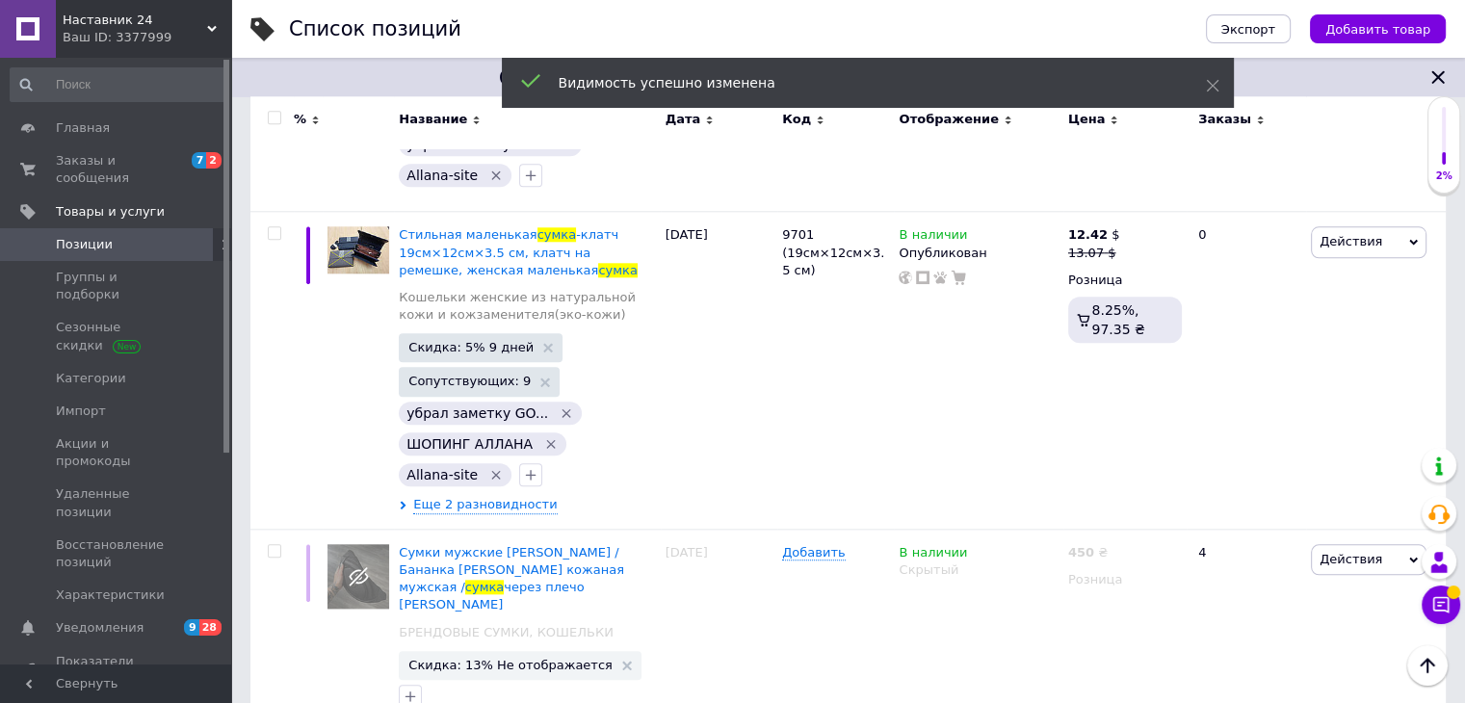
scroll to position [23858, 0]
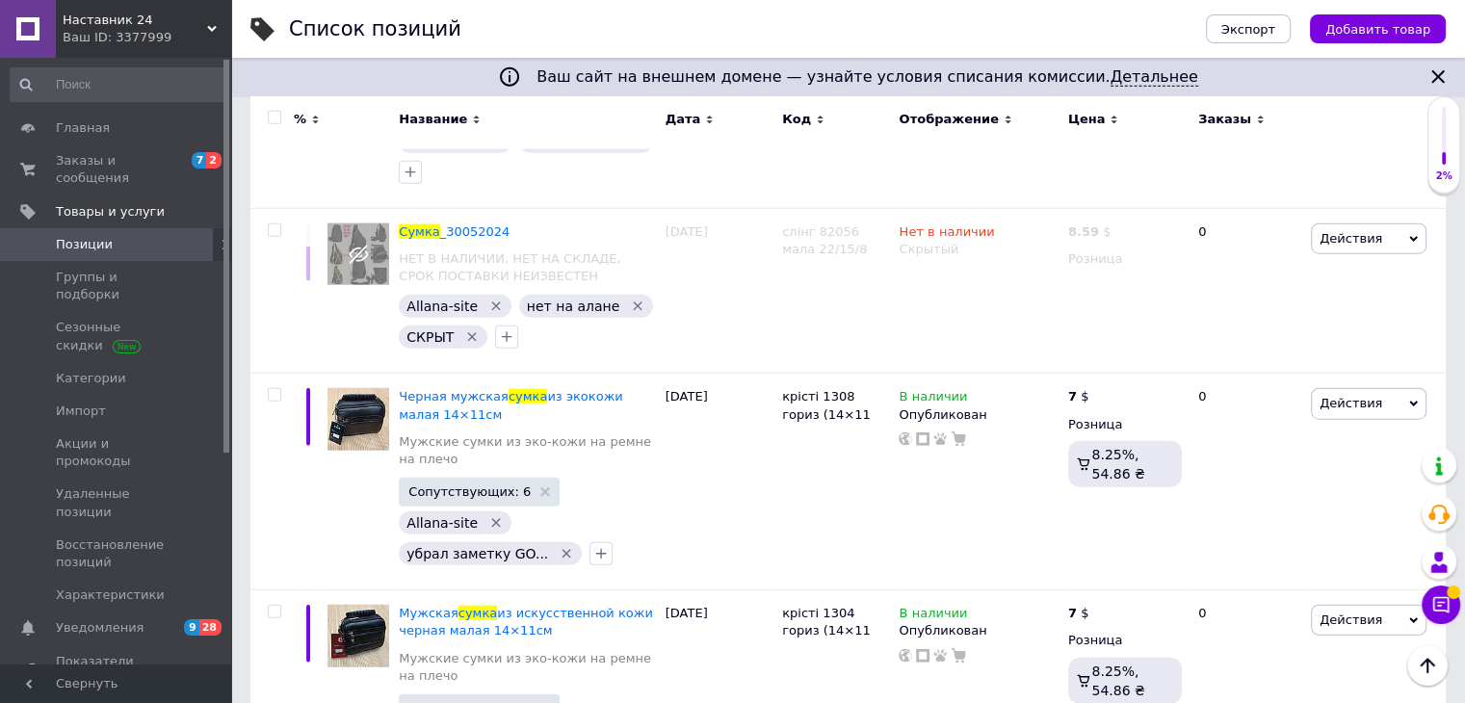
scroll to position [19399, 0]
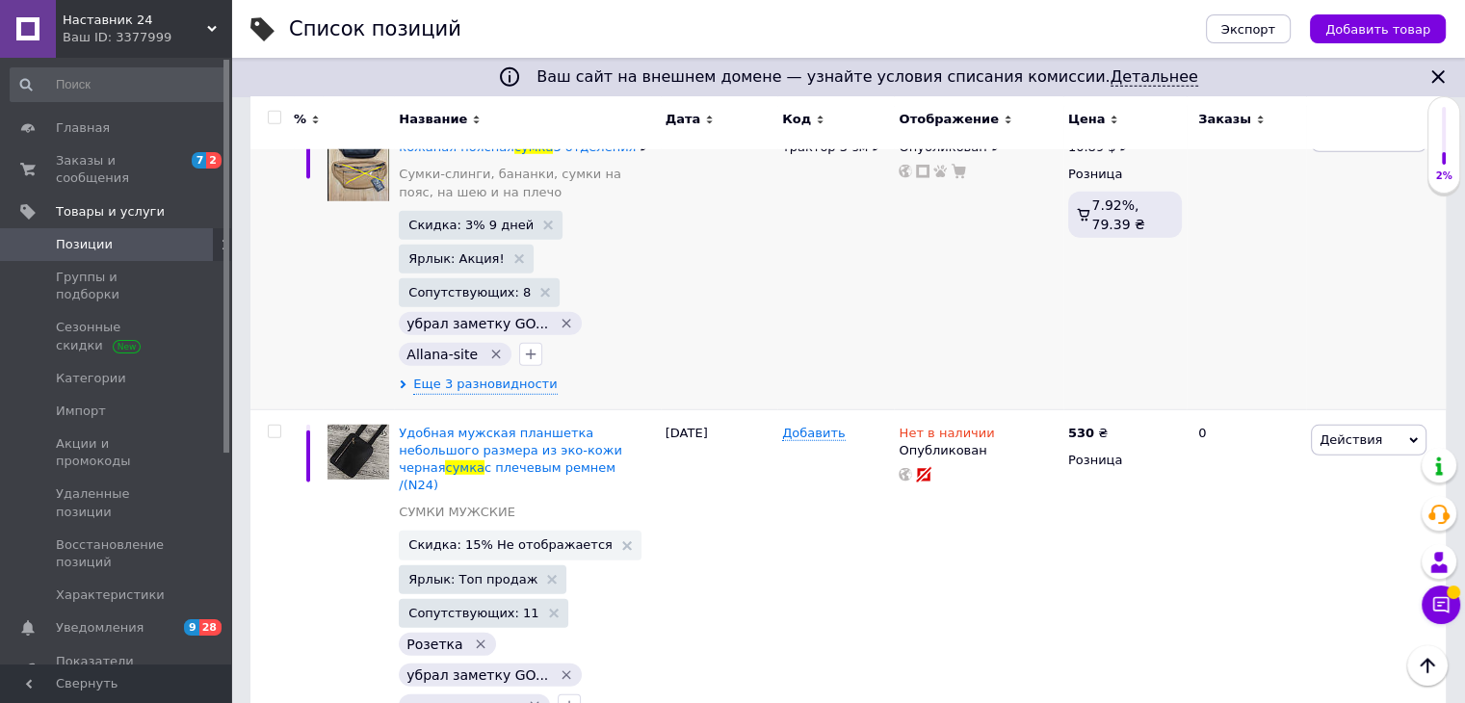
scroll to position [5297, 0]
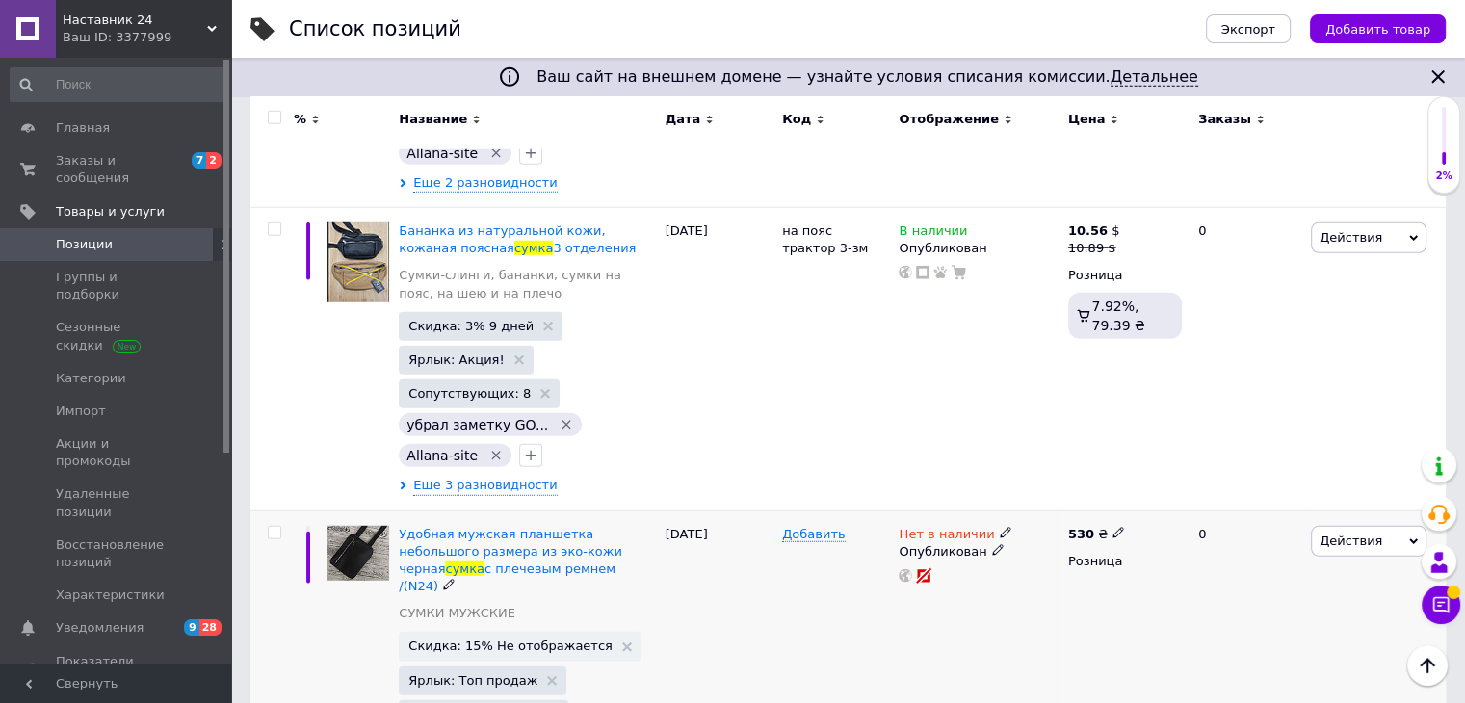
click at [269, 526] on span at bounding box center [274, 532] width 13 height 13
click at [269, 527] on input "checkbox" at bounding box center [274, 533] width 13 height 13
checkbox input "true"
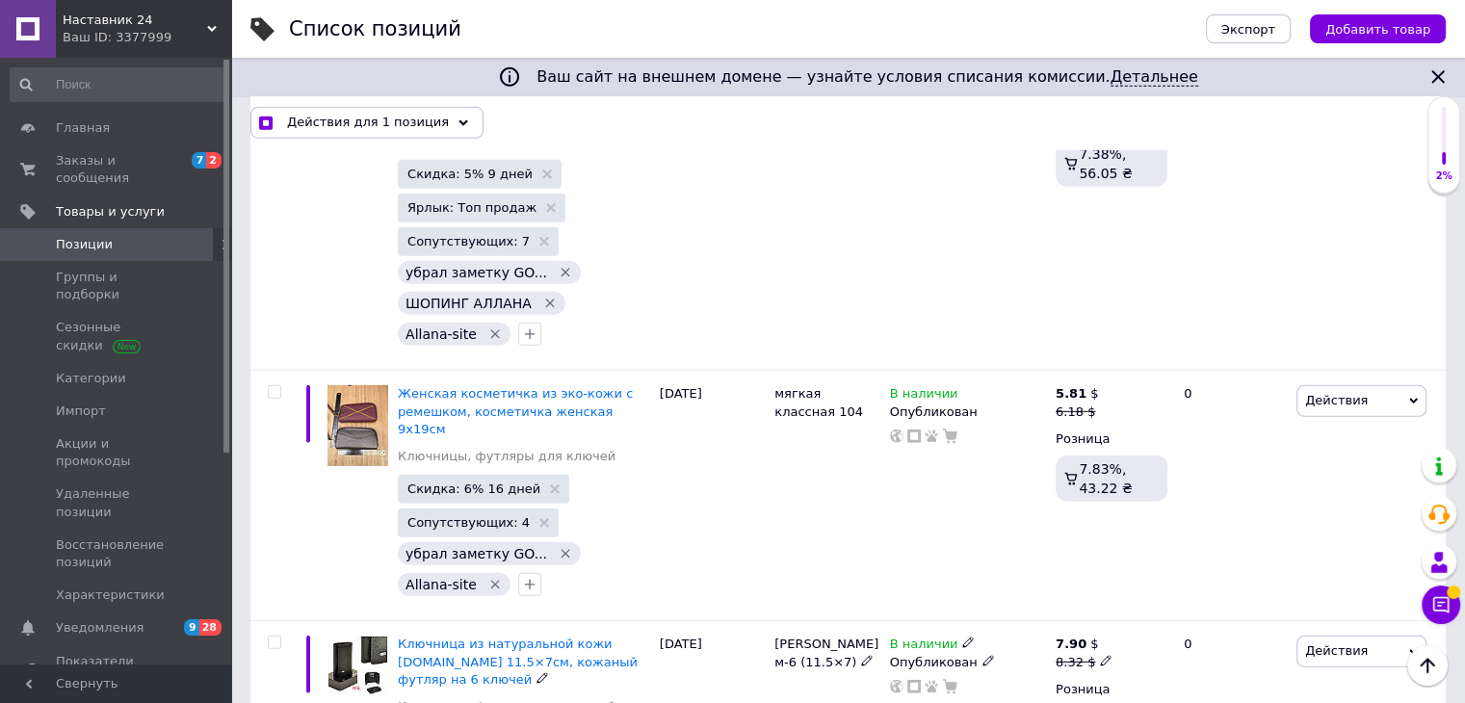
scroll to position [13166, 0]
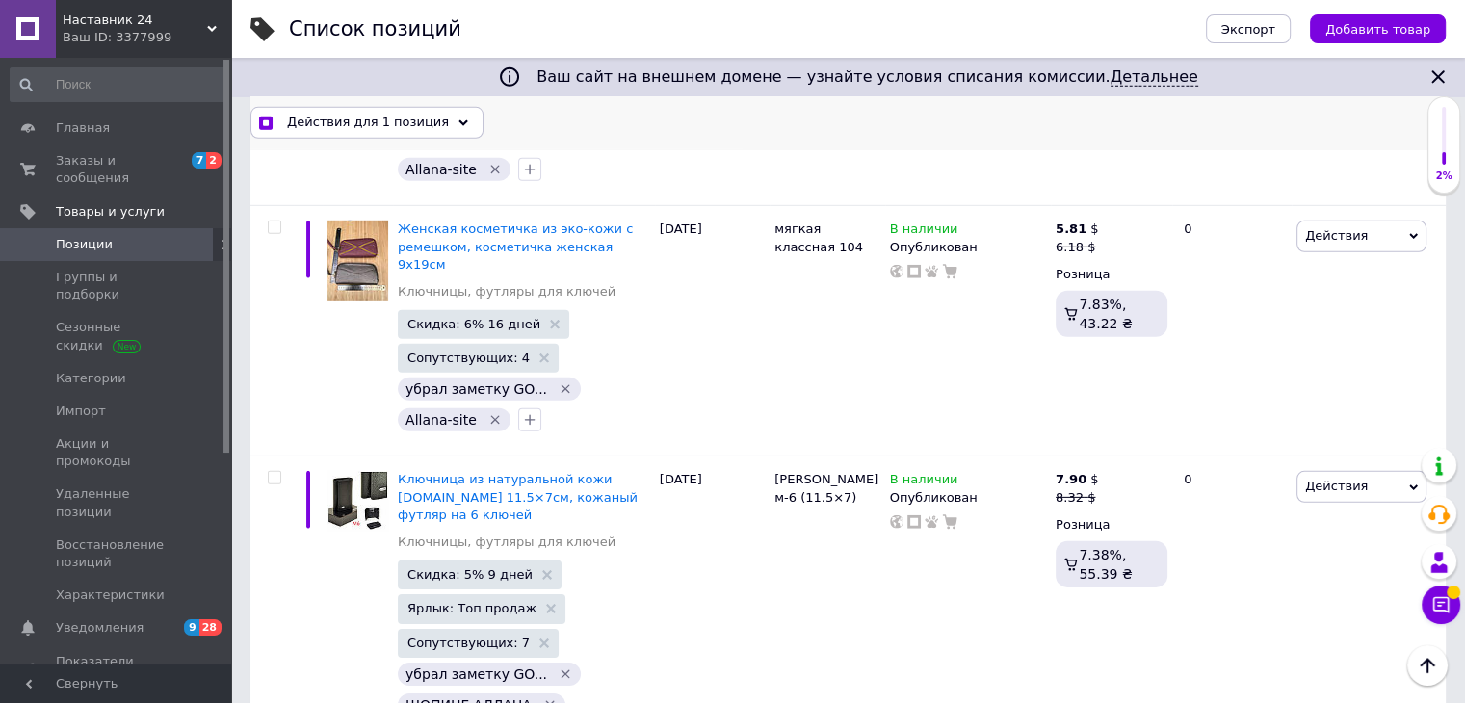
click at [405, 122] on span "Действия для 1 позиция" at bounding box center [368, 122] width 162 height 17
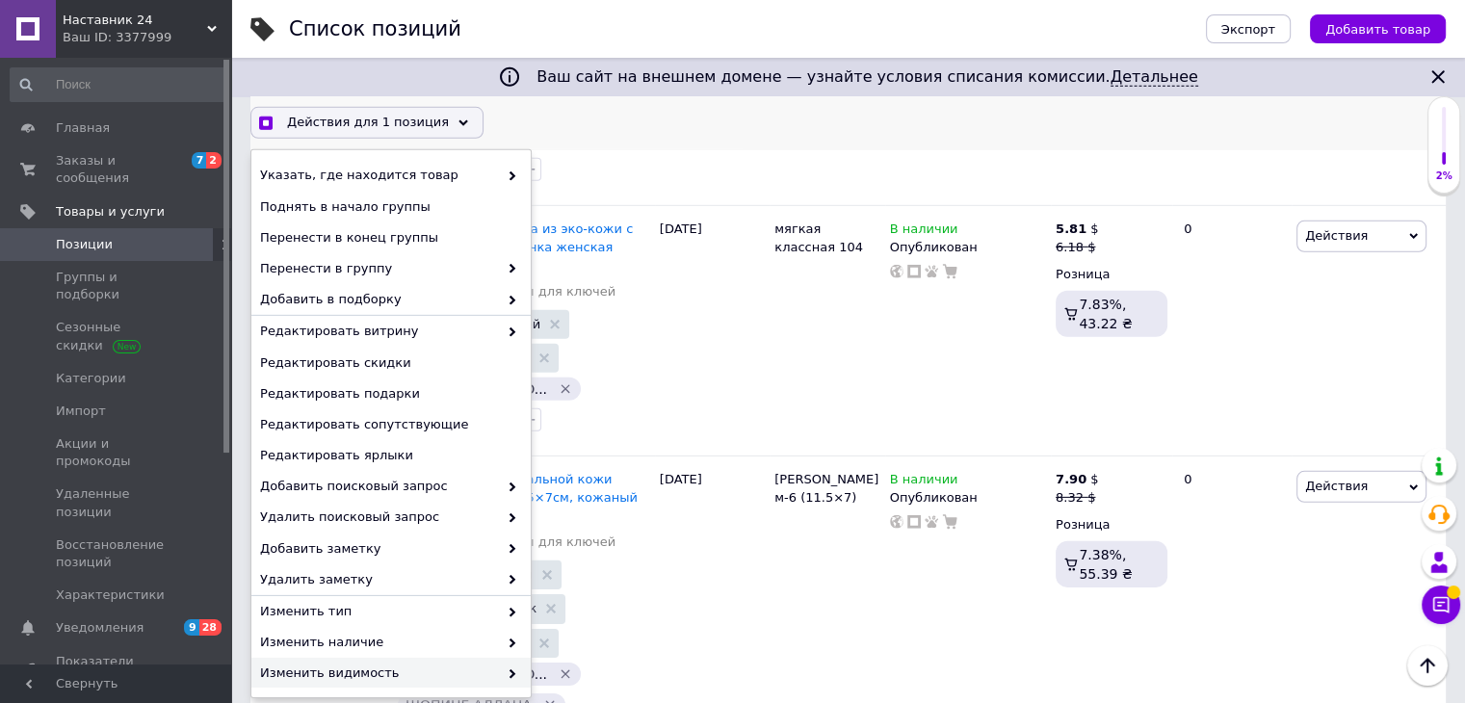
click at [431, 678] on span "Изменить видимость" at bounding box center [379, 673] width 238 height 17
click at [488, 674] on span "Изменить видимость" at bounding box center [379, 673] width 238 height 17
checkbox input "true"
click at [513, 668] on div "Изменить видимость" at bounding box center [390, 674] width 279 height 32
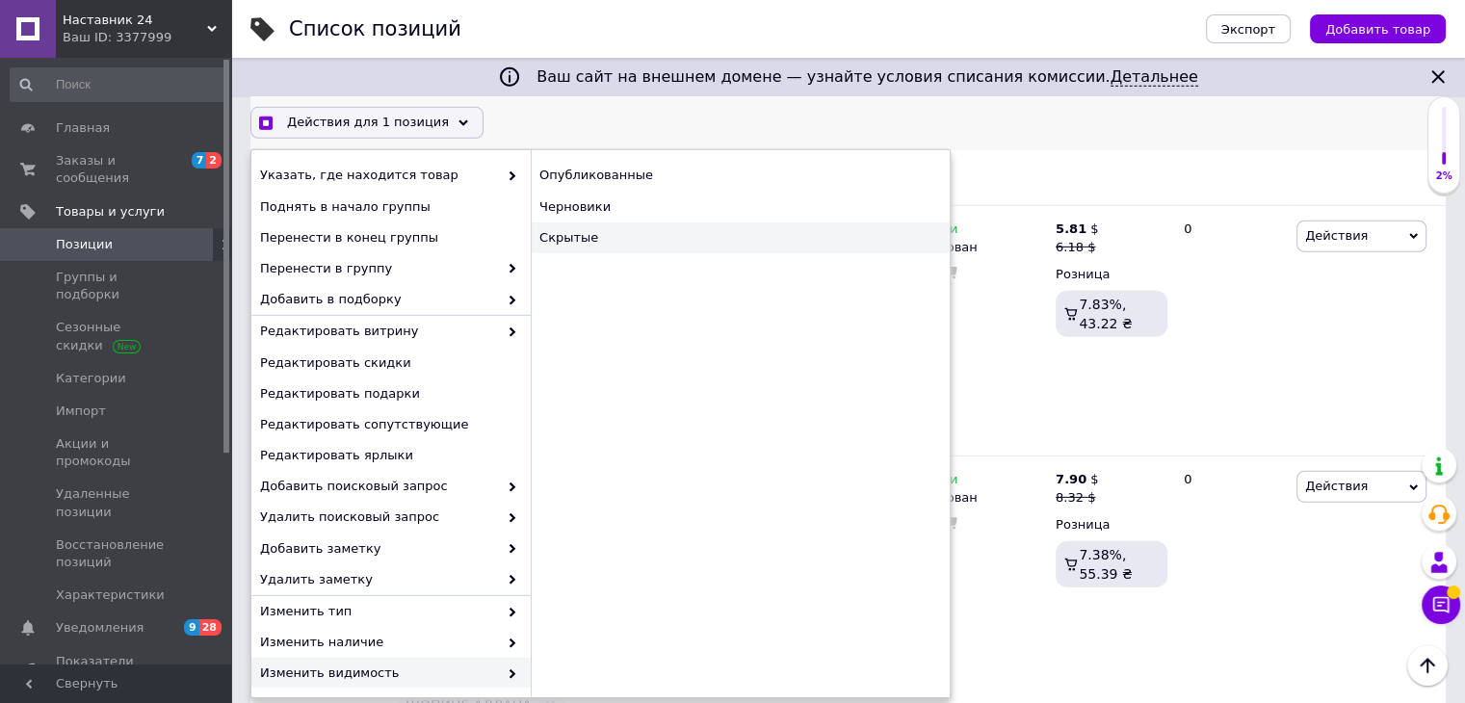
drag, startPoint x: 599, startPoint y: 228, endPoint x: 604, endPoint y: 243, distance: 15.2
click at [601, 232] on div "Скрытые" at bounding box center [740, 237] width 419 height 31
checkbox input "false"
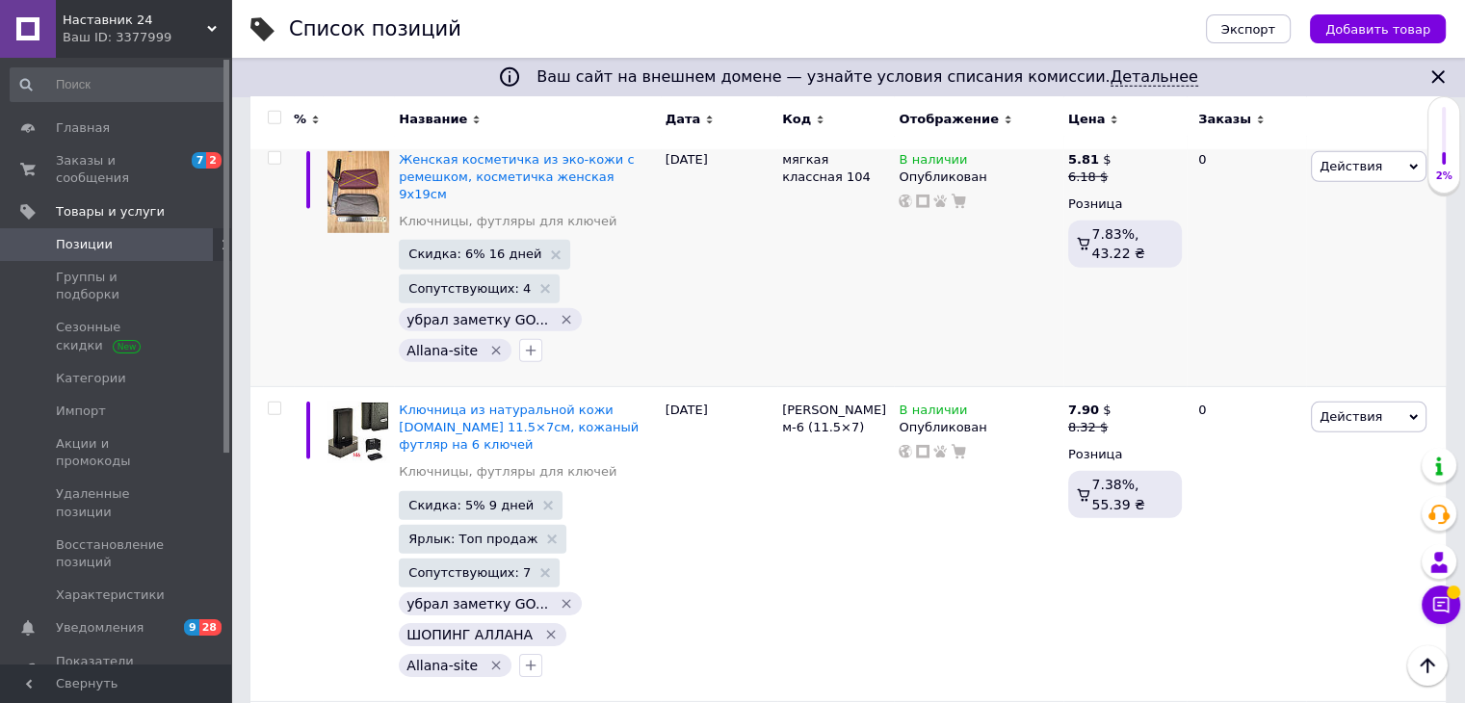
scroll to position [12730, 0]
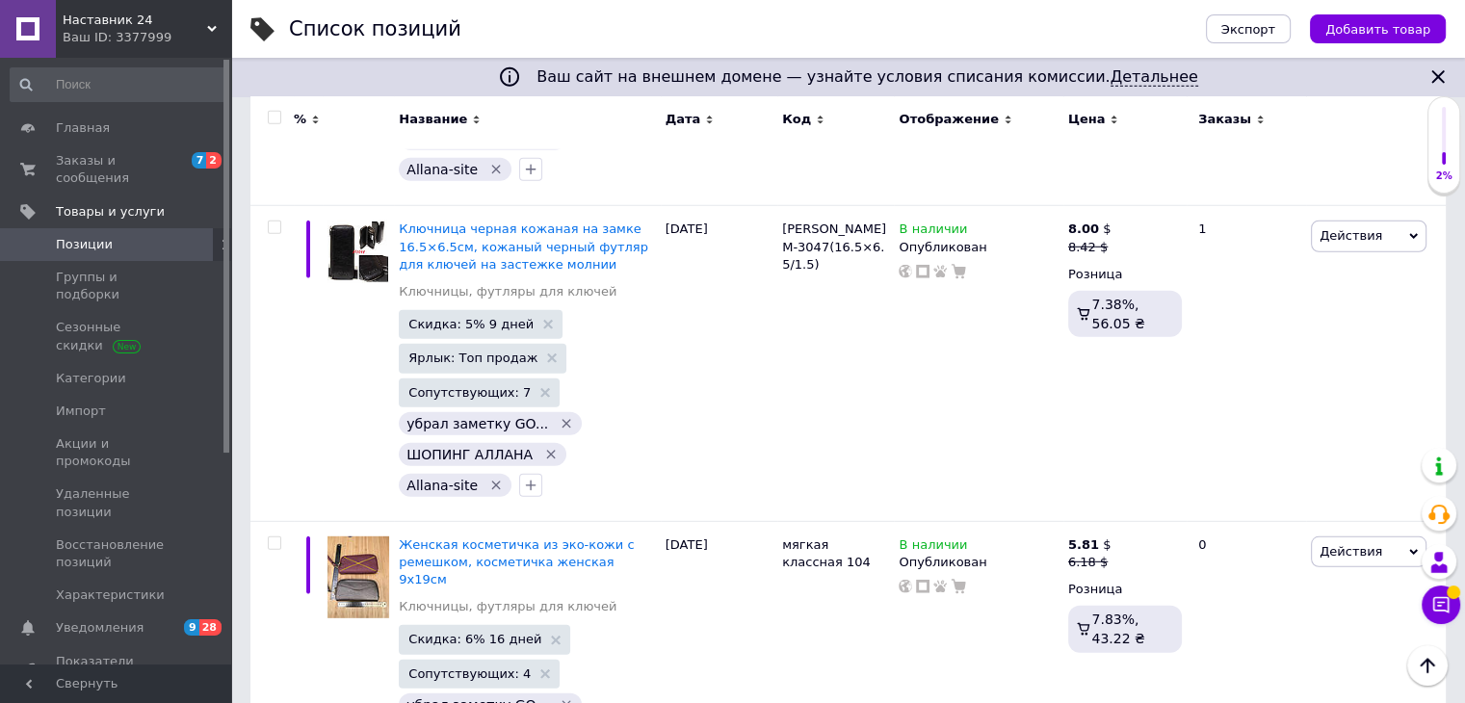
click at [204, 40] on div "Ваш ID: 3377999" at bounding box center [147, 37] width 169 height 17
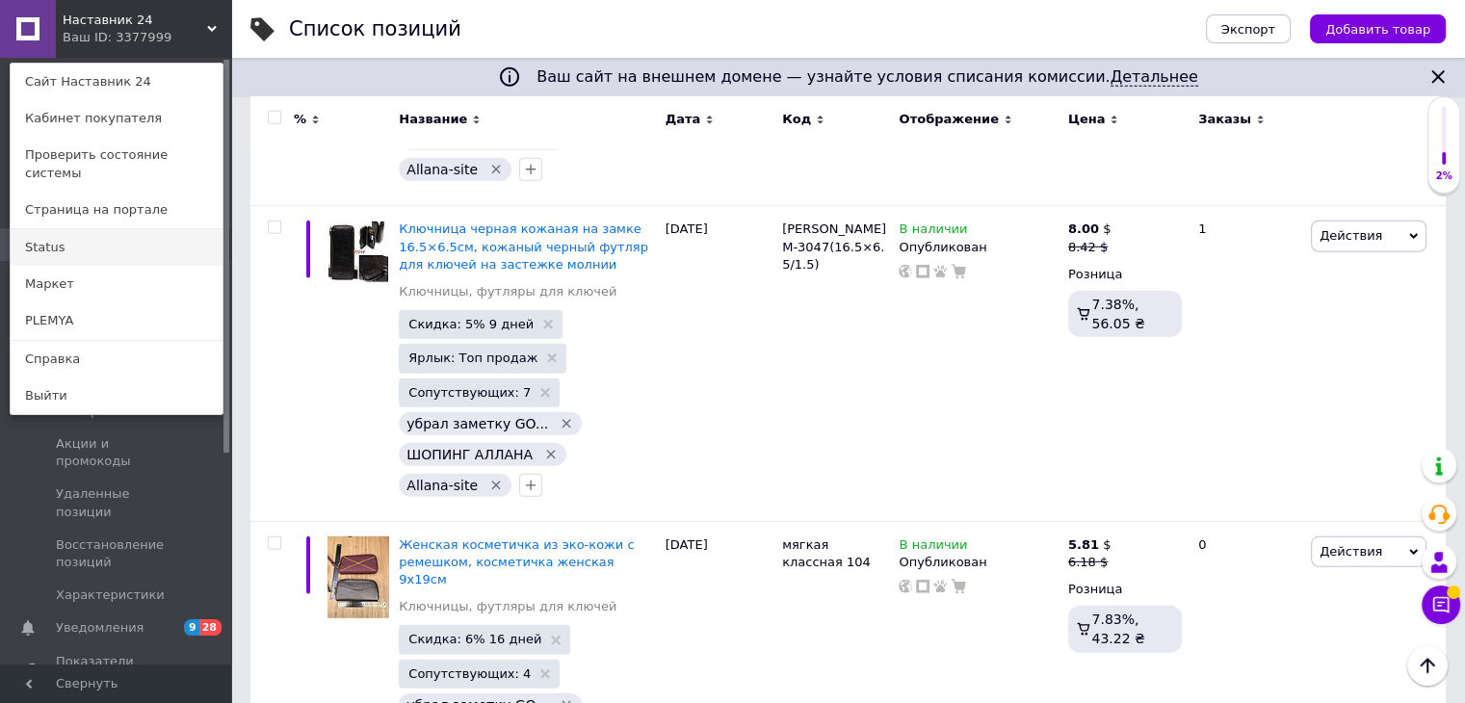
click at [49, 229] on link "Status" at bounding box center [117, 247] width 212 height 37
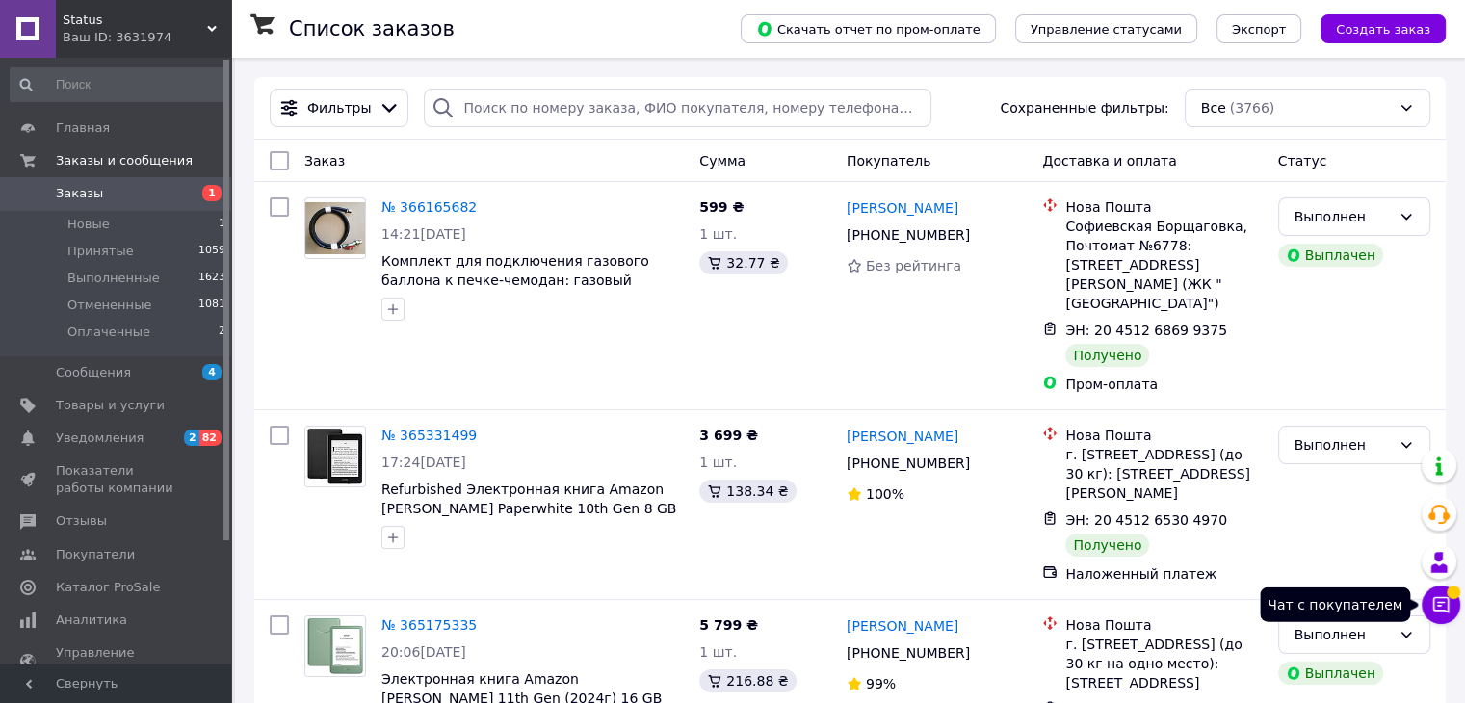
click at [1436, 599] on icon at bounding box center [1440, 604] width 19 height 19
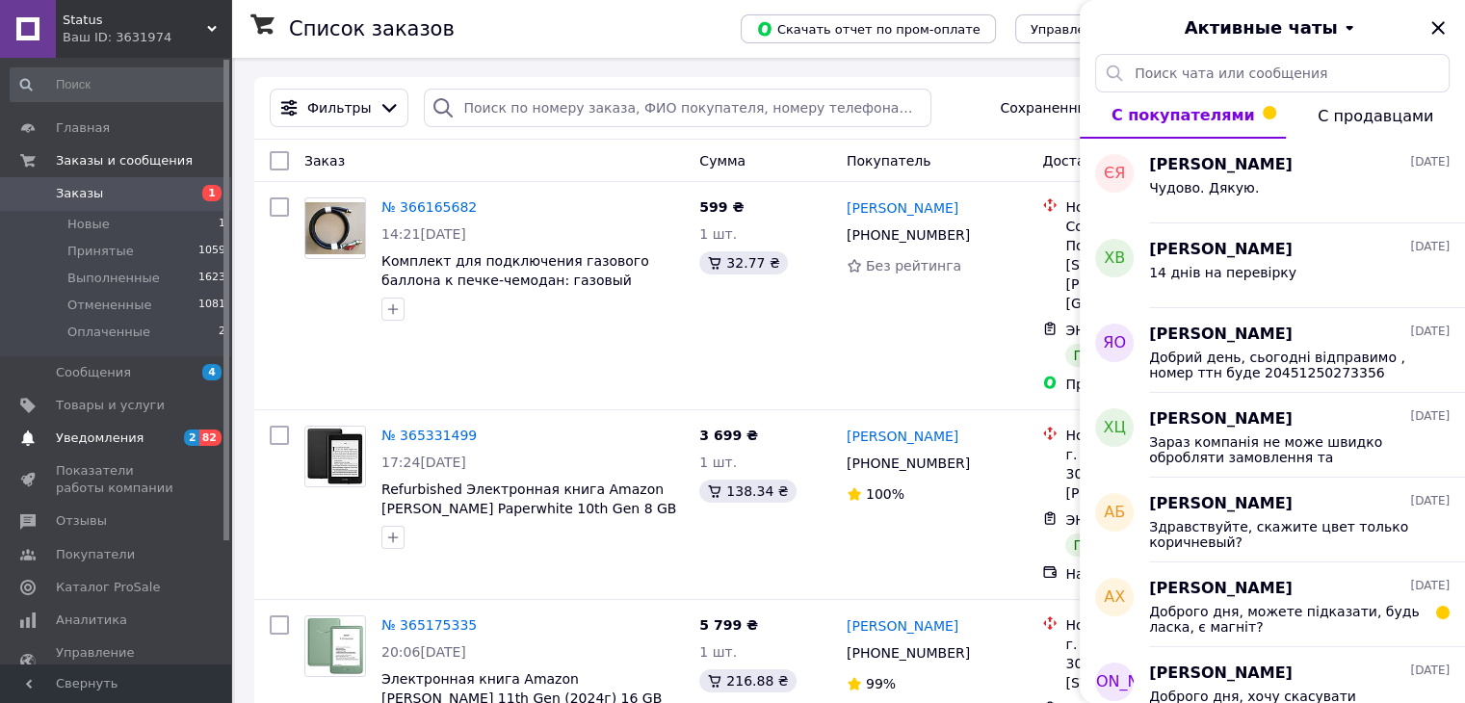
click at [195, 444] on span "2" at bounding box center [191, 438] width 15 height 16
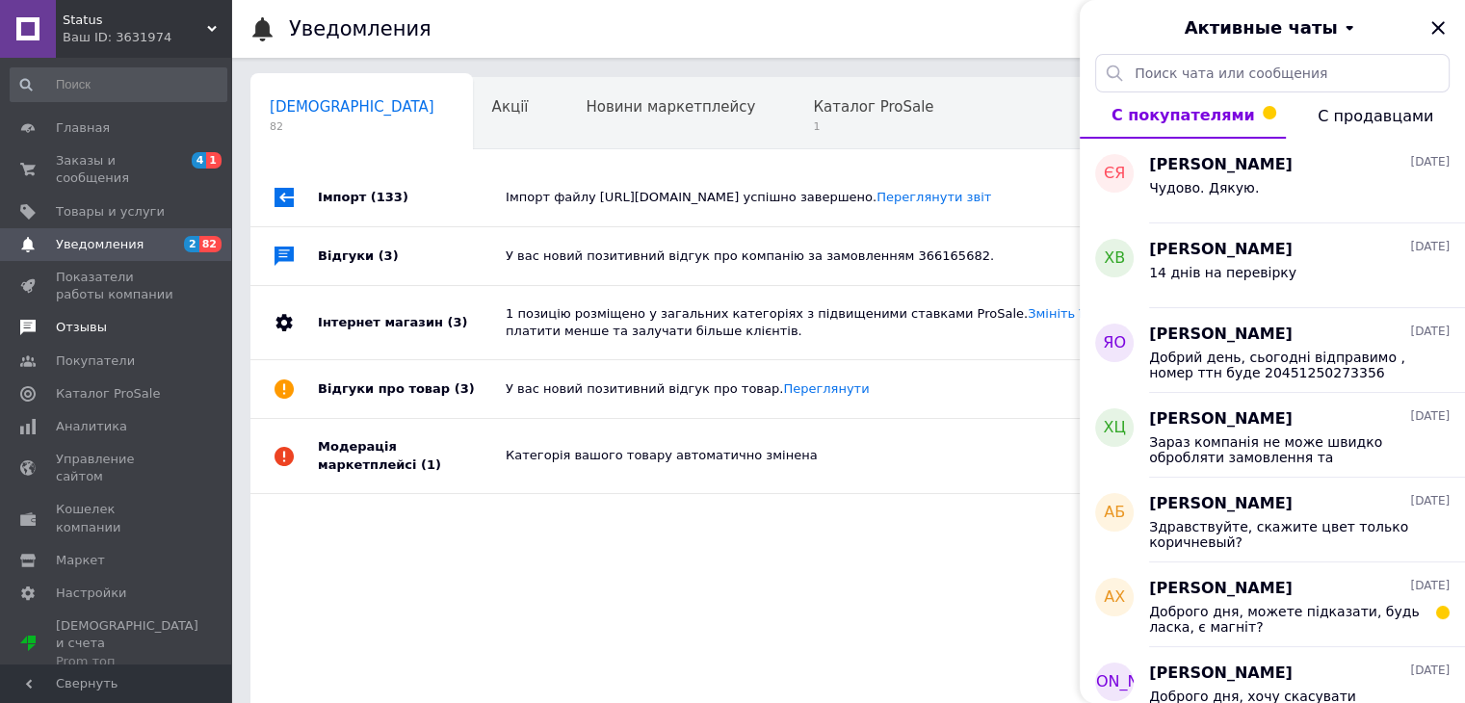
click at [135, 311] on link "Отзывы" at bounding box center [118, 327] width 237 height 33
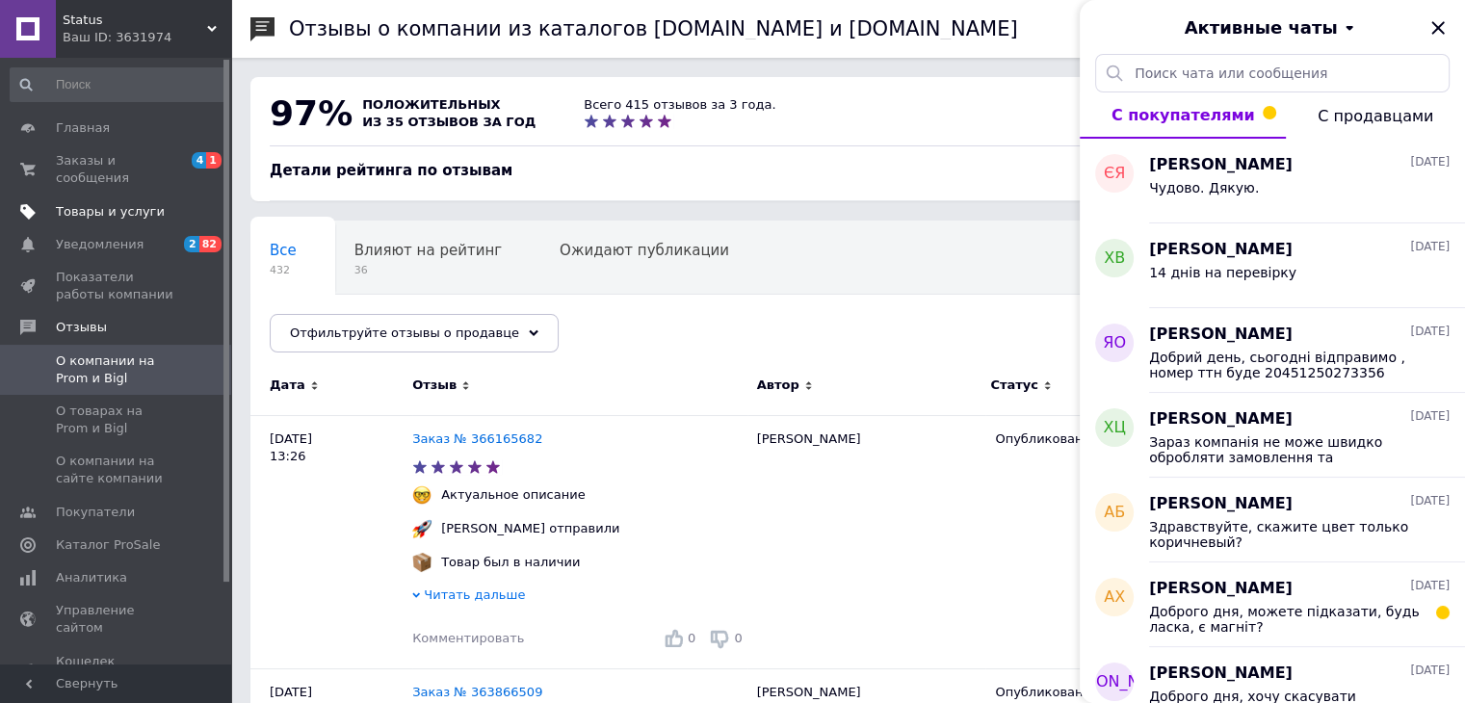
click at [130, 203] on span "Товары и услуги" at bounding box center [110, 211] width 109 height 17
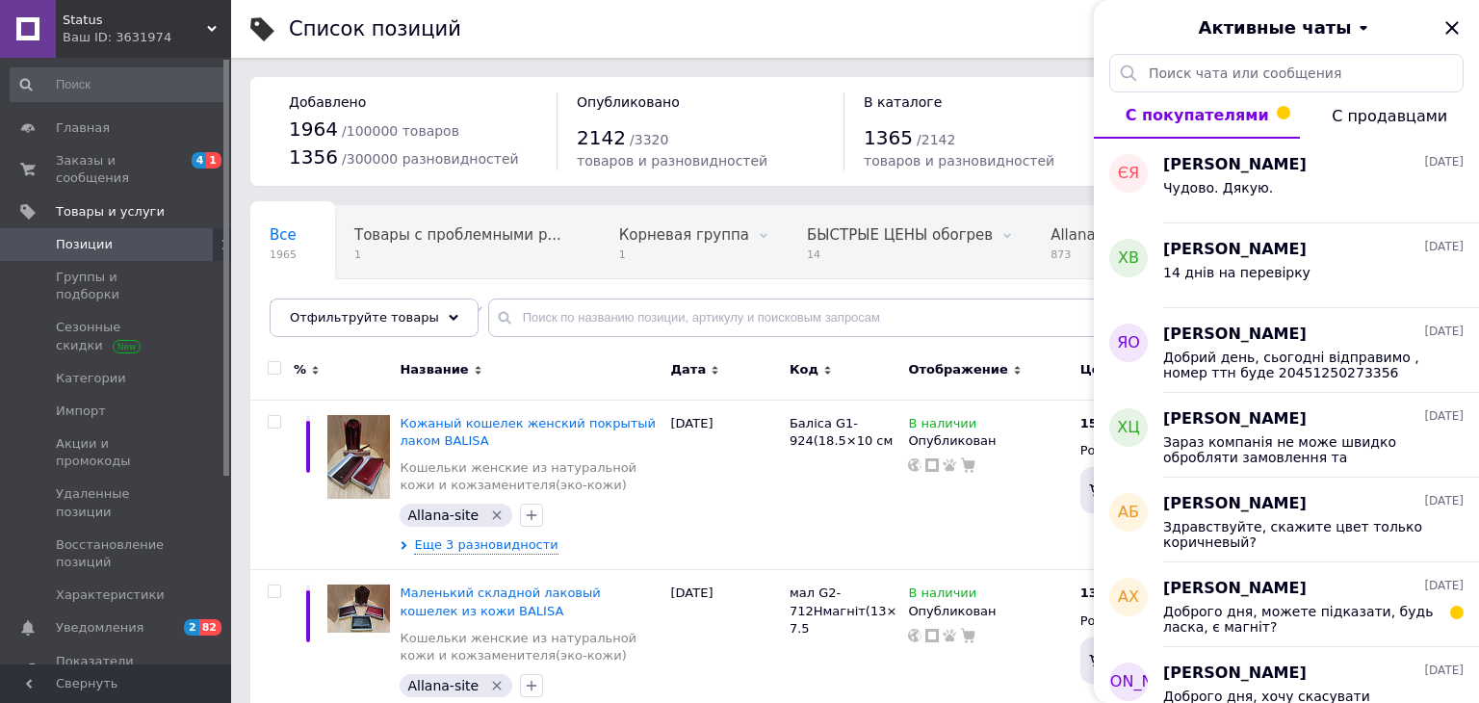
click at [1448, 28] on icon "Закрыть" at bounding box center [1452, 27] width 23 height 23
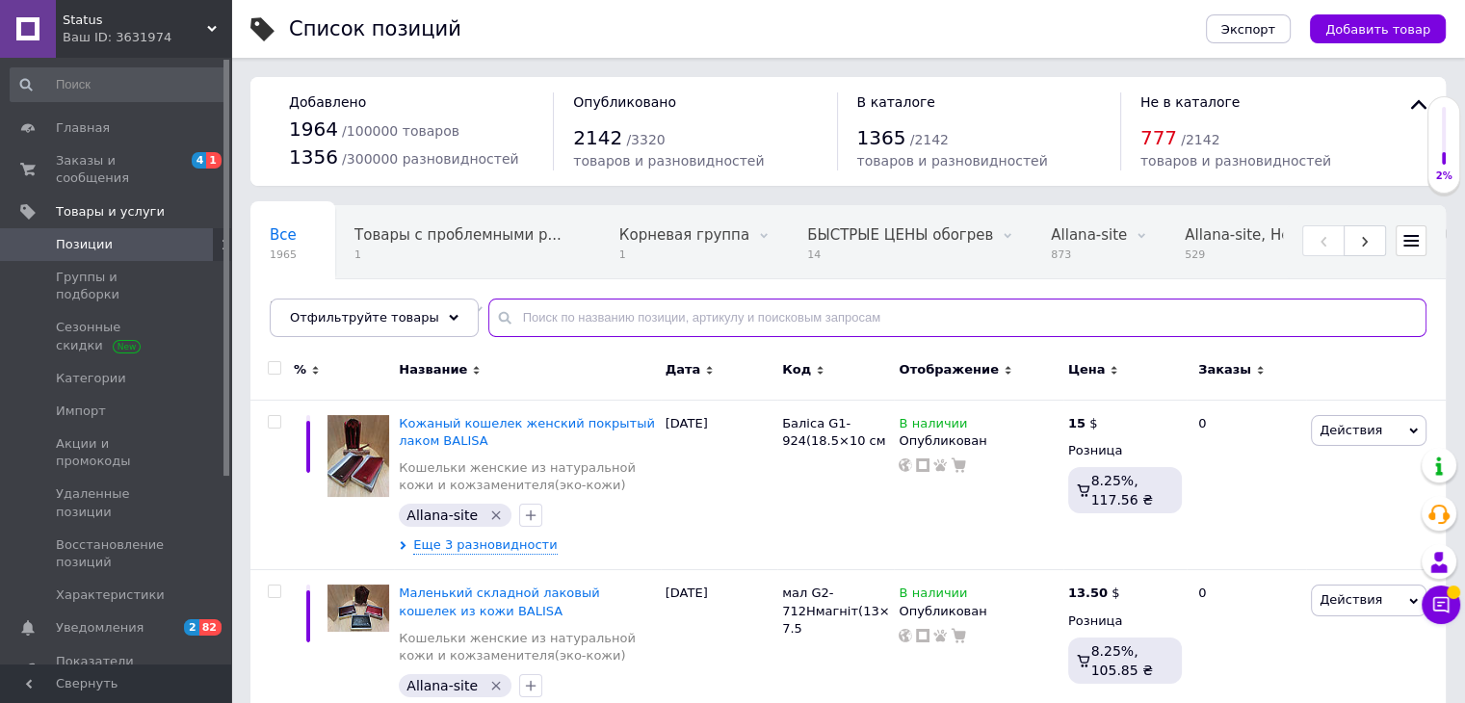
click at [704, 300] on input "text" at bounding box center [957, 318] width 938 height 39
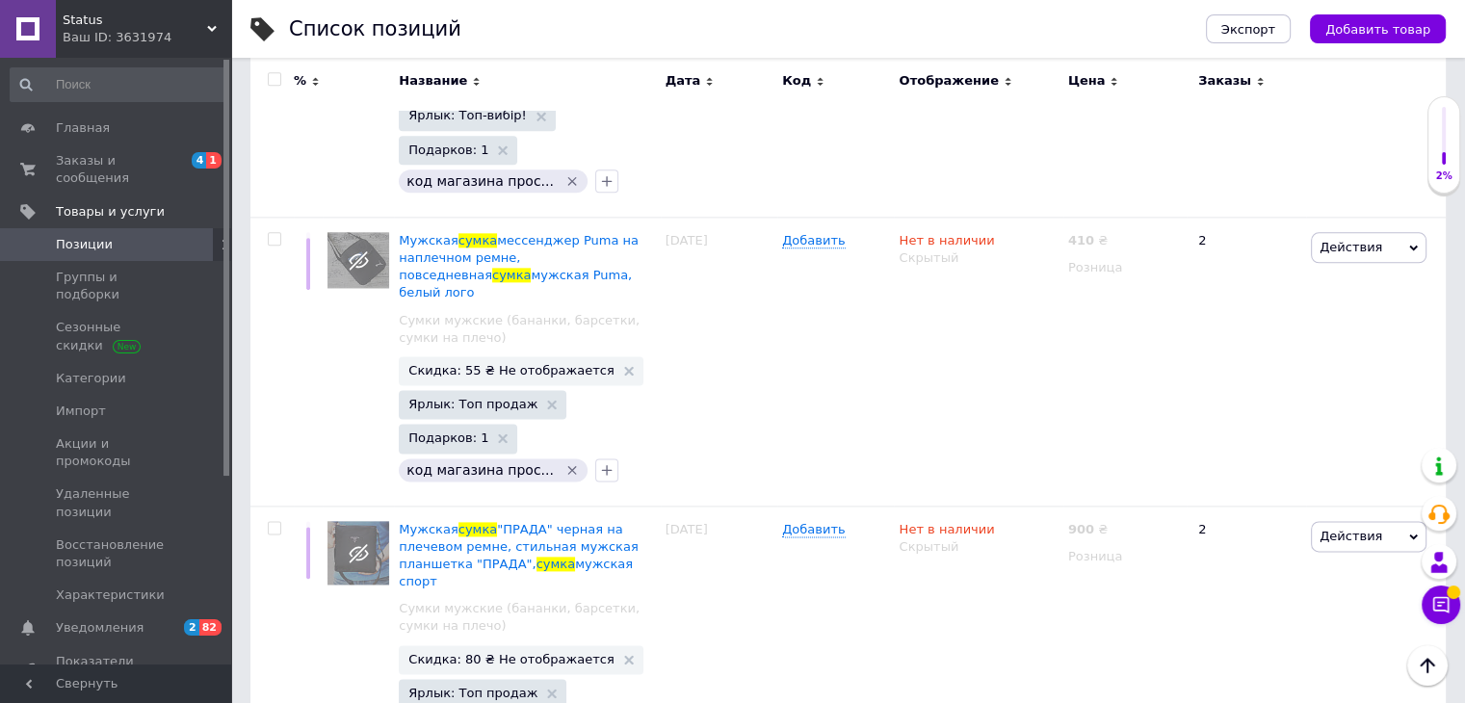
scroll to position [24424, 0]
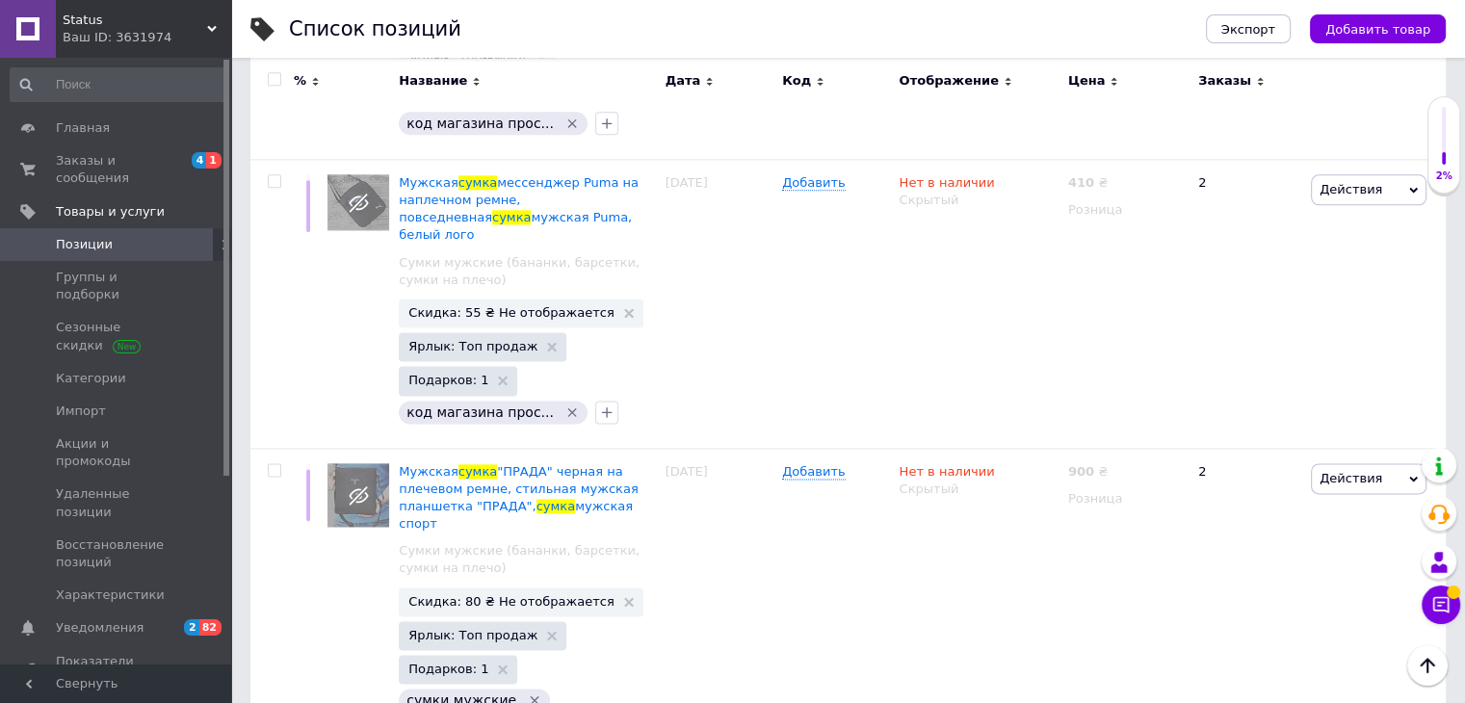
type input "сумка"
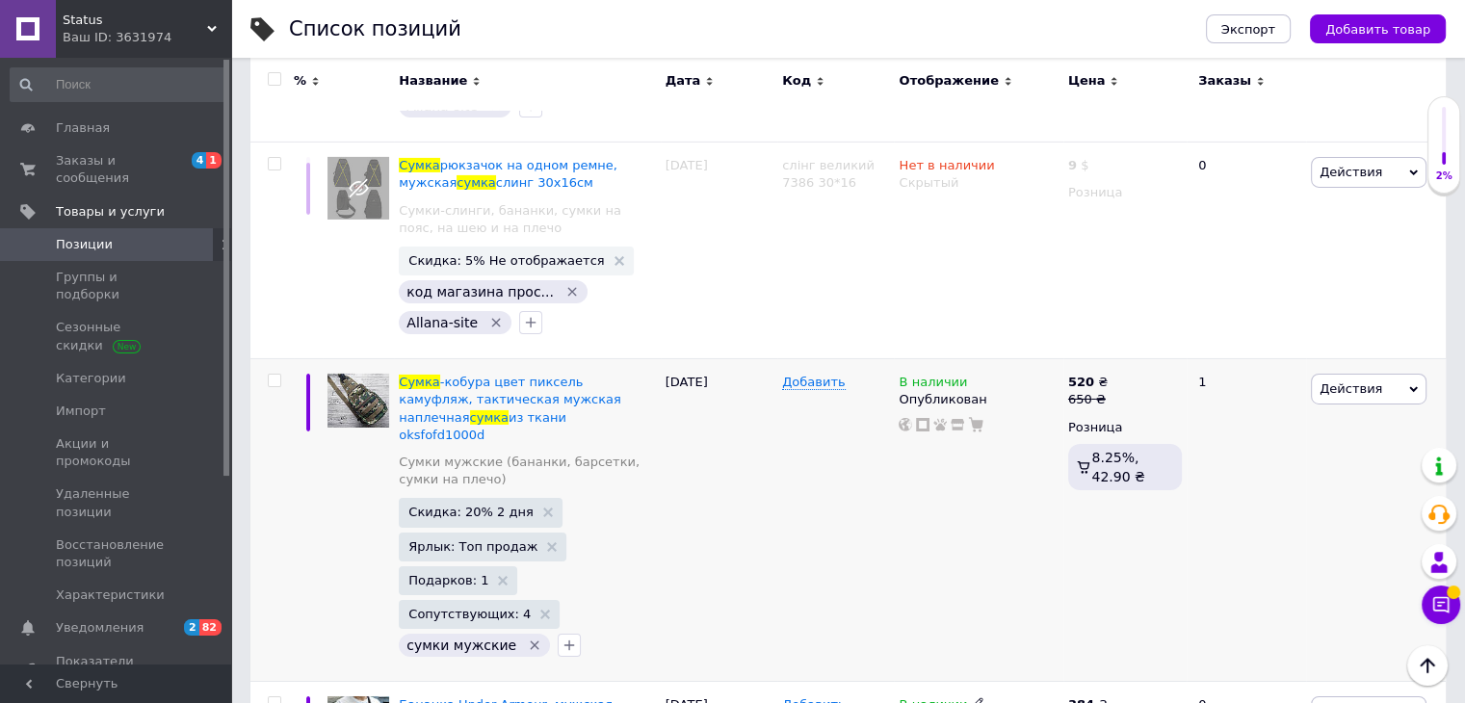
scroll to position [6549, 0]
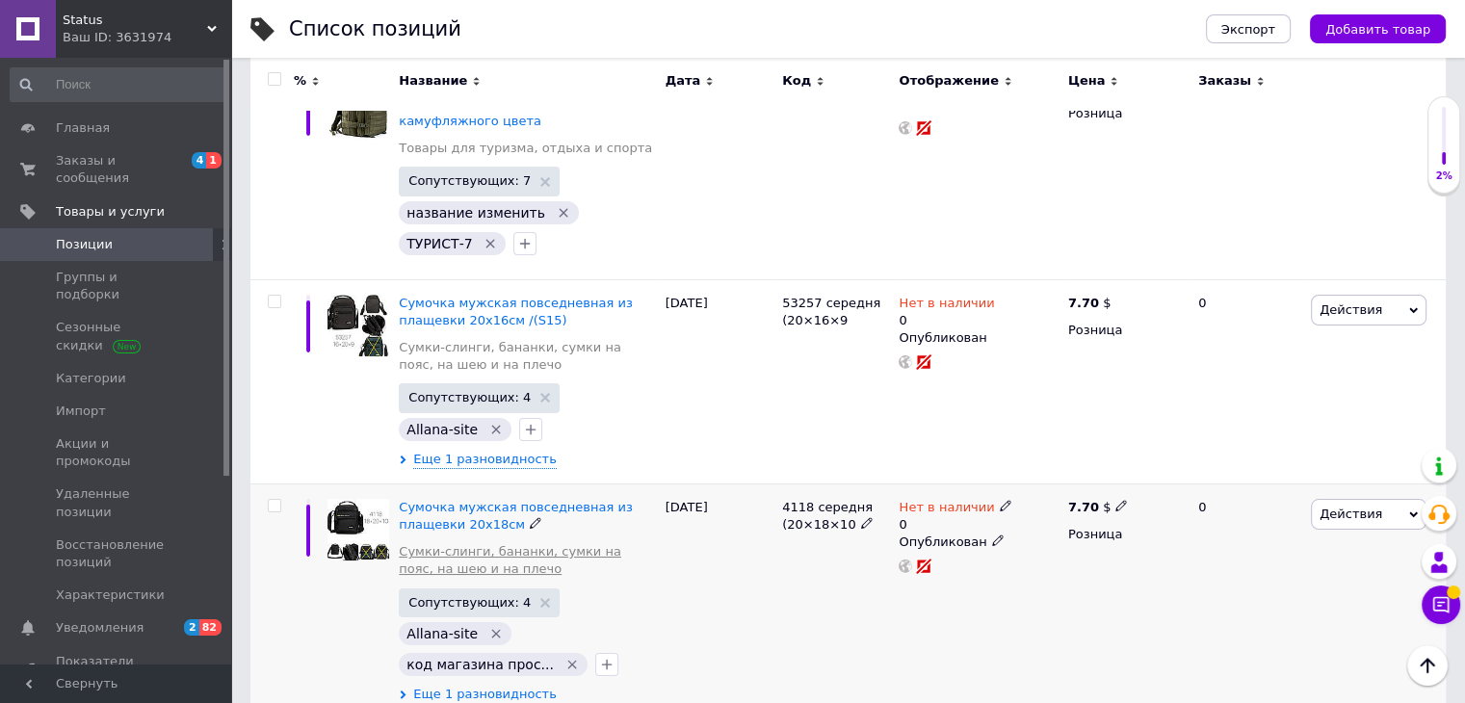
scroll to position [21879, 0]
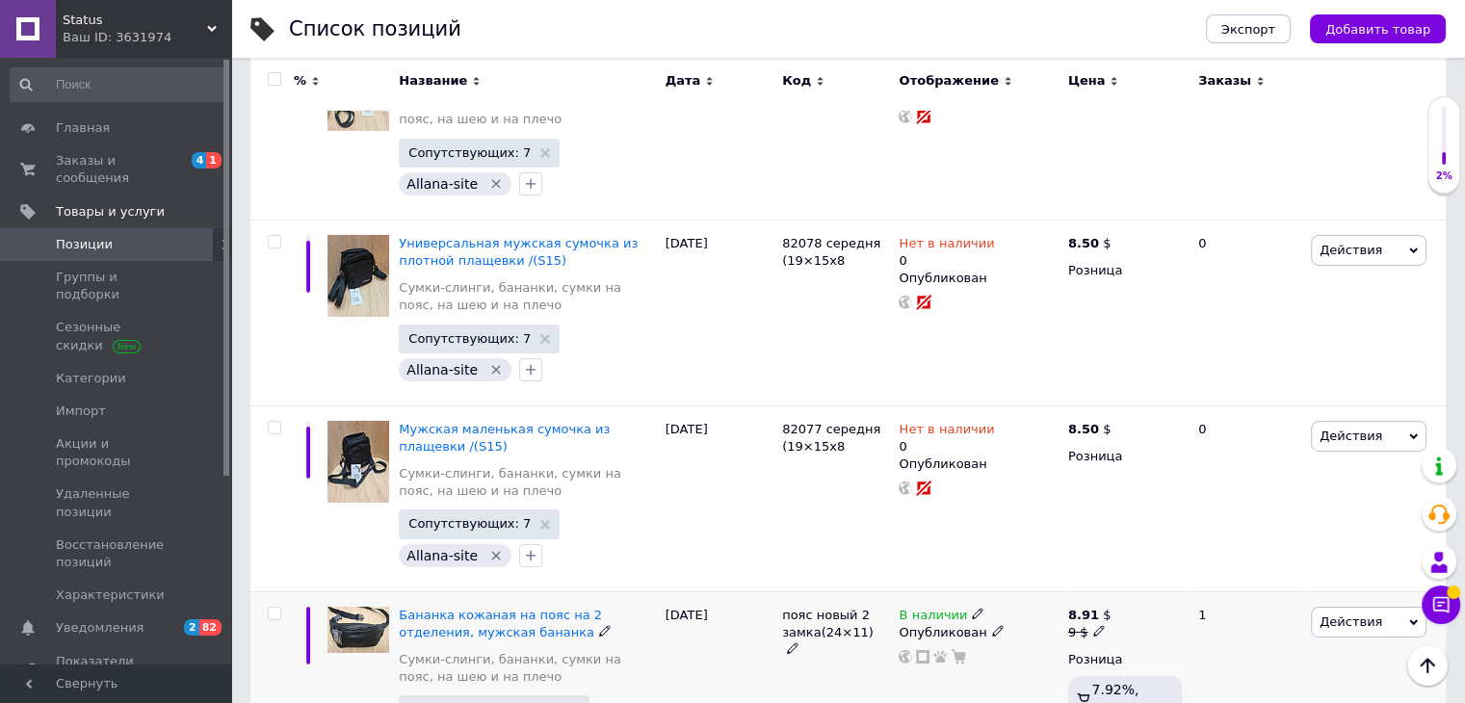
scroll to position [6526, 0]
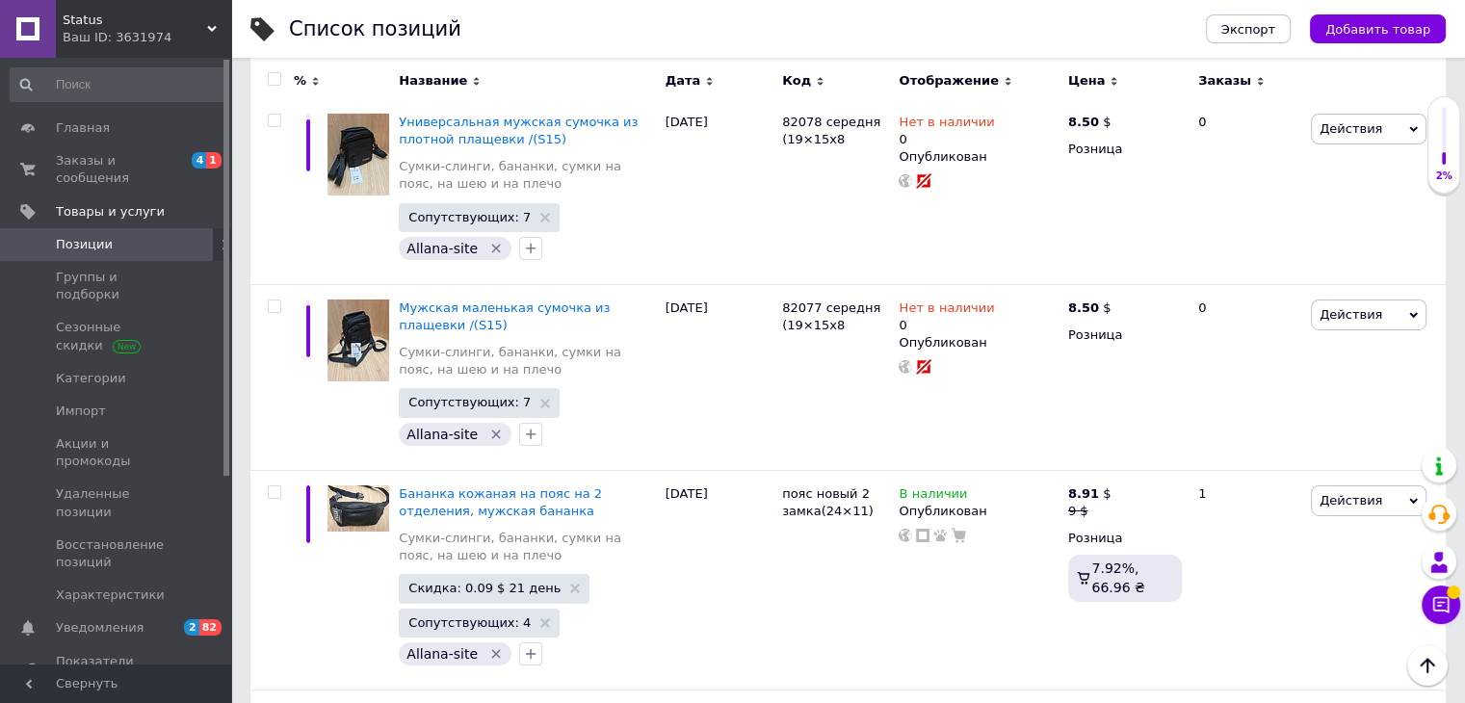
click at [216, 36] on div "Ваш ID: 3631974" at bounding box center [147, 37] width 169 height 17
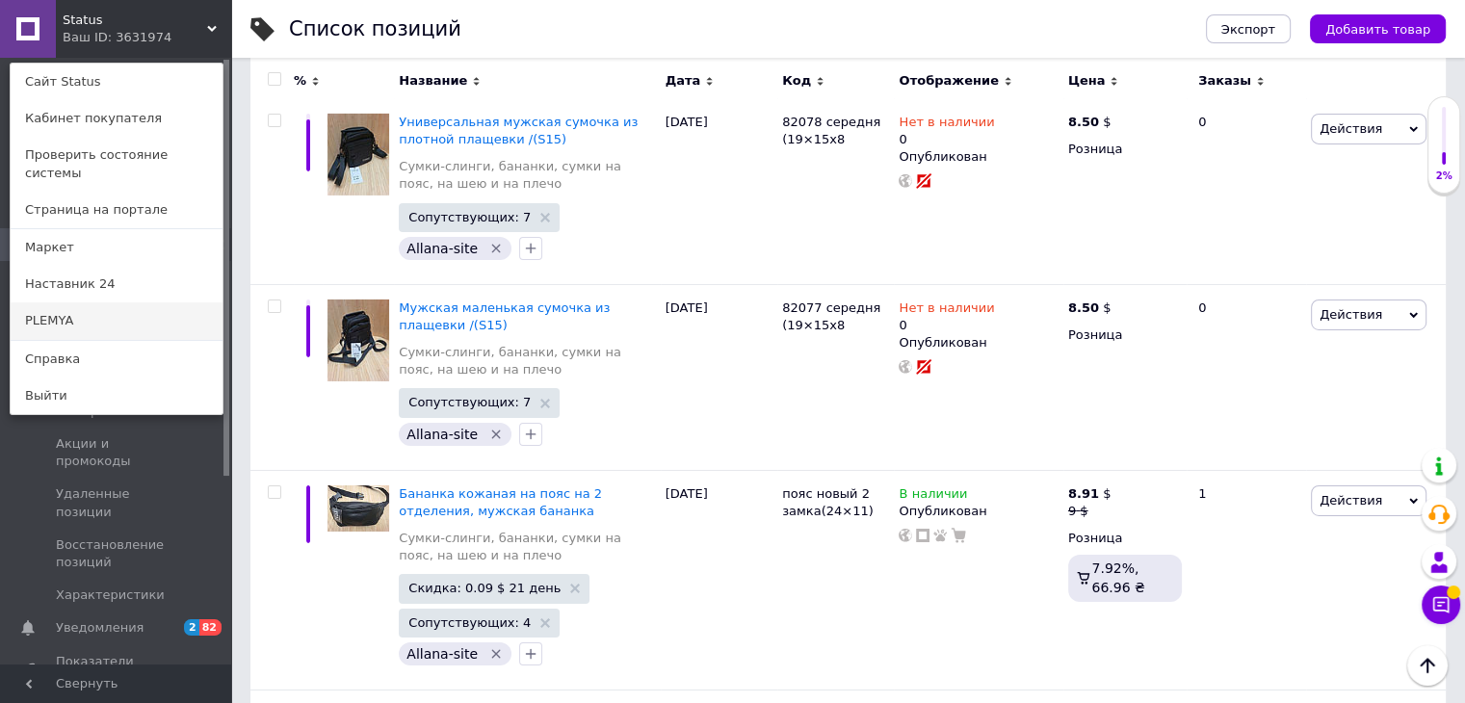
click at [130, 302] on link "PLEMYA" at bounding box center [117, 320] width 212 height 37
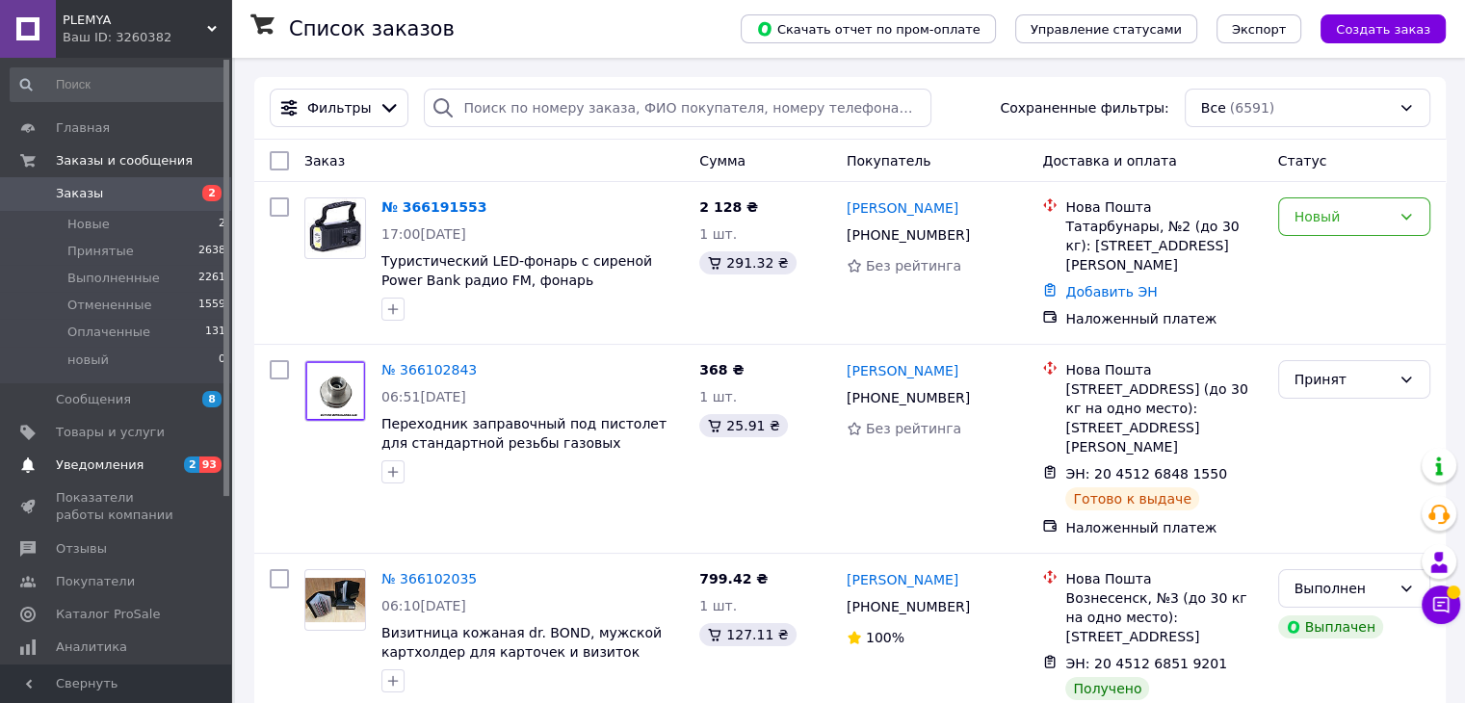
click at [180, 463] on span "2 93" at bounding box center [204, 465] width 53 height 17
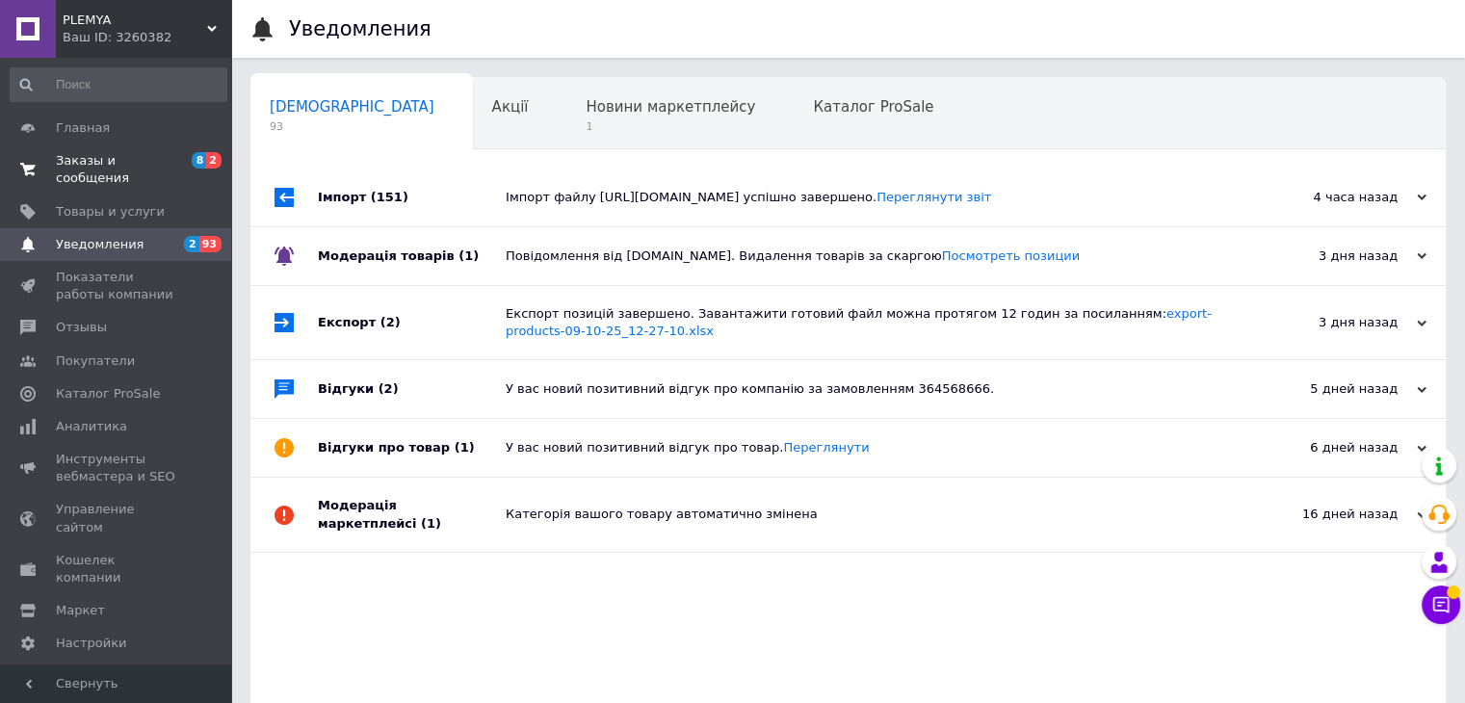
click at [119, 163] on span "Заказы и сообщения" at bounding box center [117, 169] width 122 height 35
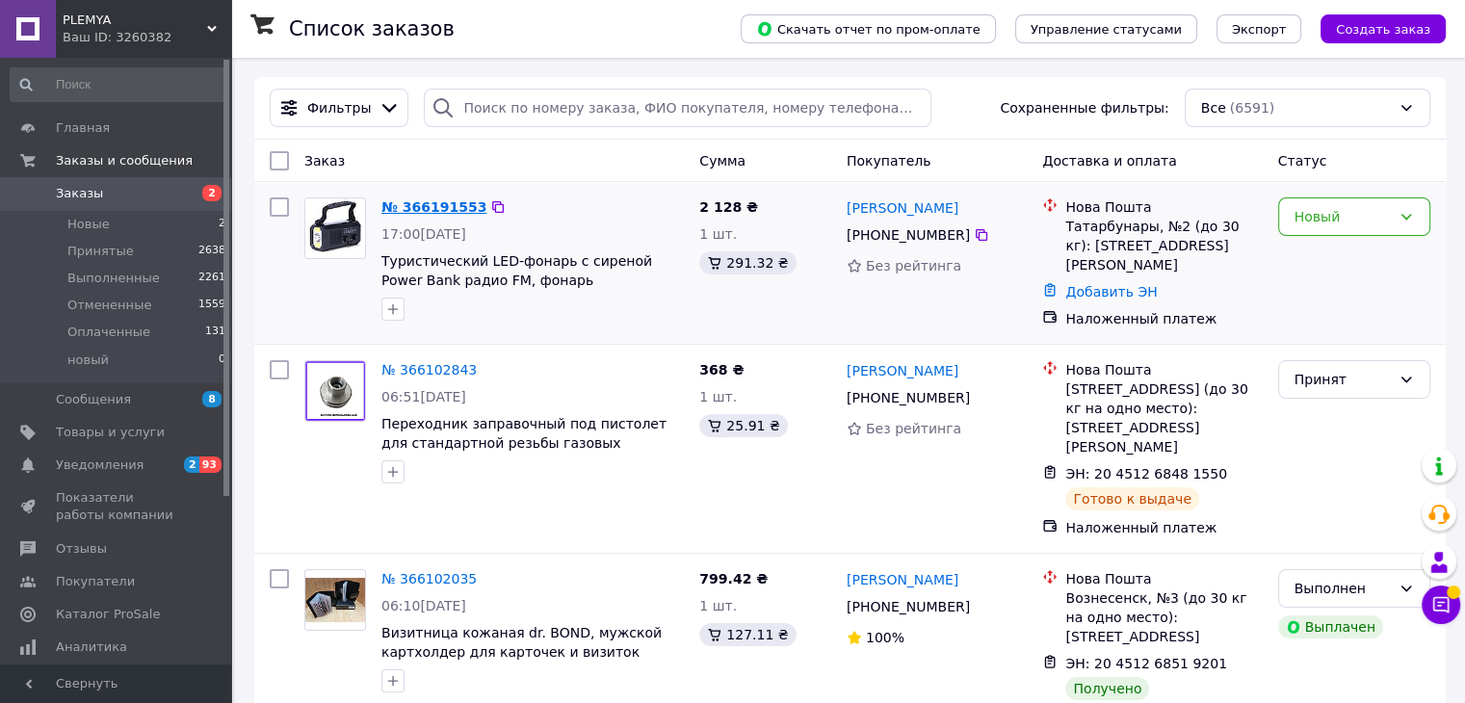
click at [419, 209] on link "№ 366191553" at bounding box center [433, 206] width 105 height 15
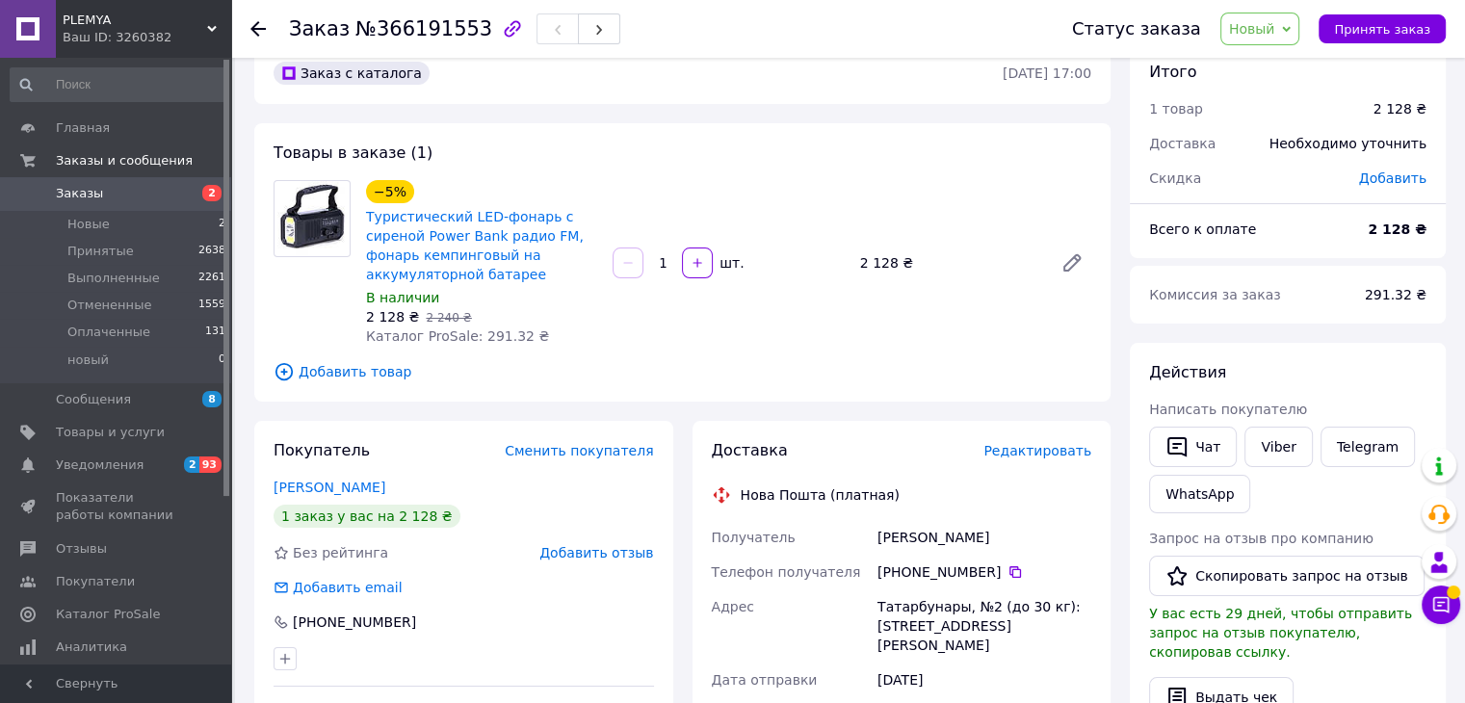
scroll to position [96, 0]
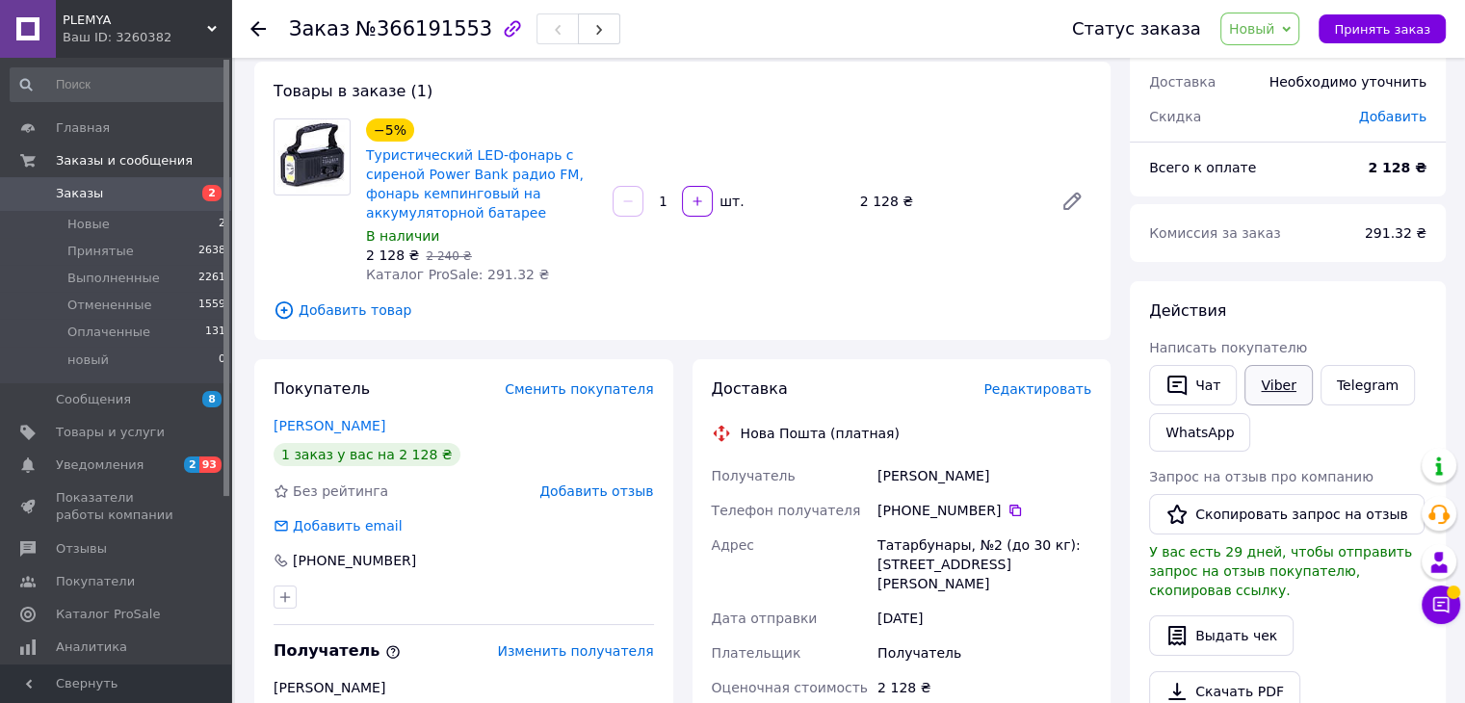
click at [1276, 389] on link "Viber" at bounding box center [1277, 385] width 67 height 40
click at [129, 429] on span "Товары и услуги" at bounding box center [110, 432] width 109 height 17
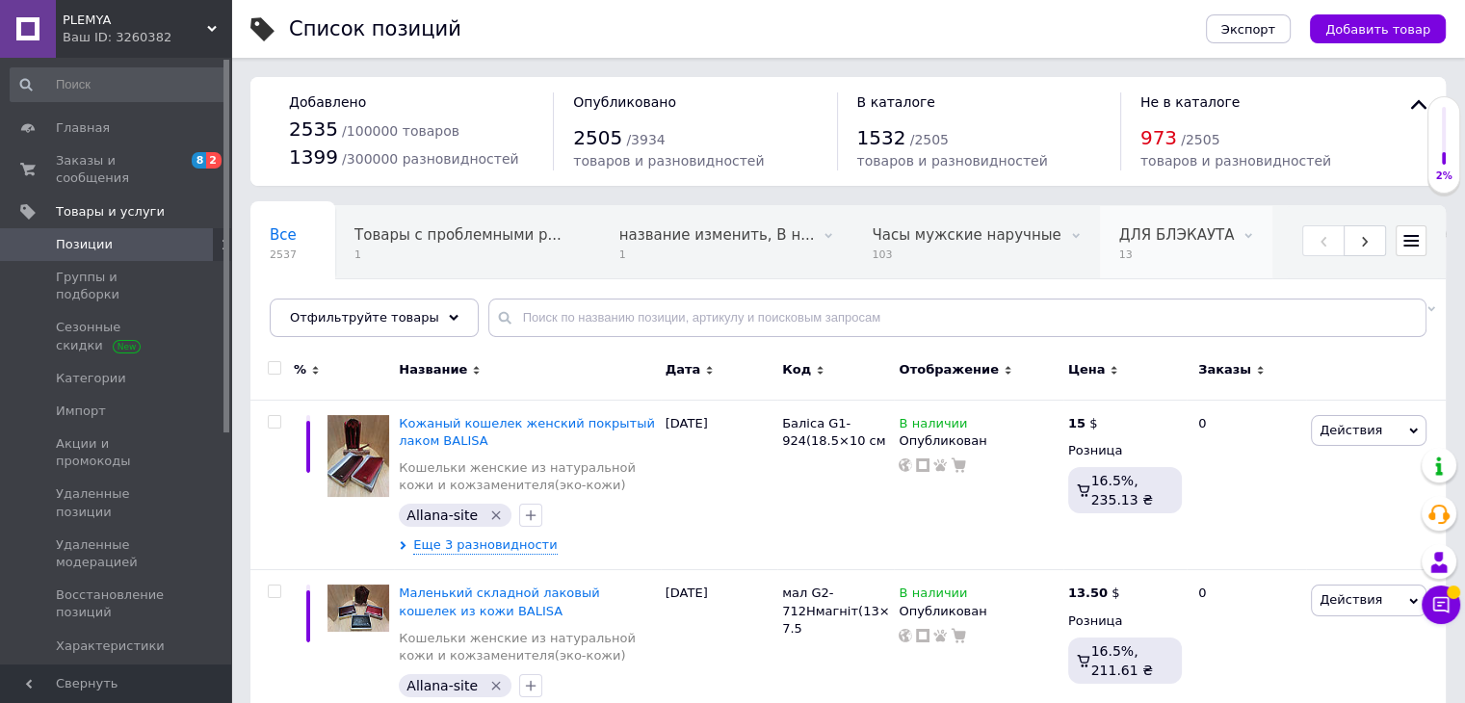
click at [1119, 242] on span "ДЛЯ БЛЭКАУТА" at bounding box center [1177, 234] width 116 height 17
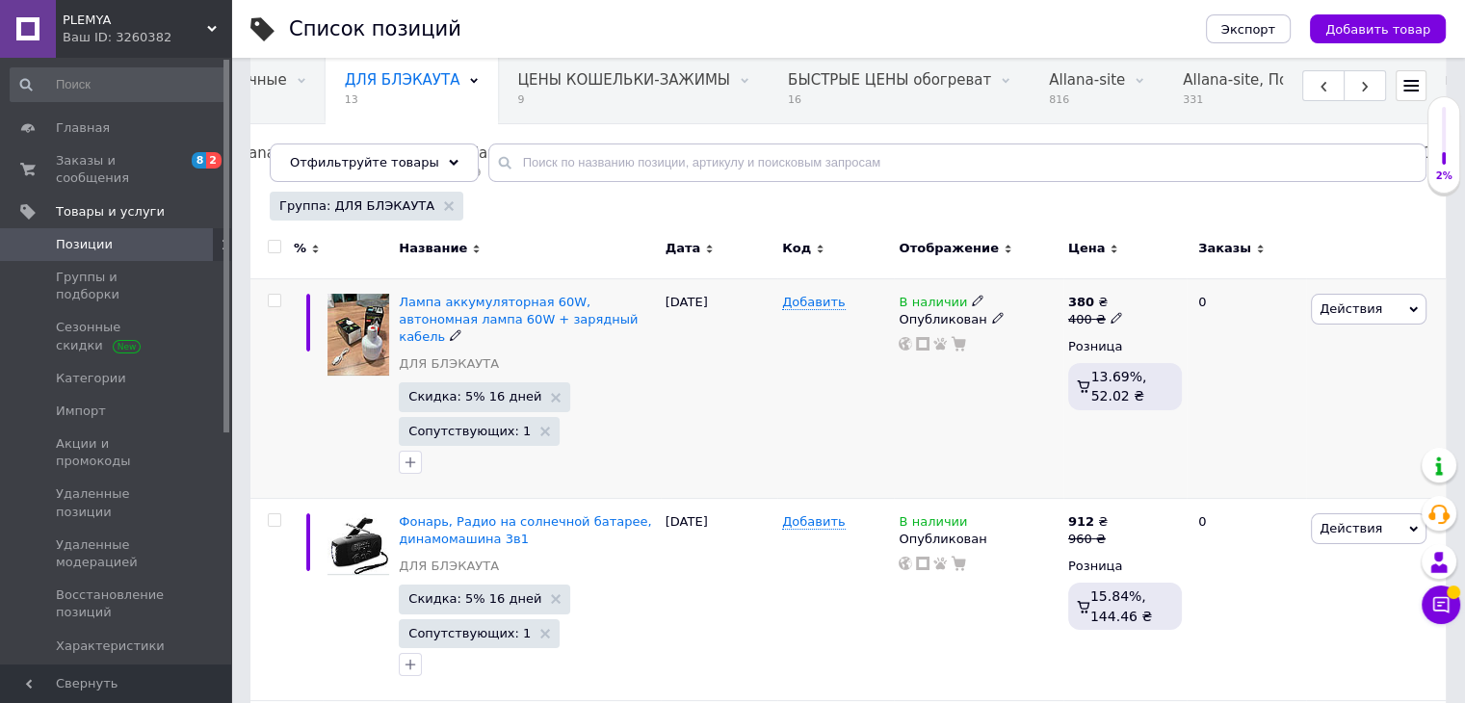
scroll to position [289, 0]
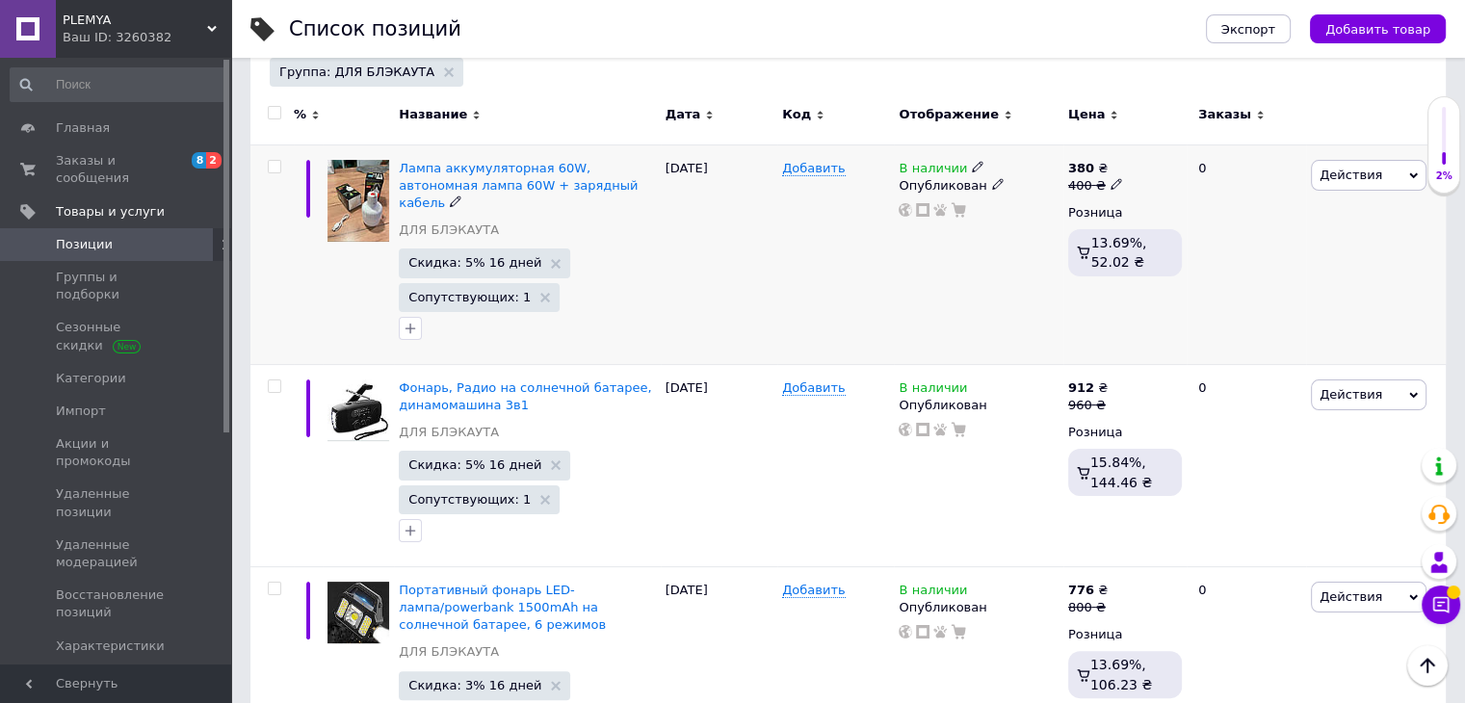
click at [972, 163] on icon at bounding box center [978, 167] width 12 height 12
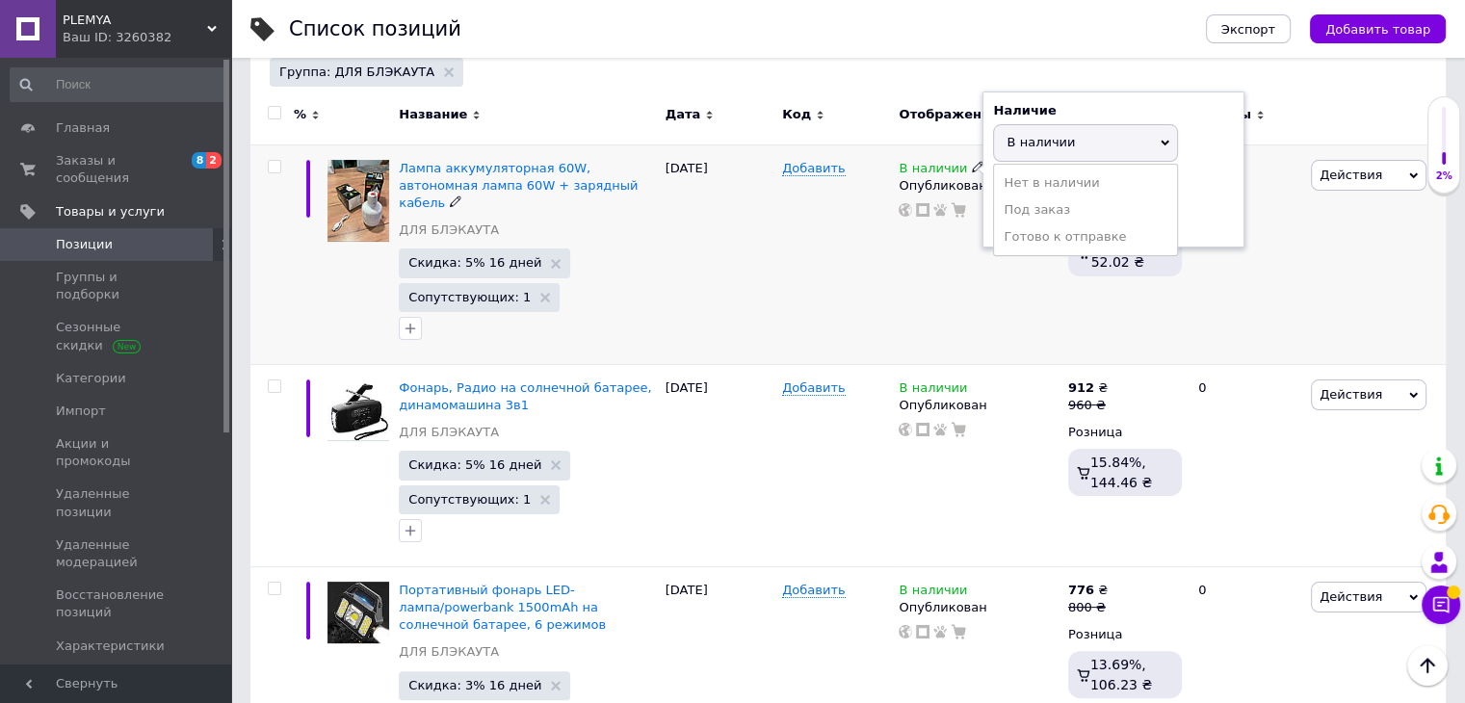
drag, startPoint x: 1043, startPoint y: 181, endPoint x: 1020, endPoint y: 203, distance: 32.0
click at [1041, 181] on li "Нет в наличии" at bounding box center [1085, 183] width 183 height 27
click at [842, 284] on div "Добавить" at bounding box center [835, 254] width 117 height 220
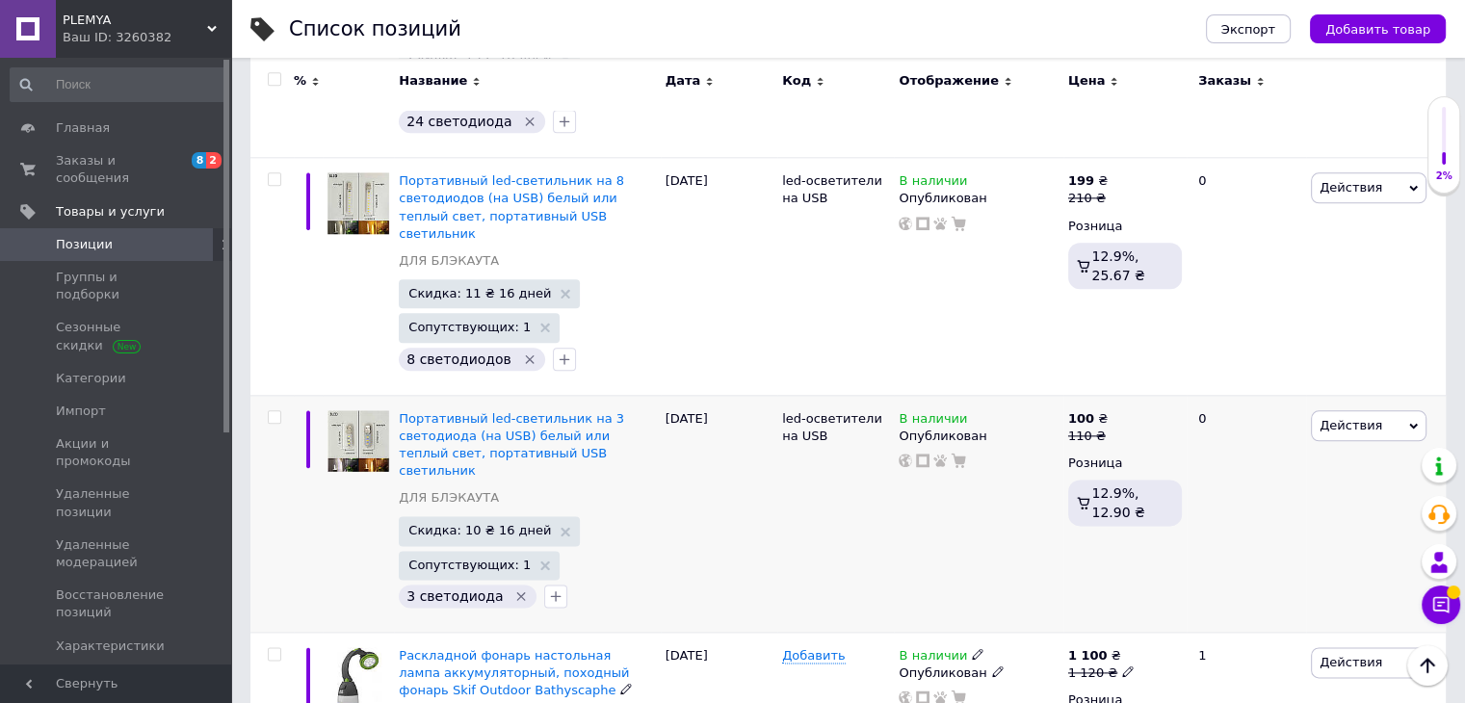
scroll to position [2209, 0]
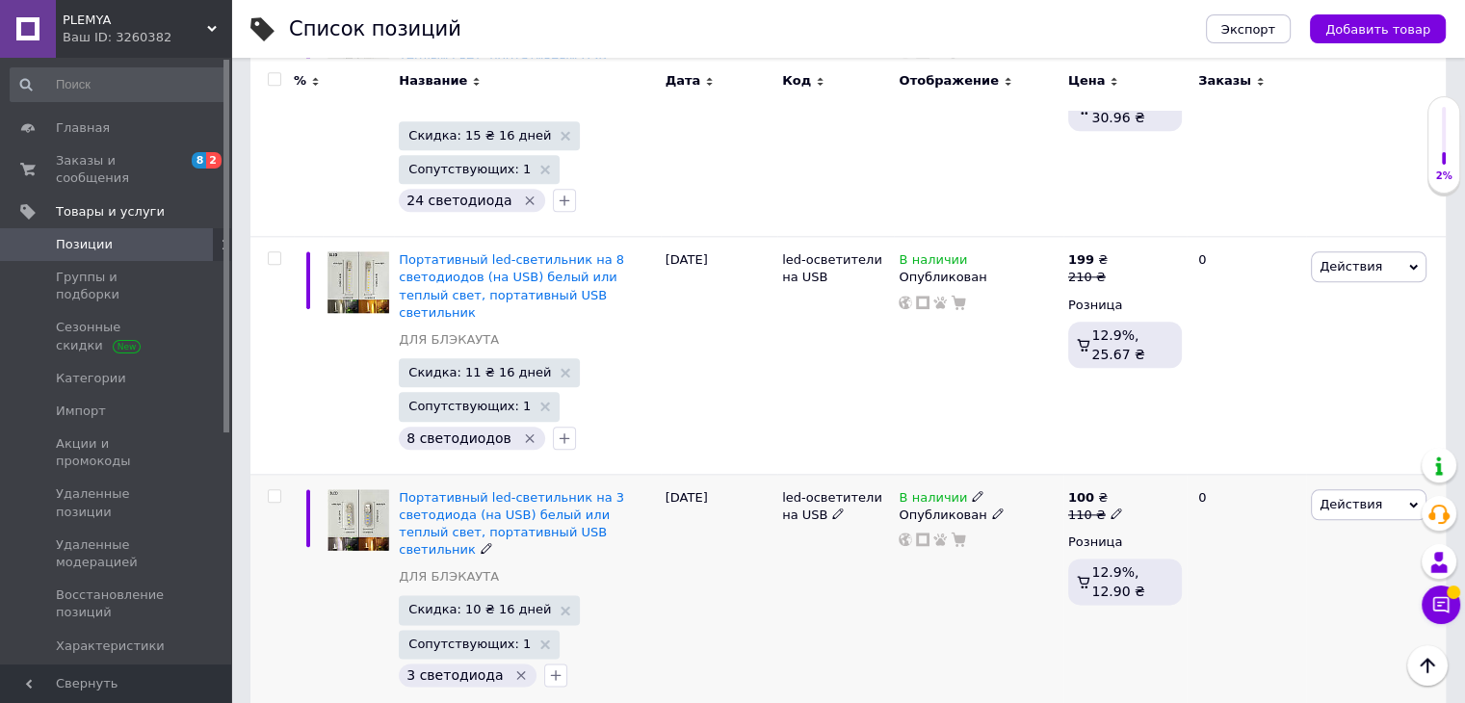
click at [972, 490] on icon at bounding box center [978, 496] width 12 height 12
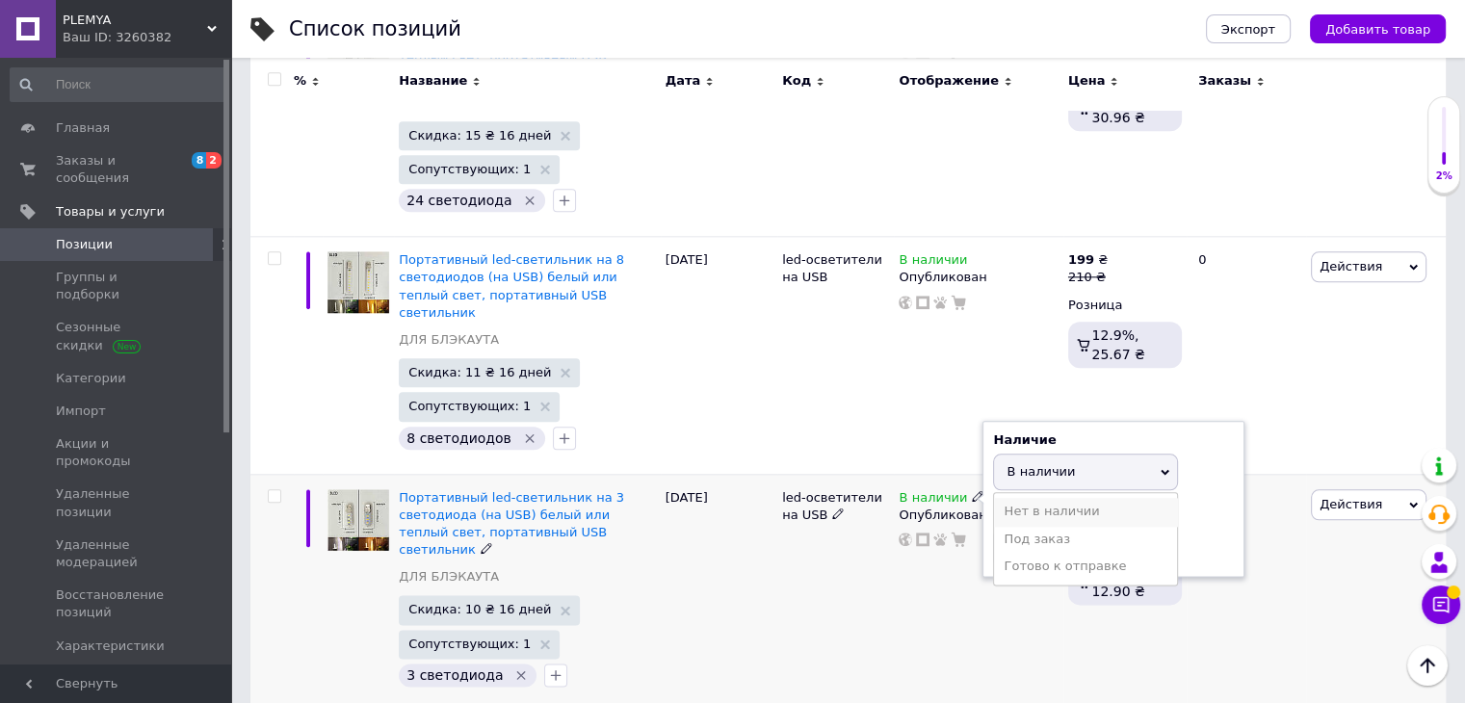
click at [1040, 498] on li "Нет в наличии" at bounding box center [1085, 511] width 183 height 27
click at [792, 510] on div "led-осветители на USB" at bounding box center [835, 592] width 117 height 237
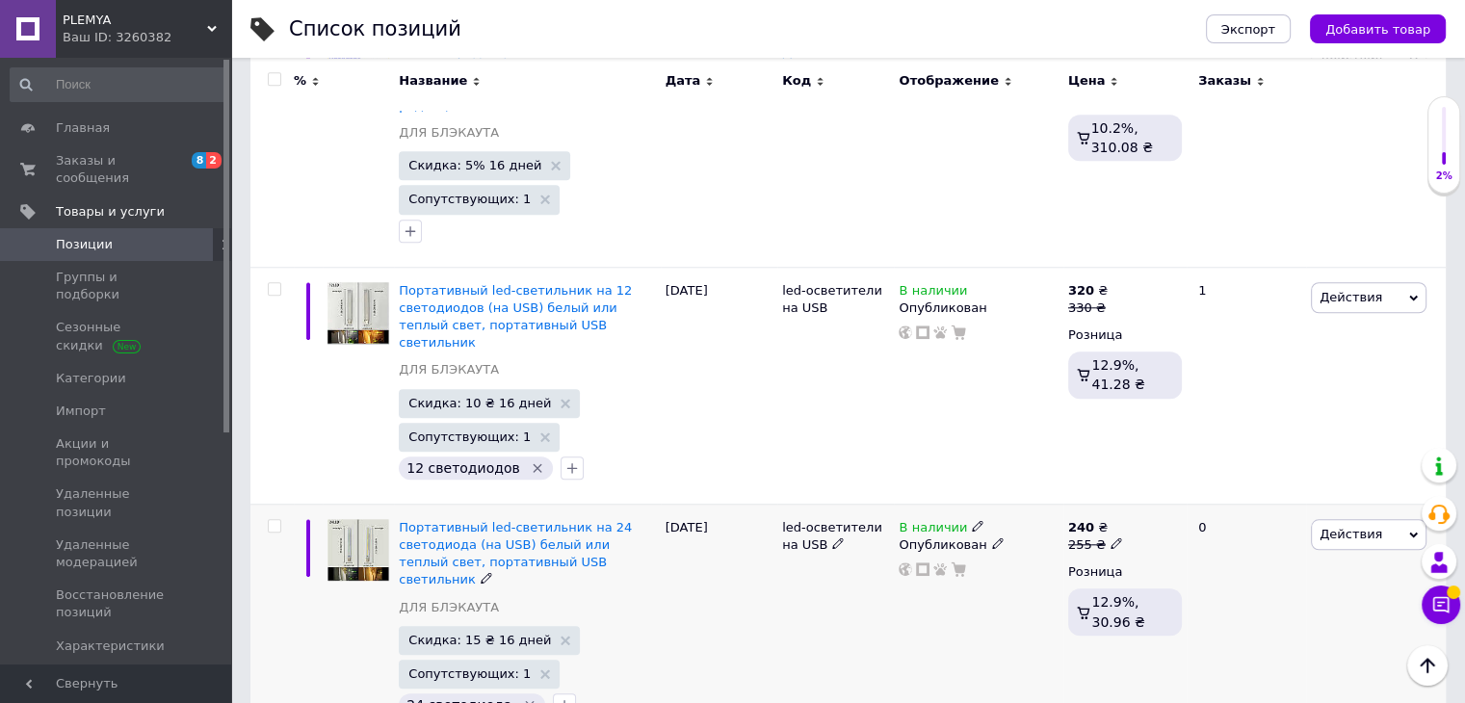
scroll to position [1728, 0]
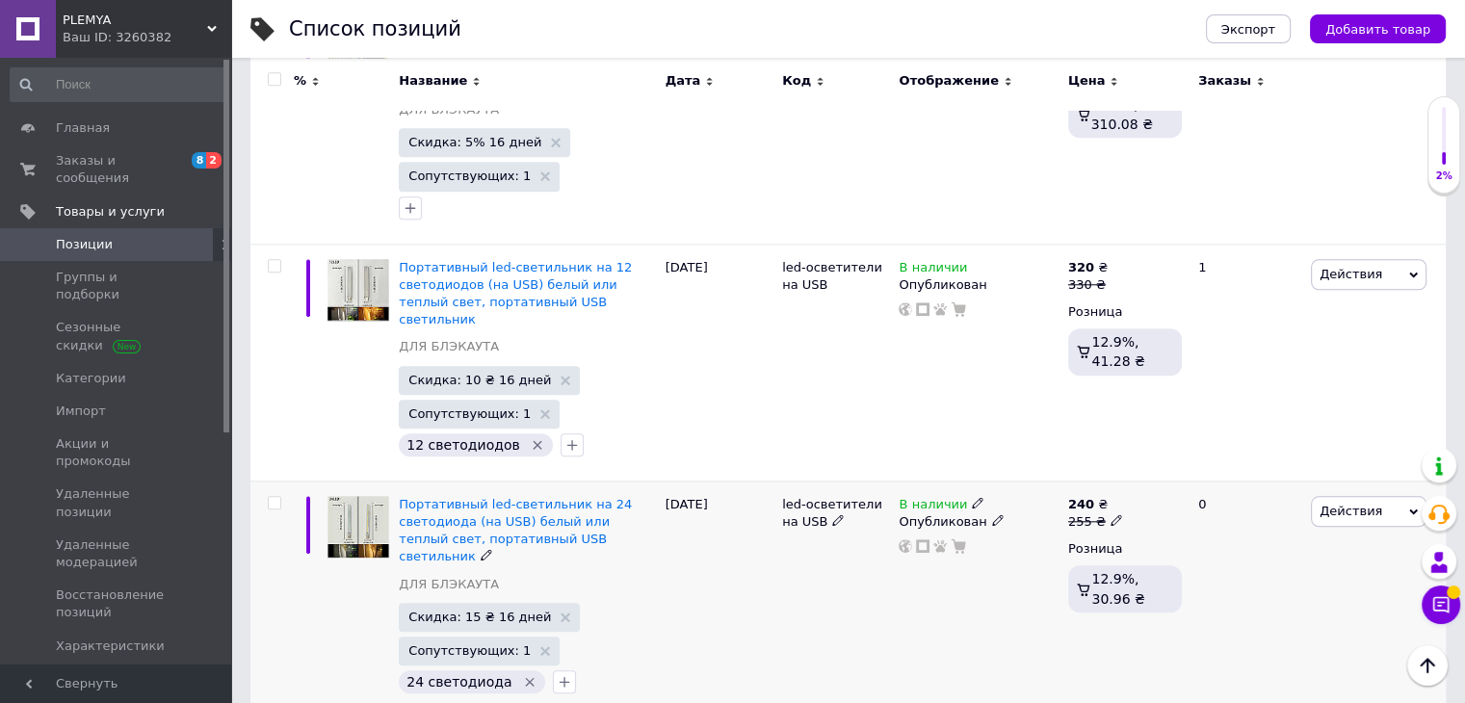
click at [972, 497] on icon at bounding box center [978, 503] width 12 height 12
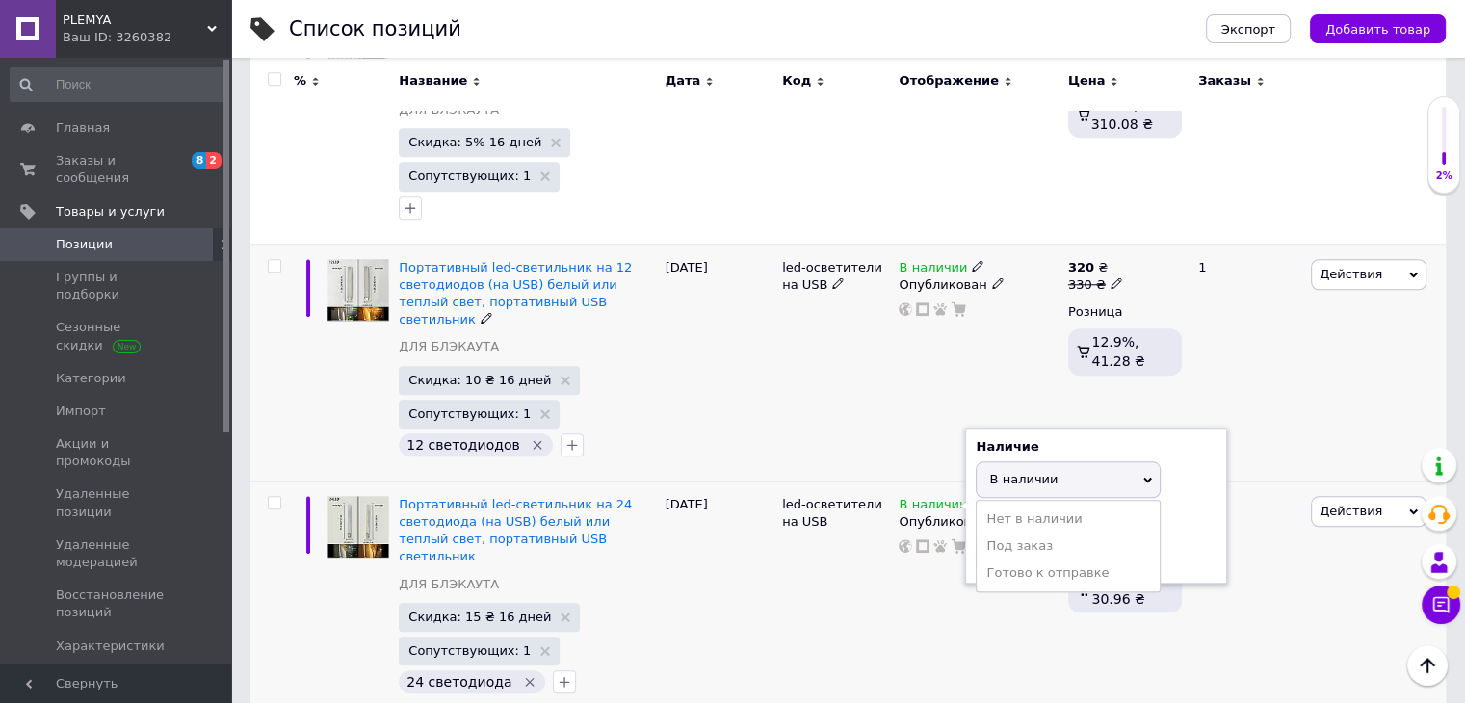
click at [955, 334] on div "В наличии Опубликован" at bounding box center [978, 362] width 169 height 237
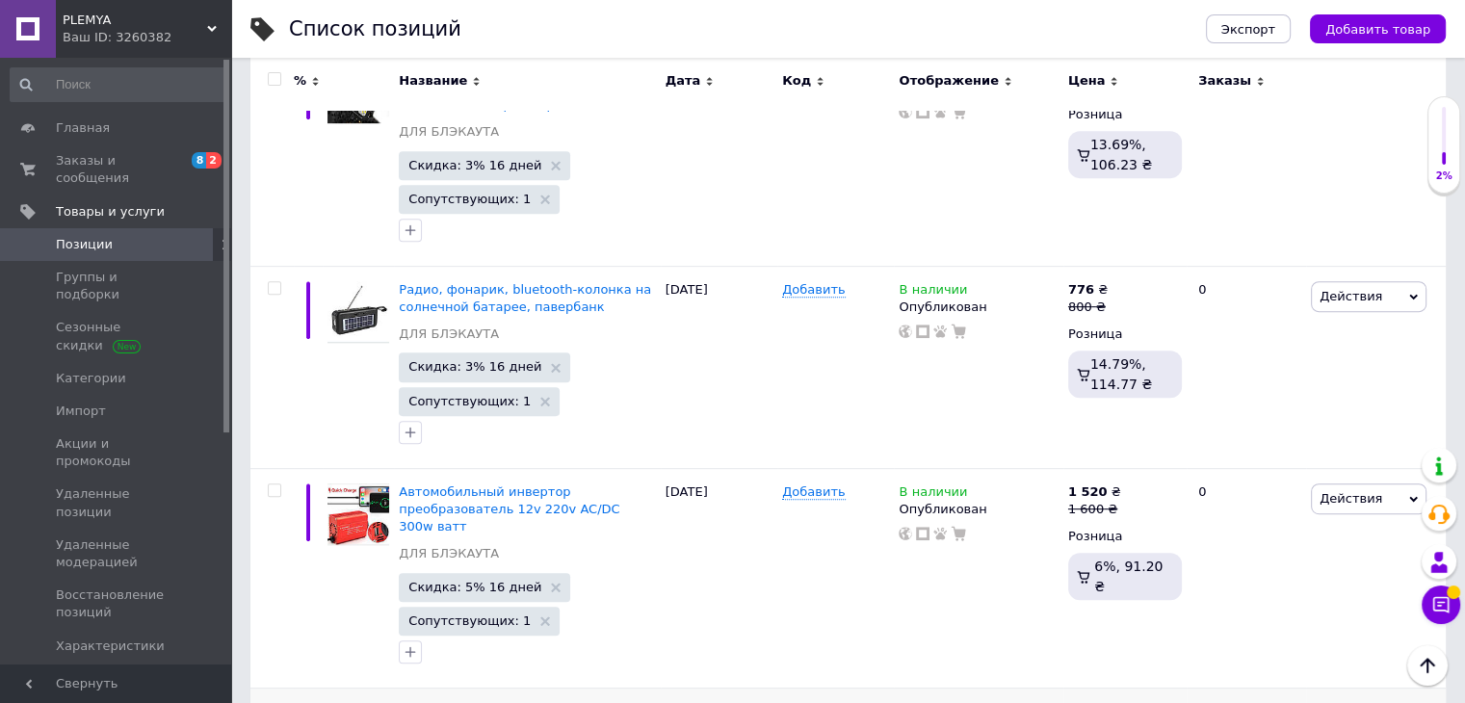
scroll to position [957, 0]
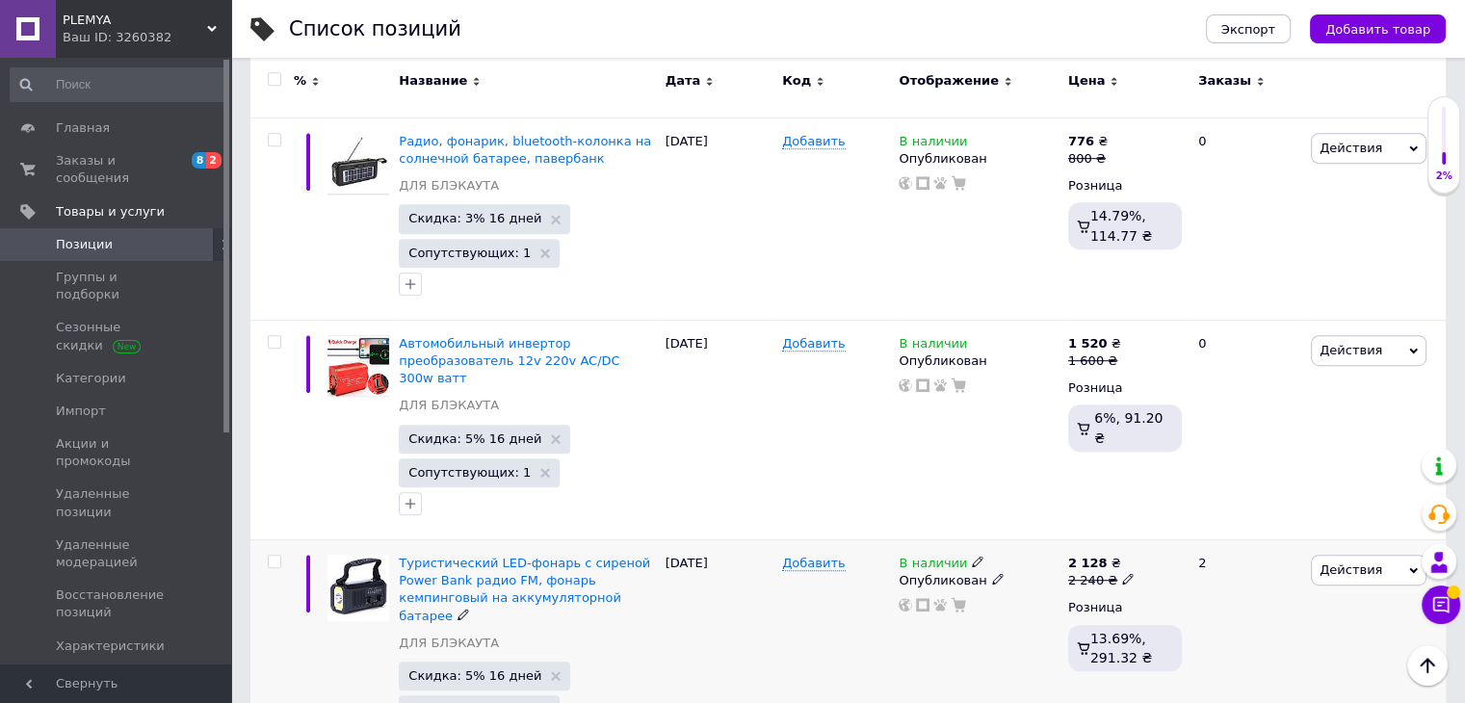
click at [972, 556] on icon at bounding box center [978, 562] width 12 height 12
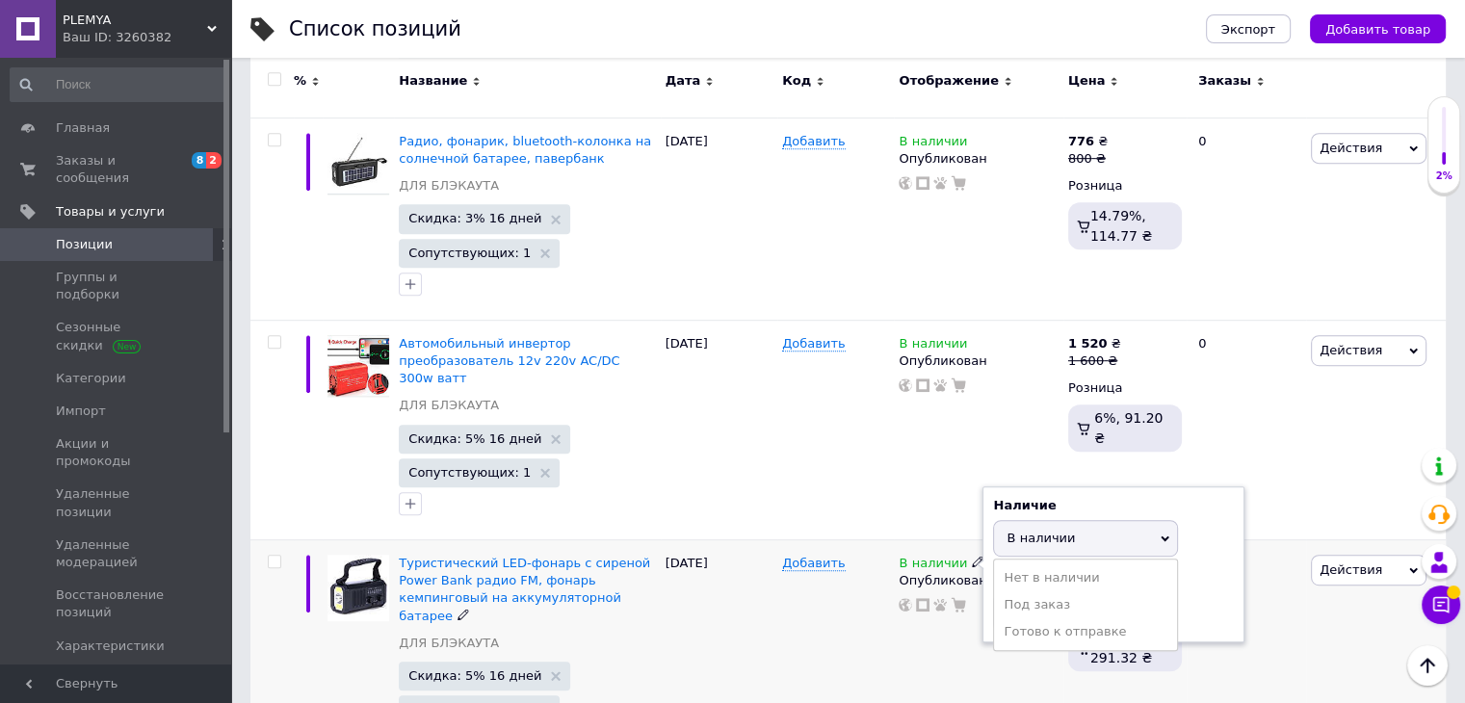
drag, startPoint x: 1010, startPoint y: 519, endPoint x: 940, endPoint y: 584, distance: 95.4
click at [1010, 564] on li "Нет в наличии" at bounding box center [1085, 577] width 183 height 27
click at [840, 648] on div "Добавить" at bounding box center [835, 657] width 117 height 237
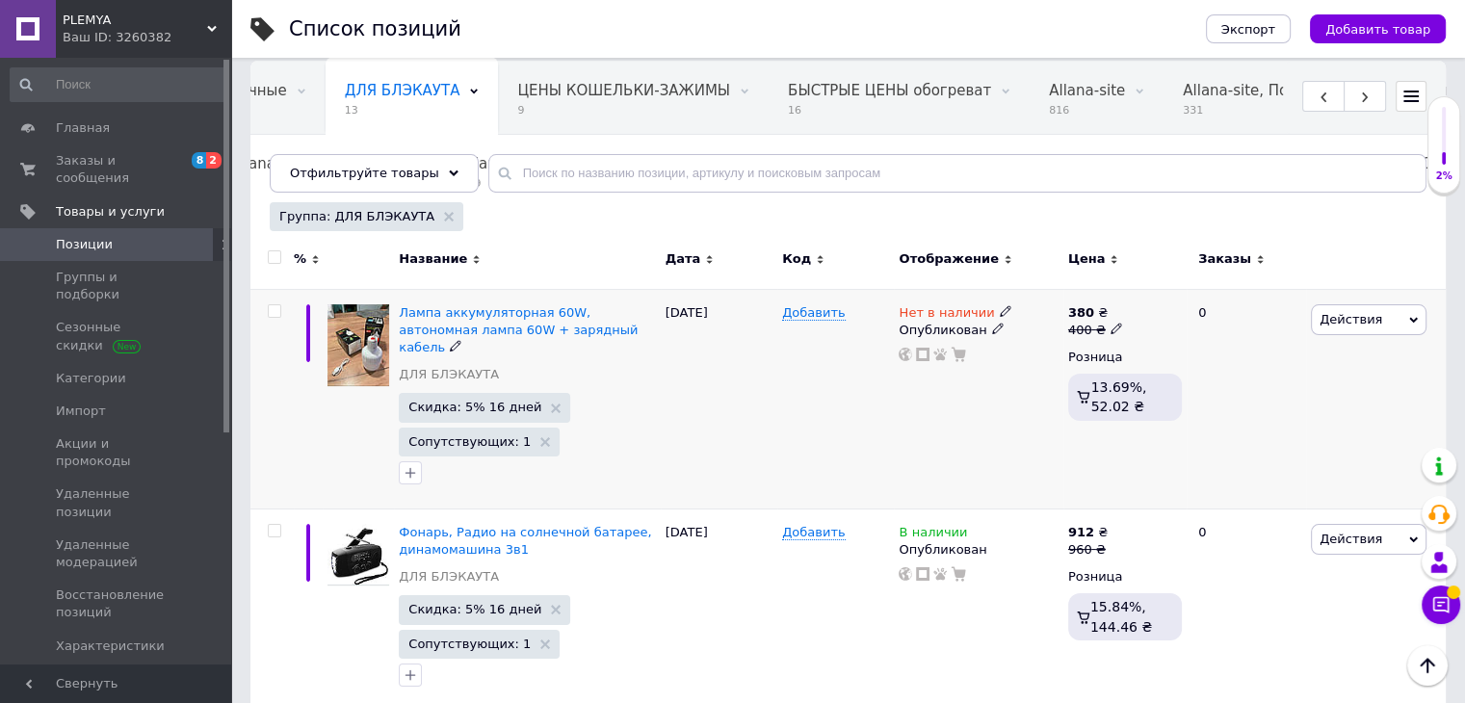
scroll to position [193, 0]
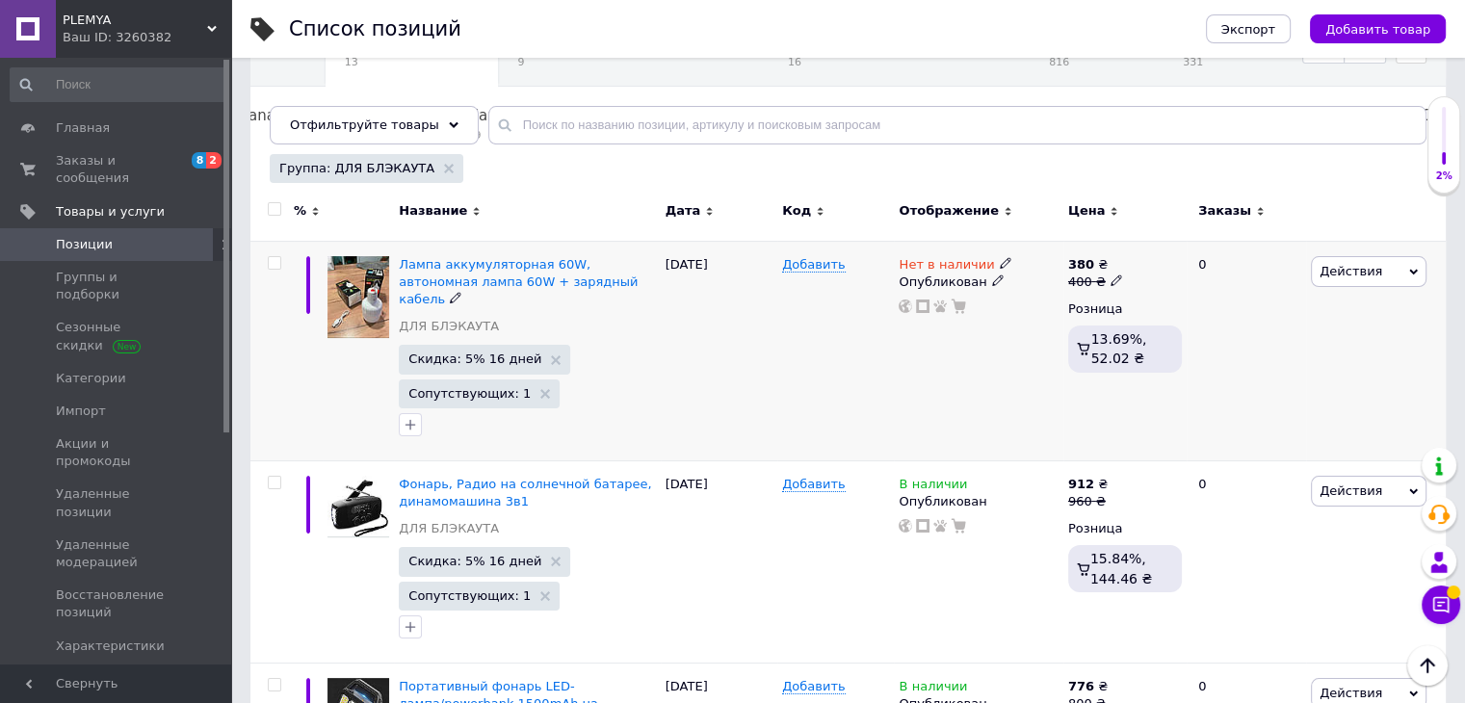
click at [275, 263] on input "checkbox" at bounding box center [274, 263] width 13 height 13
checkbox input "true"
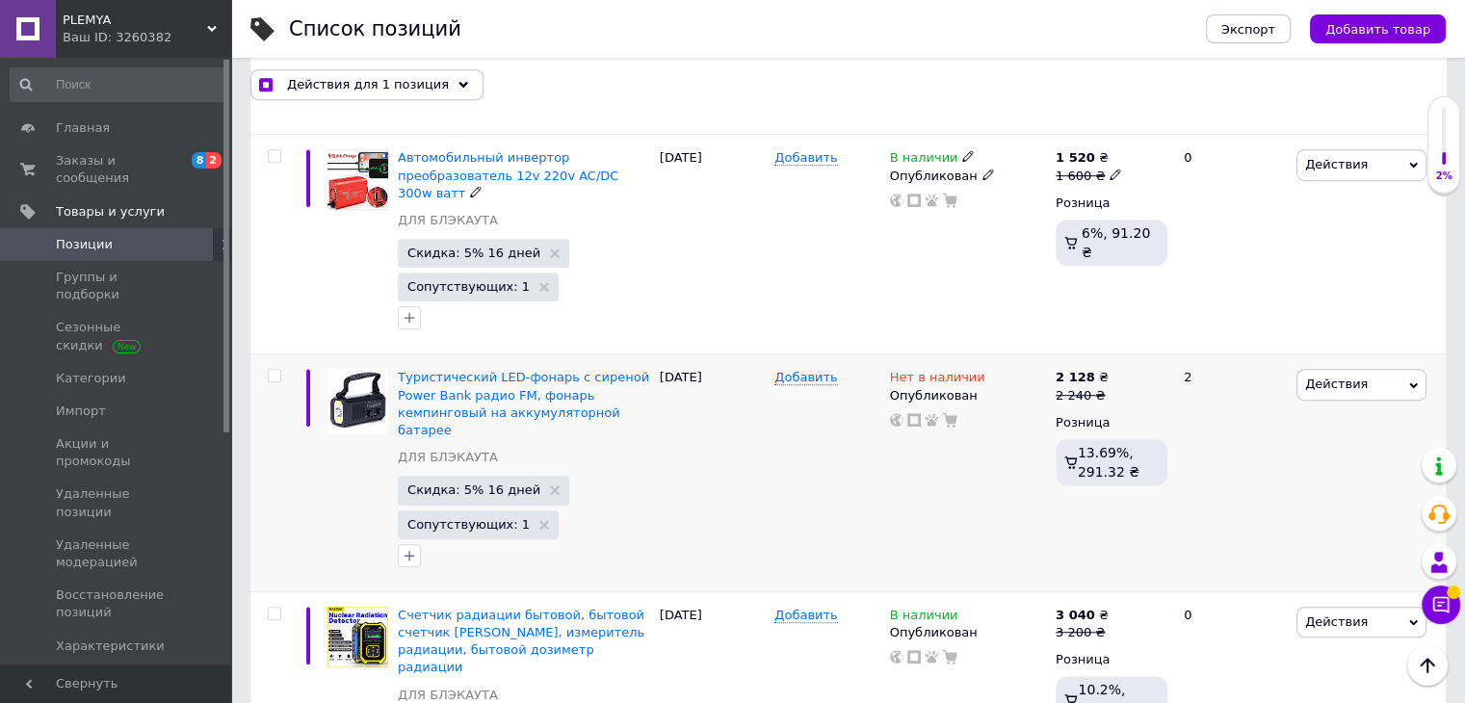
scroll to position [1156, 0]
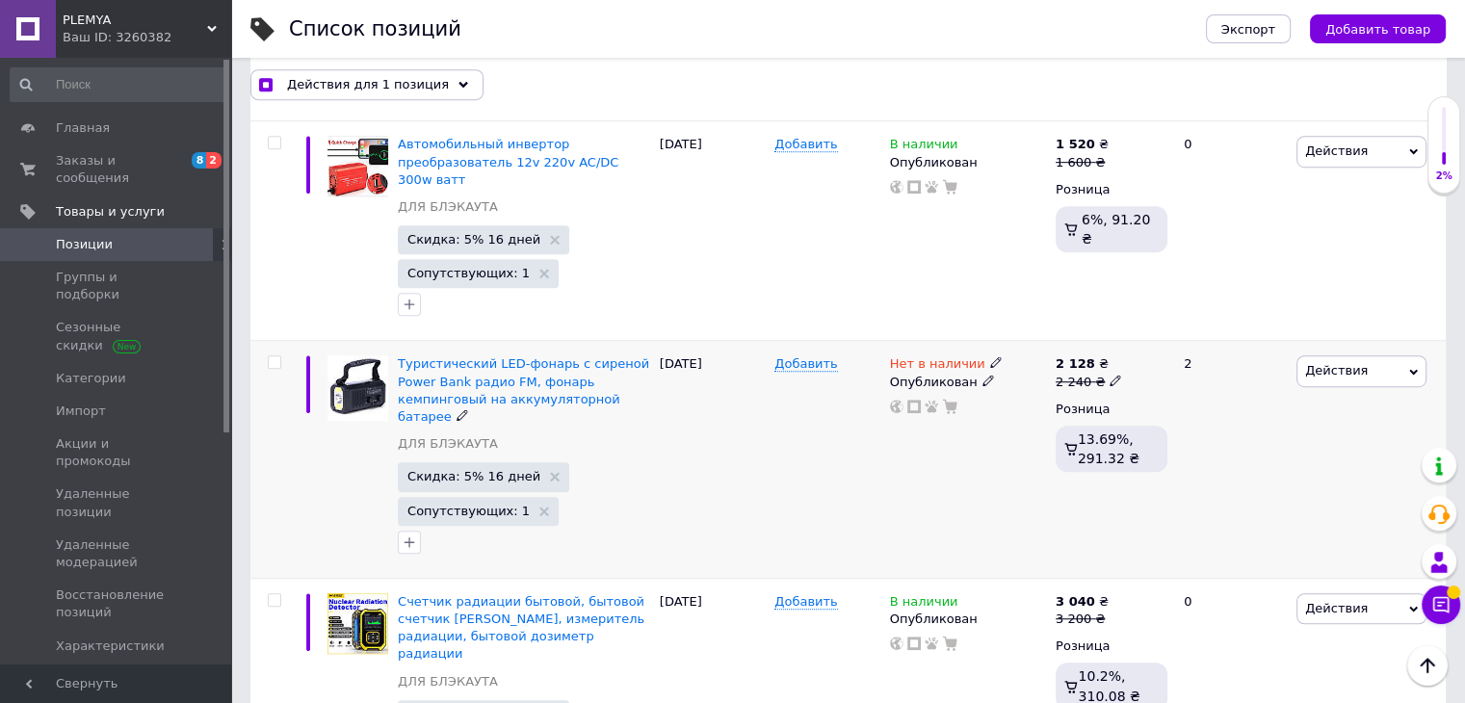
click at [271, 356] on input "checkbox" at bounding box center [274, 362] width 13 height 13
checkbox input "true"
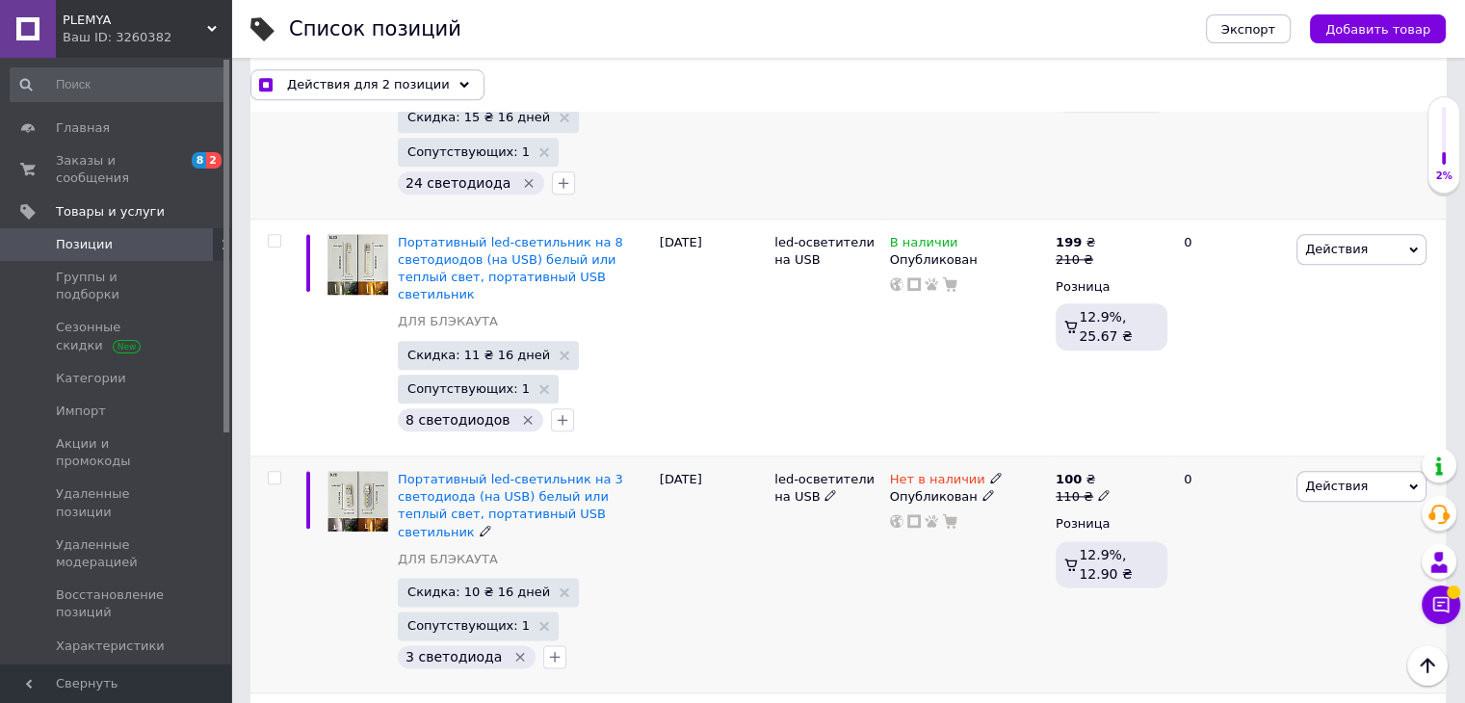
scroll to position [2311, 0]
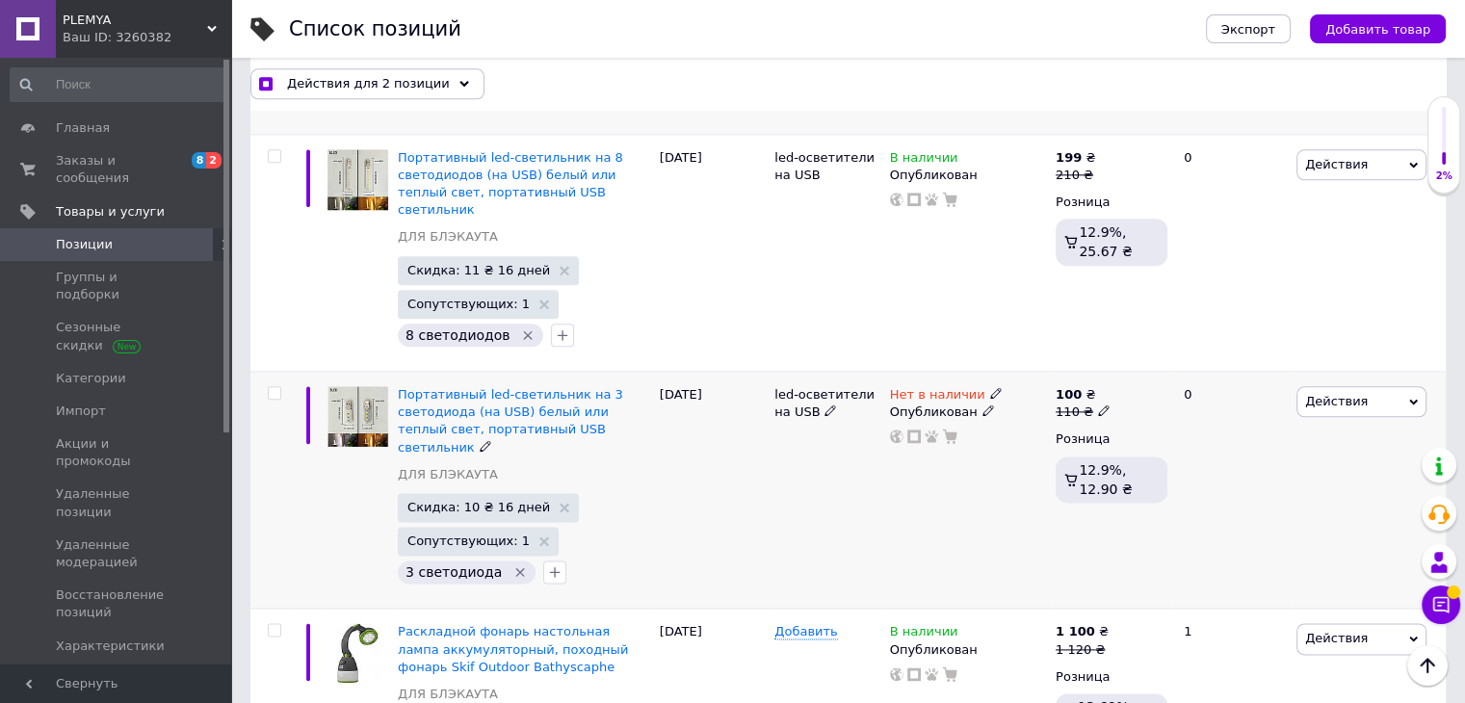
click at [271, 387] on input "checkbox" at bounding box center [274, 393] width 13 height 13
checkbox input "true"
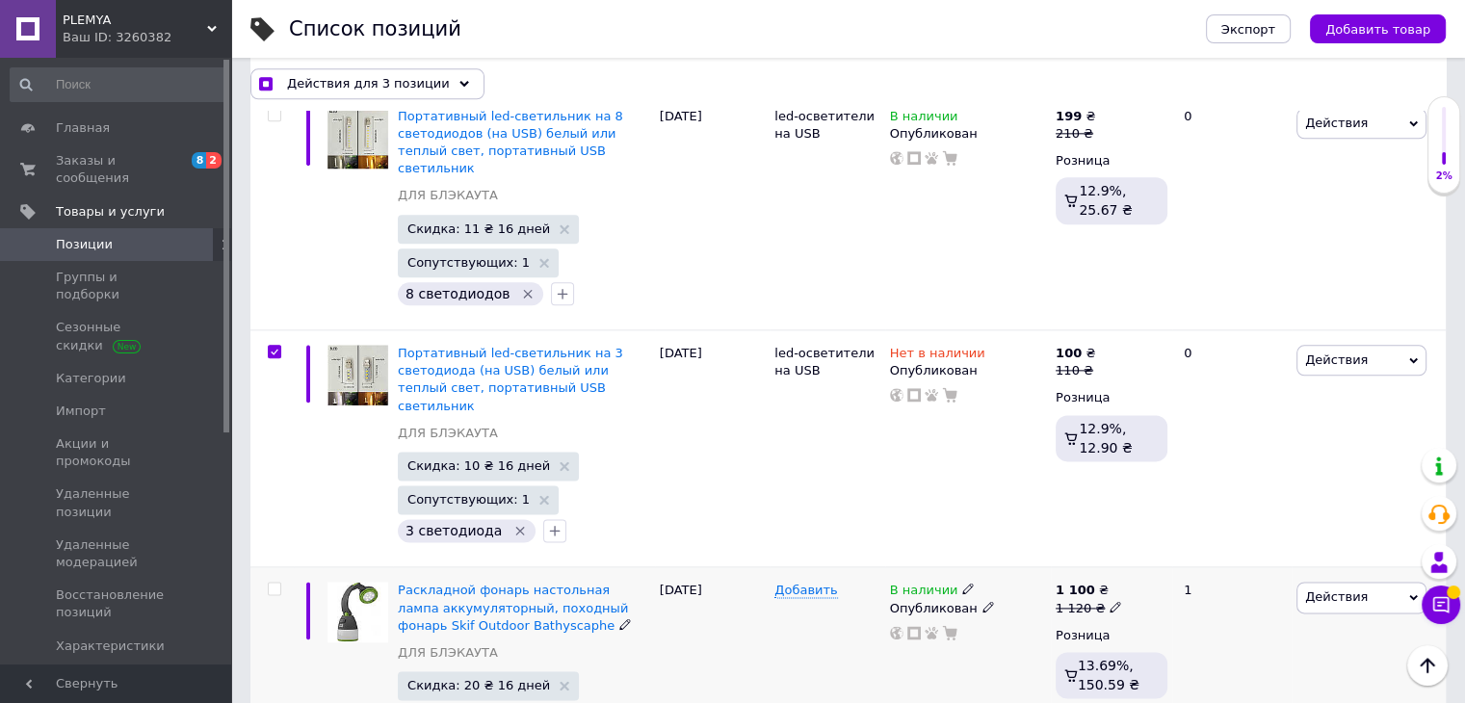
scroll to position [2340, 0]
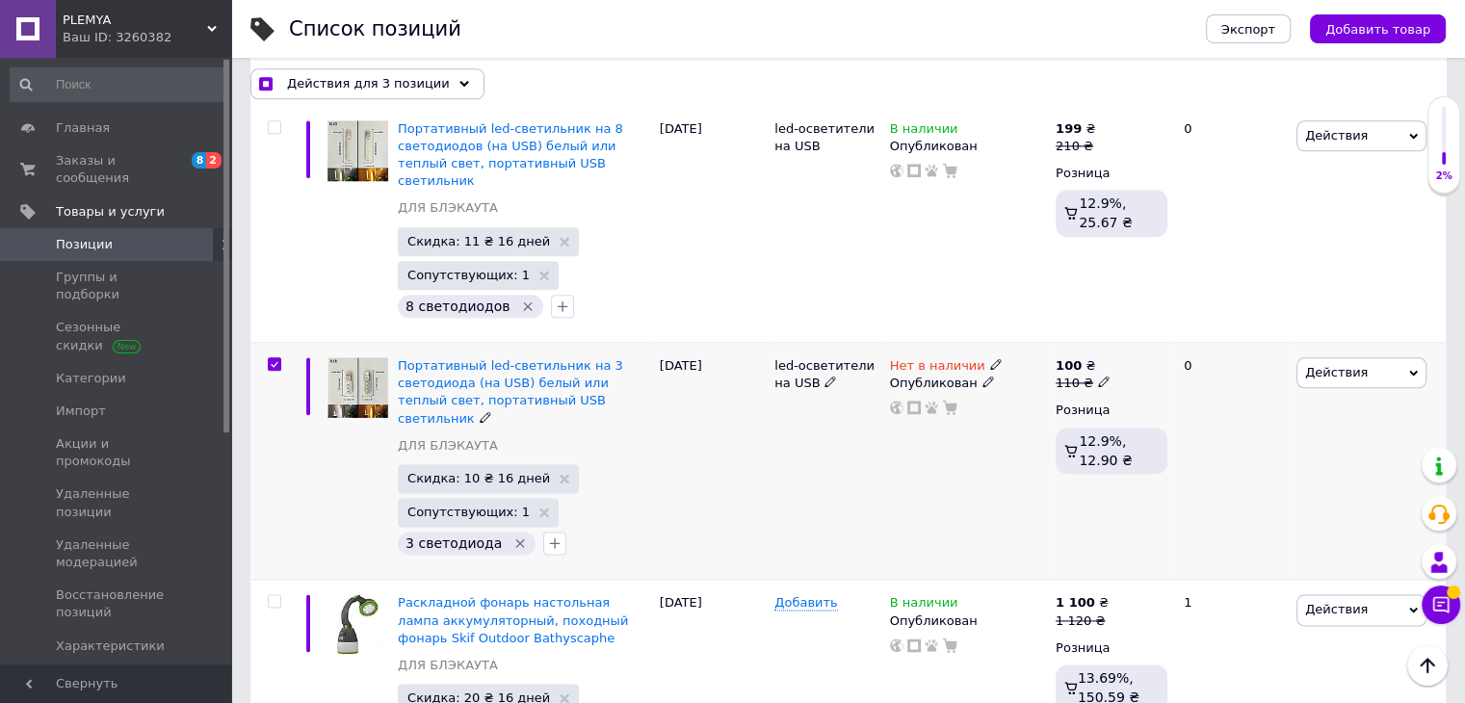
click at [280, 357] on span at bounding box center [274, 363] width 13 height 13
click at [280, 358] on input "checkbox" at bounding box center [274, 364] width 13 height 13
checkbox input "false"
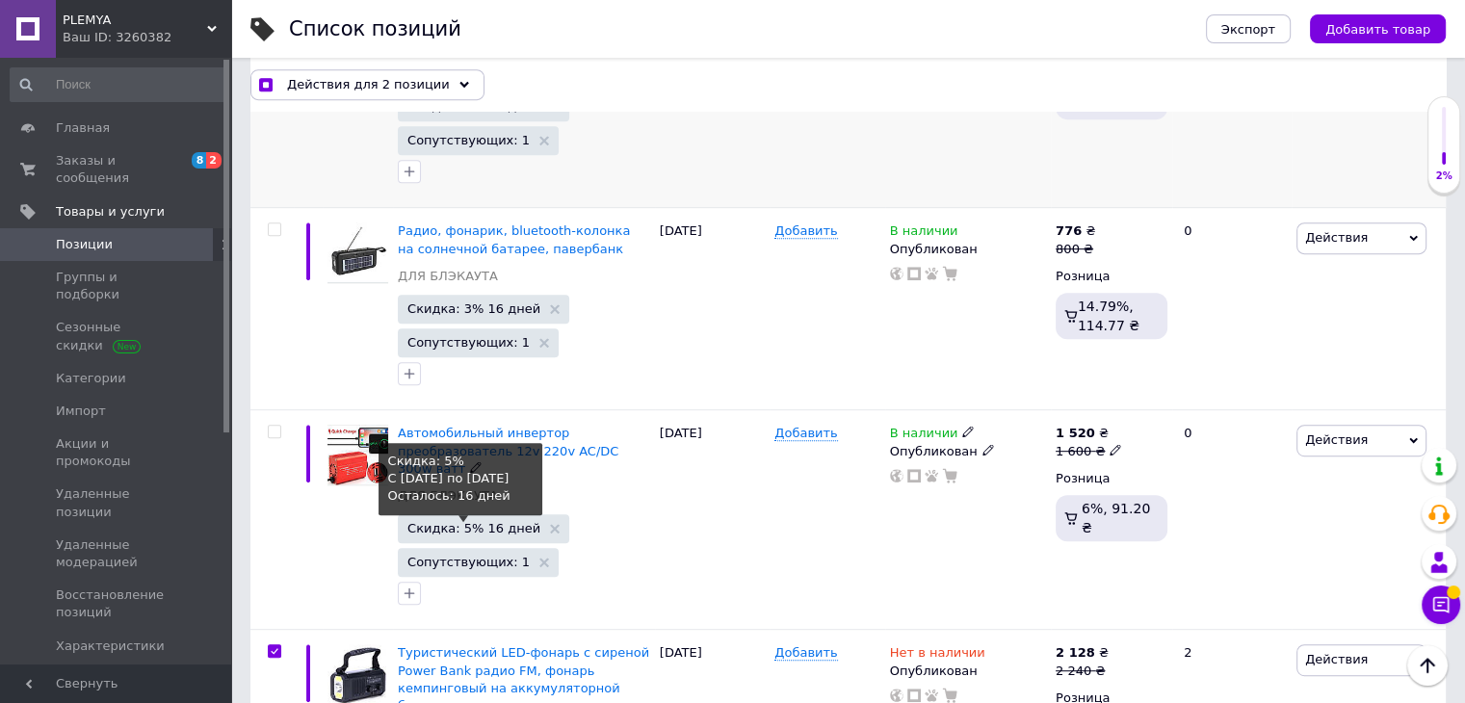
scroll to position [703, 0]
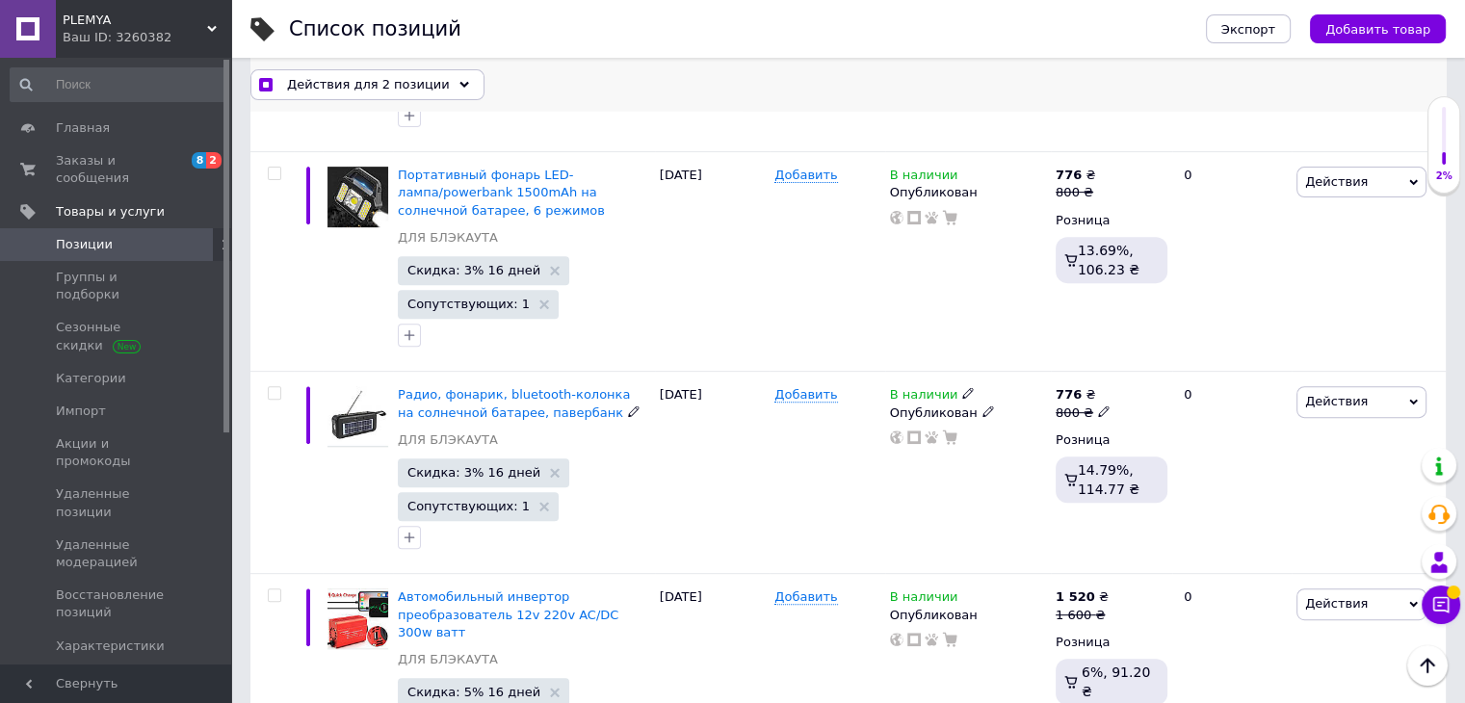
click at [364, 89] on span "Действия для 2 позиции" at bounding box center [368, 83] width 163 height 17
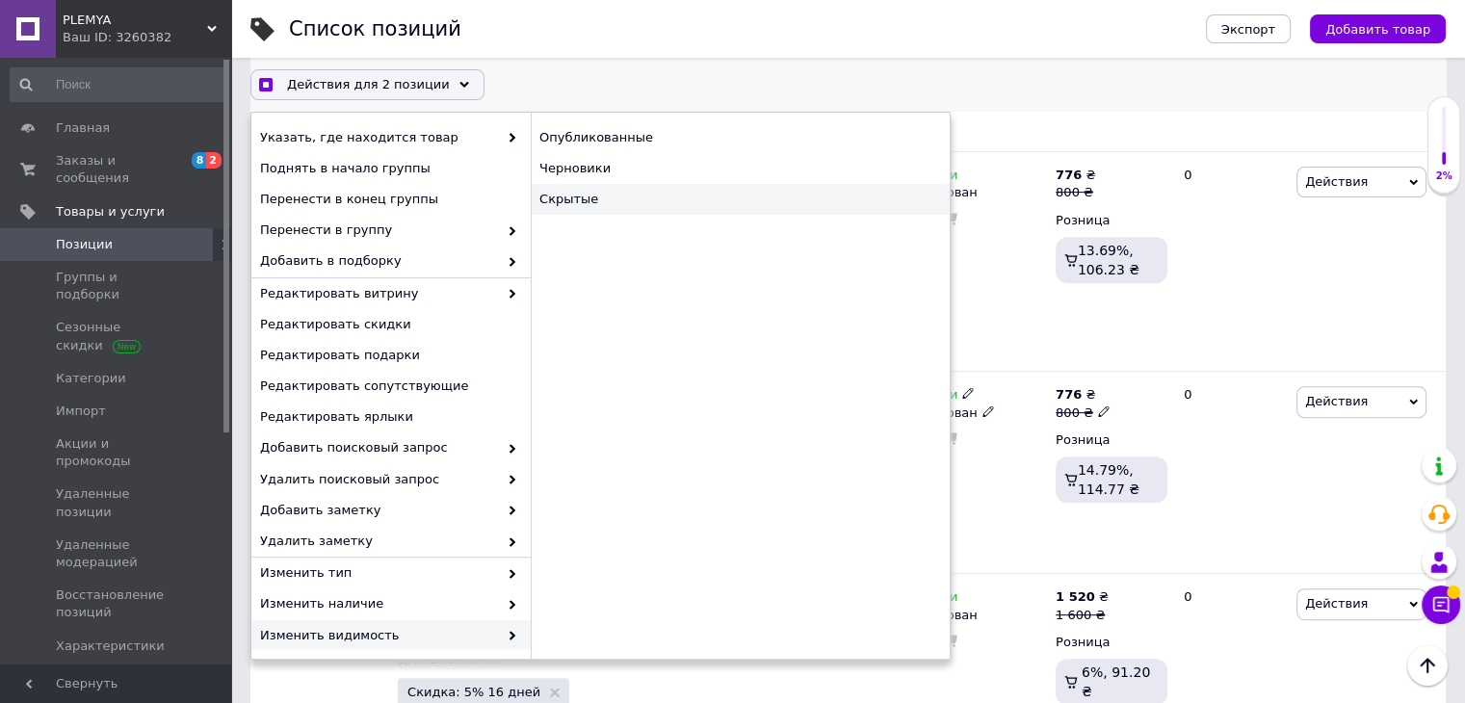
checkbox input "true"
click at [574, 207] on div "Скрытые" at bounding box center [740, 199] width 419 height 31
checkbox input "false"
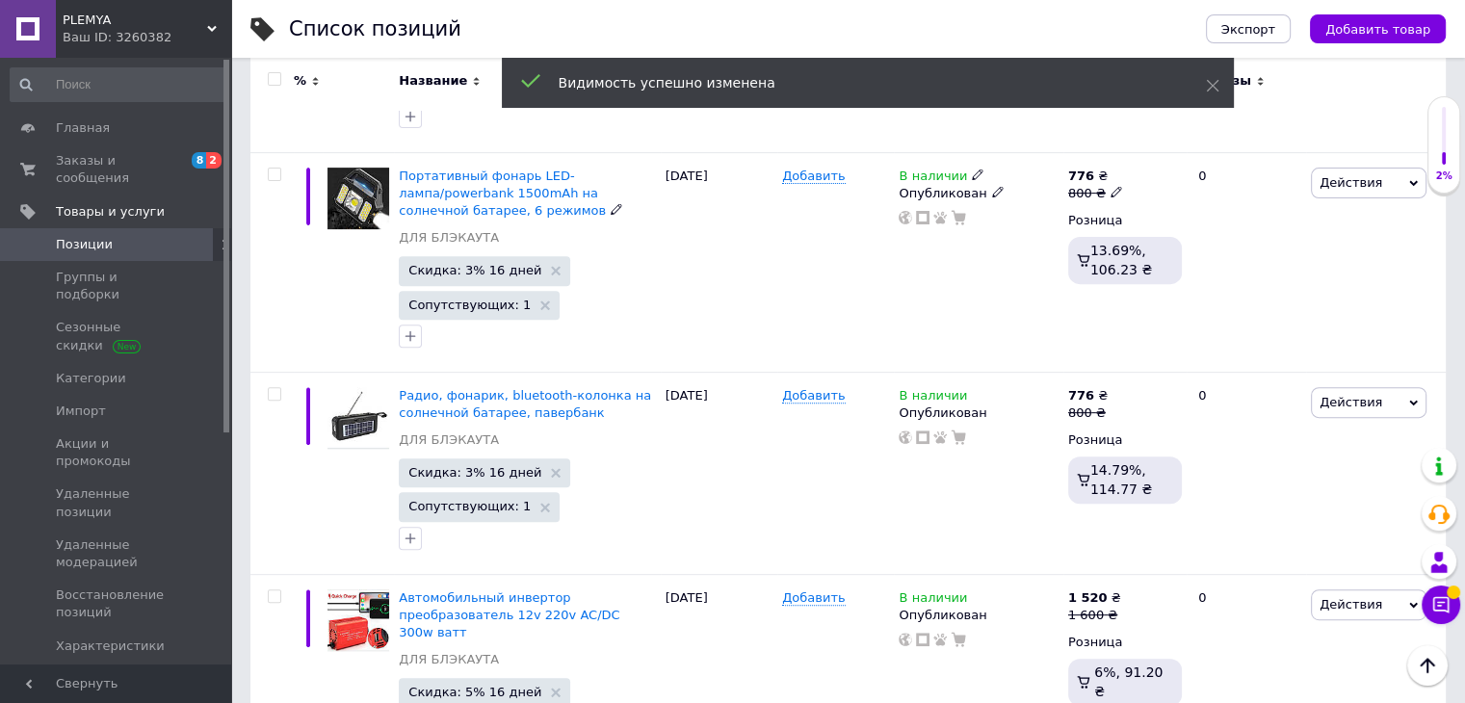
scroll to position [284, 0]
